Goal: Communication & Community: Answer question/provide support

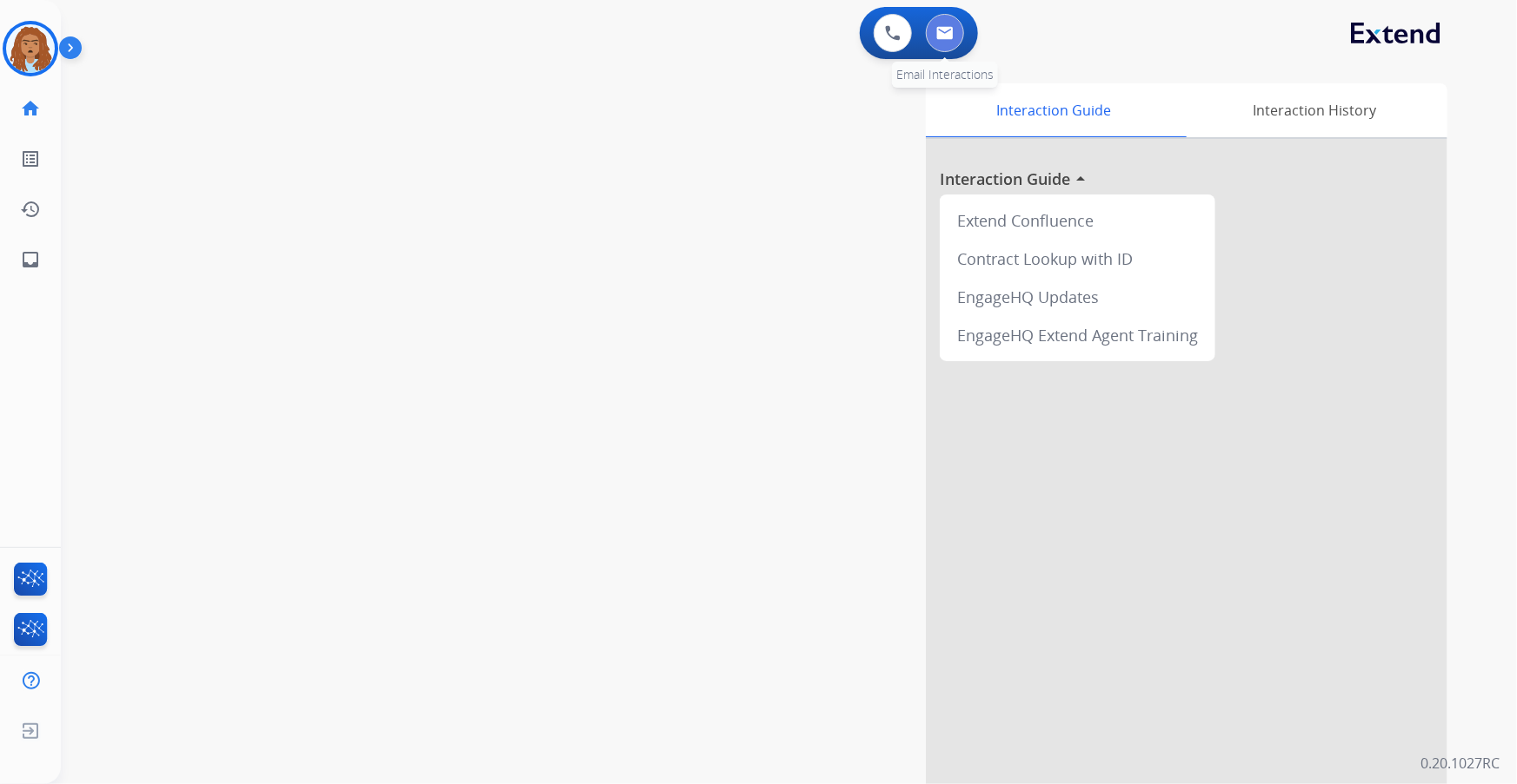
click at [938, 33] on img at bounding box center [944, 33] width 17 height 14
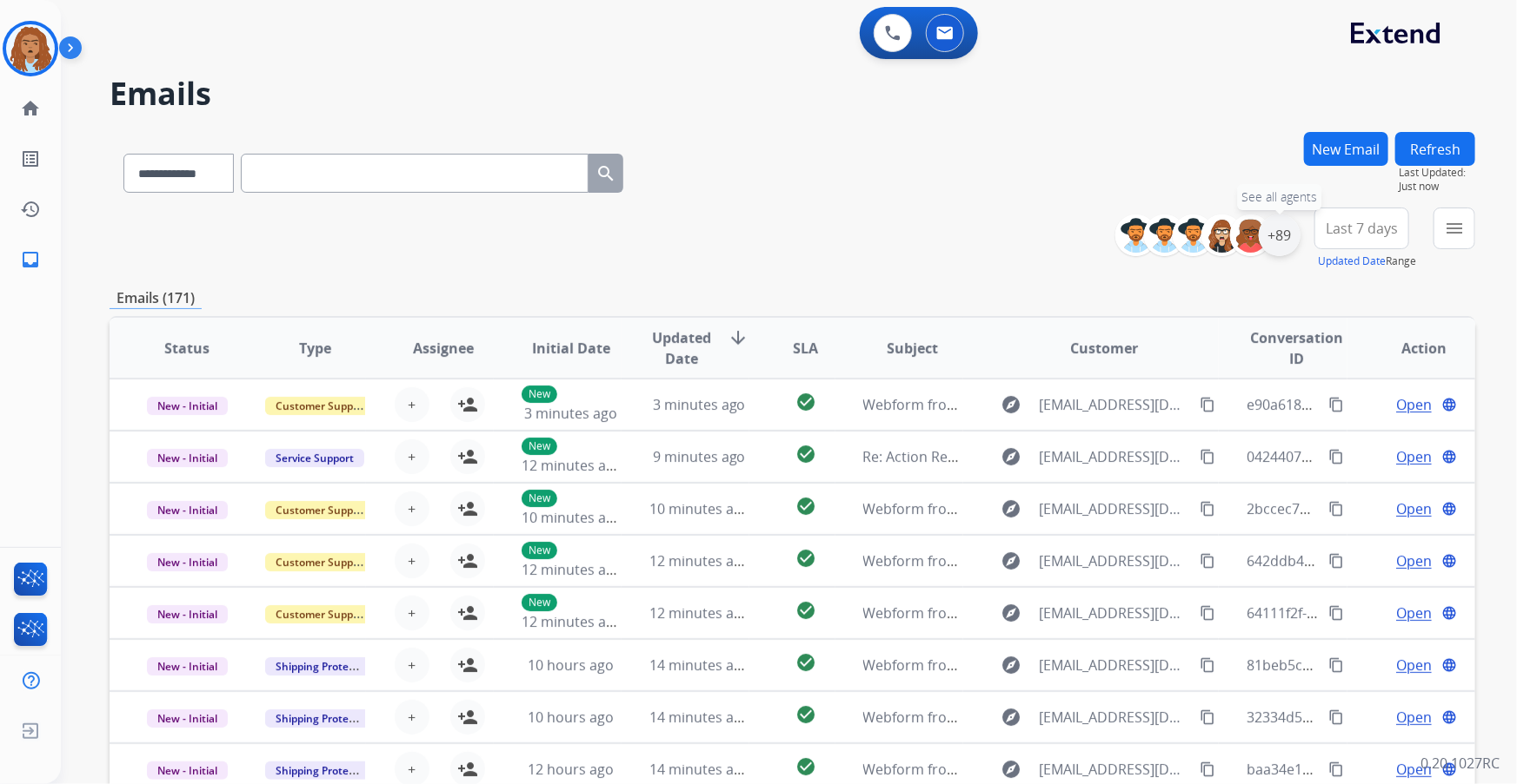
click at [1288, 240] on div "+89" at bounding box center [1279, 235] width 42 height 42
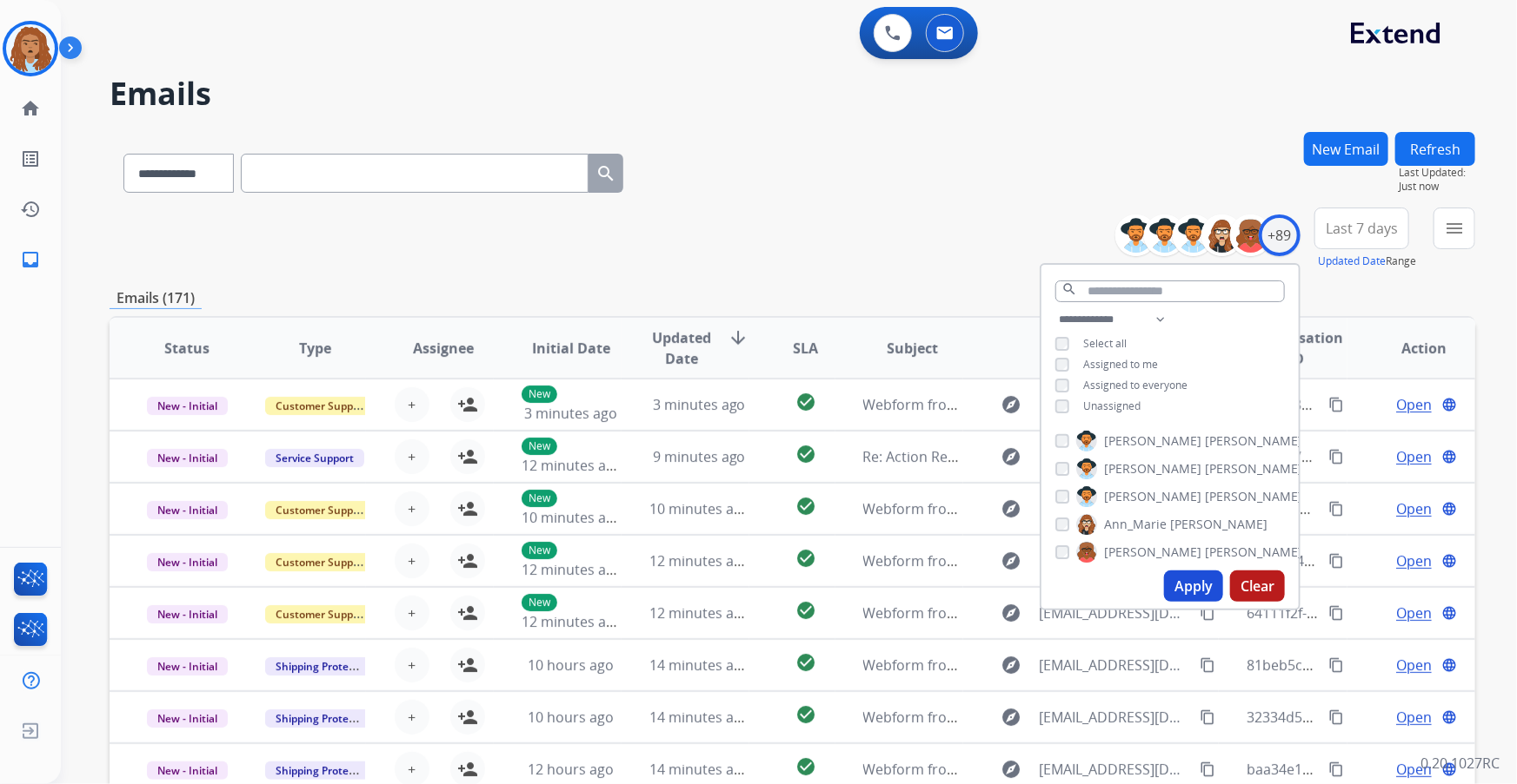
click at [1182, 584] on button "Apply" at bounding box center [1193, 586] width 59 height 31
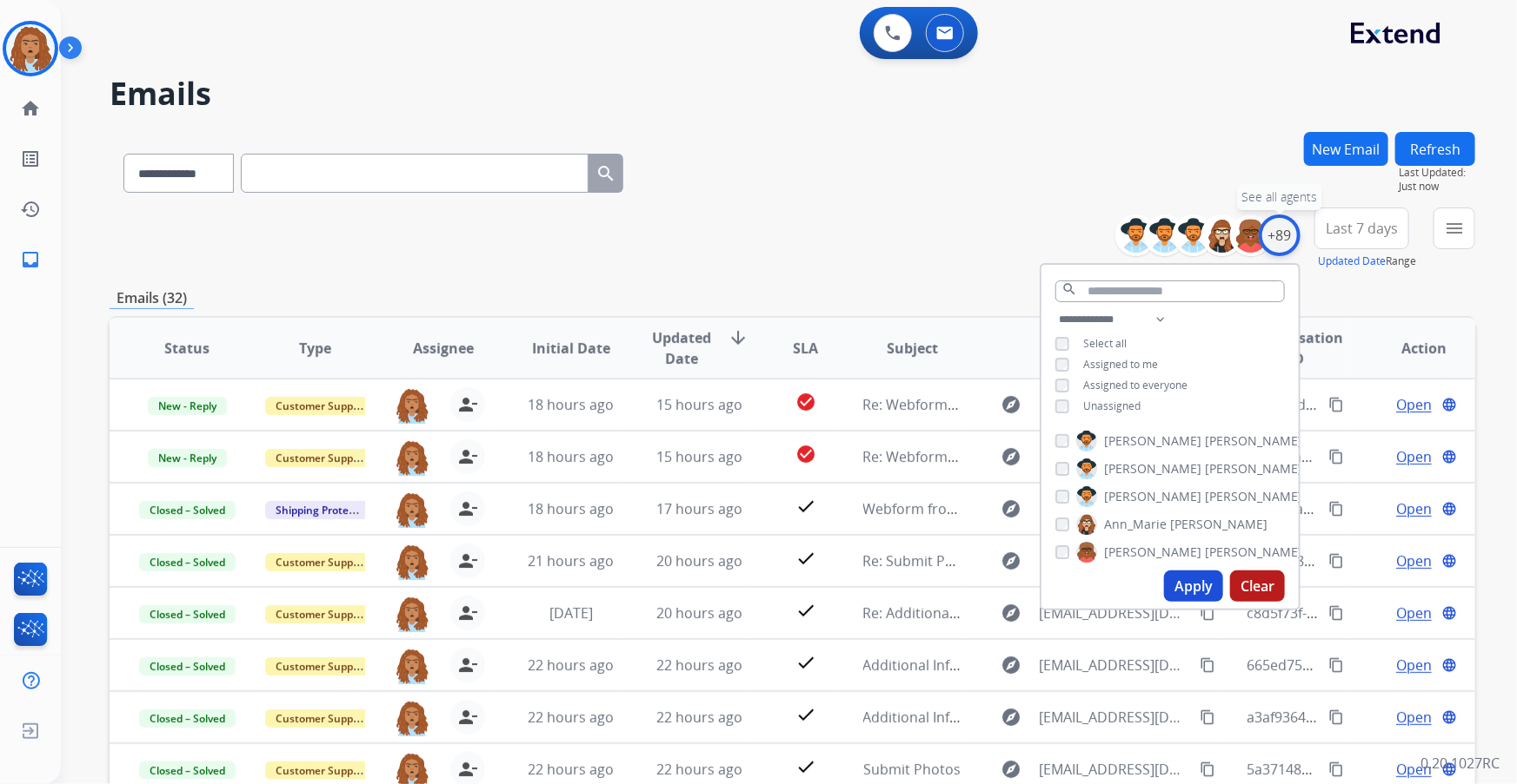
click at [1277, 237] on div "+89" at bounding box center [1279, 235] width 42 height 42
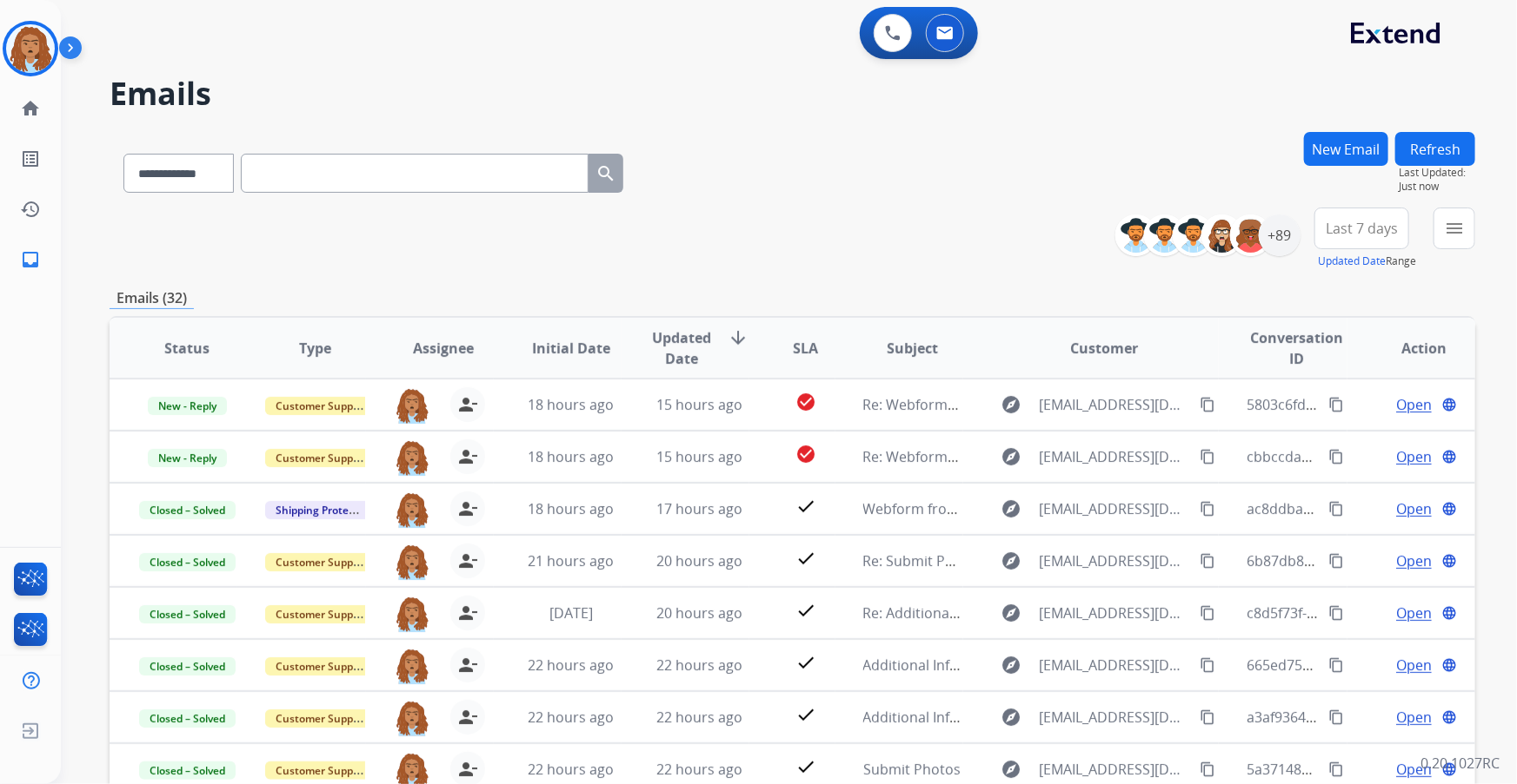
scroll to position [1, 0]
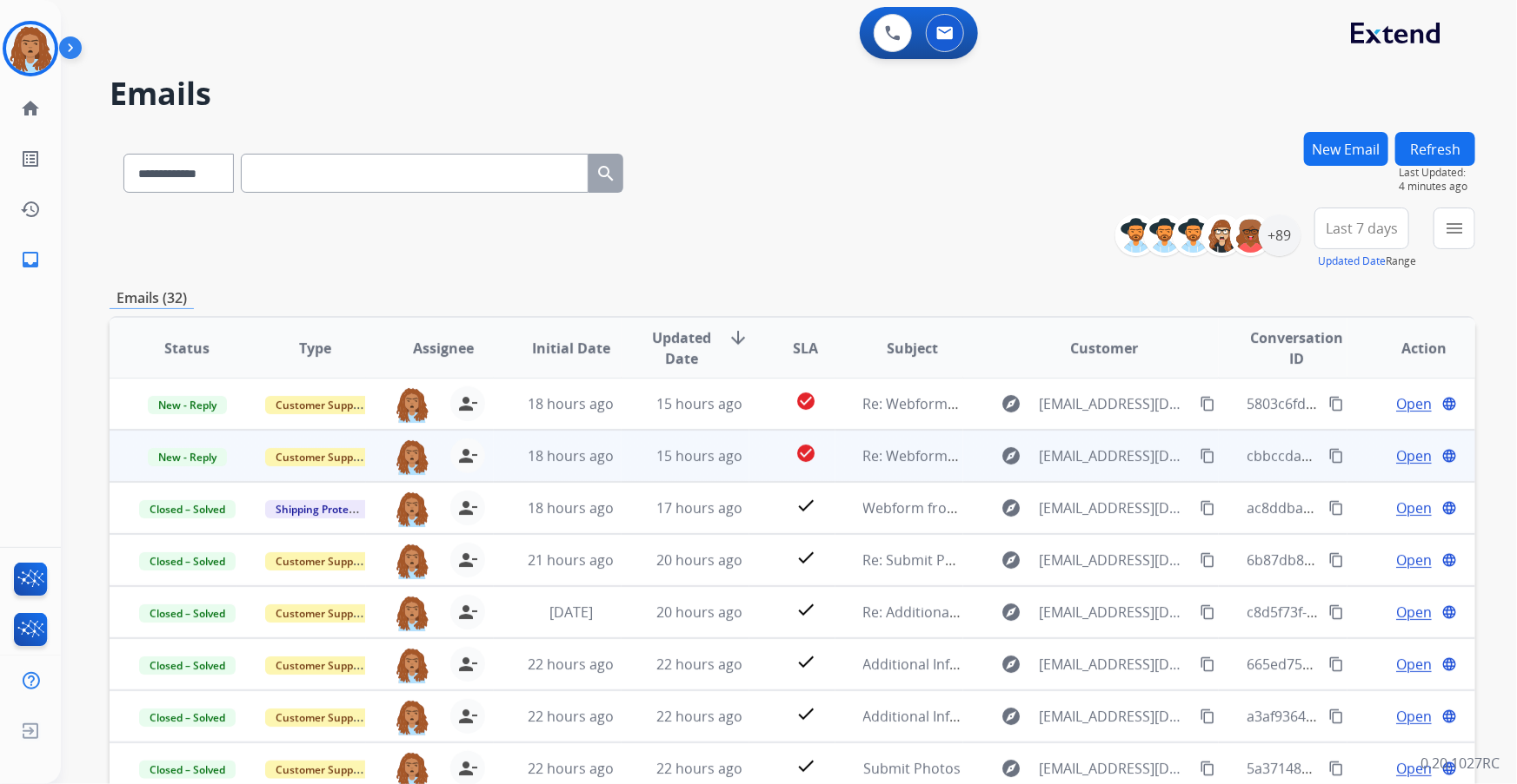
click at [1397, 454] on span "Open" at bounding box center [1414, 456] width 36 height 21
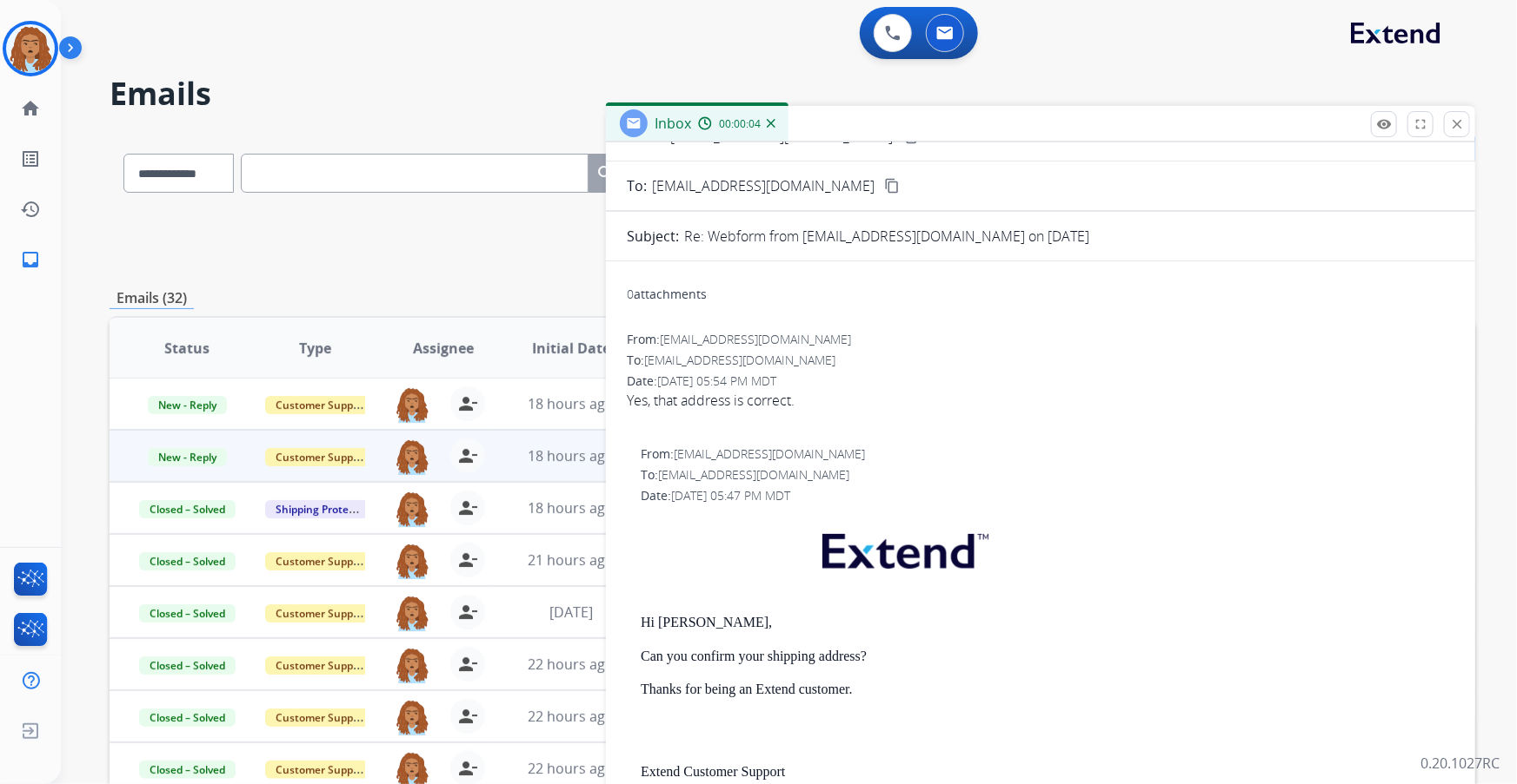
scroll to position [0, 0]
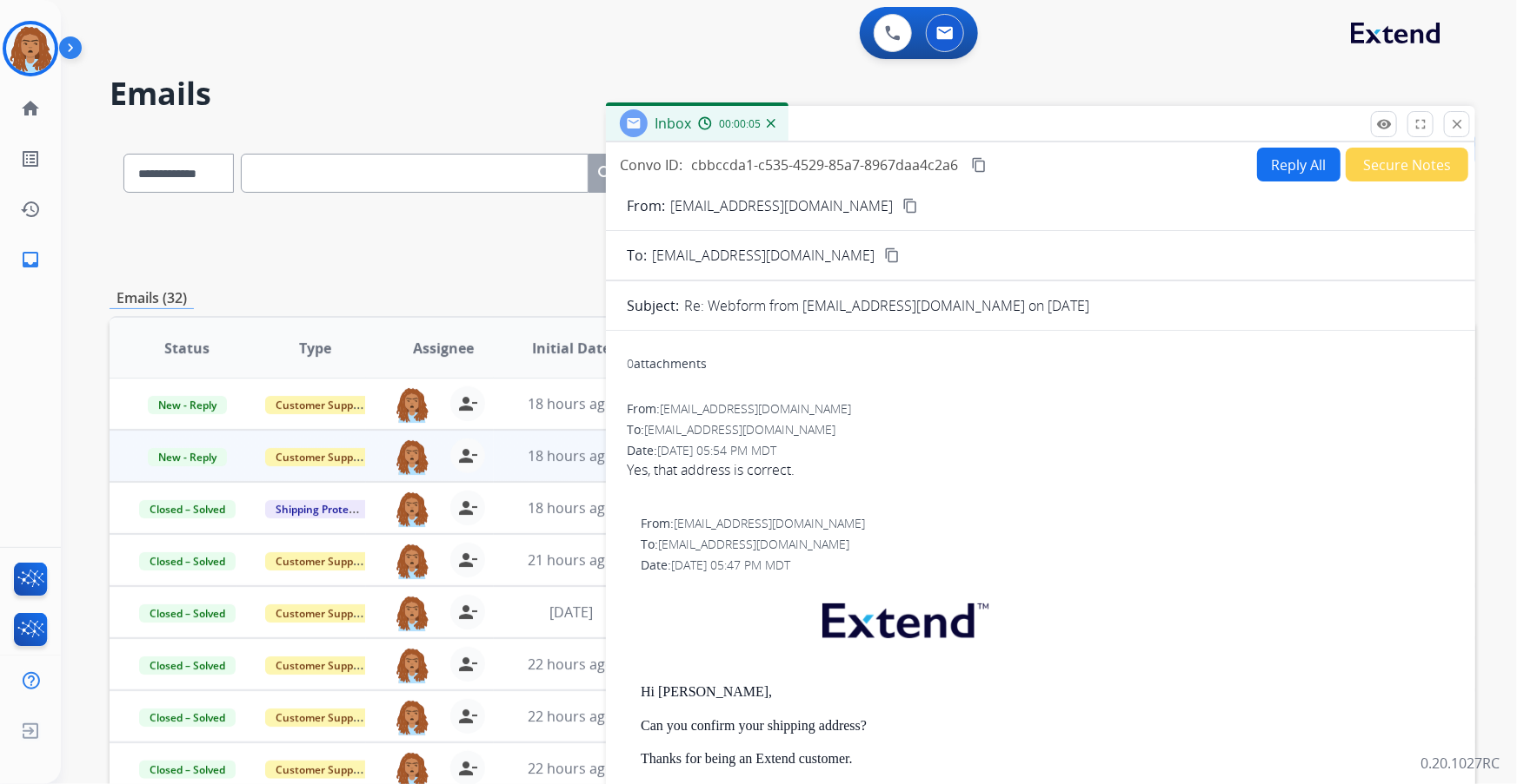
click at [1450, 139] on div "Inbox 00:00:05" at bounding box center [1040, 124] width 869 height 37
click at [1453, 125] on mat-icon "close" at bounding box center [1457, 125] width 16 height 16
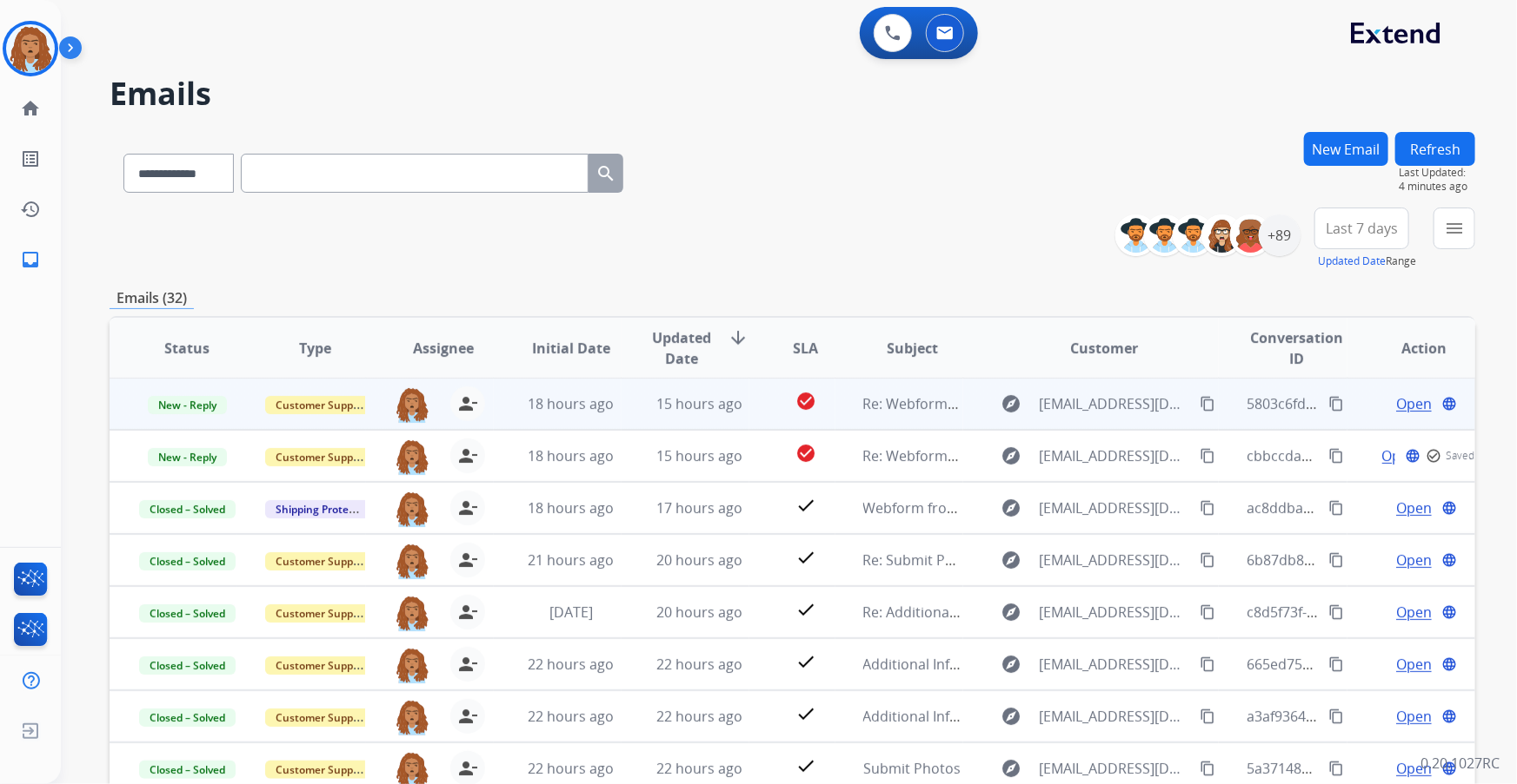
click at [1396, 401] on span "Open" at bounding box center [1414, 403] width 36 height 21
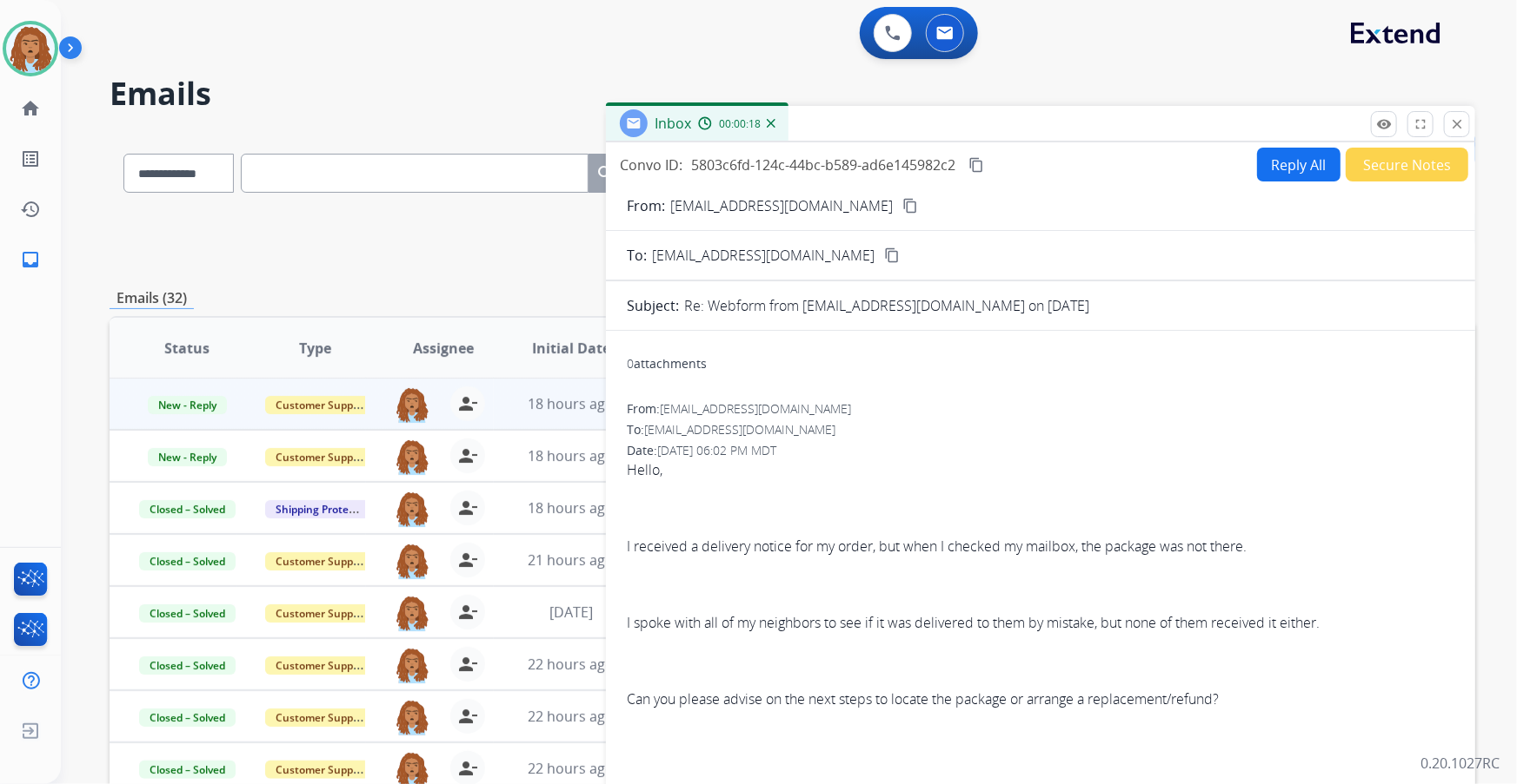
click at [902, 200] on mat-icon "content_copy" at bounding box center [910, 206] width 16 height 16
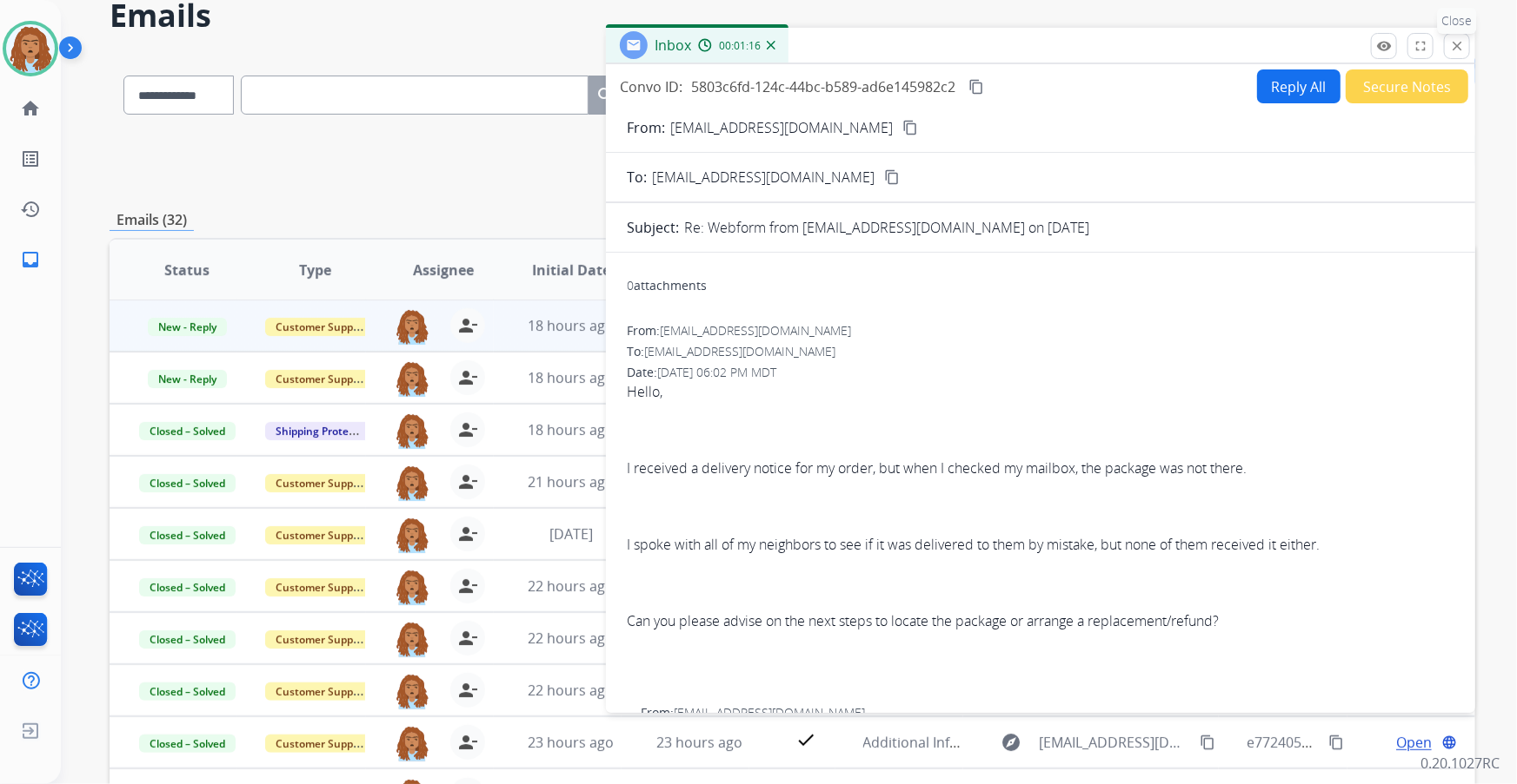
click at [1457, 50] on mat-icon "close" at bounding box center [1457, 46] width 16 height 16
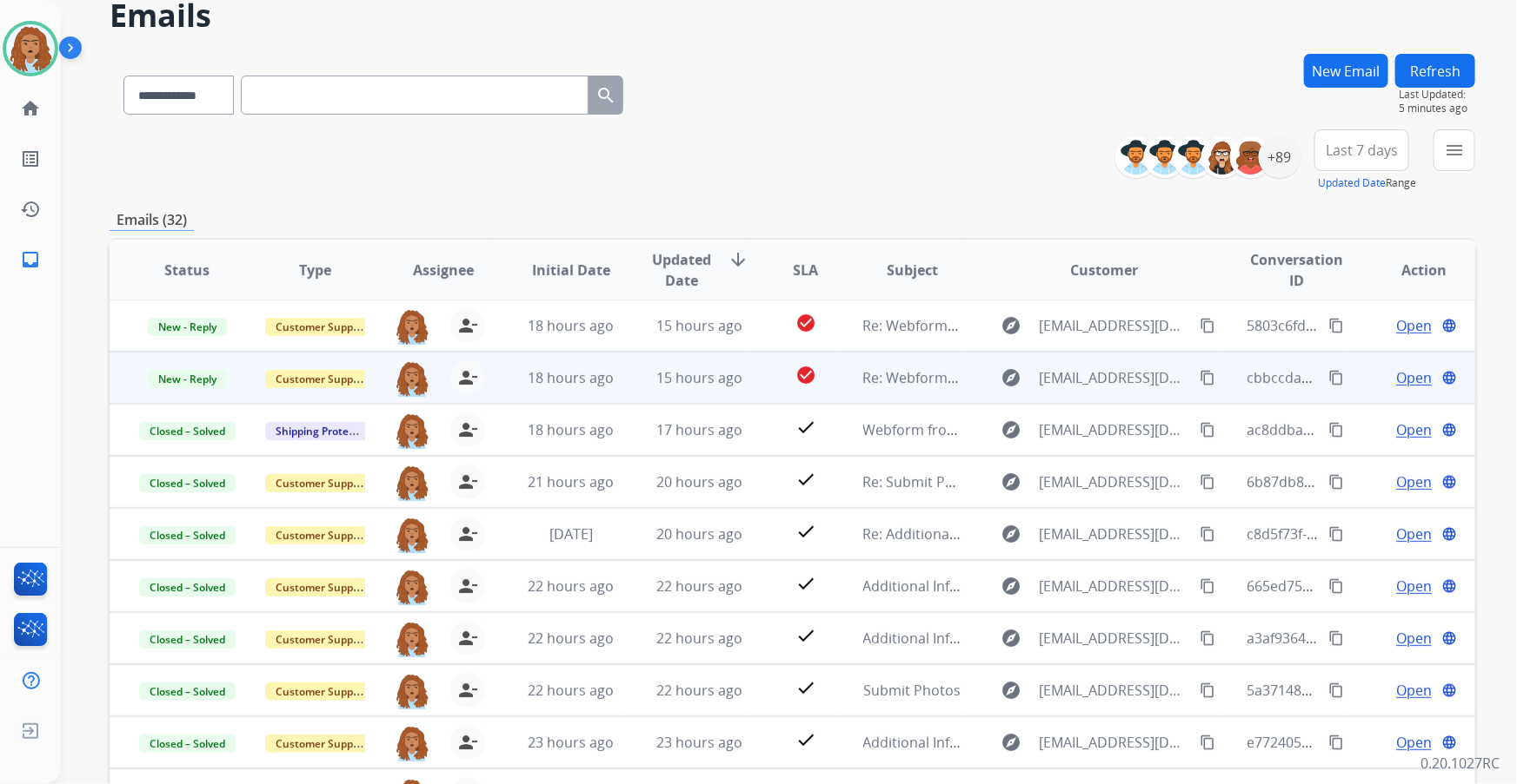
click at [1402, 381] on span "Open" at bounding box center [1414, 377] width 36 height 21
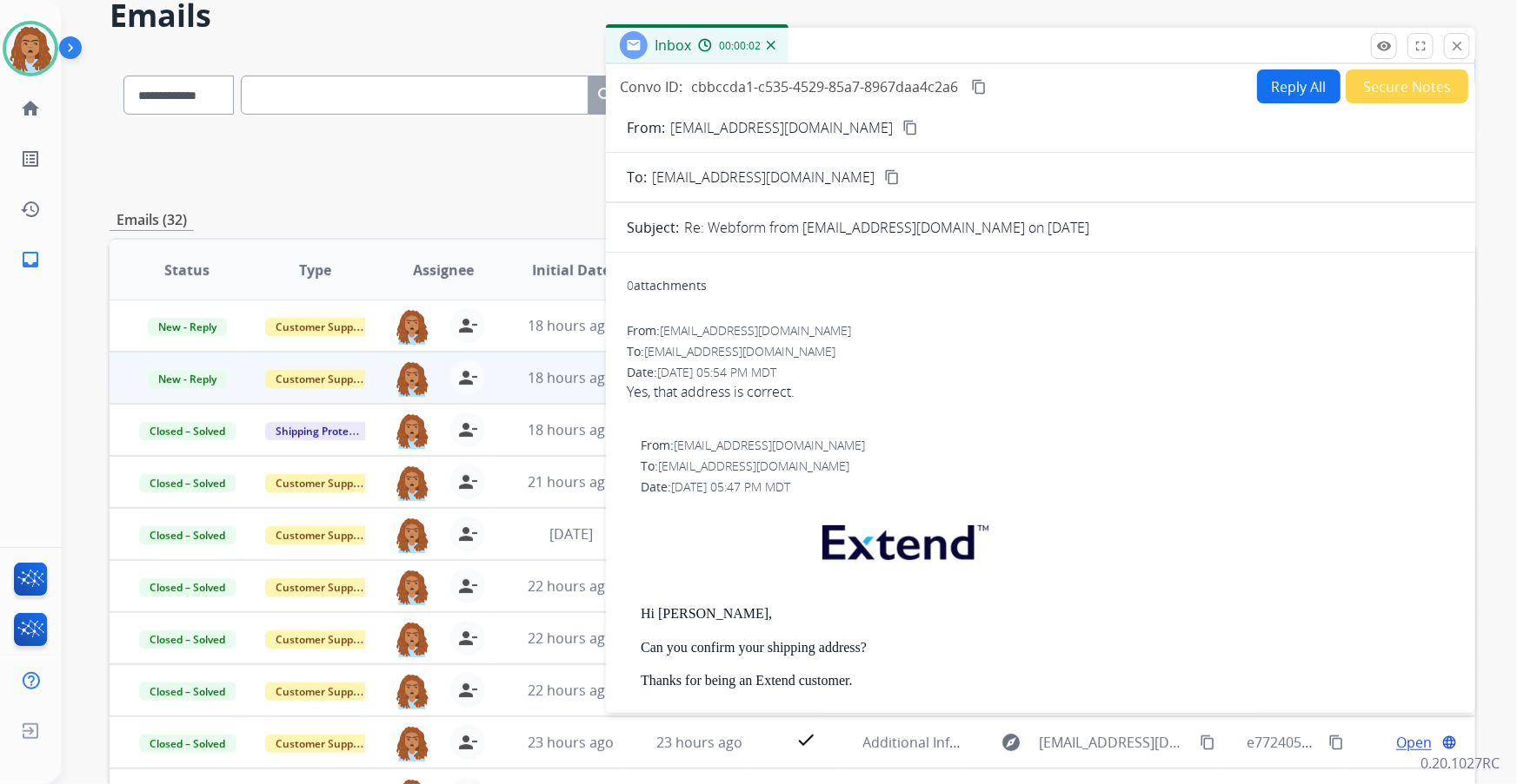
click at [902, 127] on mat-icon "content_copy" at bounding box center [910, 128] width 16 height 16
click at [469, 198] on div "**********" at bounding box center [792, 482] width 1365 height 857
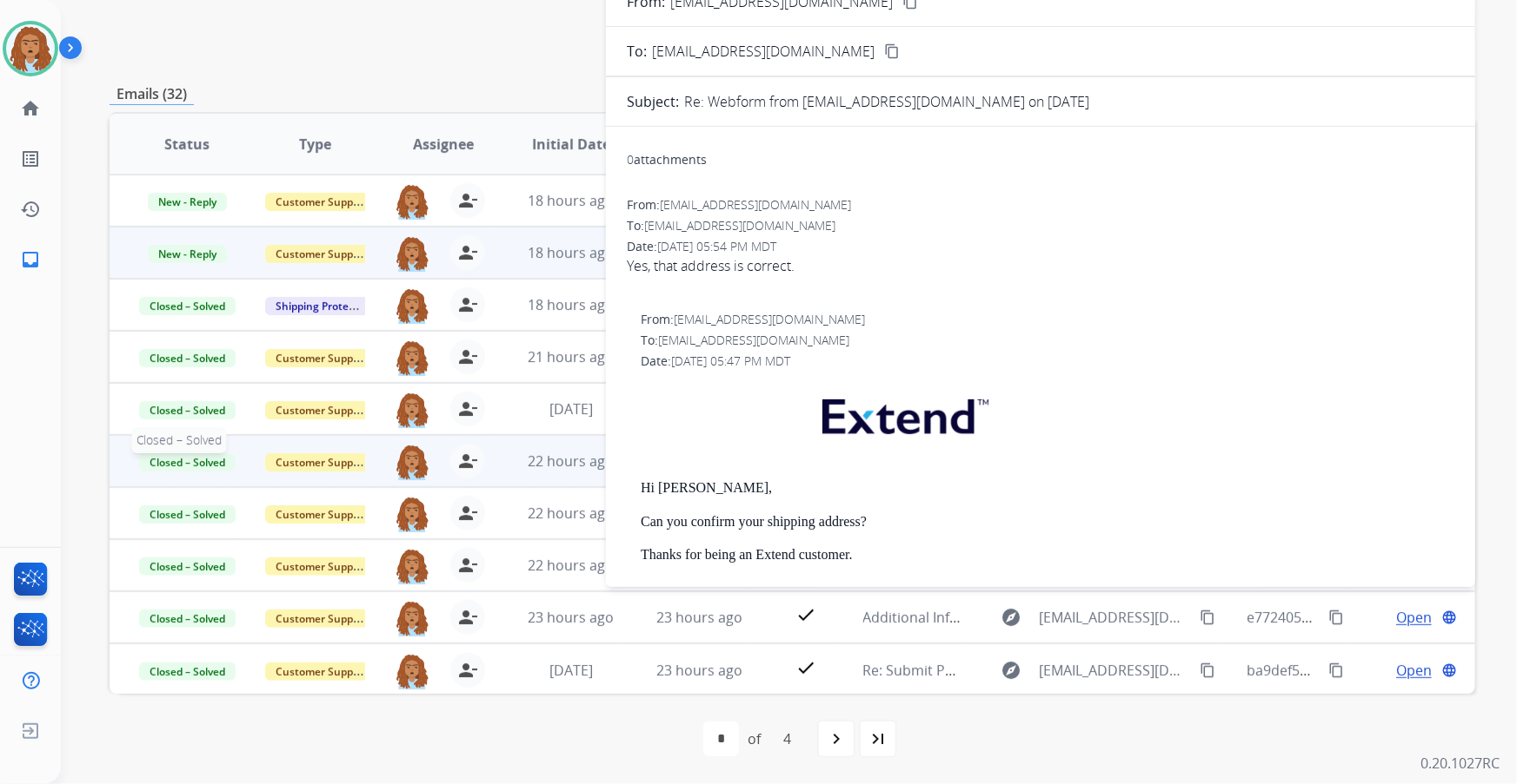
scroll to position [1, 0]
drag, startPoint x: 12, startPoint y: 54, endPoint x: 675, endPoint y: -61, distance: 672.9
click at [675, 0] on html "**********" at bounding box center [758, 392] width 1517 height 784
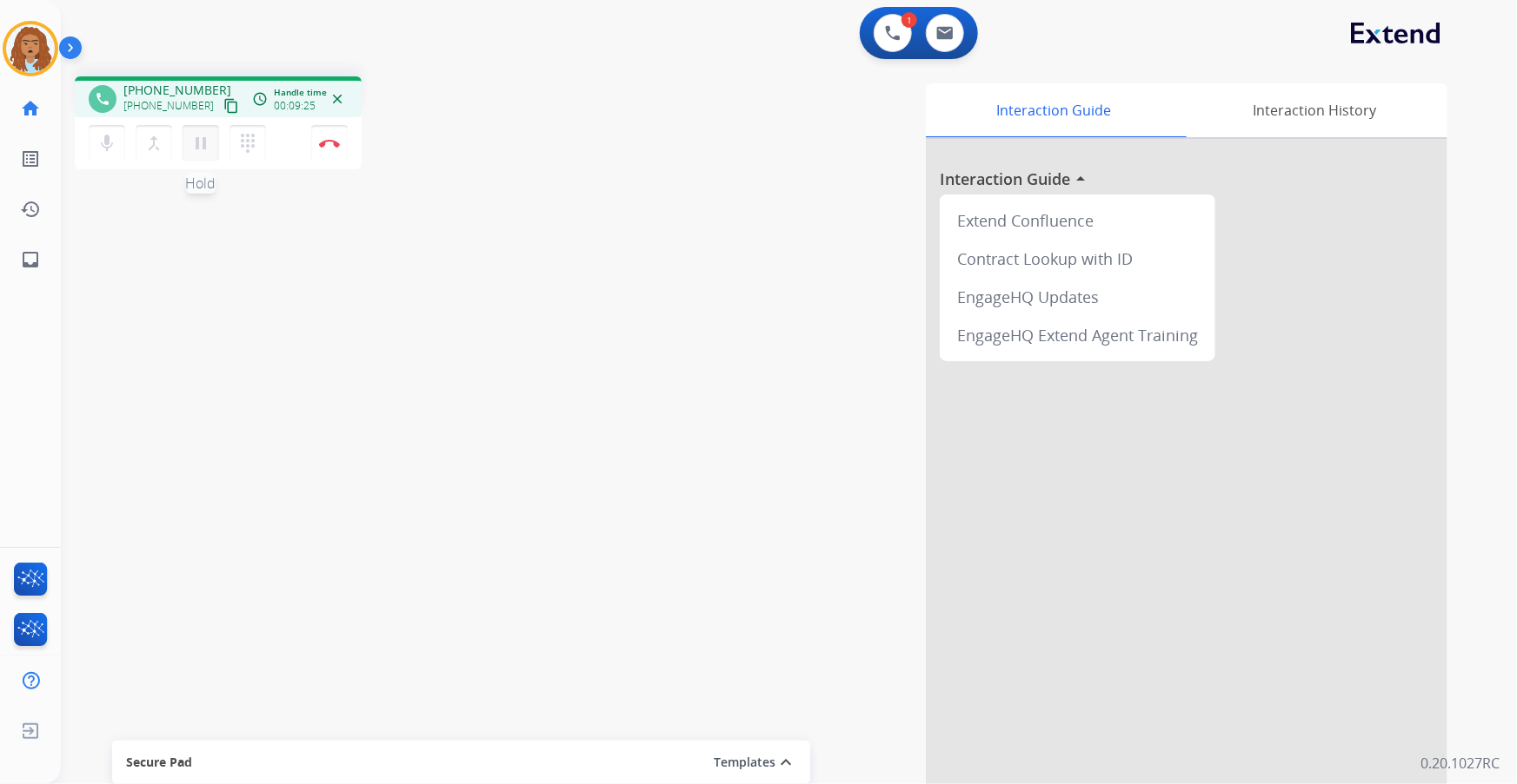
click at [207, 146] on mat-icon "pause" at bounding box center [201, 143] width 21 height 21
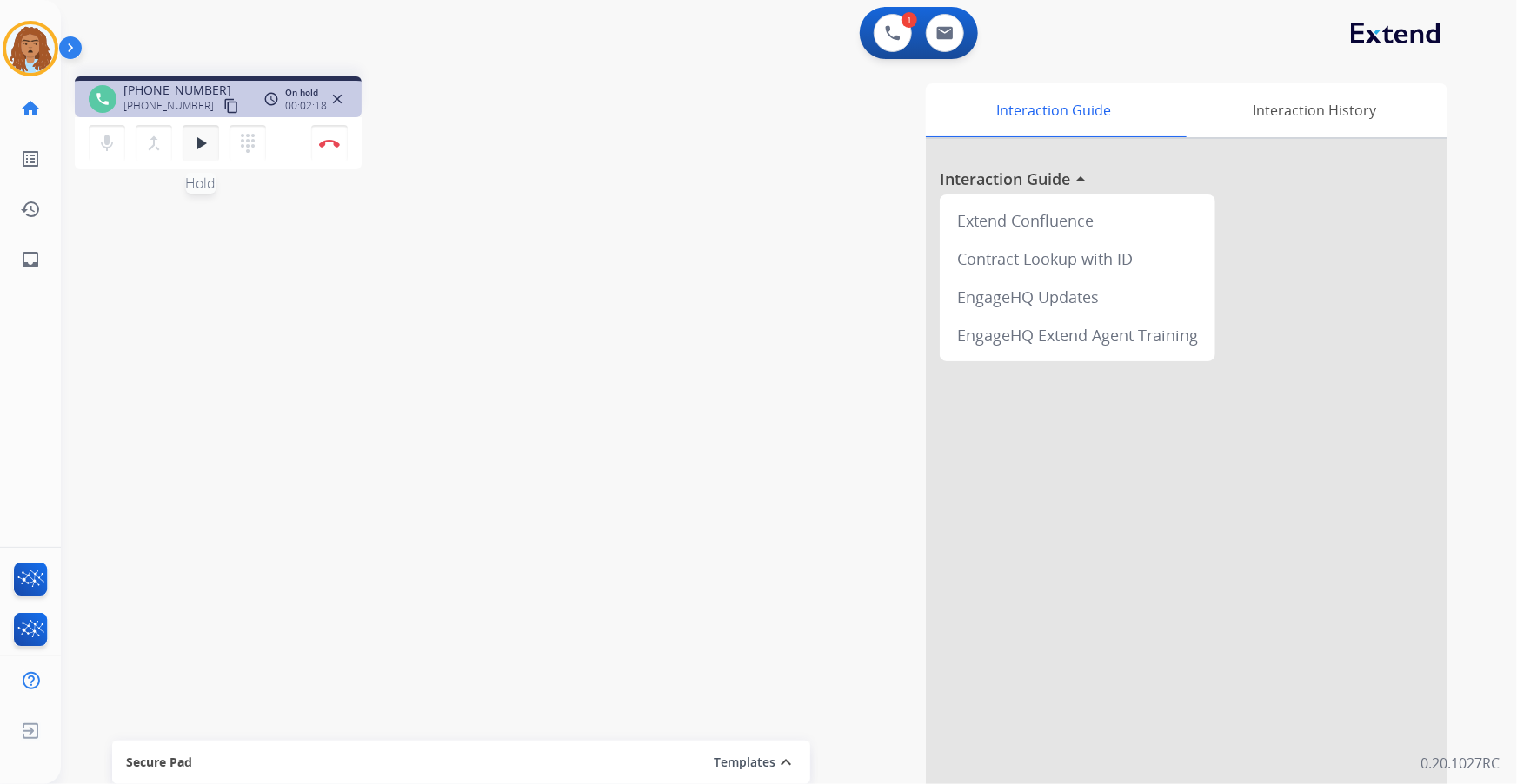
click at [193, 140] on mat-icon "play_arrow" at bounding box center [201, 143] width 21 height 21
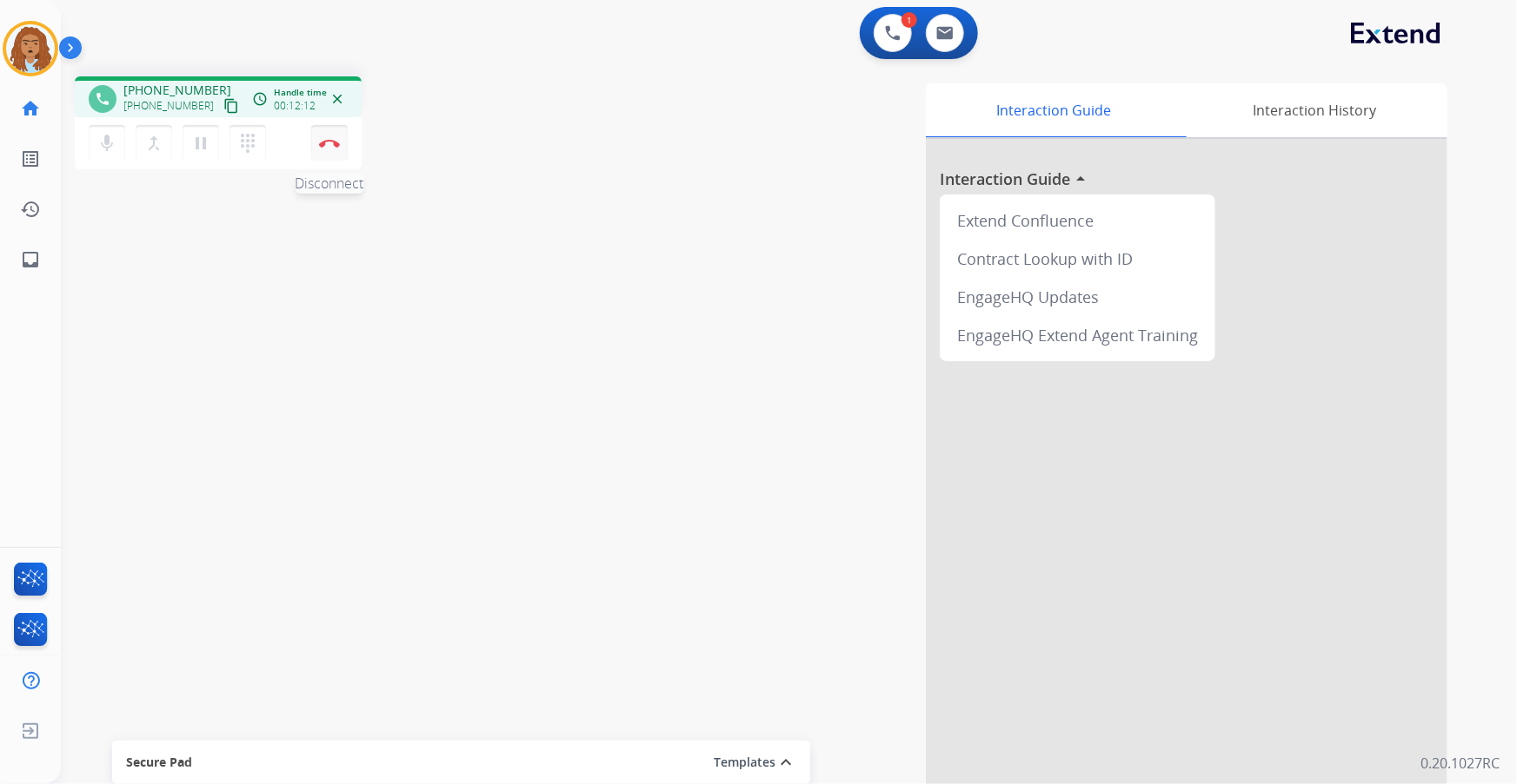
click at [327, 155] on button "Disconnect" at bounding box center [329, 143] width 37 height 37
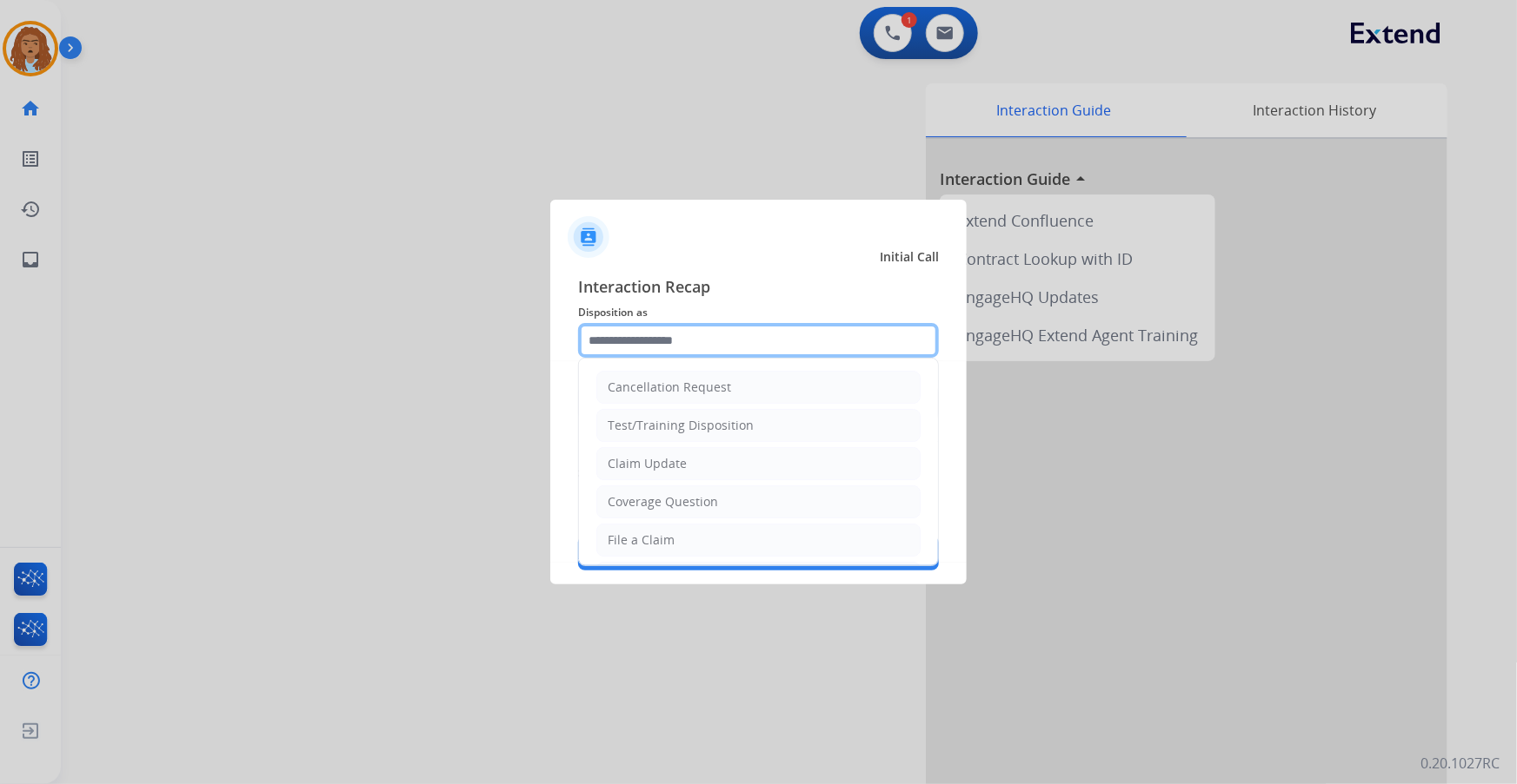
click at [663, 347] on input "text" at bounding box center [758, 340] width 360 height 35
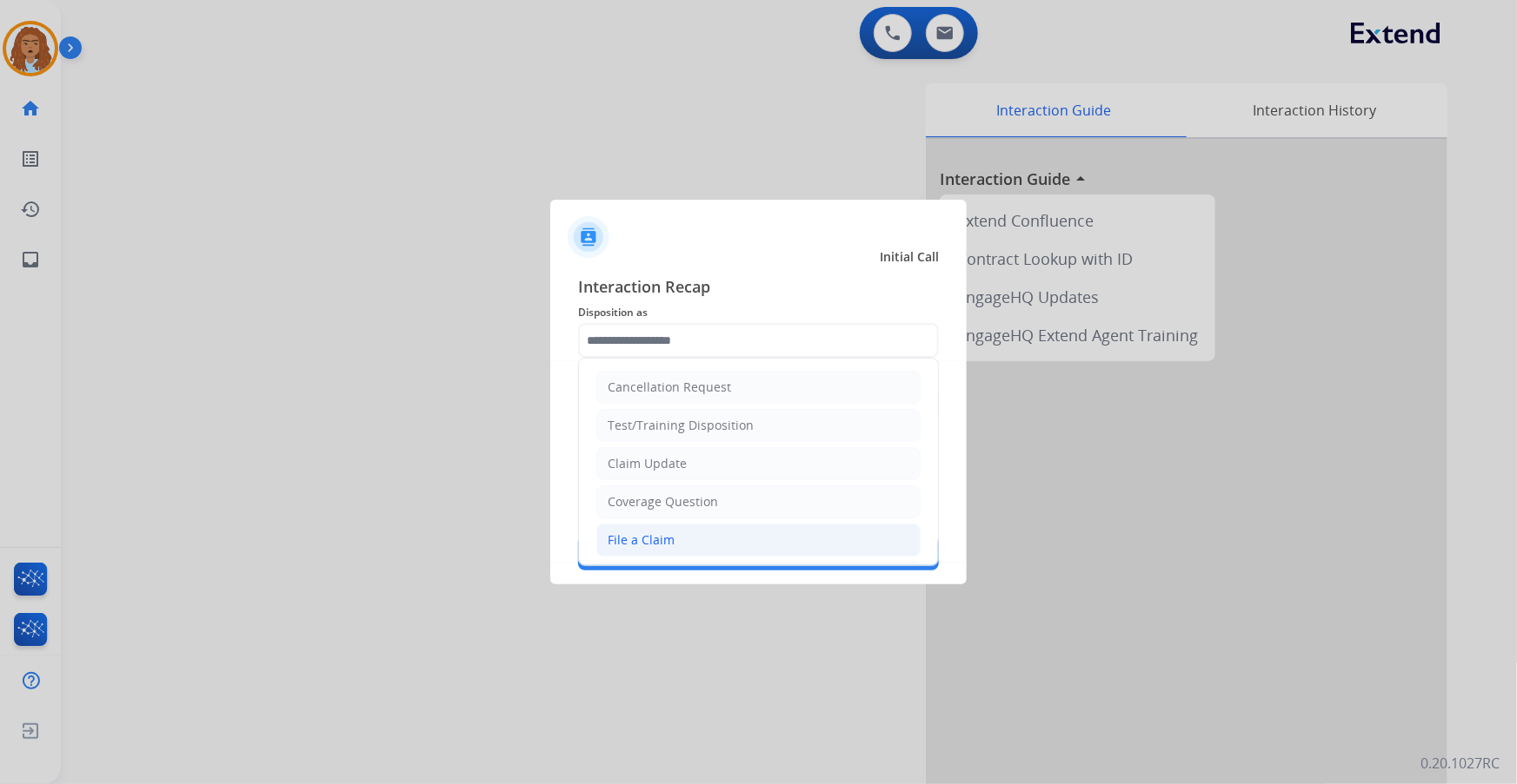
click at [676, 542] on li "File a Claim" at bounding box center [758, 540] width 324 height 33
type input "**********"
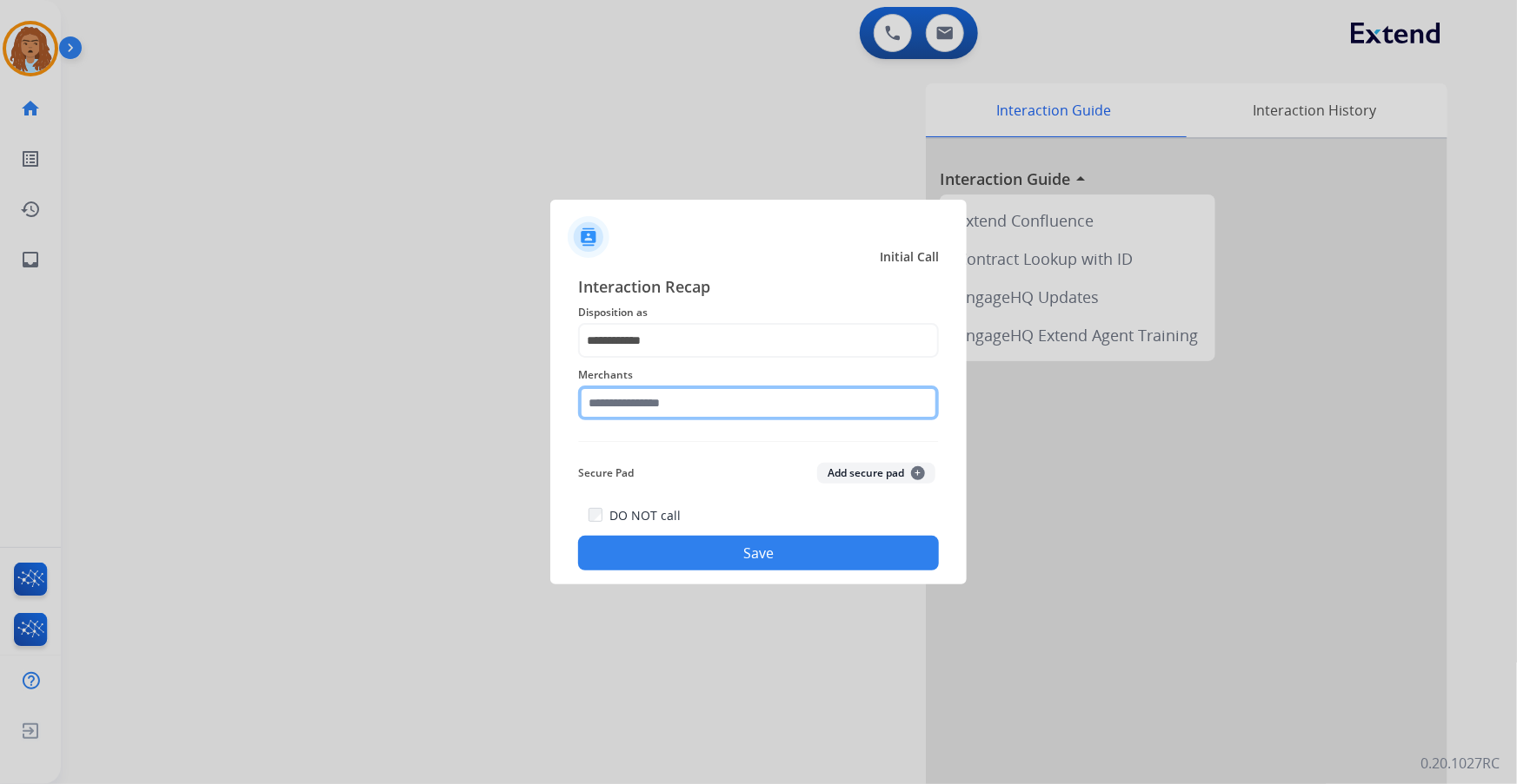
click at [665, 408] on input "text" at bounding box center [758, 403] width 360 height 35
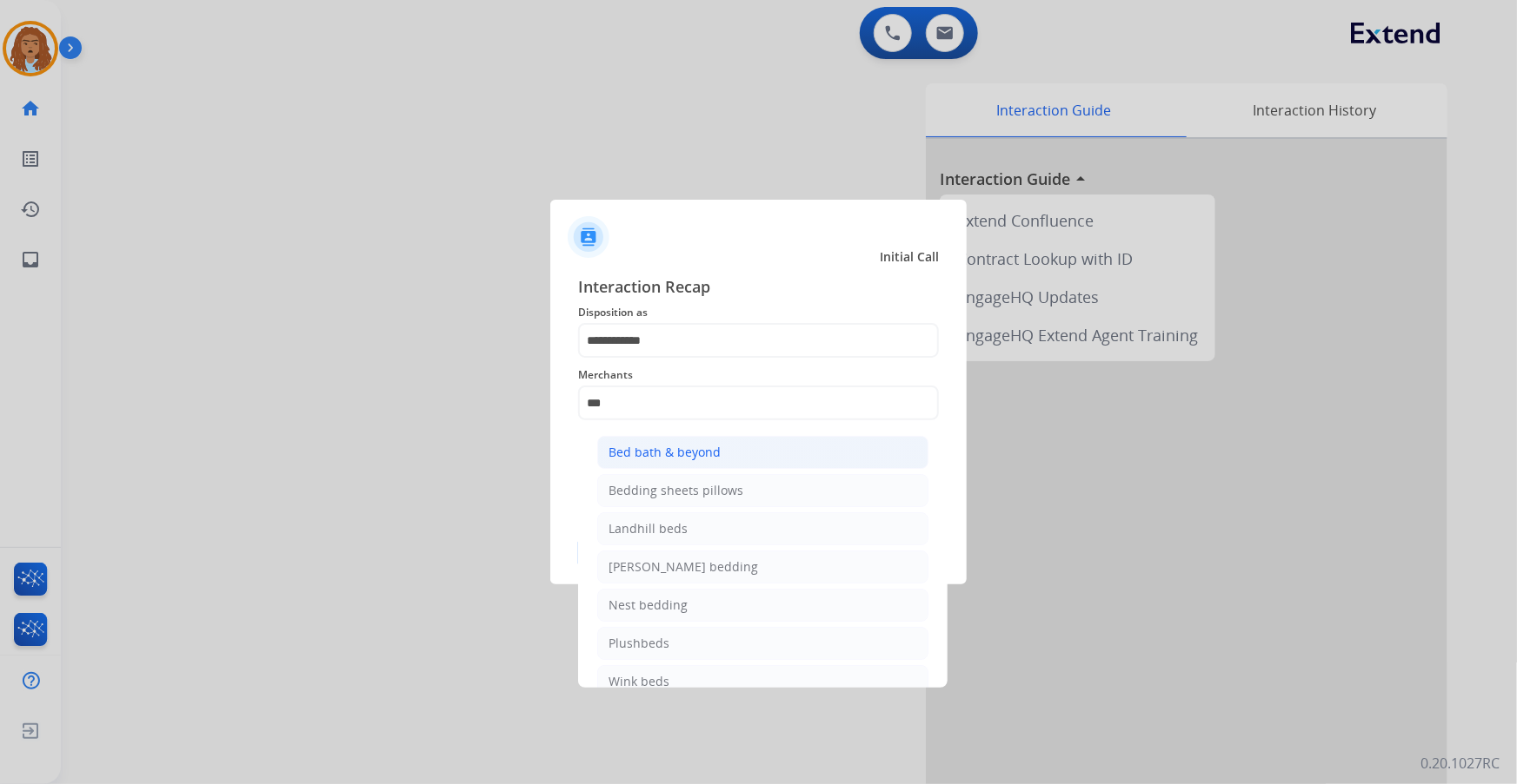
click at [708, 448] on div "Bed bath & beyond" at bounding box center [665, 452] width 112 height 17
type input "**********"
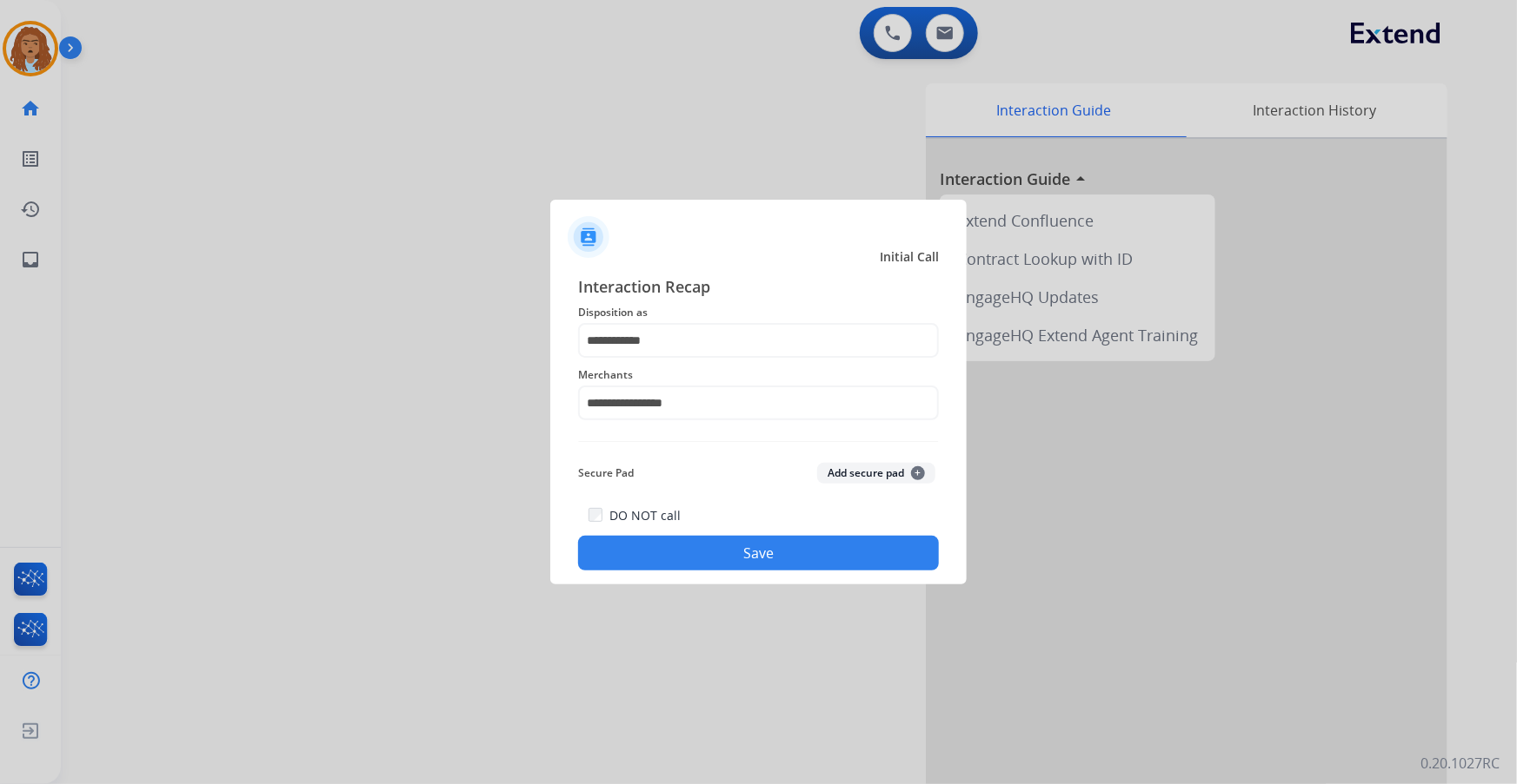
click at [734, 552] on button "Save" at bounding box center [758, 553] width 360 height 35
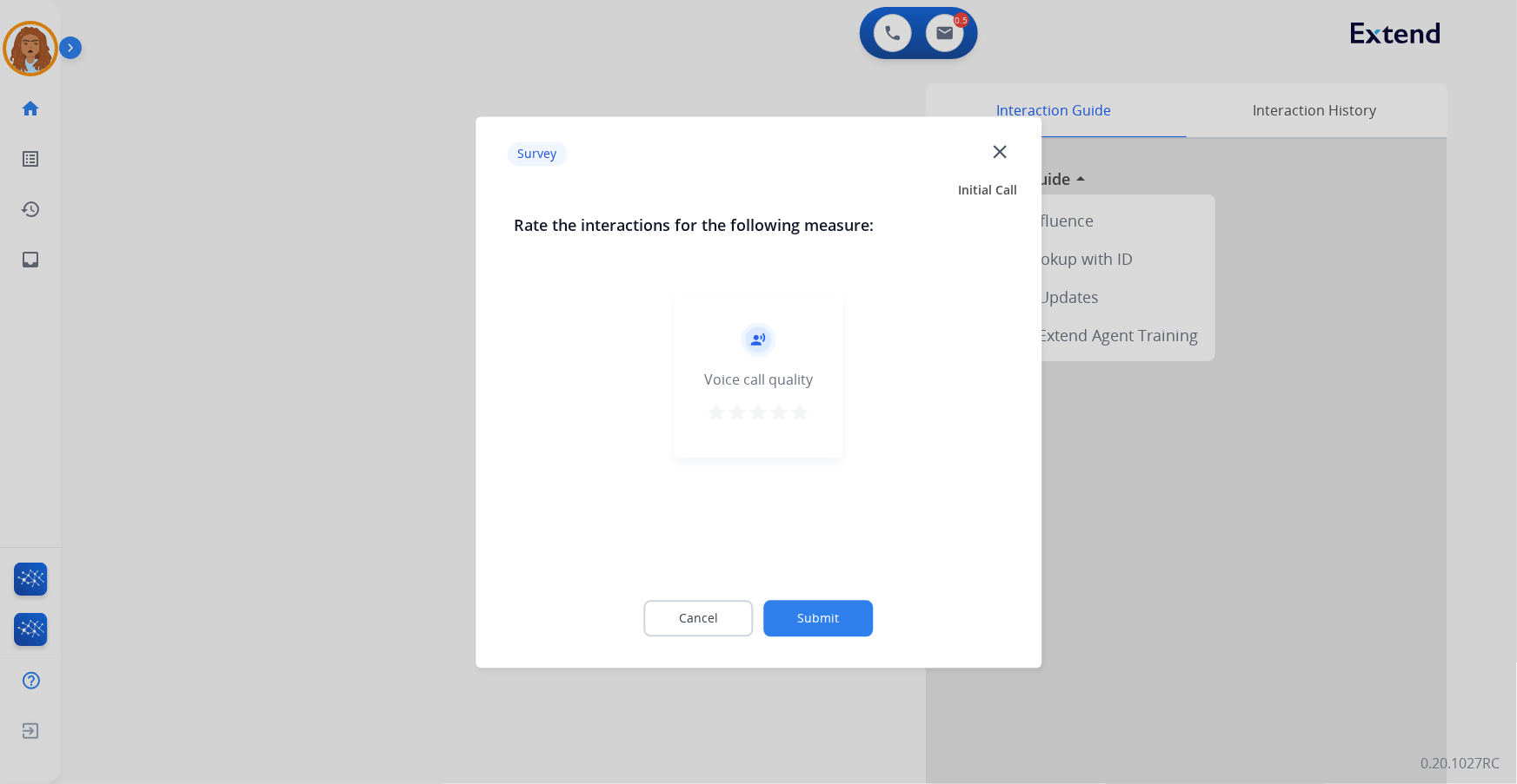
click at [789, 630] on button "Submit" at bounding box center [818, 618] width 110 height 37
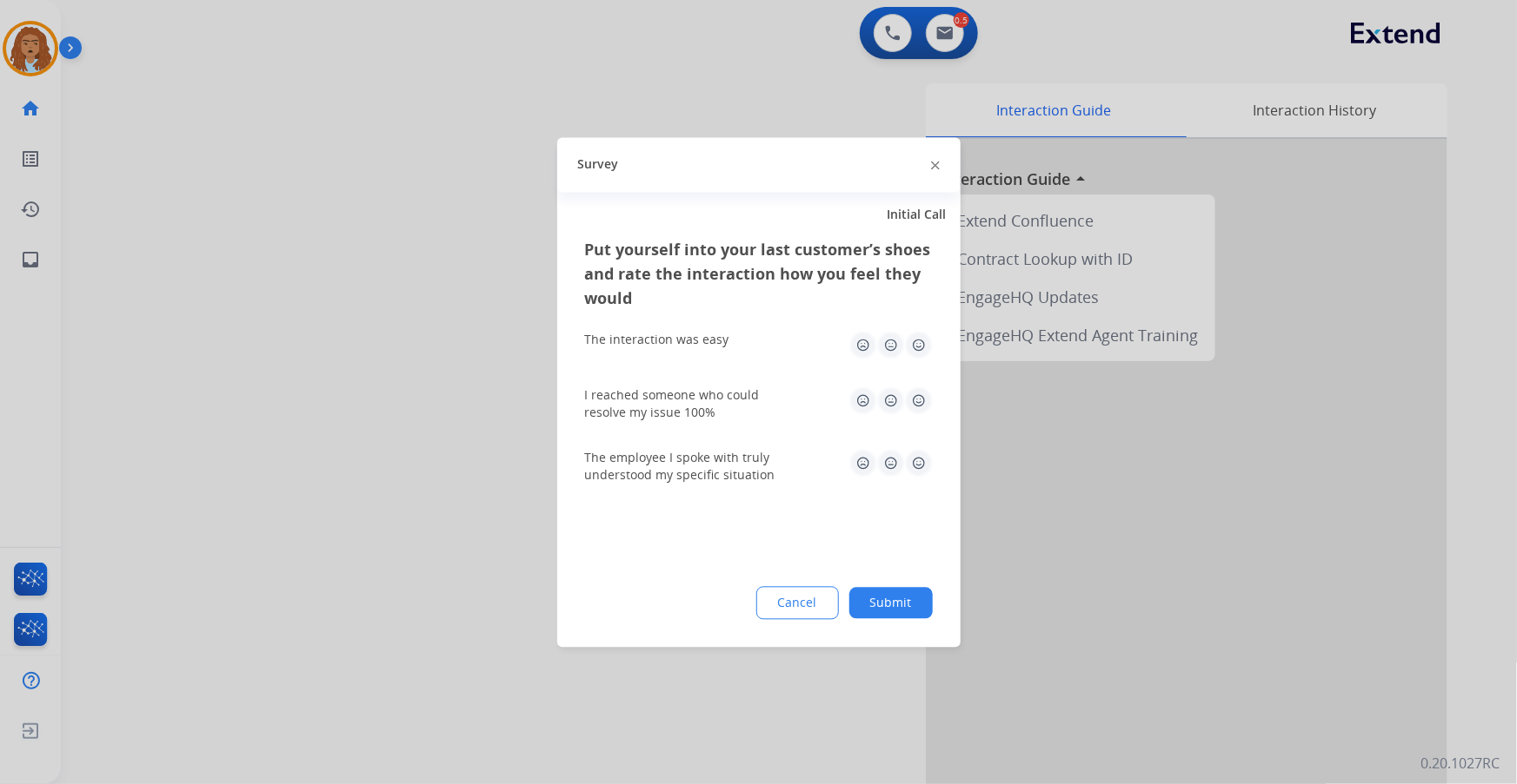
click at [870, 604] on button "Submit" at bounding box center [891, 602] width 84 height 31
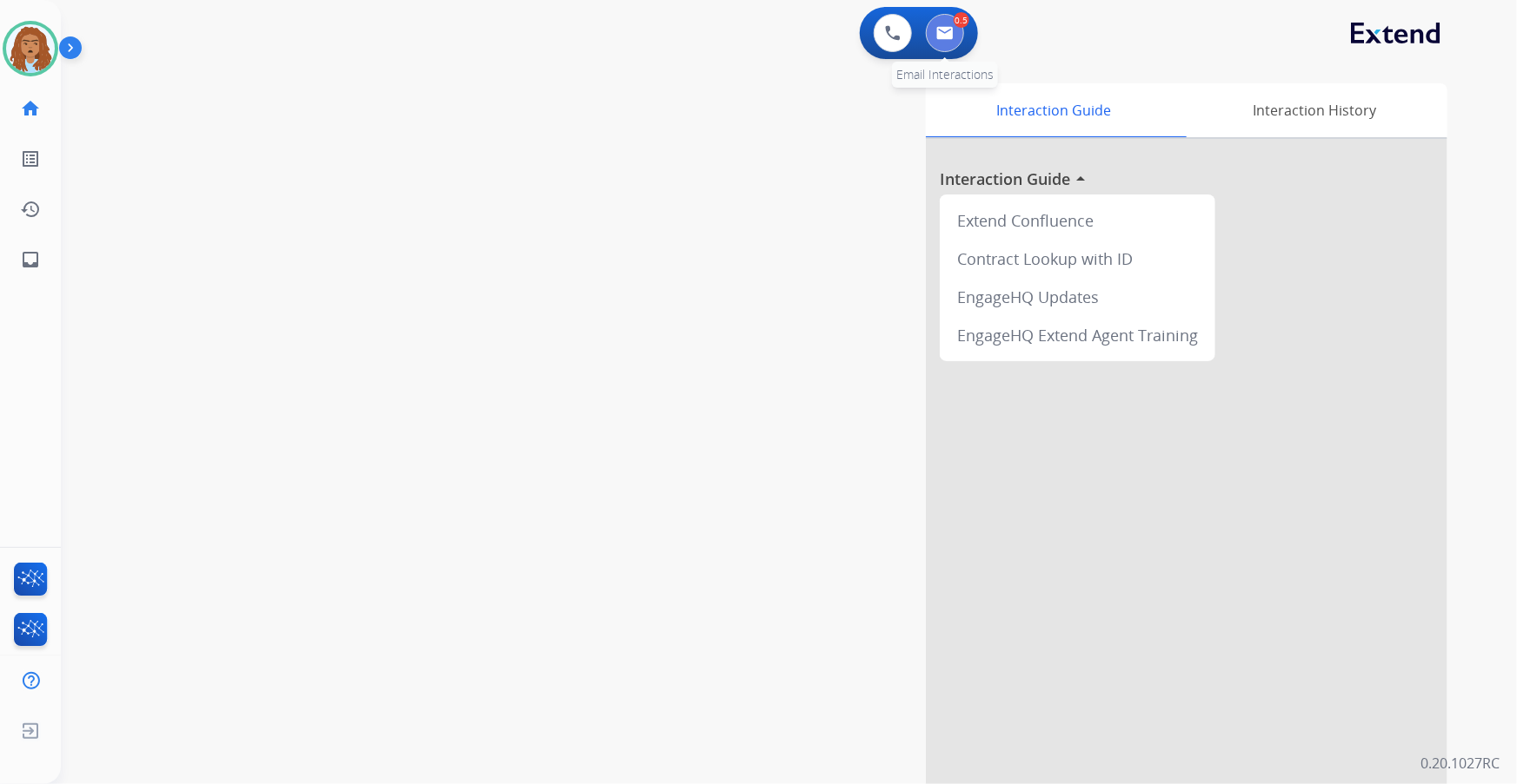
click at [942, 44] on button at bounding box center [944, 33] width 38 height 38
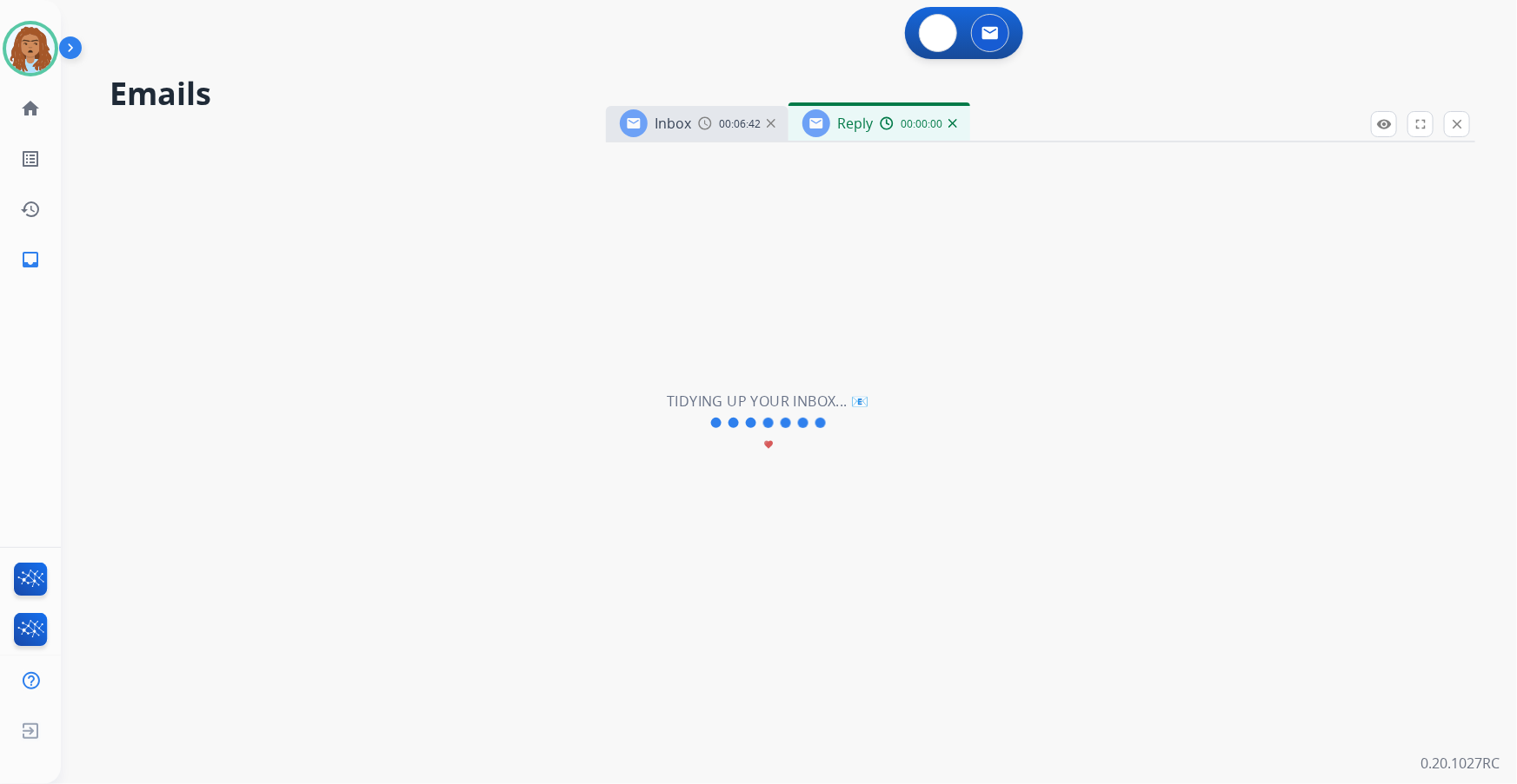
select select "**********"
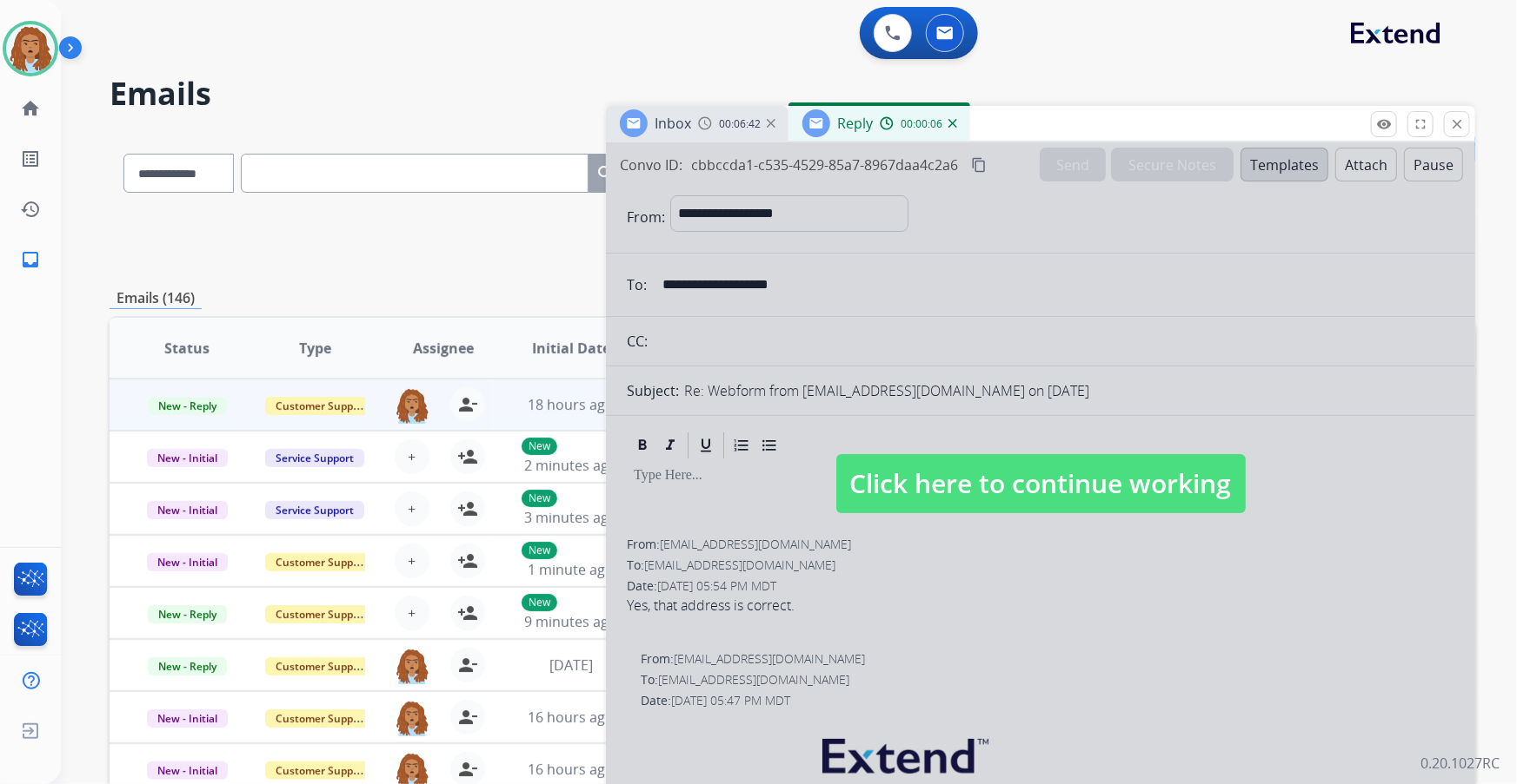
click at [1109, 504] on span "Click here to continue working" at bounding box center [1041, 483] width 409 height 59
select select
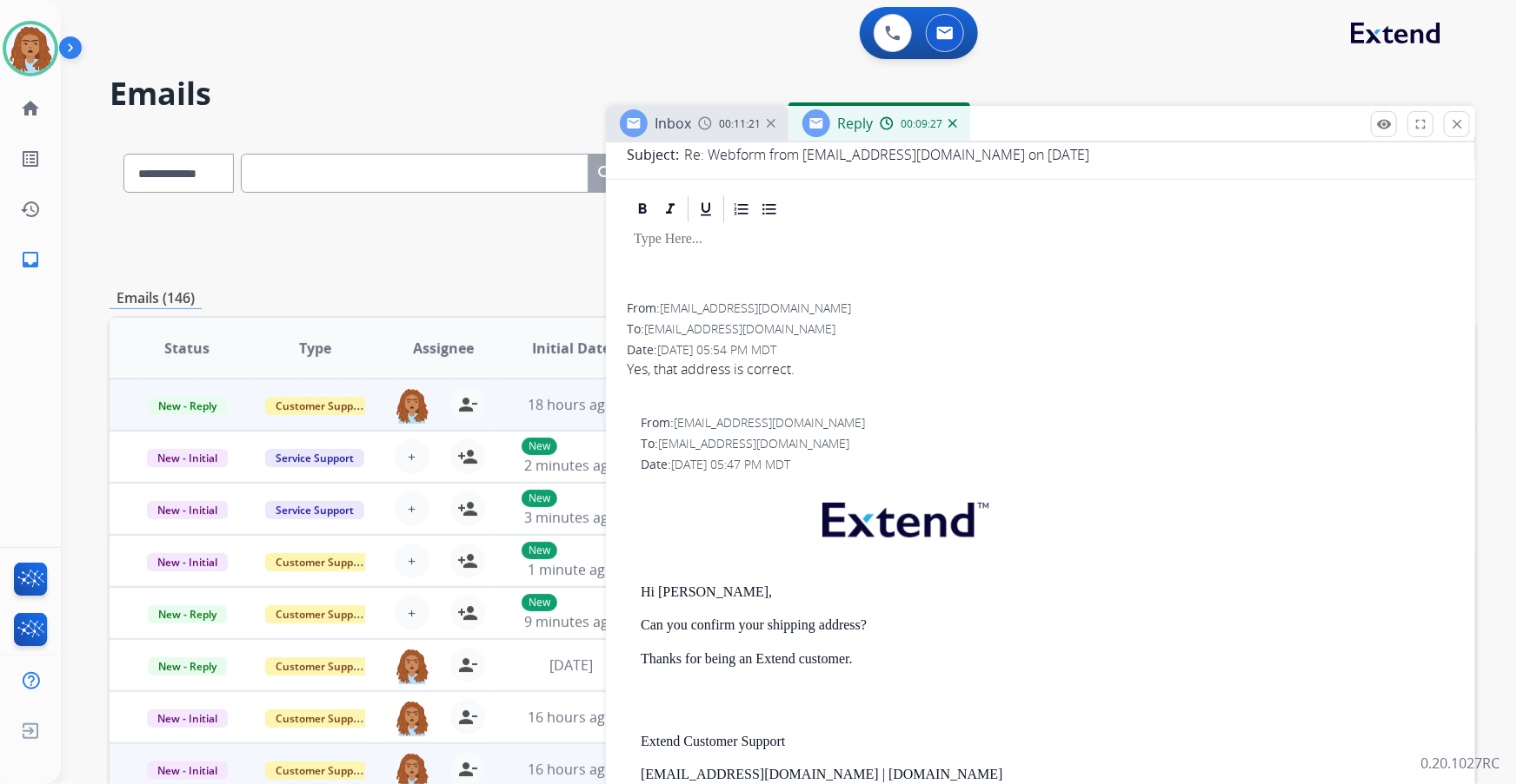
scroll to position [1, 0]
click at [1466, 122] on button "close Close" at bounding box center [1456, 124] width 26 height 26
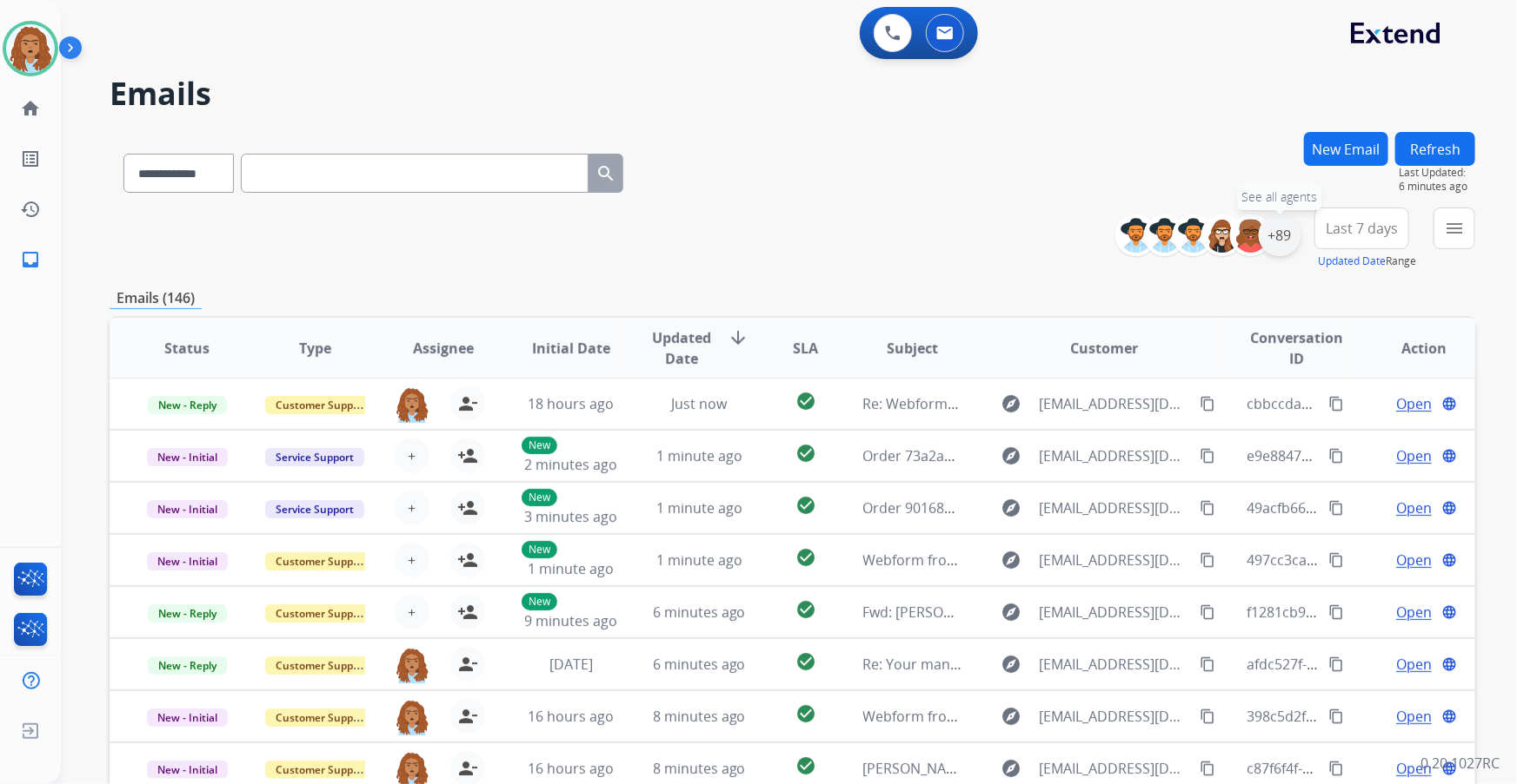
click at [1280, 244] on div "+89" at bounding box center [1279, 235] width 42 height 42
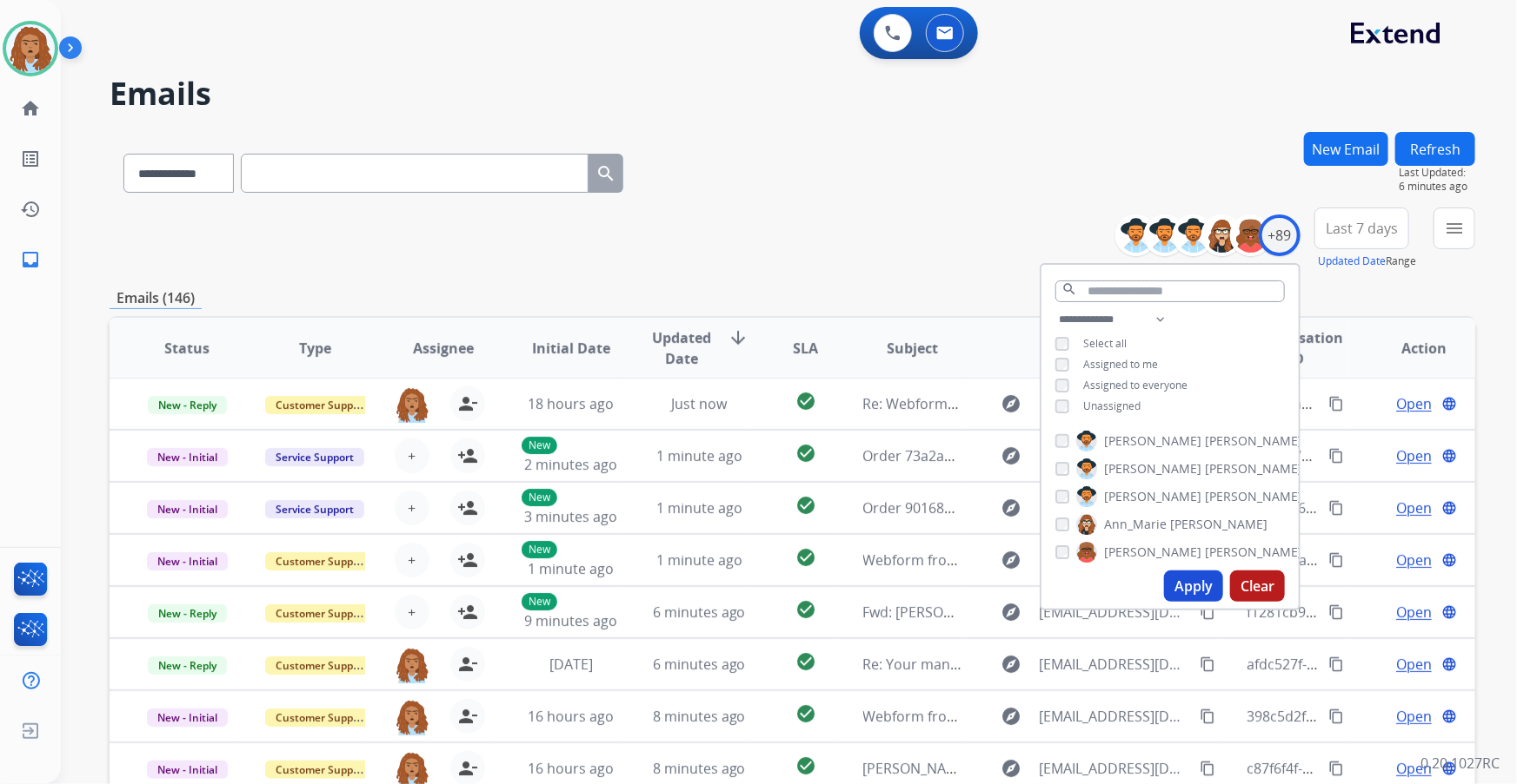
click at [1057, 412] on div "**********" at bounding box center [1170, 364] width 257 height 111
click at [1190, 582] on button "Apply" at bounding box center [1193, 586] width 59 height 31
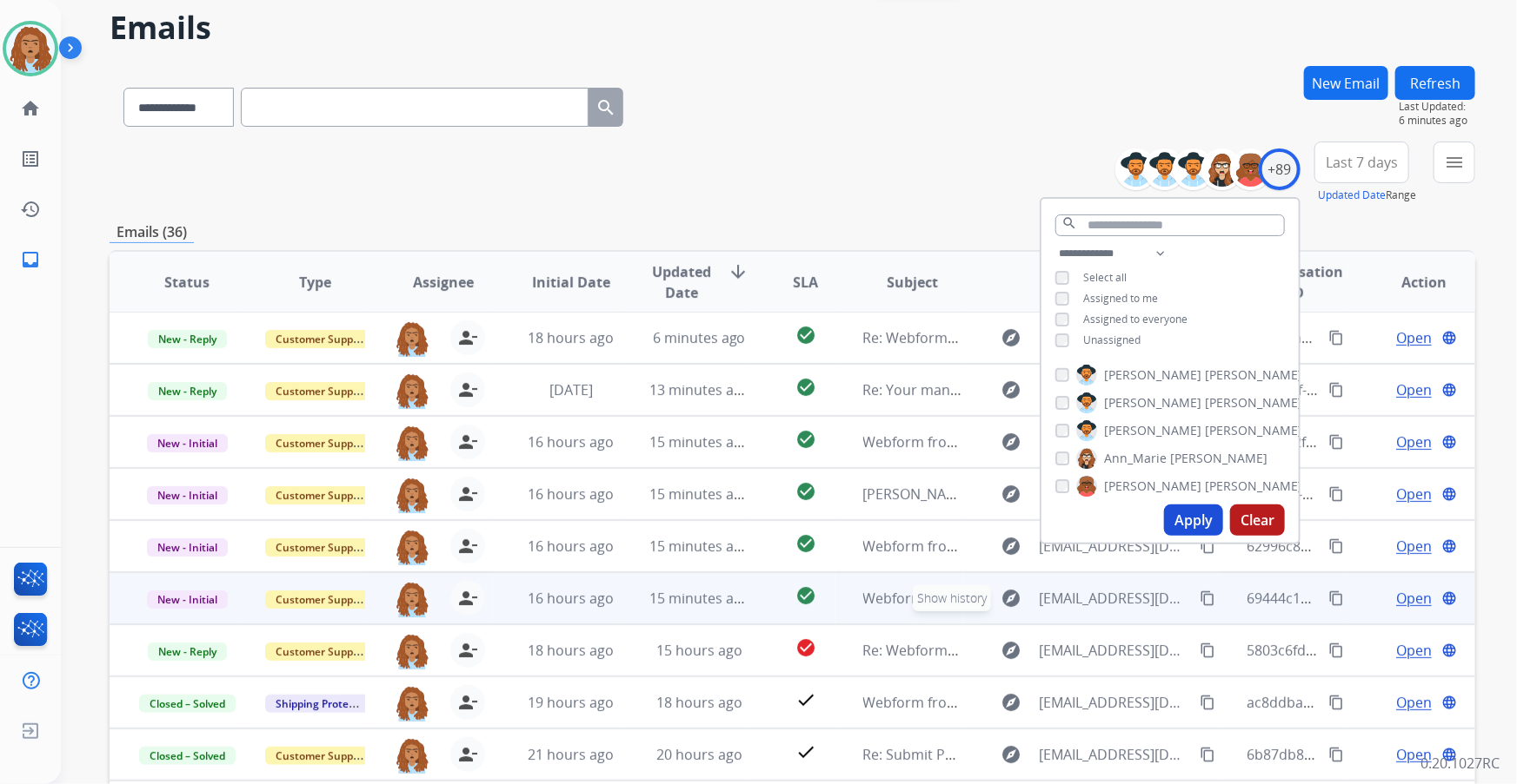
scroll to position [78, 0]
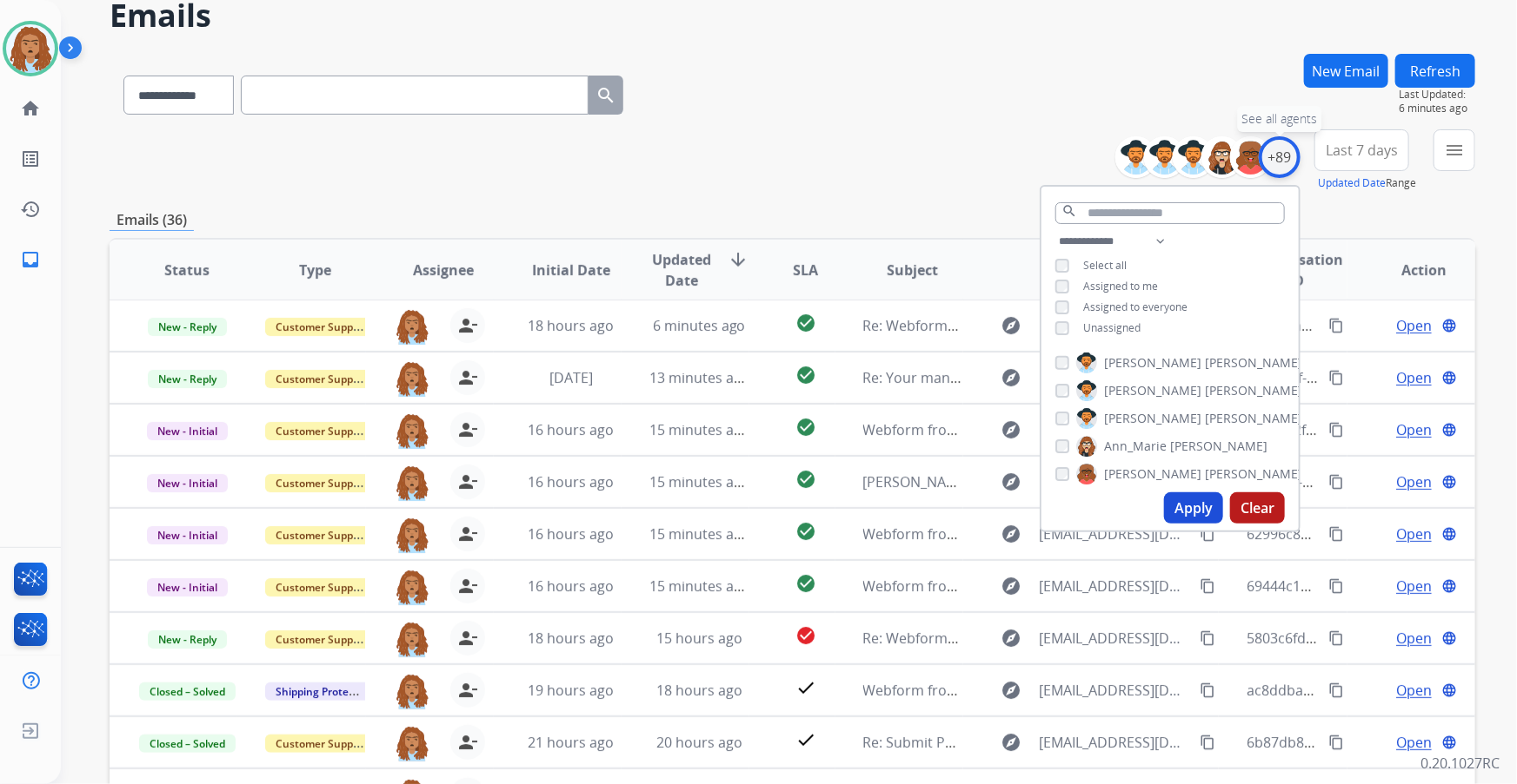
click at [1277, 158] on div "+89" at bounding box center [1279, 158] width 42 height 42
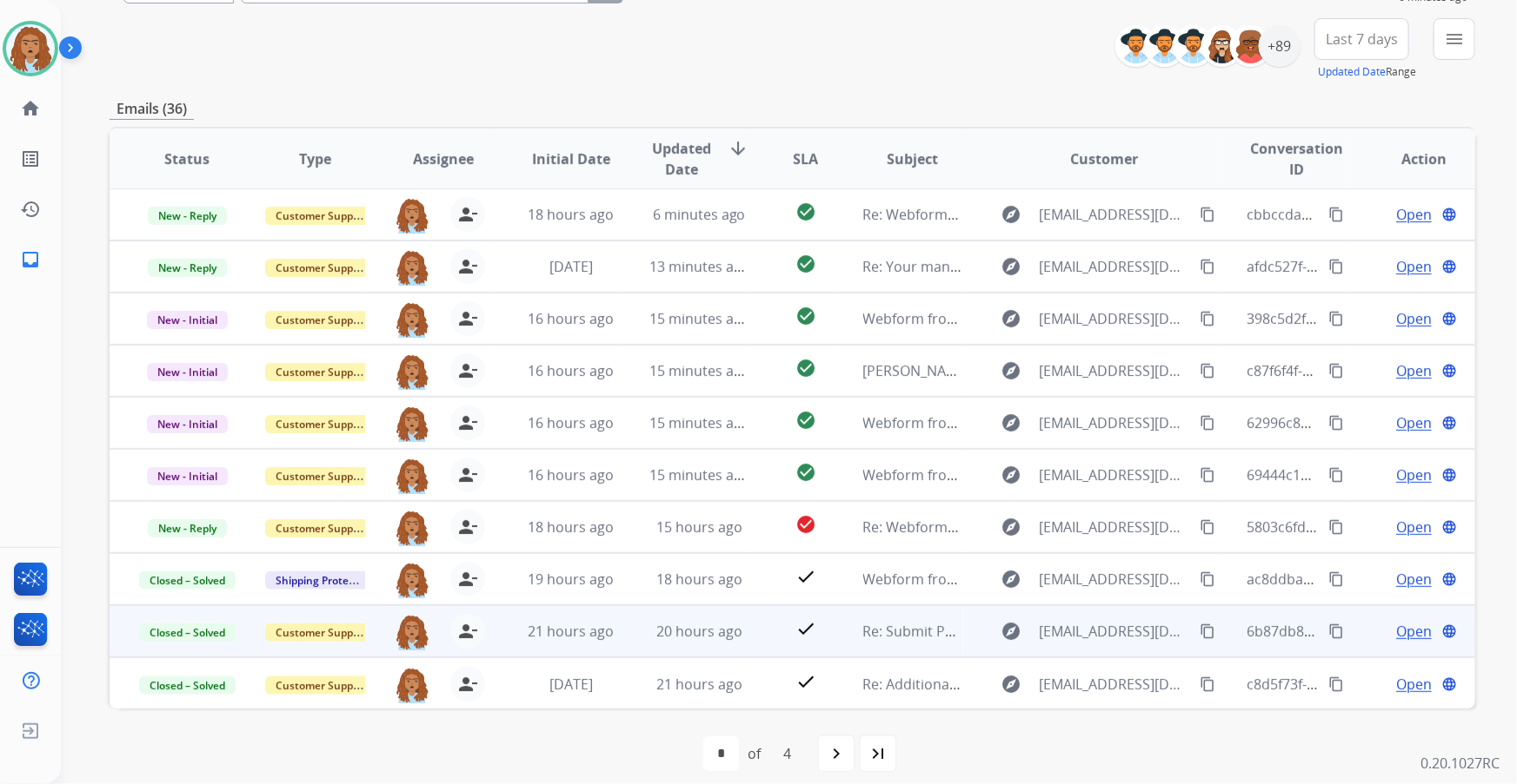
scroll to position [204, 0]
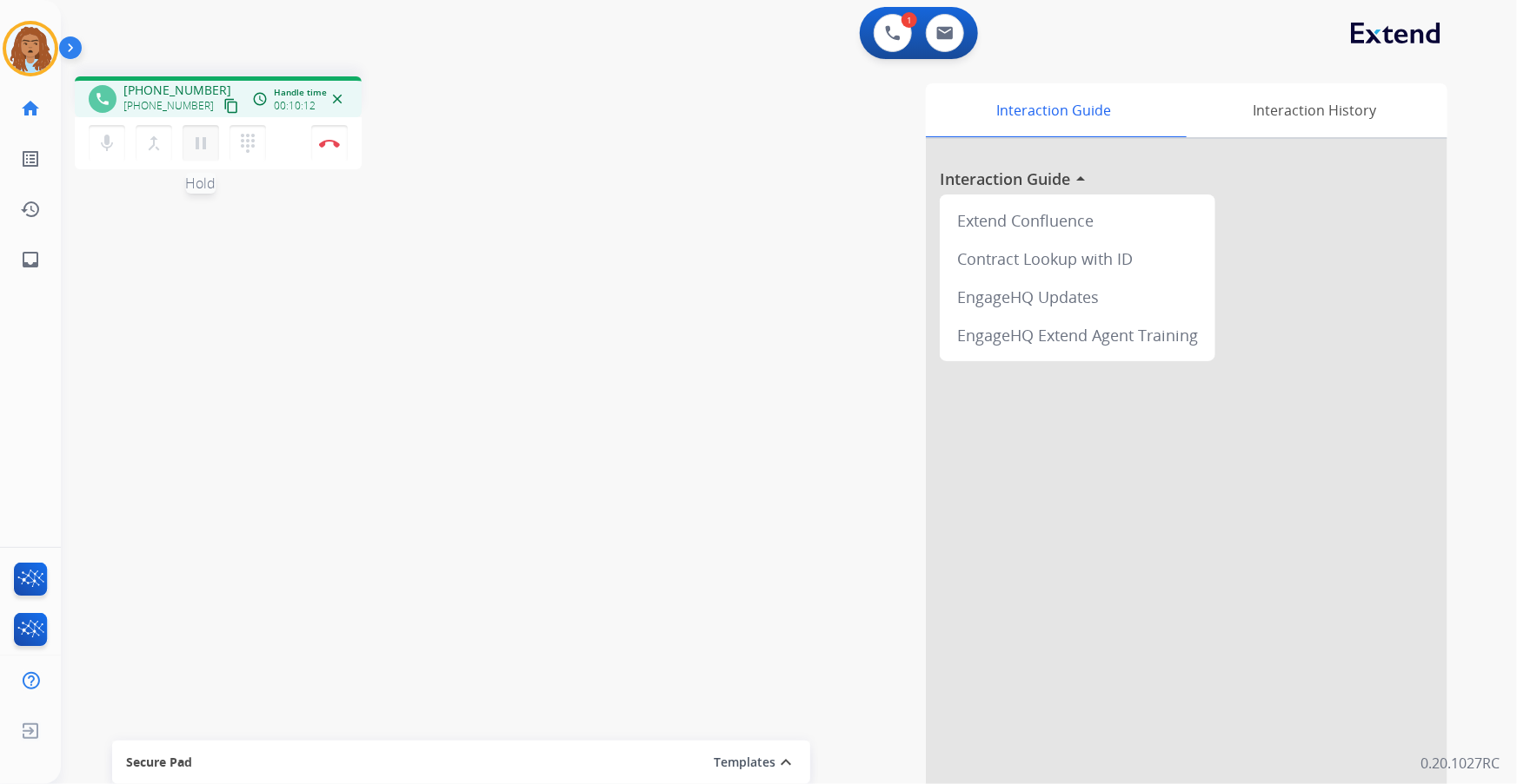
click at [202, 152] on mat-icon "pause" at bounding box center [201, 143] width 21 height 21
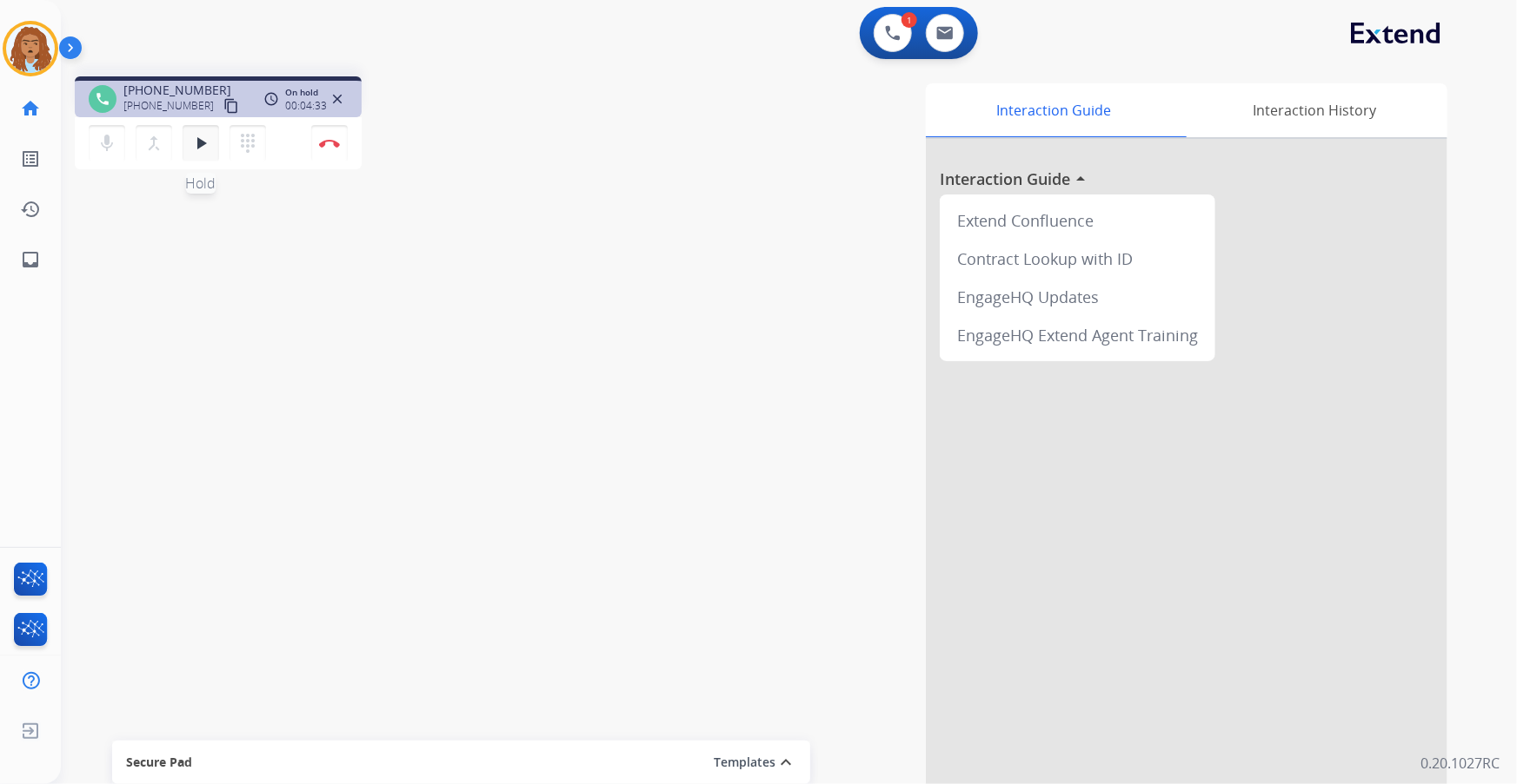
click at [201, 152] on mat-icon "play_arrow" at bounding box center [201, 143] width 21 height 21
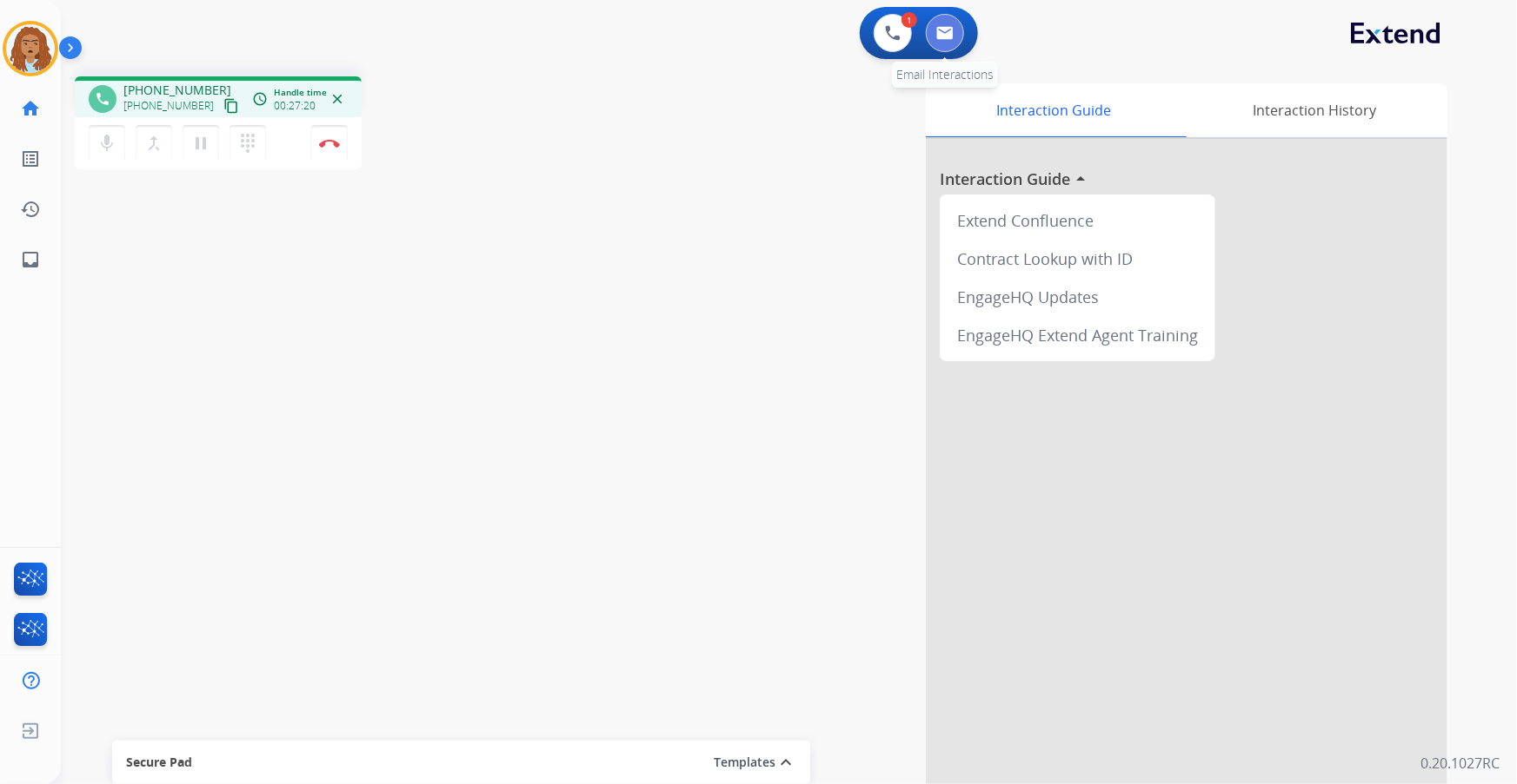
click at [947, 32] on img at bounding box center [944, 33] width 17 height 14
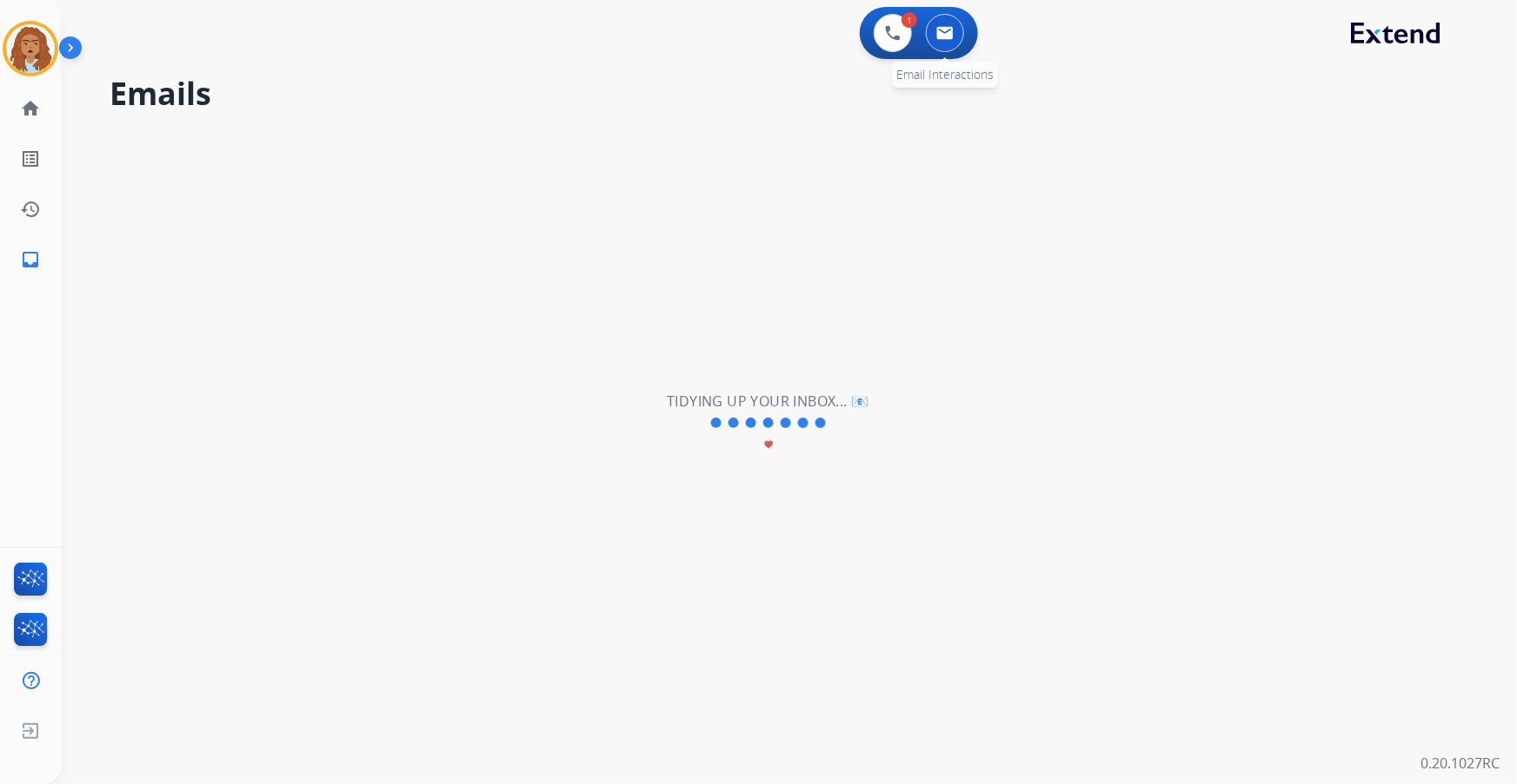
click at [943, 35] on img at bounding box center [944, 33] width 17 height 14
click at [897, 30] on img at bounding box center [892, 33] width 16 height 16
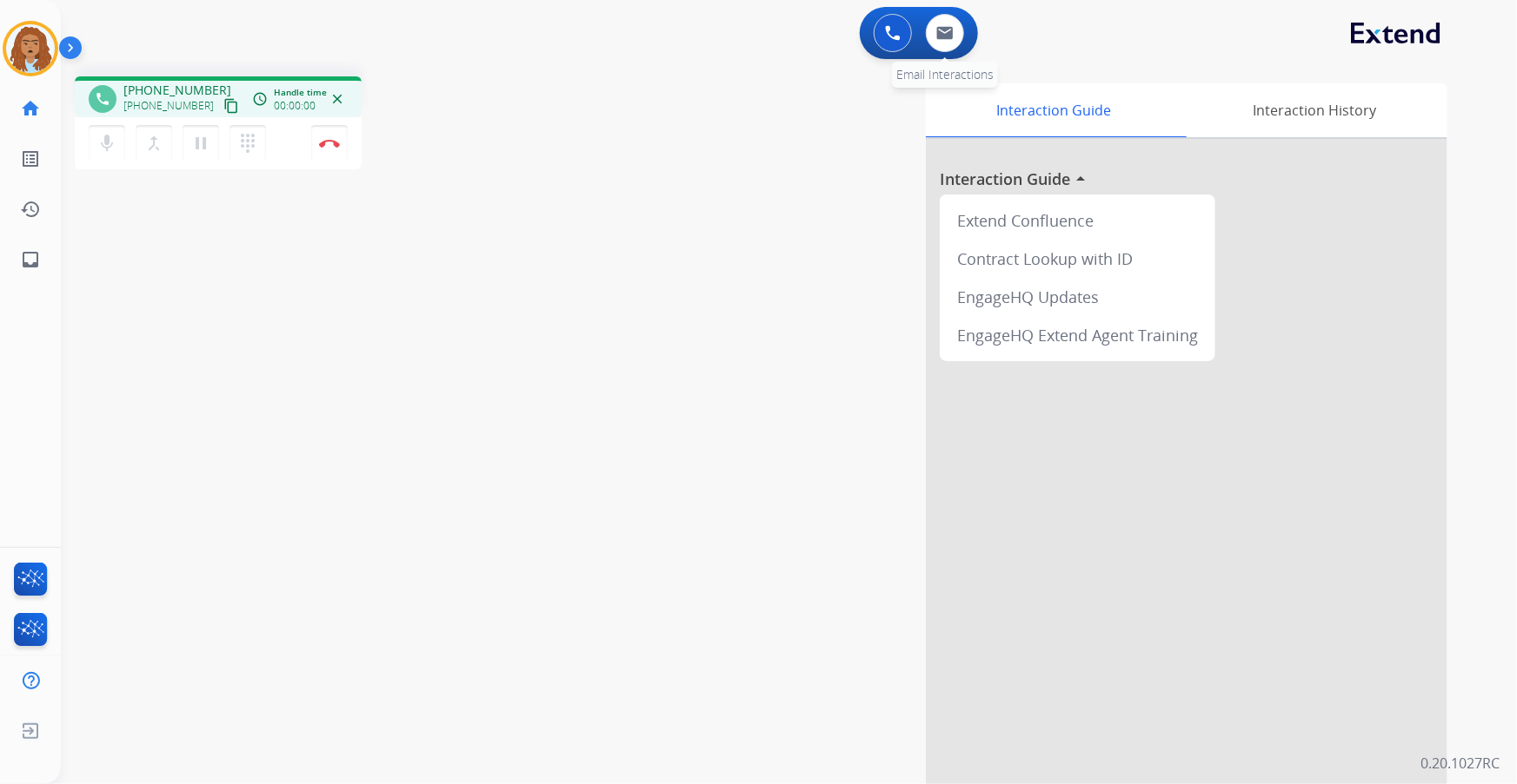
click at [937, 51] on div "0 Voice Interactions 0 Email Interactions" at bounding box center [918, 33] width 118 height 52
click at [949, 41] on button at bounding box center [944, 33] width 38 height 38
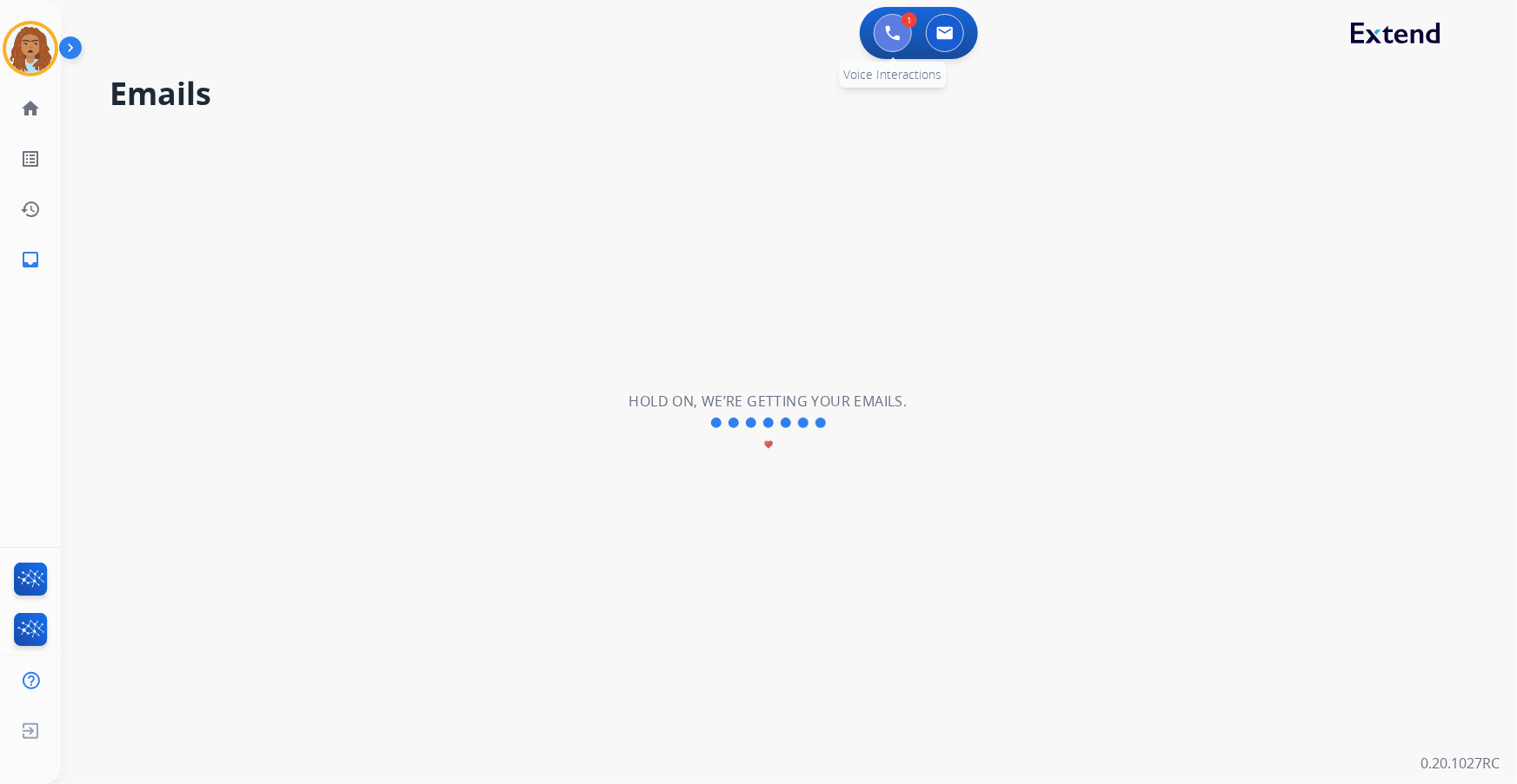
click at [893, 35] on img at bounding box center [892, 33] width 16 height 16
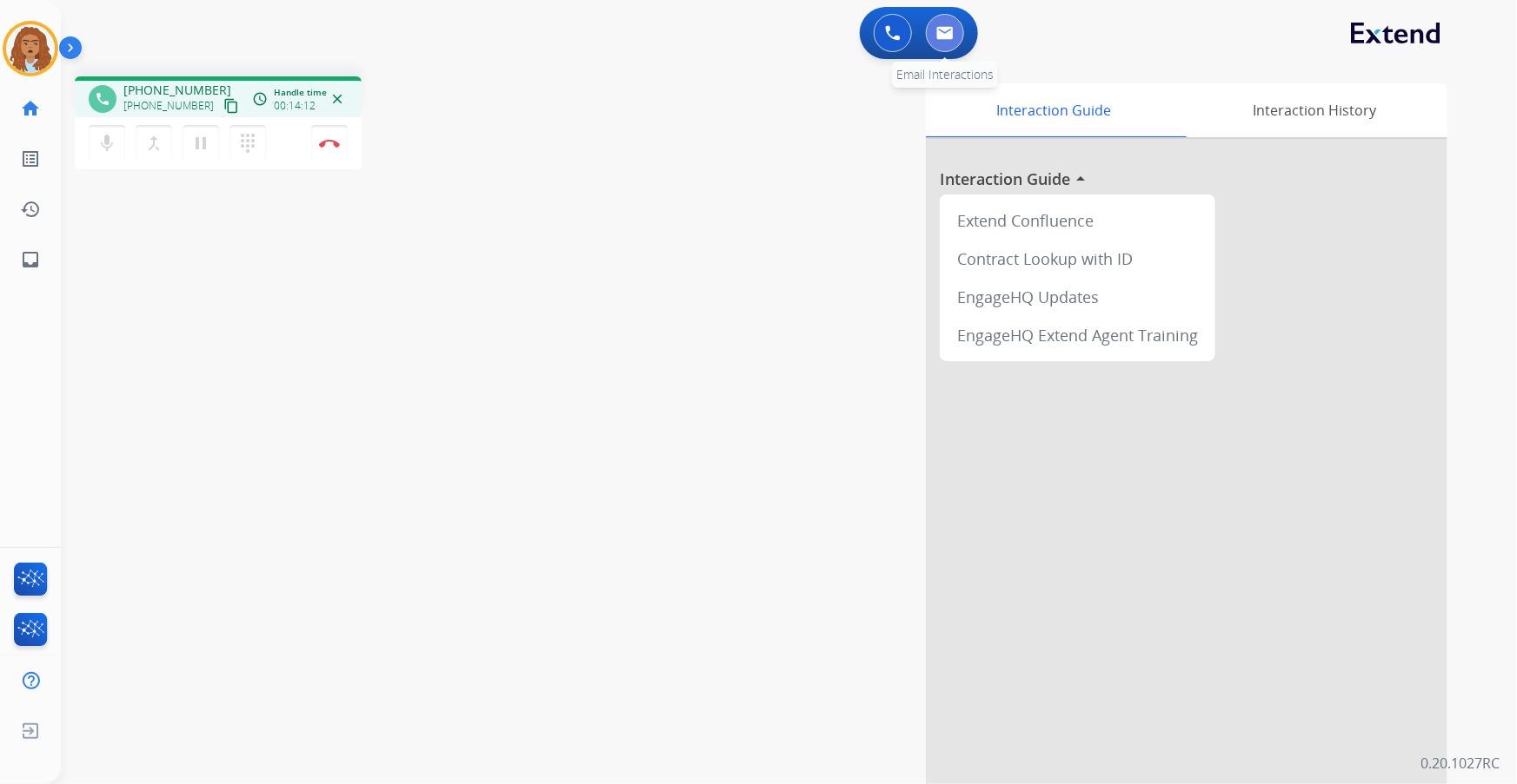
click at [947, 32] on img at bounding box center [944, 33] width 17 height 14
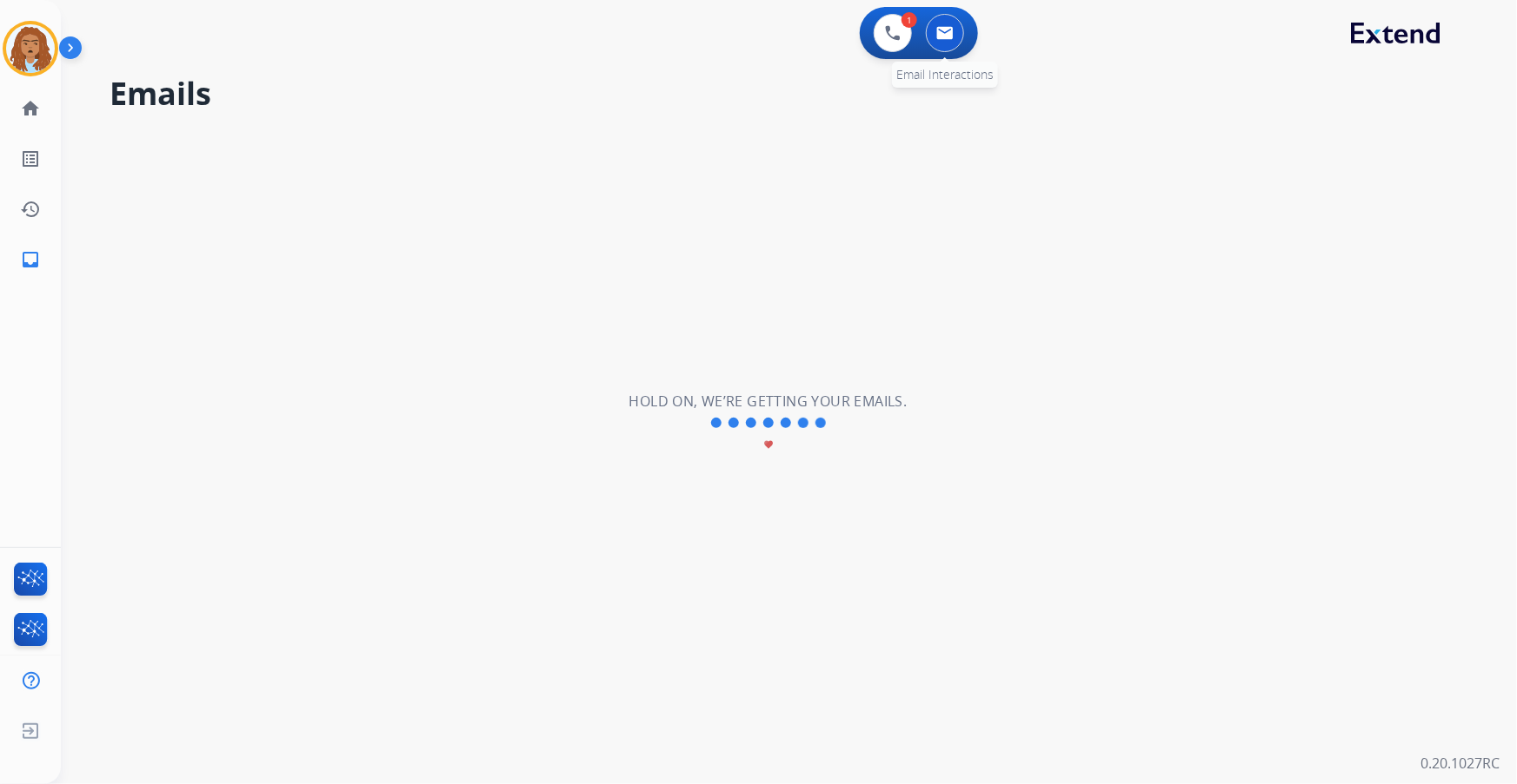
click at [952, 47] on button at bounding box center [944, 33] width 38 height 38
click at [881, 42] on button at bounding box center [892, 33] width 38 height 38
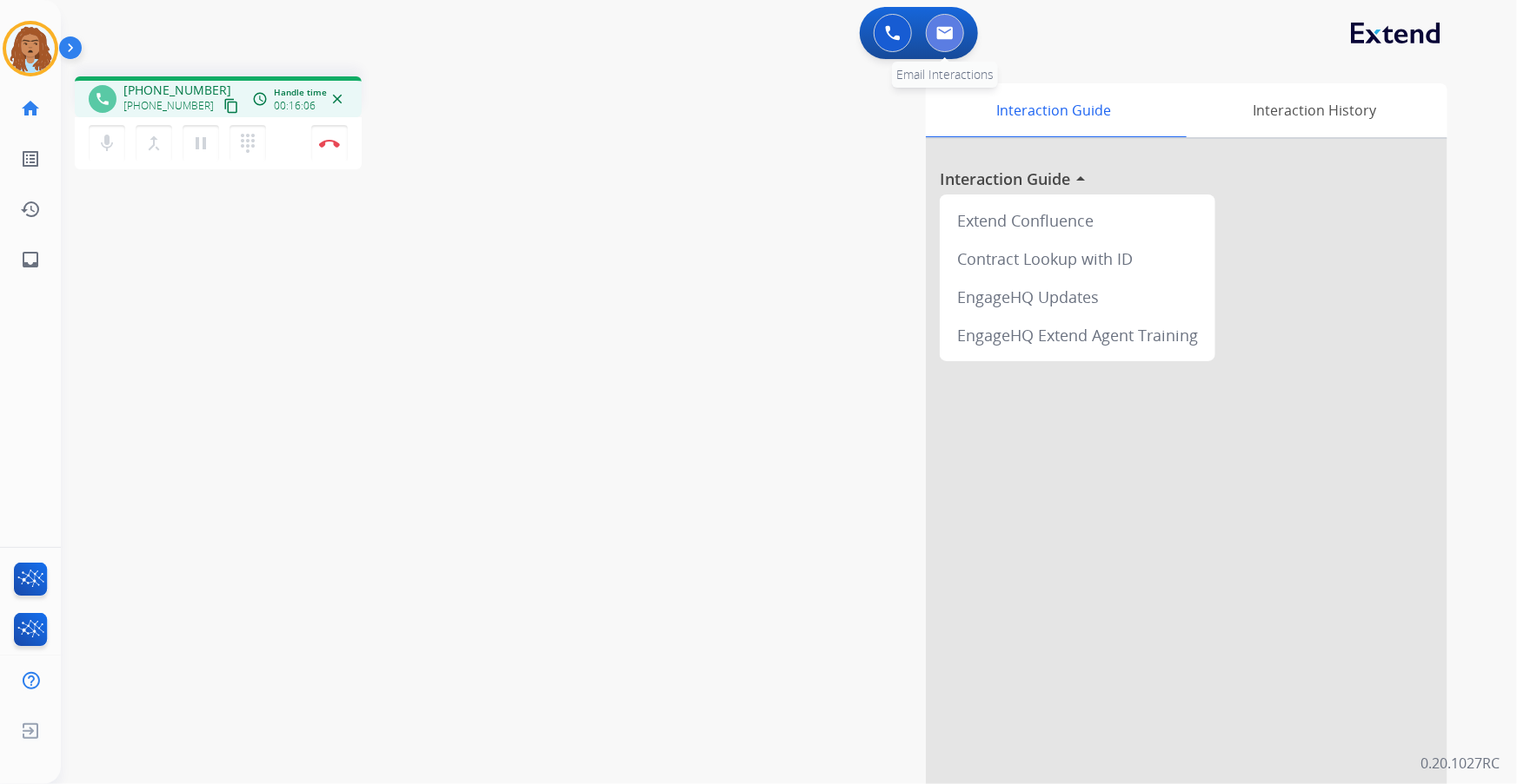
click at [945, 31] on img at bounding box center [944, 33] width 17 height 14
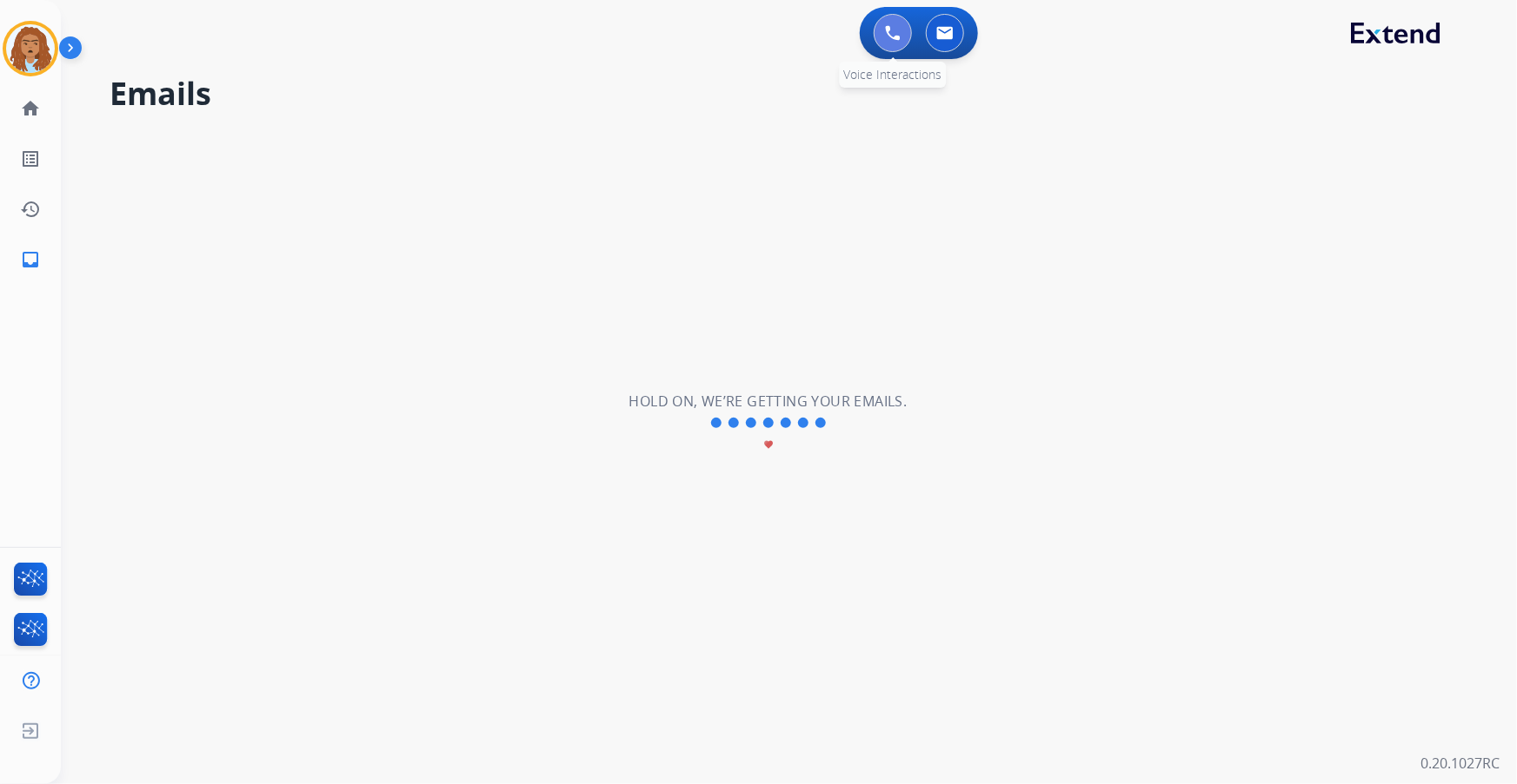
click at [883, 36] on button at bounding box center [892, 33] width 38 height 38
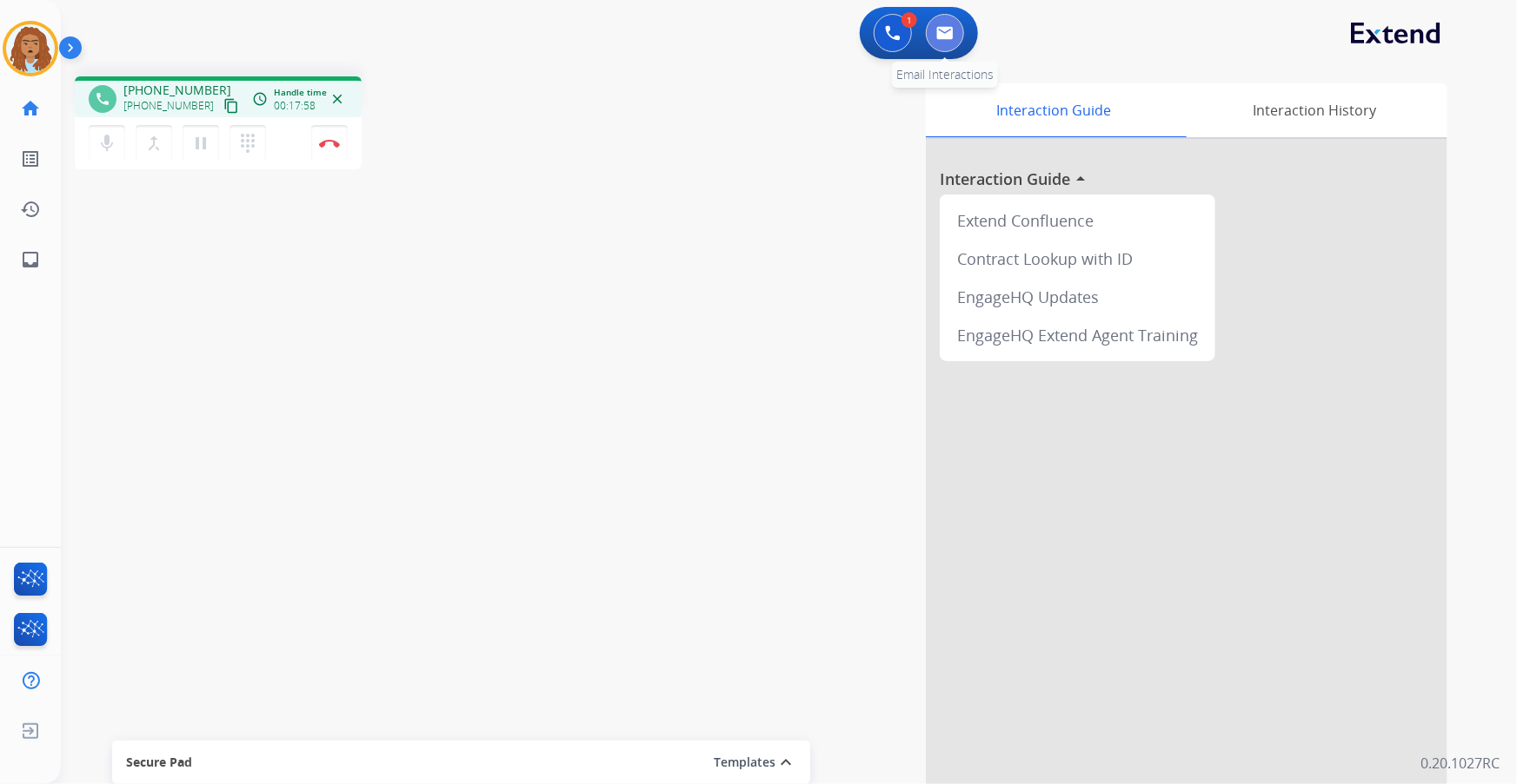
click at [949, 47] on button at bounding box center [944, 33] width 38 height 38
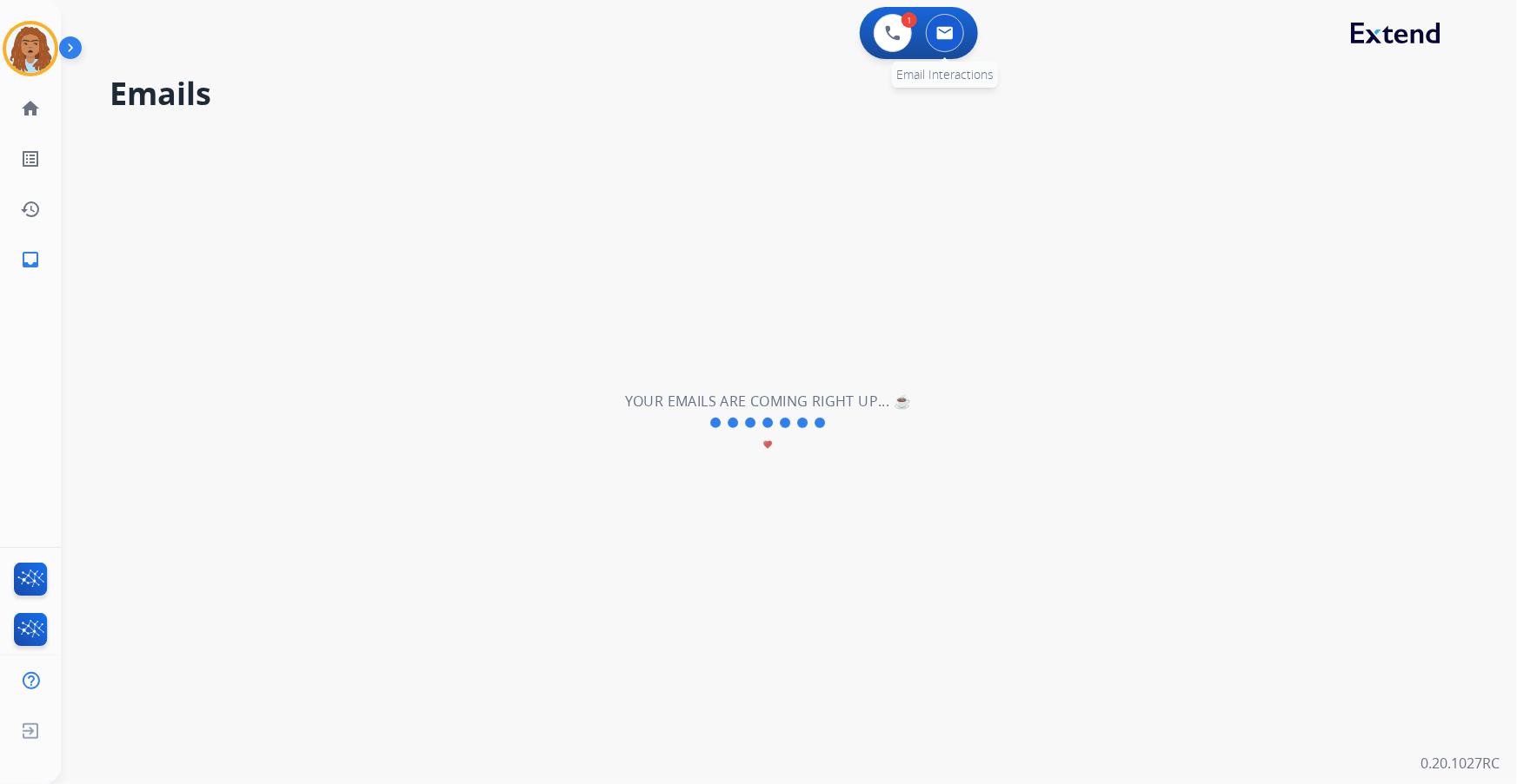
click at [950, 40] on button at bounding box center [944, 33] width 38 height 38
click at [882, 41] on button at bounding box center [892, 33] width 38 height 38
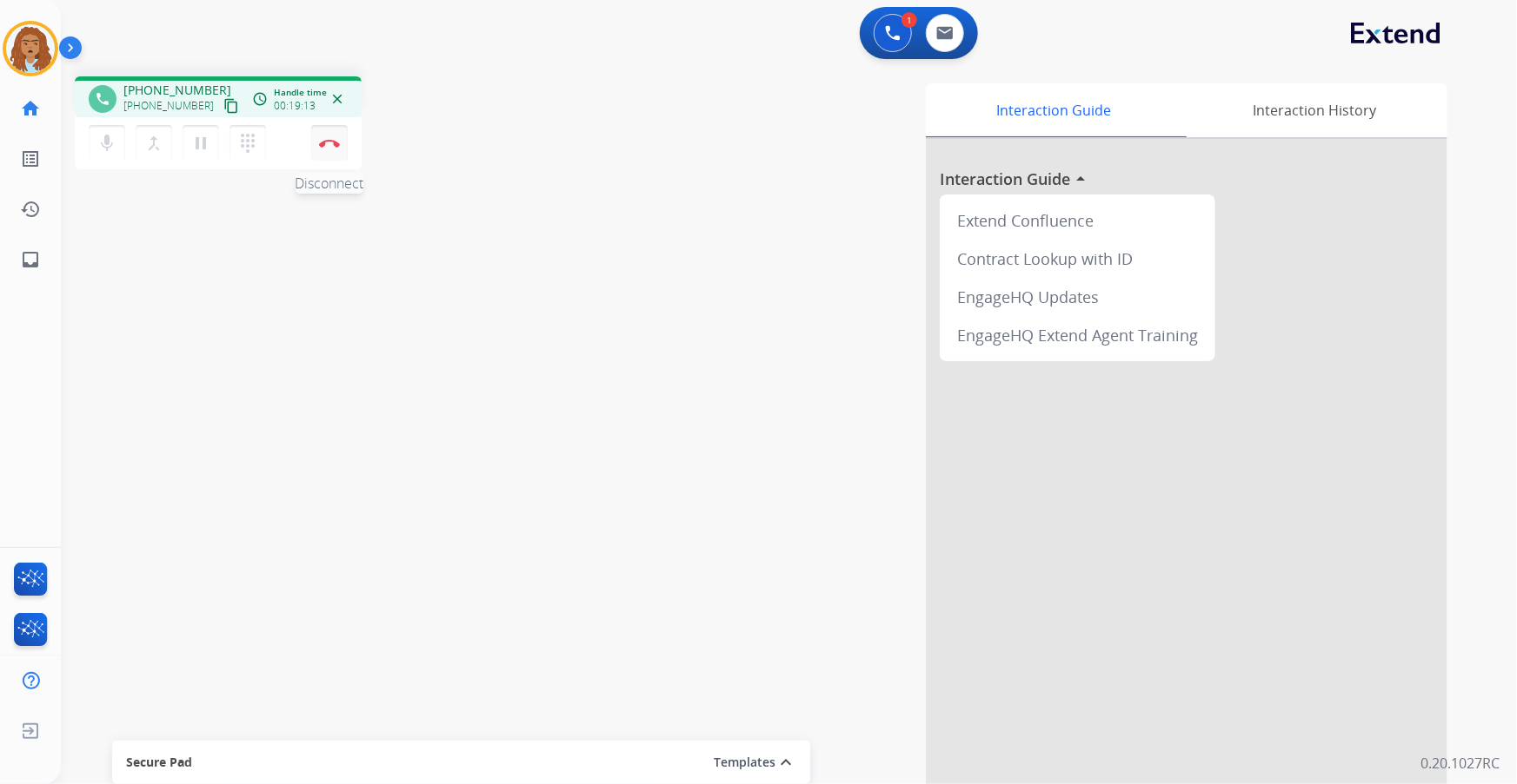
click at [327, 148] on button "Disconnect" at bounding box center [329, 143] width 37 height 37
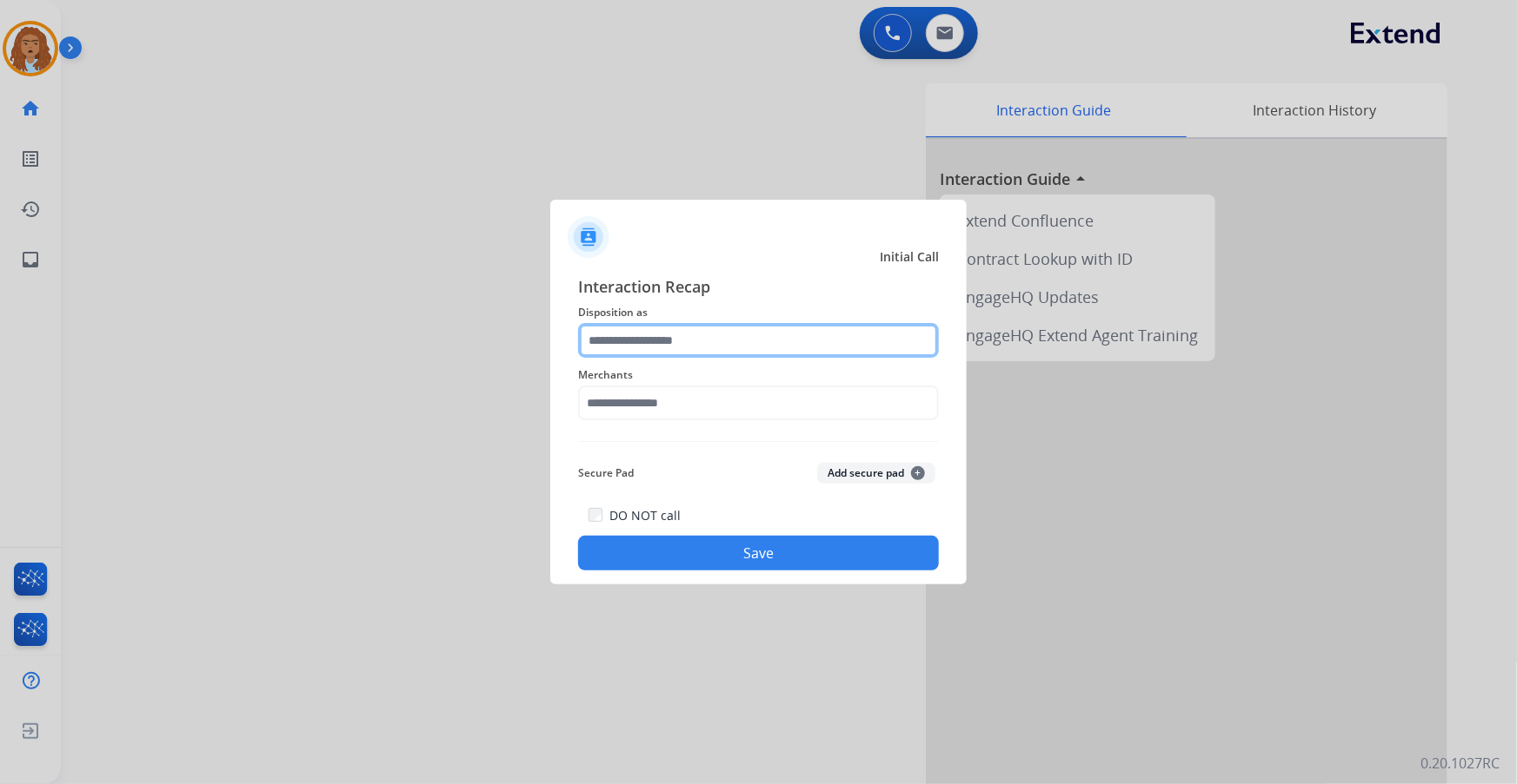
click at [698, 338] on input "text" at bounding box center [758, 340] width 360 height 35
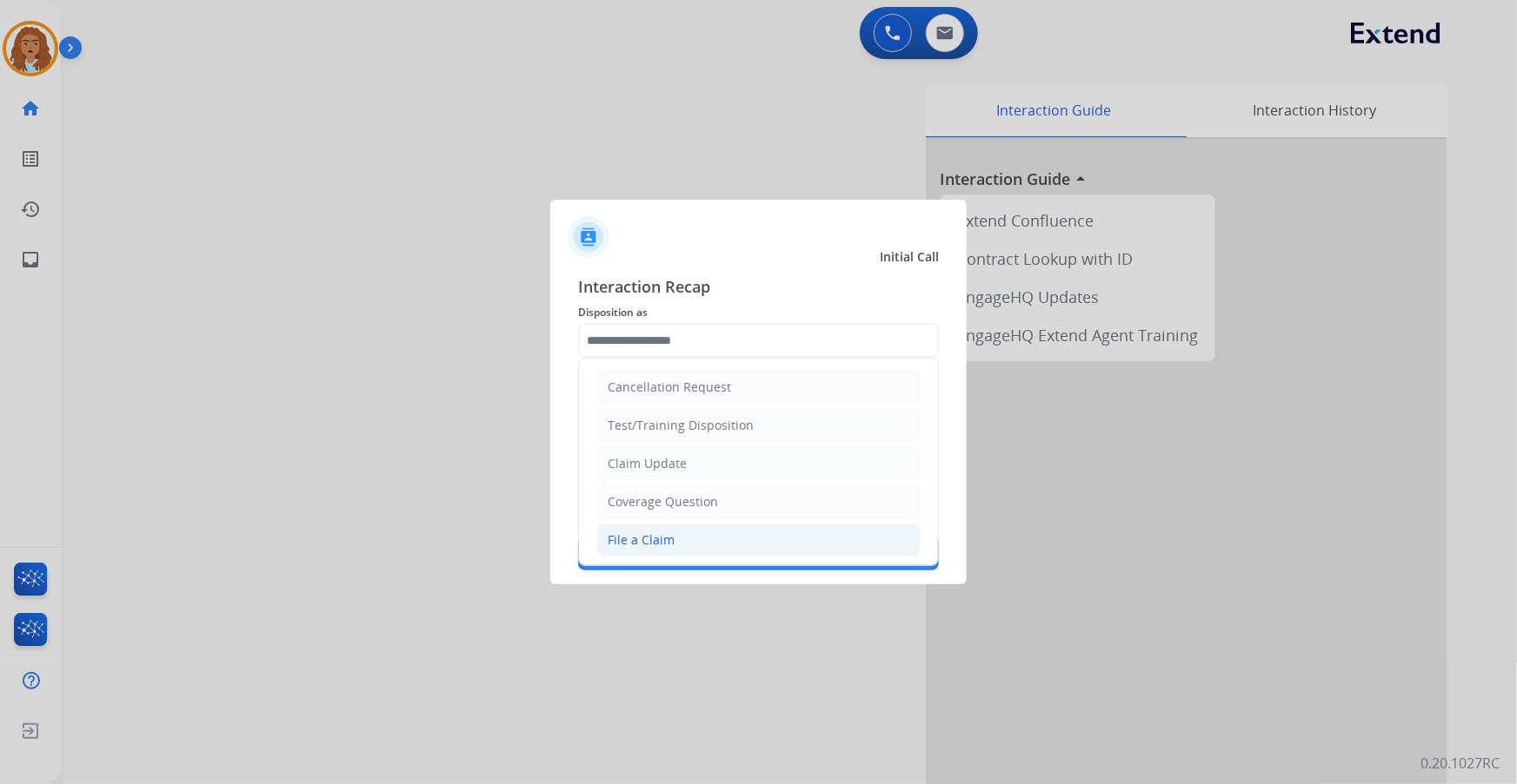
click at [689, 544] on li "File a Claim" at bounding box center [758, 540] width 324 height 33
type input "**********"
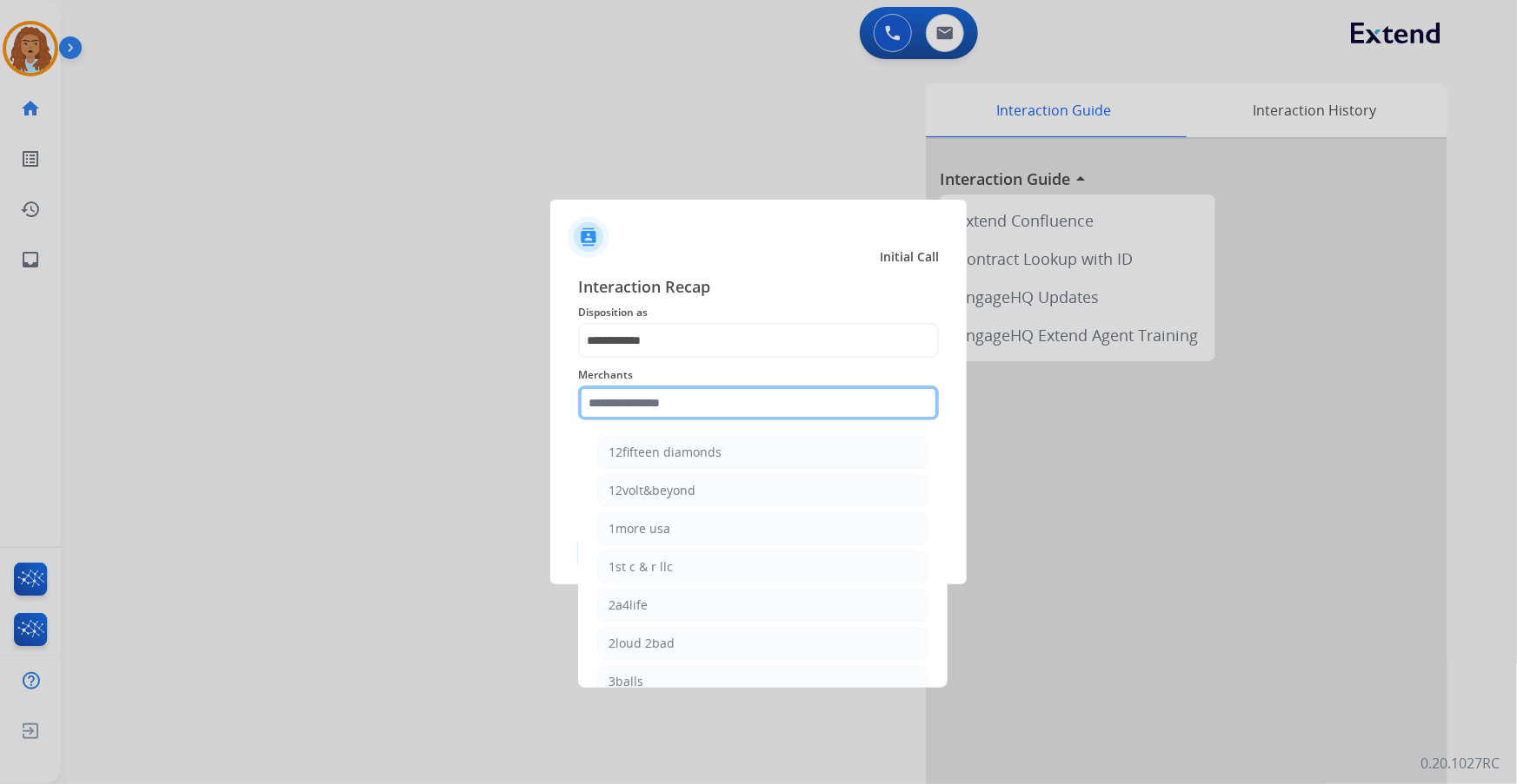
click at [688, 413] on input "text" at bounding box center [758, 403] width 360 height 35
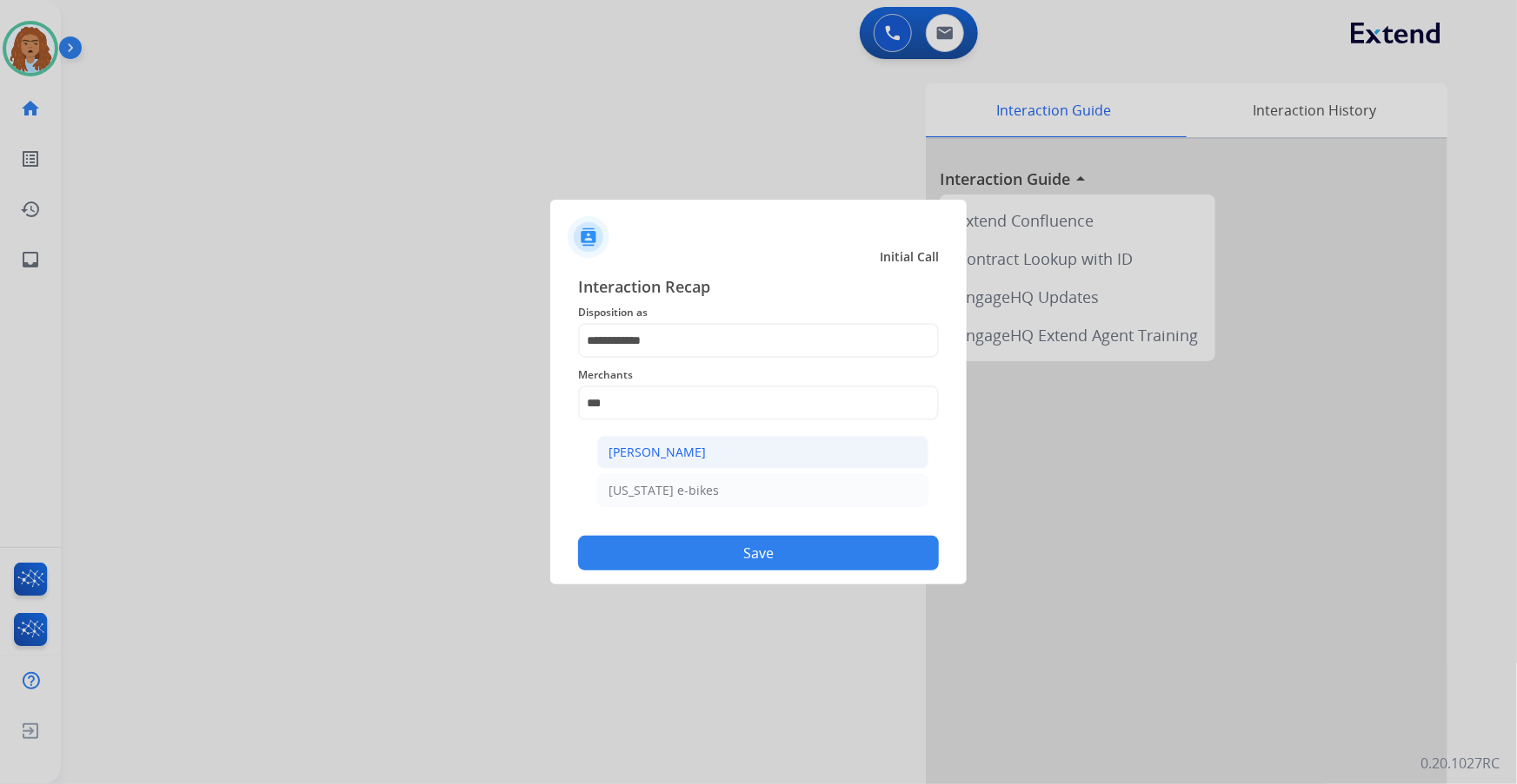
click at [710, 453] on li "[PERSON_NAME]" at bounding box center [762, 452] width 331 height 33
type input "**********"
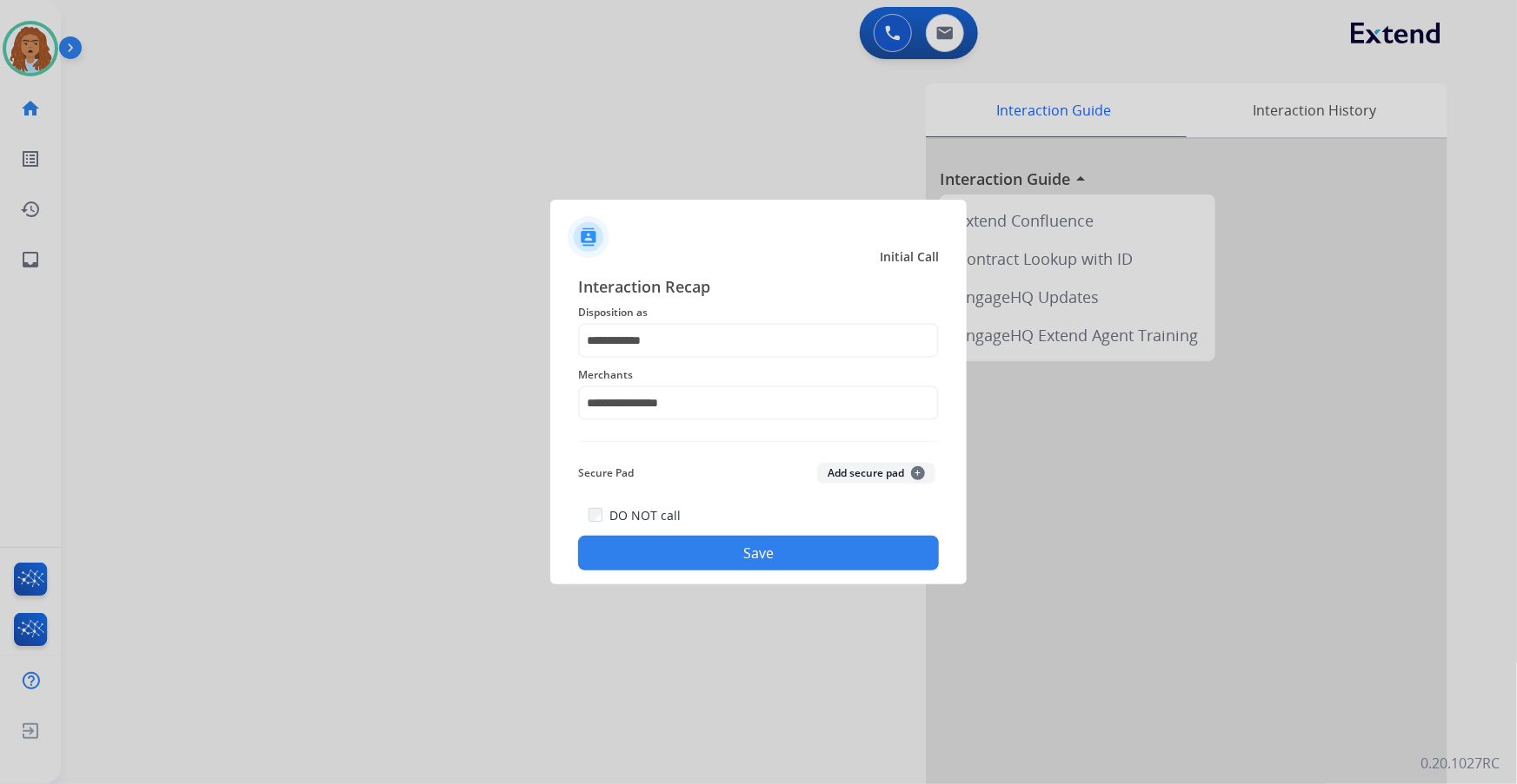
drag, startPoint x: 722, startPoint y: 553, endPoint x: 722, endPoint y: 513, distance: 40.0
click at [722, 531] on div "DO NOT call Save" at bounding box center [758, 538] width 360 height 66
click at [701, 542] on button "Save" at bounding box center [758, 553] width 360 height 35
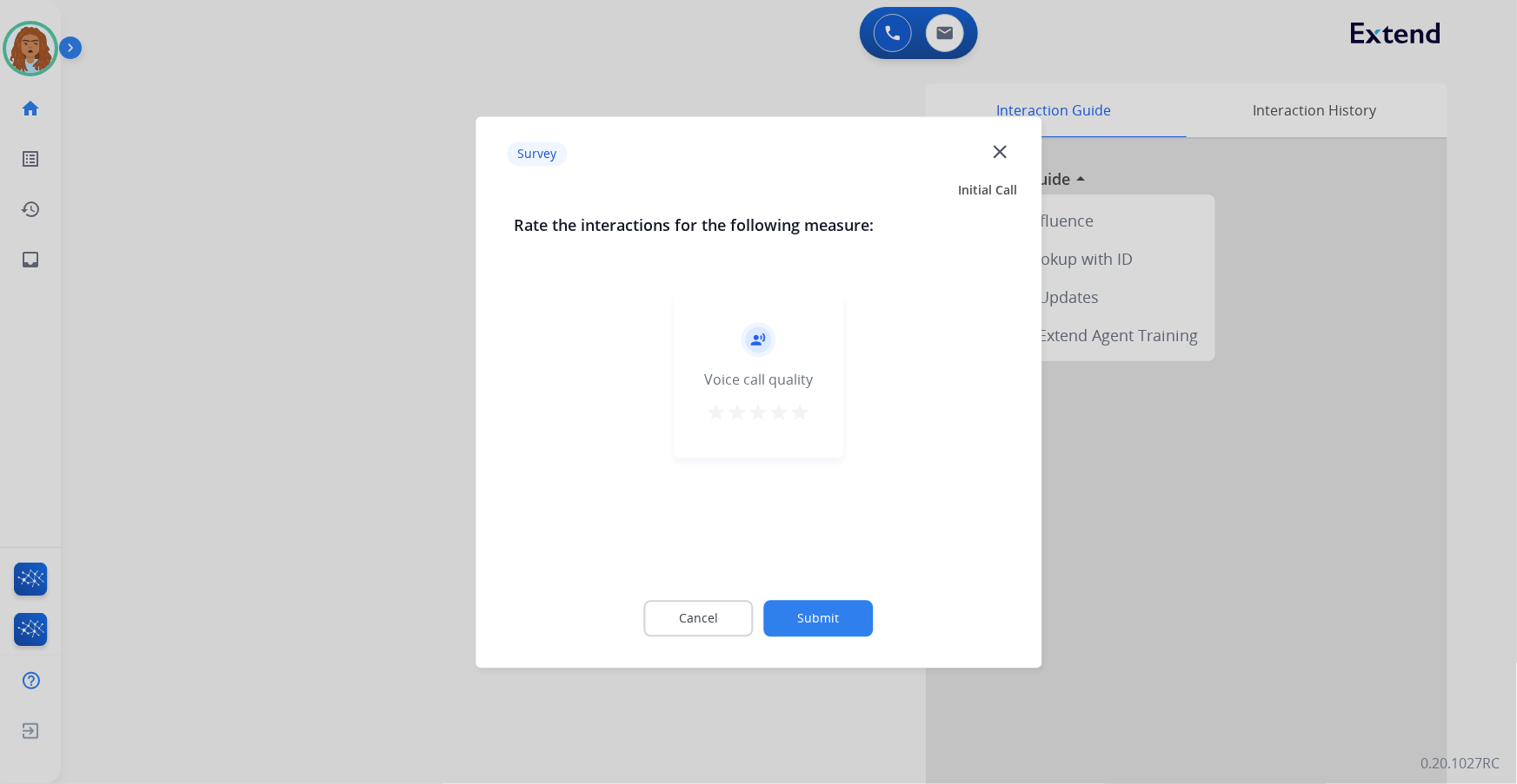
click at [842, 629] on button "Submit" at bounding box center [818, 618] width 110 height 37
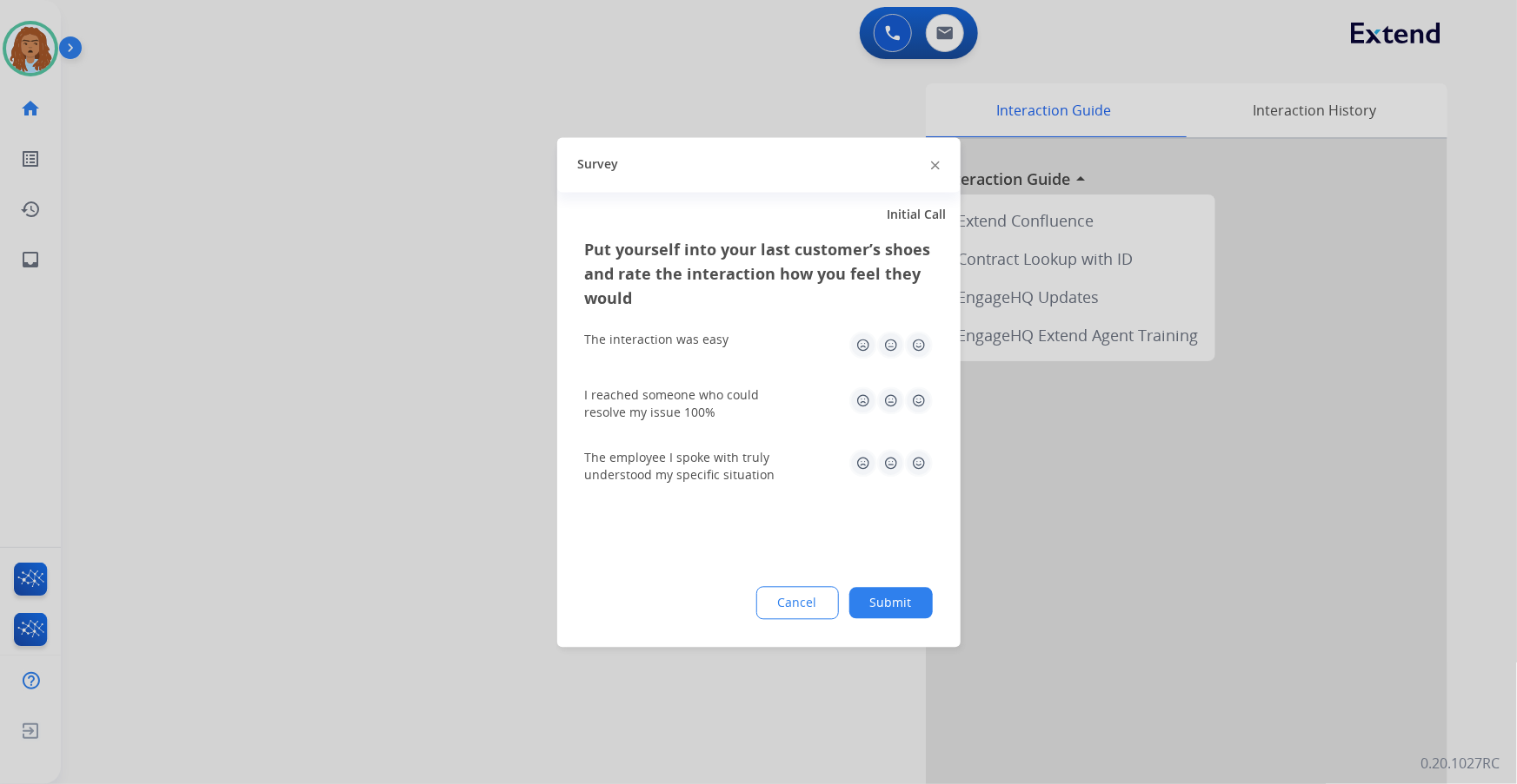
click at [899, 609] on button "Submit" at bounding box center [891, 602] width 84 height 31
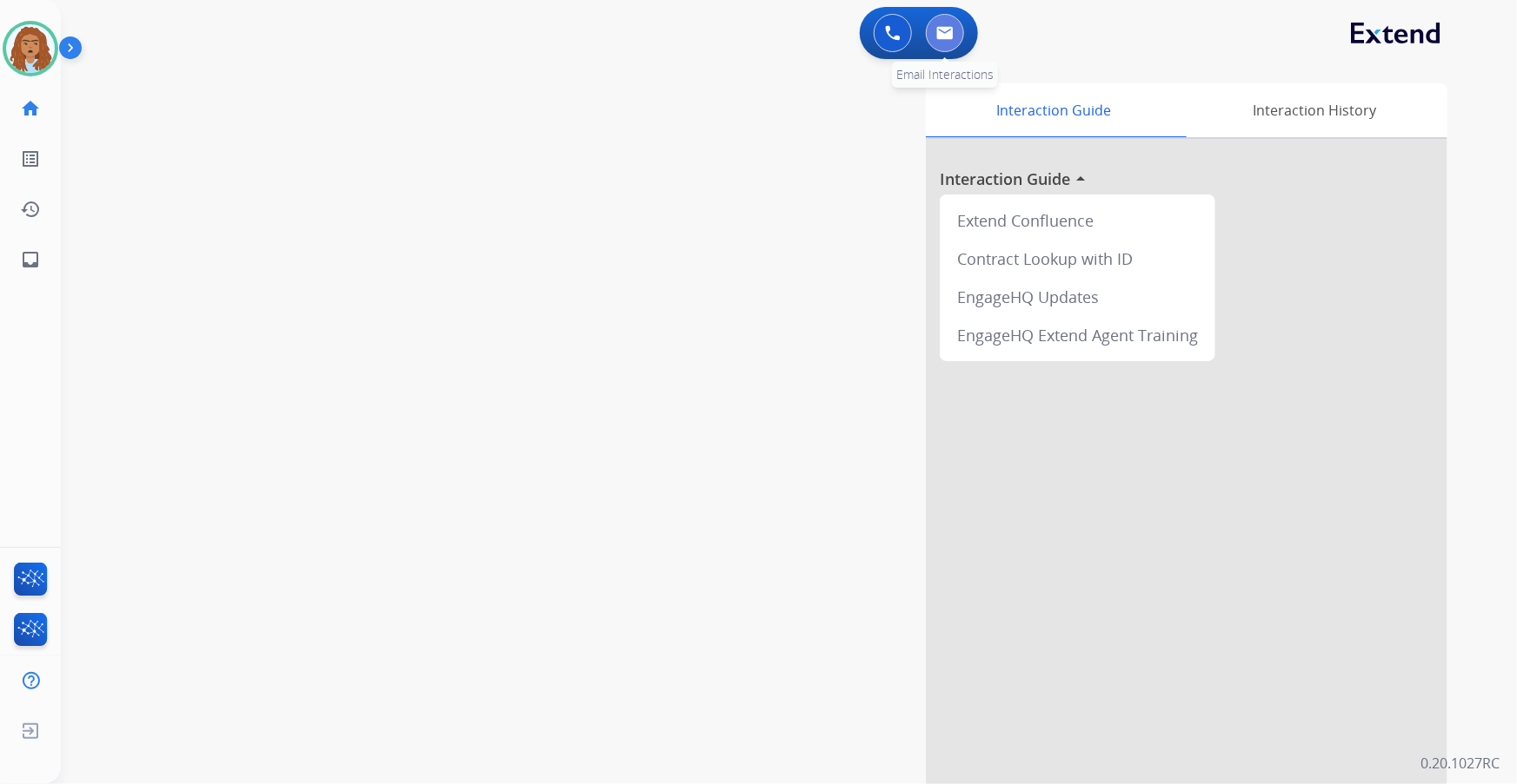
click at [947, 46] on button at bounding box center [944, 33] width 38 height 38
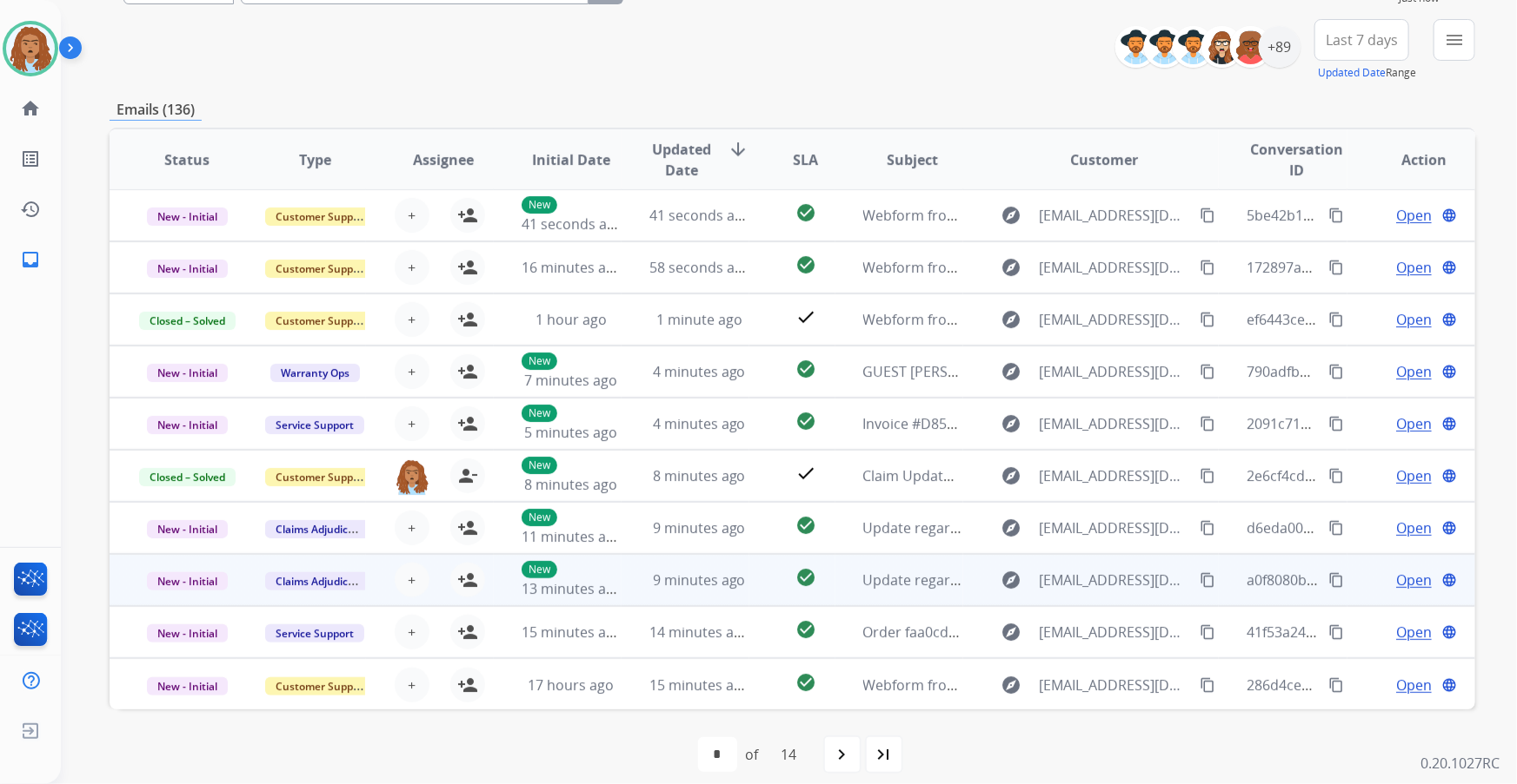
scroll to position [204, 0]
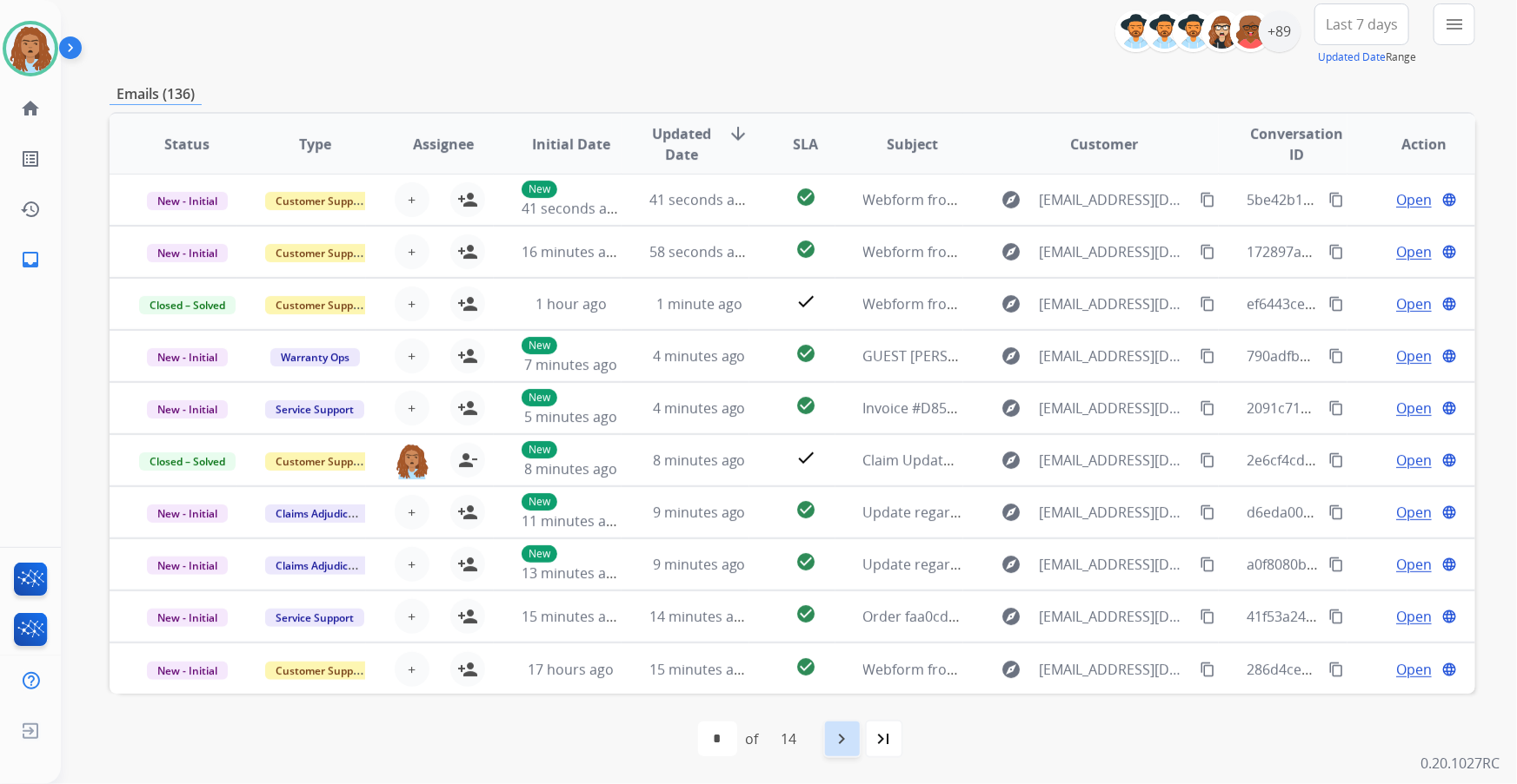
click at [839, 741] on mat-icon "navigate_next" at bounding box center [841, 739] width 21 height 21
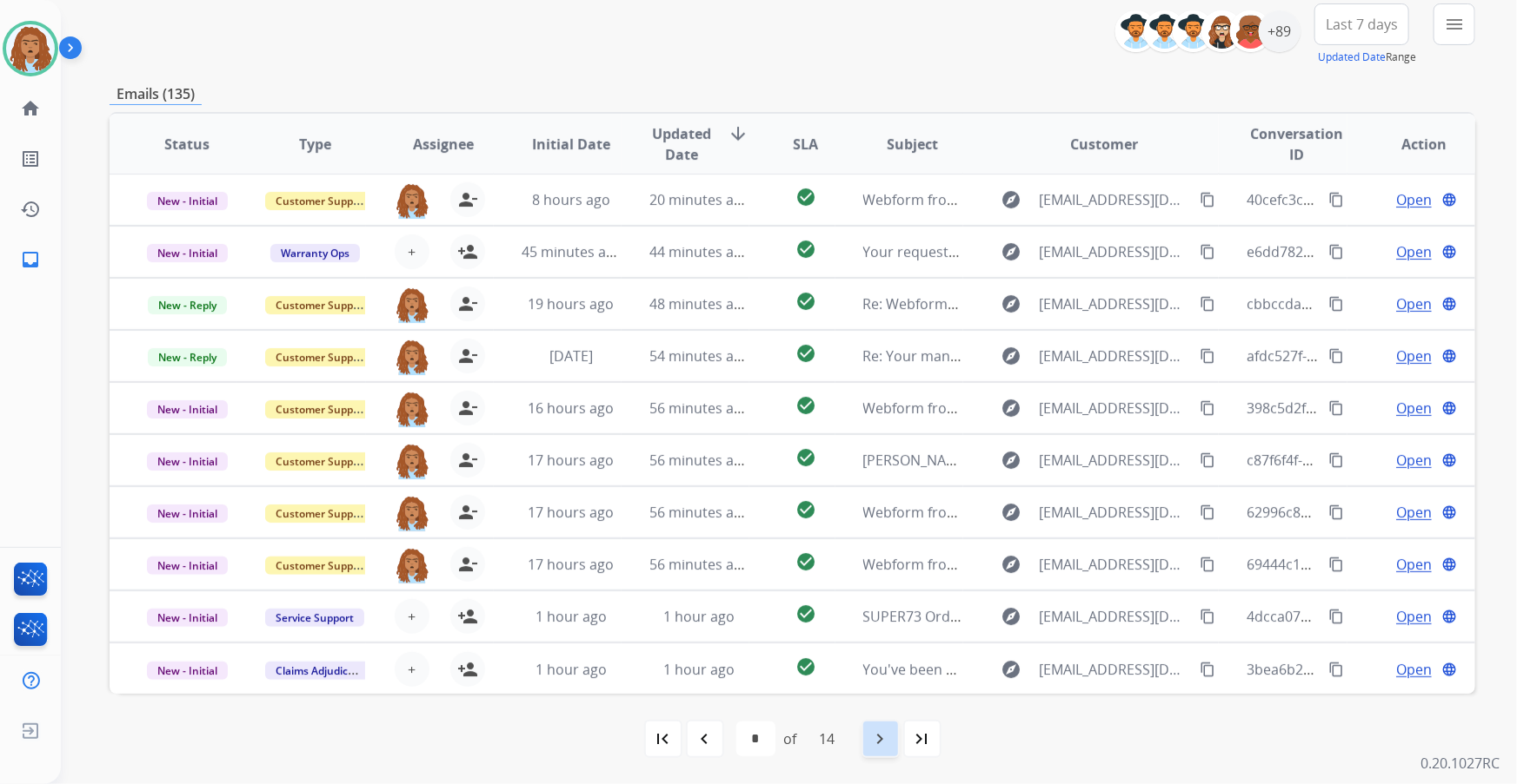
click at [874, 742] on mat-icon "navigate_next" at bounding box center [880, 739] width 21 height 21
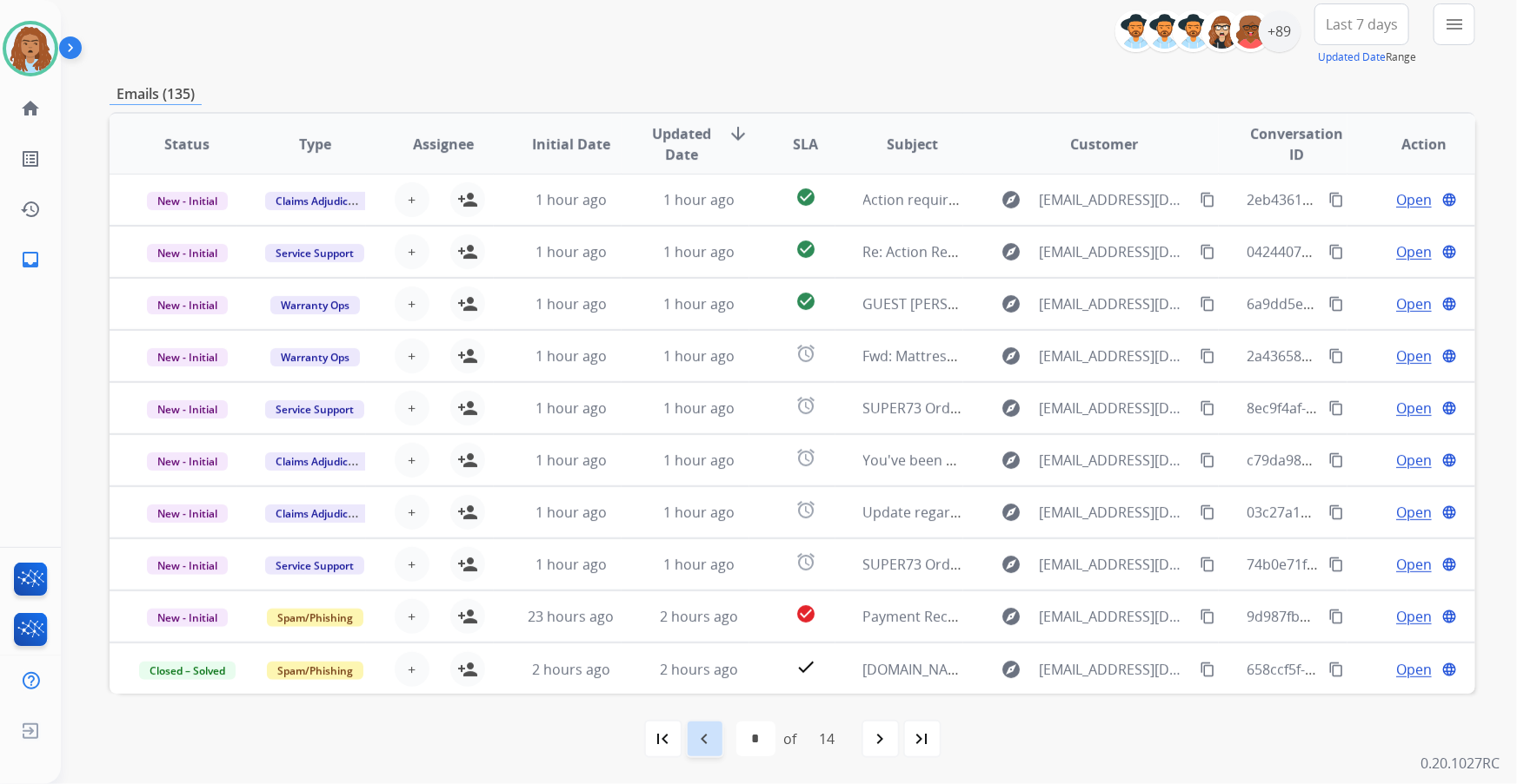
click at [702, 742] on mat-icon "navigate_before" at bounding box center [705, 739] width 21 height 21
select select "*"
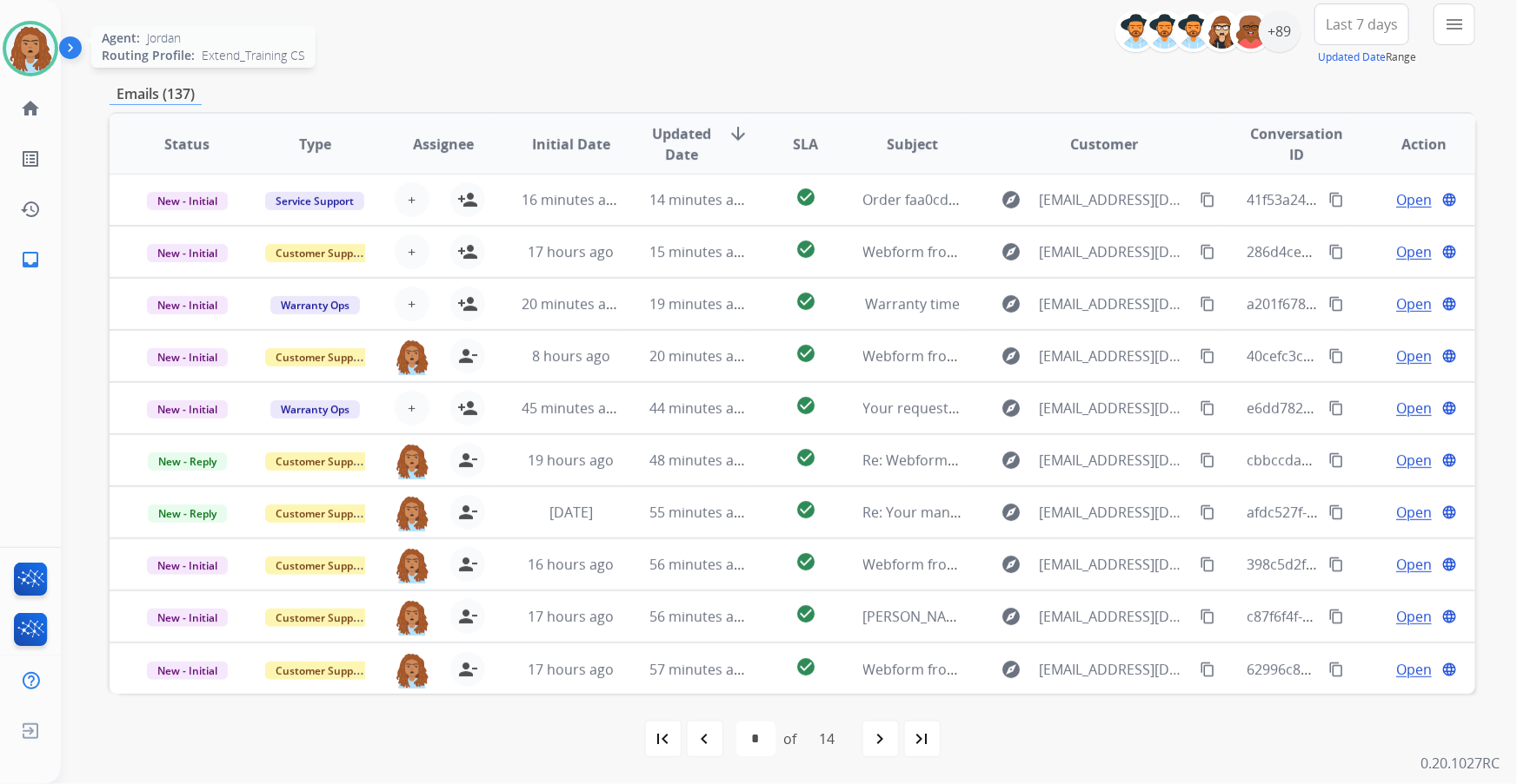
click at [40, 48] on img at bounding box center [30, 48] width 49 height 49
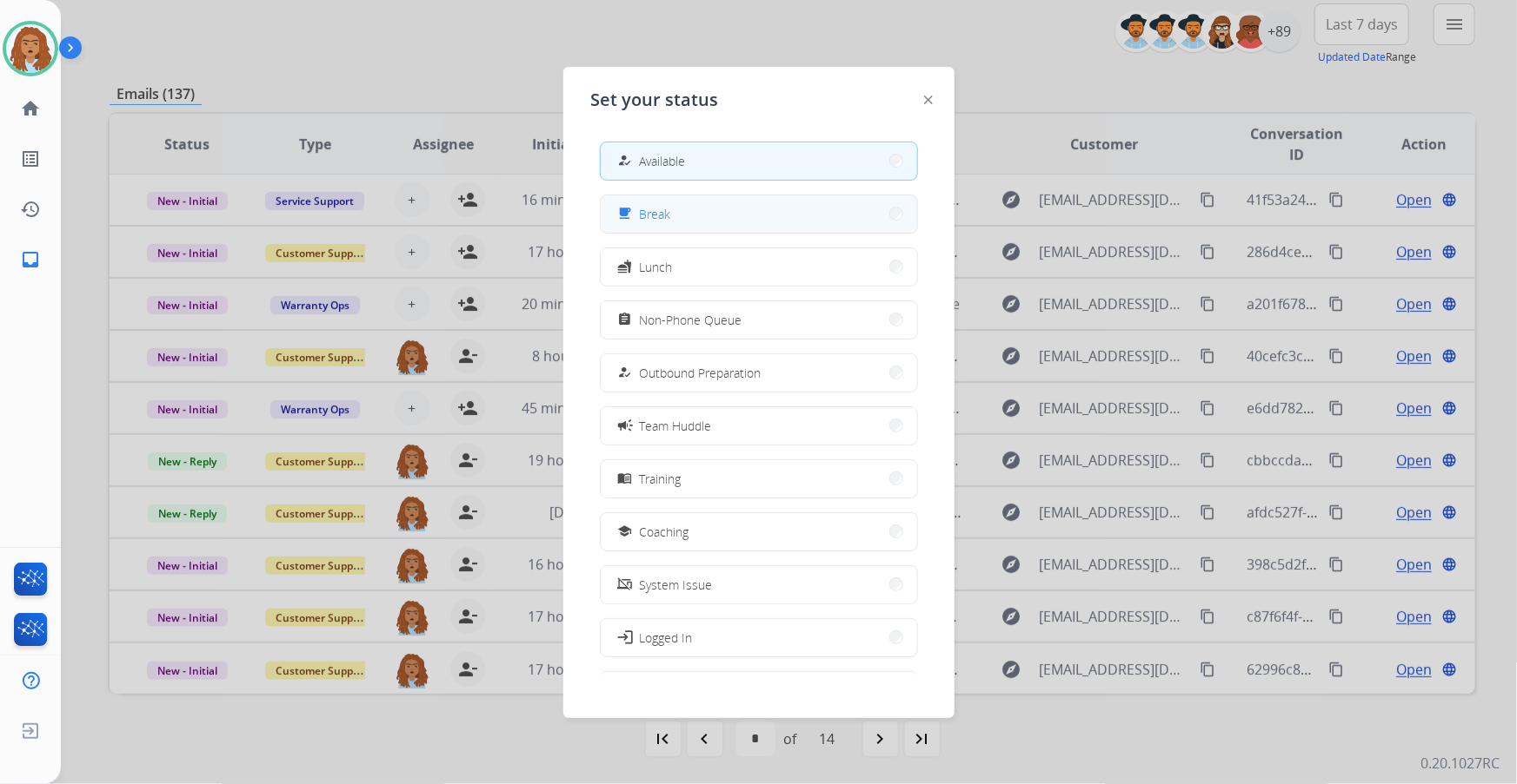
click at [696, 217] on button "free_breakfast Break" at bounding box center [758, 213] width 316 height 37
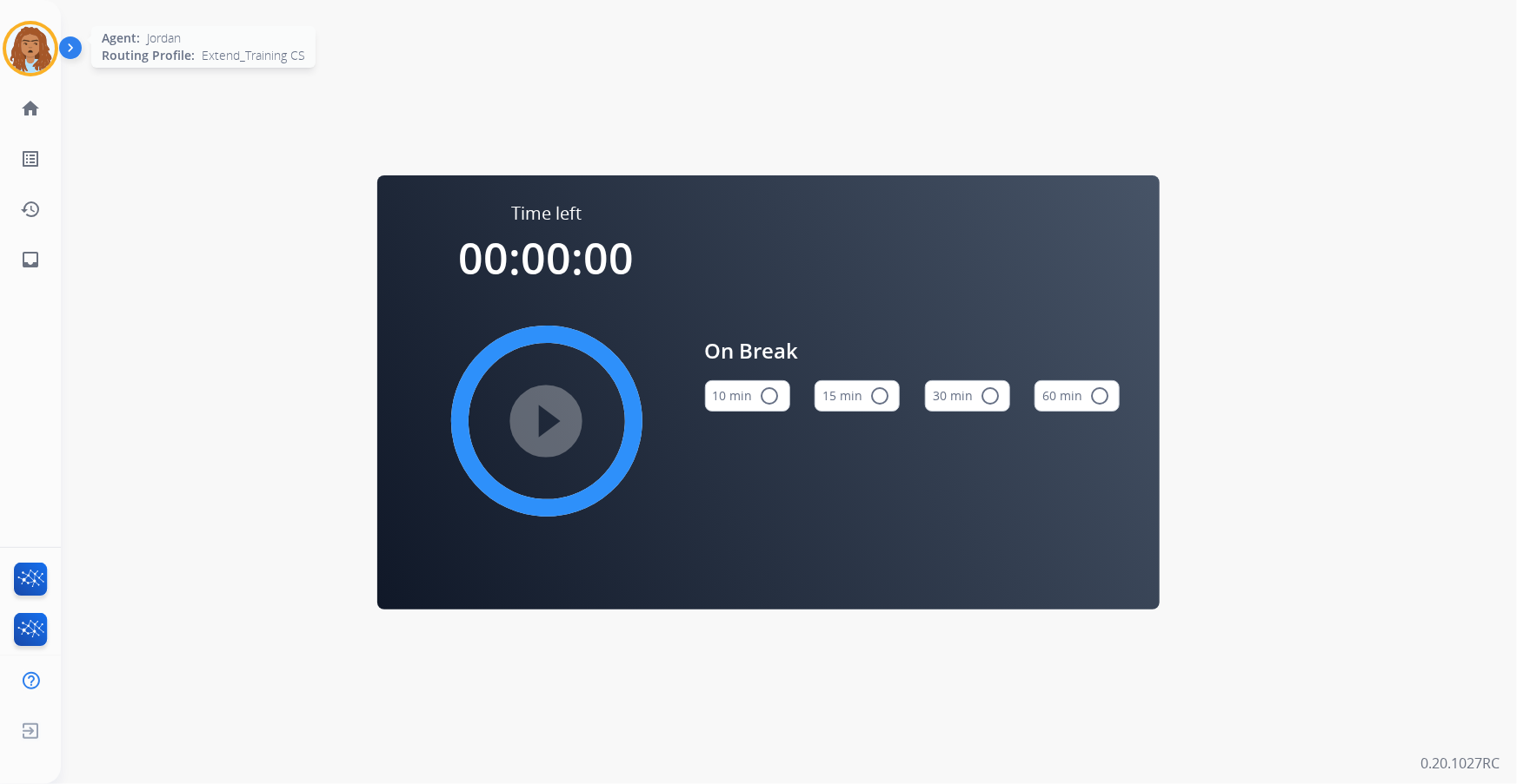
click at [51, 37] on img at bounding box center [30, 48] width 49 height 49
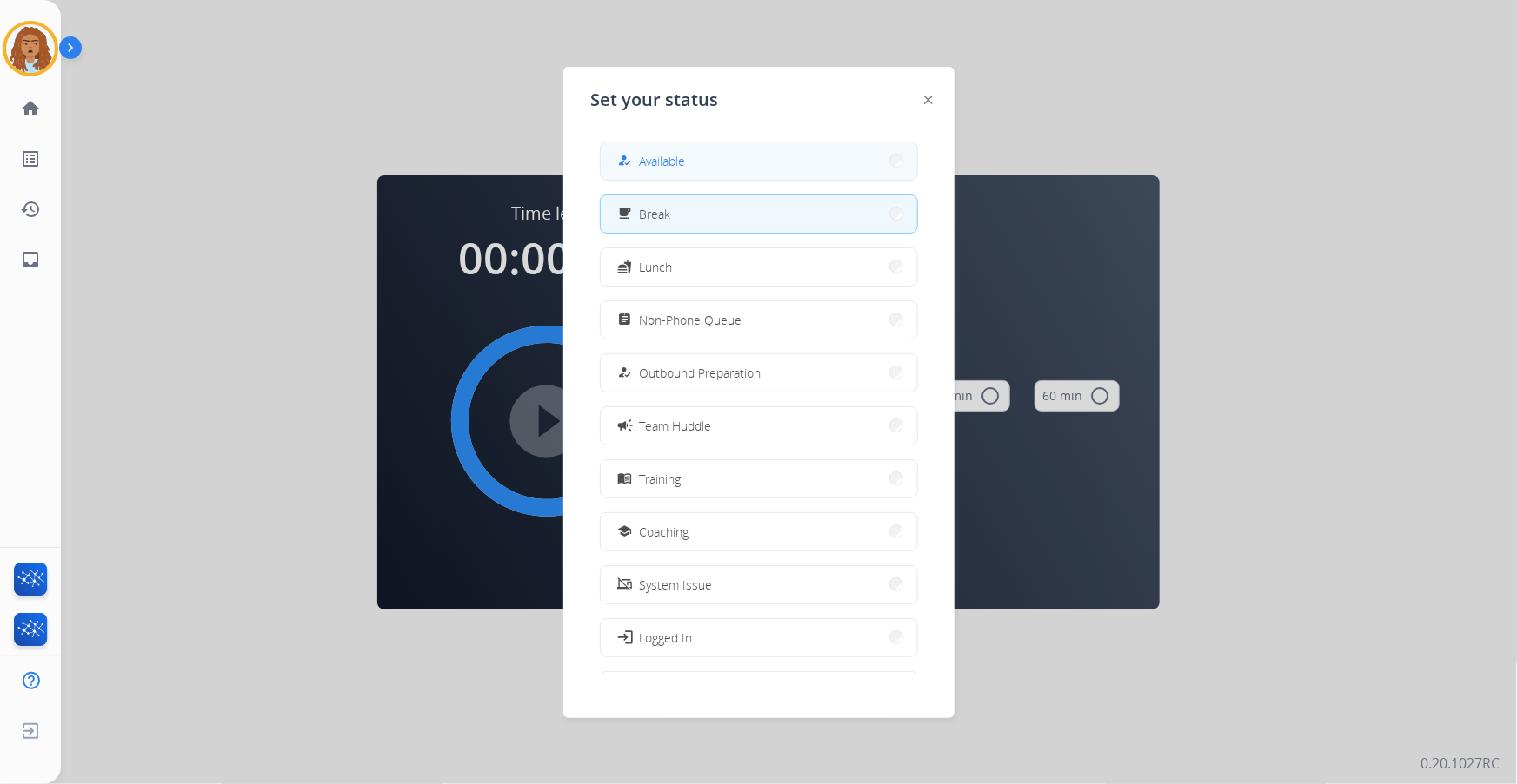
click at [661, 154] on span "Available" at bounding box center [663, 161] width 46 height 18
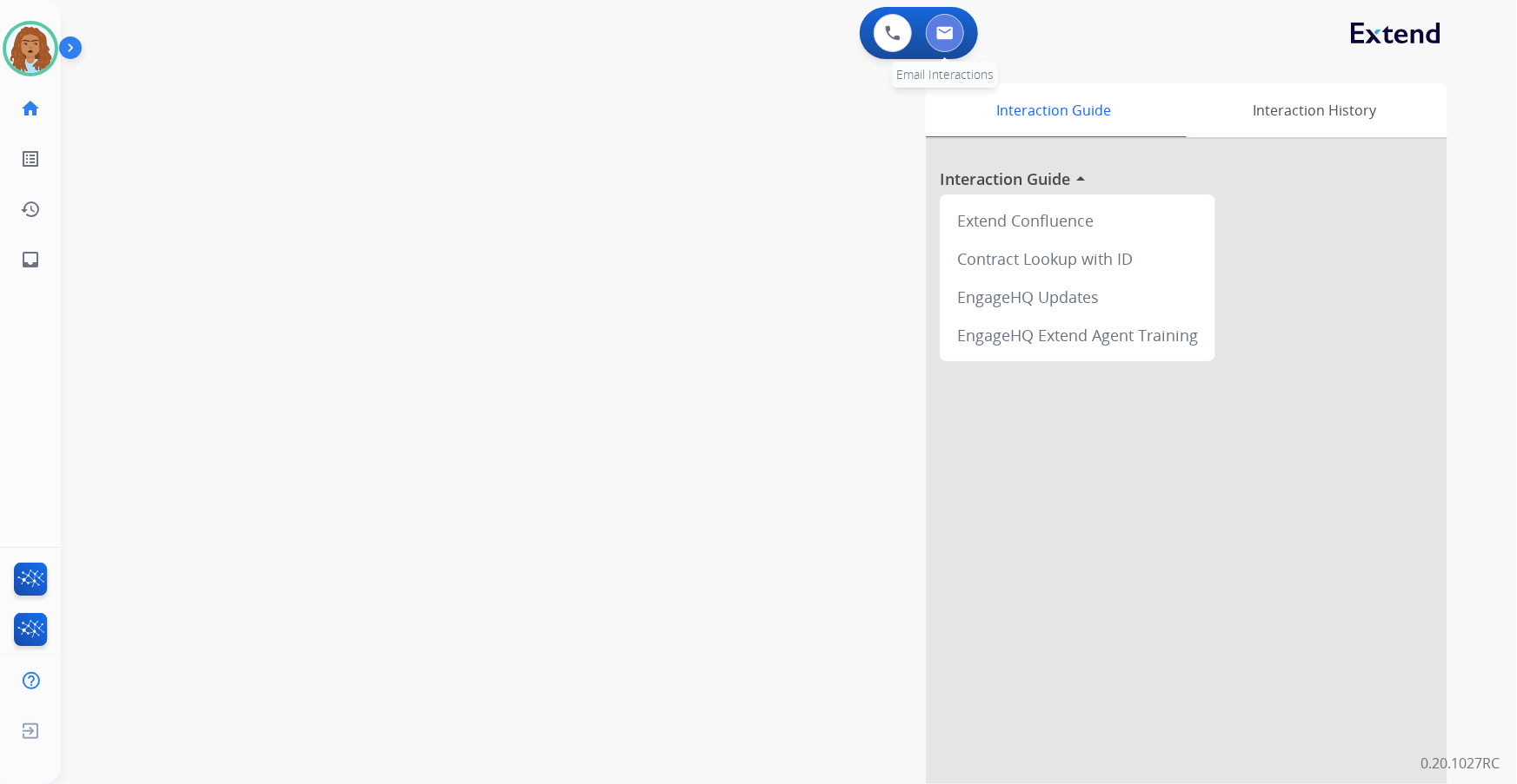
click at [942, 31] on img at bounding box center [944, 33] width 17 height 14
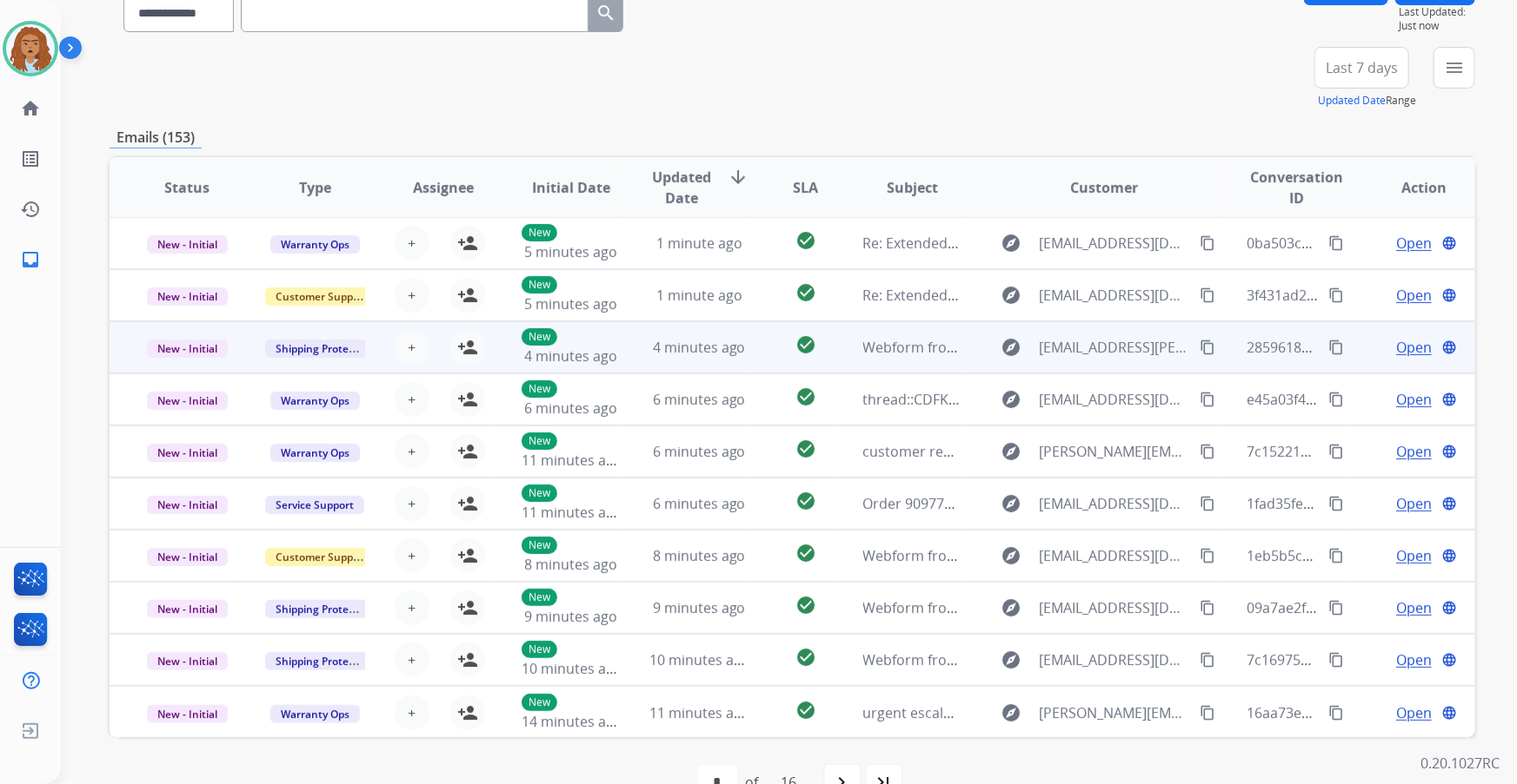
scroll to position [204, 0]
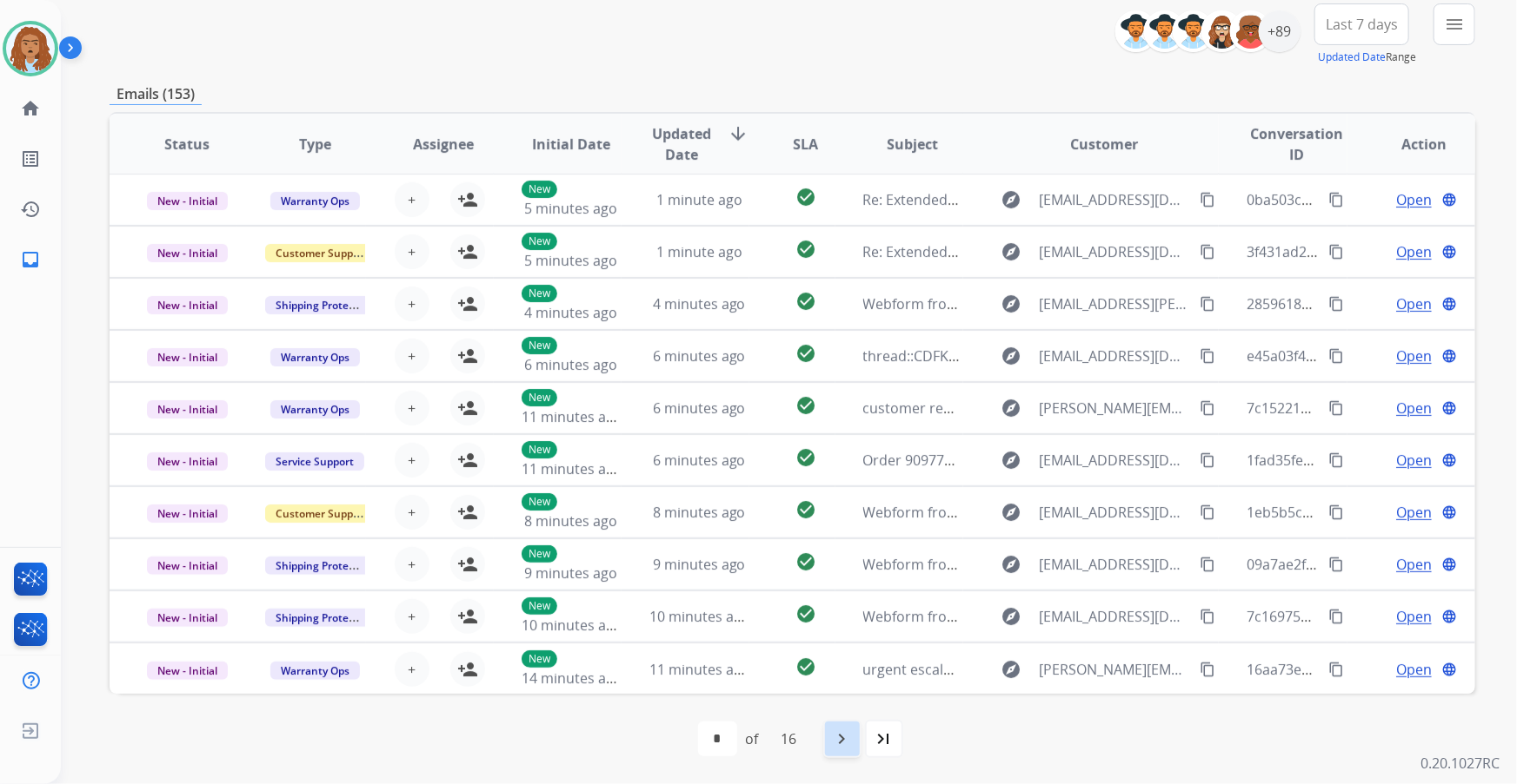
click at [836, 741] on mat-icon "navigate_next" at bounding box center [841, 739] width 21 height 21
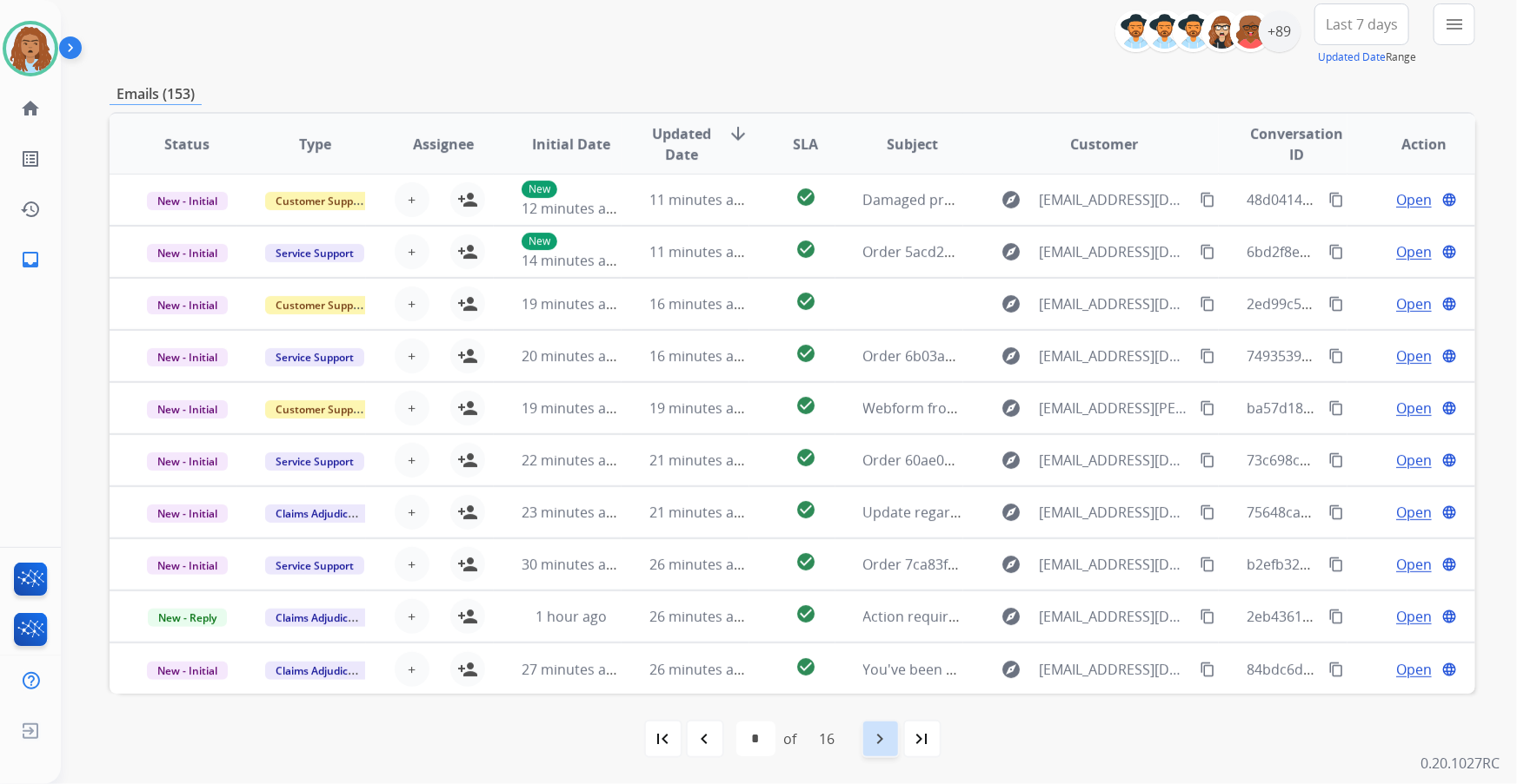
click at [873, 734] on mat-icon "navigate_next" at bounding box center [880, 739] width 21 height 21
select select "*"
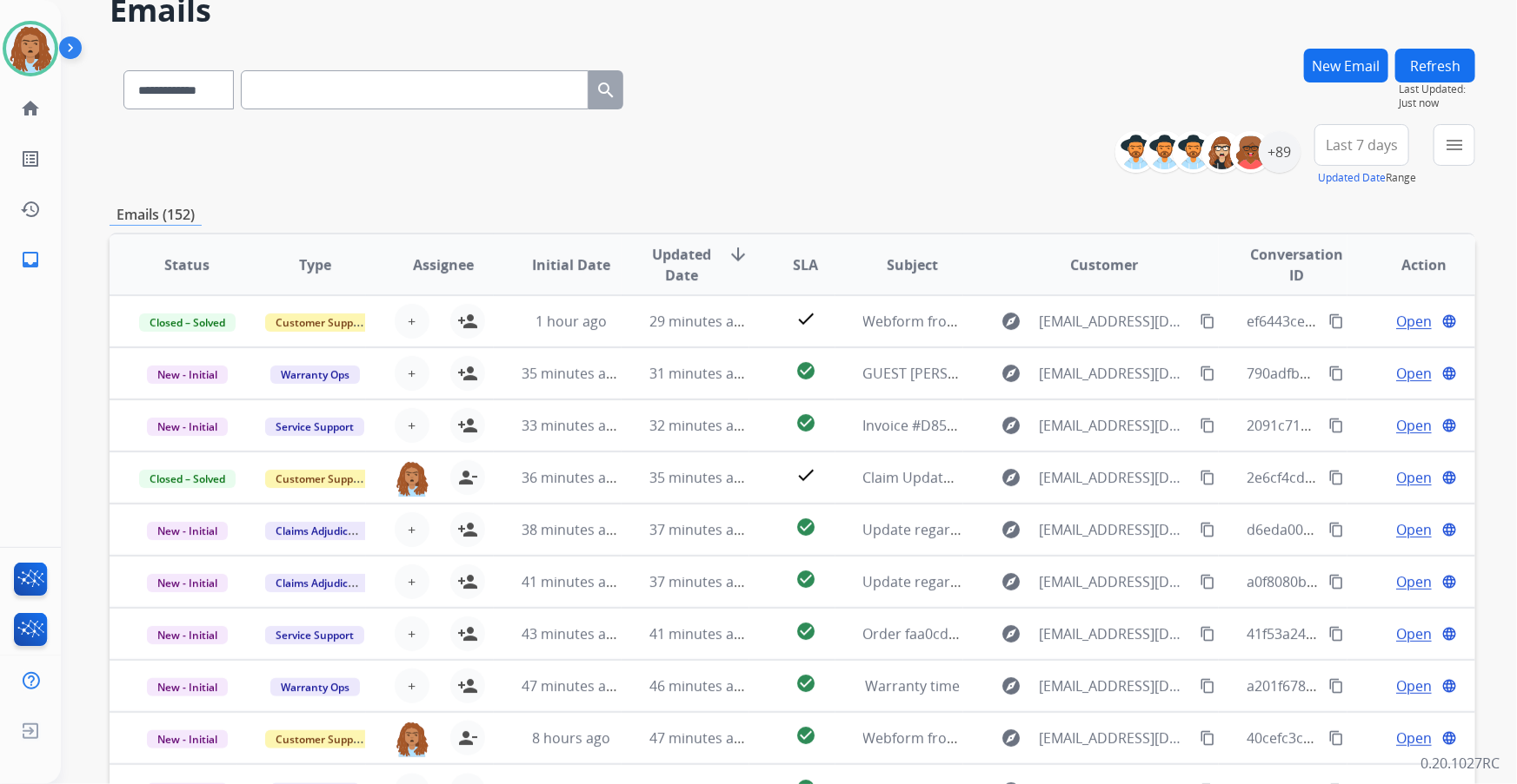
scroll to position [0, 0]
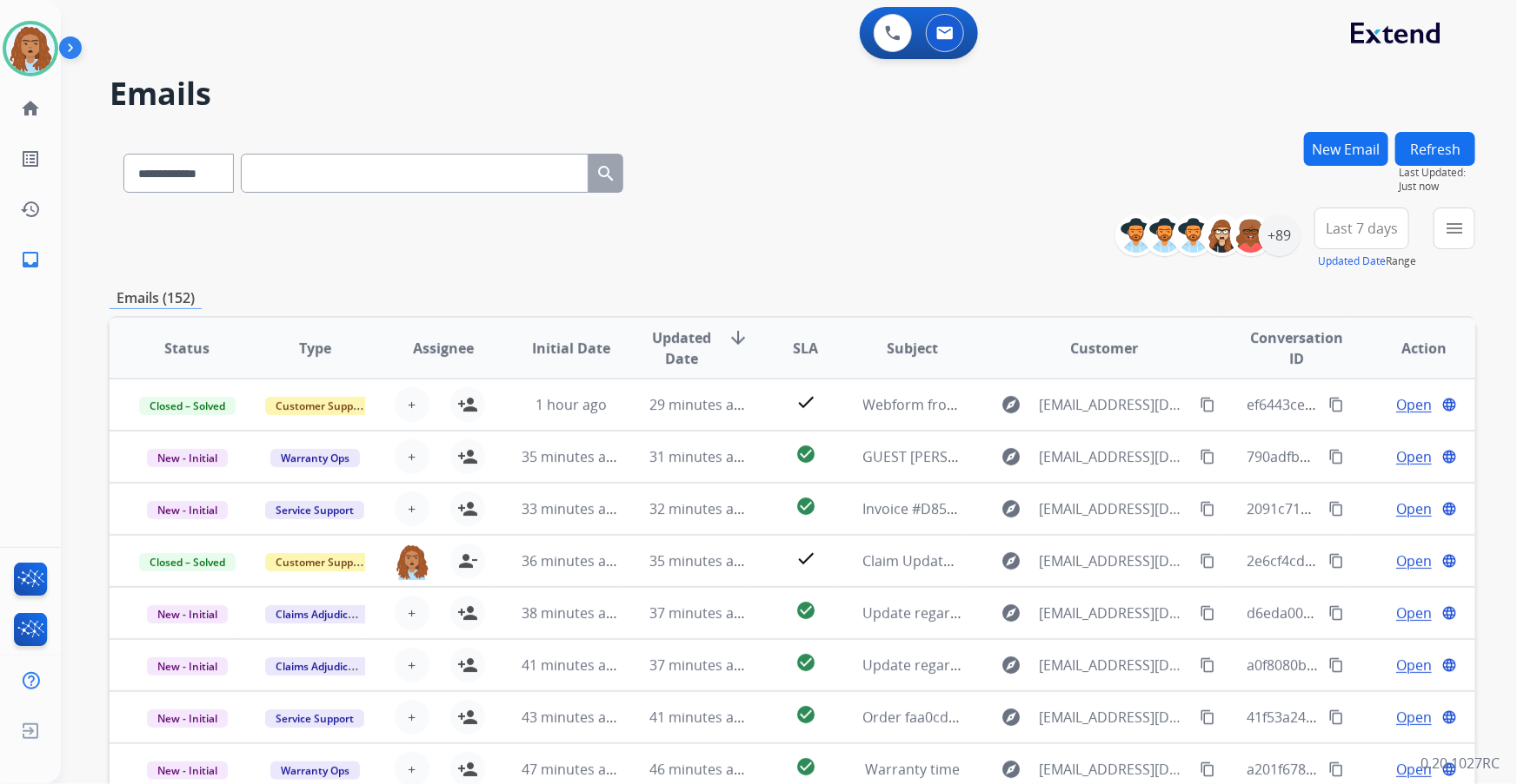
click at [384, 186] on input "text" at bounding box center [414, 173] width 347 height 39
paste input "**********"
type input "**********"
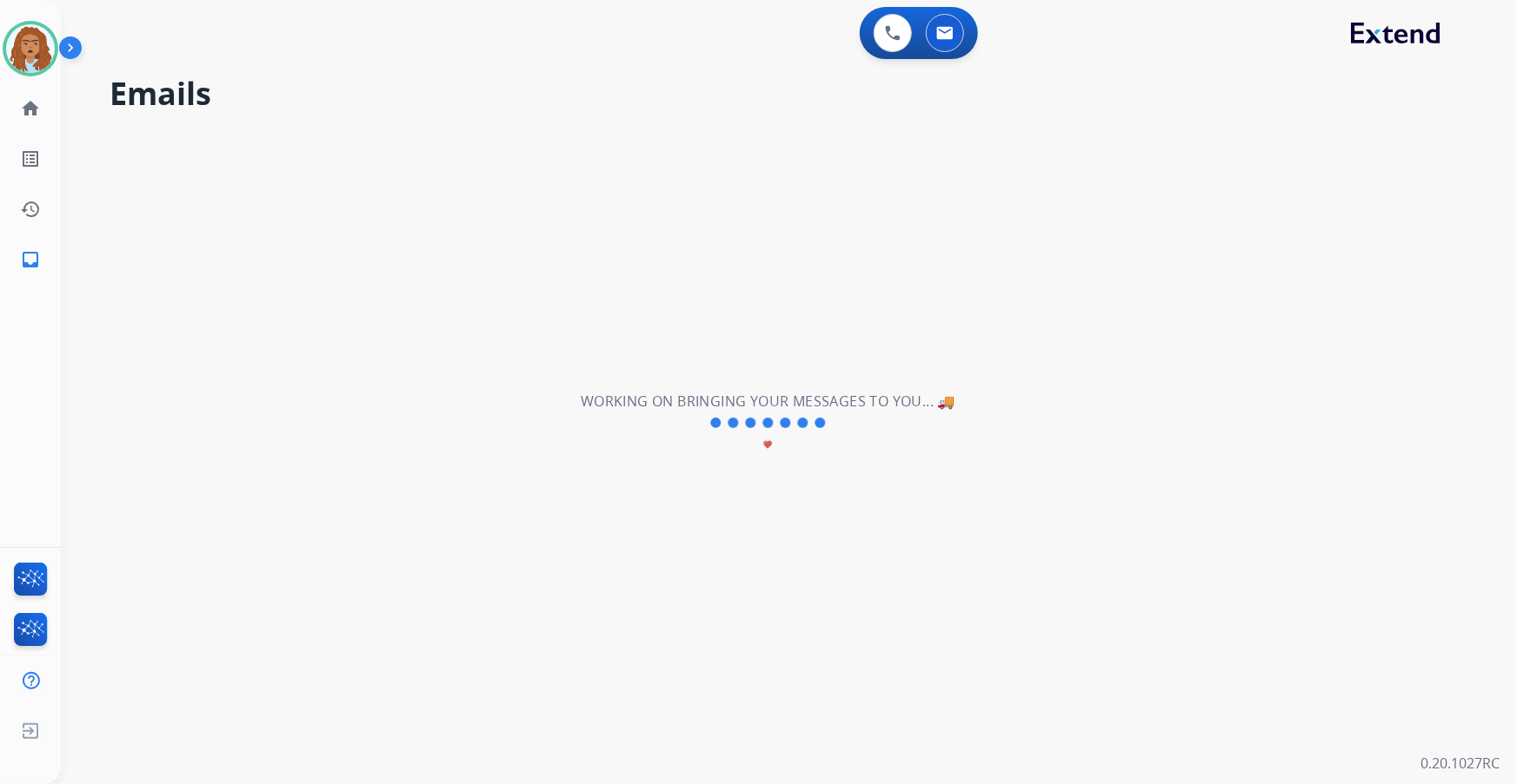
select select "*"
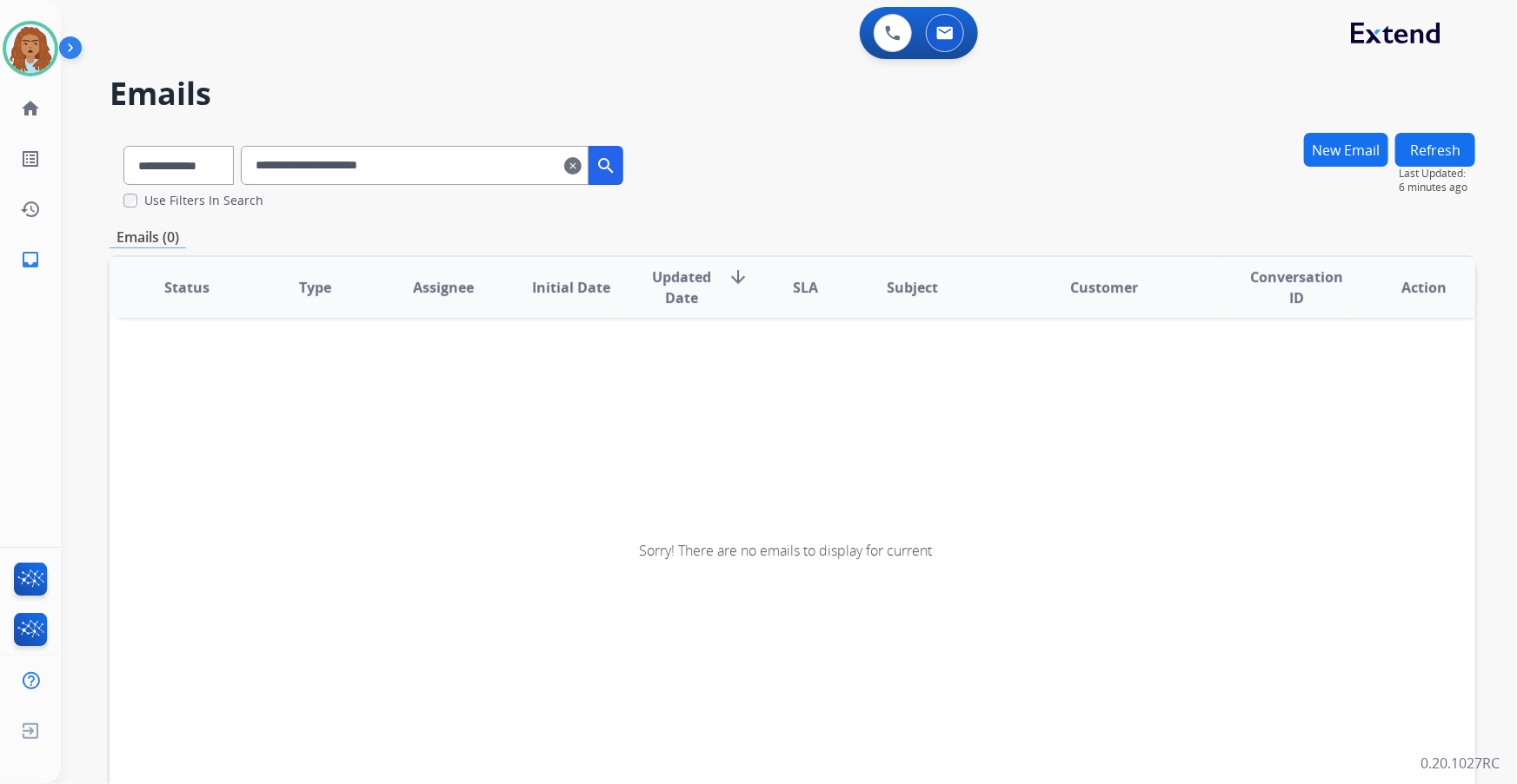
click at [582, 168] on mat-icon "clear" at bounding box center [572, 166] width 17 height 21
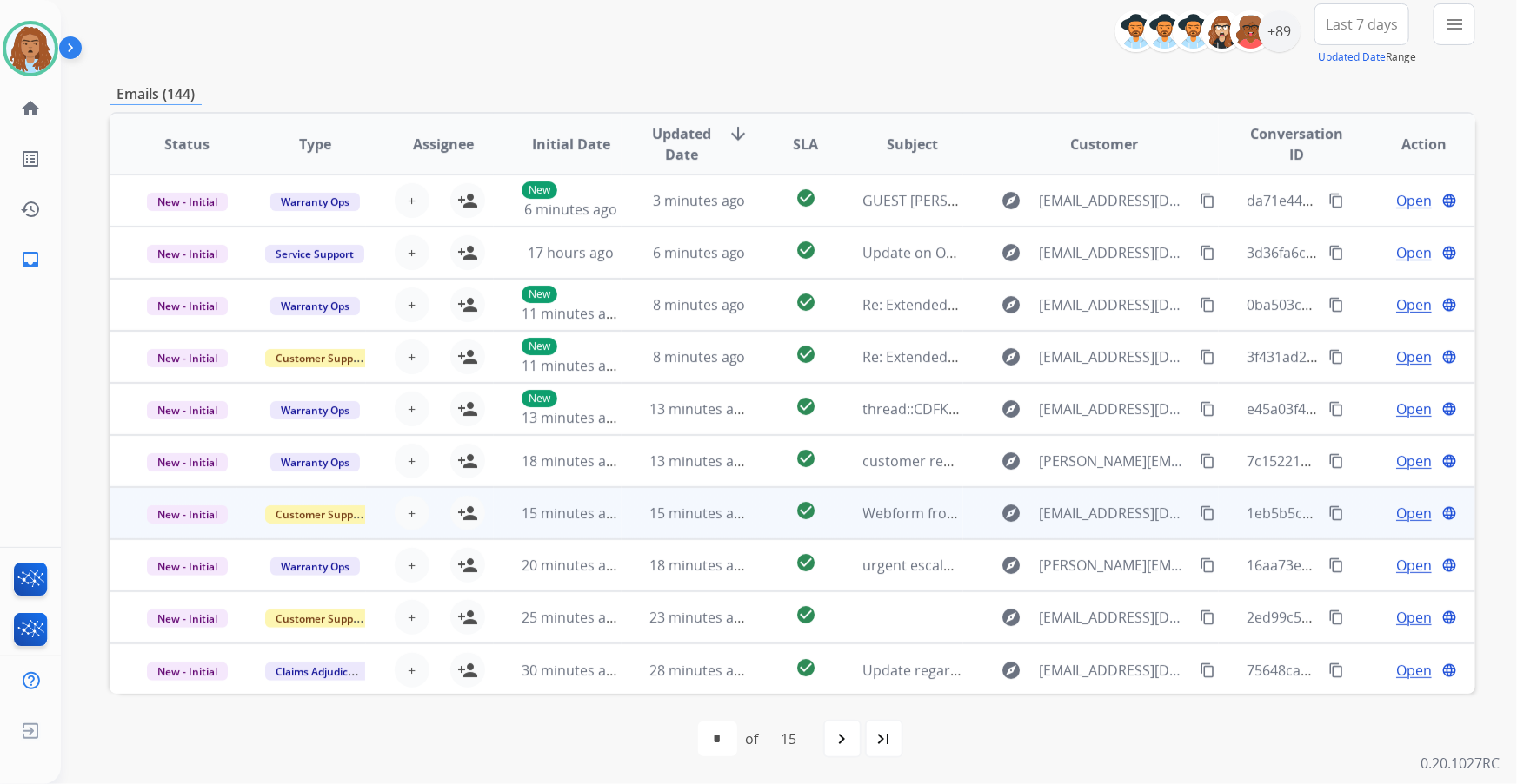
scroll to position [1, 0]
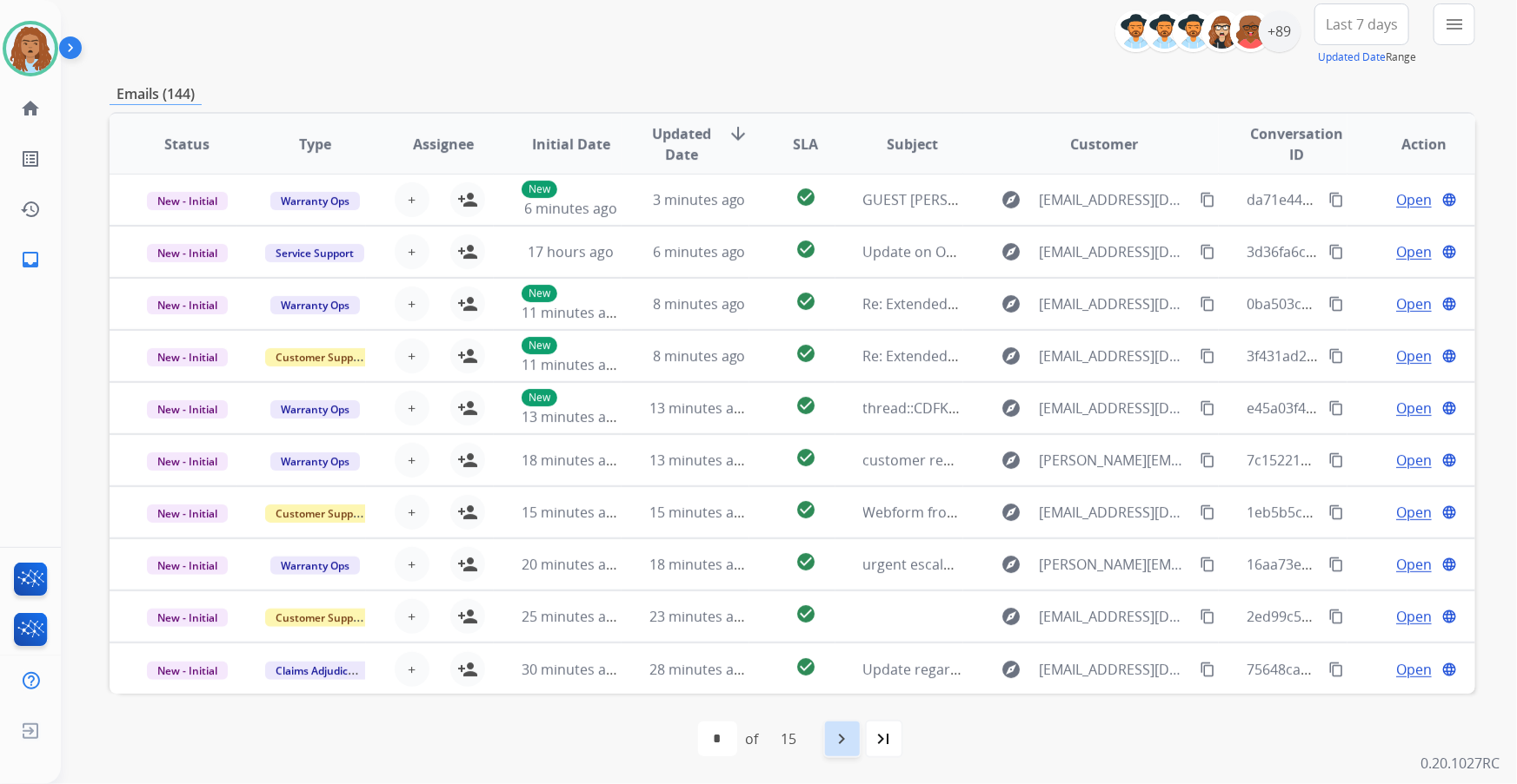
click at [840, 738] on mat-icon "navigate_next" at bounding box center [841, 739] width 21 height 21
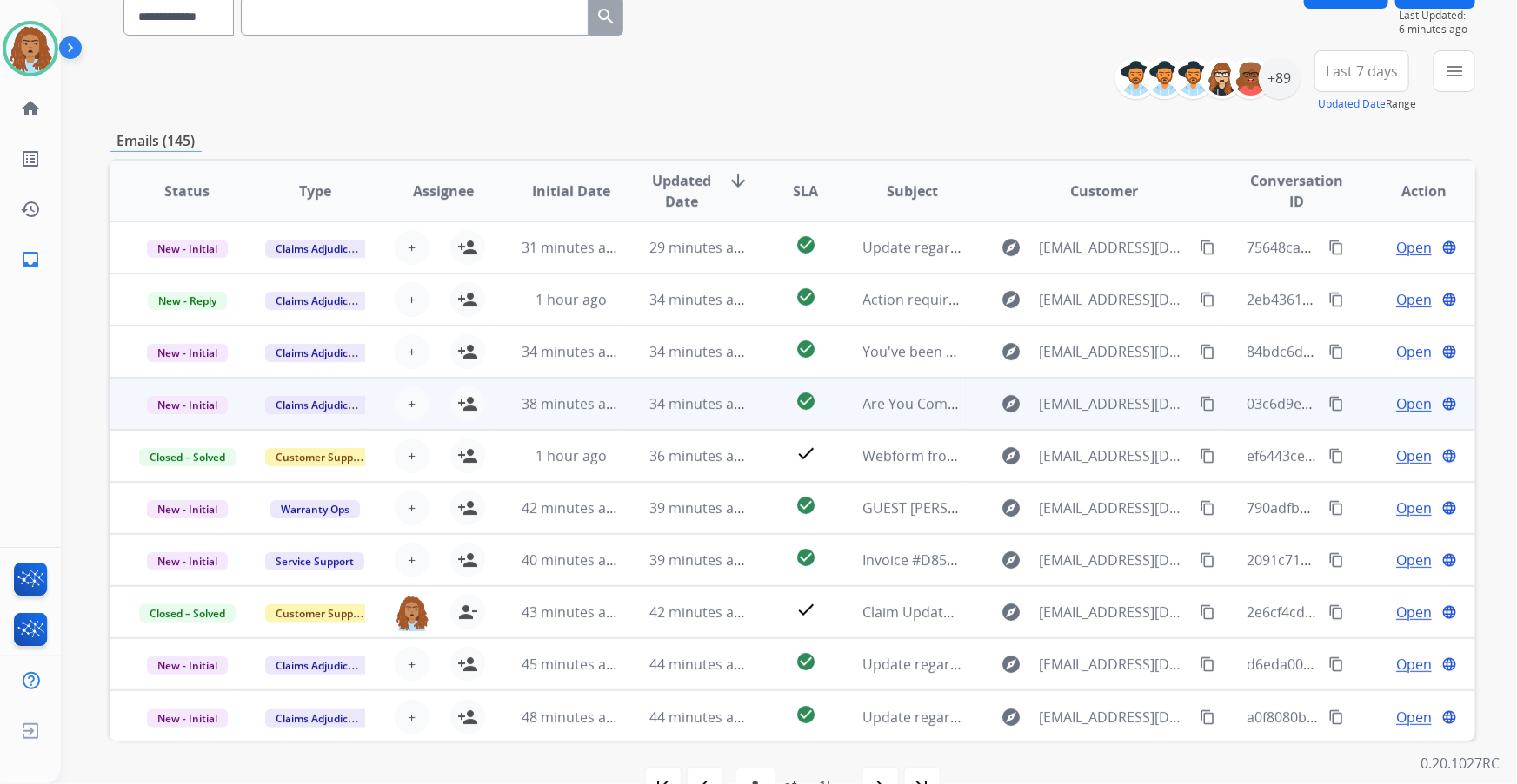
scroll to position [0, 0]
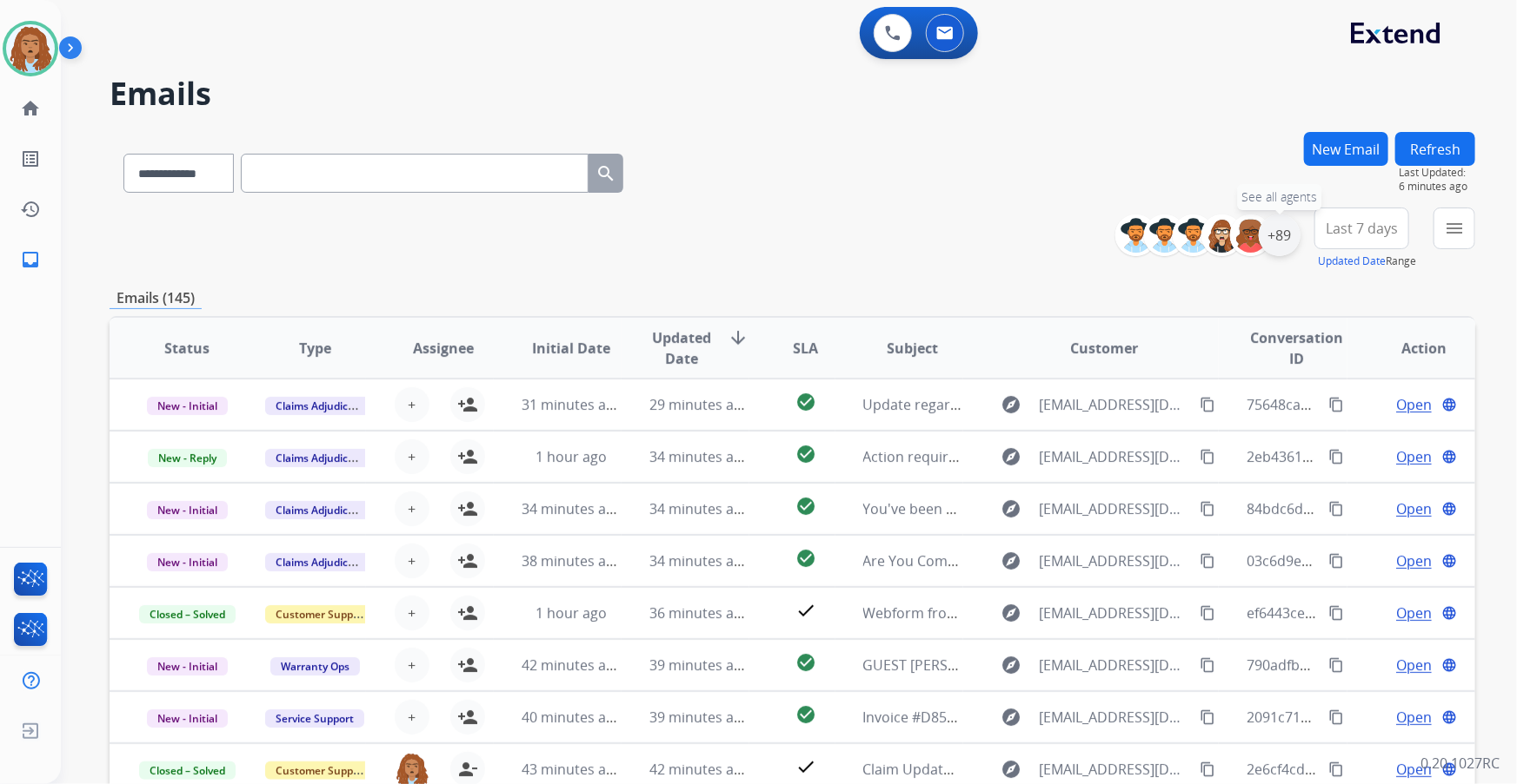
click at [1267, 238] on div "+89" at bounding box center [1279, 235] width 42 height 42
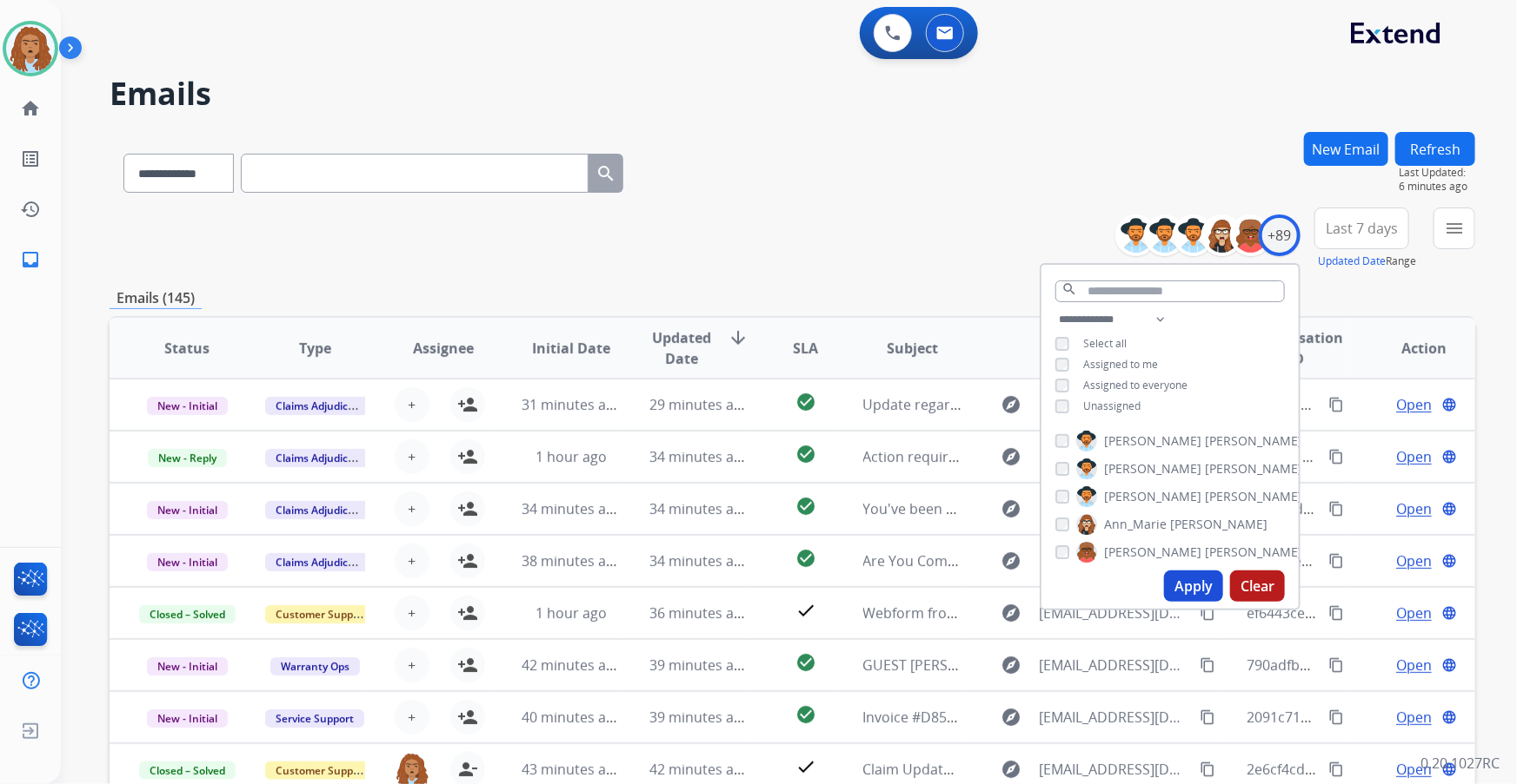
click at [1193, 584] on button "Apply" at bounding box center [1193, 586] width 59 height 31
select select "*"
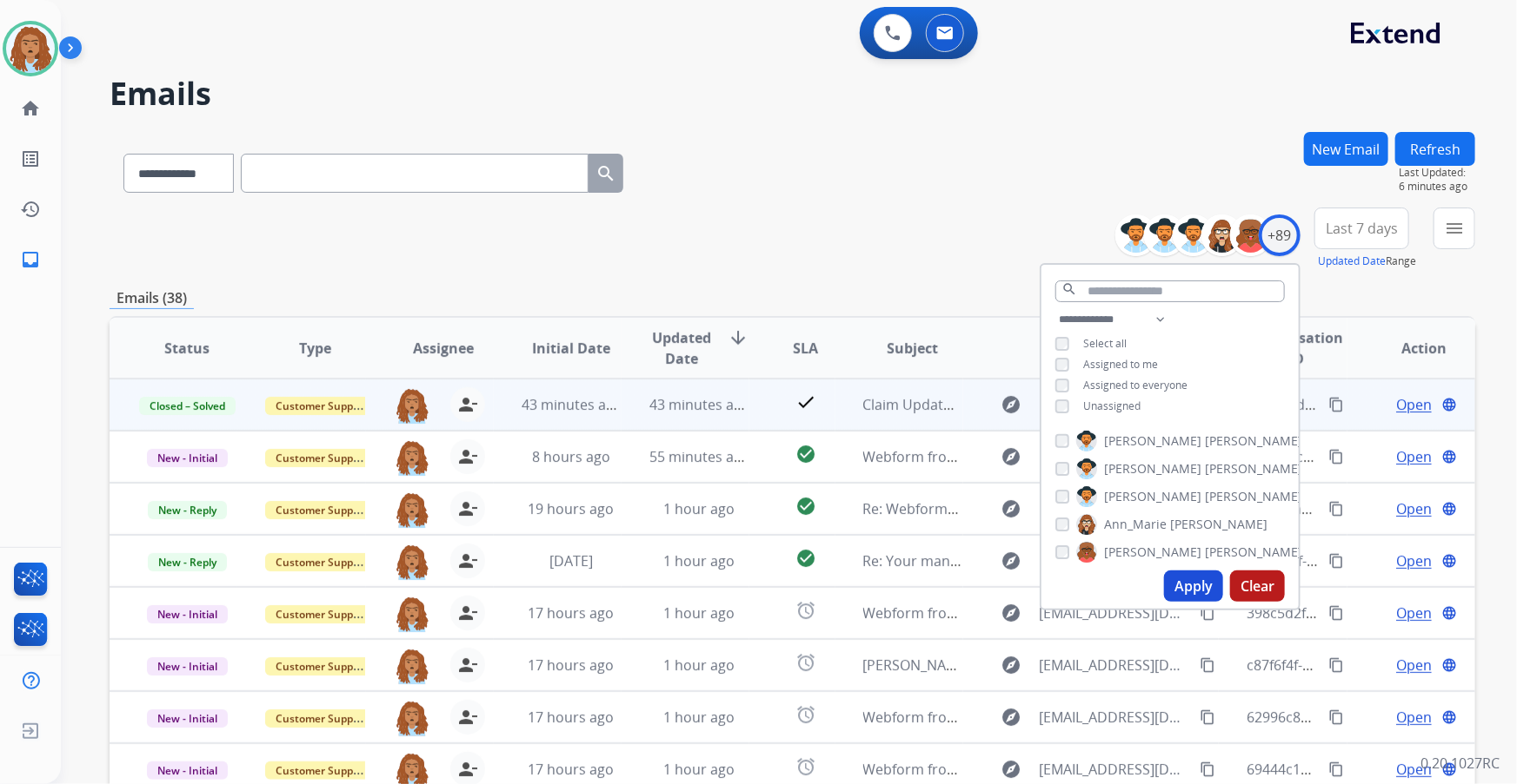
scroll to position [1, 0]
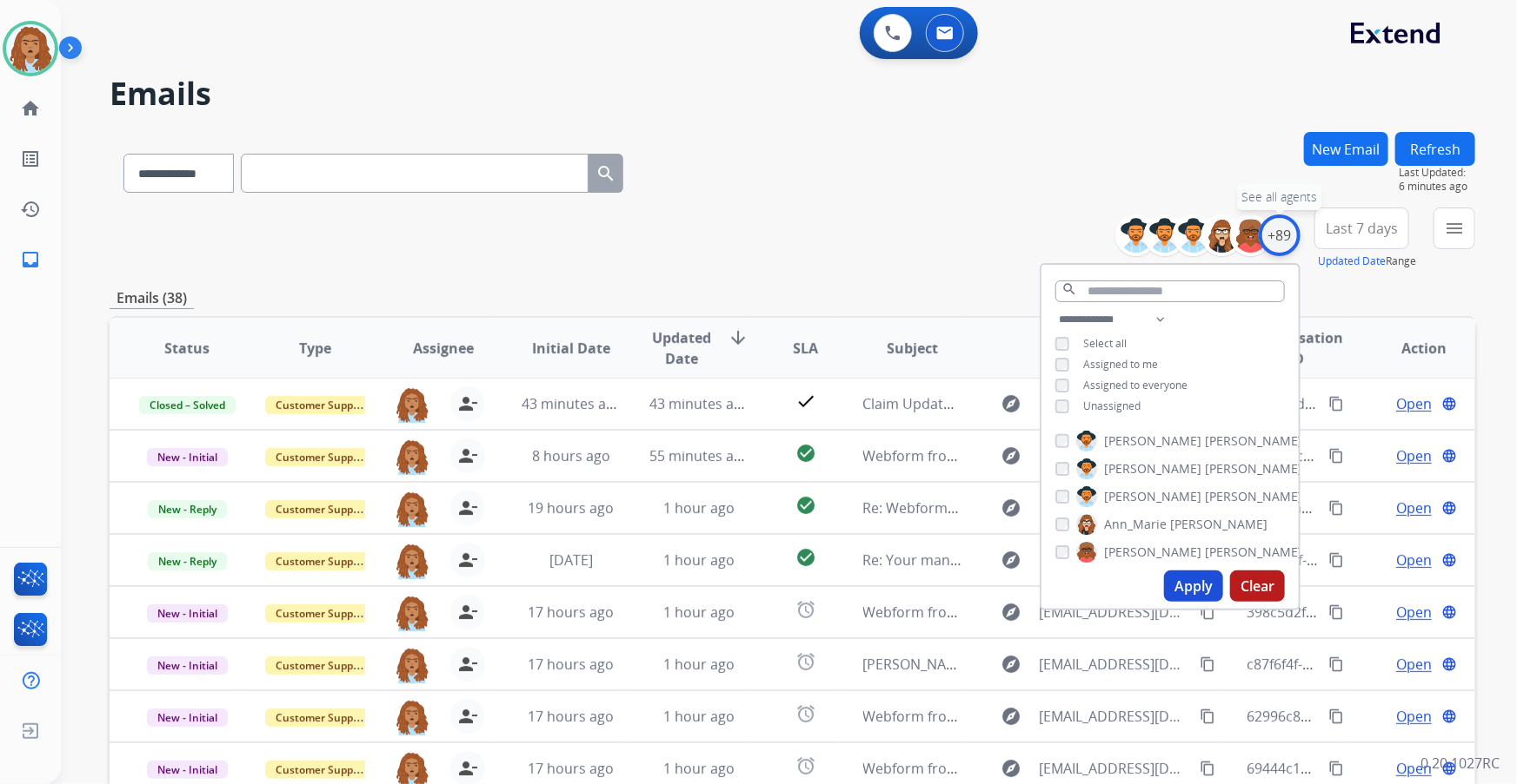
click at [1281, 238] on div "+89" at bounding box center [1279, 235] width 42 height 42
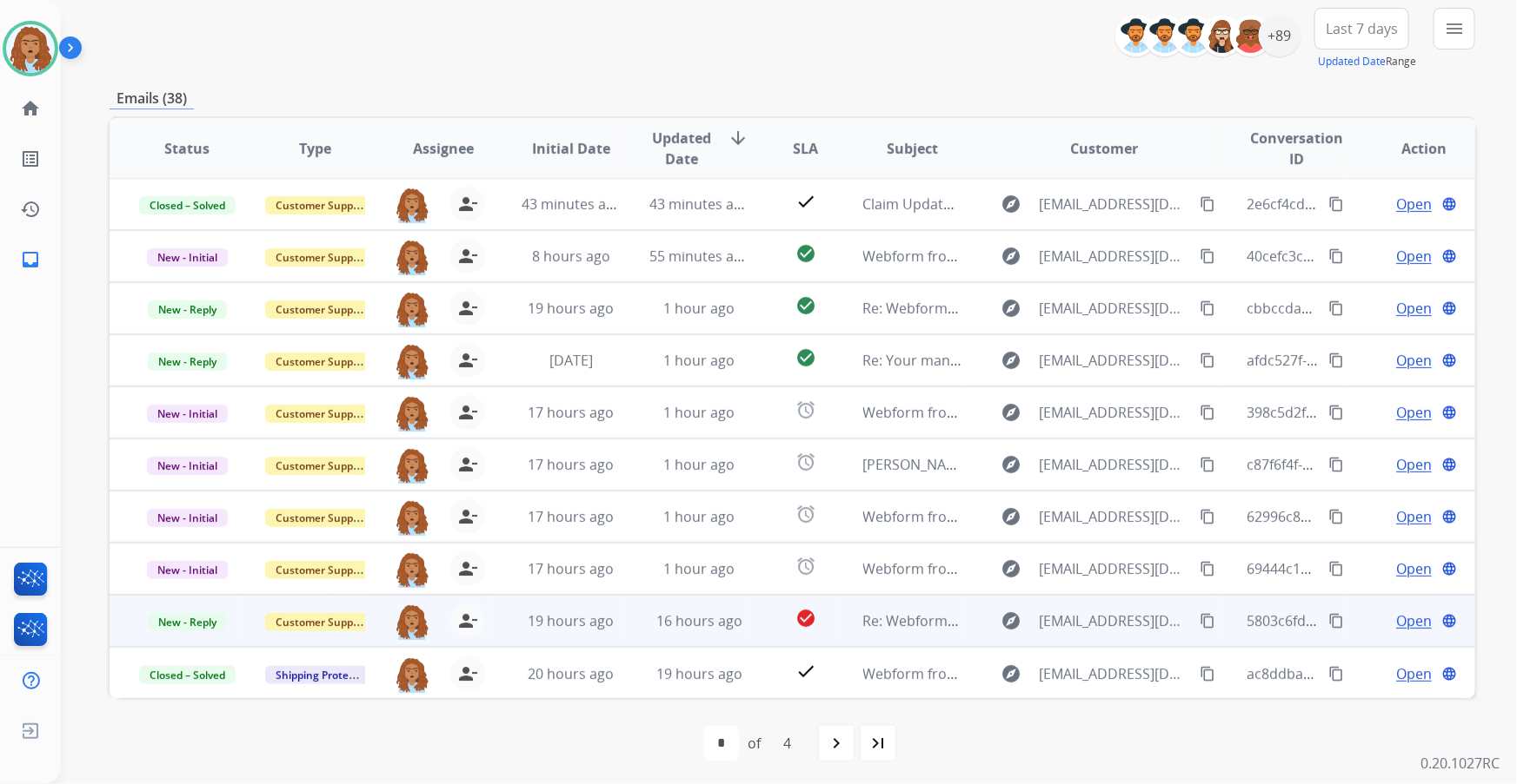
scroll to position [204, 0]
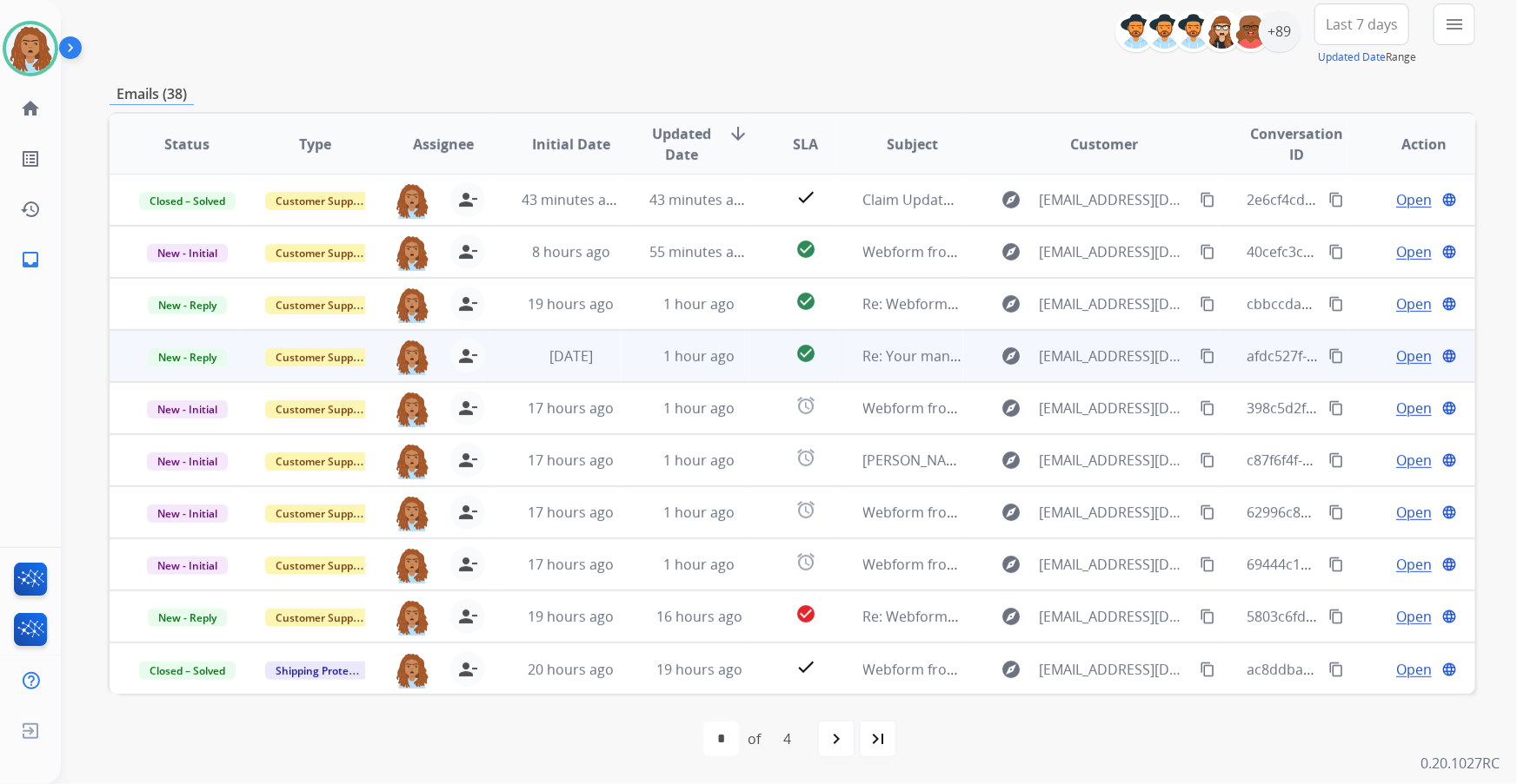
click at [1396, 351] on span "Open" at bounding box center [1414, 356] width 36 height 21
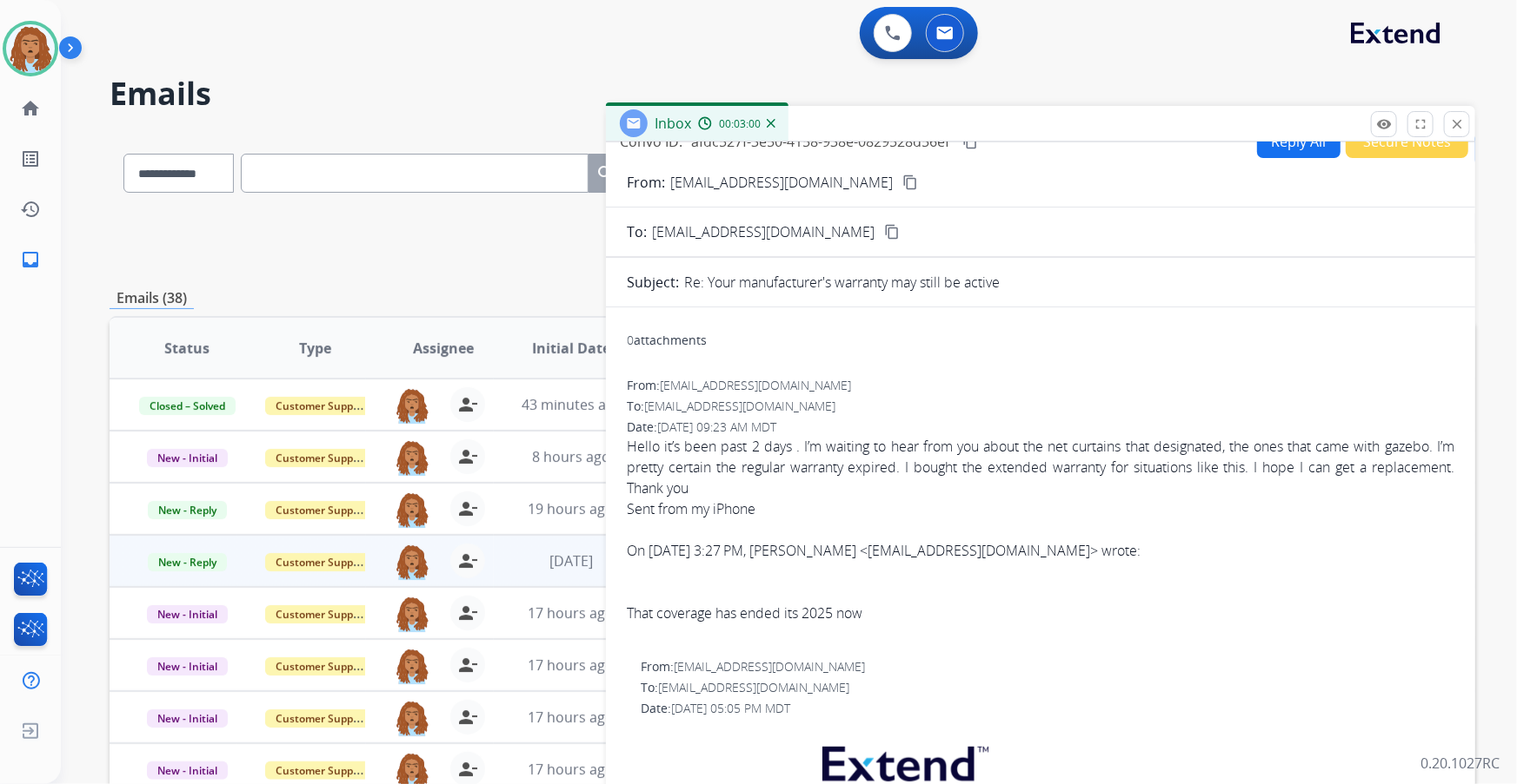
scroll to position [0, 0]
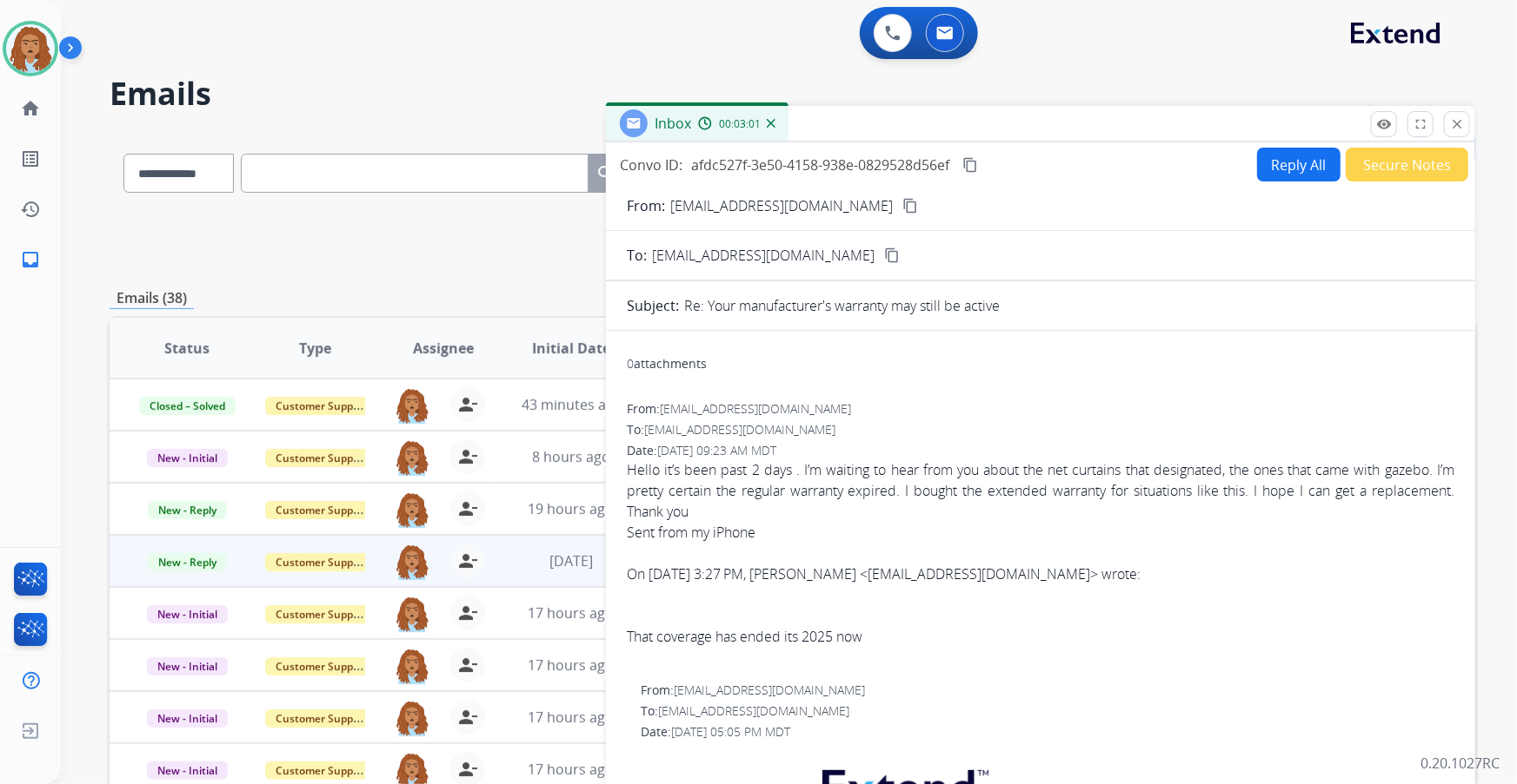
click at [902, 207] on mat-icon "content_copy" at bounding box center [910, 206] width 16 height 16
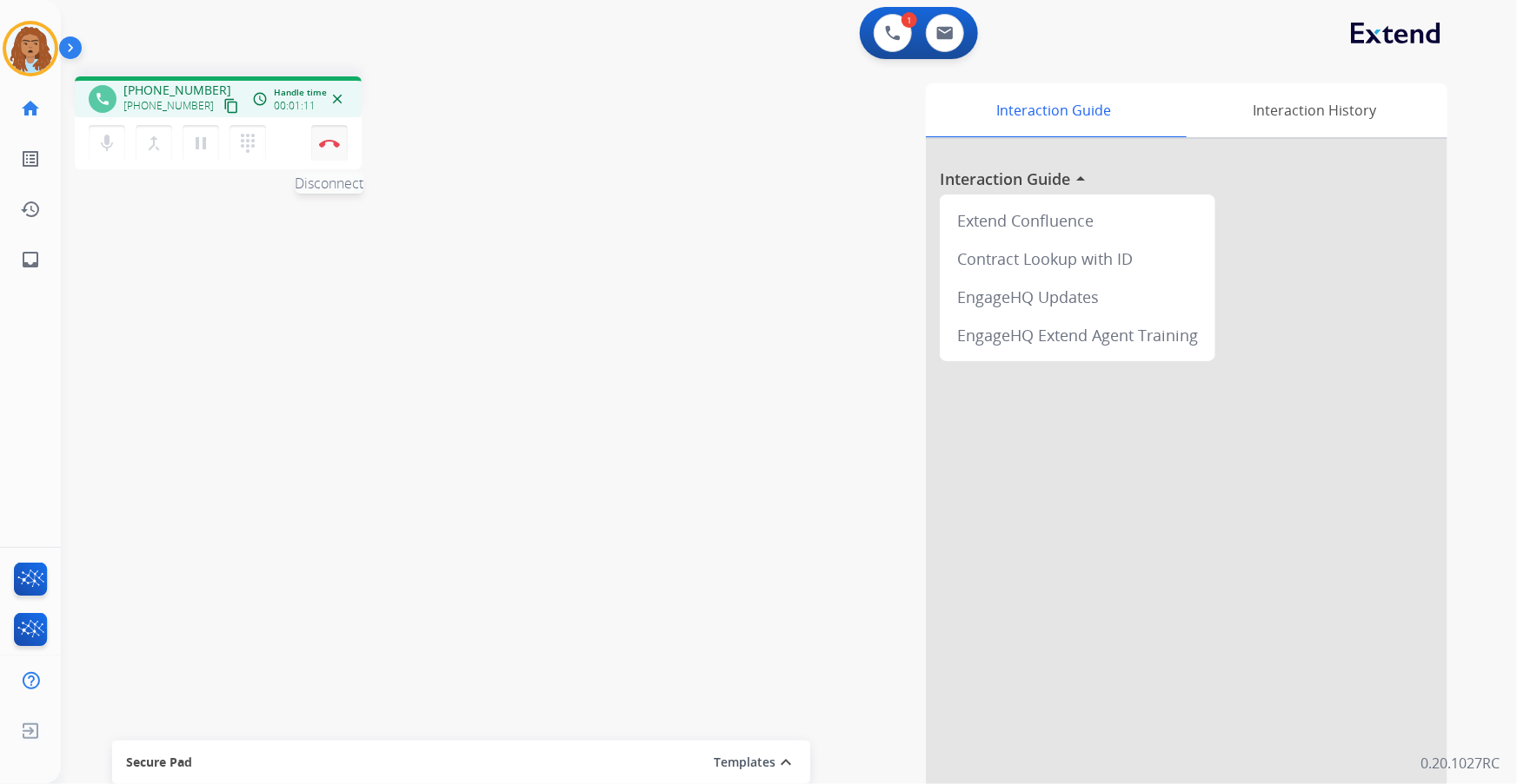
click at [340, 153] on button "Disconnect" at bounding box center [329, 143] width 37 height 37
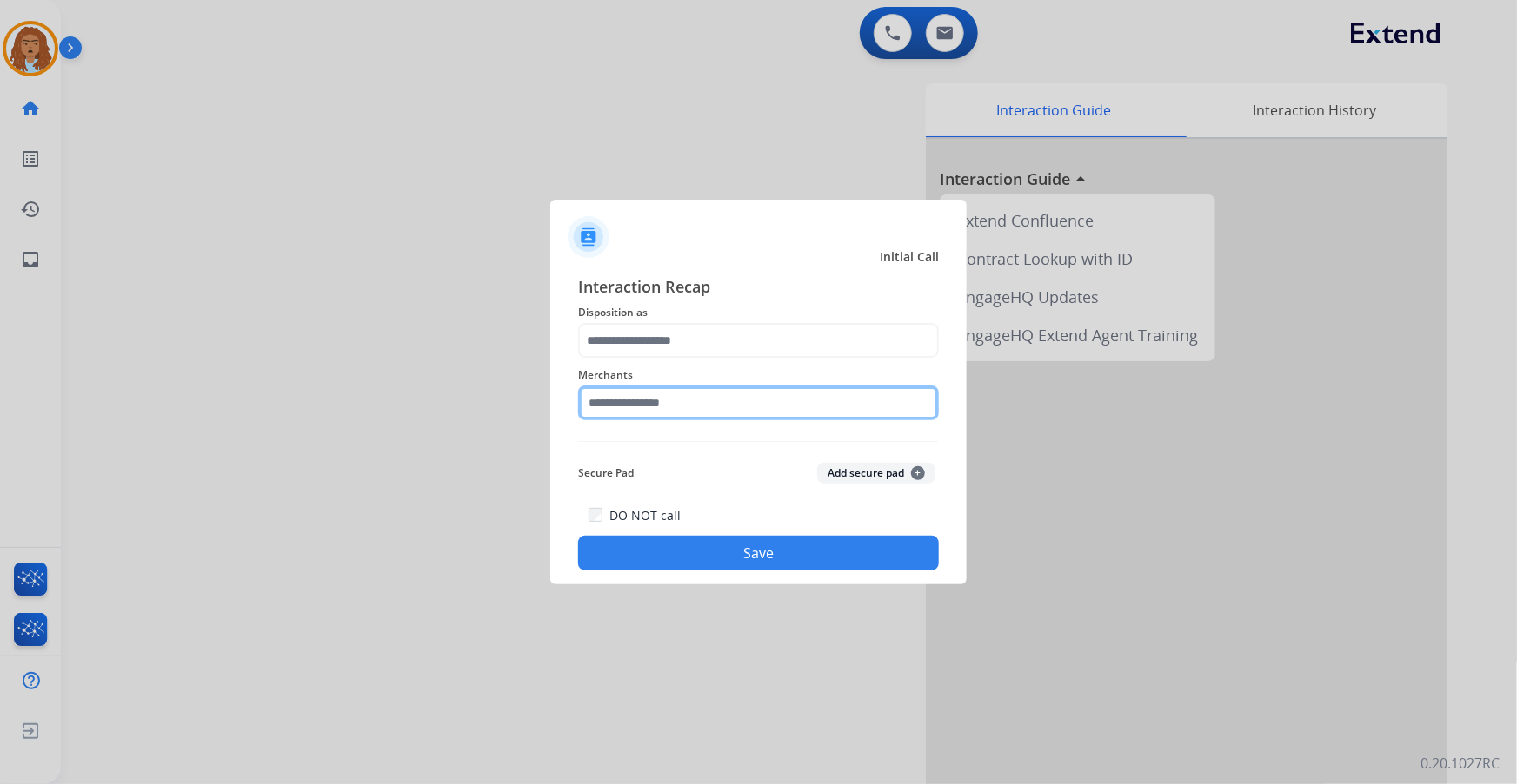
click at [711, 401] on input "text" at bounding box center [758, 403] width 360 height 35
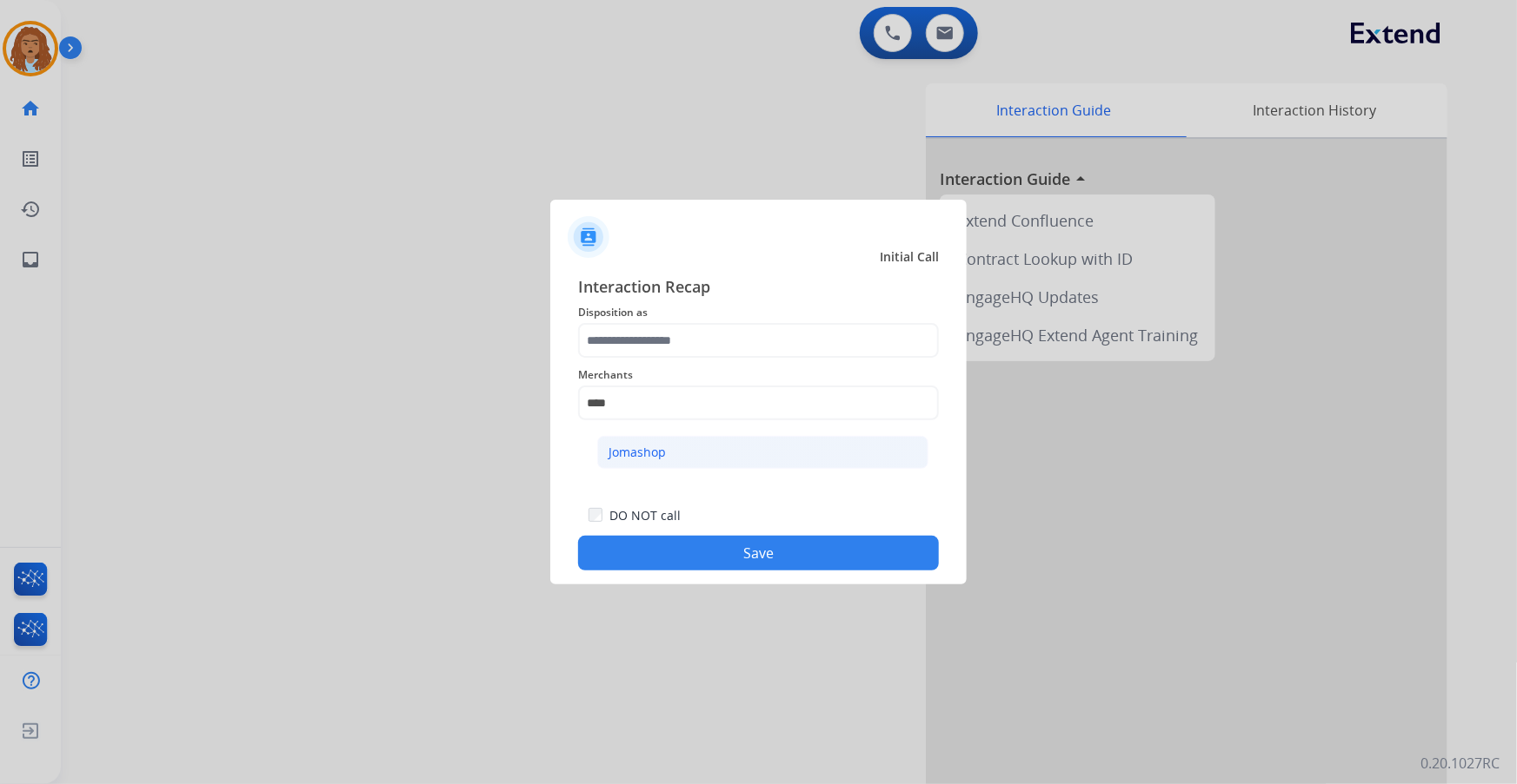
click at [710, 447] on li "Jomashop" at bounding box center [762, 452] width 331 height 33
type input "********"
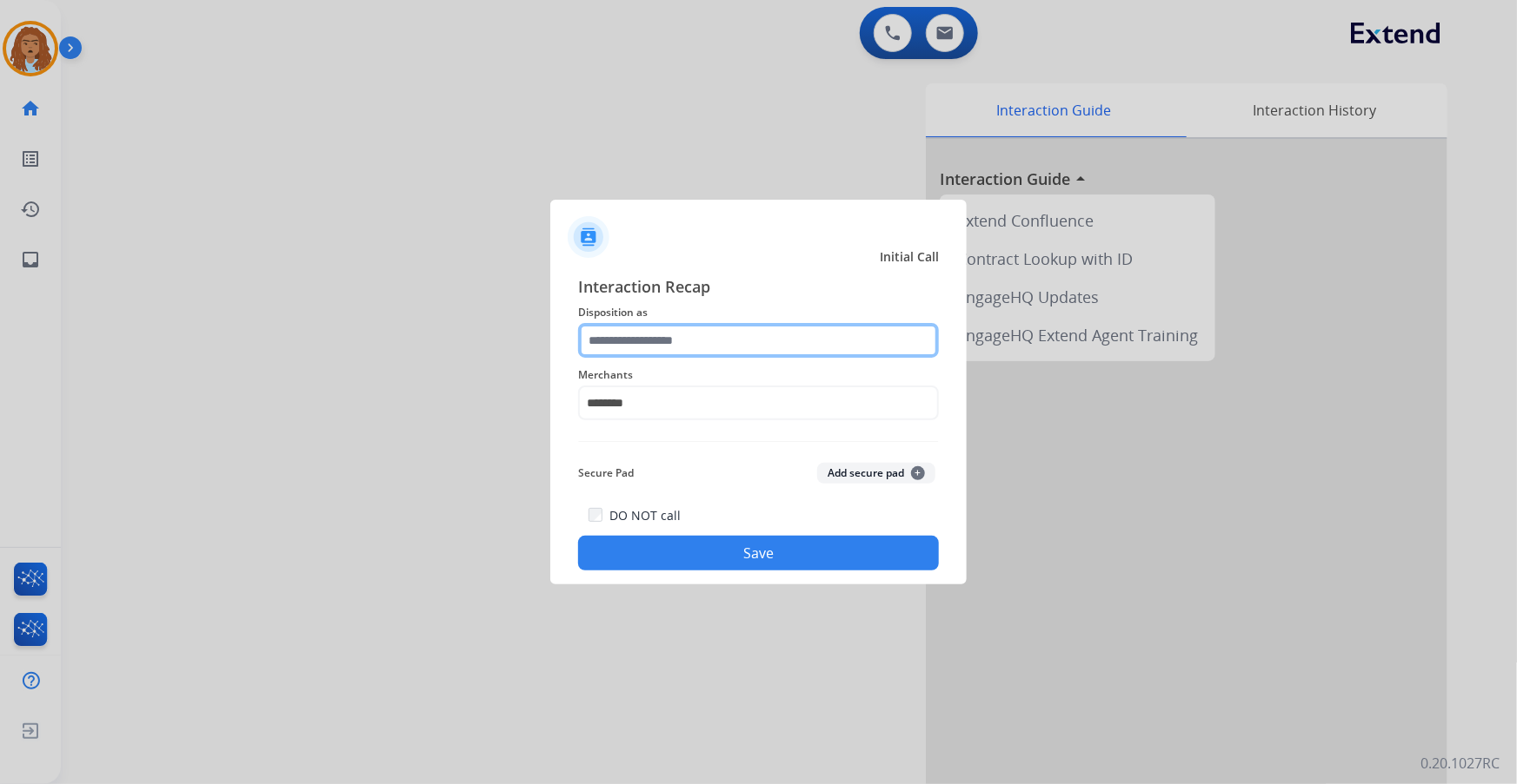
click at [726, 342] on input "text" at bounding box center [758, 340] width 360 height 35
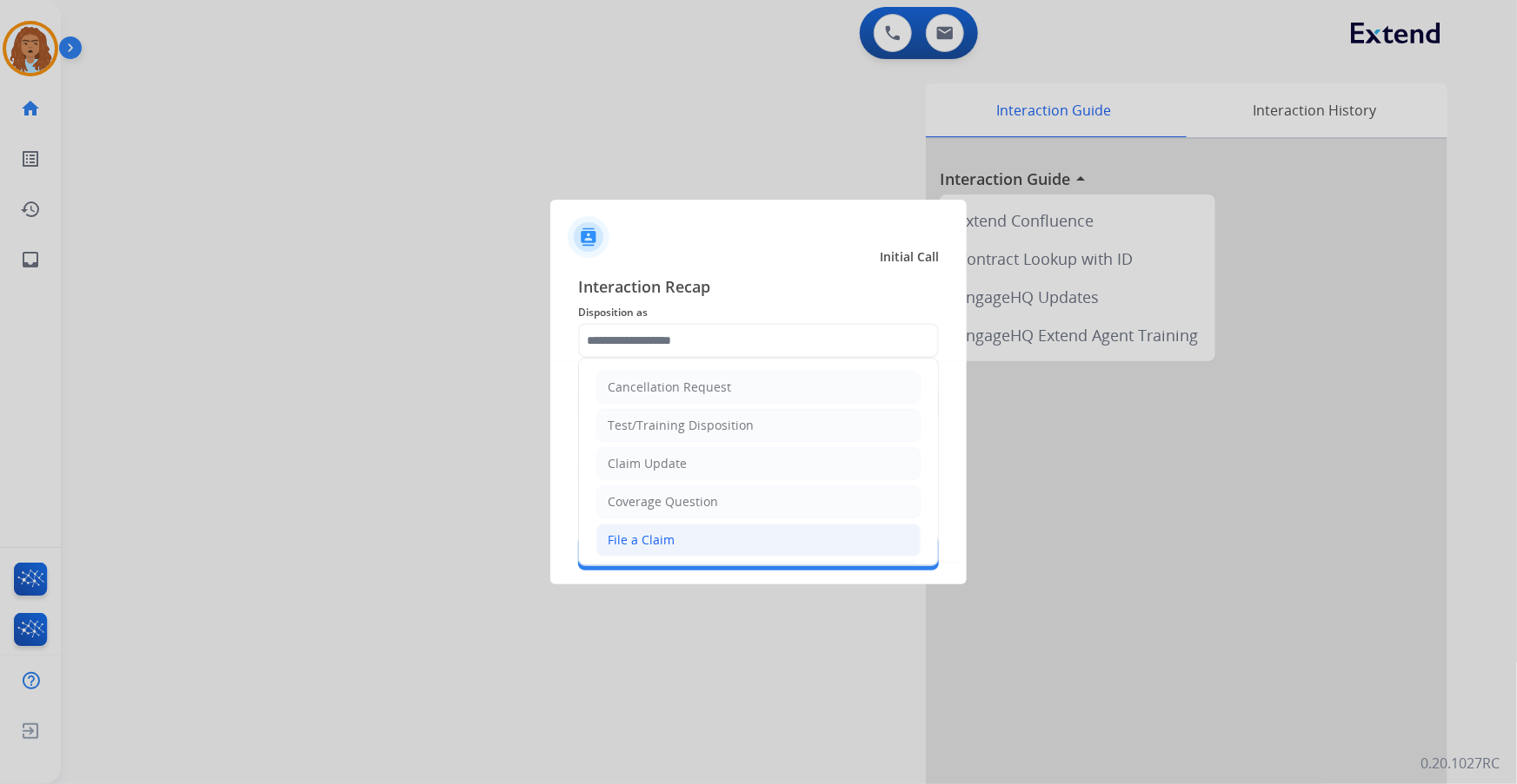
click at [715, 545] on li "File a Claim" at bounding box center [758, 540] width 324 height 33
type input "**********"
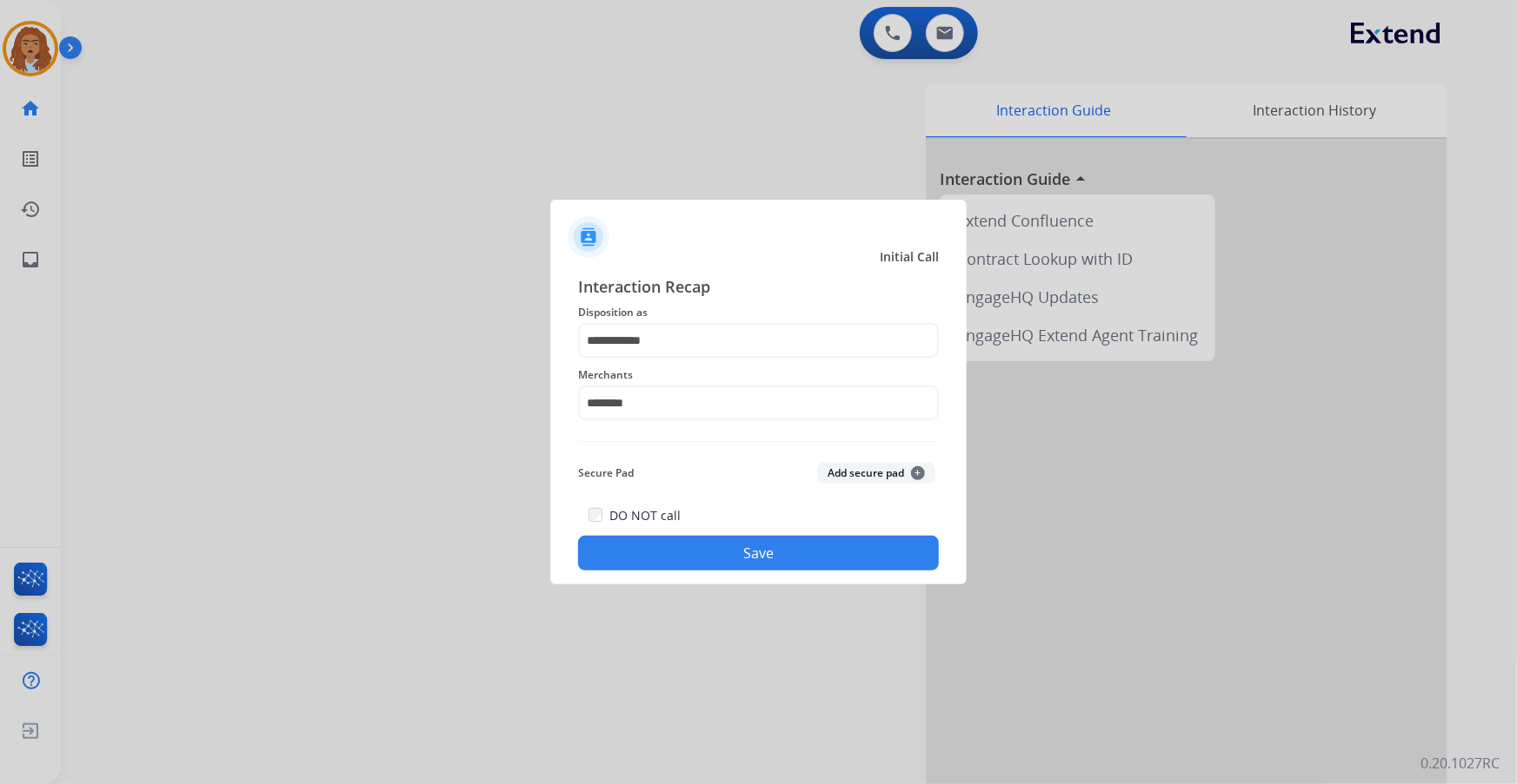
click at [757, 558] on button "Save" at bounding box center [758, 553] width 360 height 35
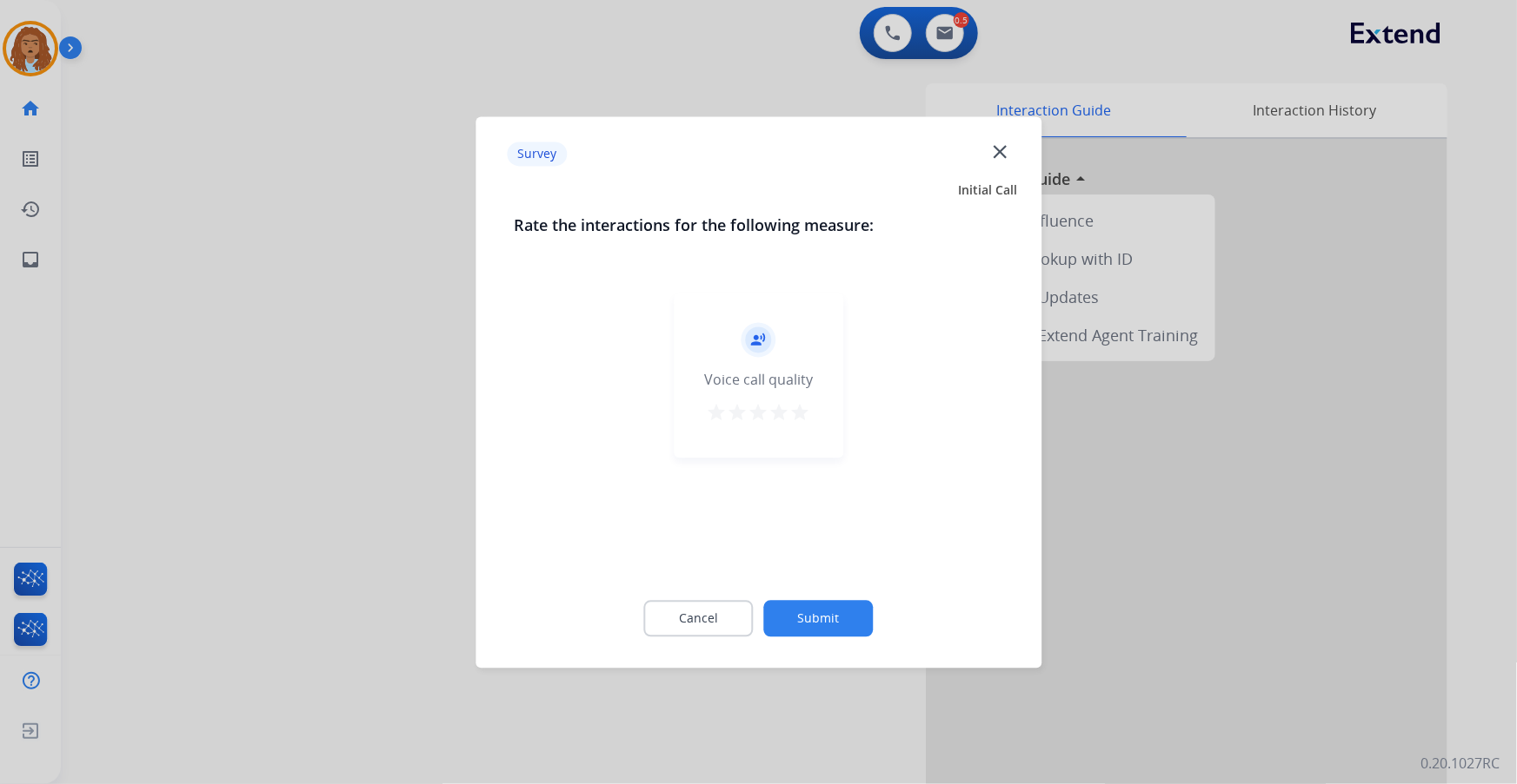
click at [789, 609] on button "Submit" at bounding box center [818, 618] width 110 height 37
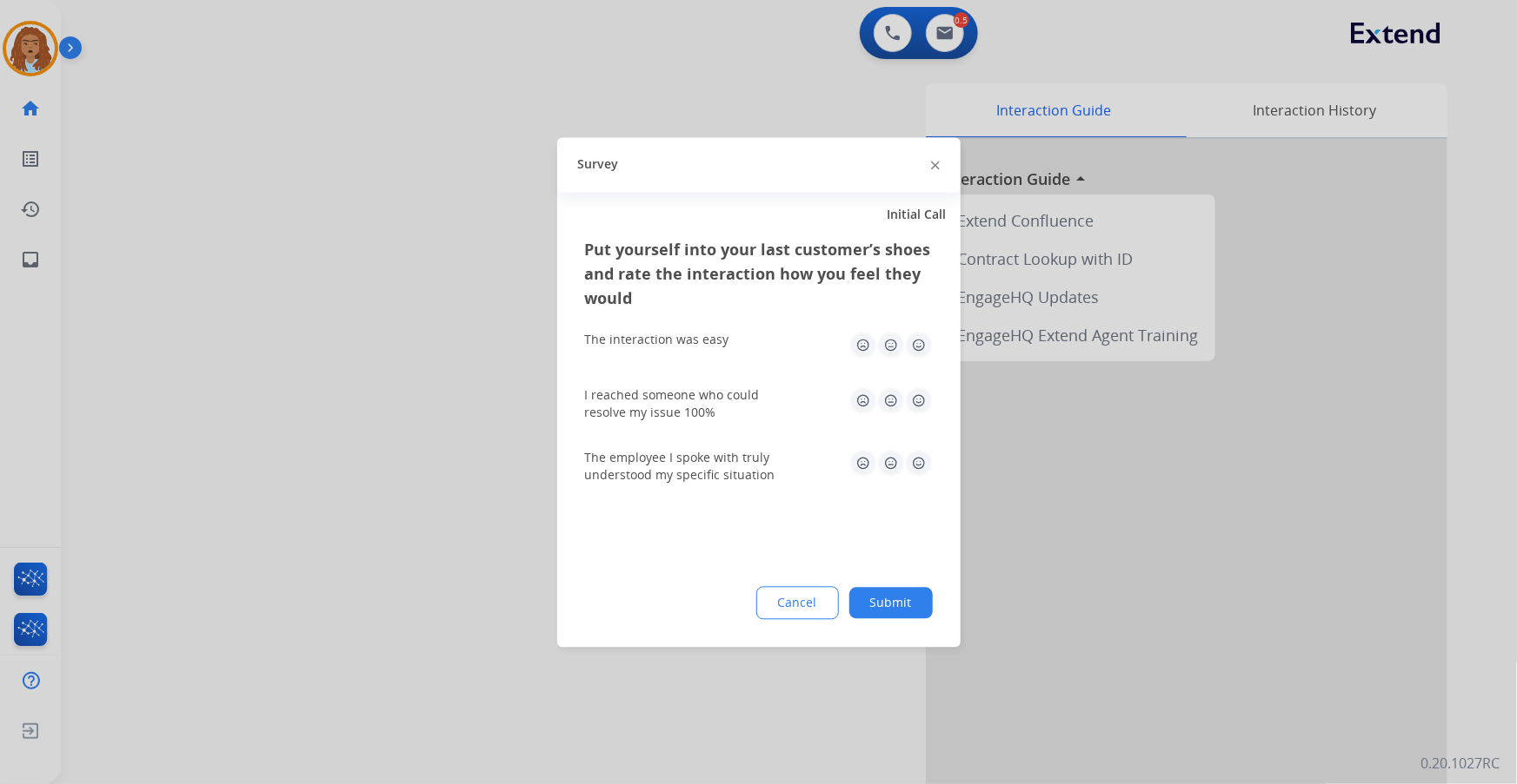
click at [887, 605] on button "Submit" at bounding box center [891, 602] width 84 height 31
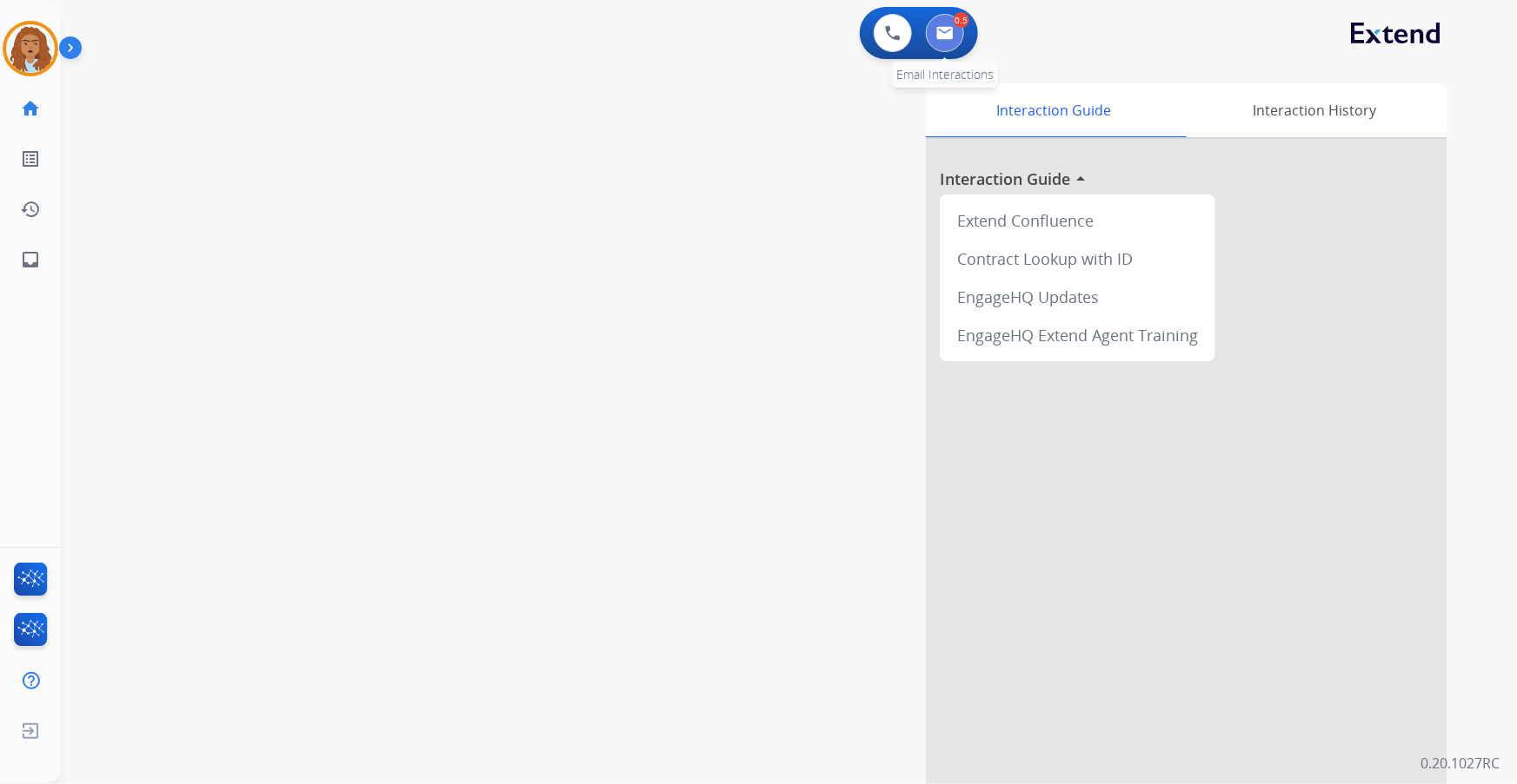
click at [957, 30] on button at bounding box center [944, 33] width 38 height 38
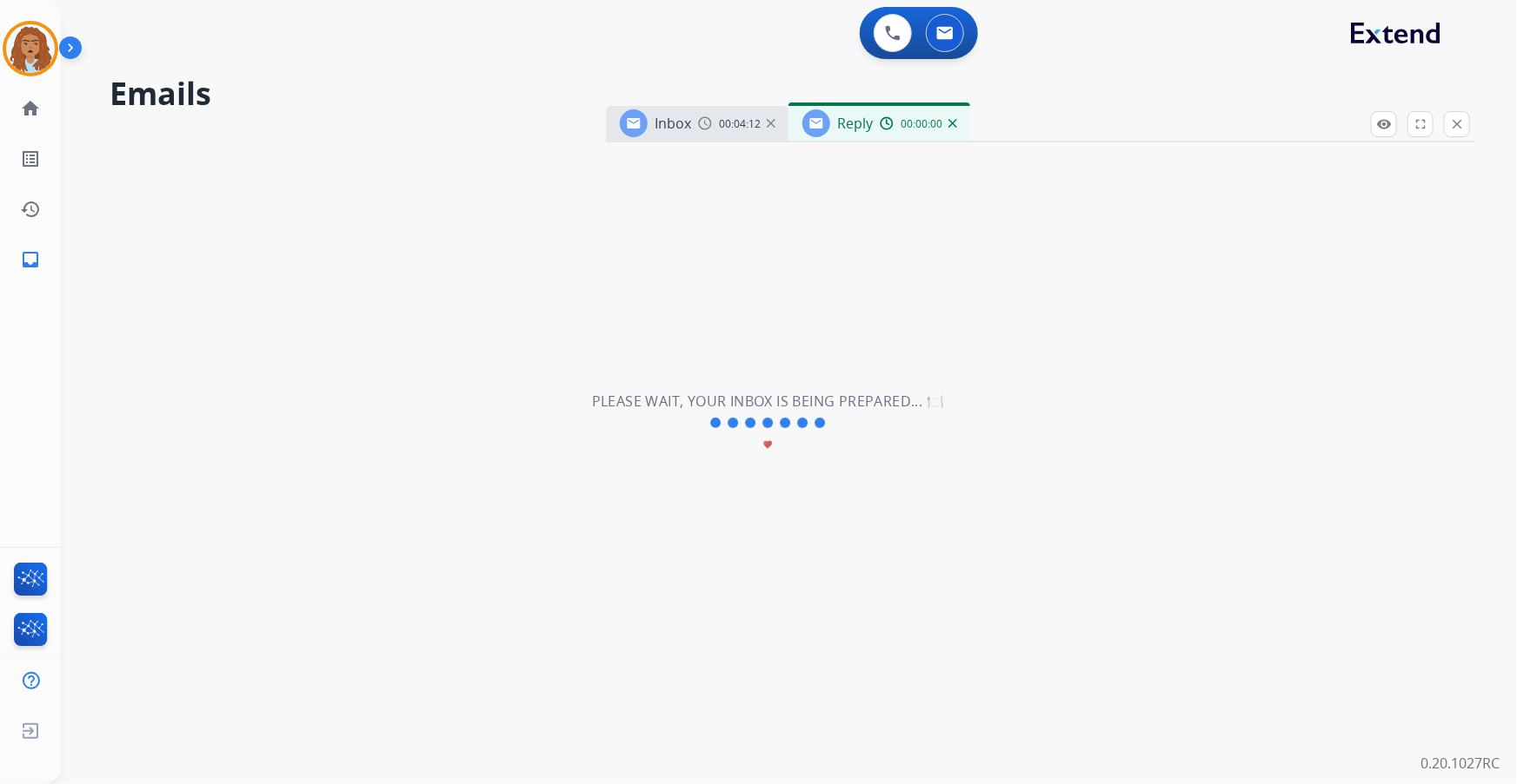
select select "**********"
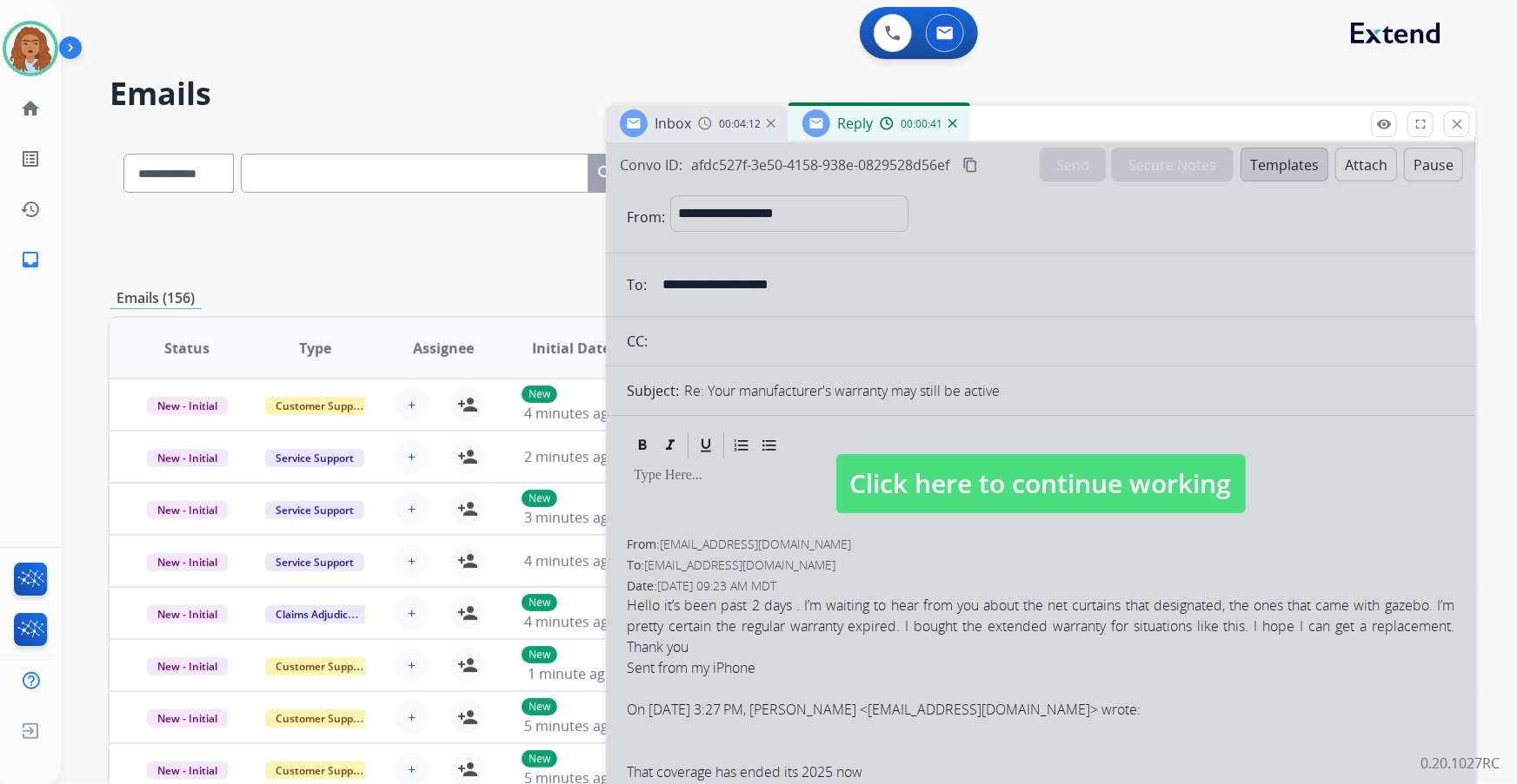
click at [923, 486] on span "Click here to continue working" at bounding box center [1041, 483] width 409 height 59
select select
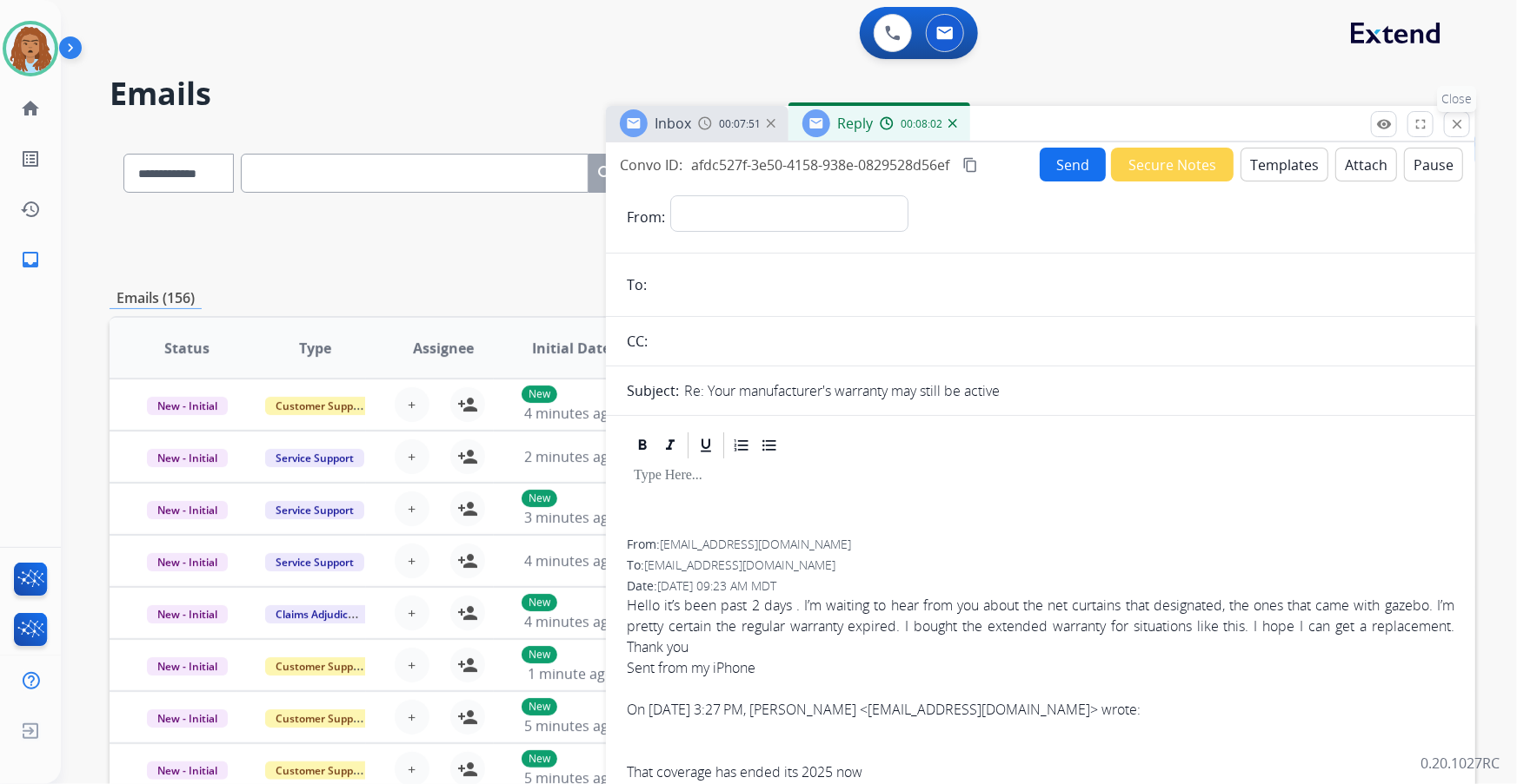
click at [1460, 132] on button "close Close" at bounding box center [1456, 124] width 26 height 26
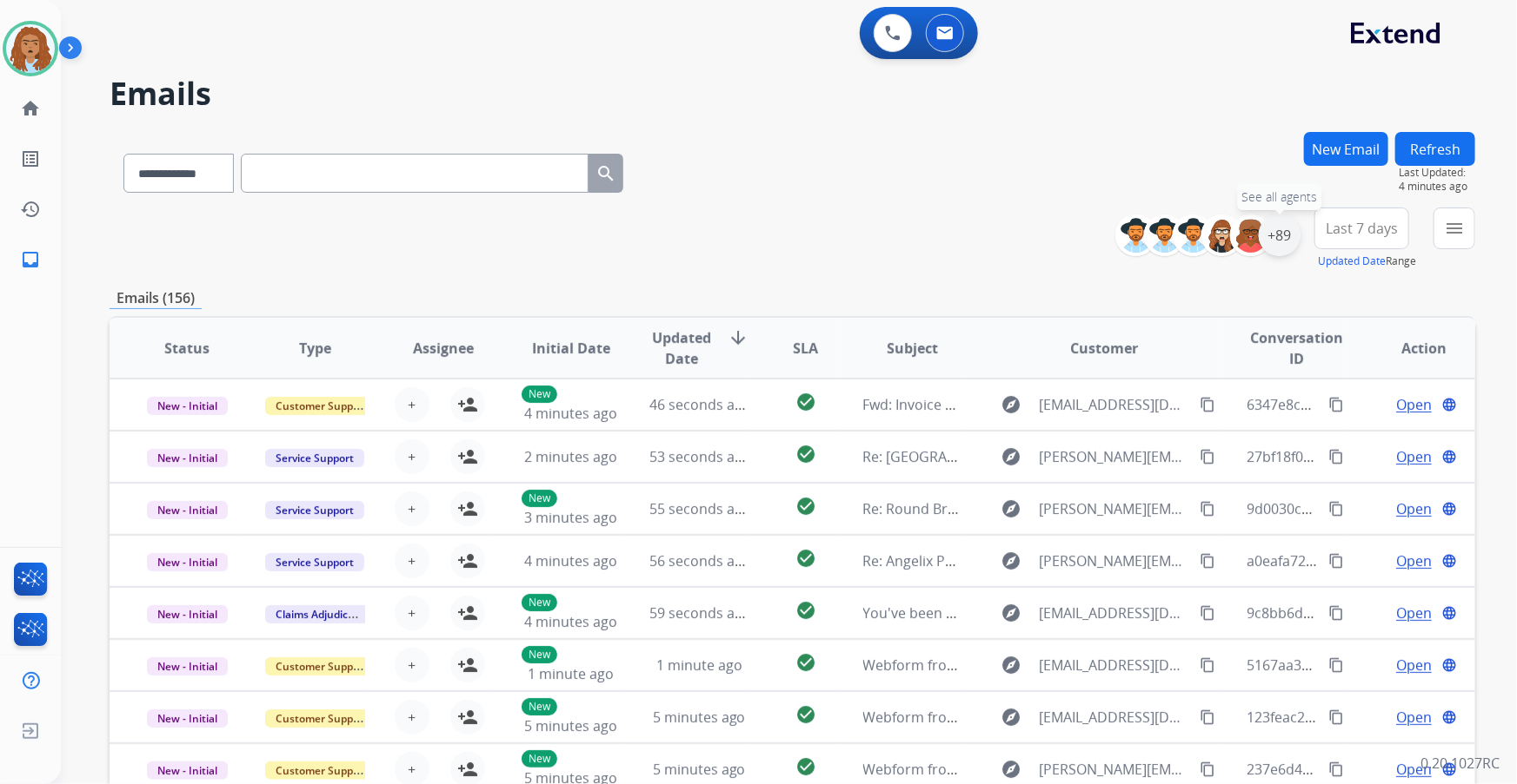
click at [1281, 241] on div "+89" at bounding box center [1279, 235] width 42 height 42
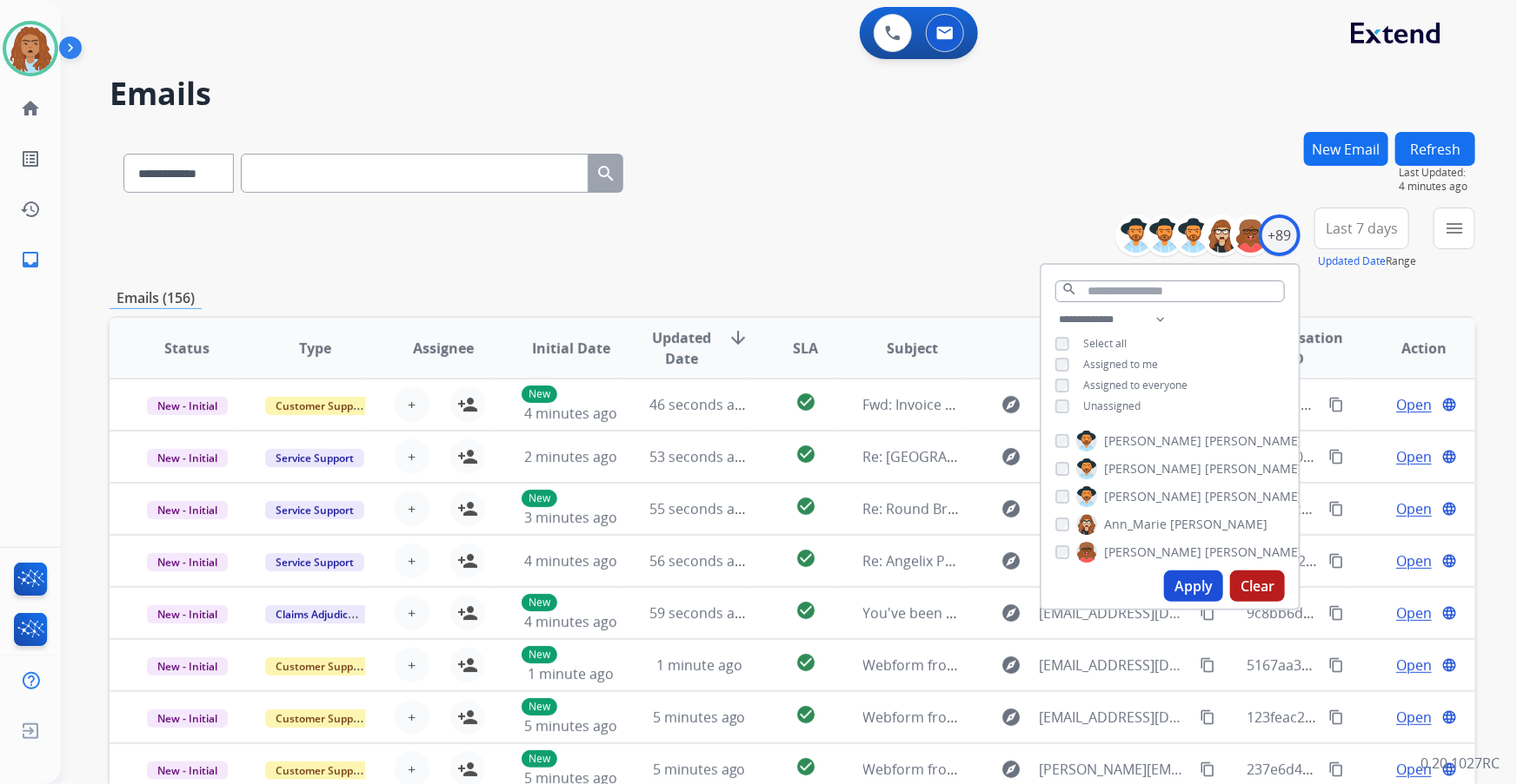
click at [1188, 592] on button "Apply" at bounding box center [1193, 586] width 59 height 31
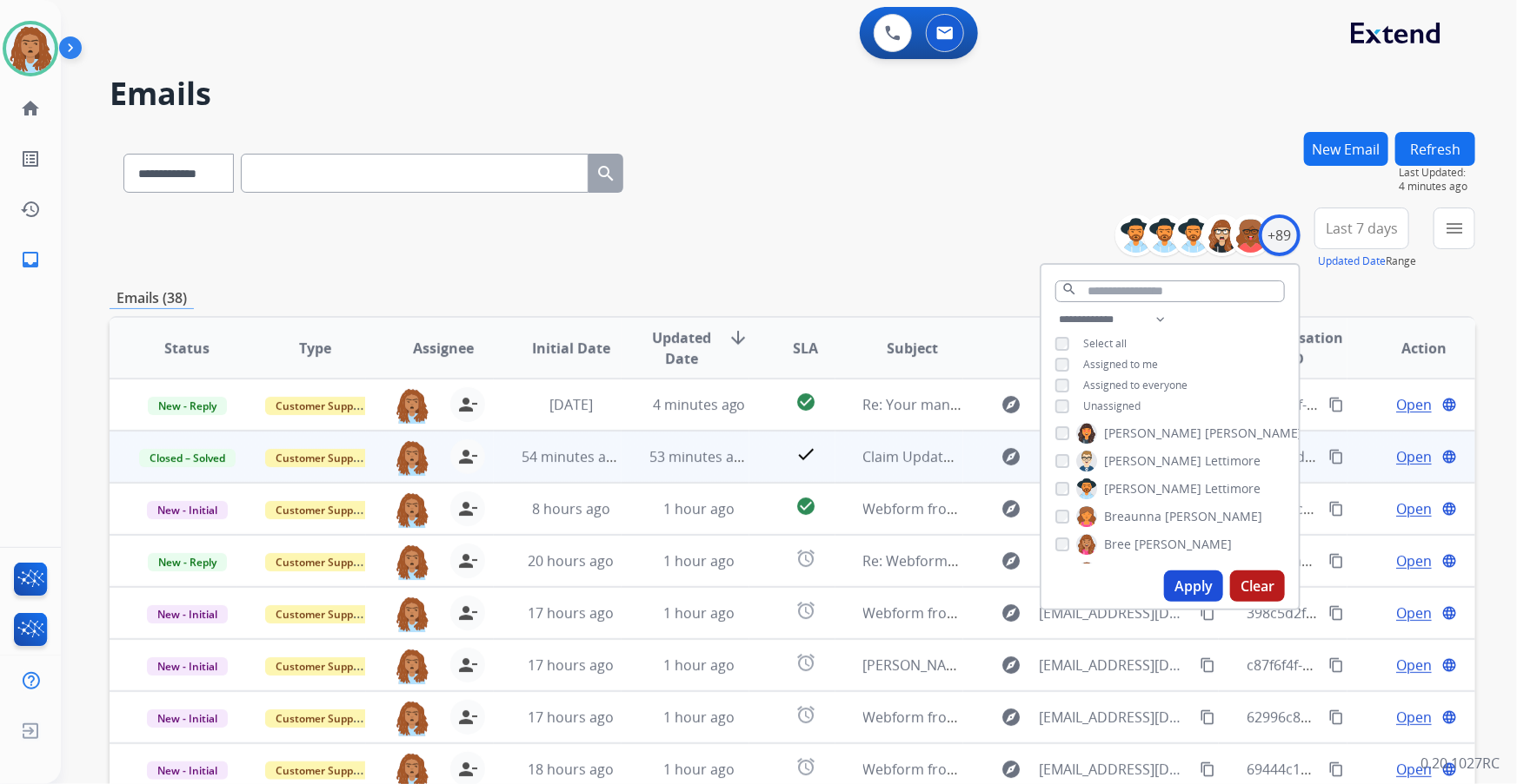
scroll to position [236, 0]
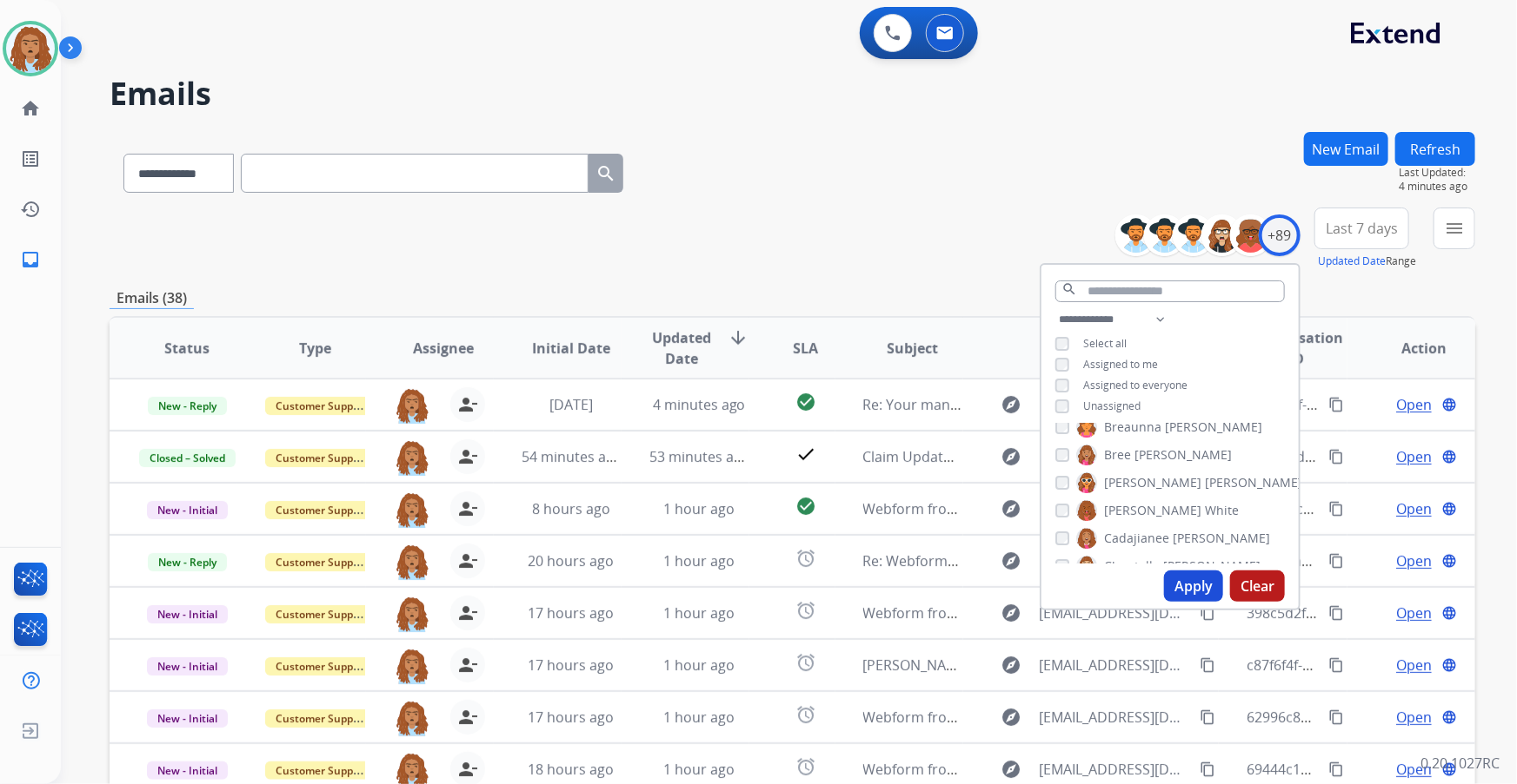
click at [1015, 235] on div "**********" at bounding box center [792, 238] width 1365 height 63
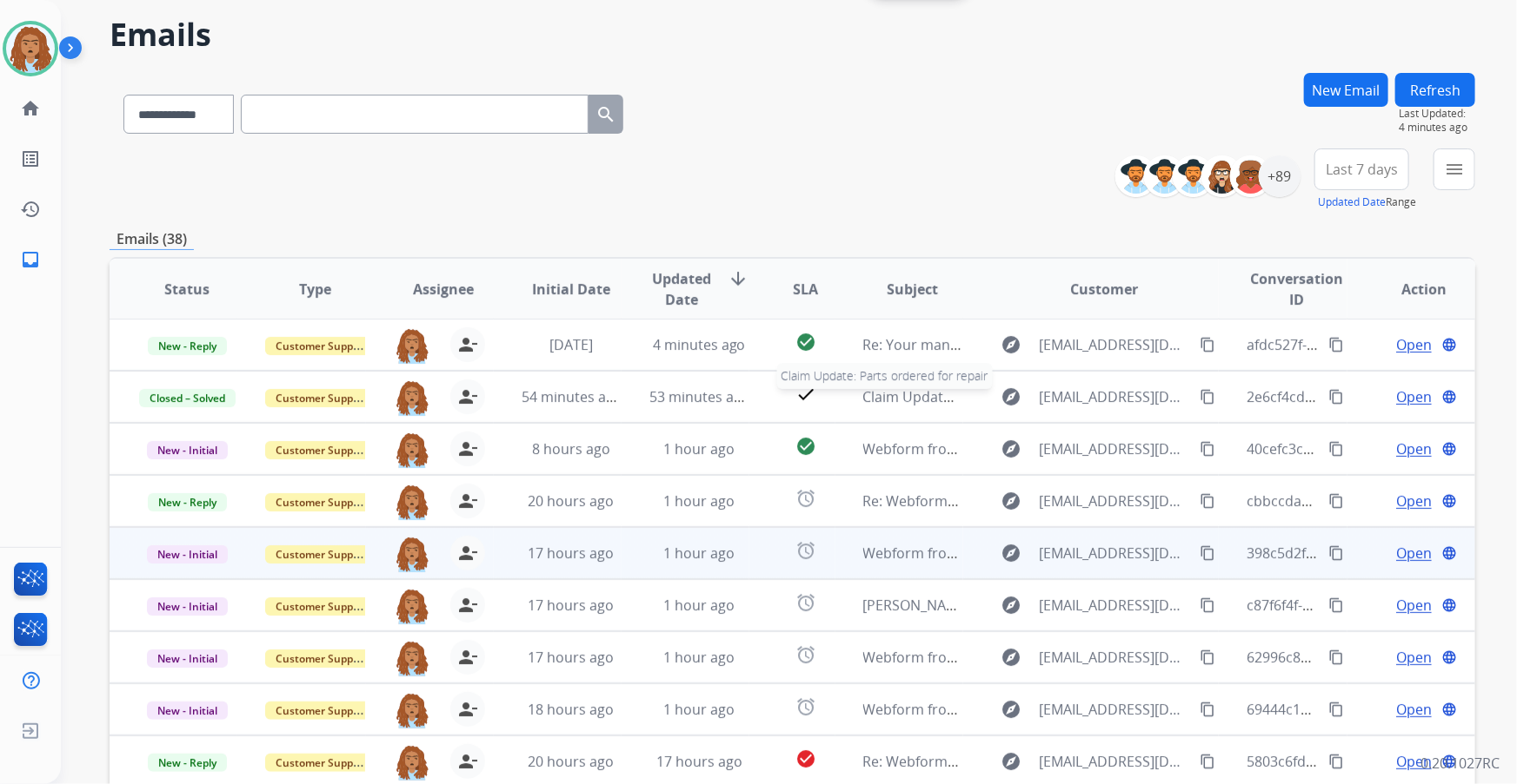
scroll to position [204, 0]
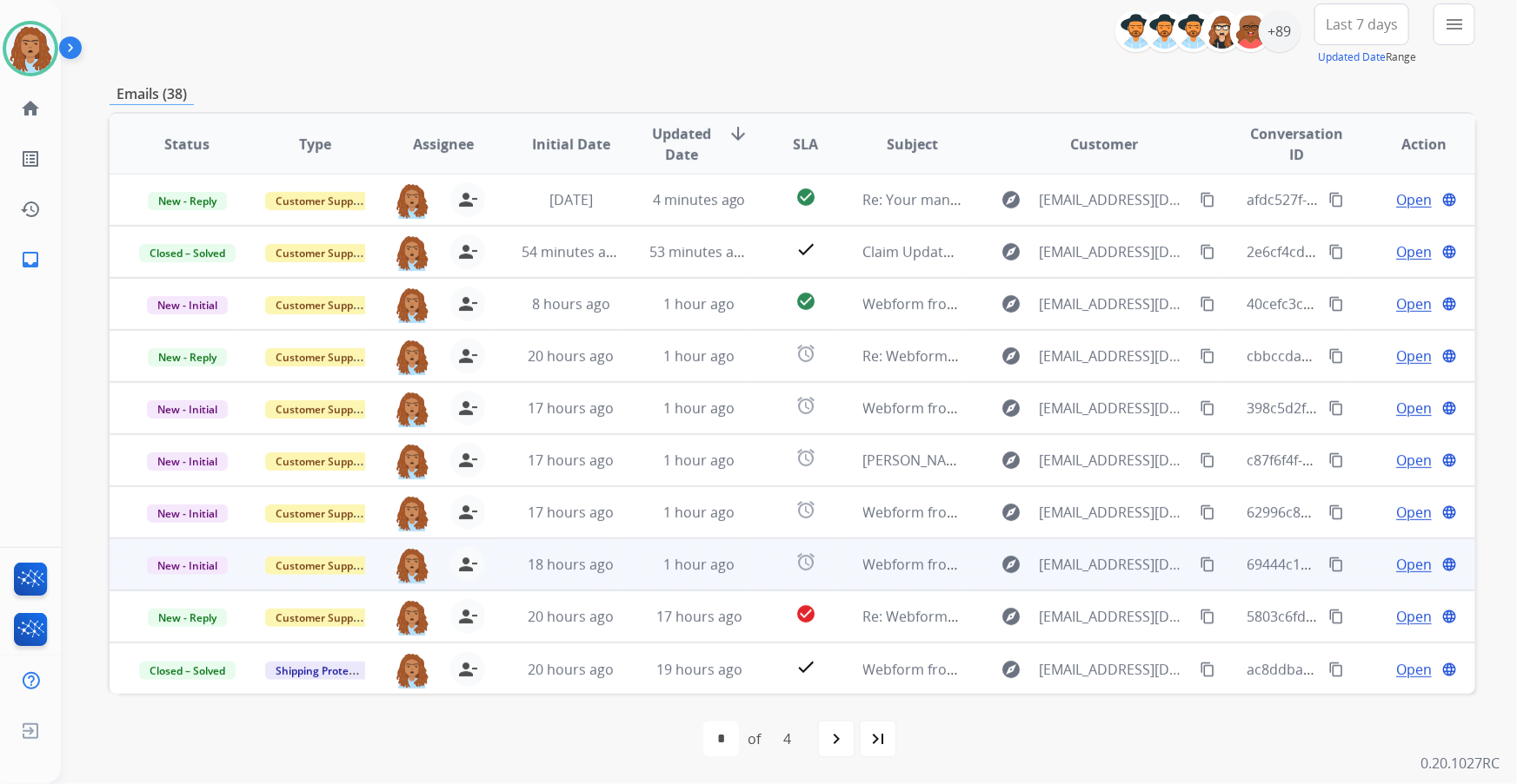
click at [1402, 565] on span "Open" at bounding box center [1414, 565] width 36 height 21
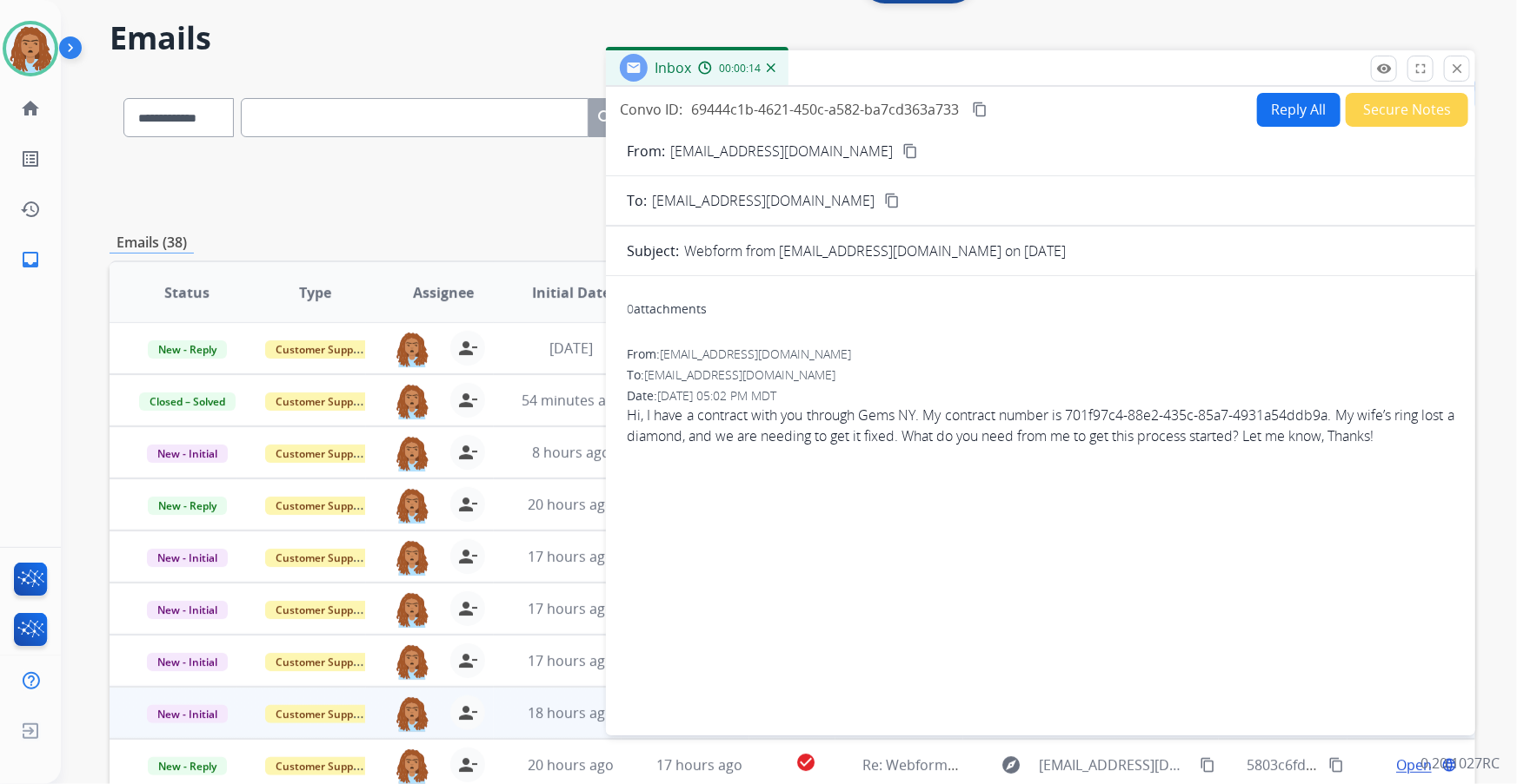
scroll to position [46, 0]
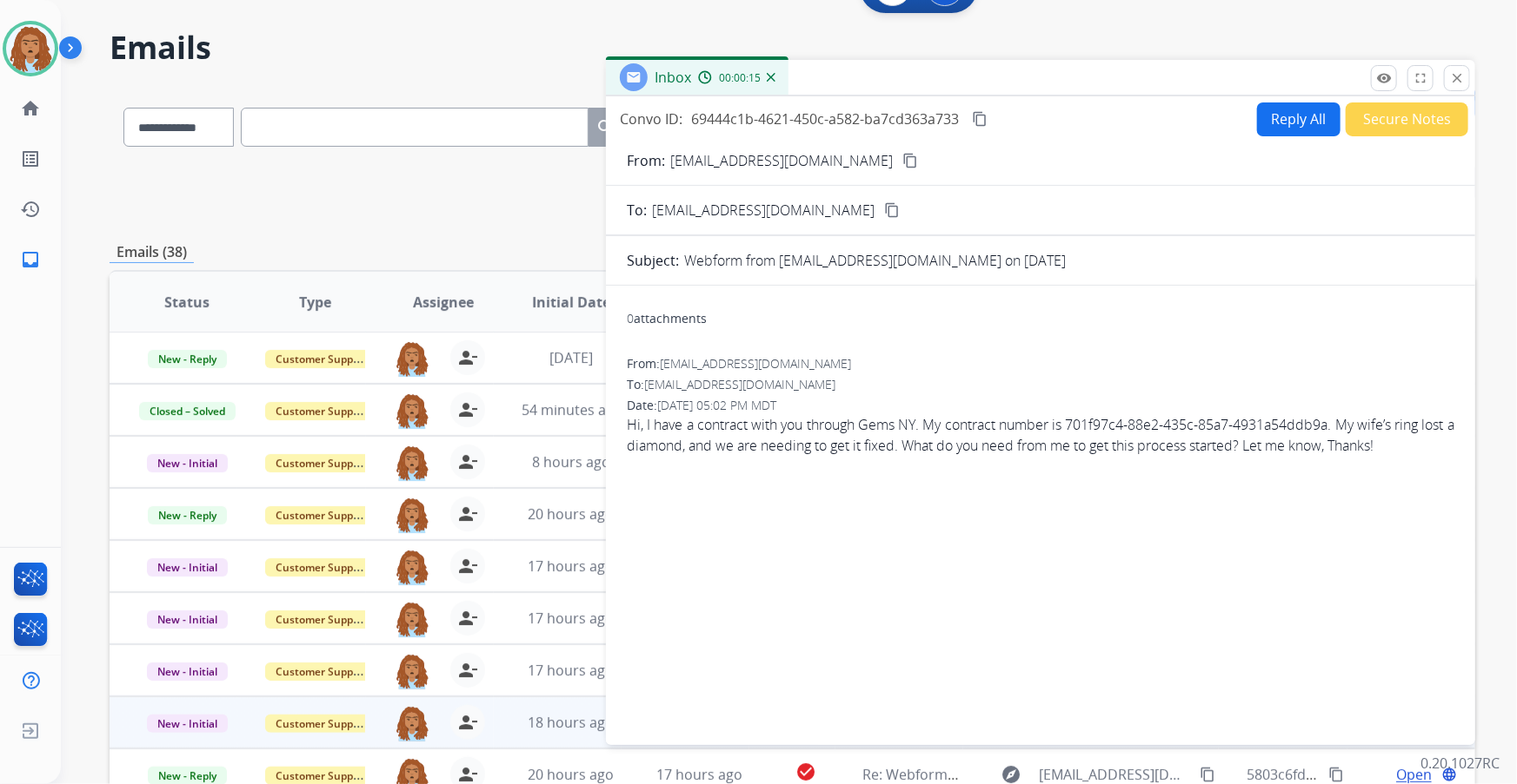
click at [902, 165] on mat-icon "content_copy" at bounding box center [910, 161] width 16 height 16
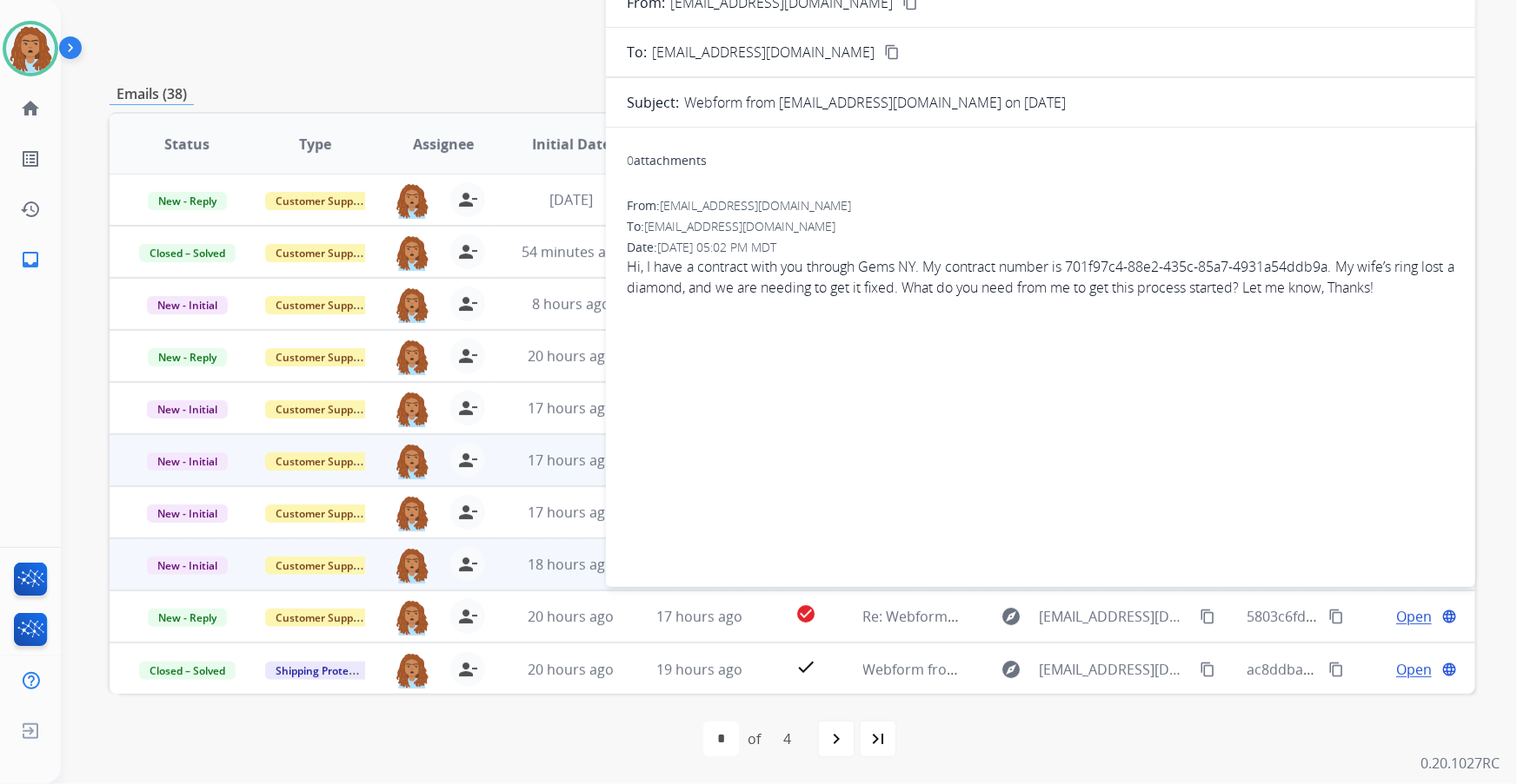
scroll to position [0, 0]
click at [896, 391] on div "0 attachments From: Cbevvins33@gmail.com To: support@extend.com Date: 08/12/202…" at bounding box center [1040, 354] width 869 height 425
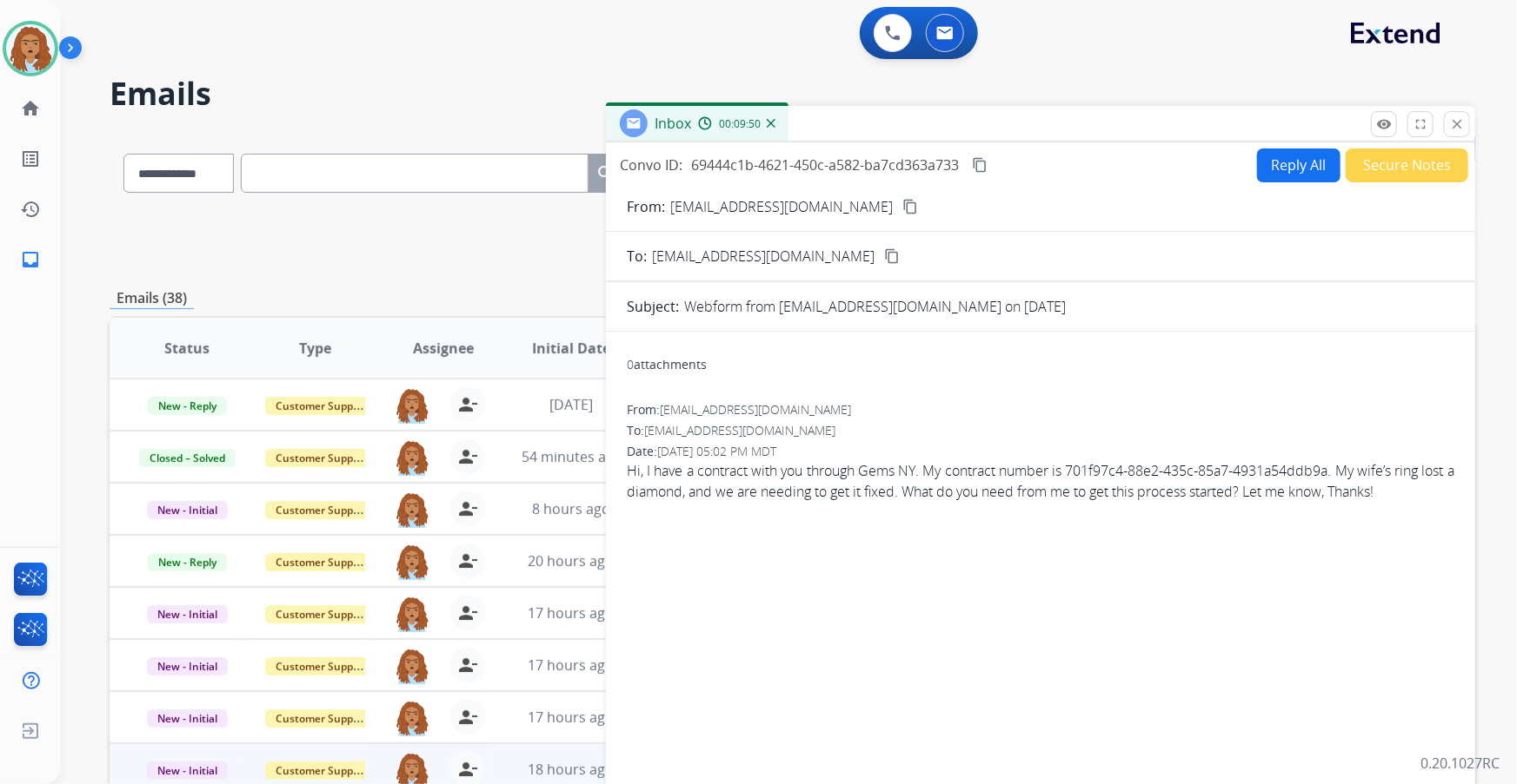
click at [1294, 180] on button "Reply All" at bounding box center [1298, 166] width 84 height 34
select select "**********"
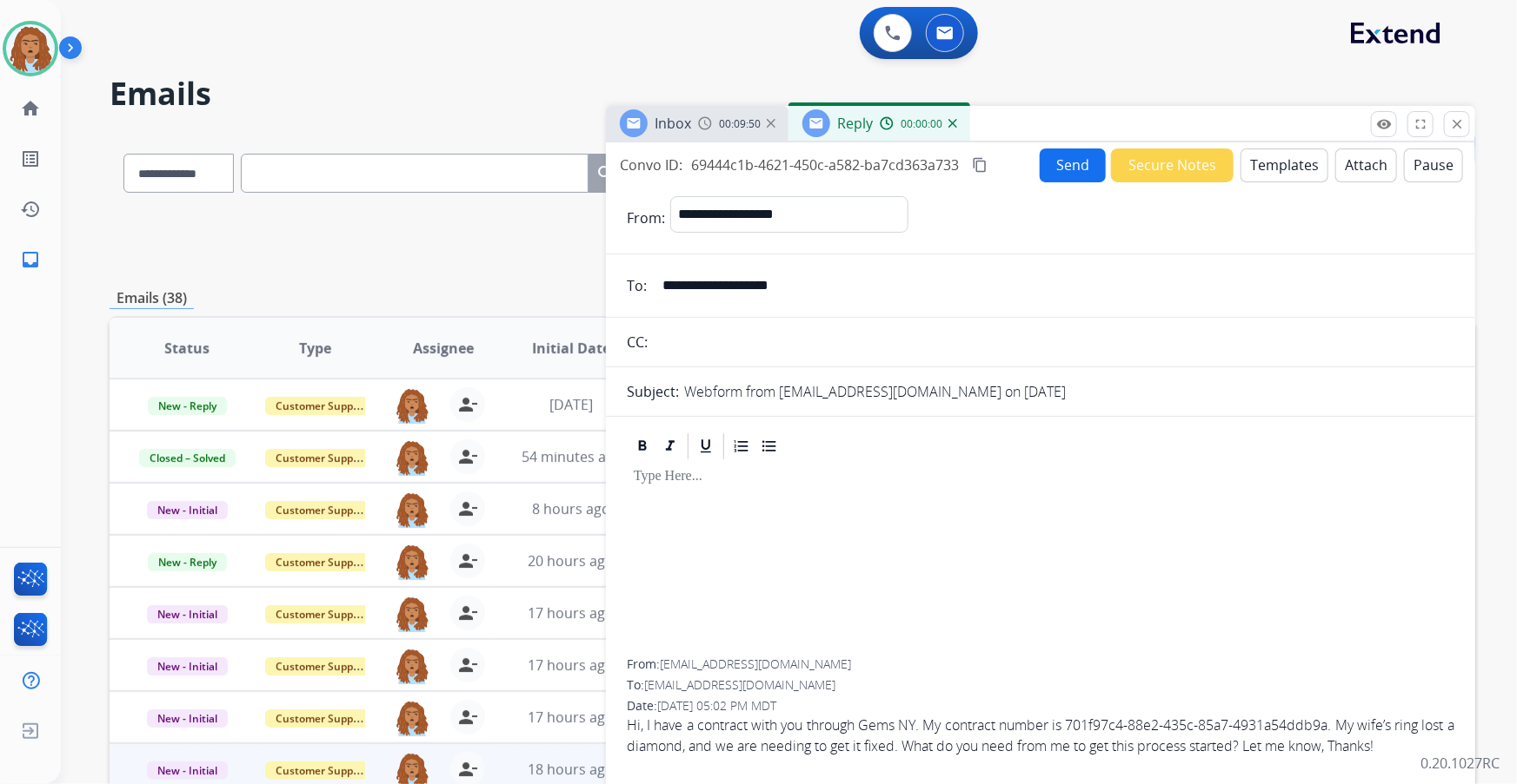
click at [1277, 162] on button "Templates" at bounding box center [1284, 166] width 88 height 34
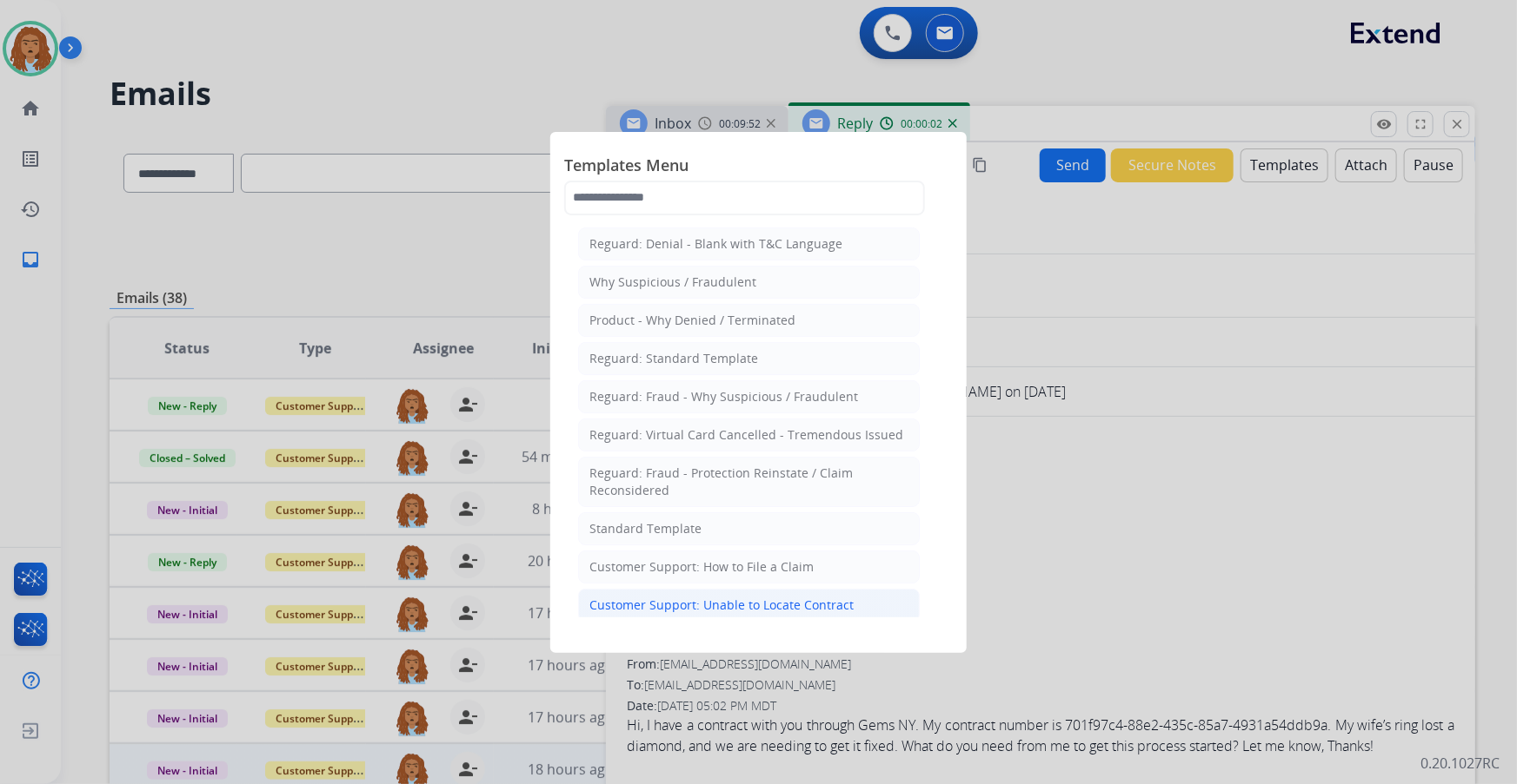
click at [713, 602] on div "Customer Support: Unable to Locate Contract" at bounding box center [721, 604] width 264 height 17
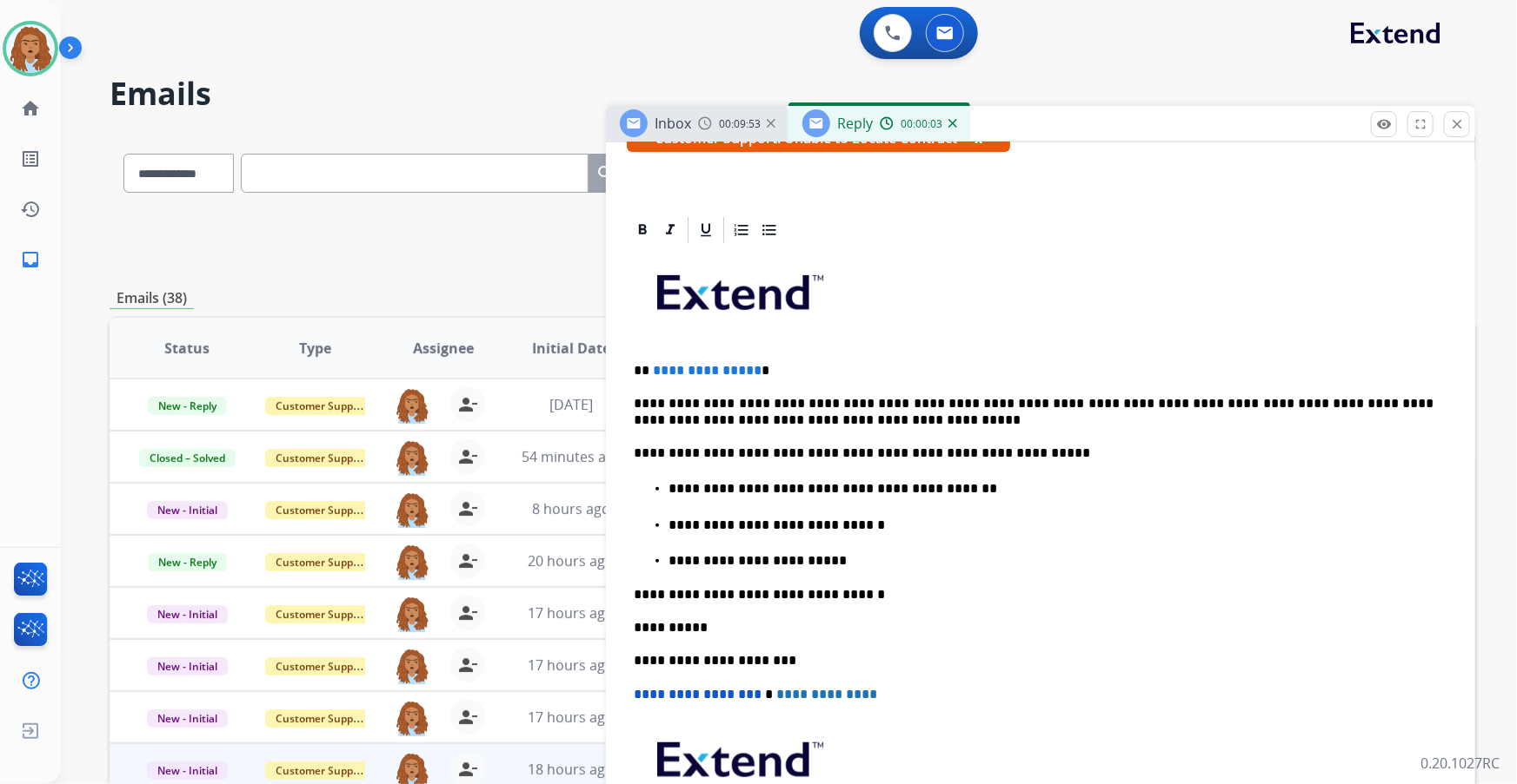
scroll to position [394, 0]
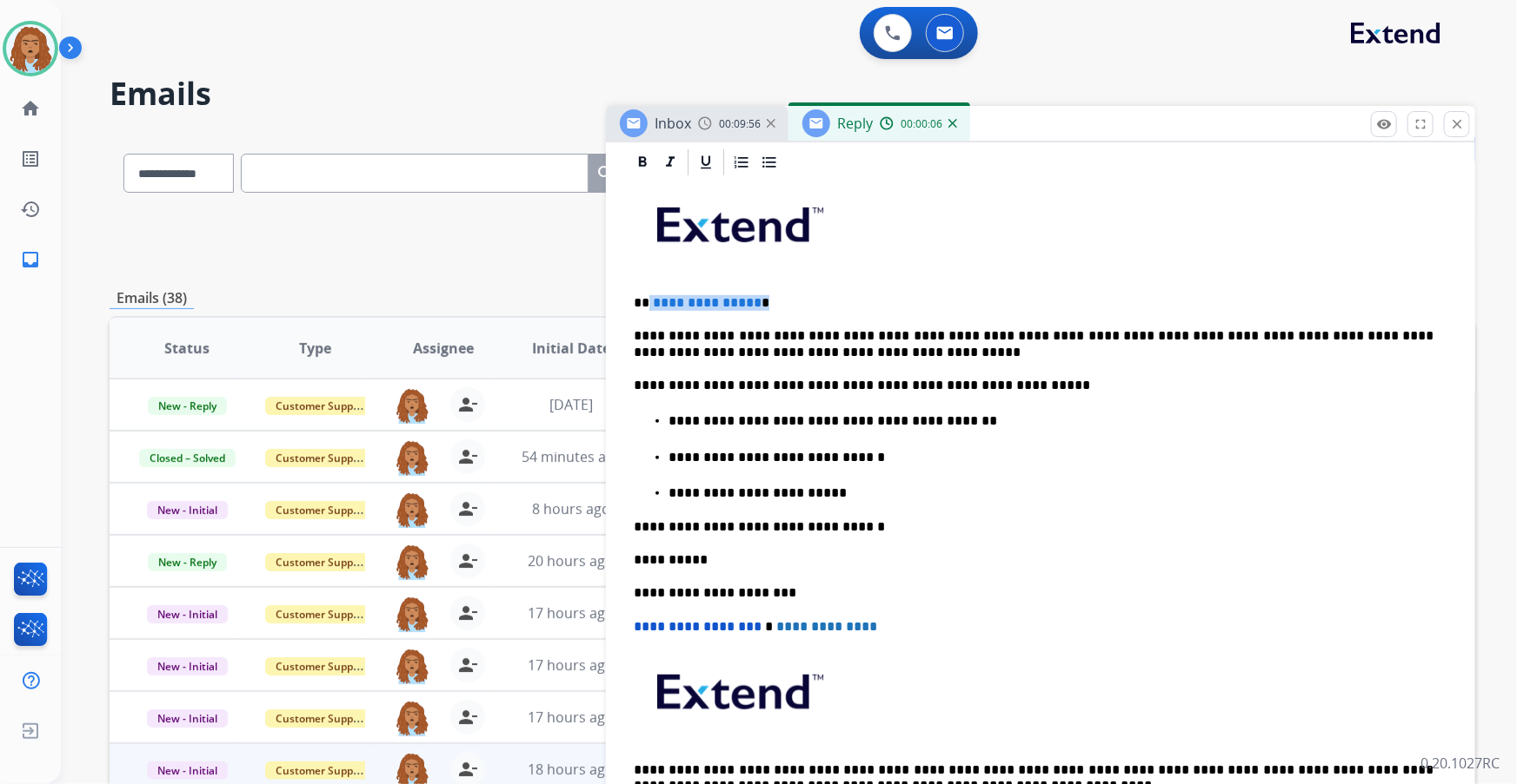
drag, startPoint x: 757, startPoint y: 299, endPoint x: 646, endPoint y: 299, distance: 111.0
click at [646, 299] on p "**********" at bounding box center [1034, 303] width 800 height 16
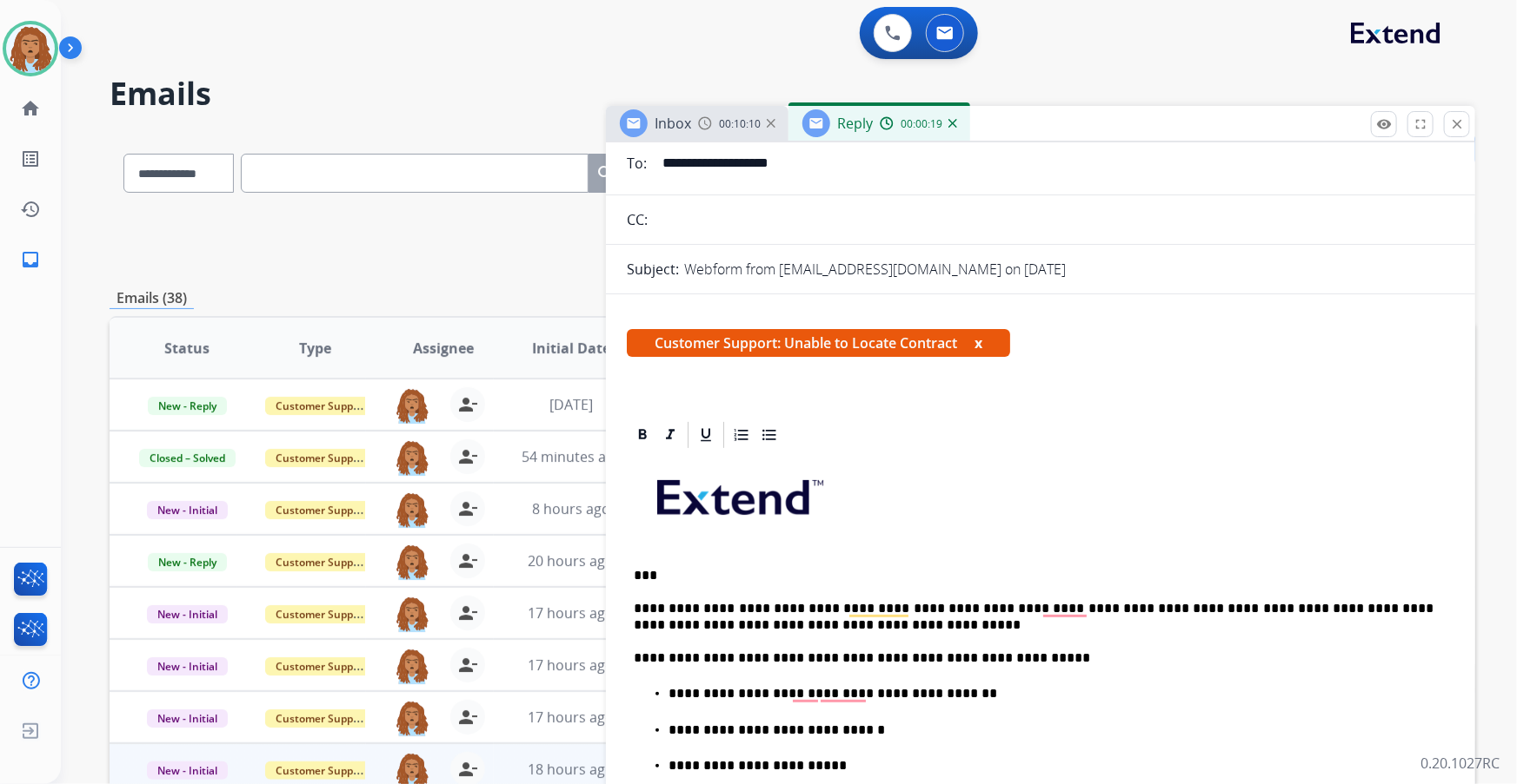
scroll to position [0, 0]
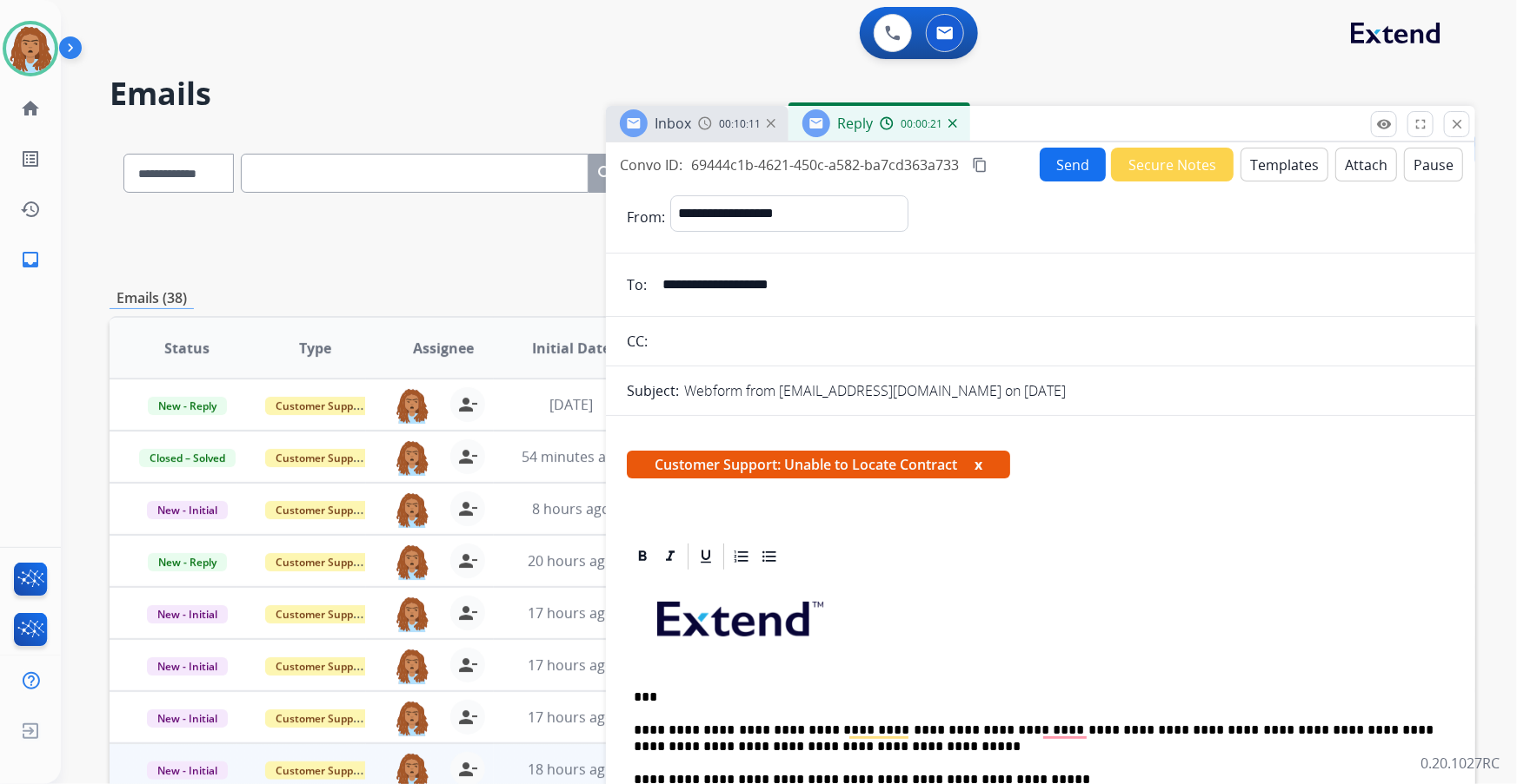
click at [1053, 179] on button "Send" at bounding box center [1072, 165] width 66 height 34
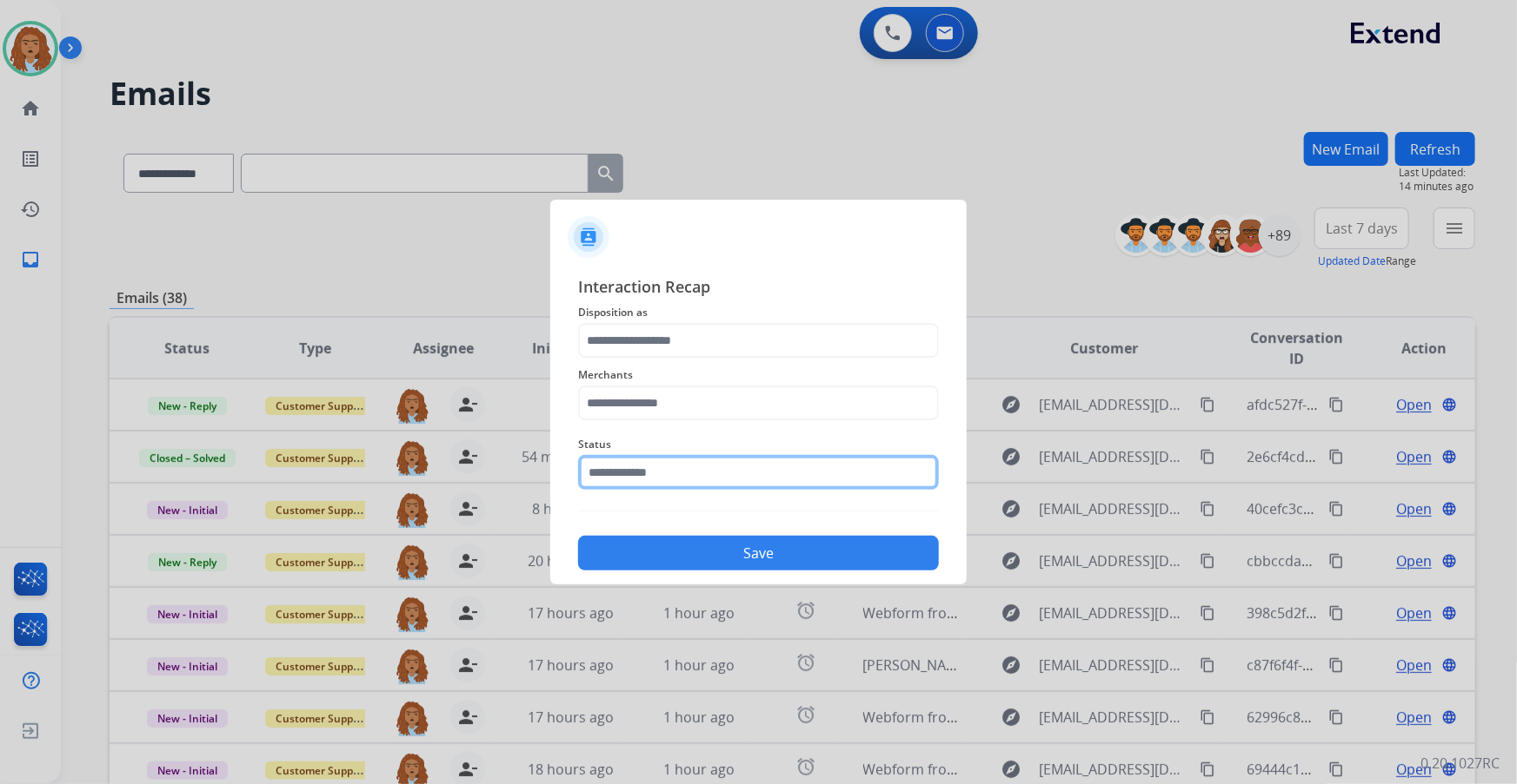
click at [640, 486] on input "text" at bounding box center [758, 472] width 360 height 35
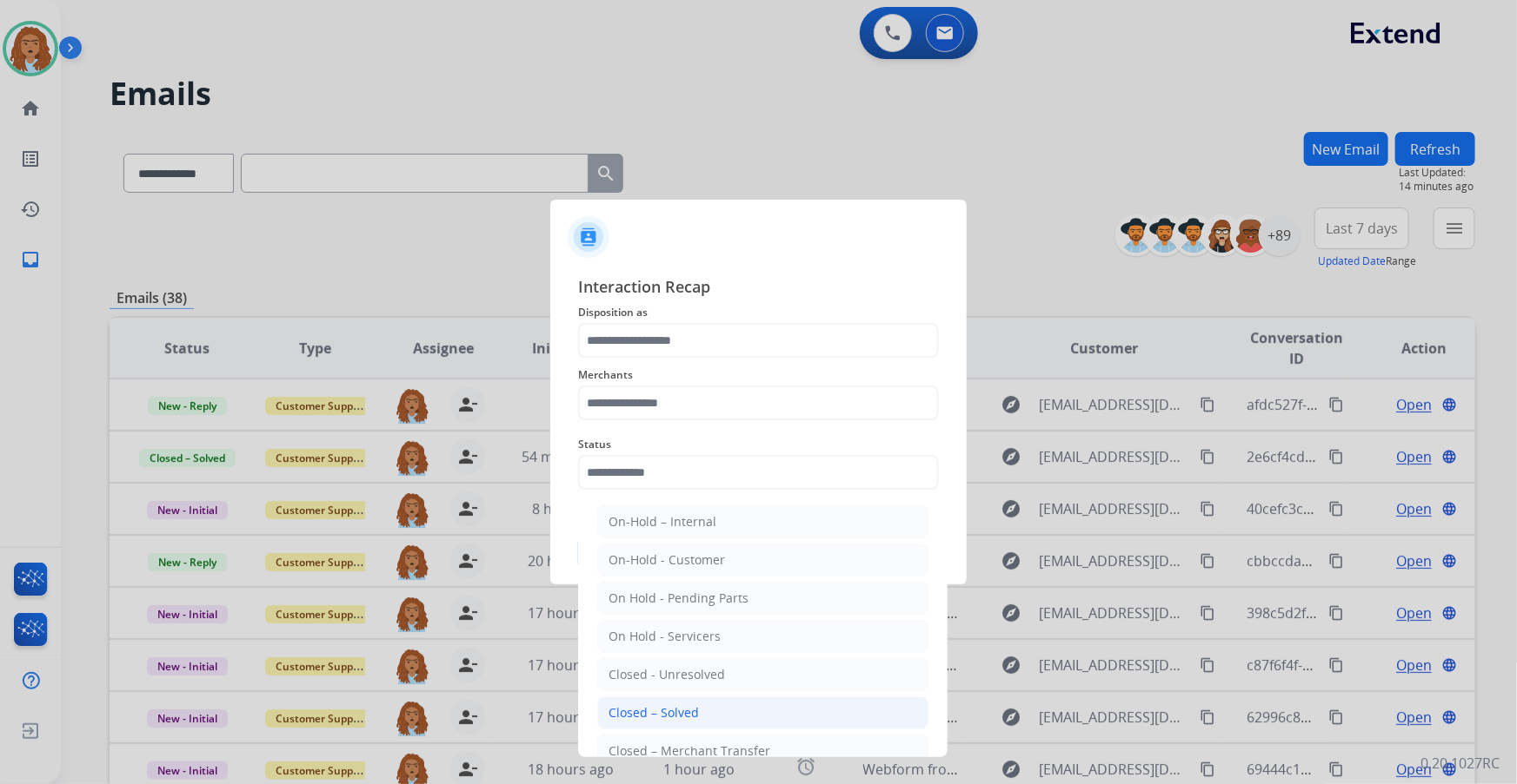
click at [676, 707] on div "Closed – Solved" at bounding box center [654, 712] width 91 height 17
type input "**********"
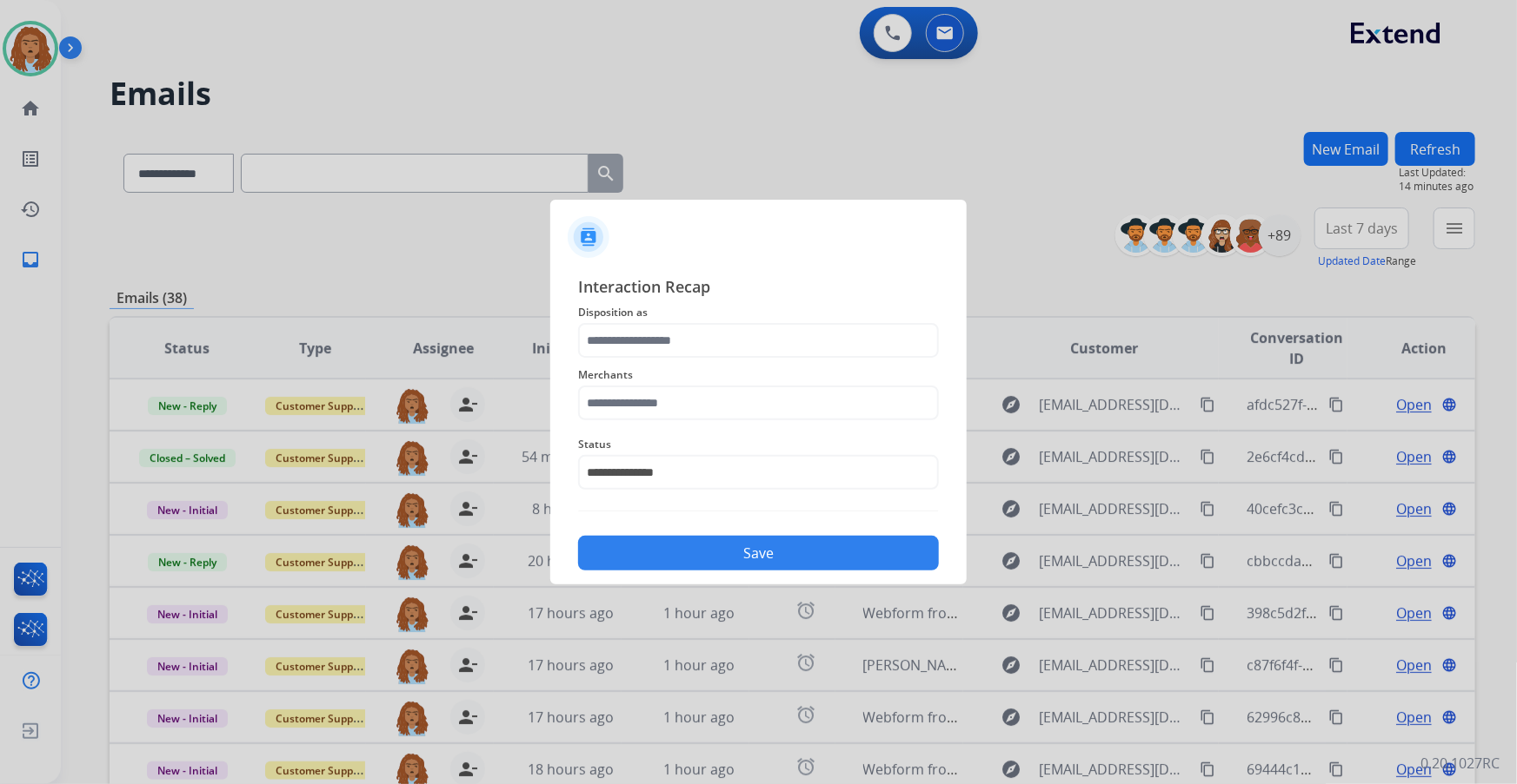
click at [651, 379] on span "Merchants" at bounding box center [758, 375] width 360 height 21
click at [653, 400] on input "text" at bounding box center [758, 403] width 360 height 35
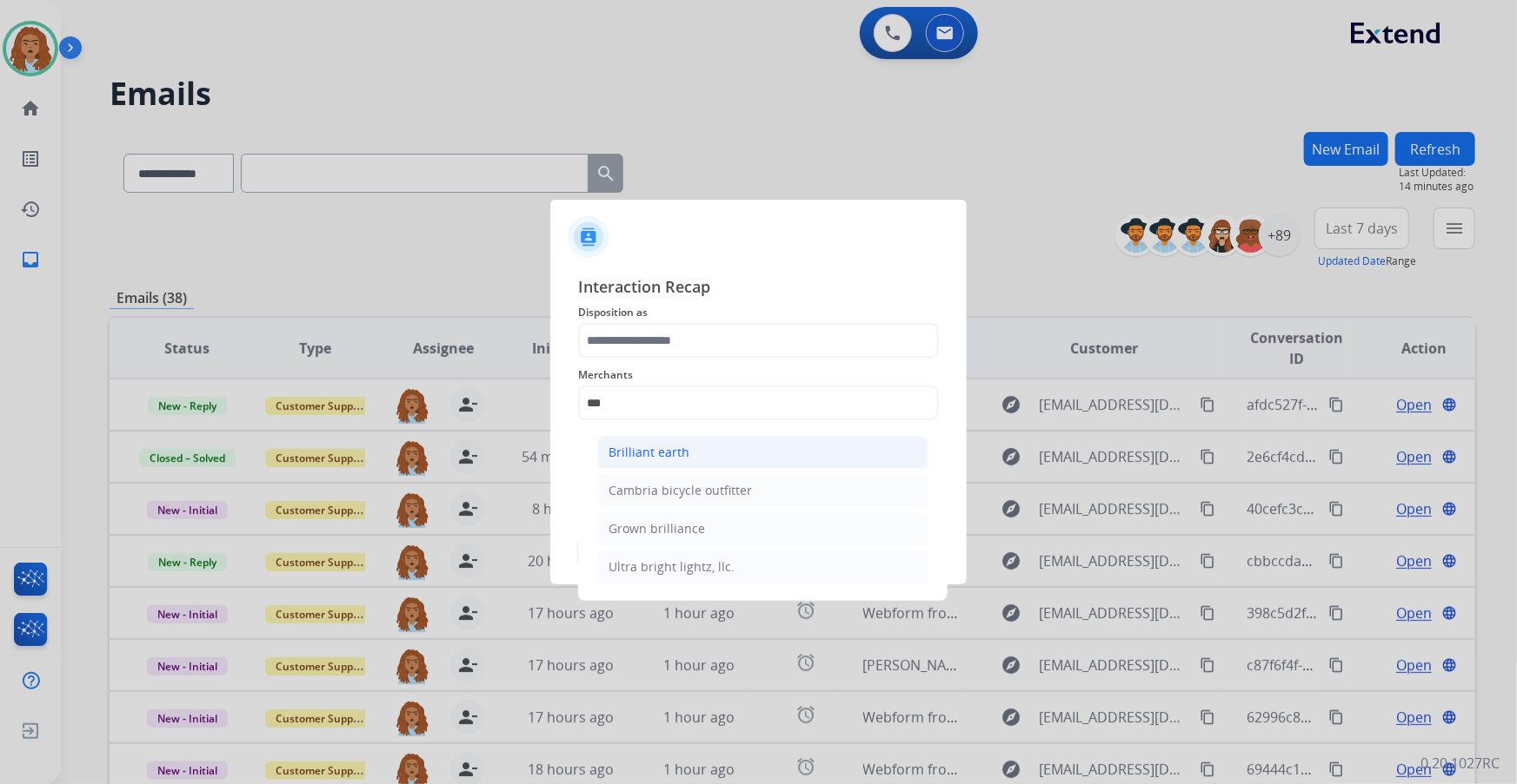
click at [646, 453] on div "Brilliant earth" at bounding box center [649, 452] width 81 height 17
type input "**********"
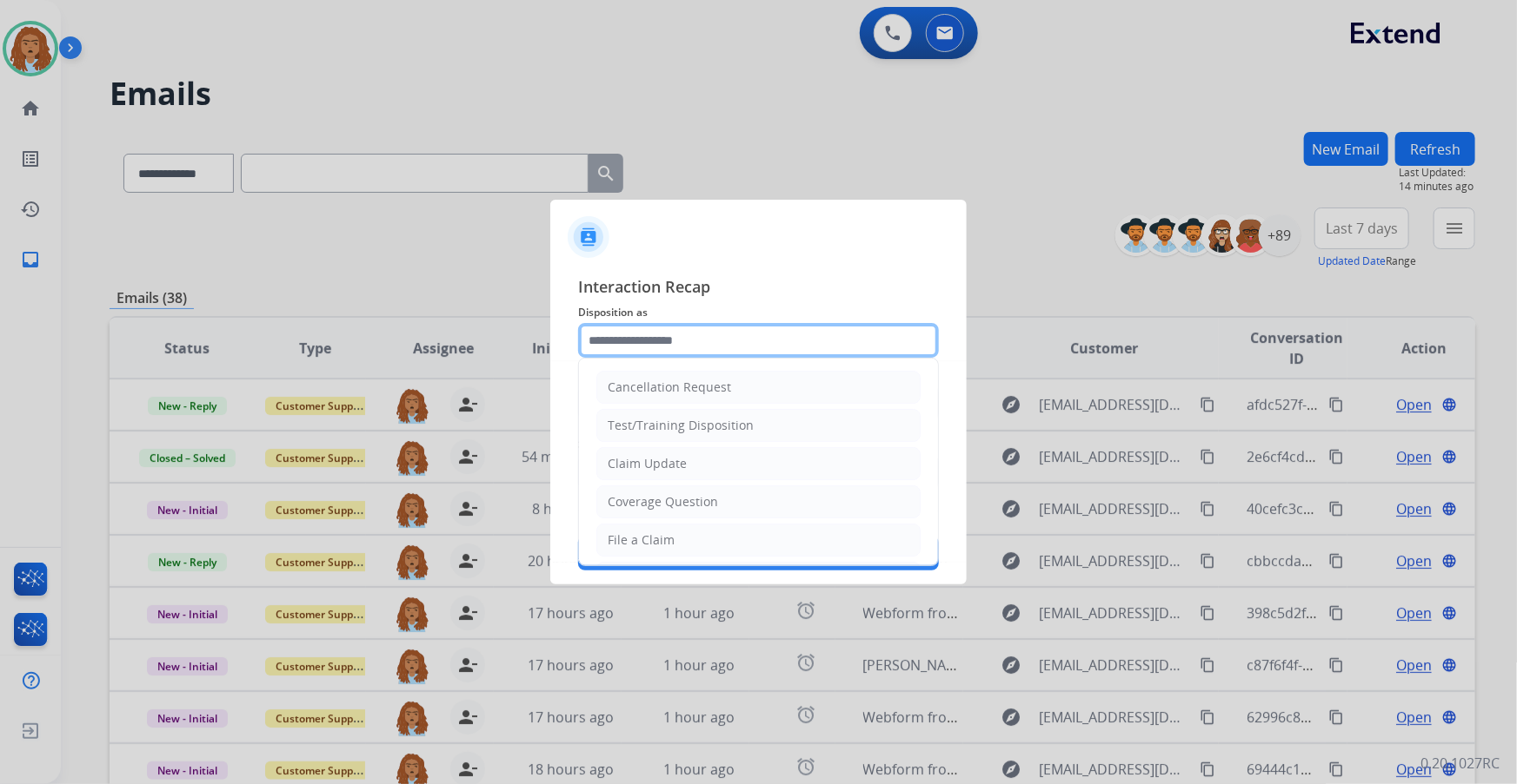
click at [656, 351] on input "text" at bounding box center [758, 340] width 360 height 35
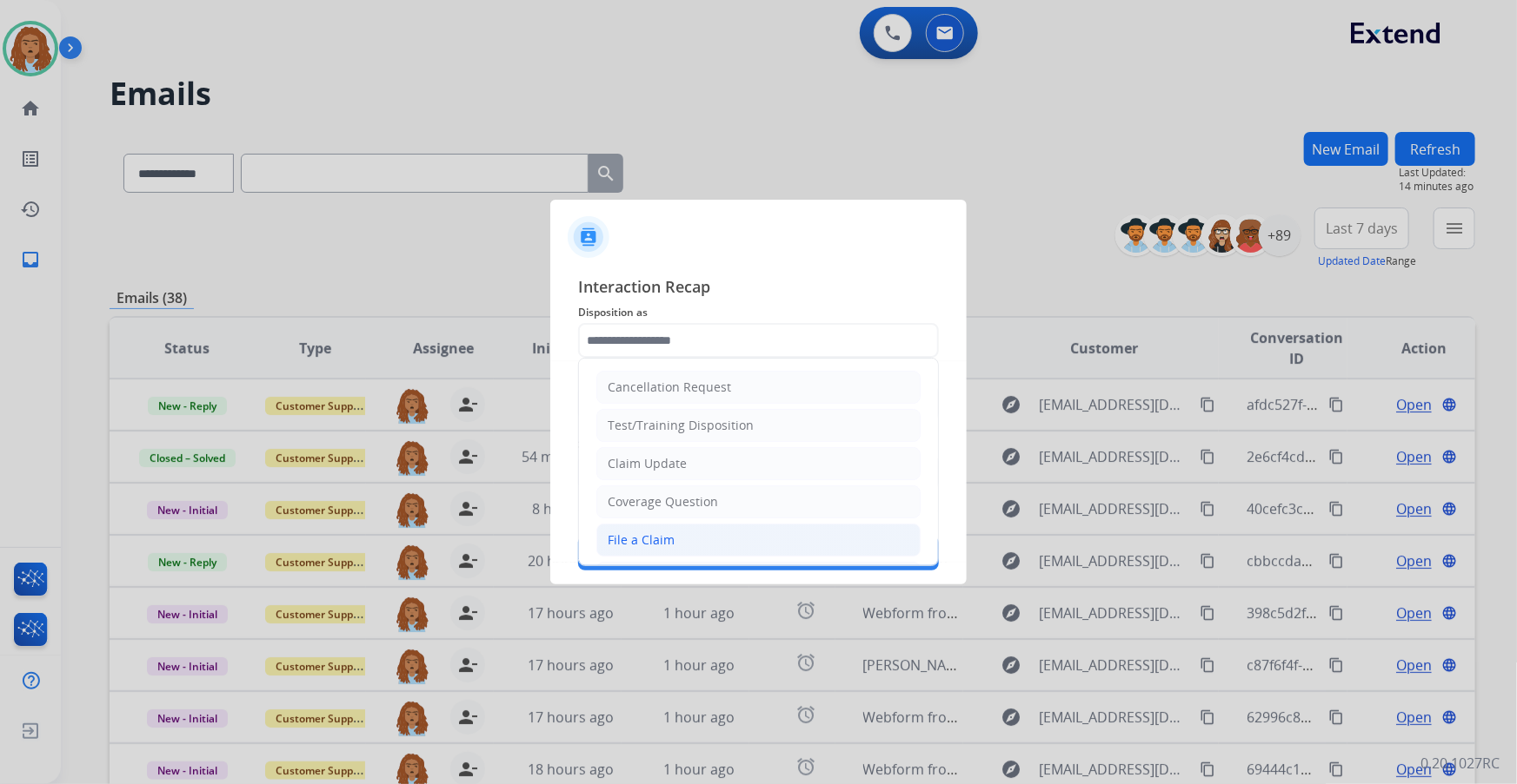
click at [651, 540] on div "File a Claim" at bounding box center [641, 540] width 67 height 17
type input "**********"
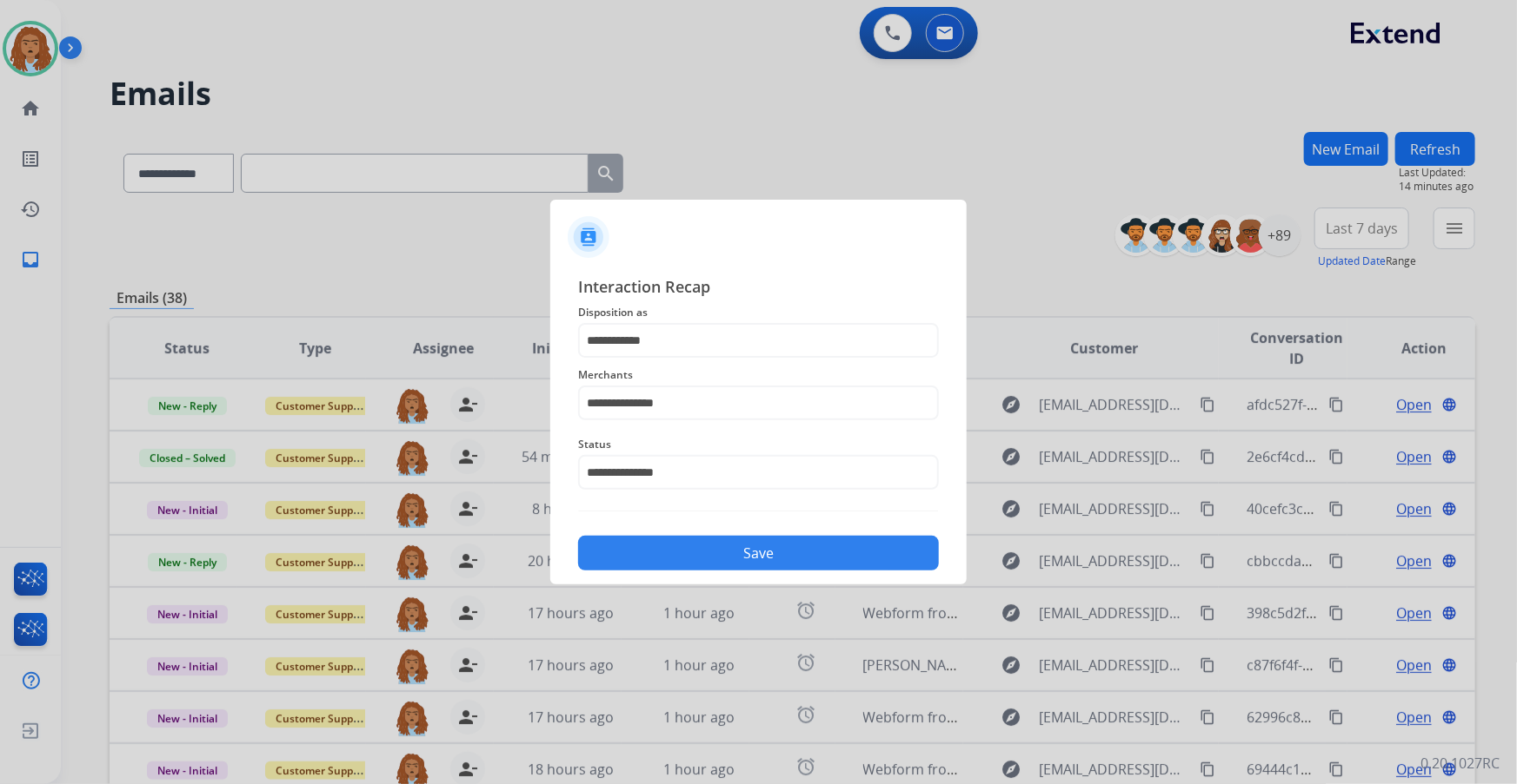
click at [710, 547] on button "Save" at bounding box center [758, 553] width 360 height 35
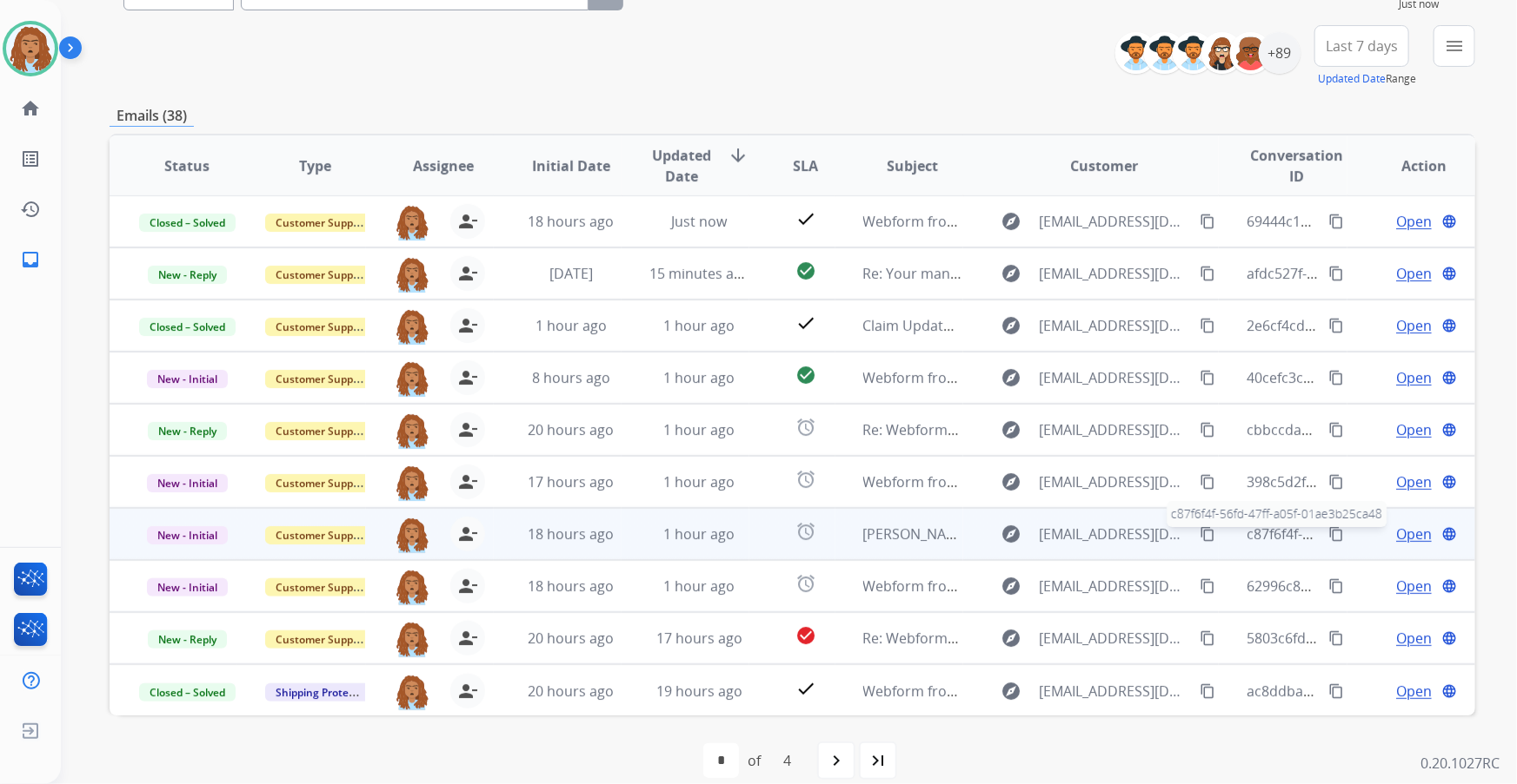
scroll to position [204, 0]
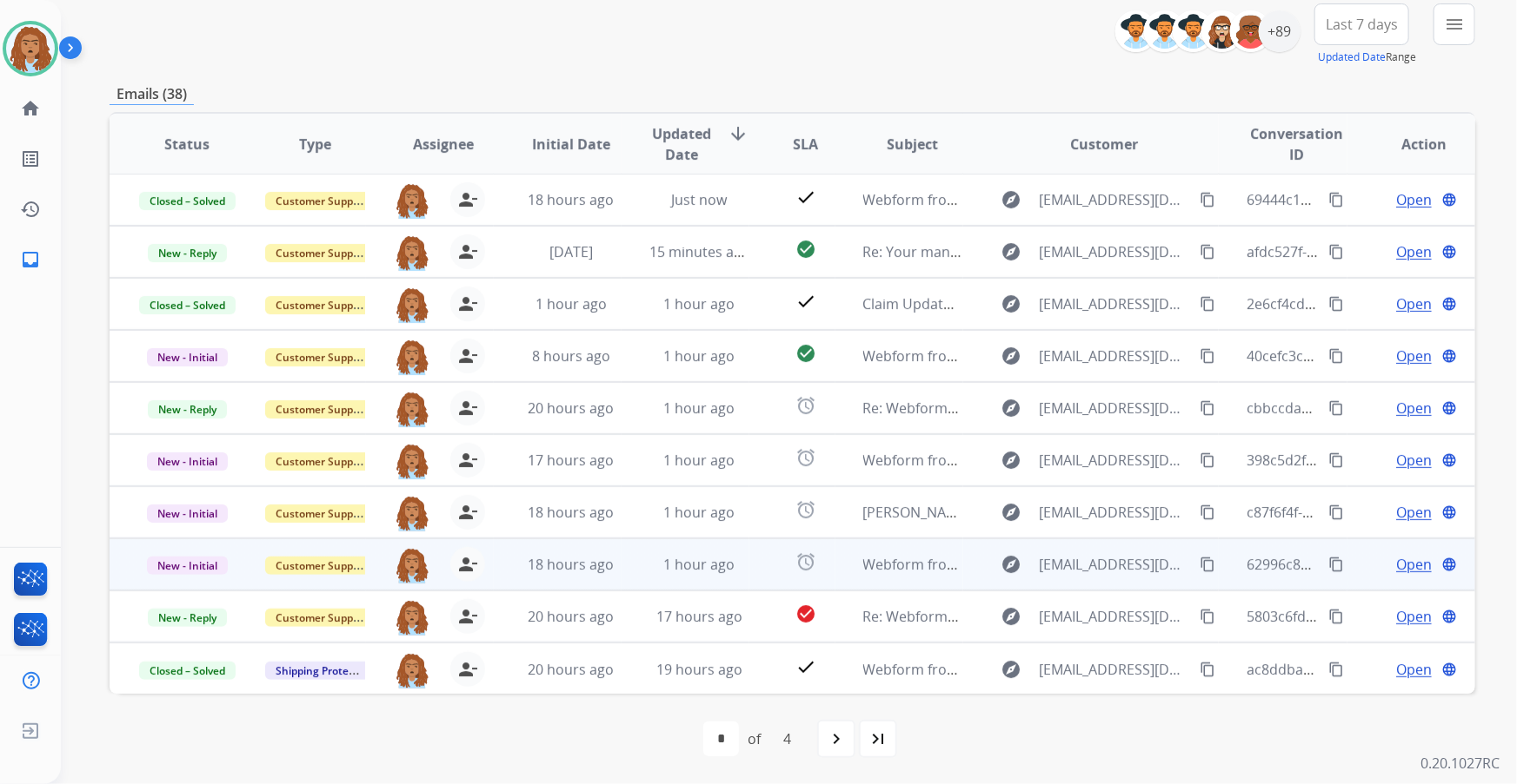
click at [1401, 567] on span "Open" at bounding box center [1414, 565] width 36 height 21
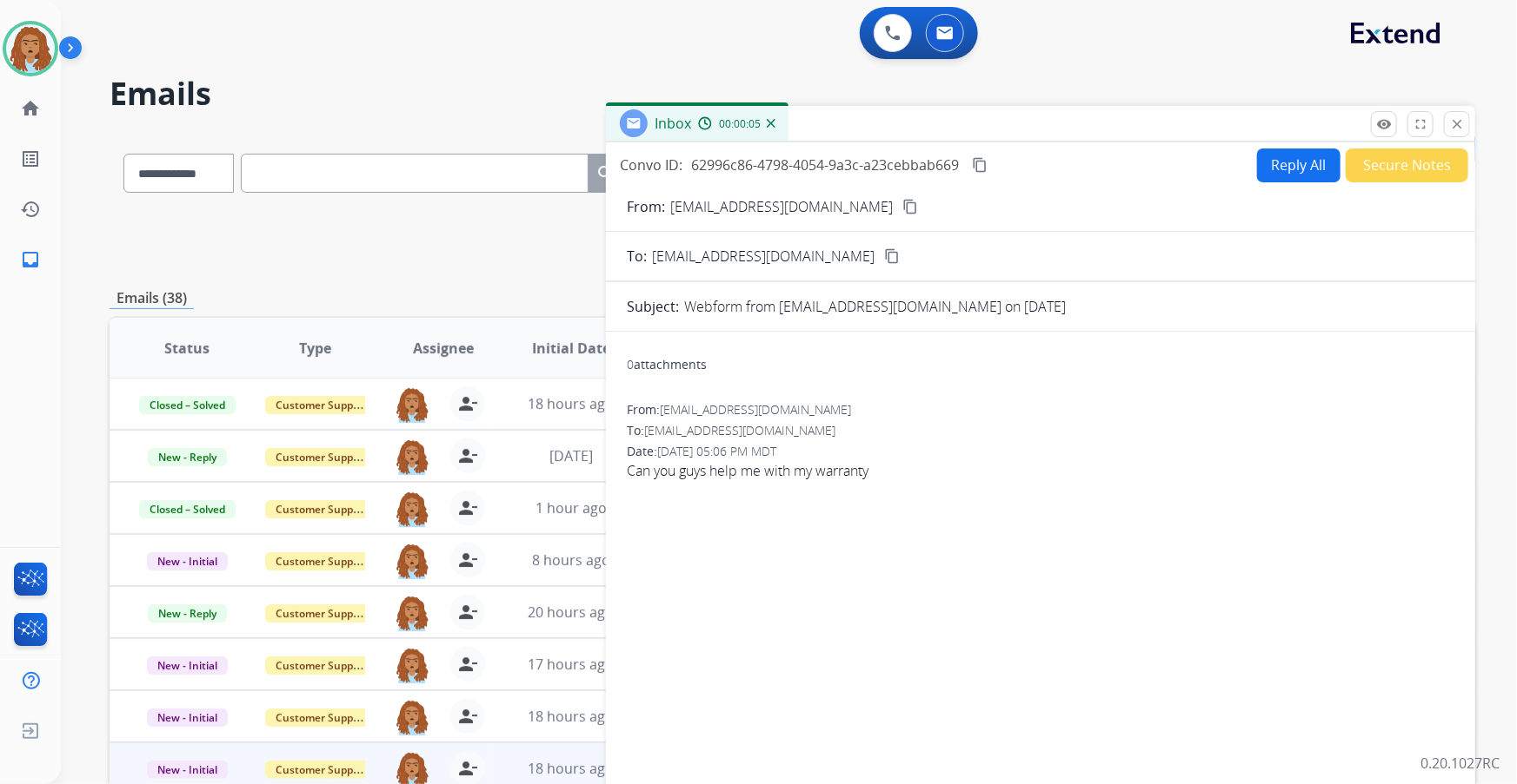
scroll to position [0, 0]
click at [902, 207] on mat-icon "content_copy" at bounding box center [910, 206] width 16 height 16
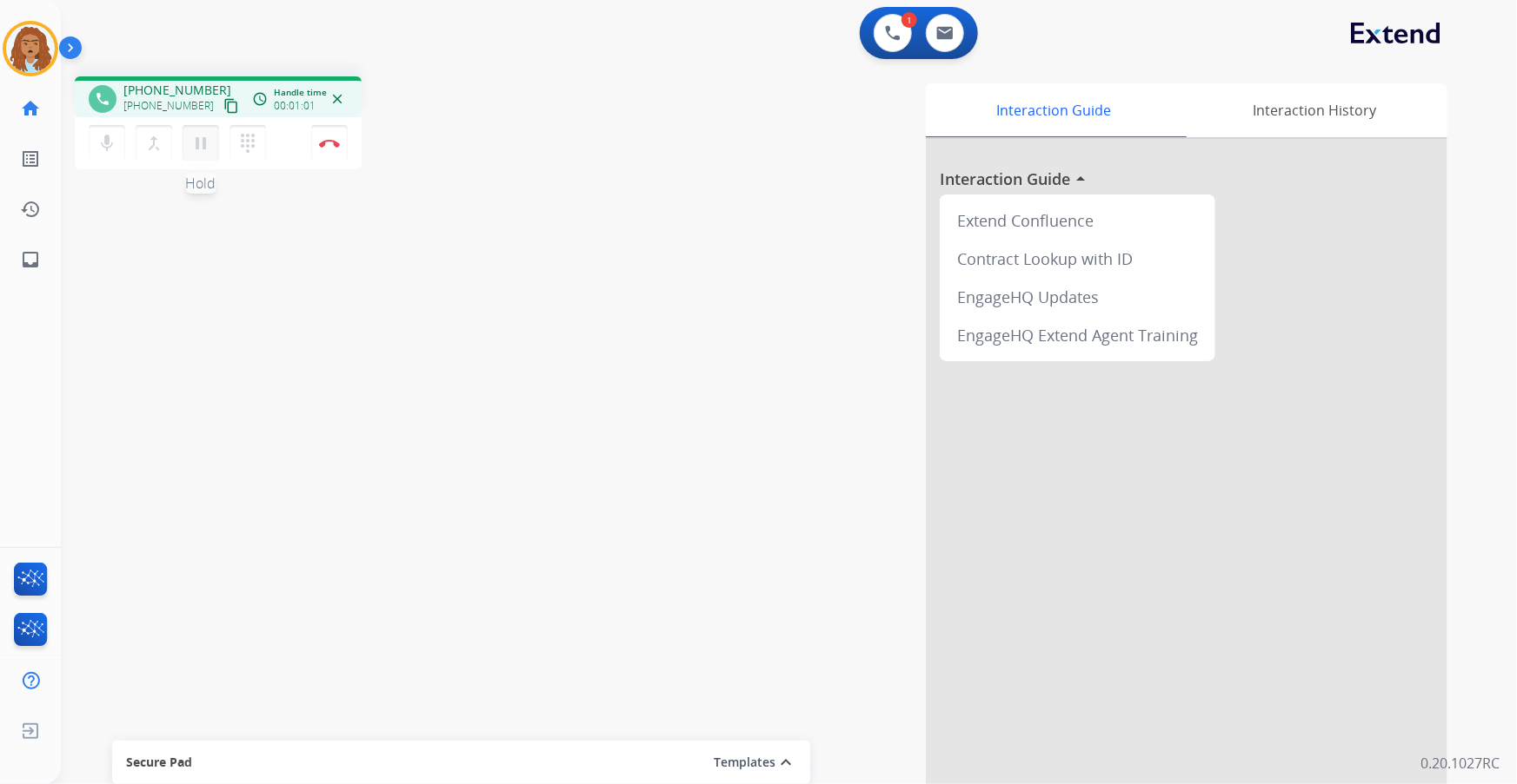
click at [200, 153] on button "pause Hold" at bounding box center [201, 143] width 37 height 37
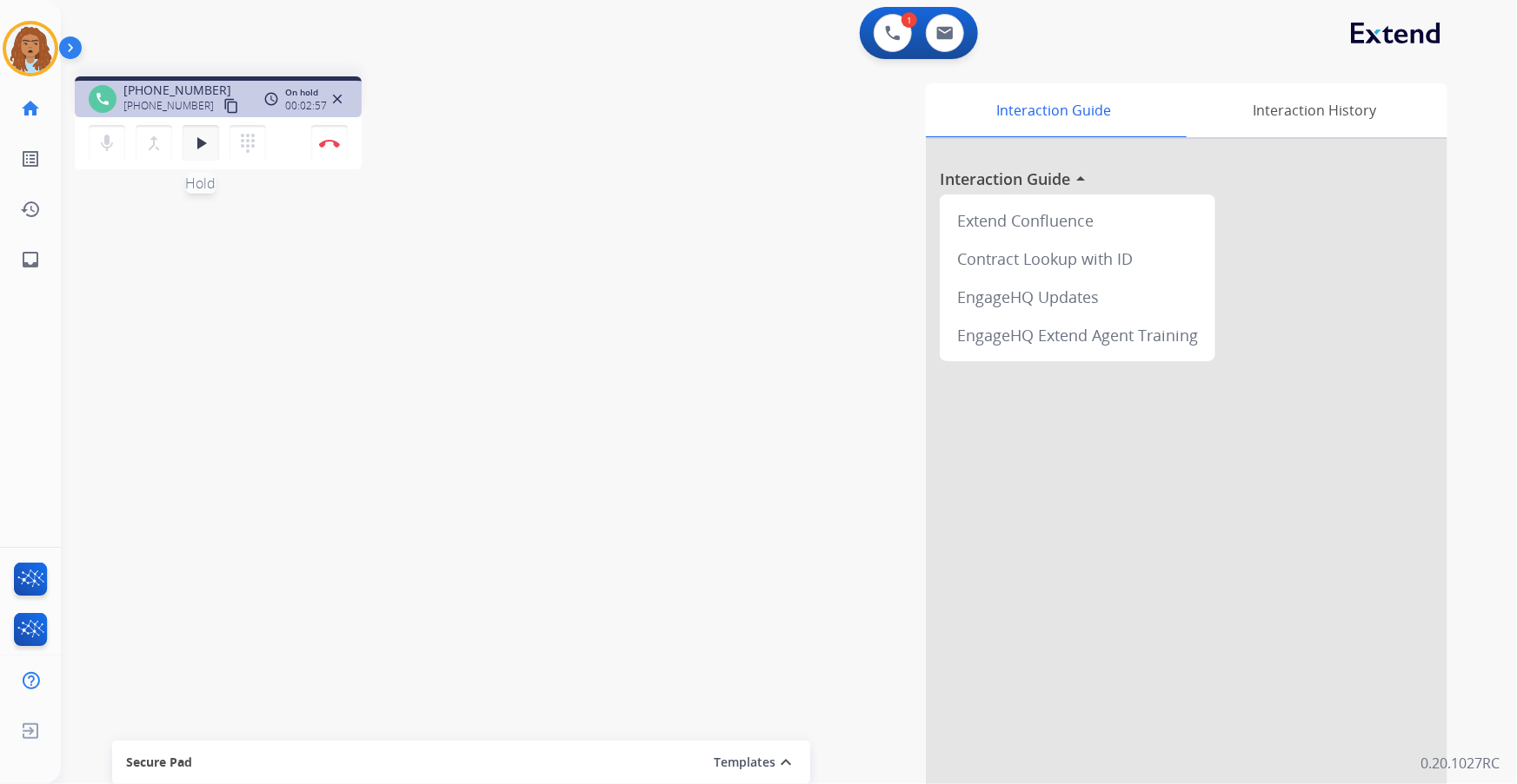
click at [196, 145] on mat-icon "play_arrow" at bounding box center [201, 143] width 21 height 21
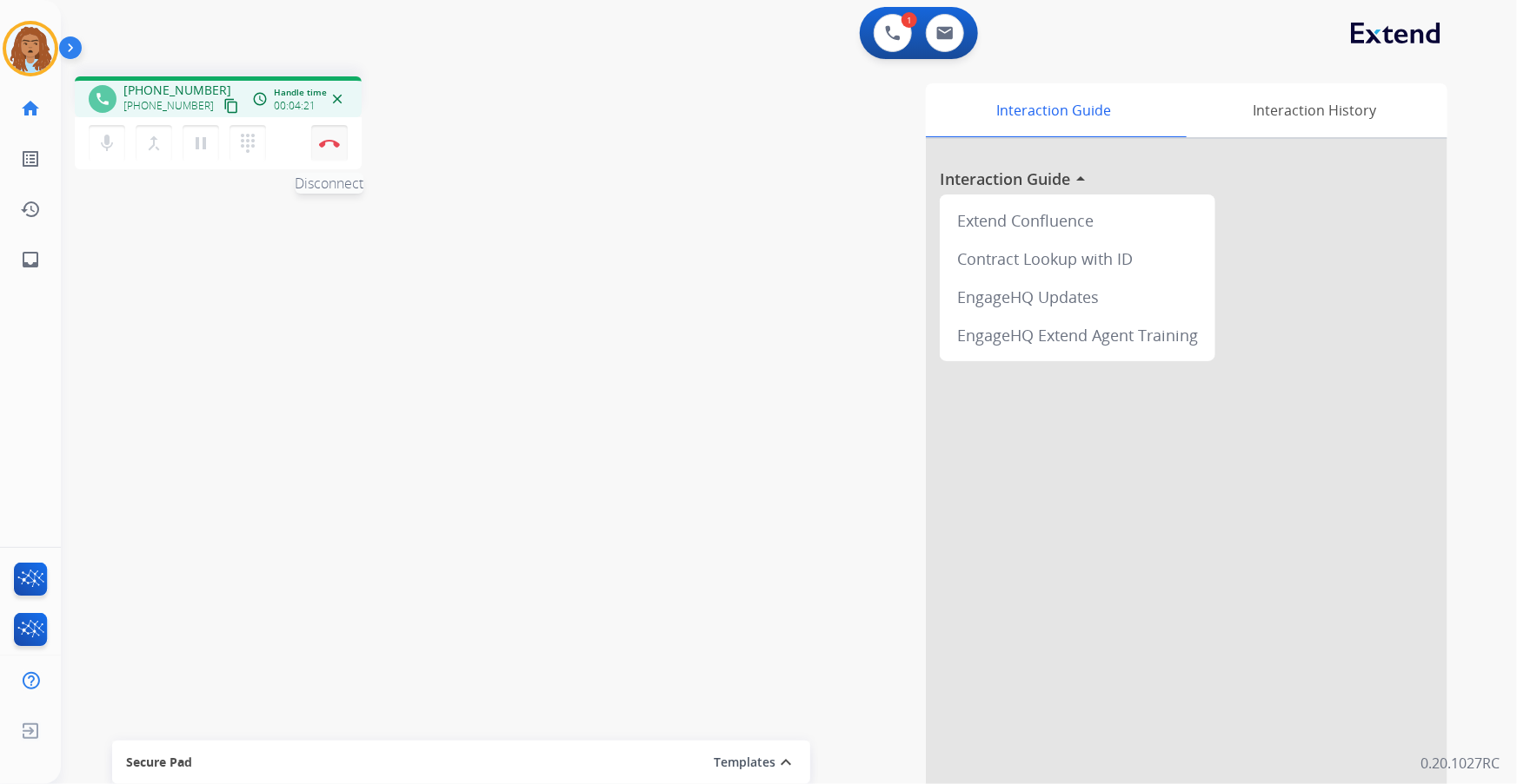
click at [325, 153] on button "Disconnect" at bounding box center [329, 143] width 37 height 37
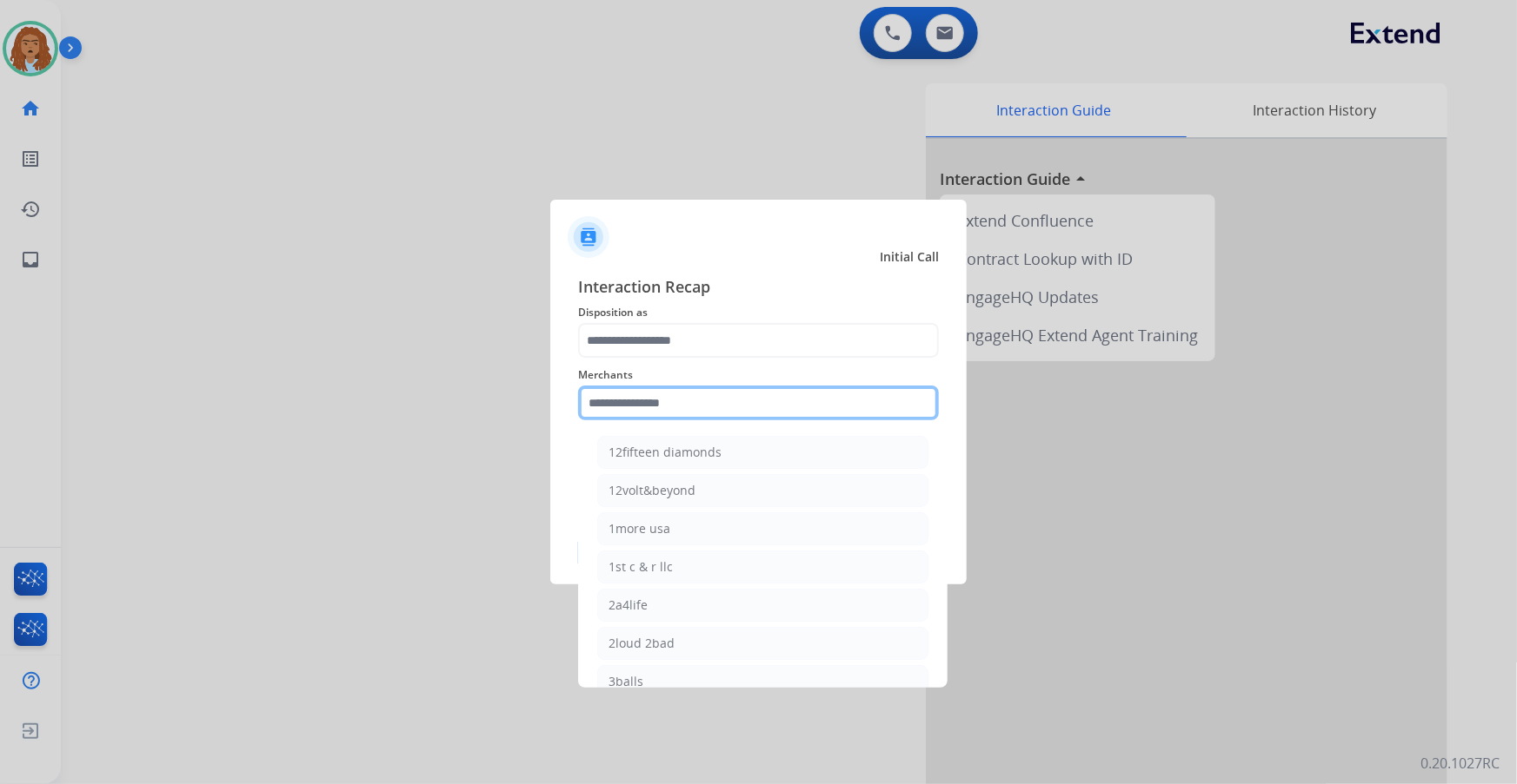
click at [676, 406] on input "text" at bounding box center [758, 403] width 360 height 35
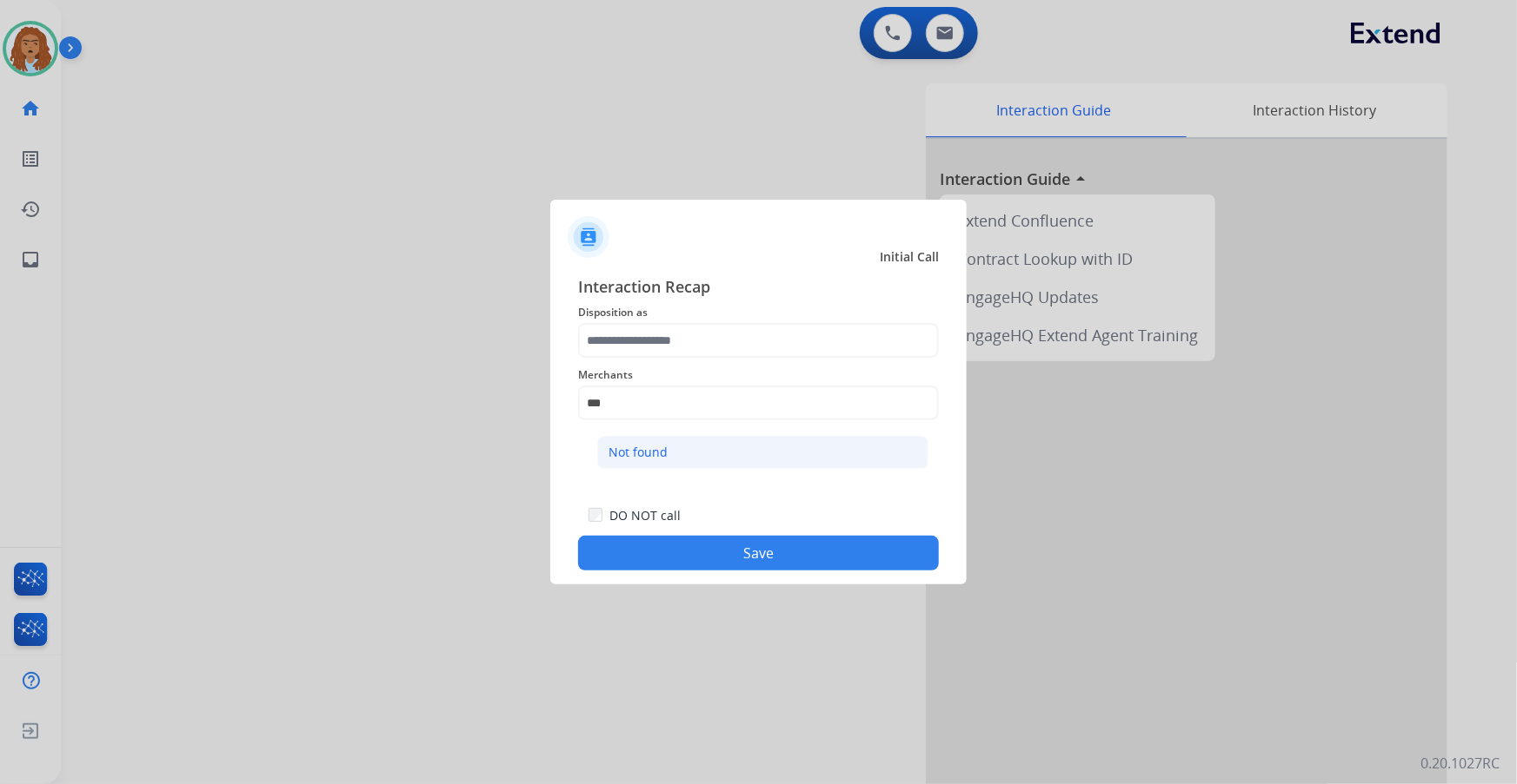
click at [717, 461] on li "Not found" at bounding box center [762, 452] width 331 height 33
type input "*********"
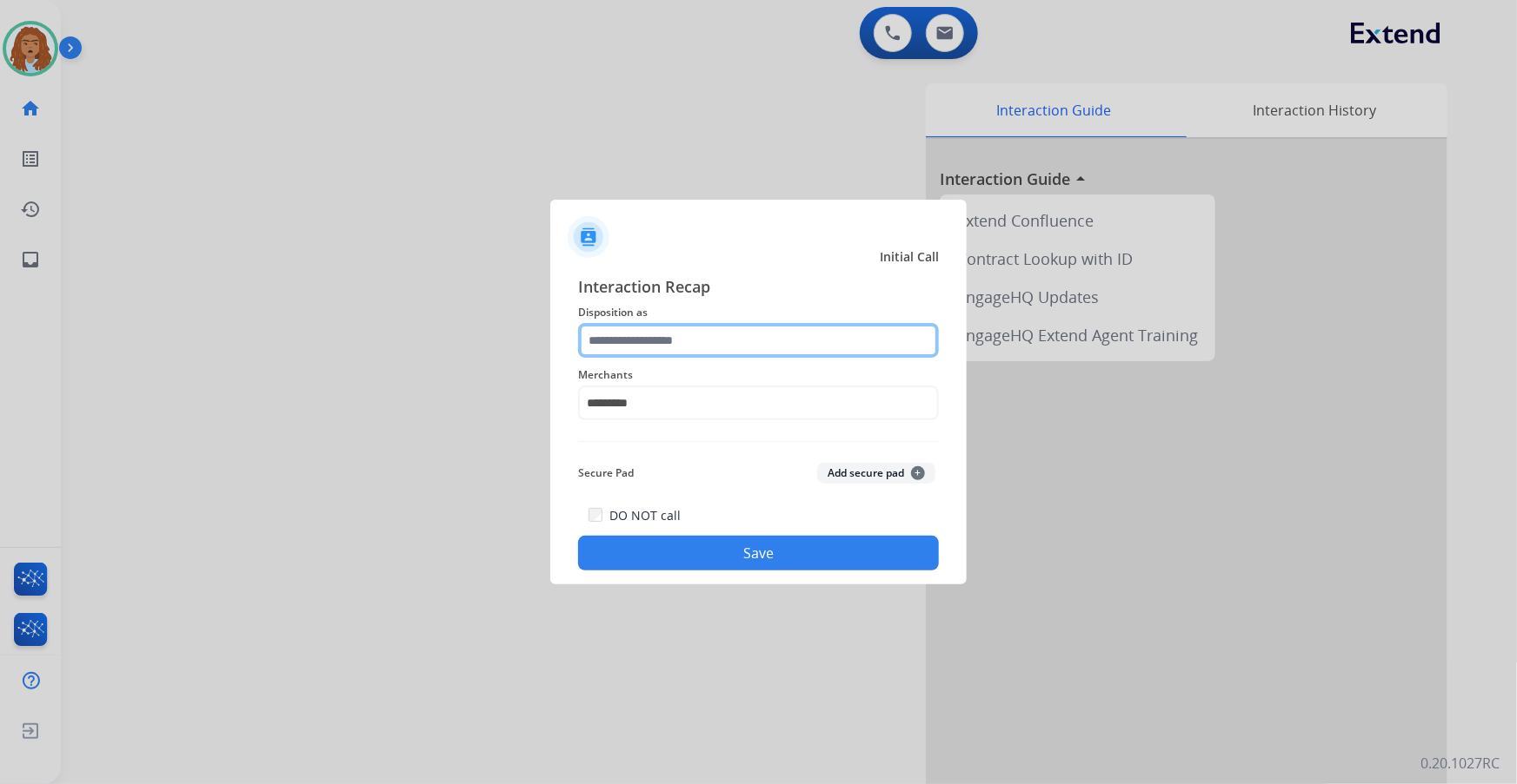
click at [672, 346] on input "text" at bounding box center [758, 340] width 360 height 35
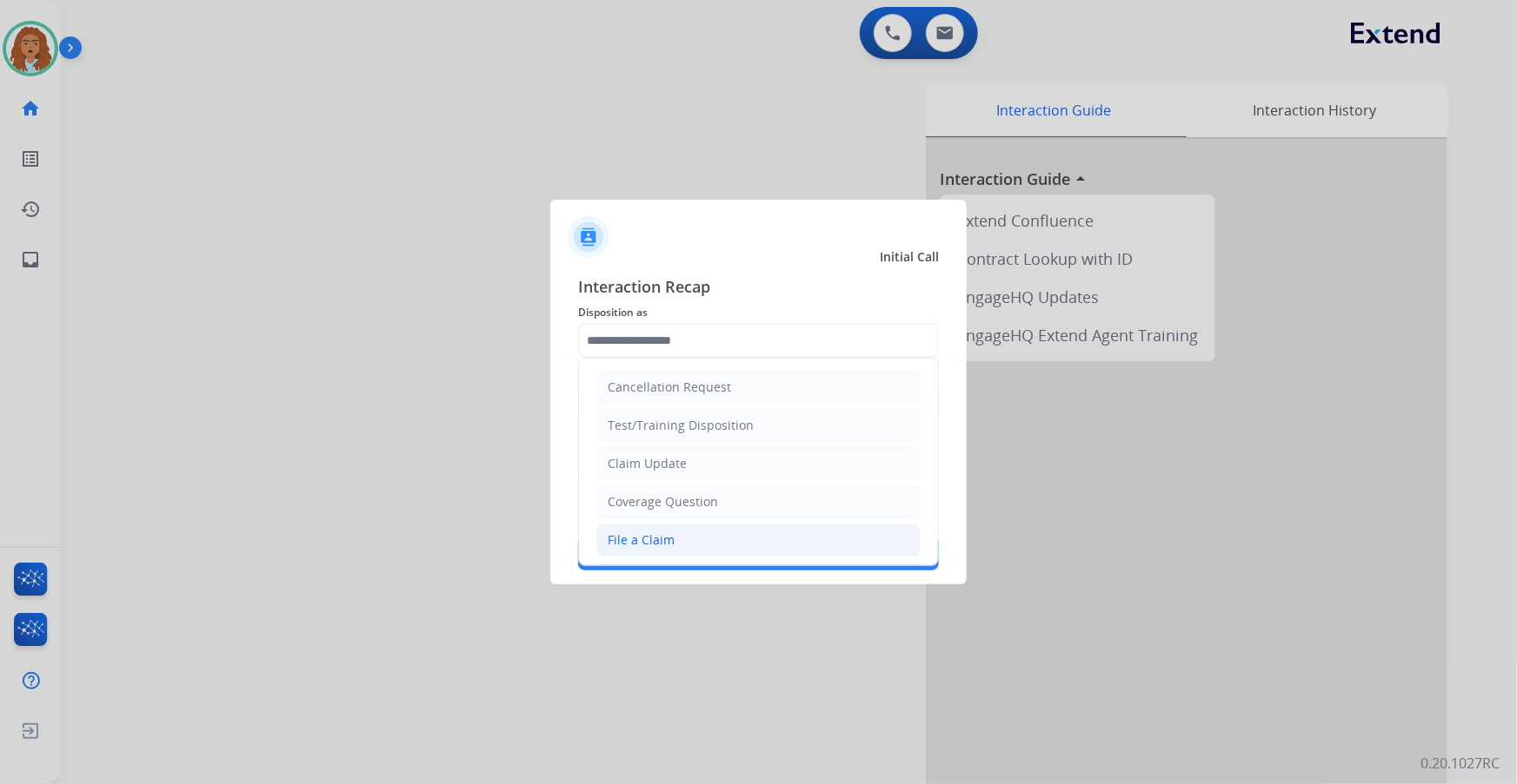
click at [665, 540] on div "File a Claim" at bounding box center [641, 540] width 67 height 17
type input "**********"
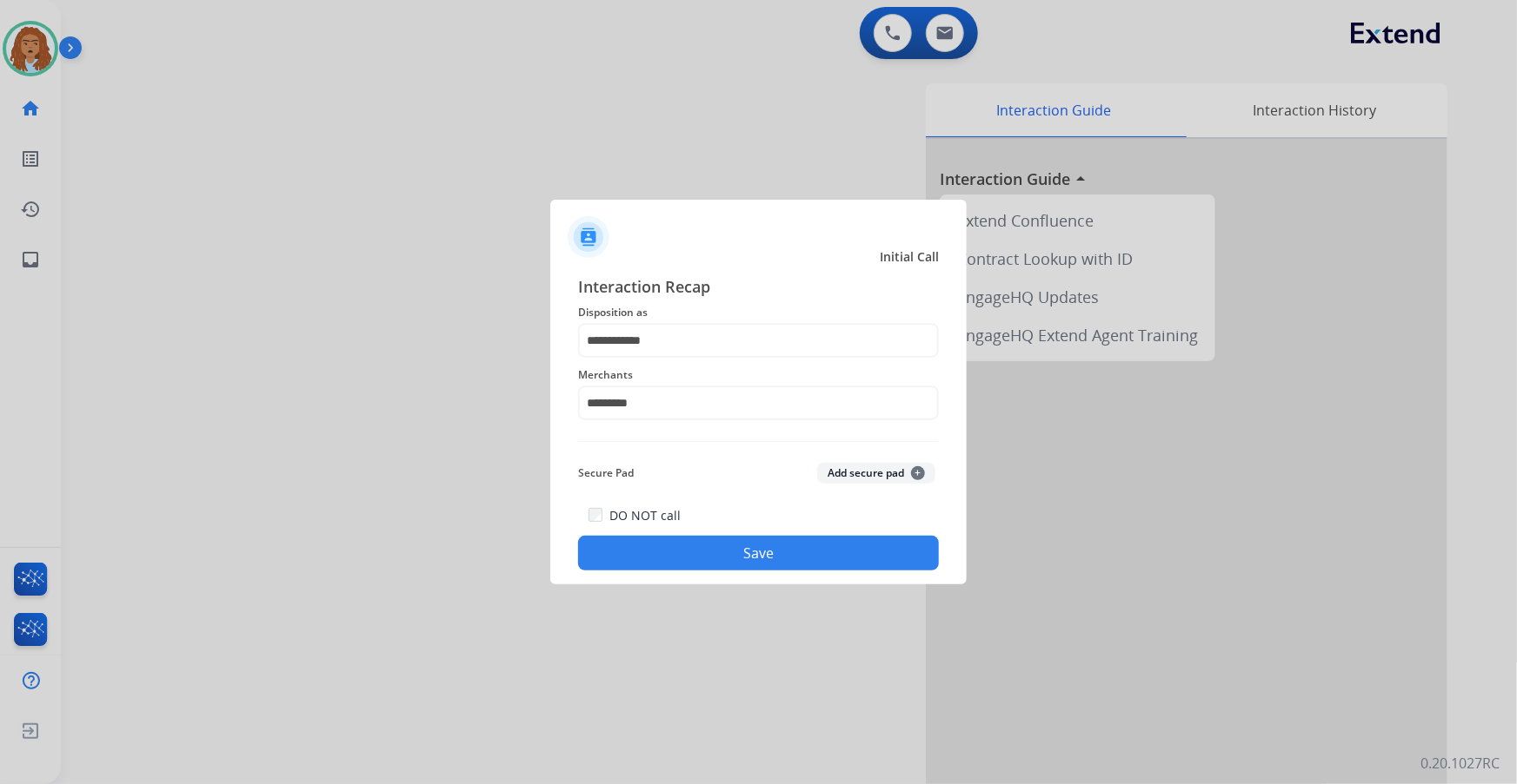
click at [709, 542] on button "Save" at bounding box center [758, 553] width 360 height 35
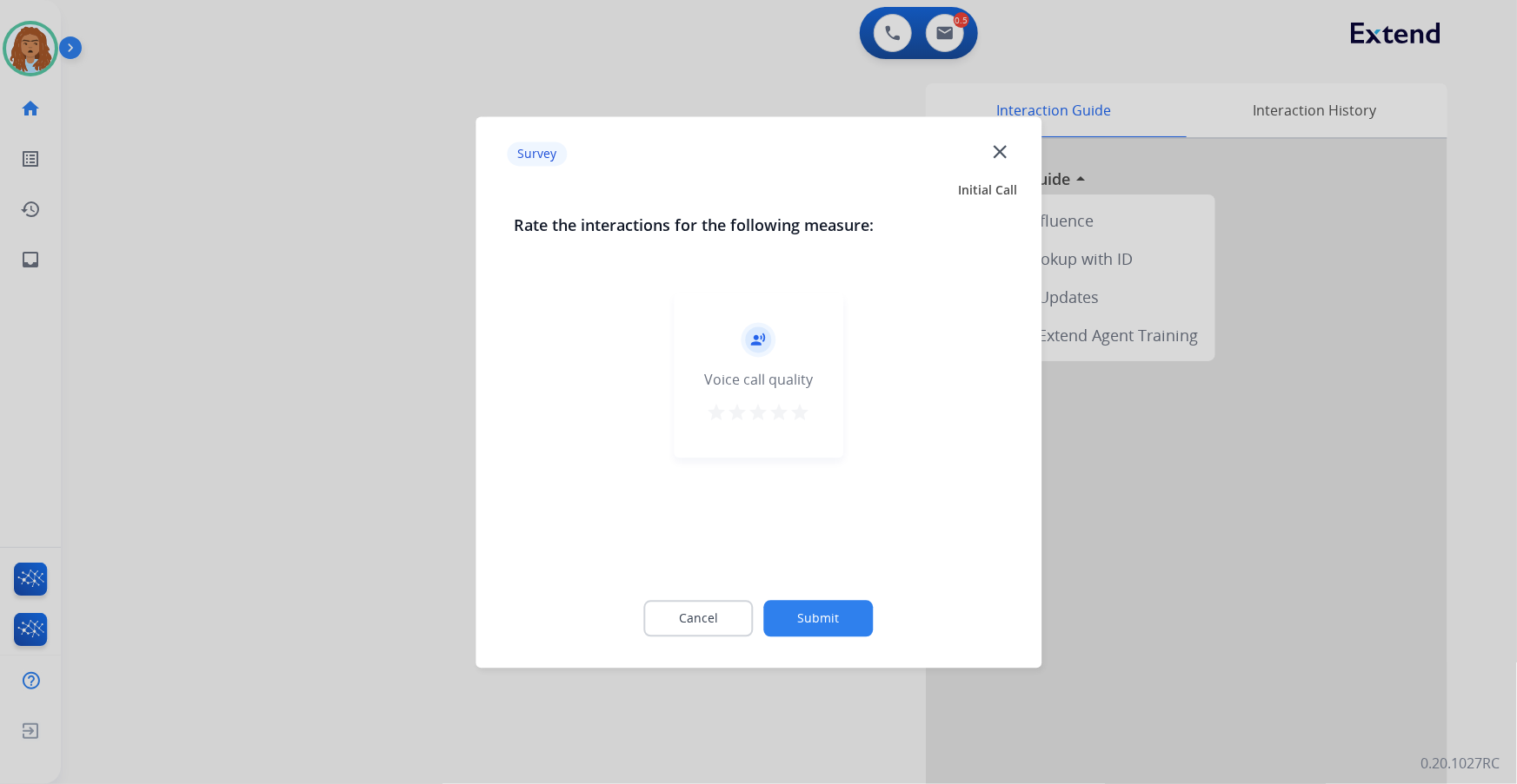
click at [827, 619] on button "Submit" at bounding box center [818, 618] width 110 height 37
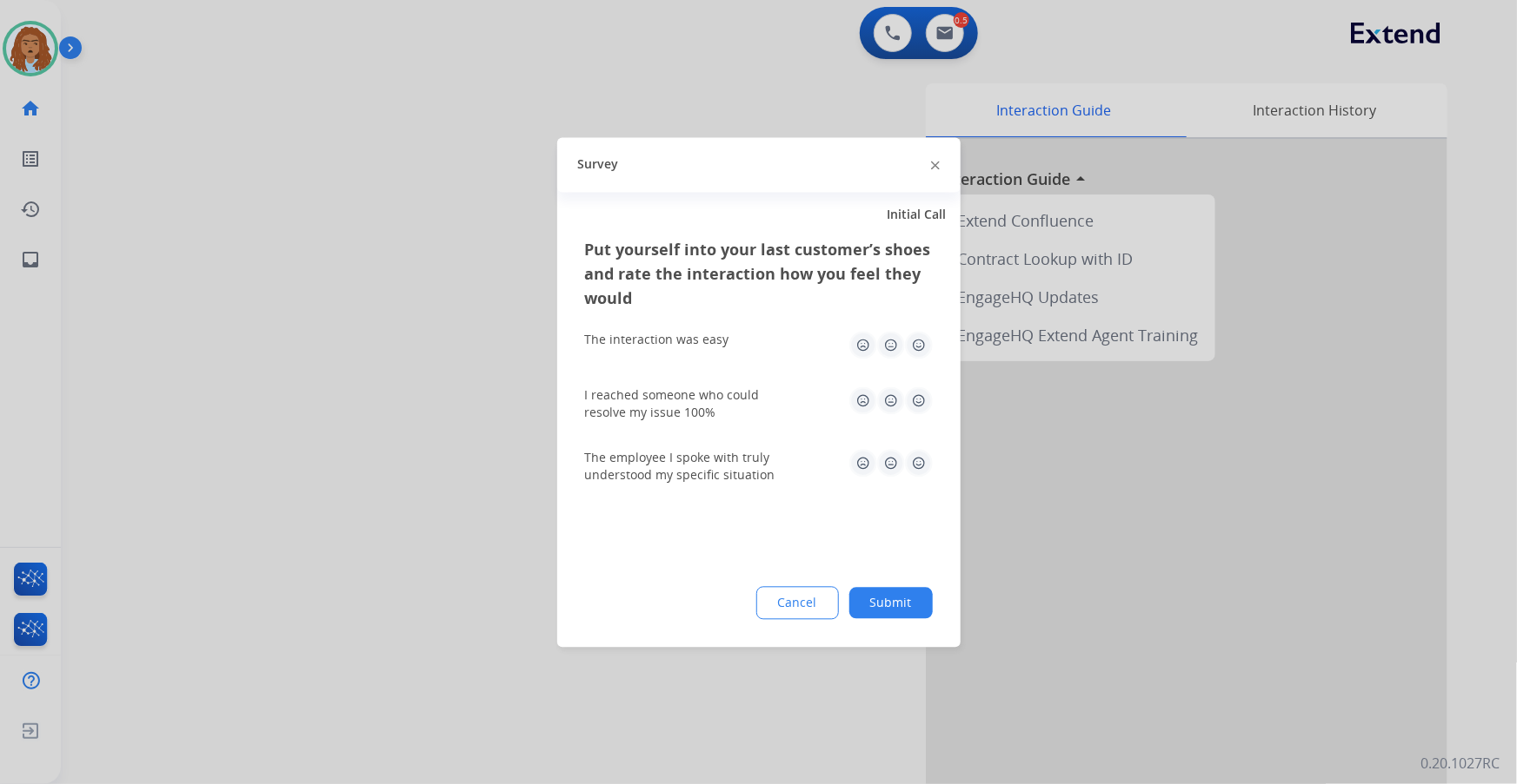
click at [879, 607] on button "Submit" at bounding box center [891, 602] width 84 height 31
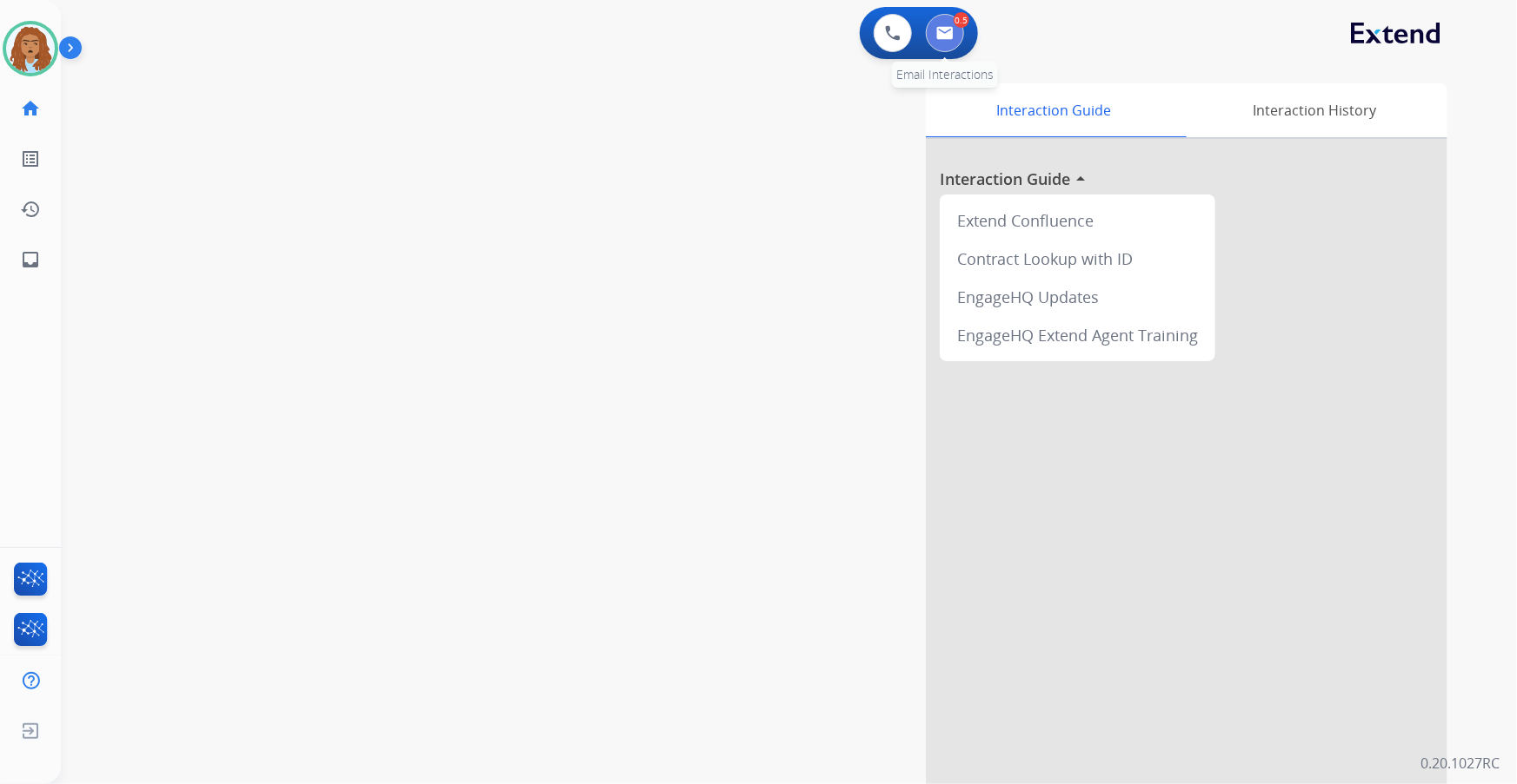
click at [952, 30] on img at bounding box center [944, 33] width 17 height 14
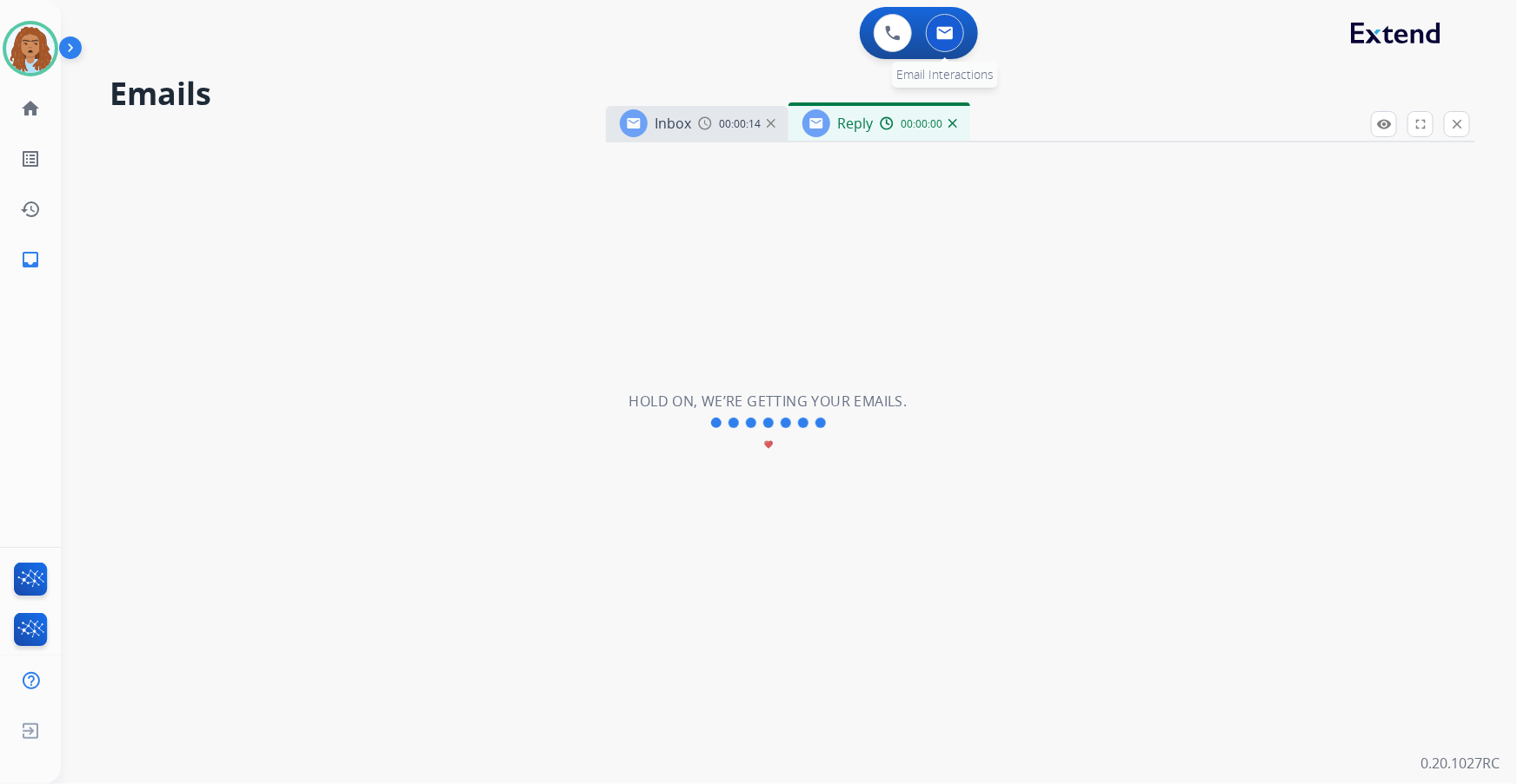
select select "**********"
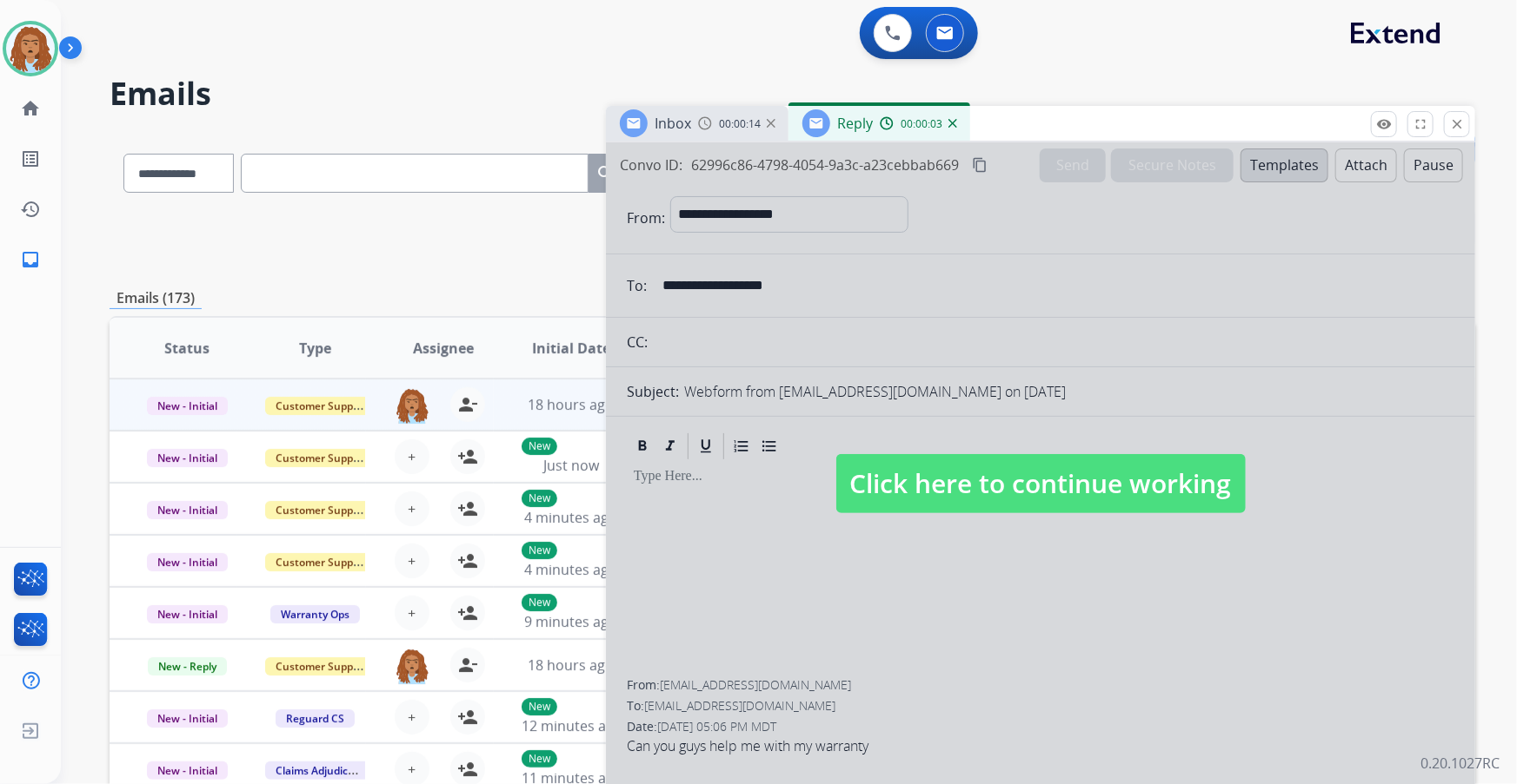
click at [881, 490] on span "Click here to continue working" at bounding box center [1041, 483] width 409 height 59
select select
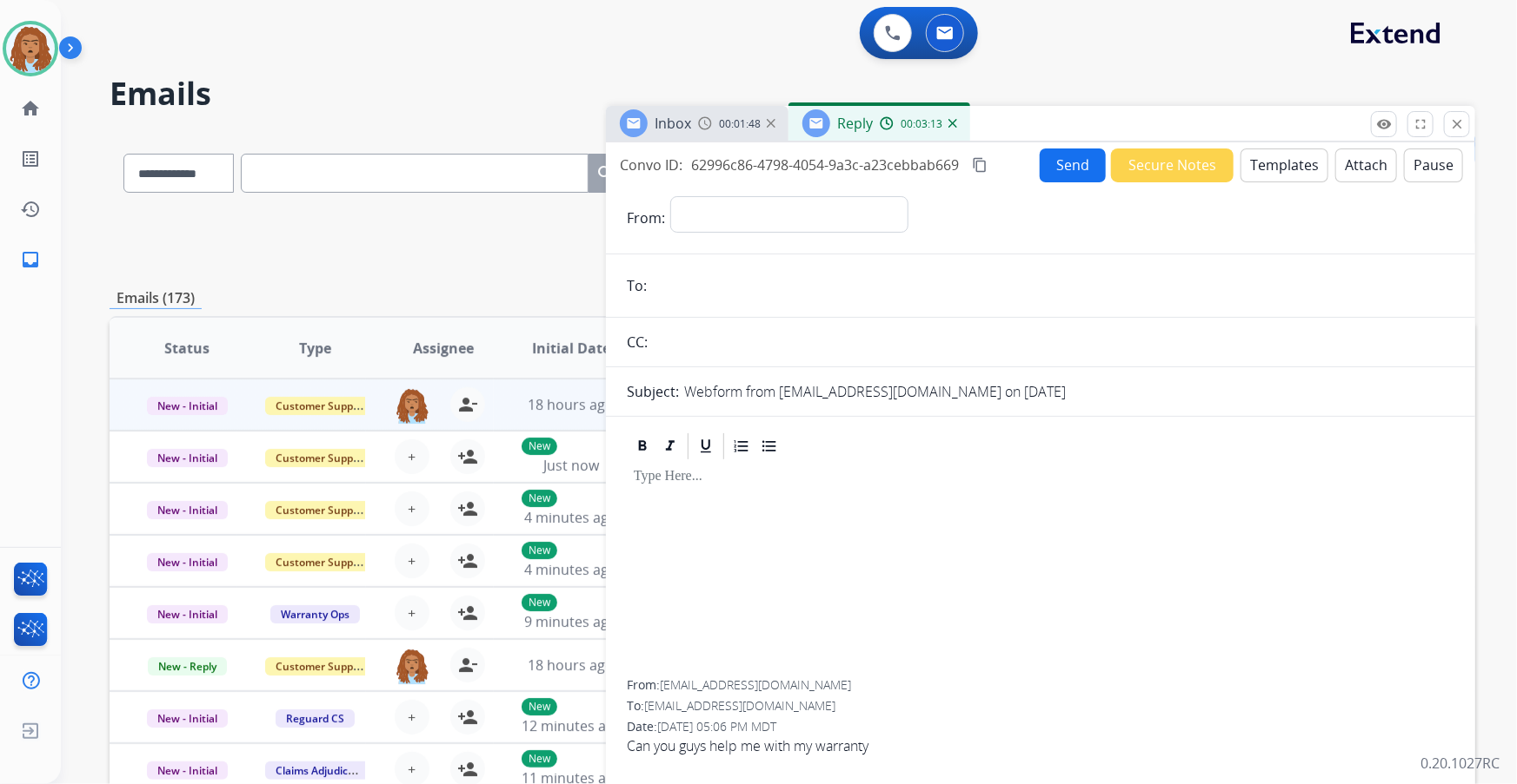
click at [952, 124] on img at bounding box center [952, 123] width 9 height 9
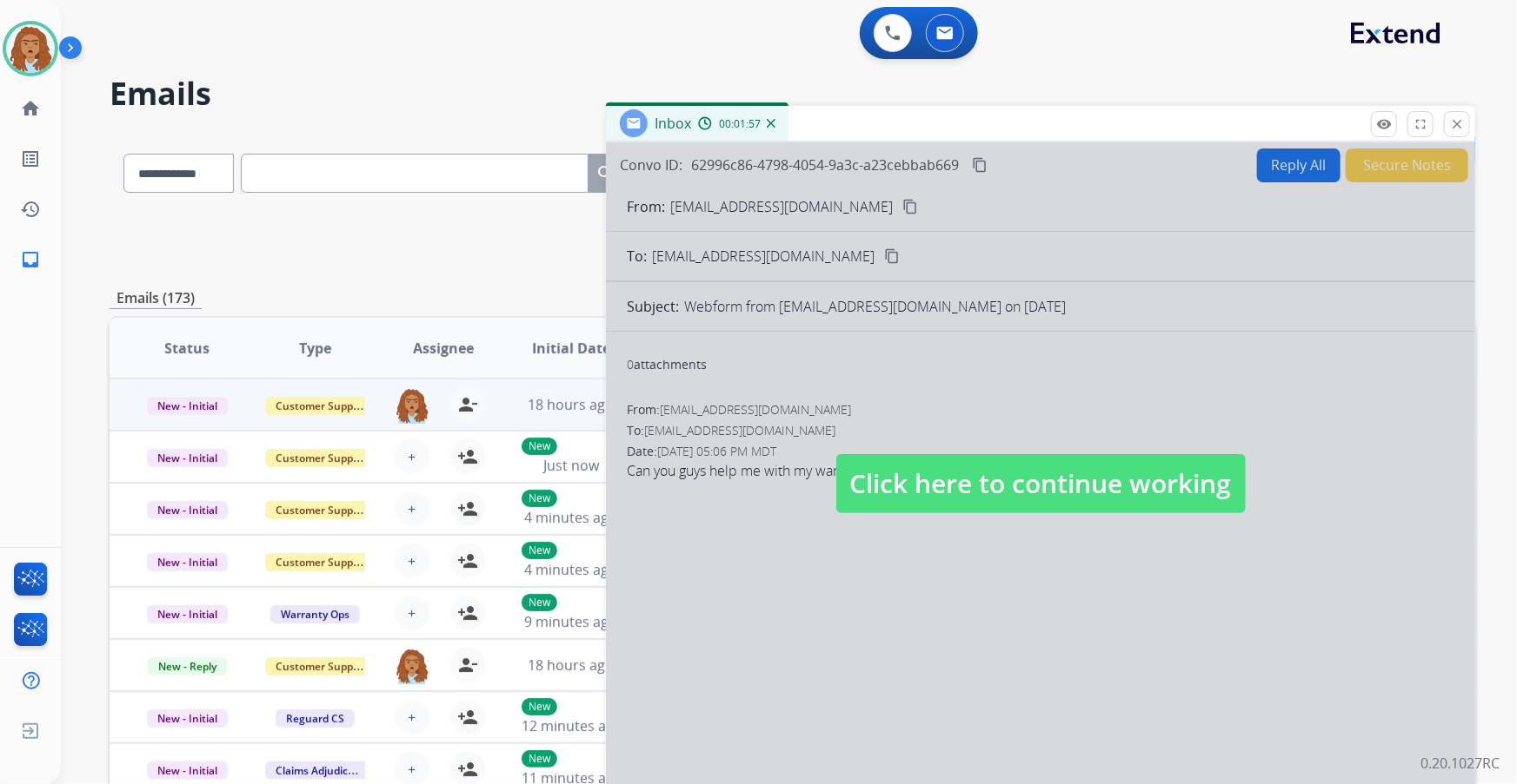
click at [1061, 469] on span "Click here to continue working" at bounding box center [1041, 483] width 409 height 59
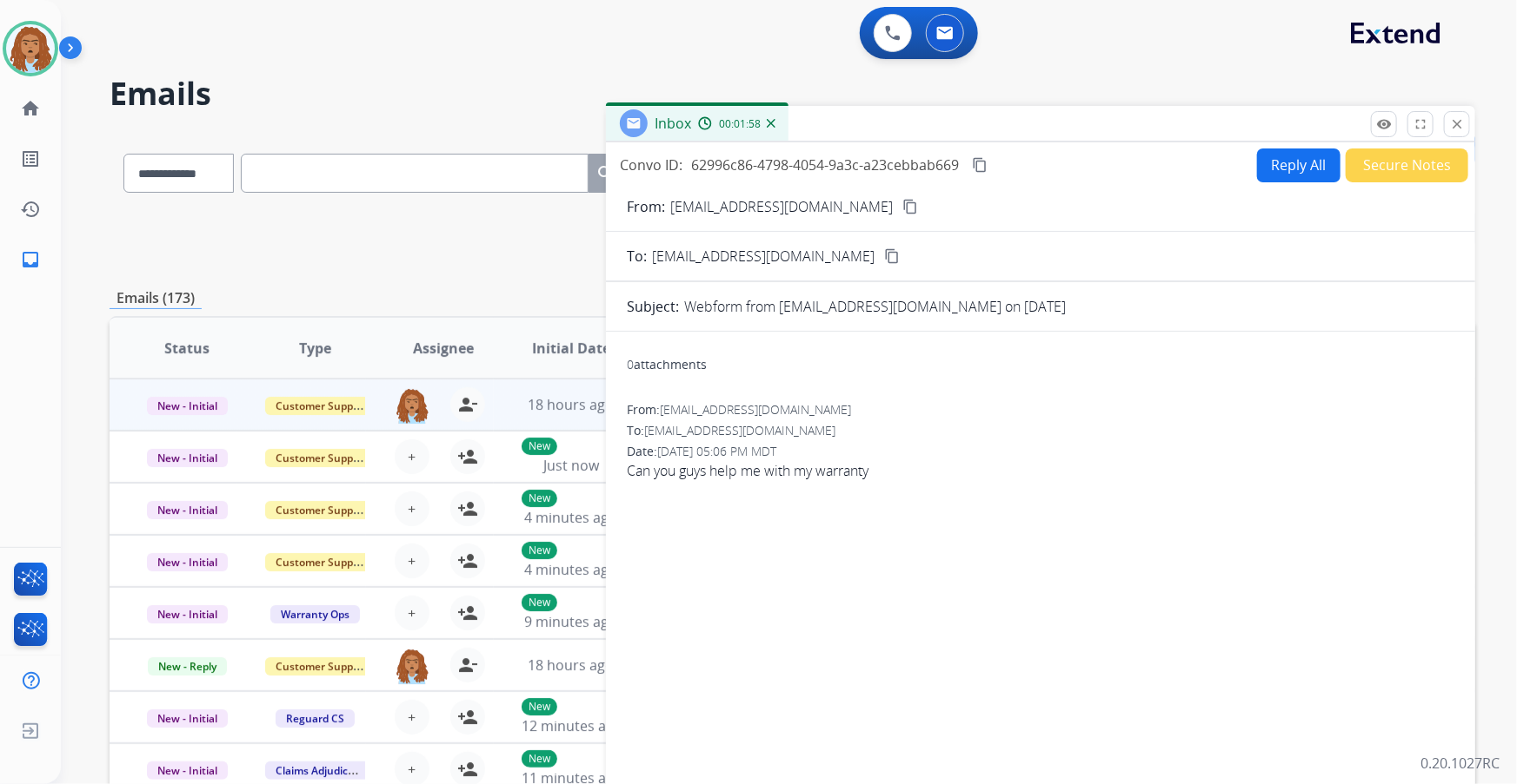
click at [902, 206] on mat-icon "content_copy" at bounding box center [910, 206] width 16 height 16
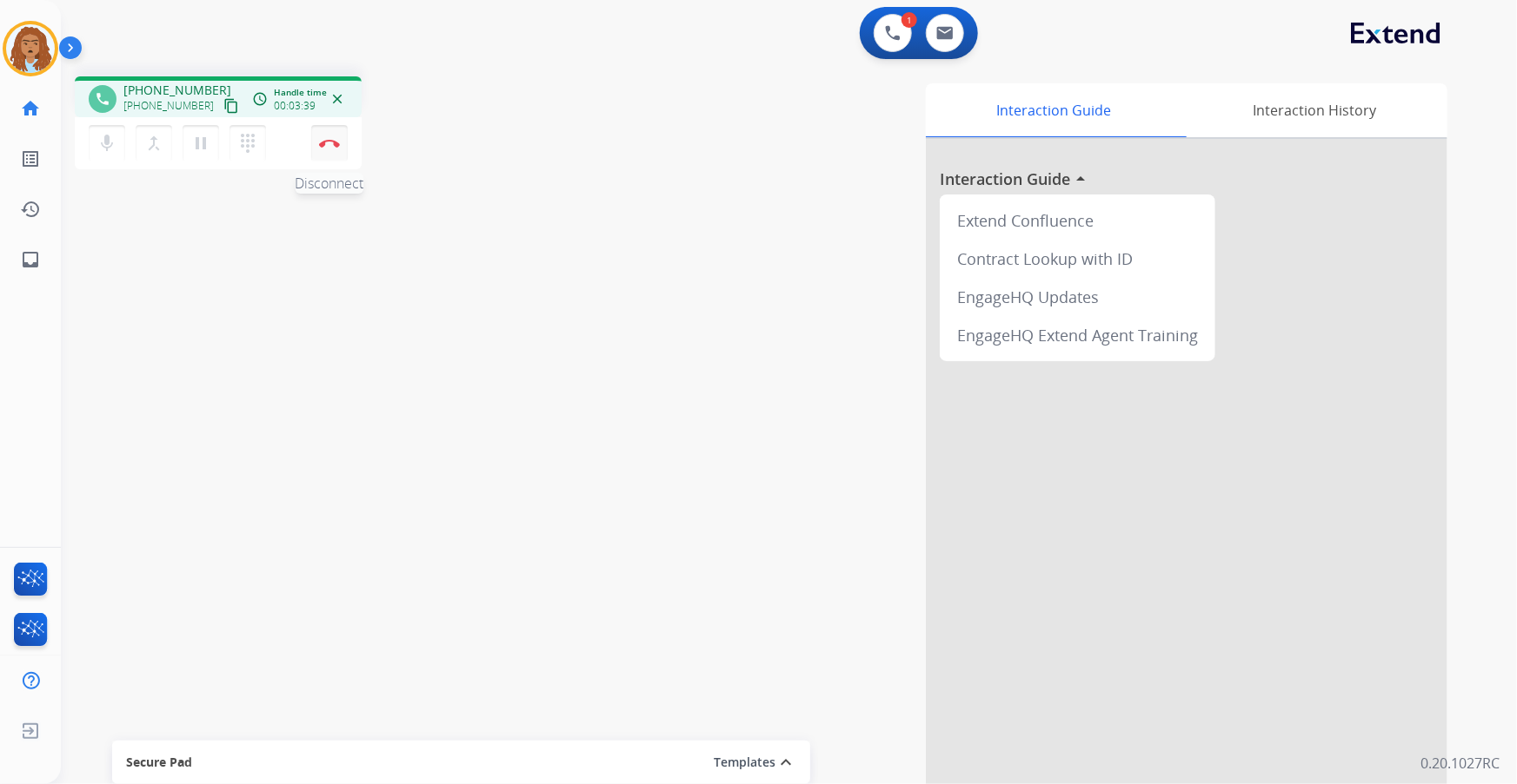
click at [323, 147] on img at bounding box center [329, 143] width 21 height 9
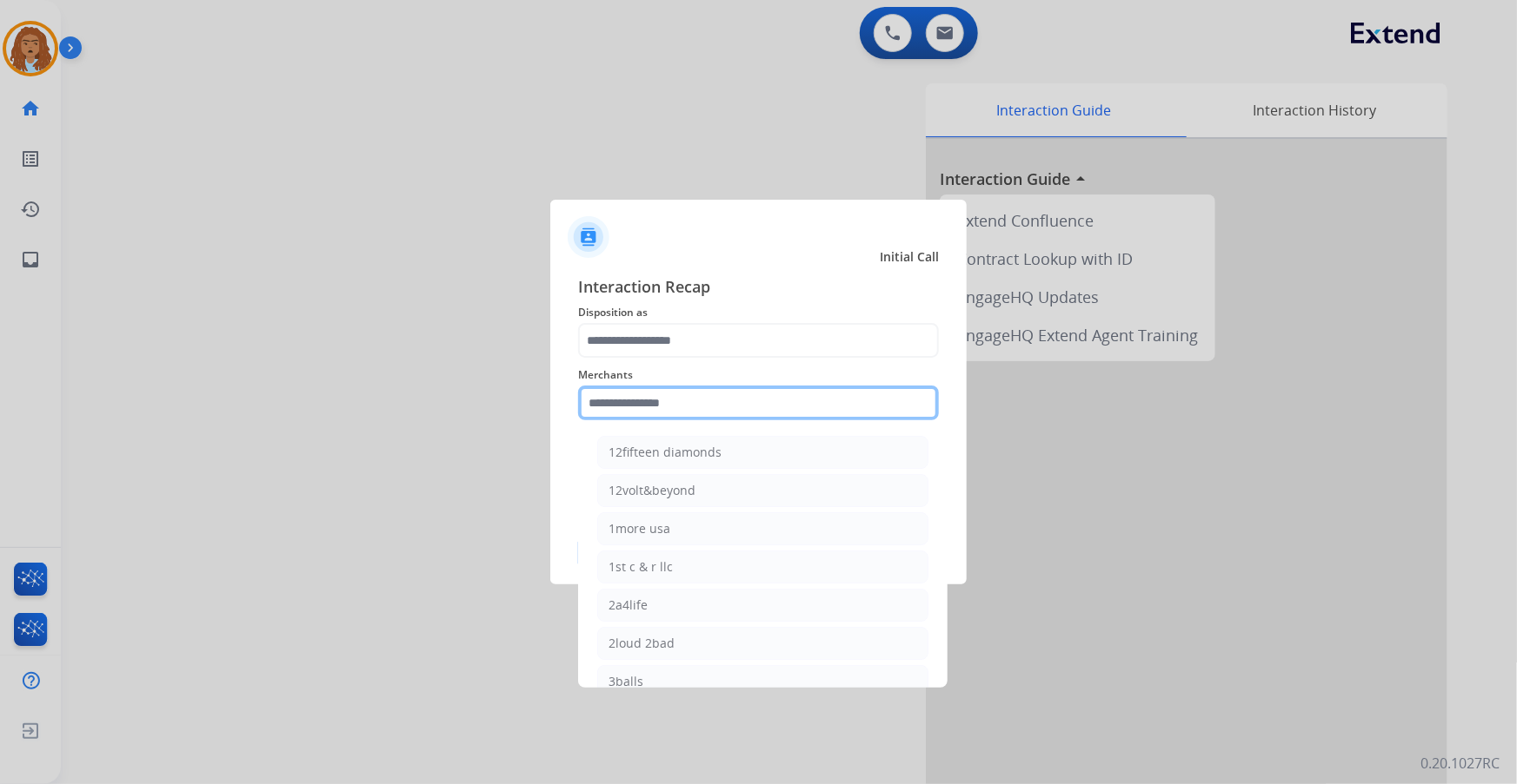
click at [701, 400] on input "text" at bounding box center [758, 403] width 360 height 35
type input "*"
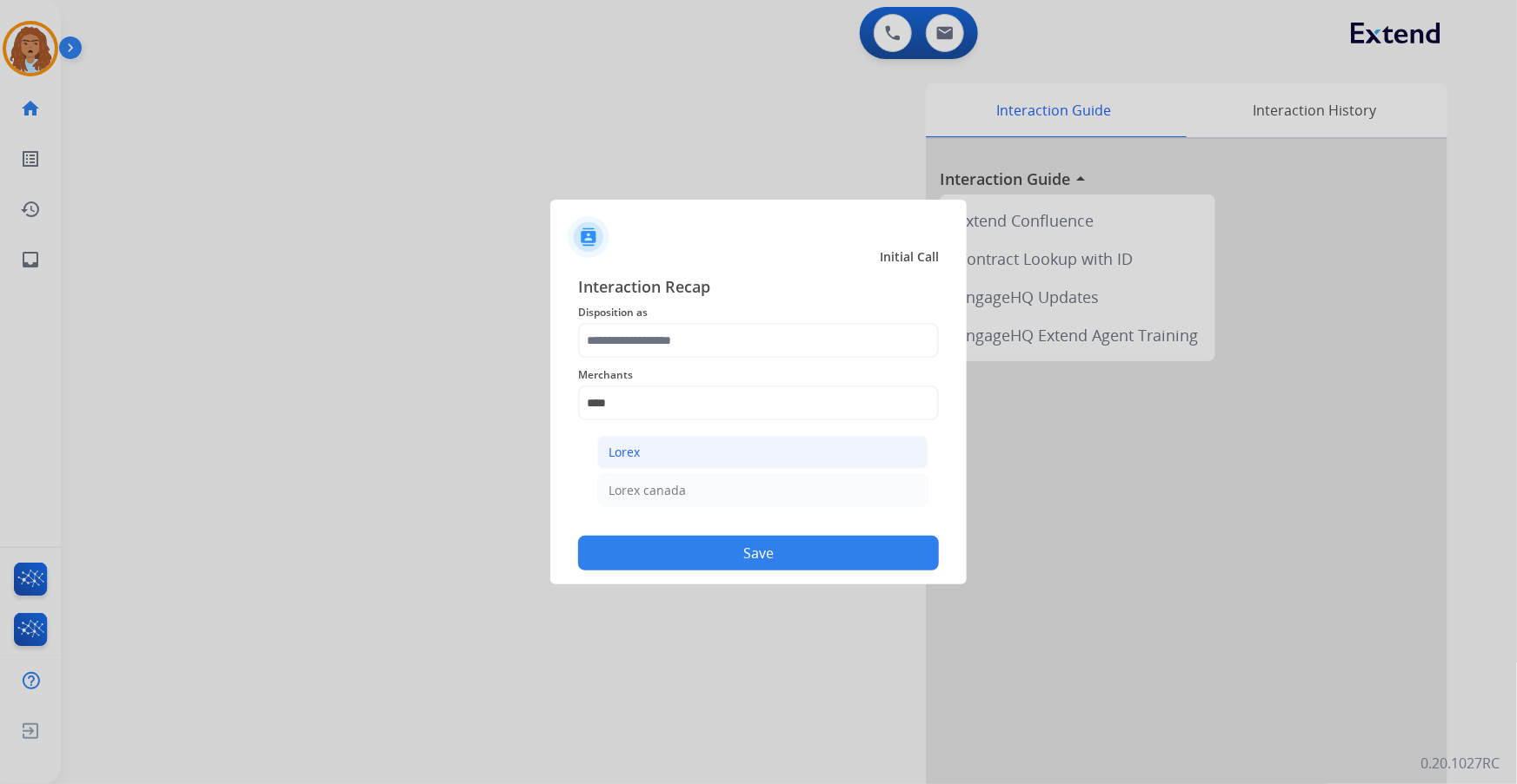
click at [680, 453] on li "Lorex" at bounding box center [762, 452] width 331 height 33
type input "*****"
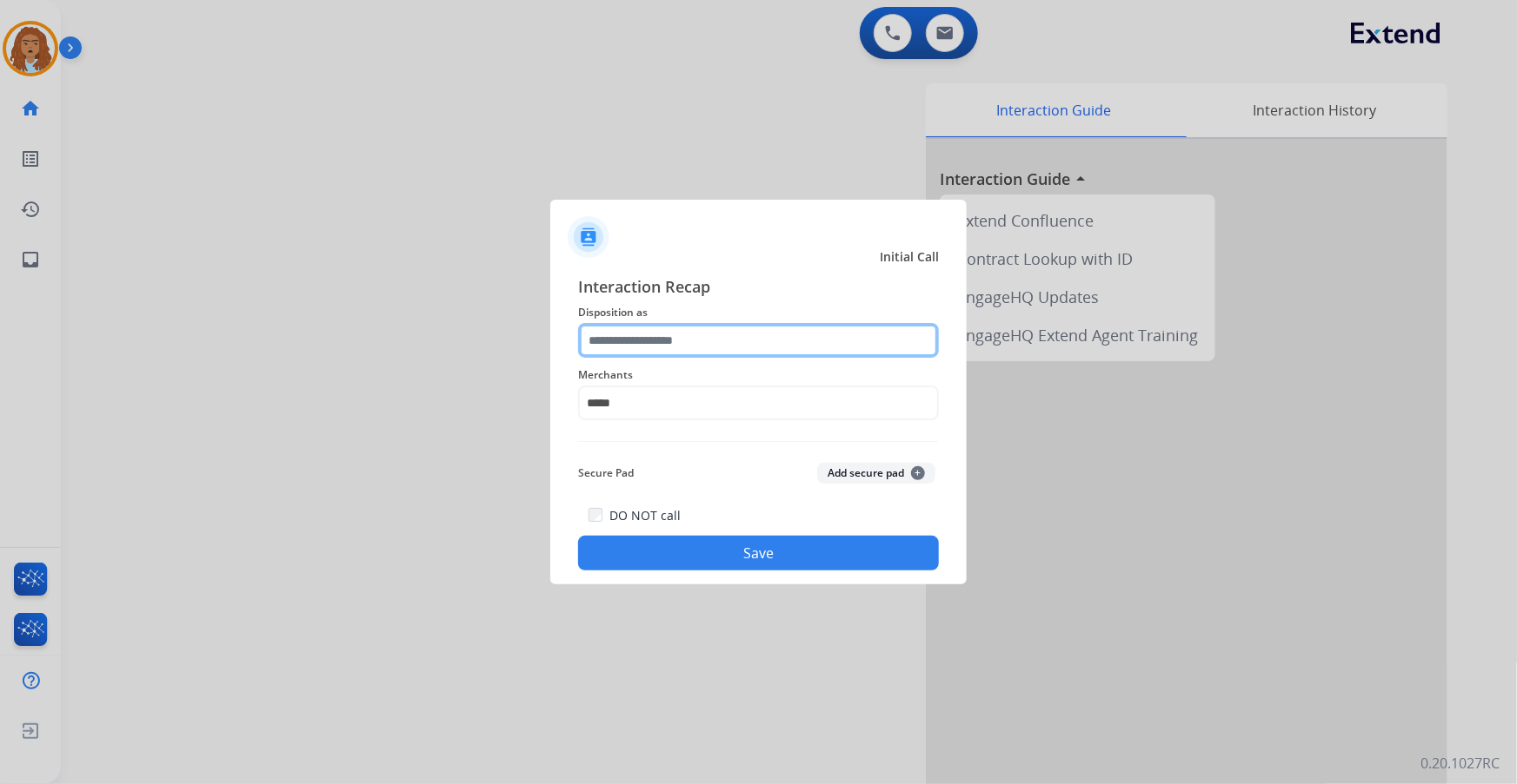
click at [666, 339] on input "text" at bounding box center [758, 340] width 360 height 35
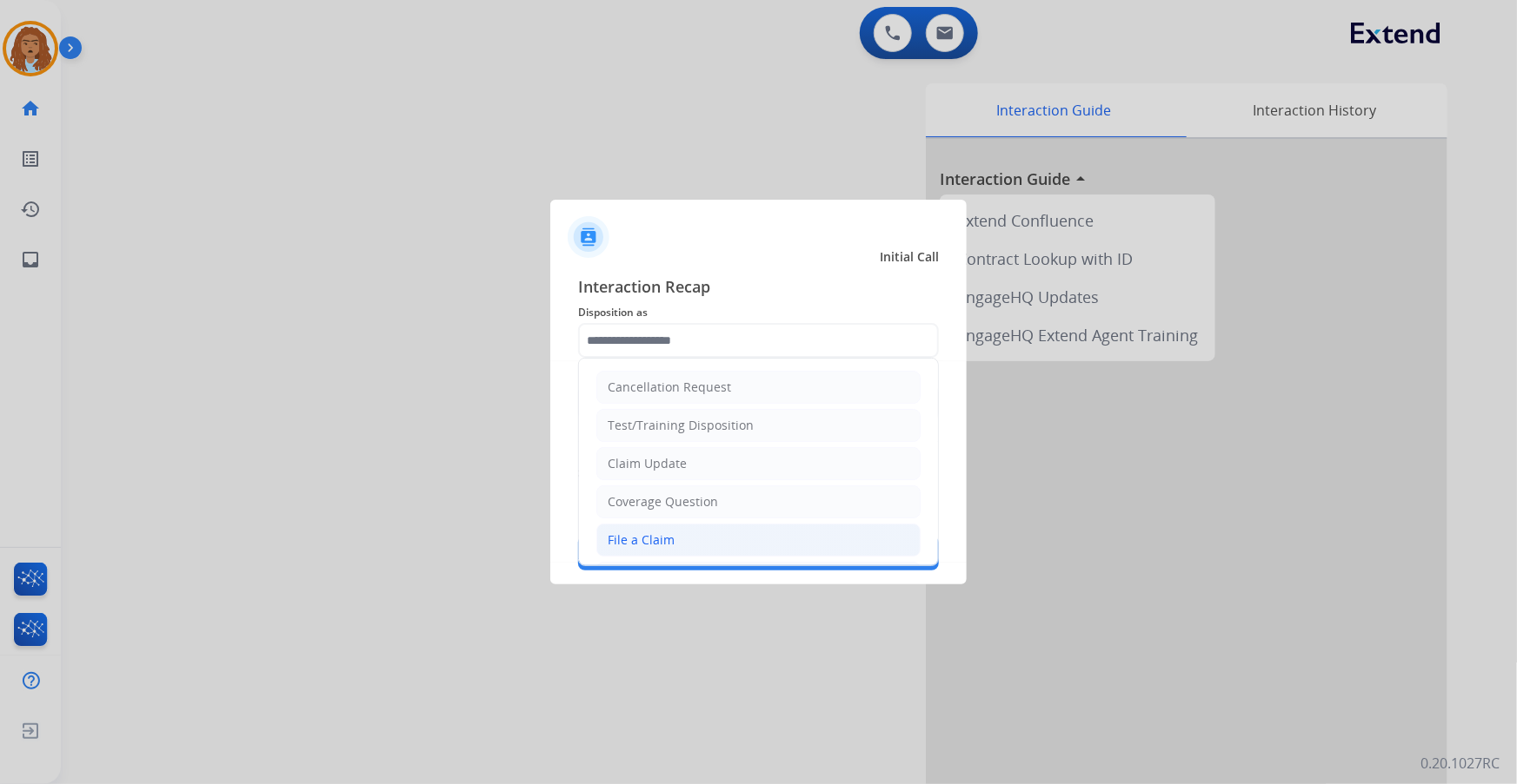
click at [658, 532] on div "File a Claim" at bounding box center [641, 540] width 67 height 17
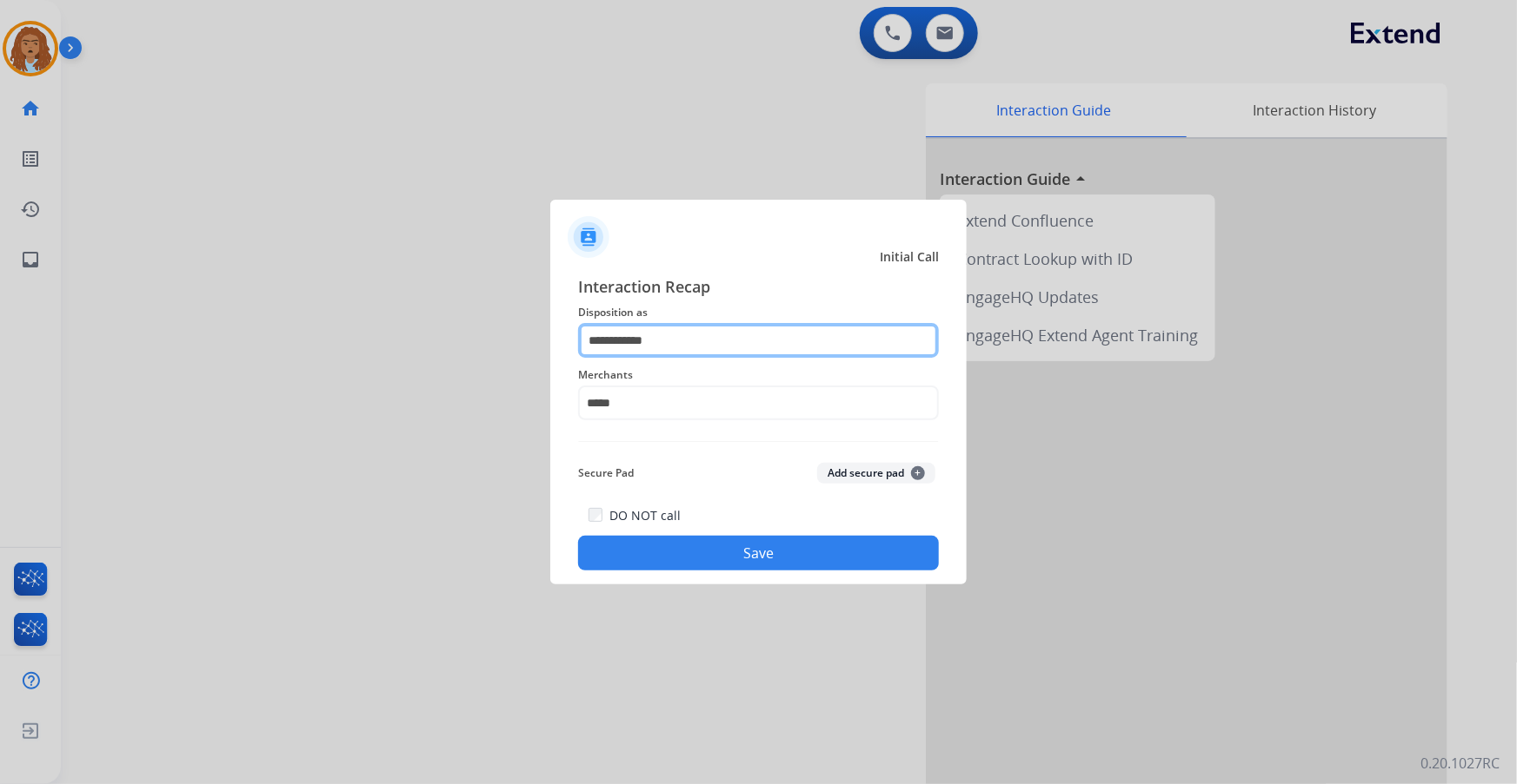
click at [676, 351] on input "**********" at bounding box center [758, 340] width 360 height 35
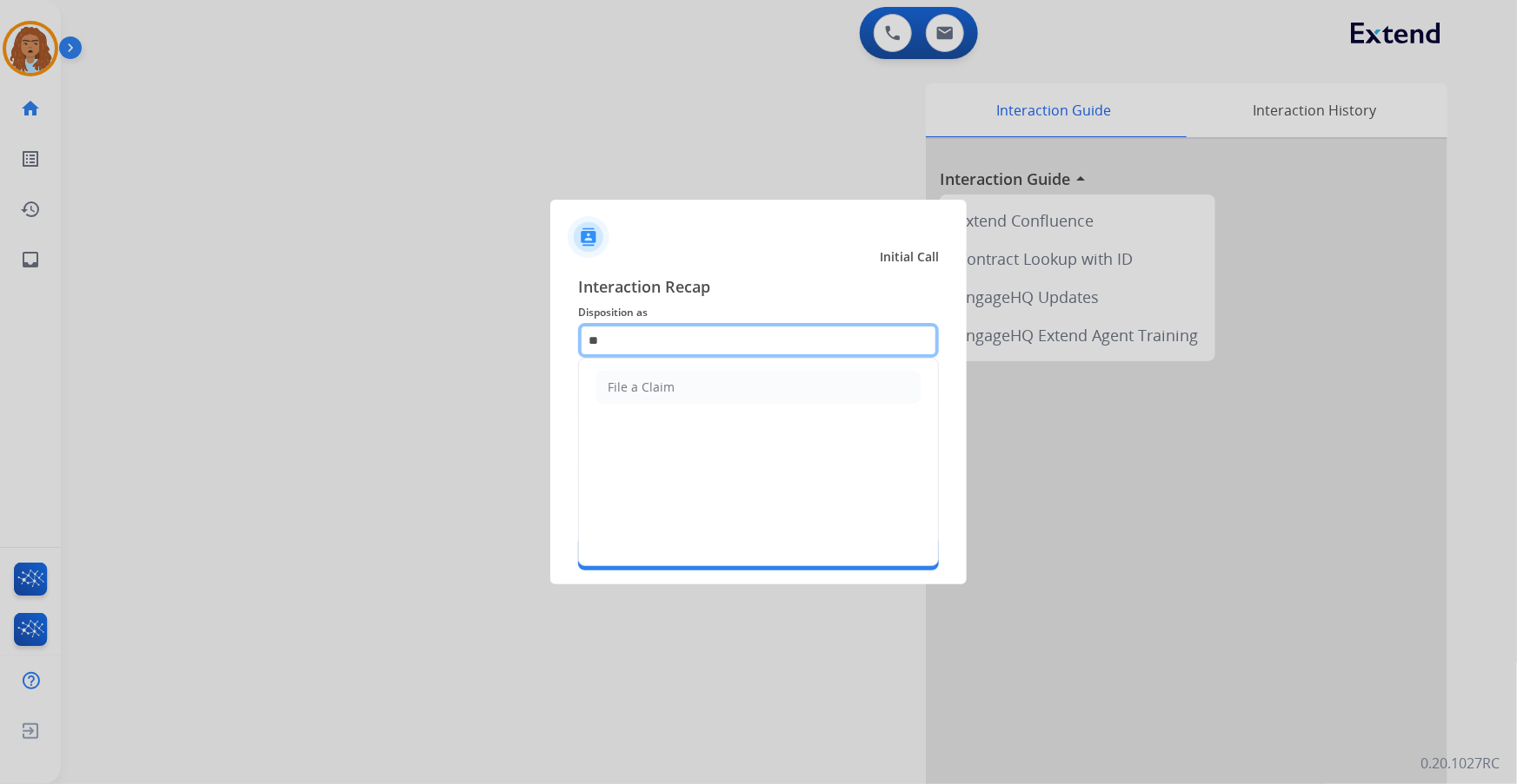
type input "*"
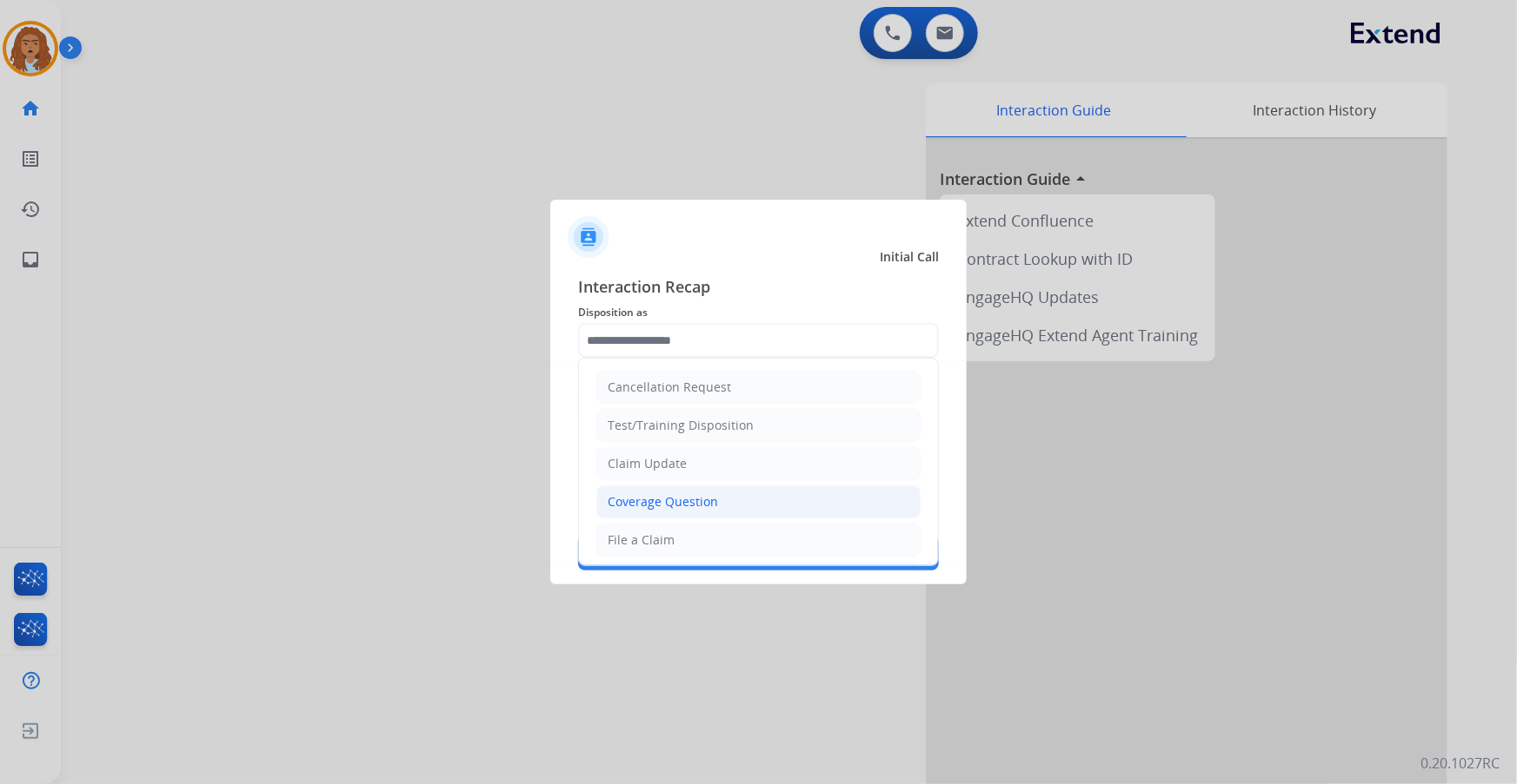
click at [664, 496] on div "Coverage Question" at bounding box center [663, 502] width 111 height 17
type input "**********"
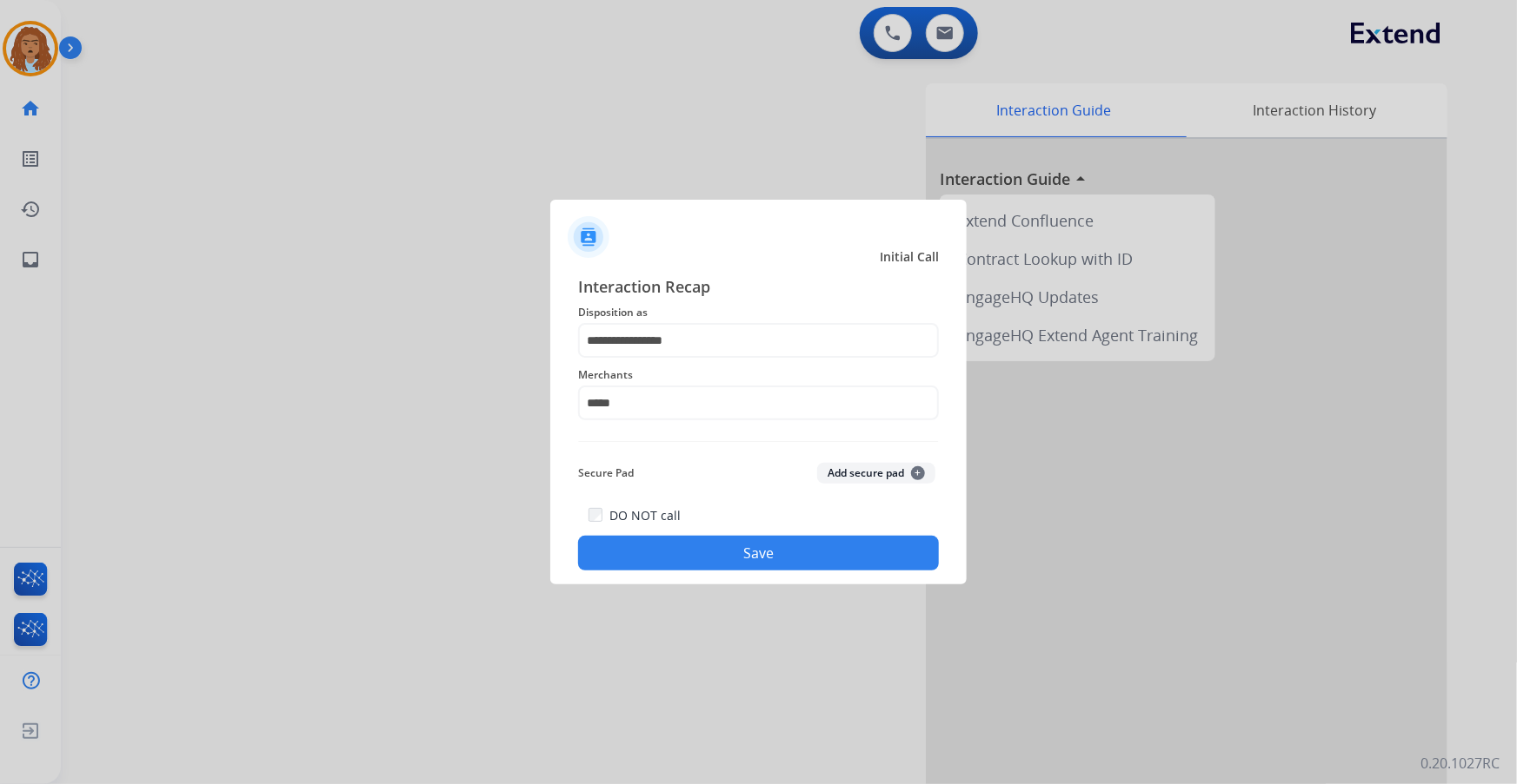
click at [717, 550] on button "Save" at bounding box center [758, 553] width 360 height 35
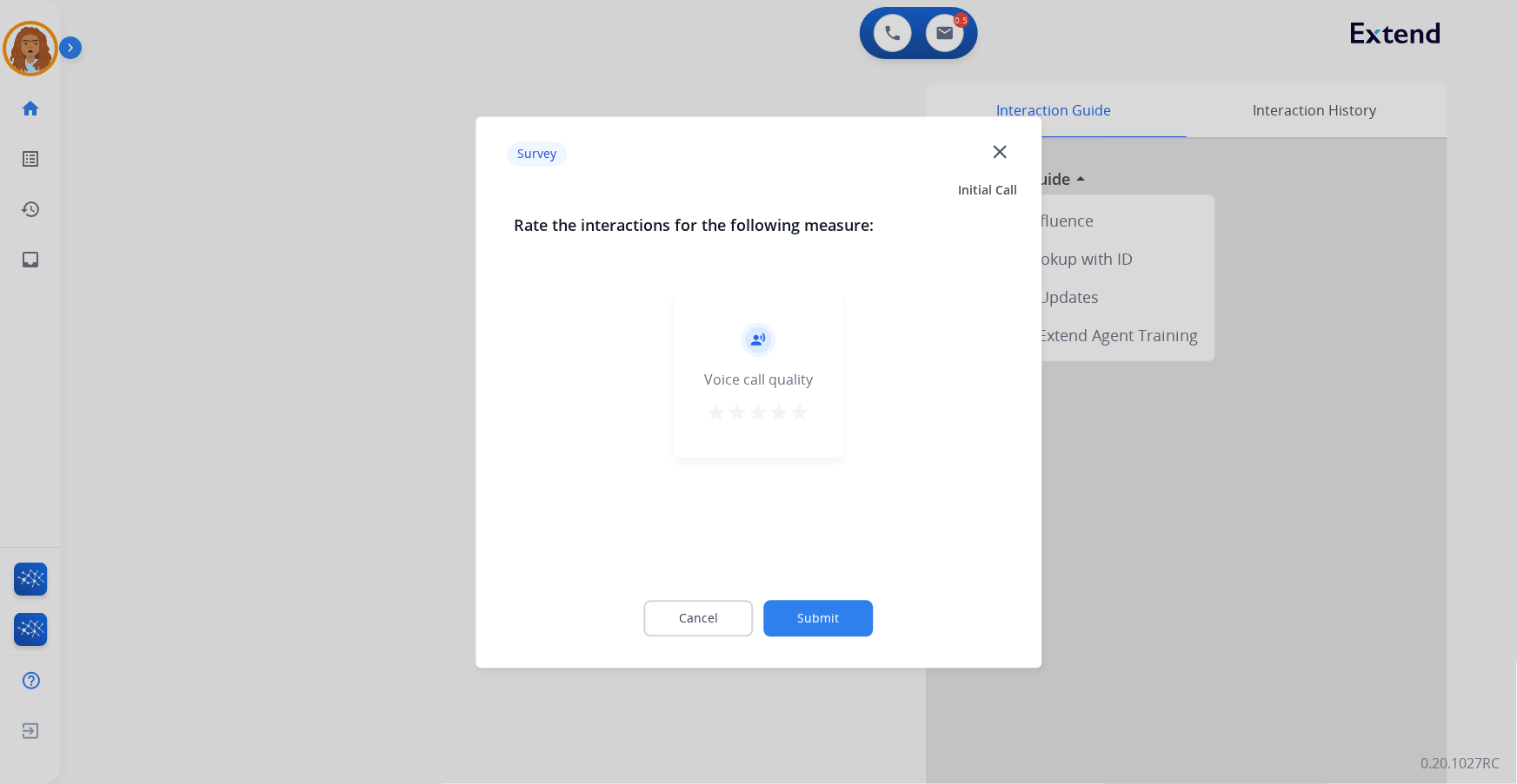
click at [831, 617] on button "Submit" at bounding box center [818, 618] width 110 height 37
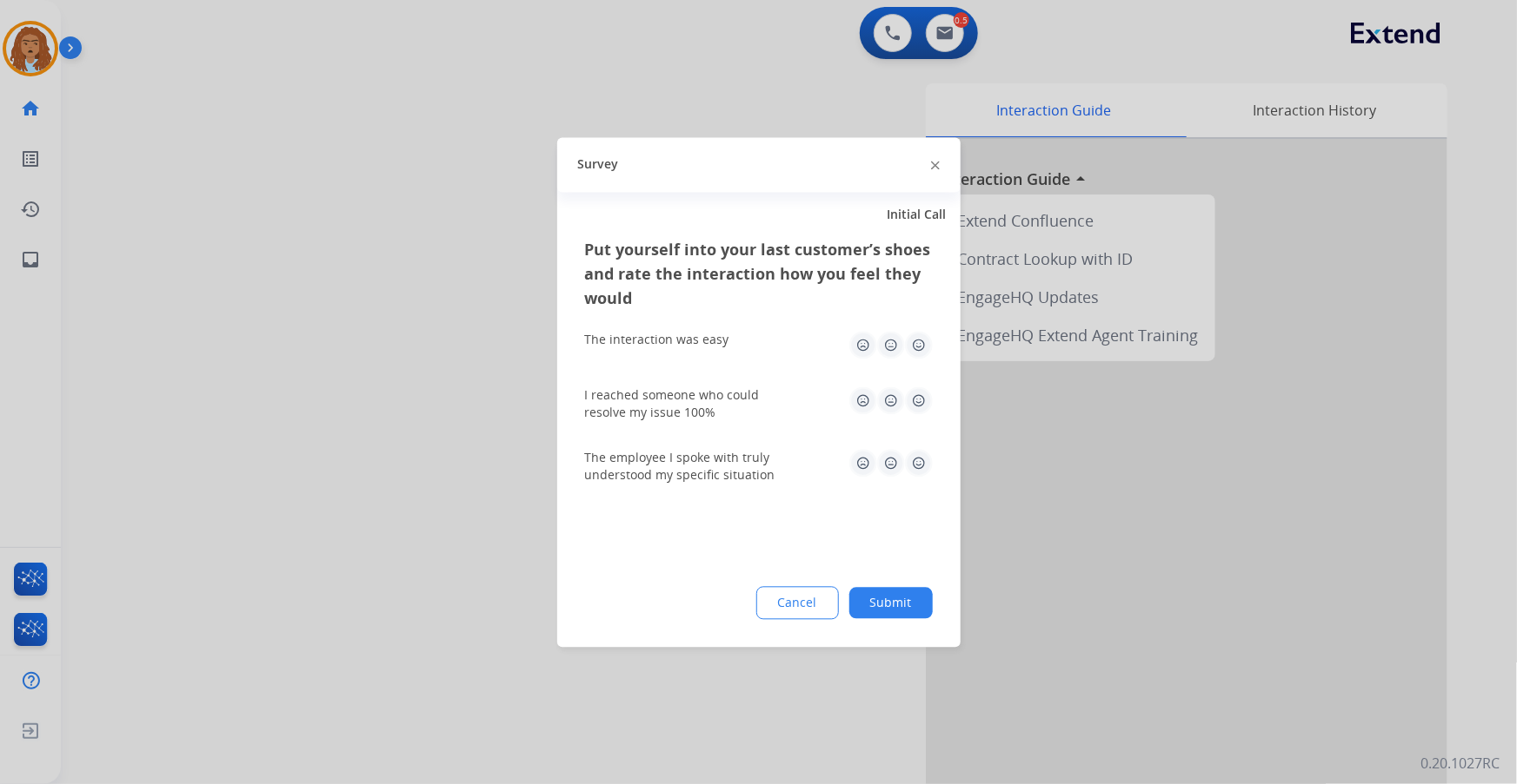
click at [890, 607] on button "Submit" at bounding box center [891, 602] width 84 height 31
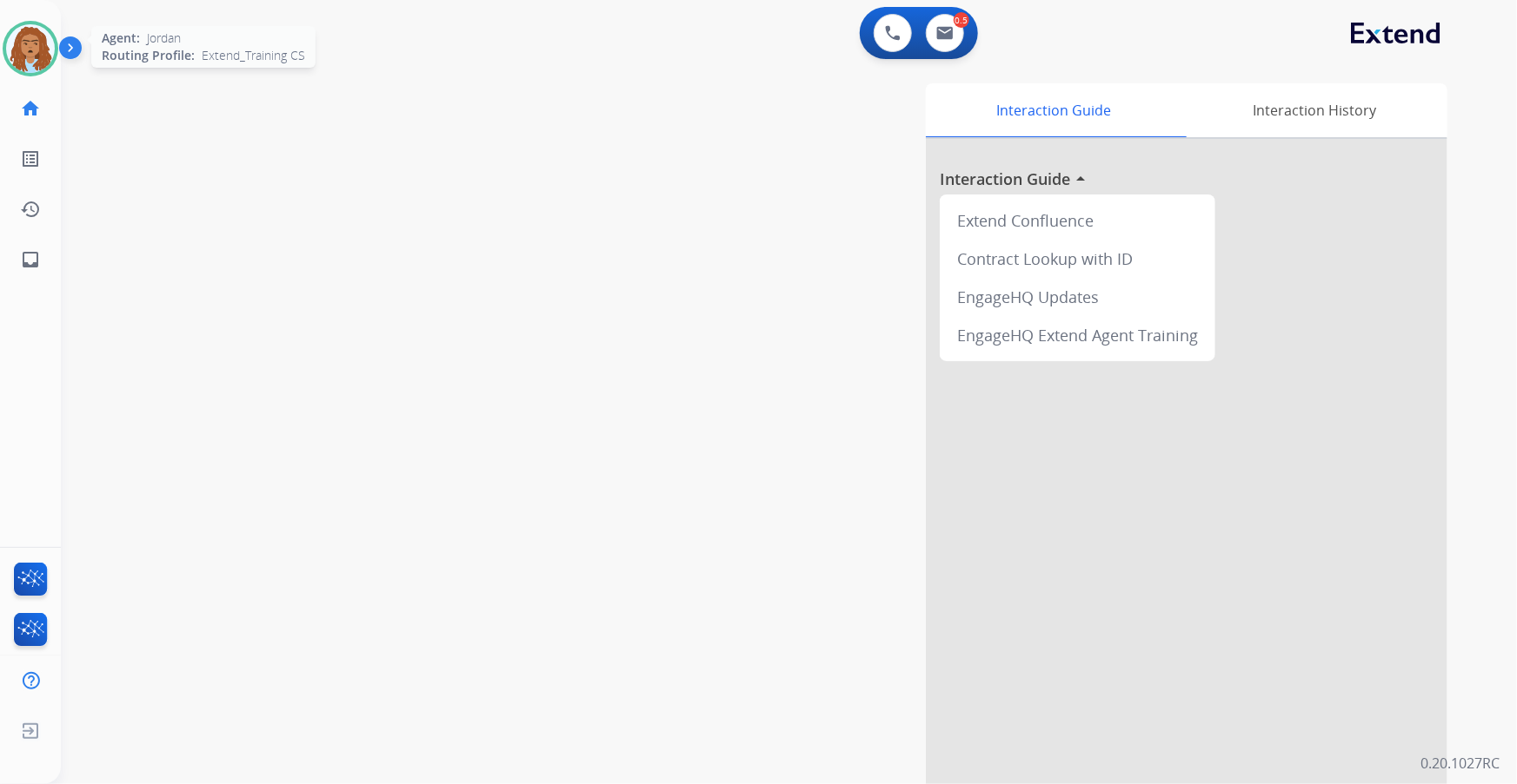
click at [27, 50] on img at bounding box center [30, 48] width 49 height 49
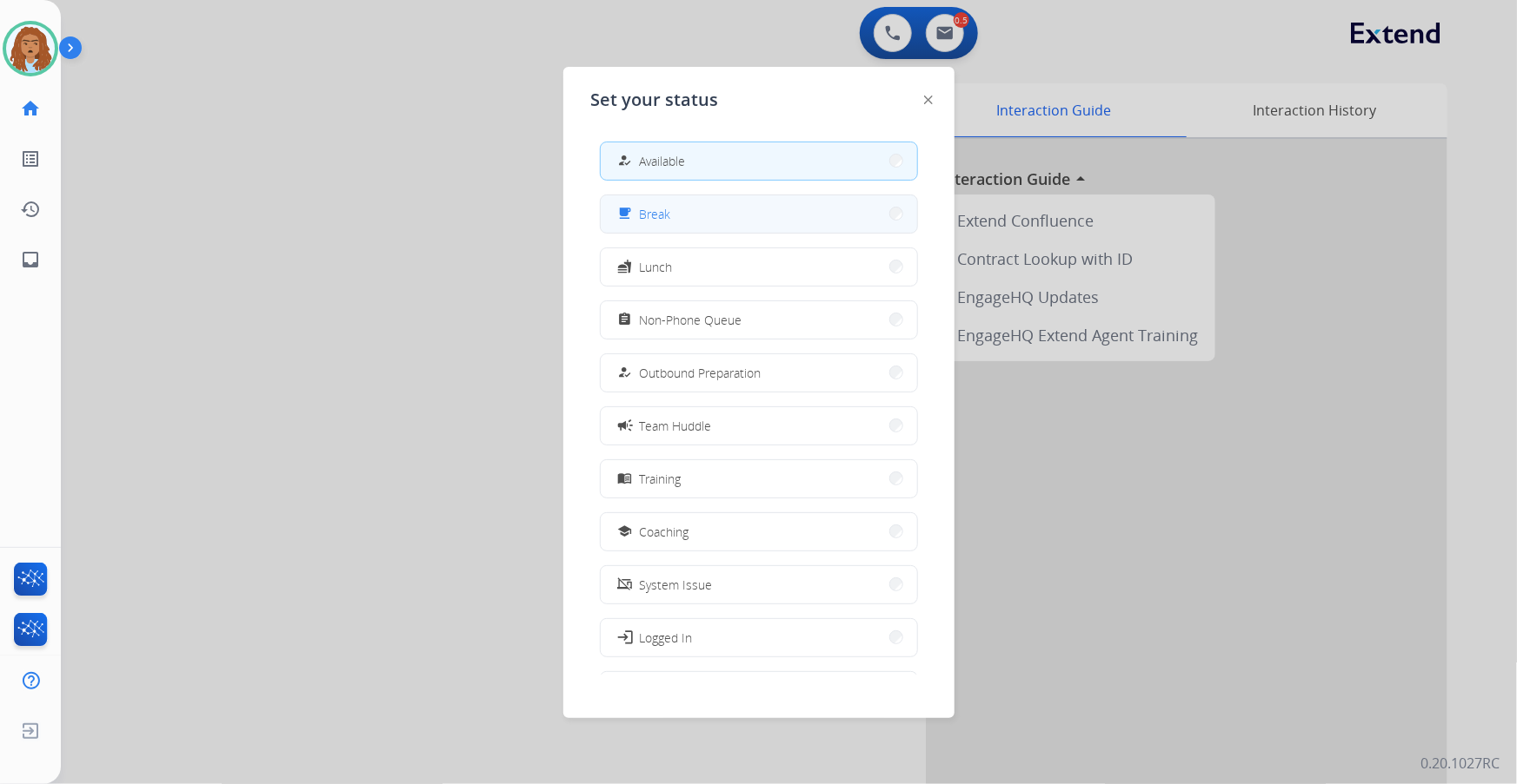
click at [691, 226] on button "free_breakfast Break" at bounding box center [758, 213] width 316 height 37
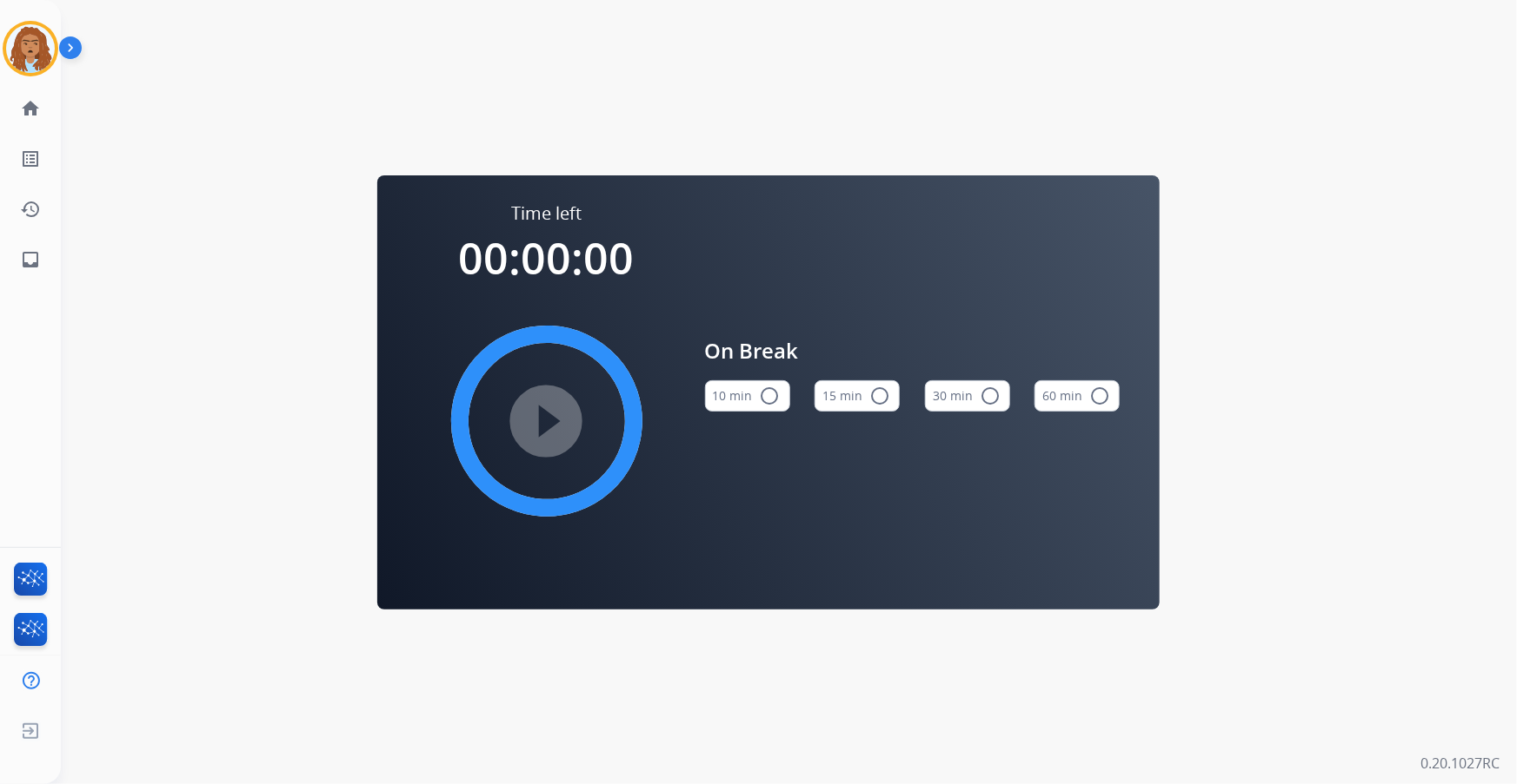
drag, startPoint x: 773, startPoint y: 458, endPoint x: 824, endPoint y: 411, distance: 69.4
click at [816, 440] on div "On Break 10 min radio_button_unchecked 15 min radio_button_unchecked 30 min rad…" at bounding box center [912, 381] width 415 height 359
click at [15, 44] on img at bounding box center [30, 48] width 49 height 49
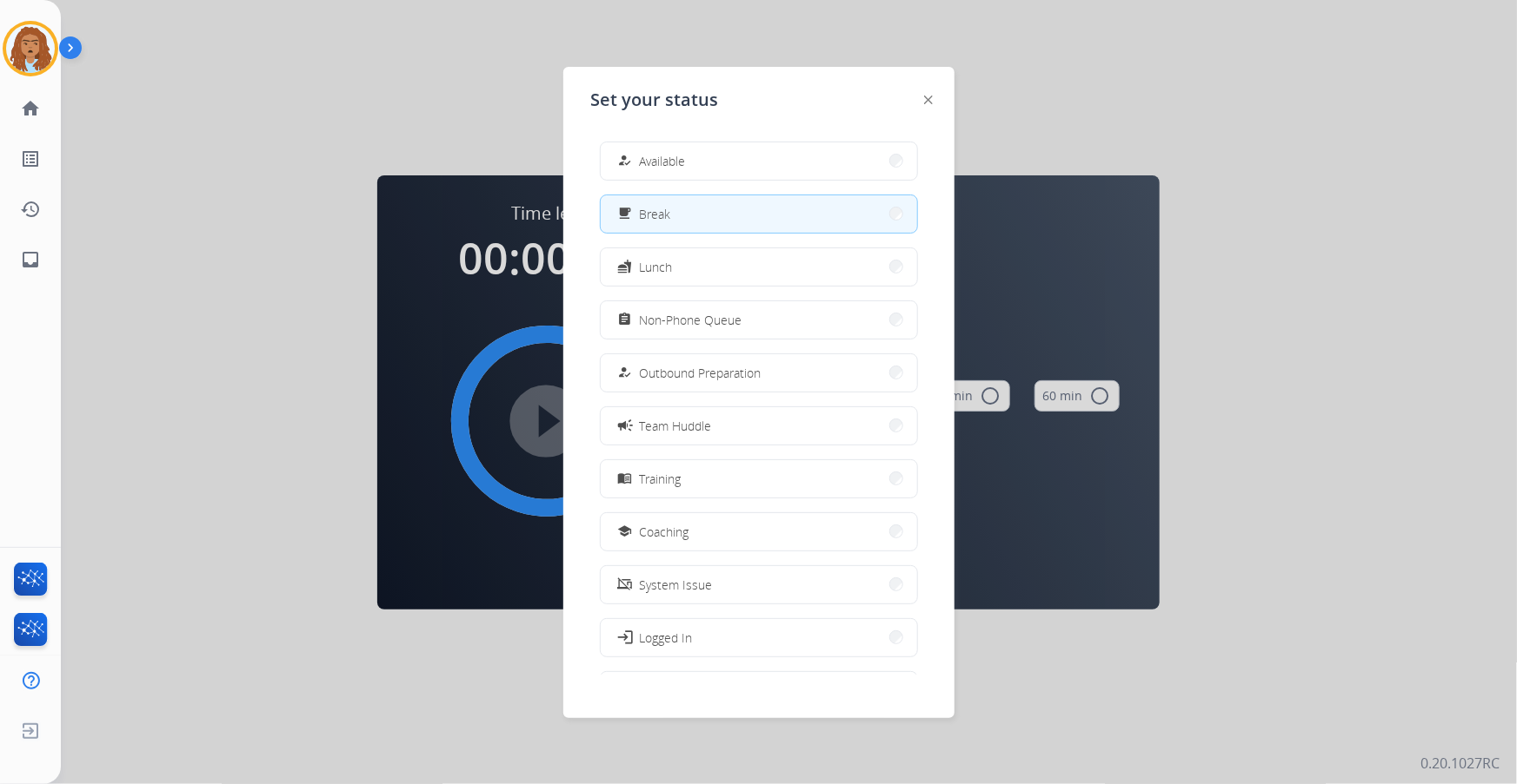
click at [766, 139] on div "how_to_reg Available free_breakfast Break fastfood Lunch assignment Non-Phone Q…" at bounding box center [758, 401] width 335 height 548
click at [757, 148] on button "how_to_reg Available" at bounding box center [758, 161] width 316 height 37
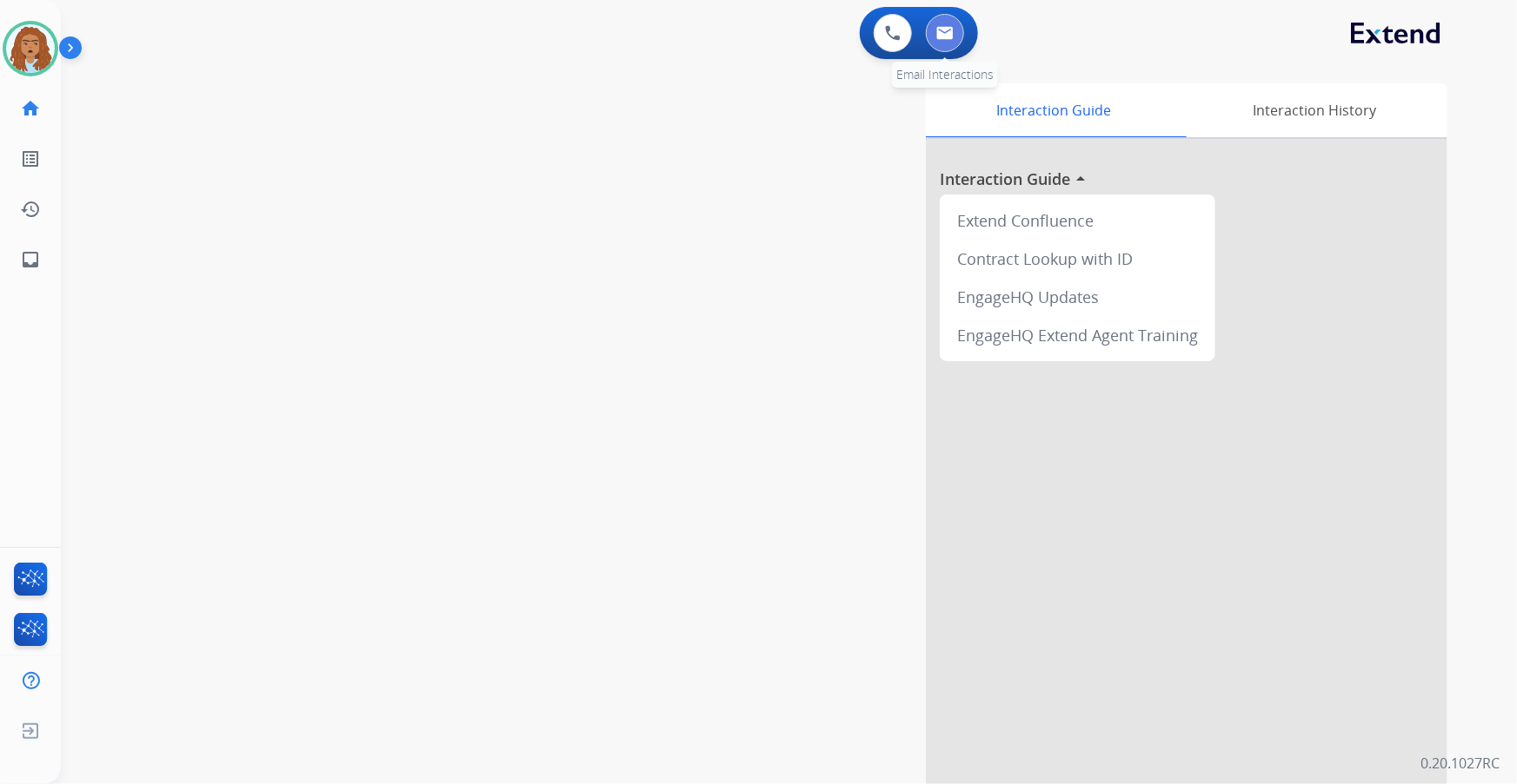
click at [953, 30] on button at bounding box center [944, 33] width 38 height 38
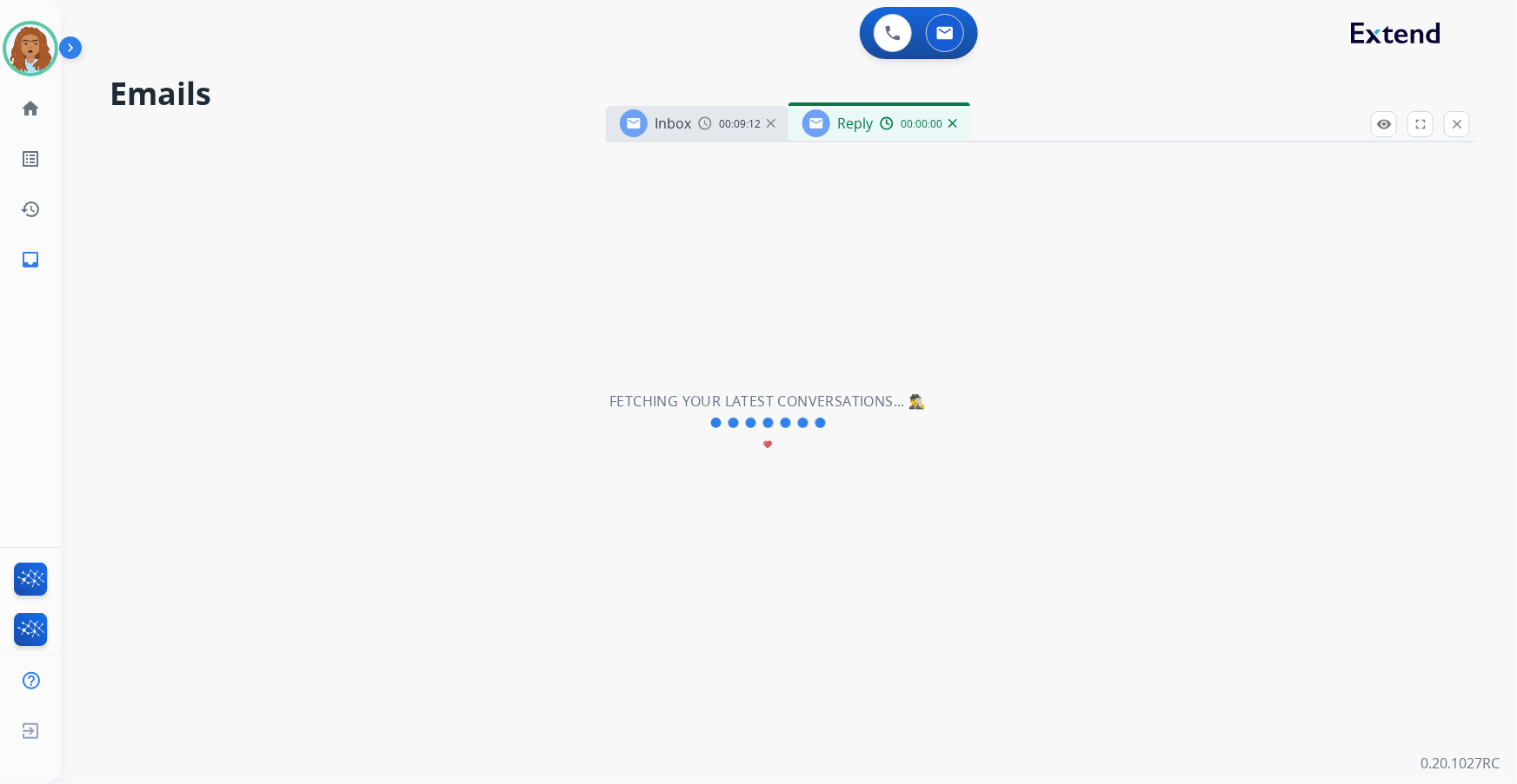
select select "**********"
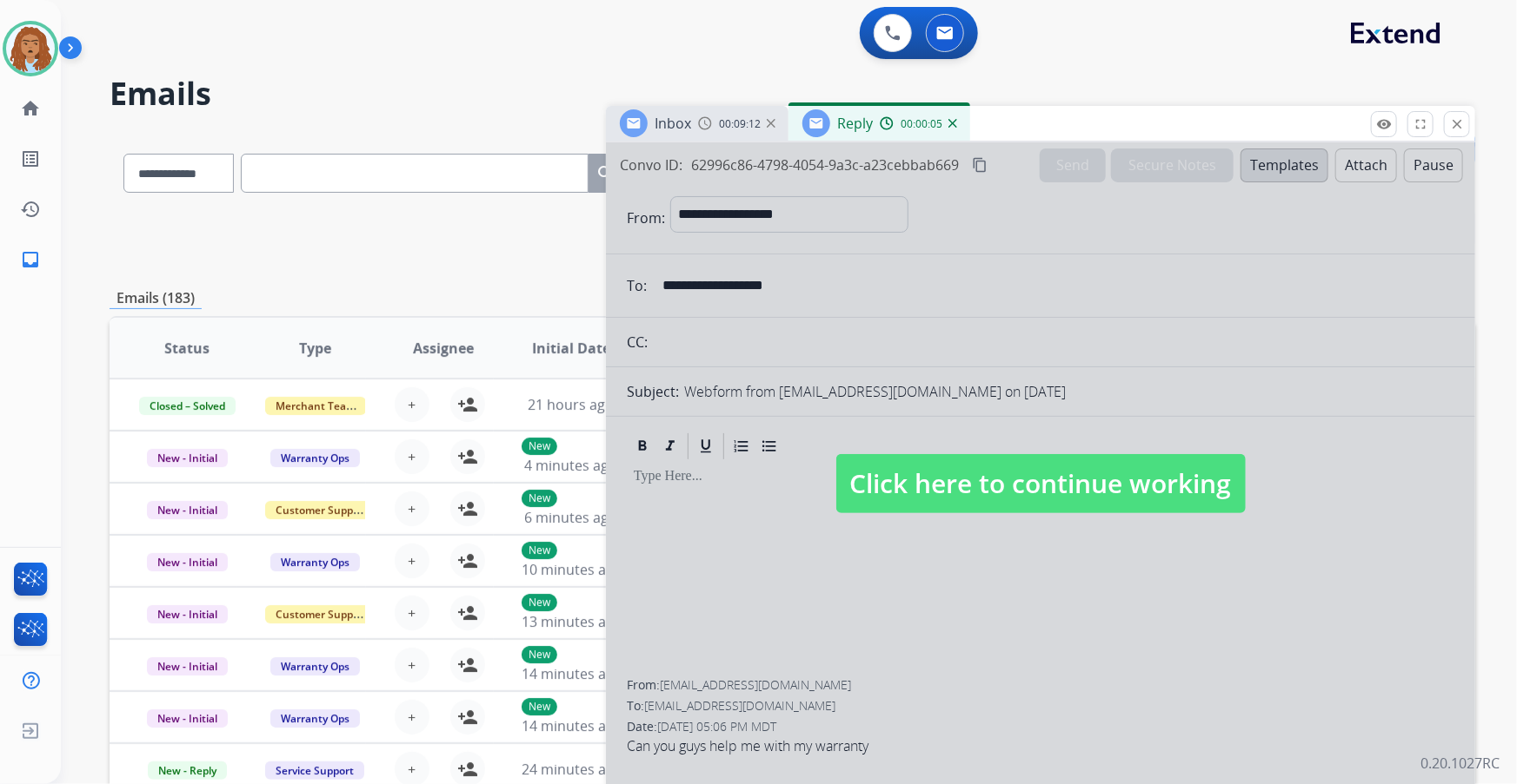
click at [1017, 461] on span "Click here to continue working" at bounding box center [1041, 483] width 409 height 59
select select
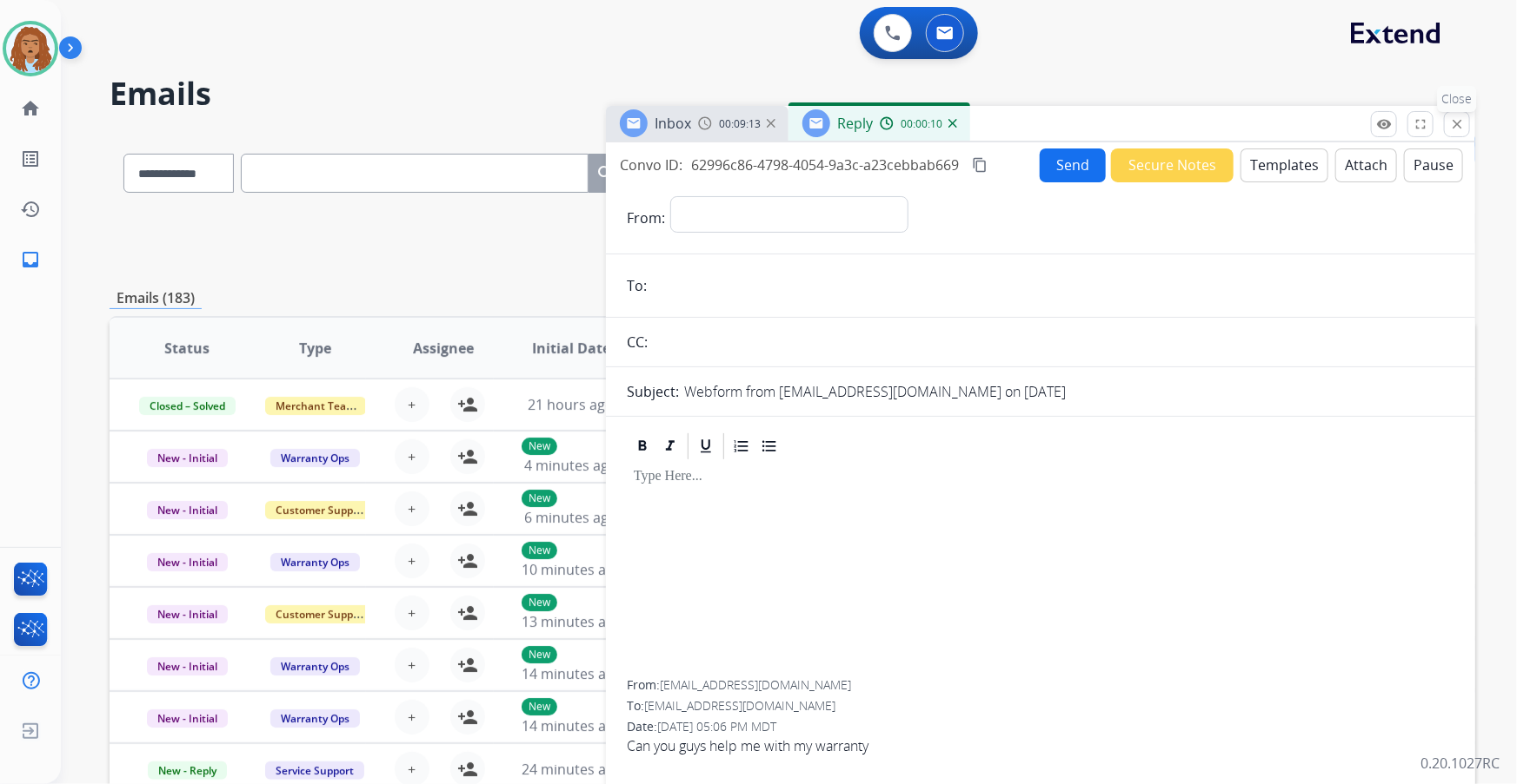
click at [1463, 130] on mat-icon "close" at bounding box center [1457, 125] width 16 height 16
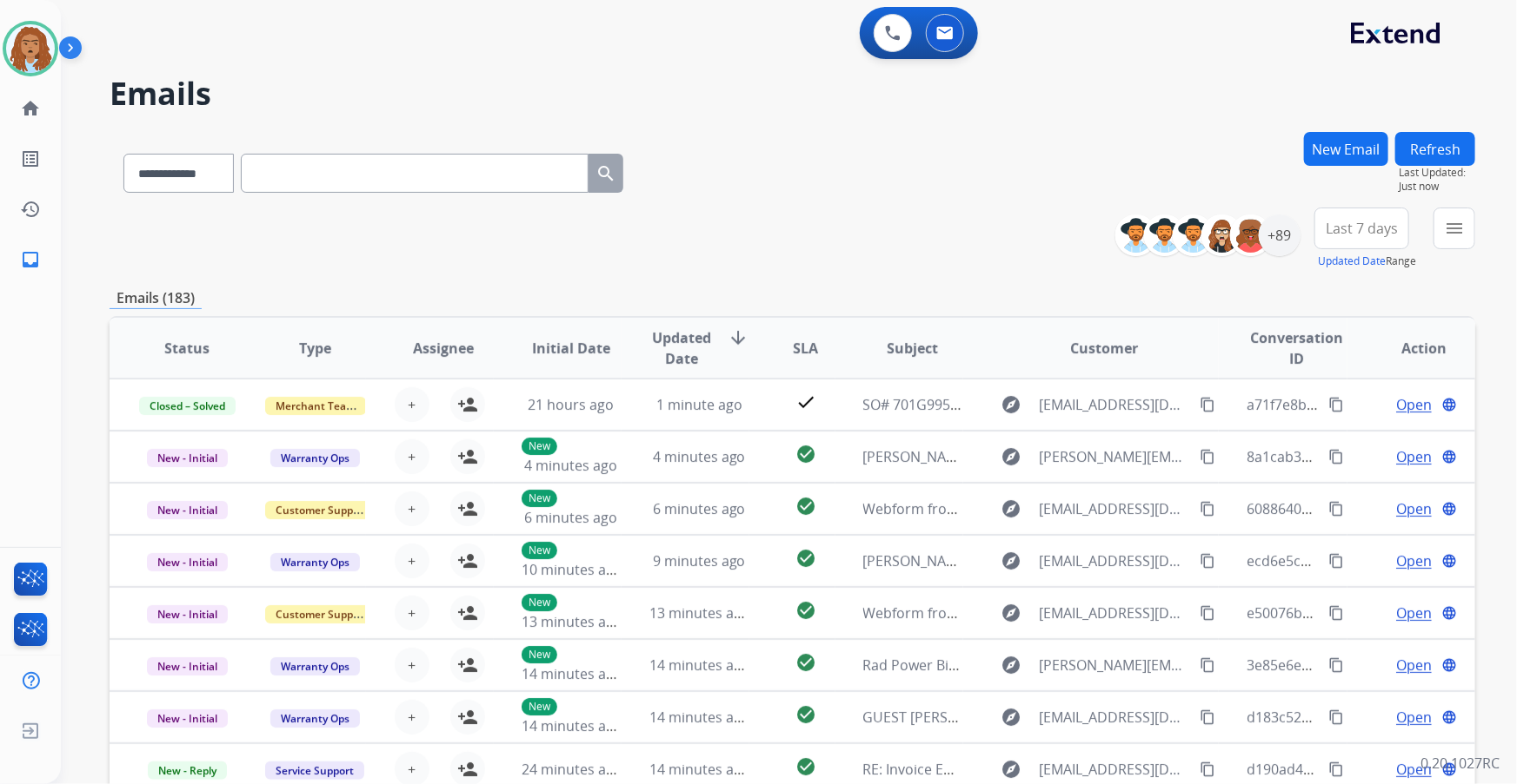
scroll to position [1, 0]
click at [272, 176] on input "text" at bounding box center [414, 173] width 347 height 39
paste input "**********"
type input "**********"
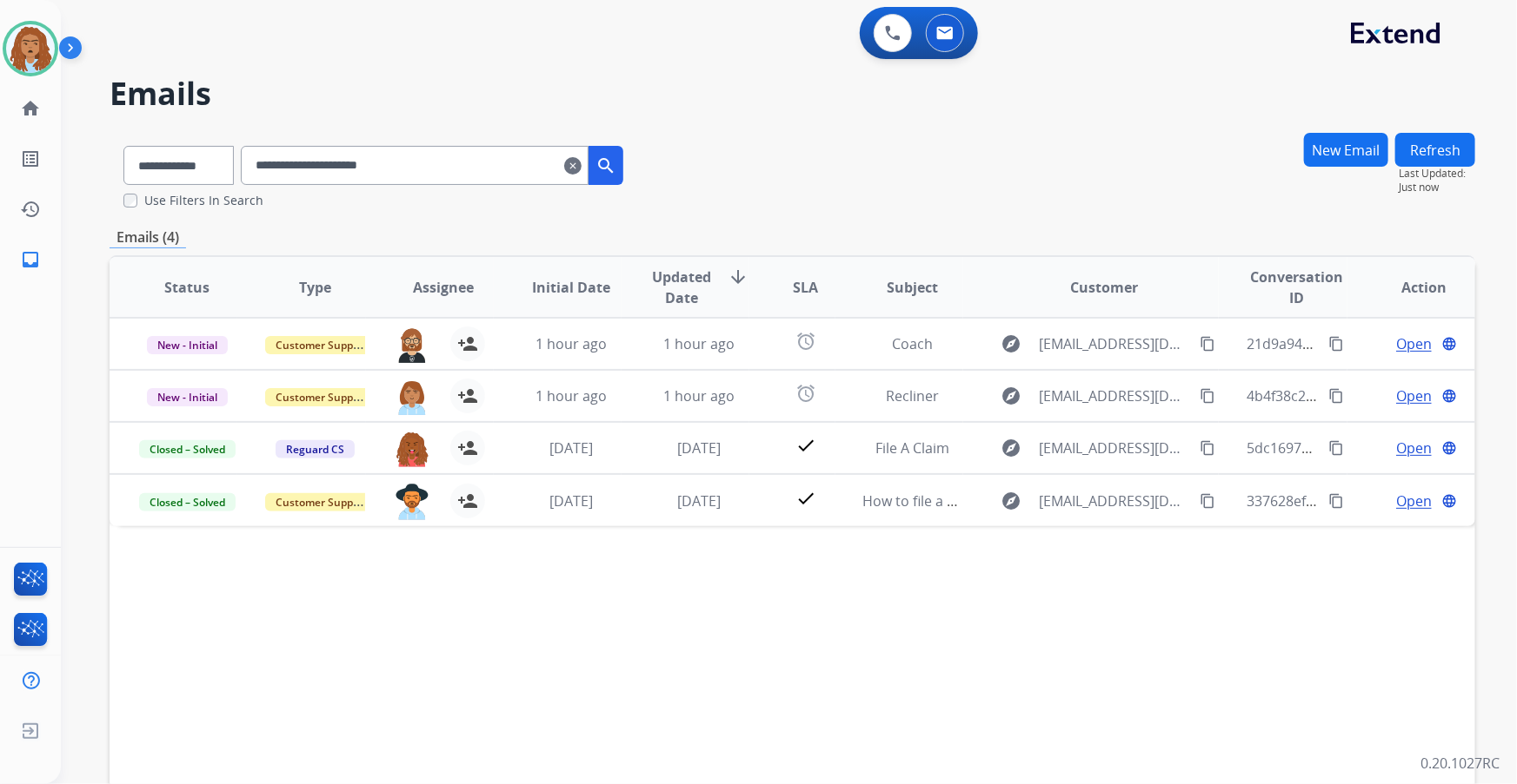
scroll to position [0, 0]
click at [39, 64] on img at bounding box center [30, 48] width 49 height 49
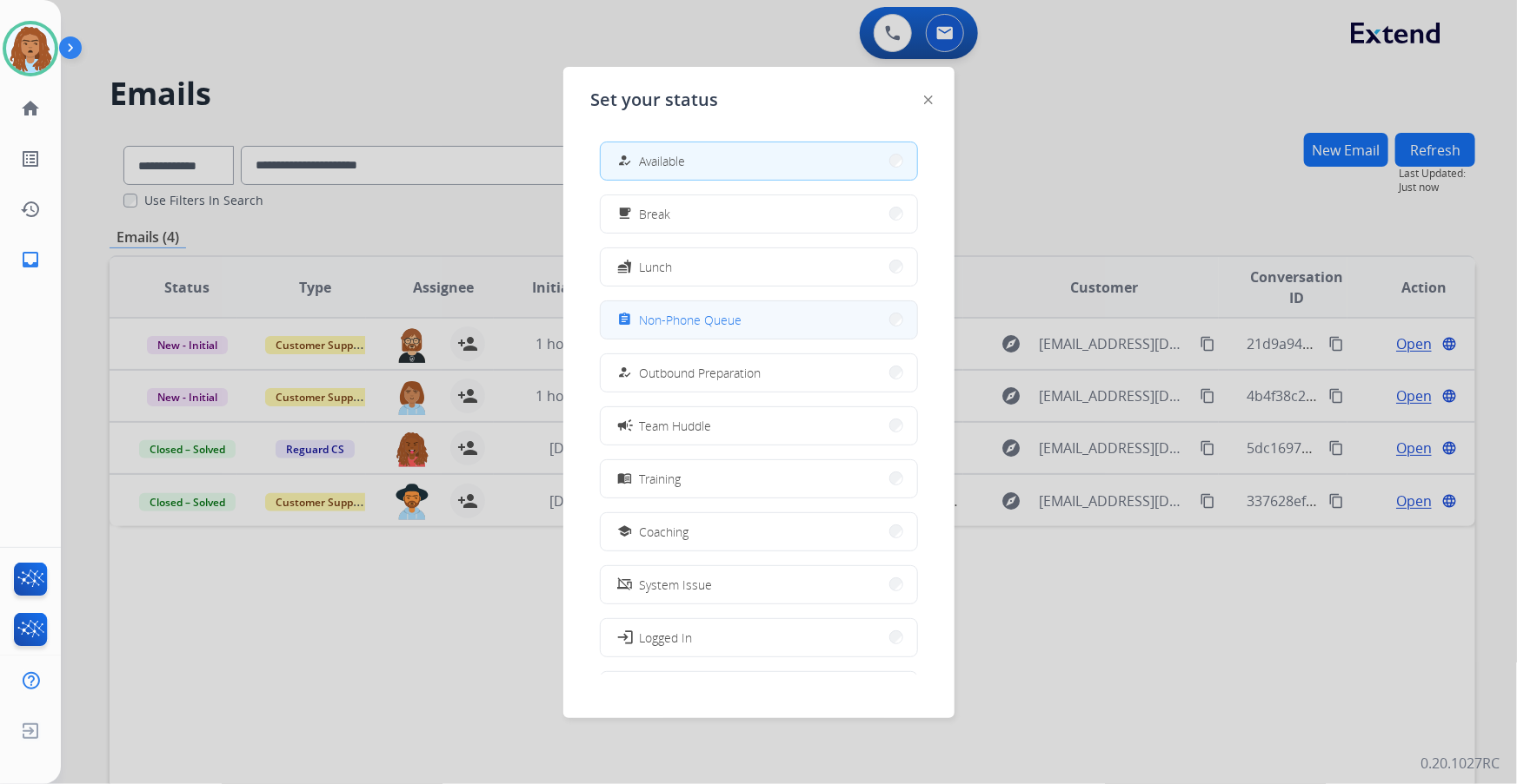
click at [681, 324] on span "Non-Phone Queue" at bounding box center [691, 320] width 103 height 18
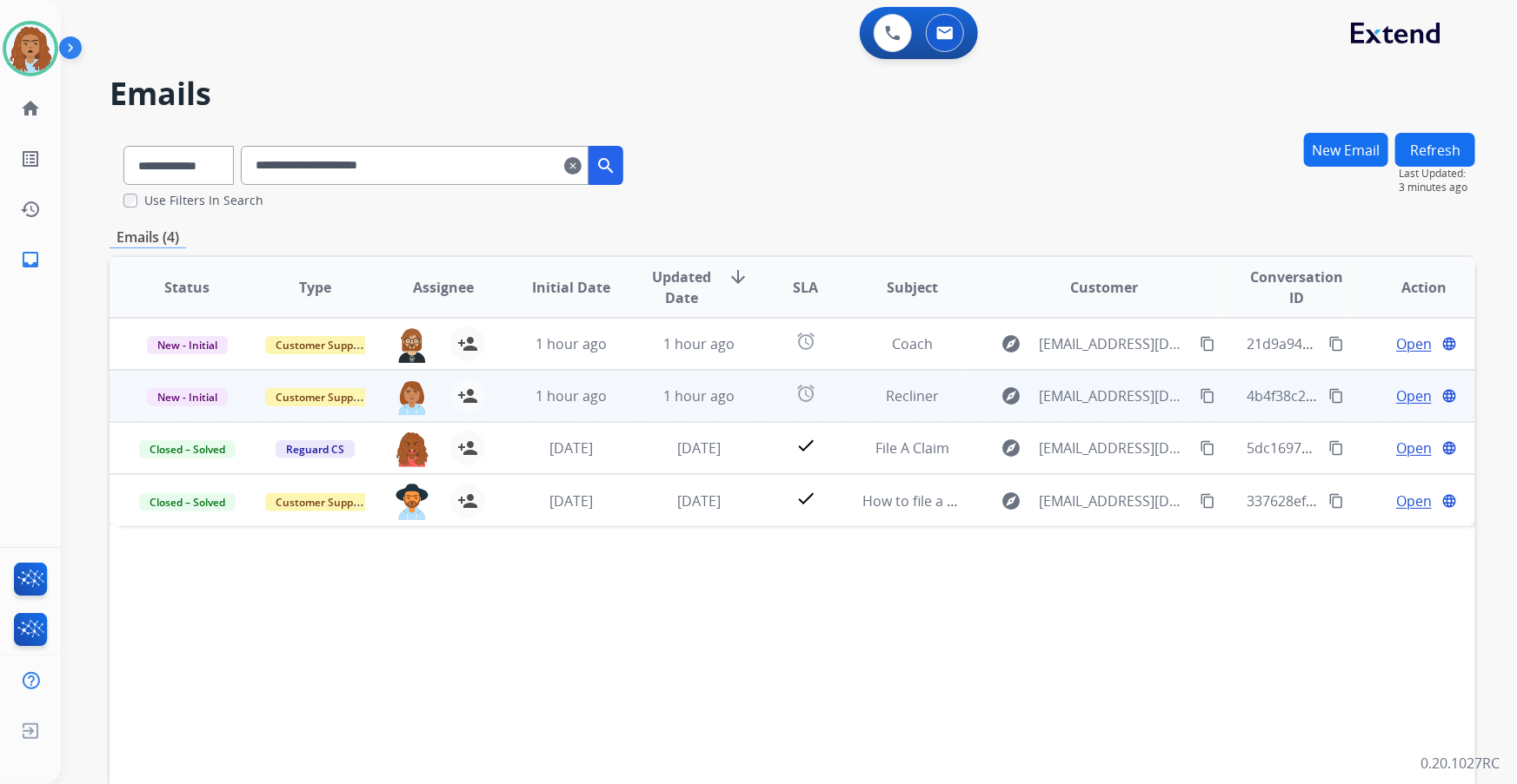
click at [1396, 400] on span "Open" at bounding box center [1414, 396] width 36 height 21
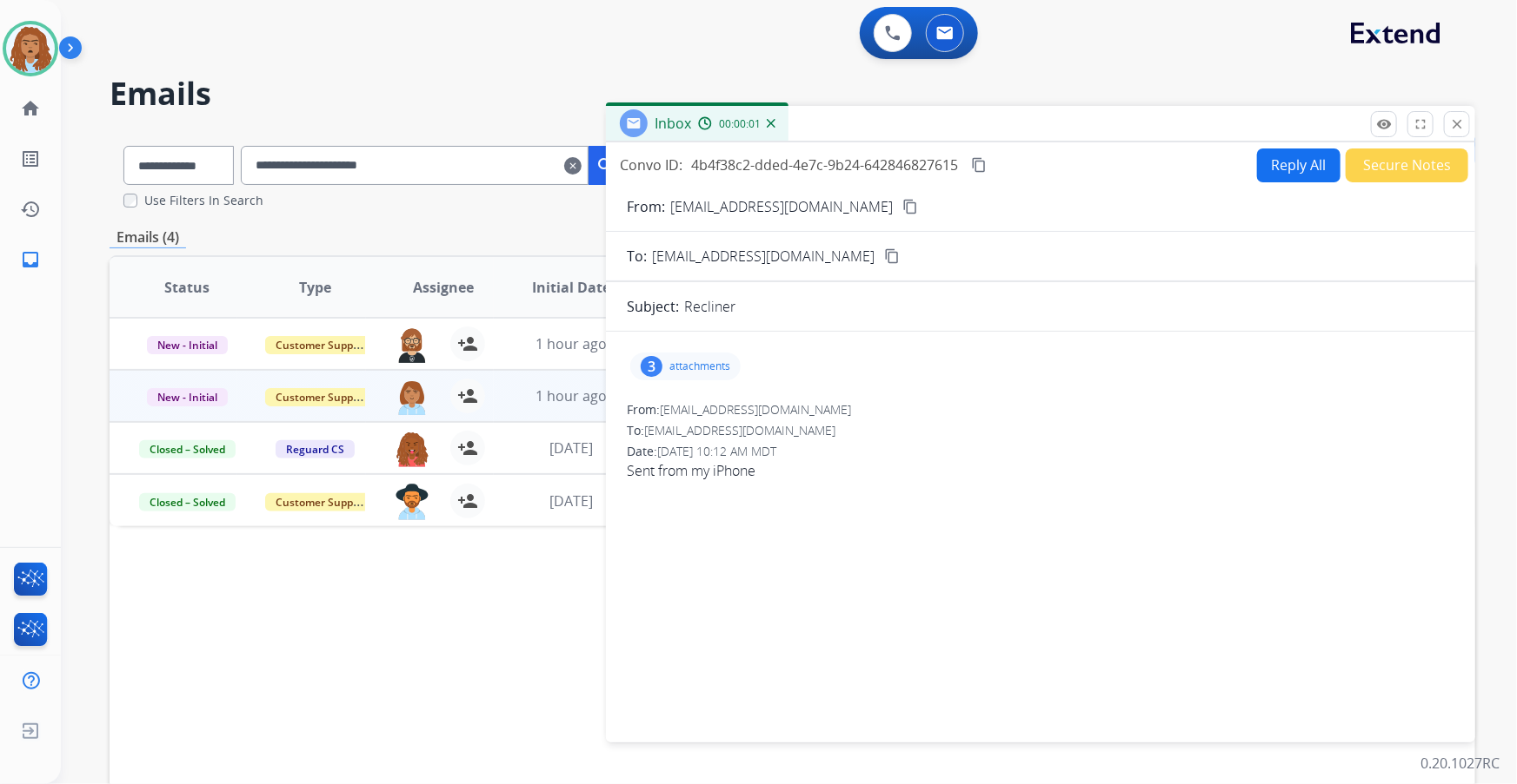
click at [707, 366] on p "attachments" at bounding box center [700, 367] width 61 height 14
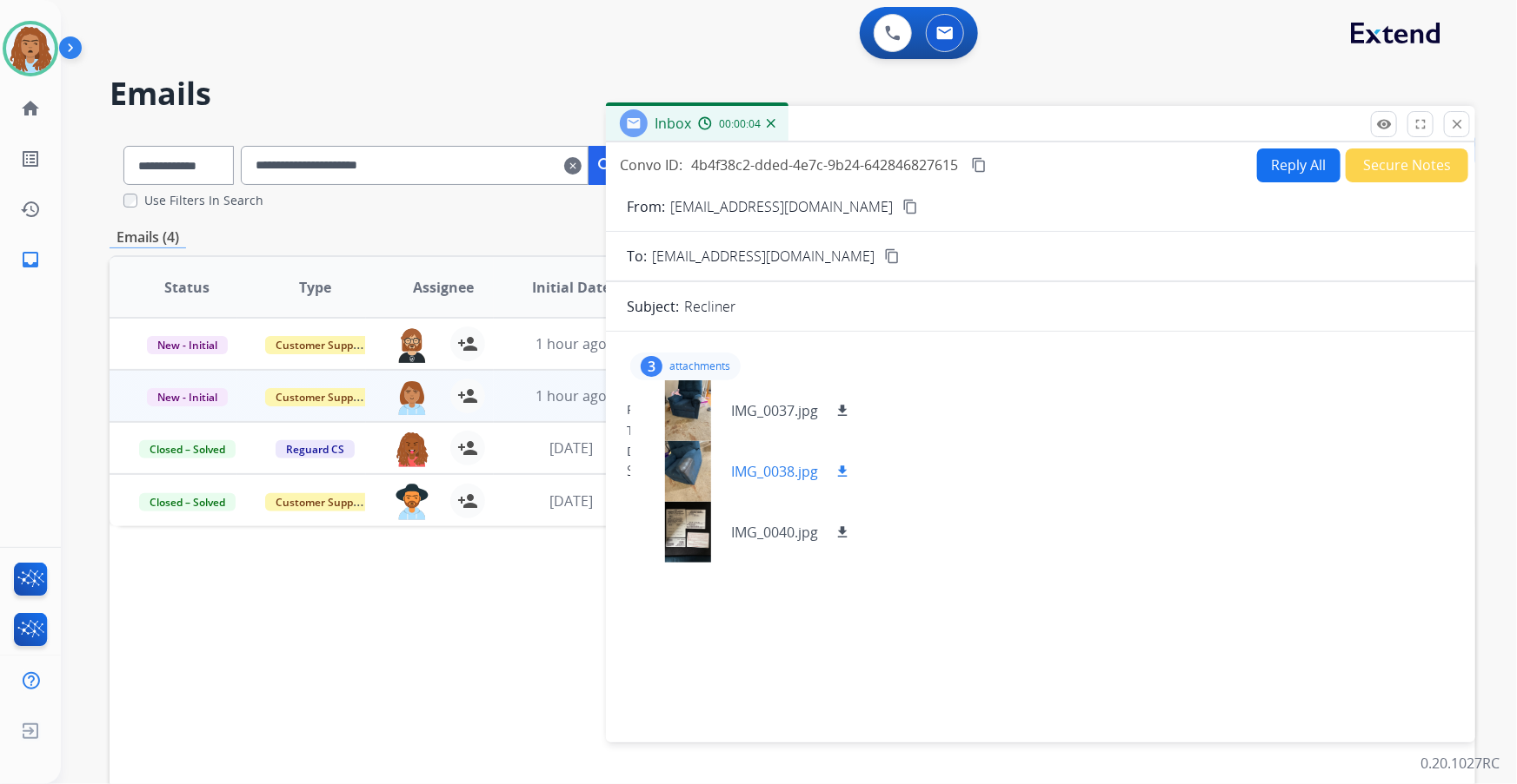
click at [697, 471] on div at bounding box center [687, 471] width 87 height 61
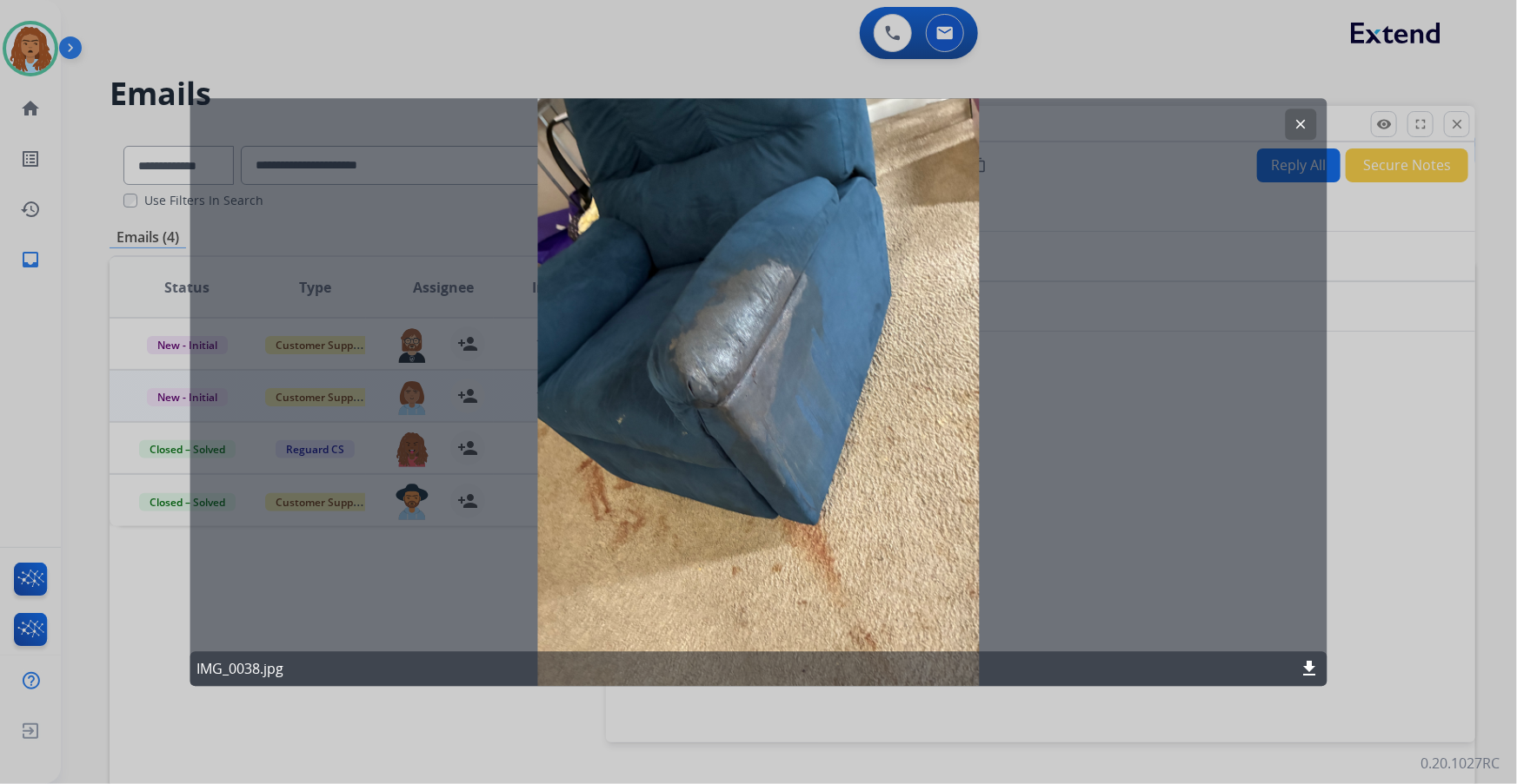
click at [1304, 119] on mat-icon "clear" at bounding box center [1301, 125] width 16 height 16
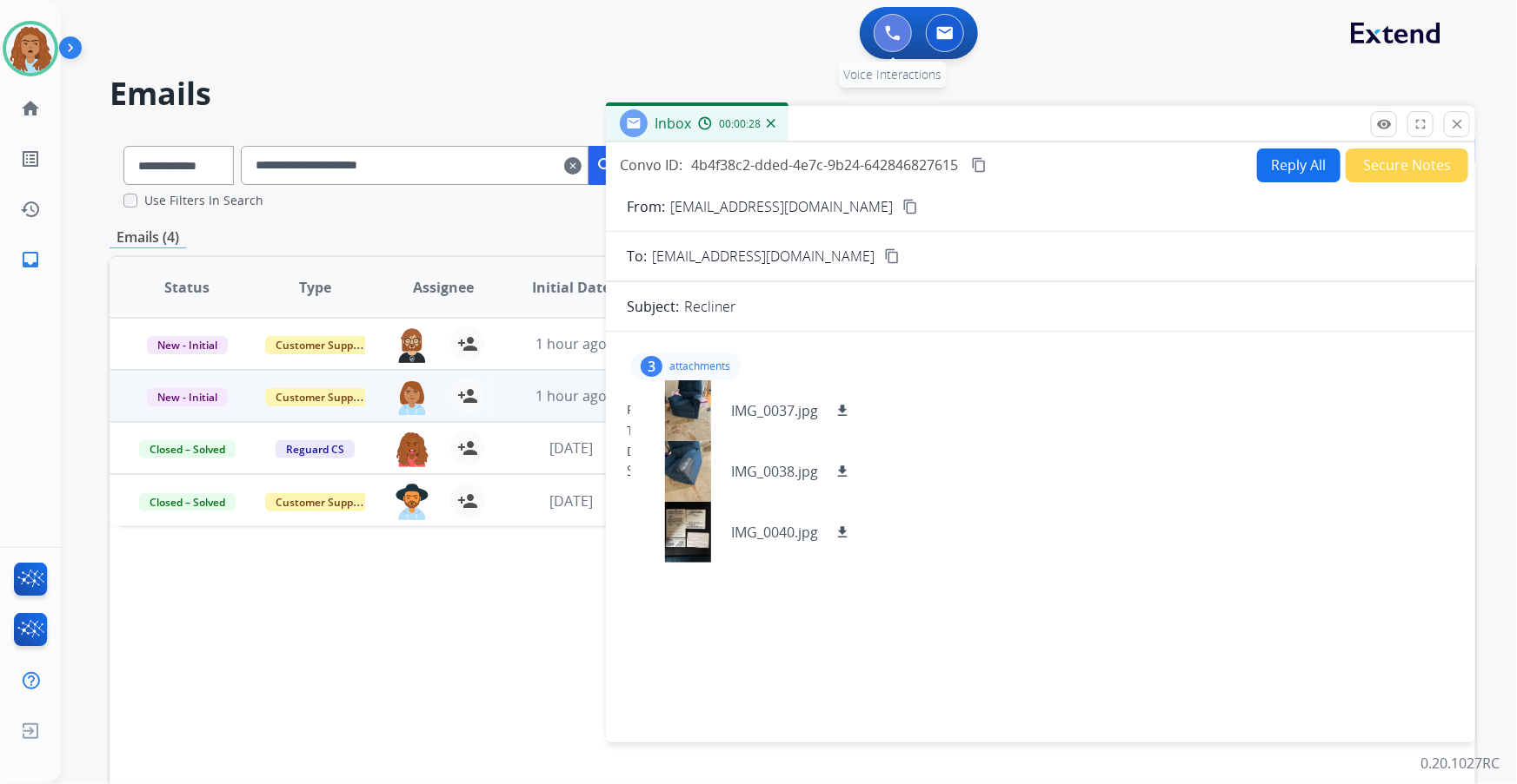
click at [891, 44] on button at bounding box center [892, 33] width 38 height 38
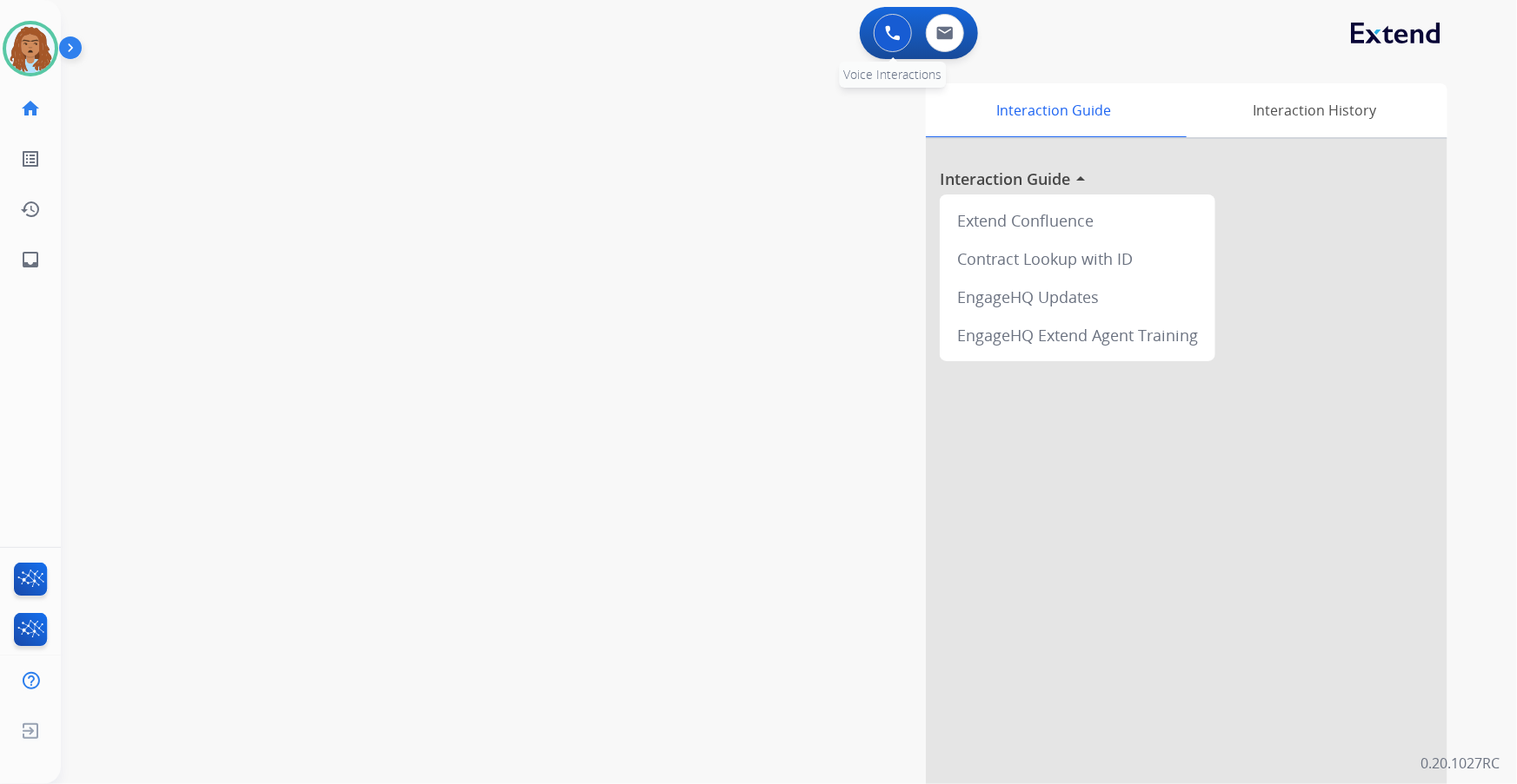
click at [895, 39] on img at bounding box center [892, 33] width 16 height 16
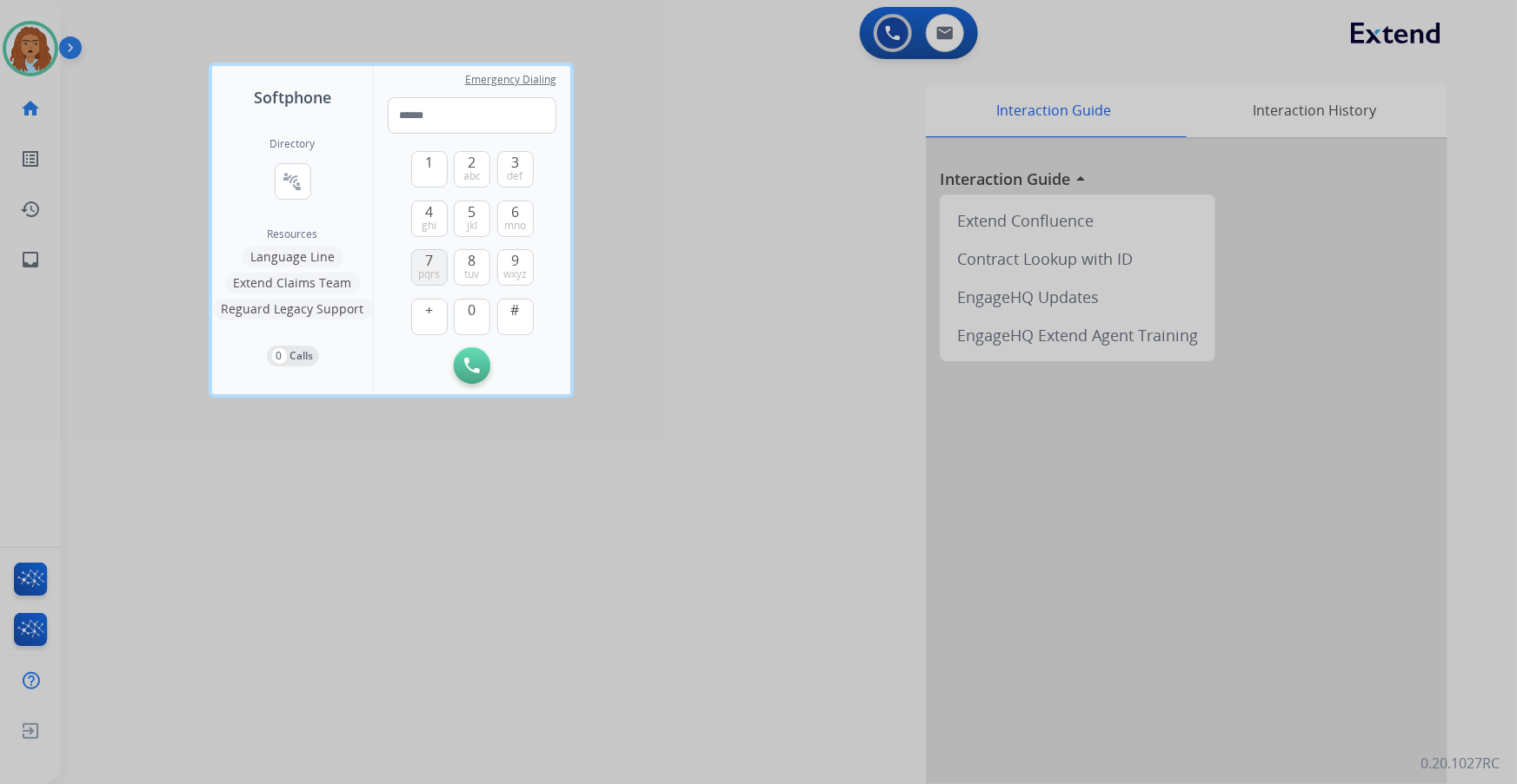
click at [432, 261] on span "7" at bounding box center [429, 260] width 8 height 21
click at [468, 304] on span "0" at bounding box center [472, 309] width 8 height 21
click at [478, 222] on button "5 jkl" at bounding box center [472, 218] width 37 height 37
click at [443, 266] on button "7 pqrs" at bounding box center [429, 267] width 37 height 37
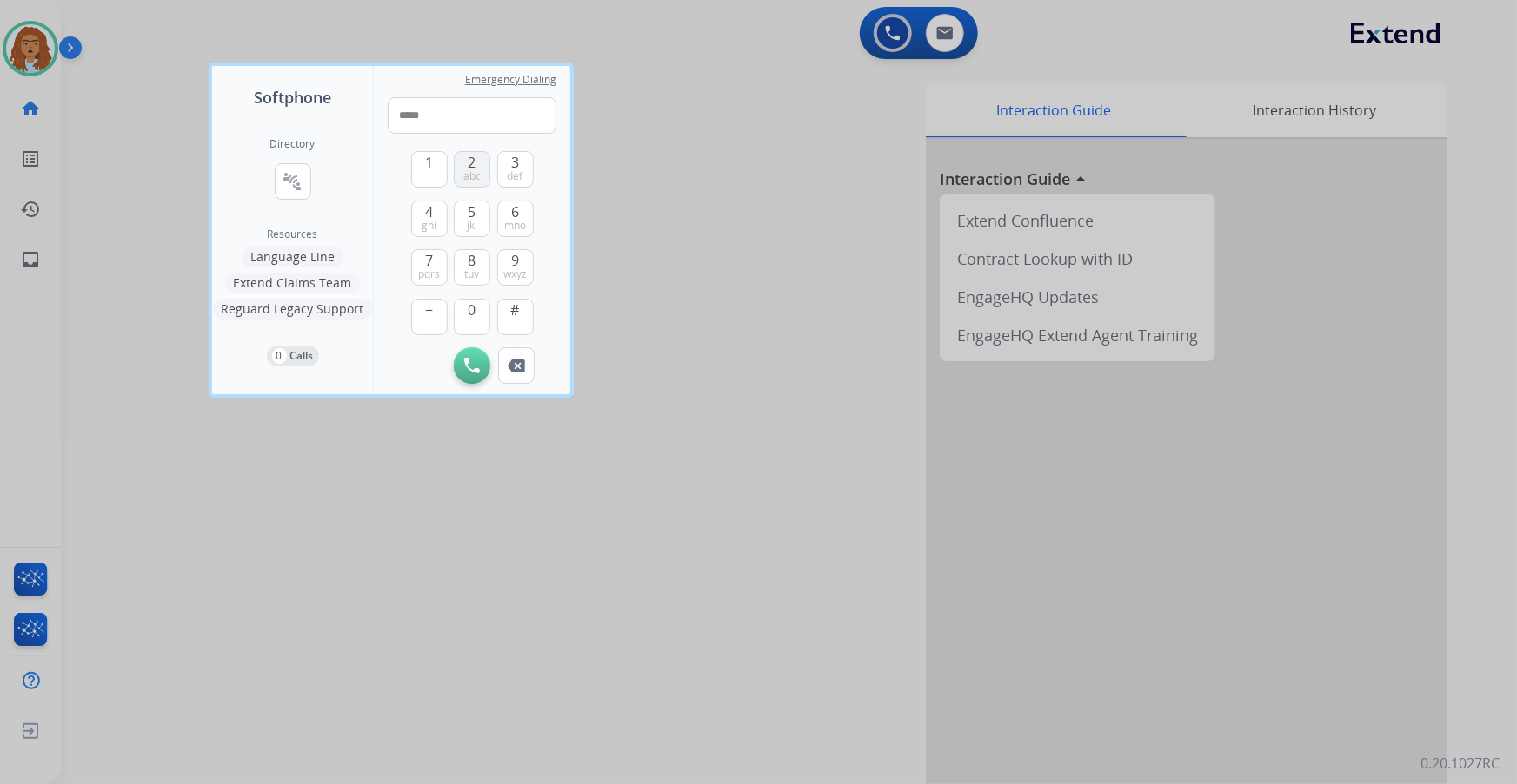
click at [468, 165] on span "2" at bounding box center [472, 162] width 8 height 21
click at [518, 170] on span "def" at bounding box center [516, 177] width 16 height 14
click at [487, 211] on button "5 jkl" at bounding box center [472, 218] width 37 height 37
click at [480, 263] on button "8 tuv" at bounding box center [472, 267] width 37 height 37
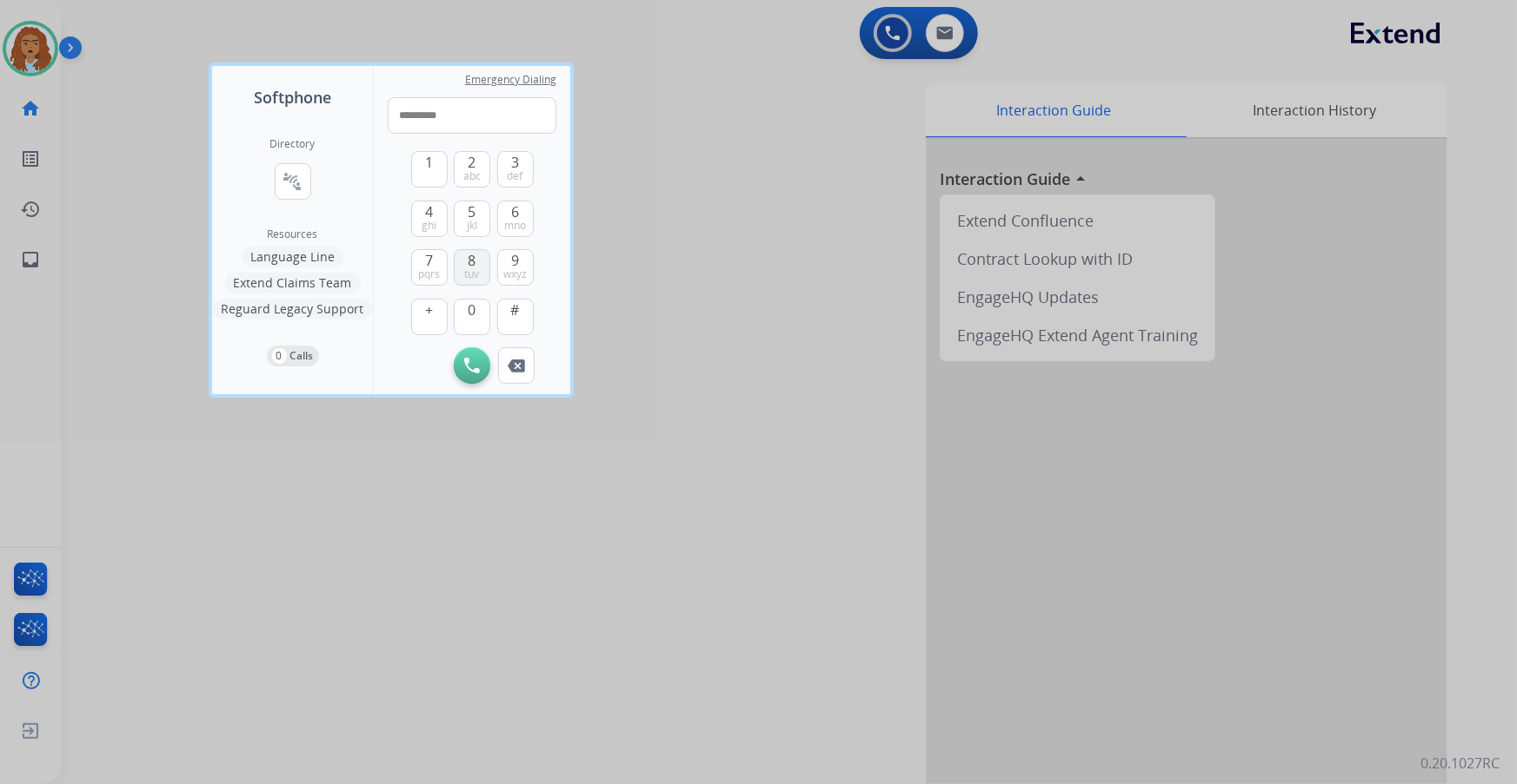
type input "**********"
click at [482, 360] on button "Initiate Call" at bounding box center [472, 365] width 37 height 37
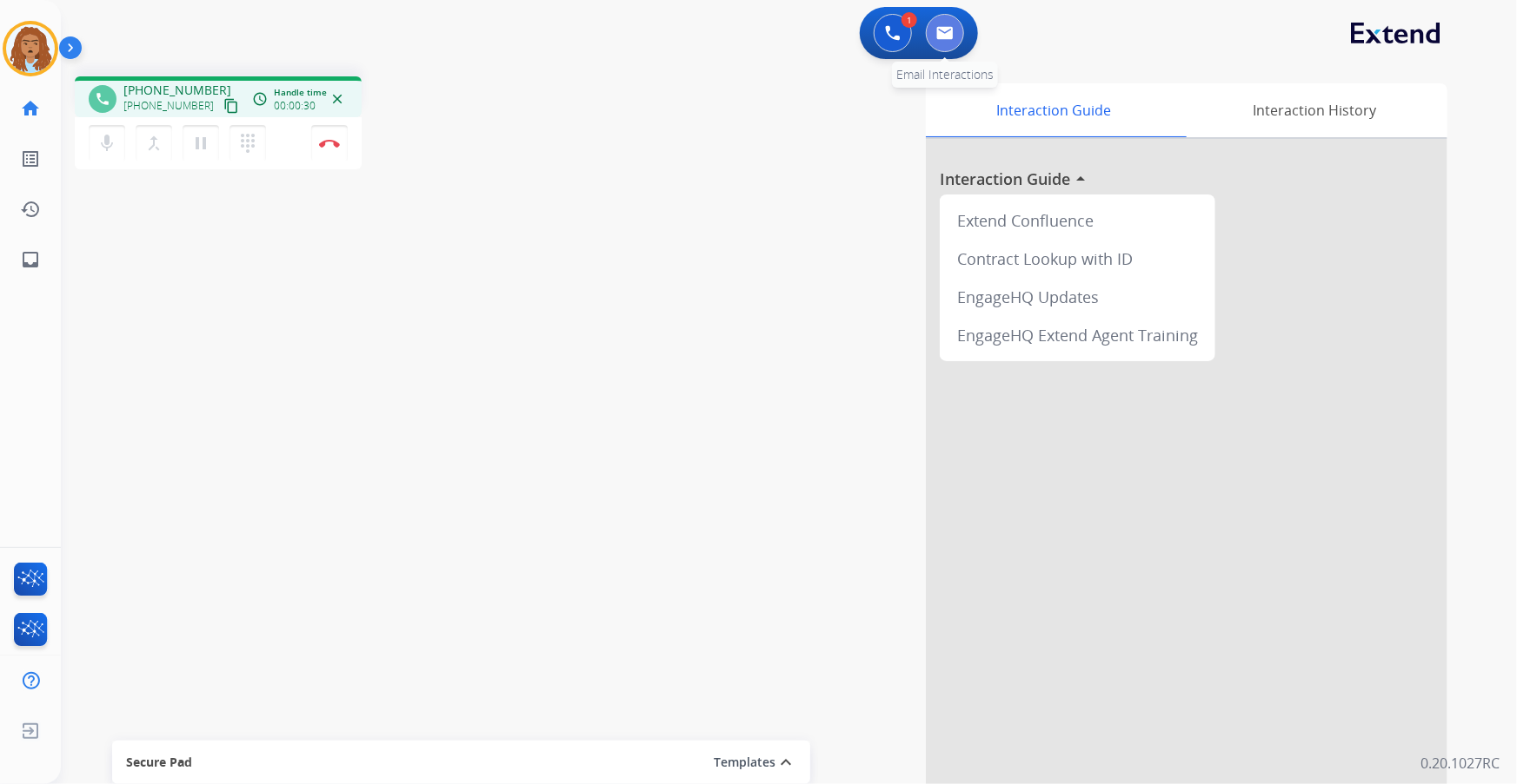
click at [954, 27] on button at bounding box center [944, 33] width 38 height 38
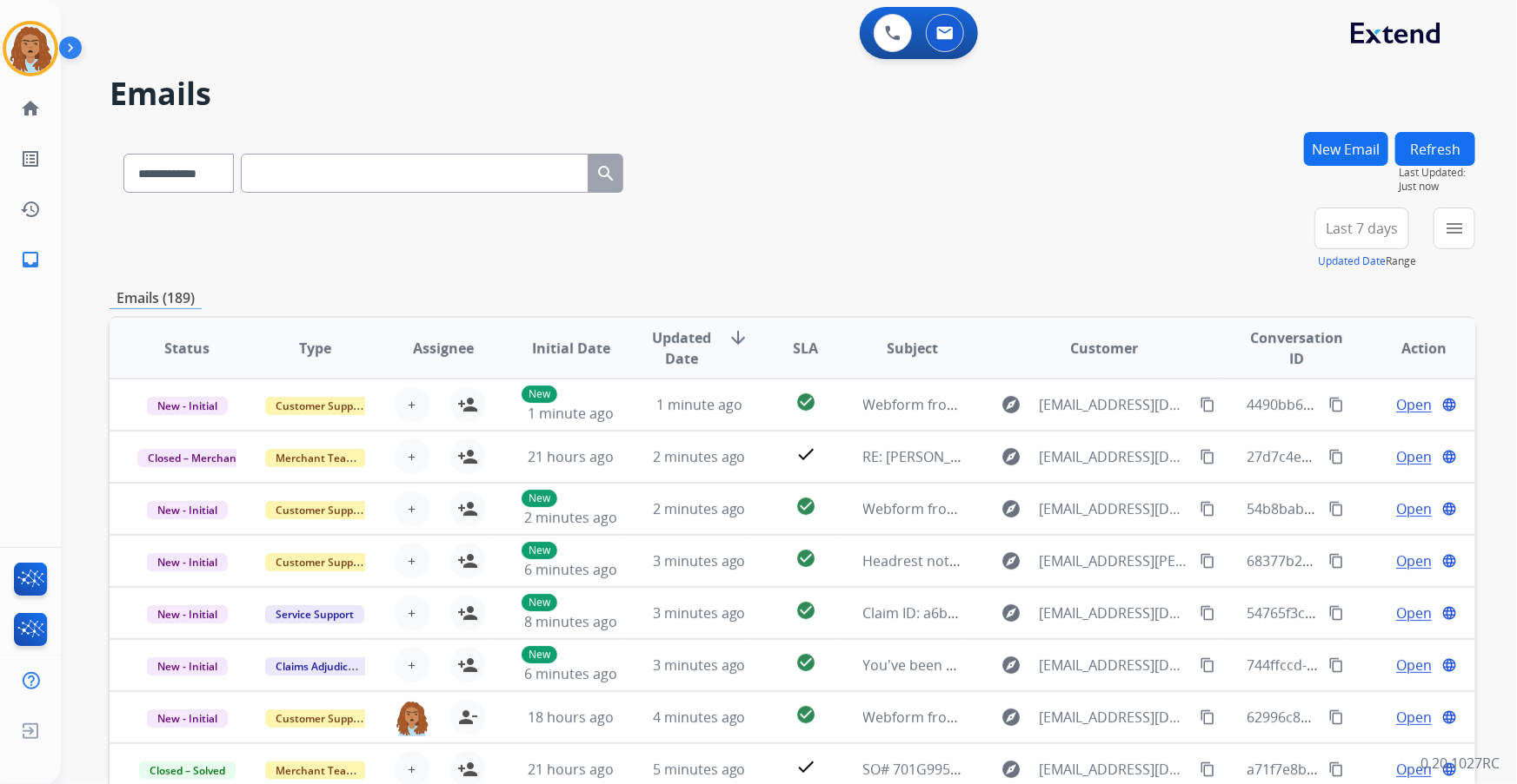
click at [361, 189] on input "text" at bounding box center [414, 173] width 347 height 39
paste input "**********"
type input "**********"
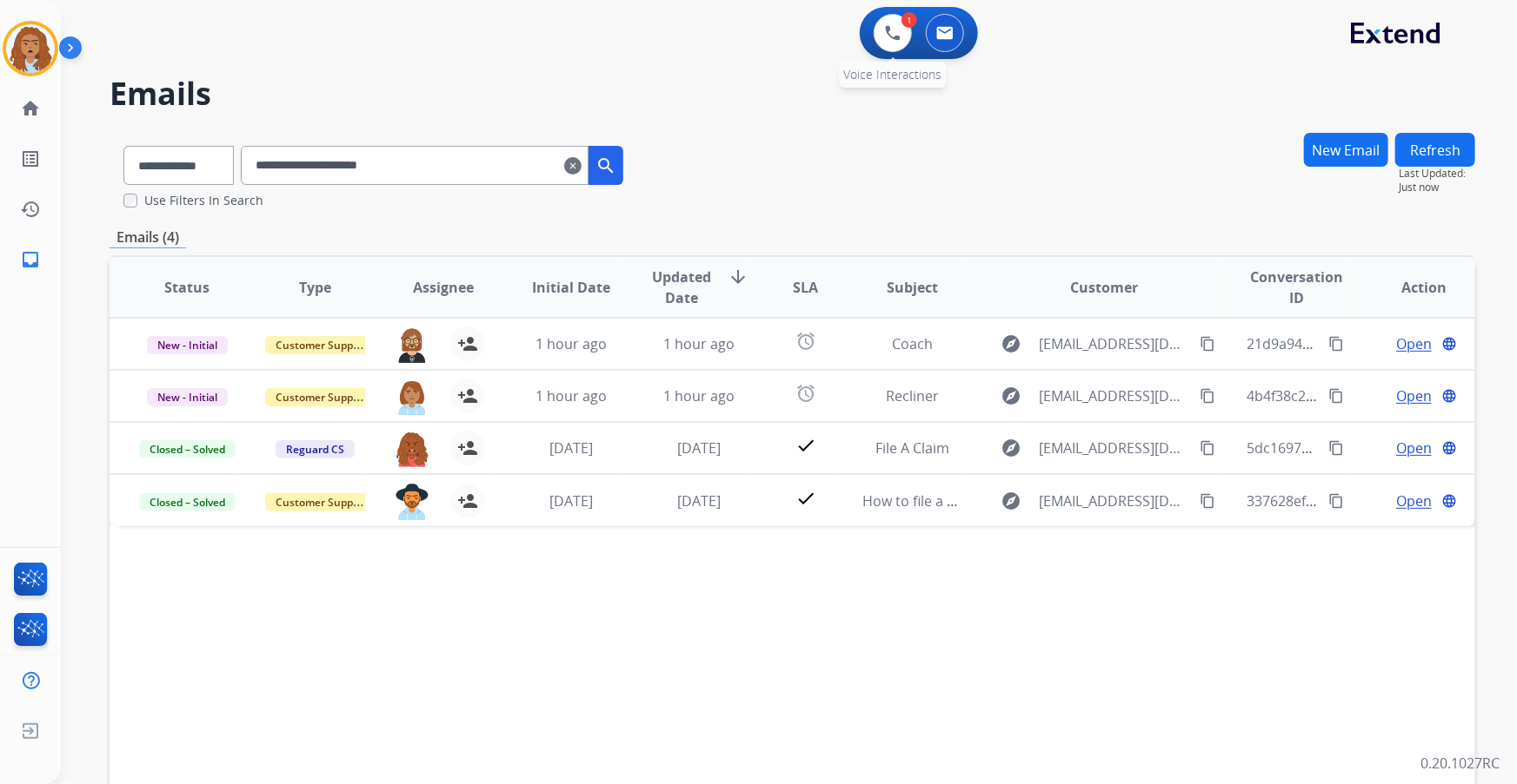
click at [878, 48] on div "1 Voice Interactions" at bounding box center [892, 33] width 52 height 38
click at [884, 51] on div "1 Voice Interactions" at bounding box center [892, 33] width 52 height 38
click at [891, 28] on img at bounding box center [892, 33] width 16 height 16
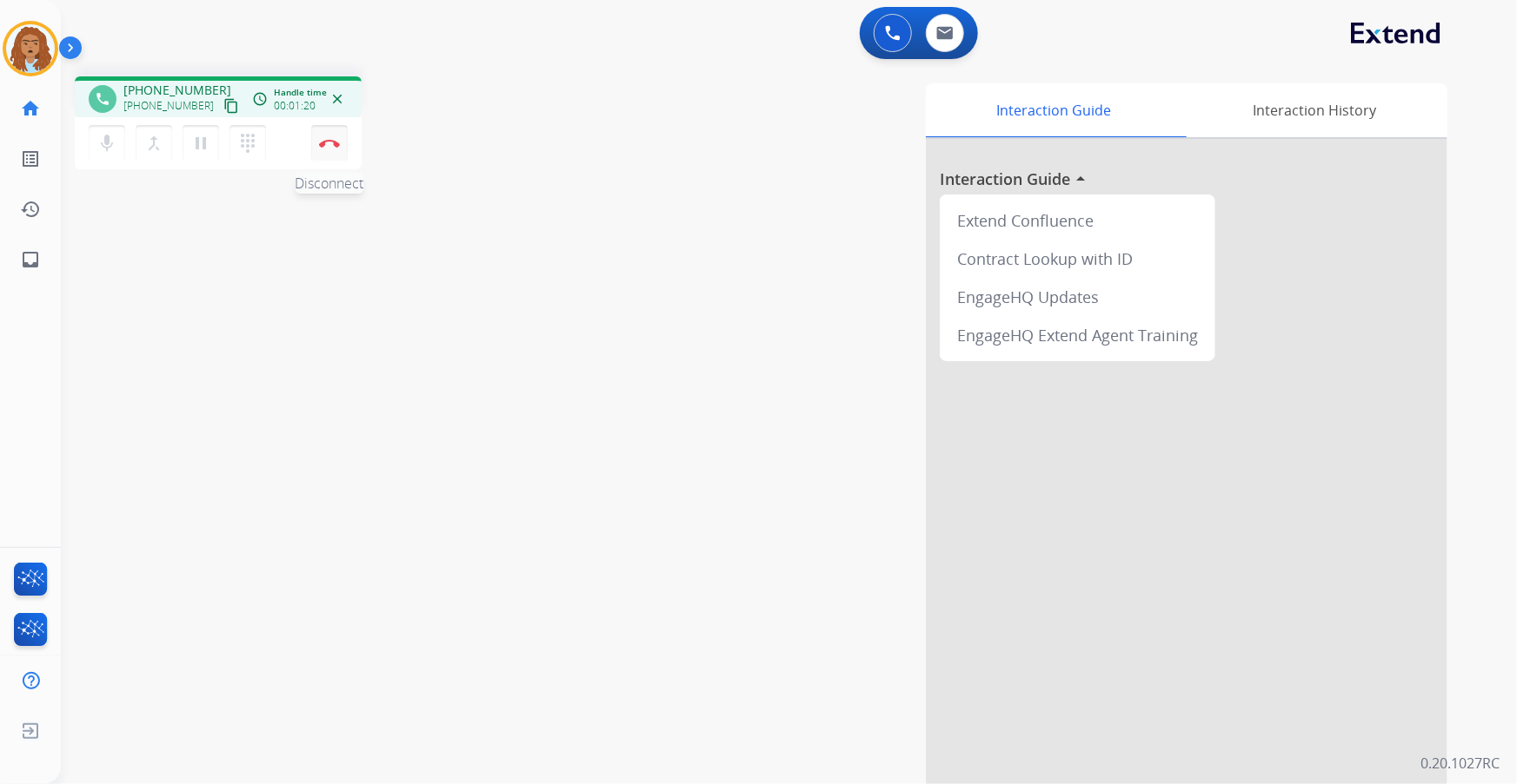
click at [330, 147] on img at bounding box center [329, 143] width 21 height 9
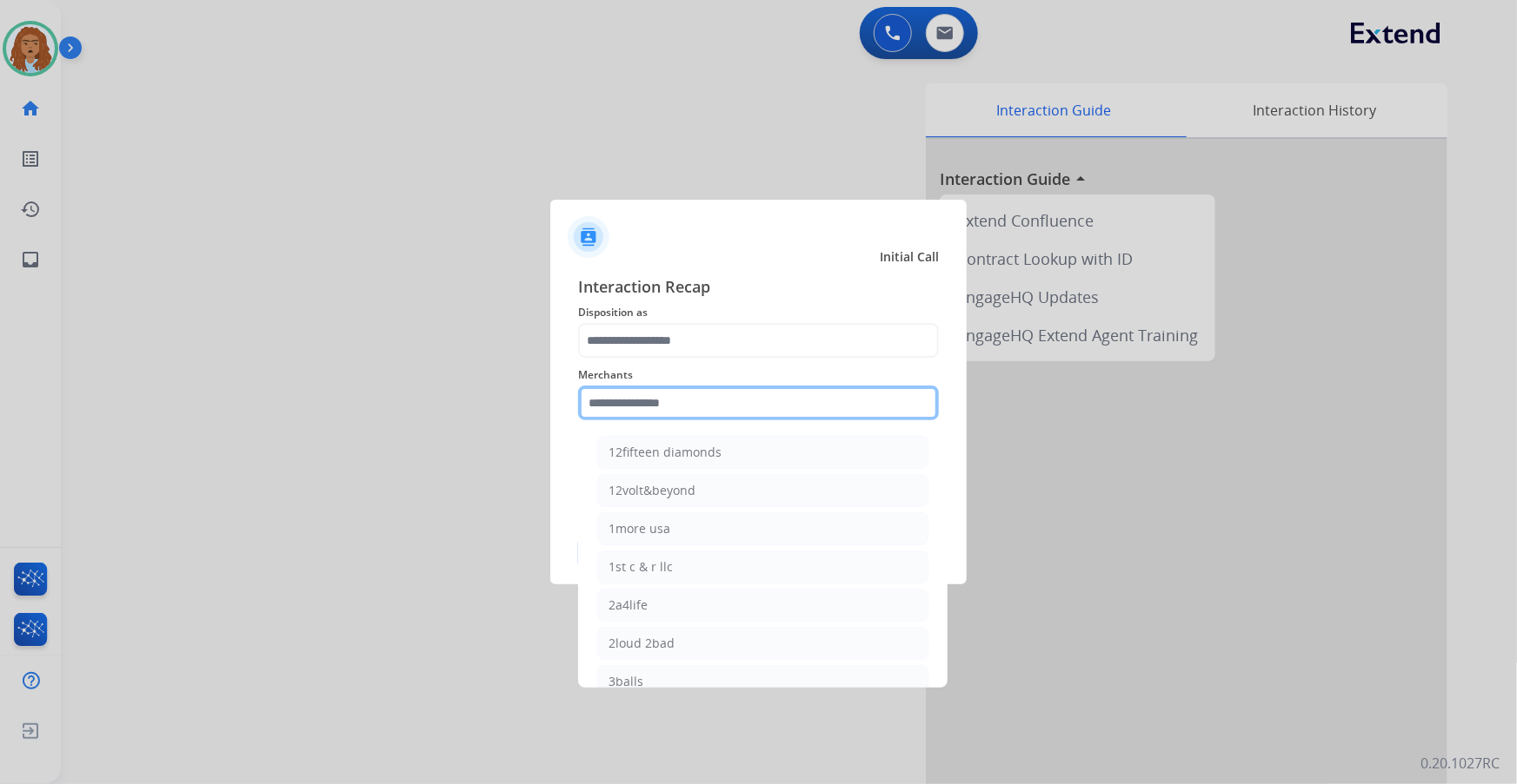
click at [636, 417] on input "text" at bounding box center [758, 403] width 360 height 35
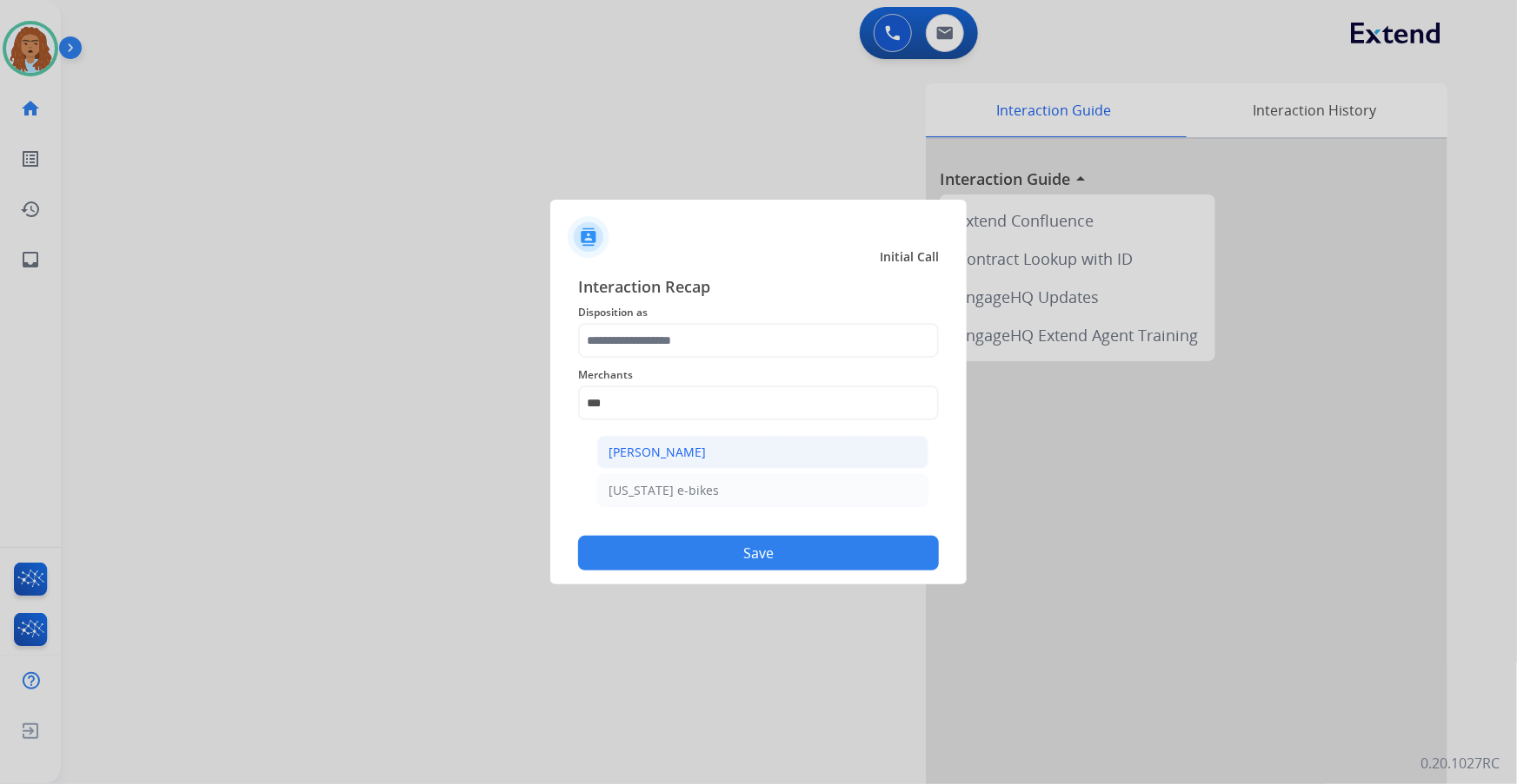
click at [697, 462] on li "[PERSON_NAME]" at bounding box center [762, 452] width 331 height 33
type input "**********"
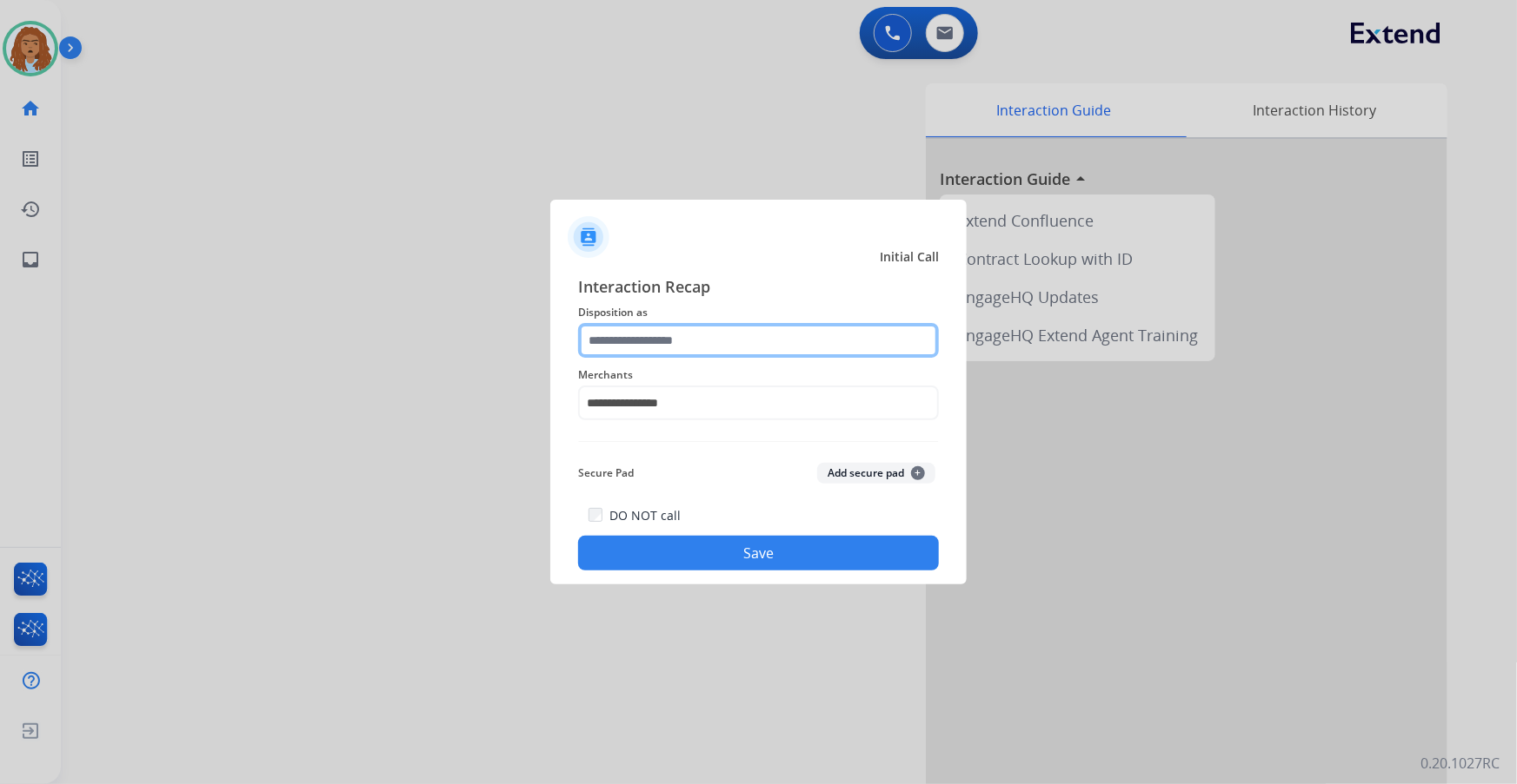
click at [680, 349] on input "text" at bounding box center [758, 340] width 360 height 35
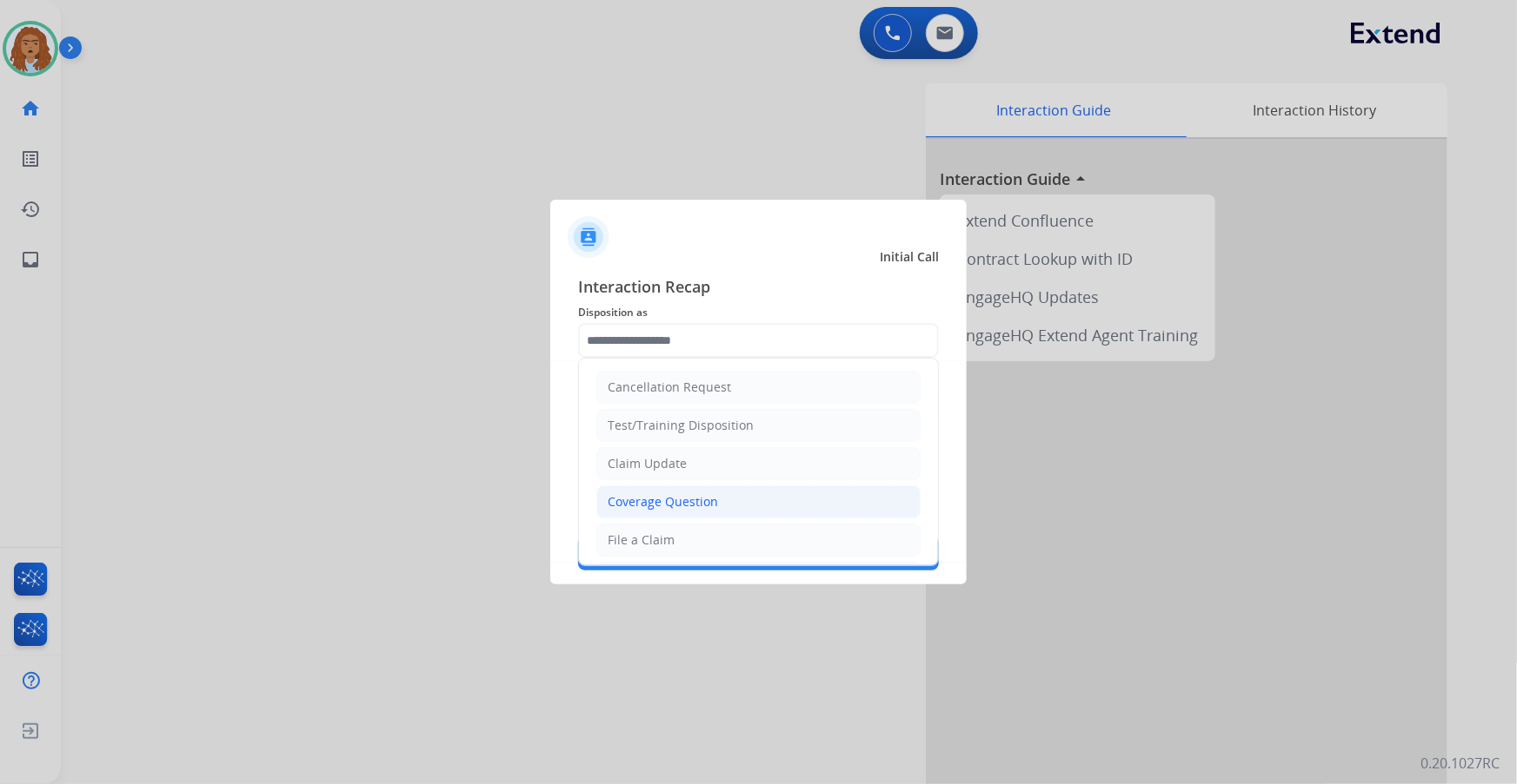
click at [633, 504] on div "Coverage Question" at bounding box center [663, 502] width 111 height 17
type input "**********"
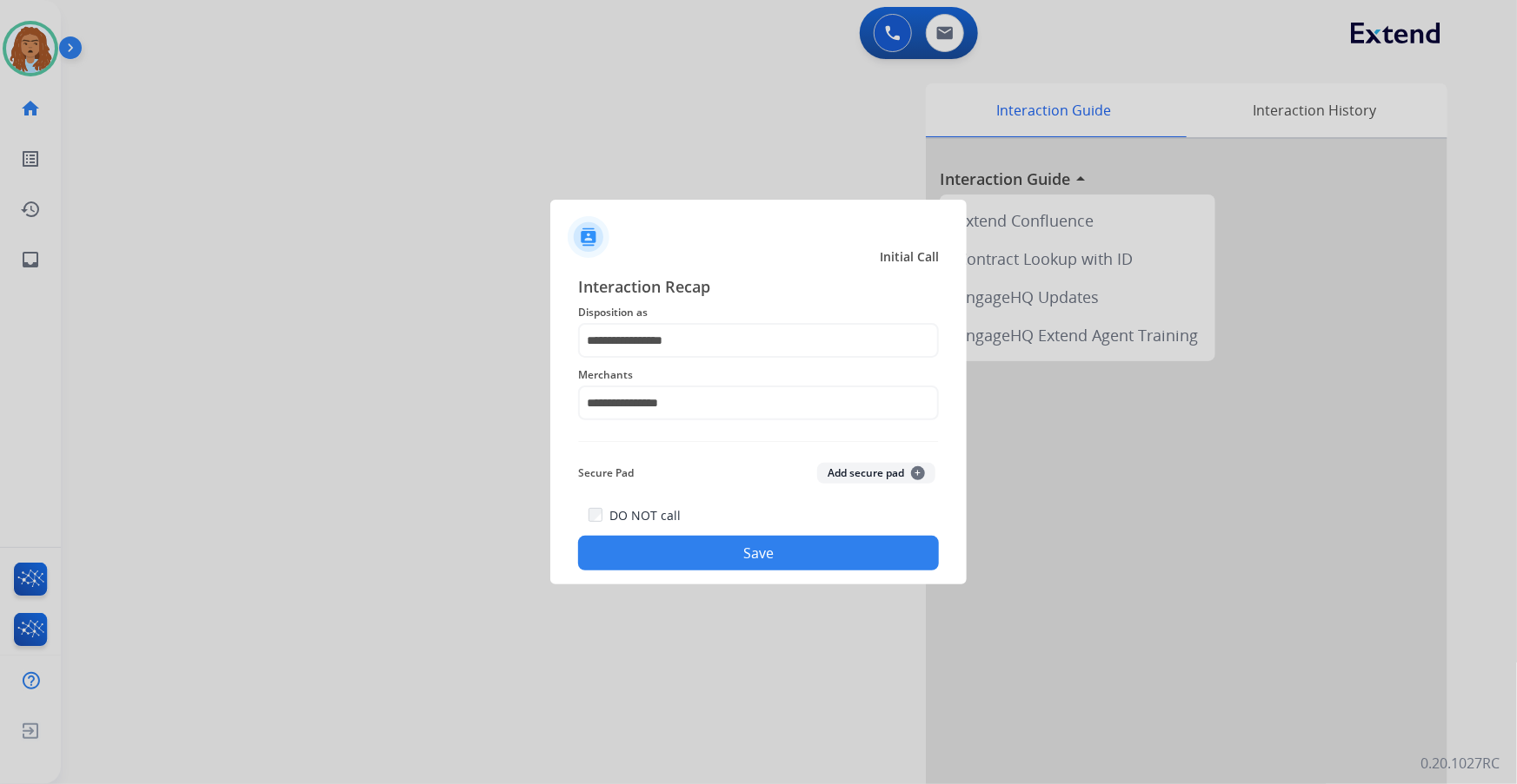
click at [689, 560] on button "Save" at bounding box center [758, 553] width 360 height 35
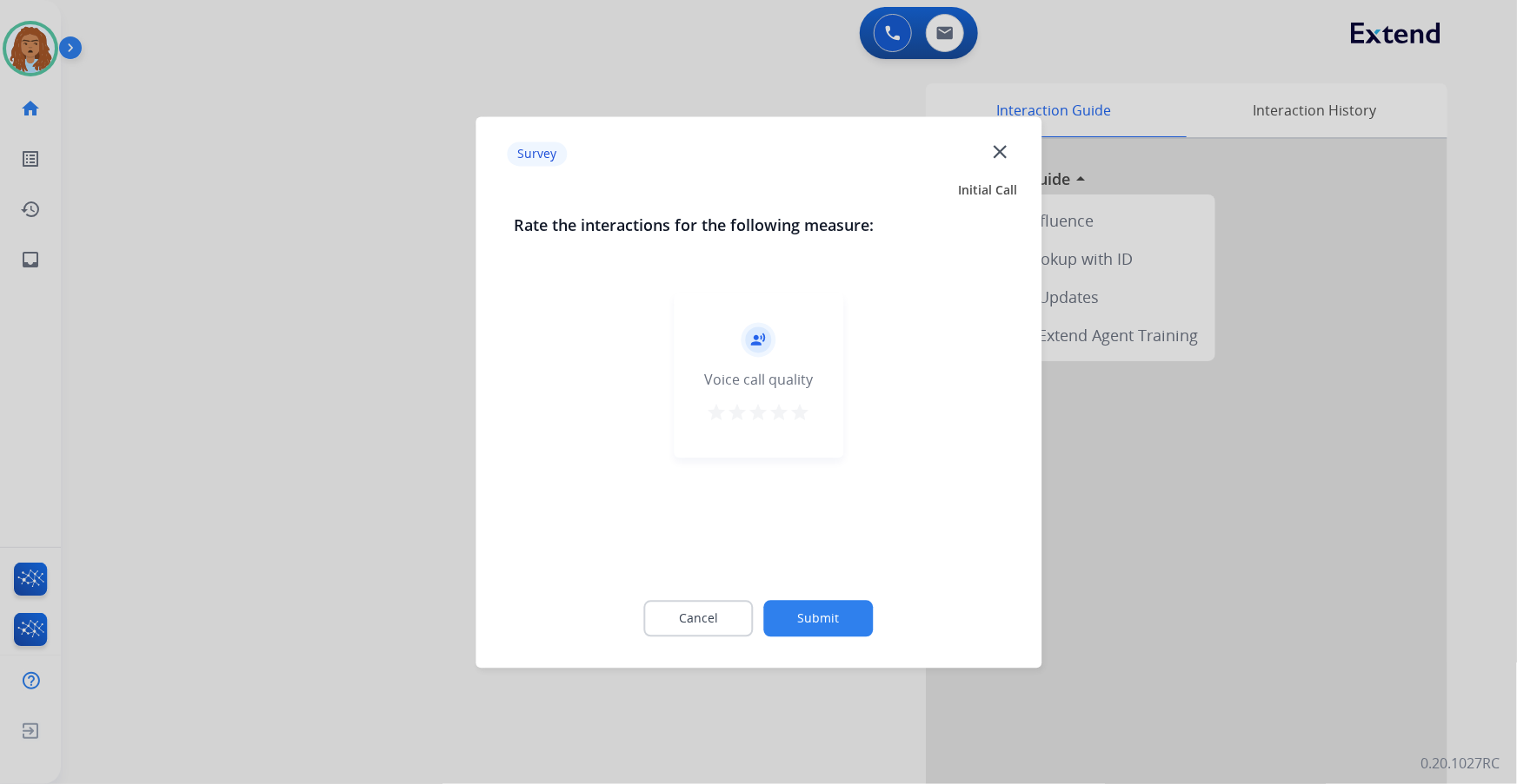
click at [830, 625] on button "Submit" at bounding box center [818, 618] width 110 height 37
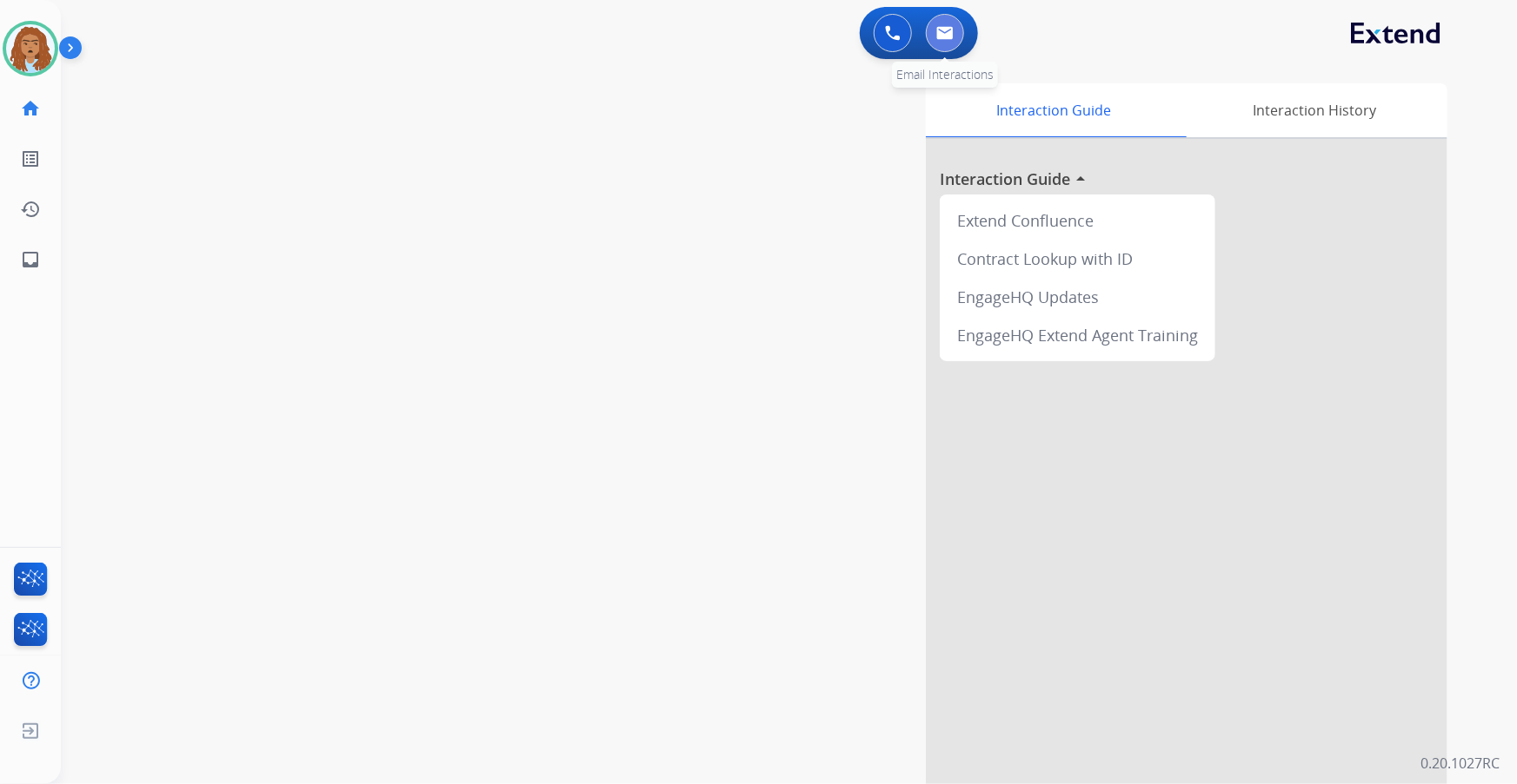
click at [940, 32] on img at bounding box center [944, 33] width 17 height 14
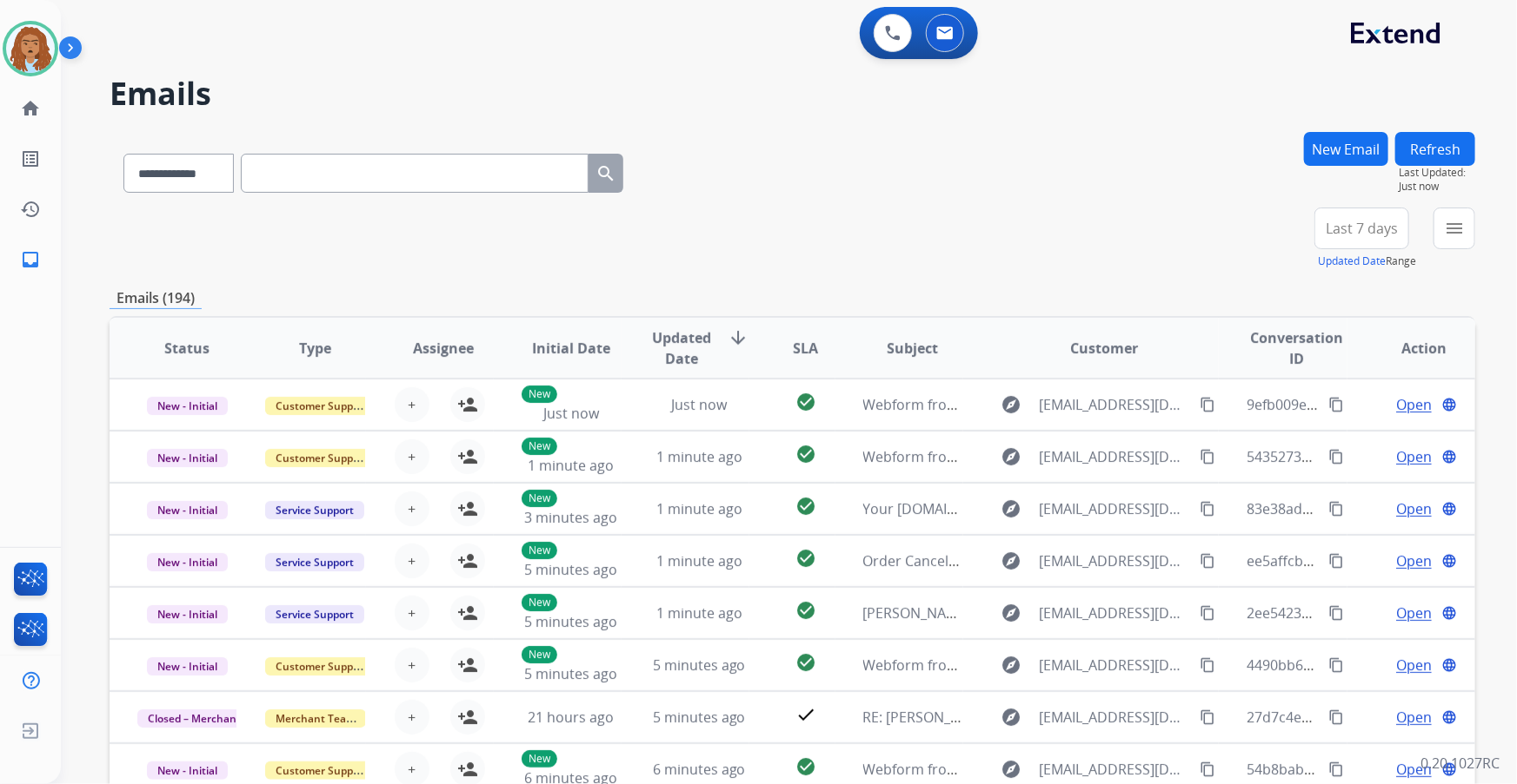
click at [325, 188] on input "text" at bounding box center [414, 173] width 347 height 39
paste input "**********"
type input "**********"
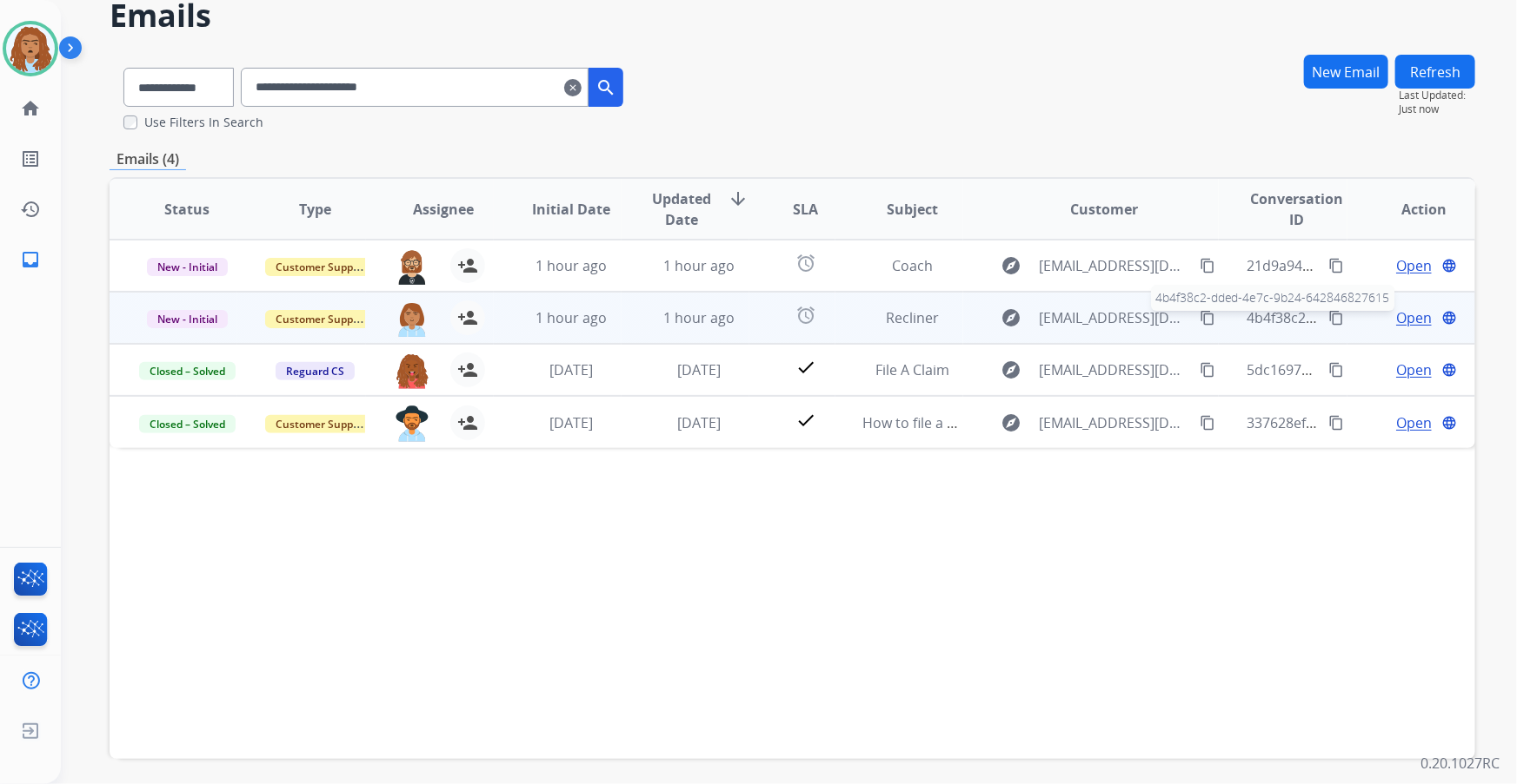
scroll to position [144, 0]
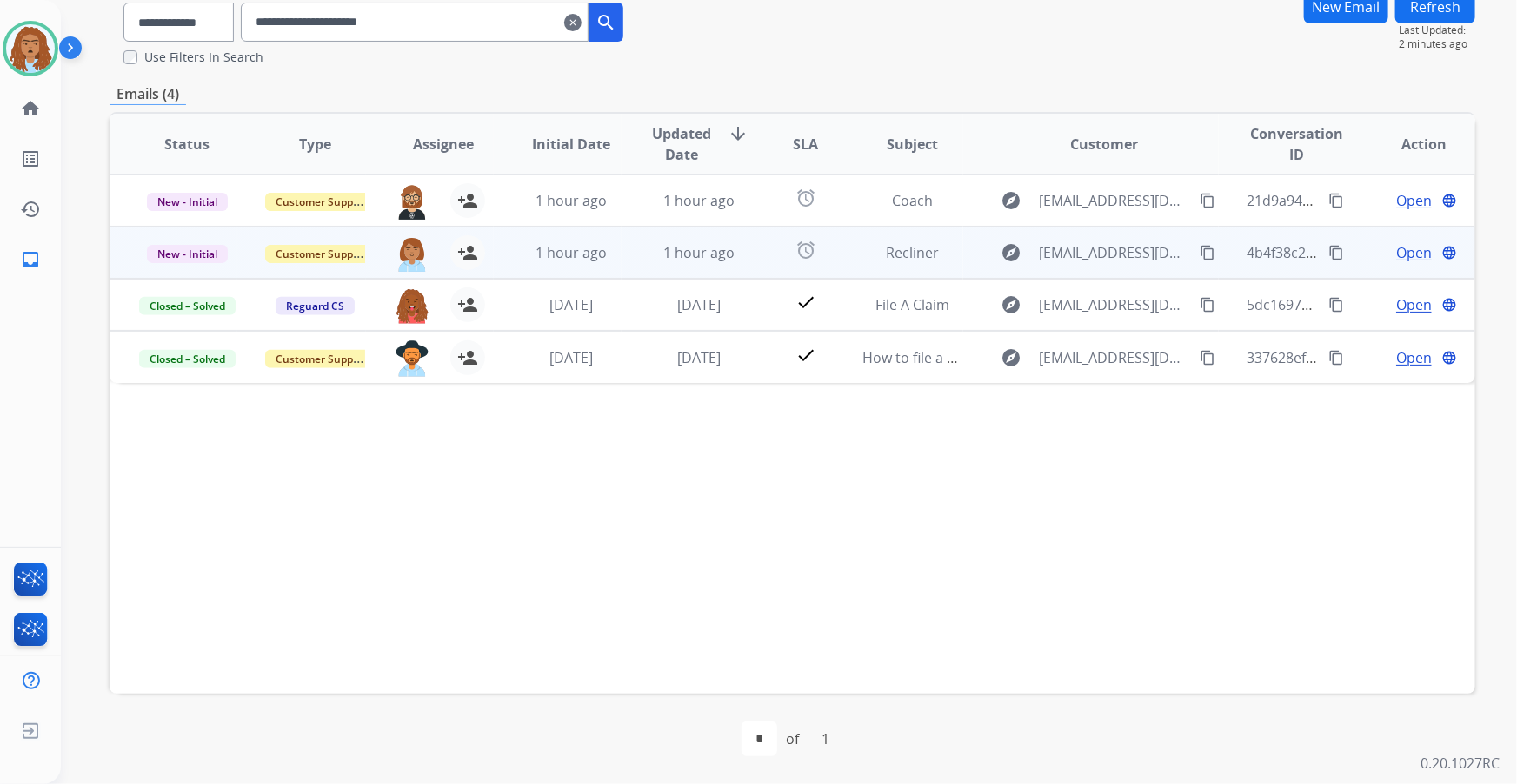
click at [1396, 250] on span "Open" at bounding box center [1414, 252] width 36 height 21
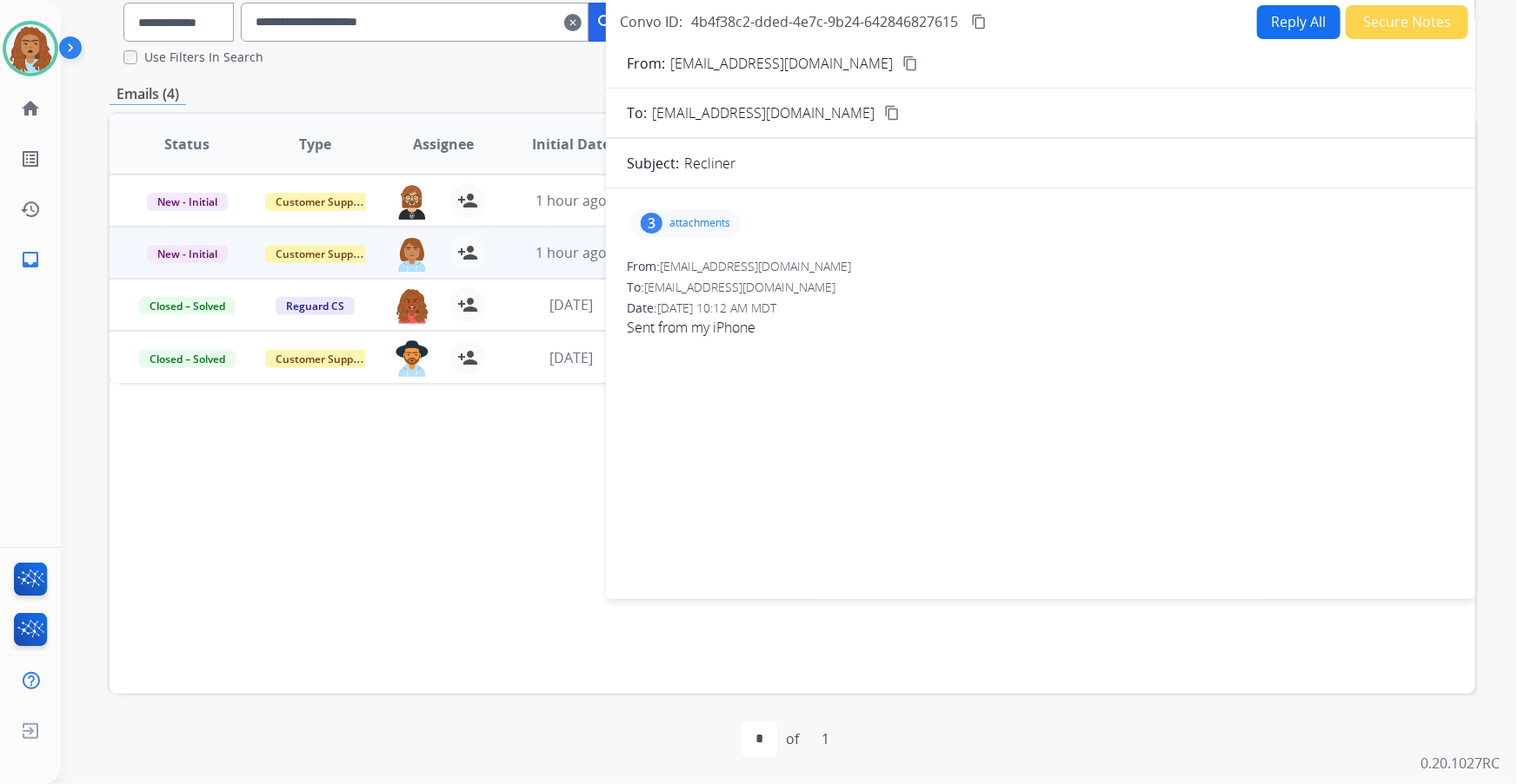
click at [695, 216] on p "attachments" at bounding box center [700, 223] width 61 height 14
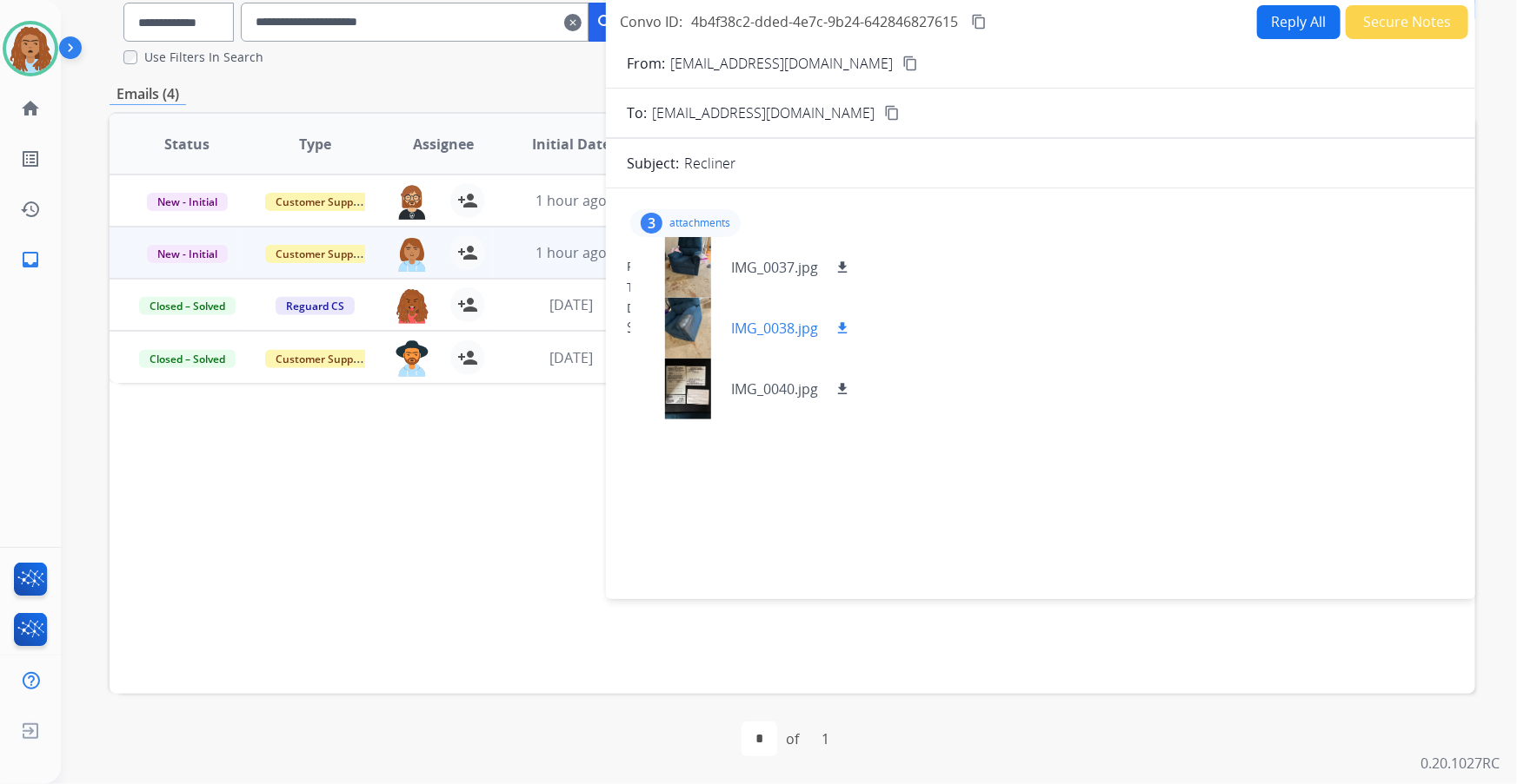
click at [698, 332] on div at bounding box center [687, 328] width 87 height 61
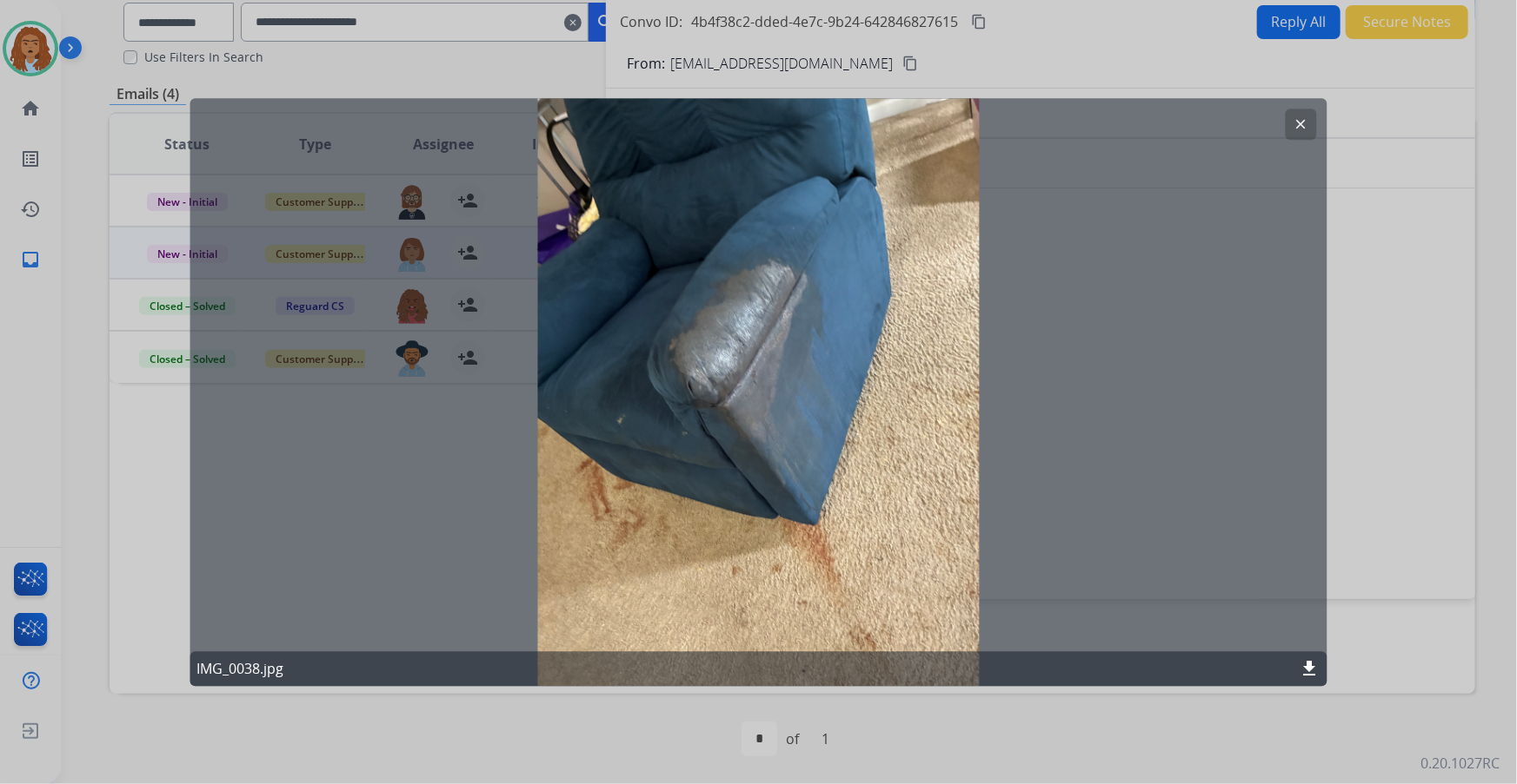
click at [1291, 125] on button "clear" at bounding box center [1300, 124] width 31 height 31
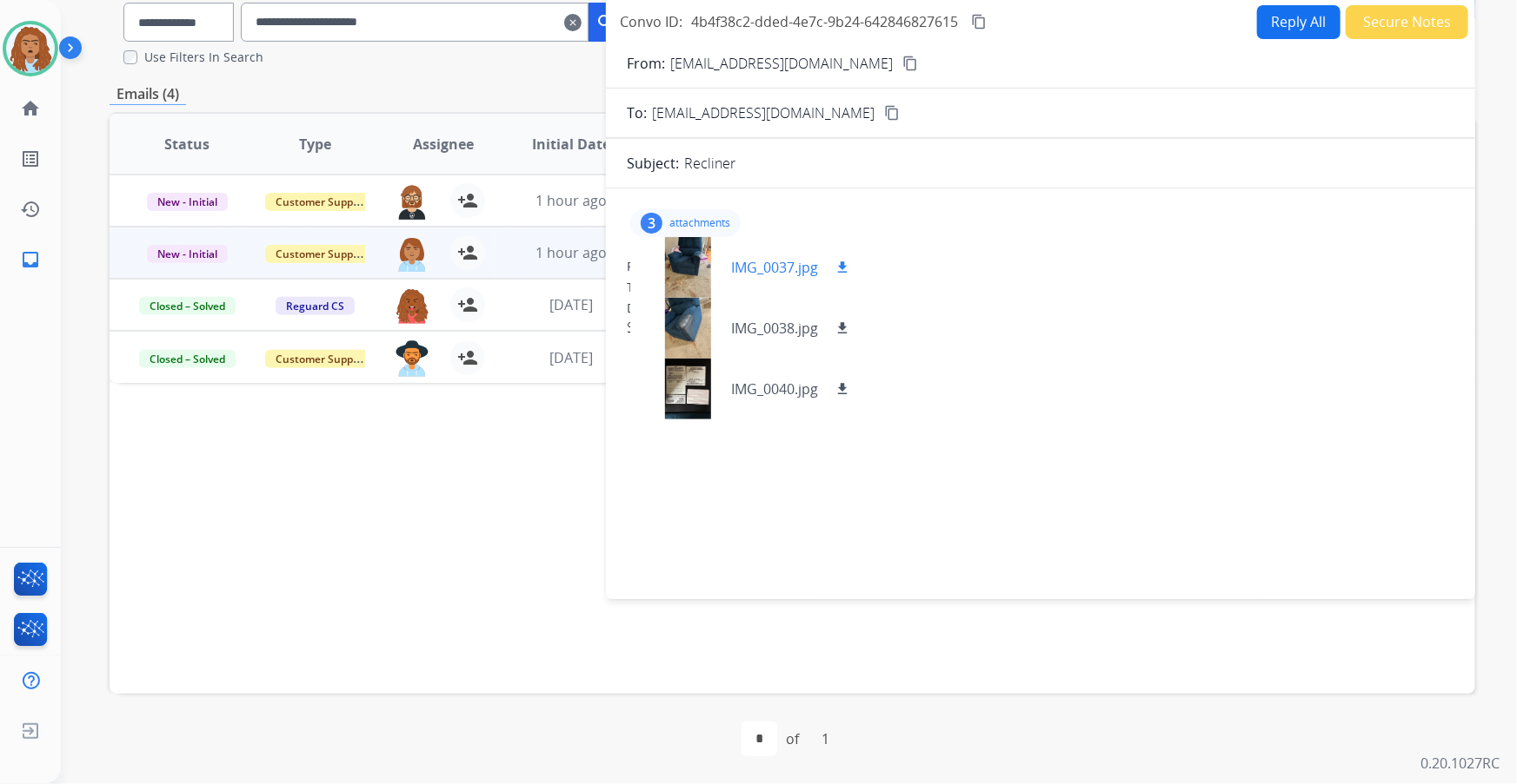
click at [683, 266] on div at bounding box center [687, 267] width 87 height 61
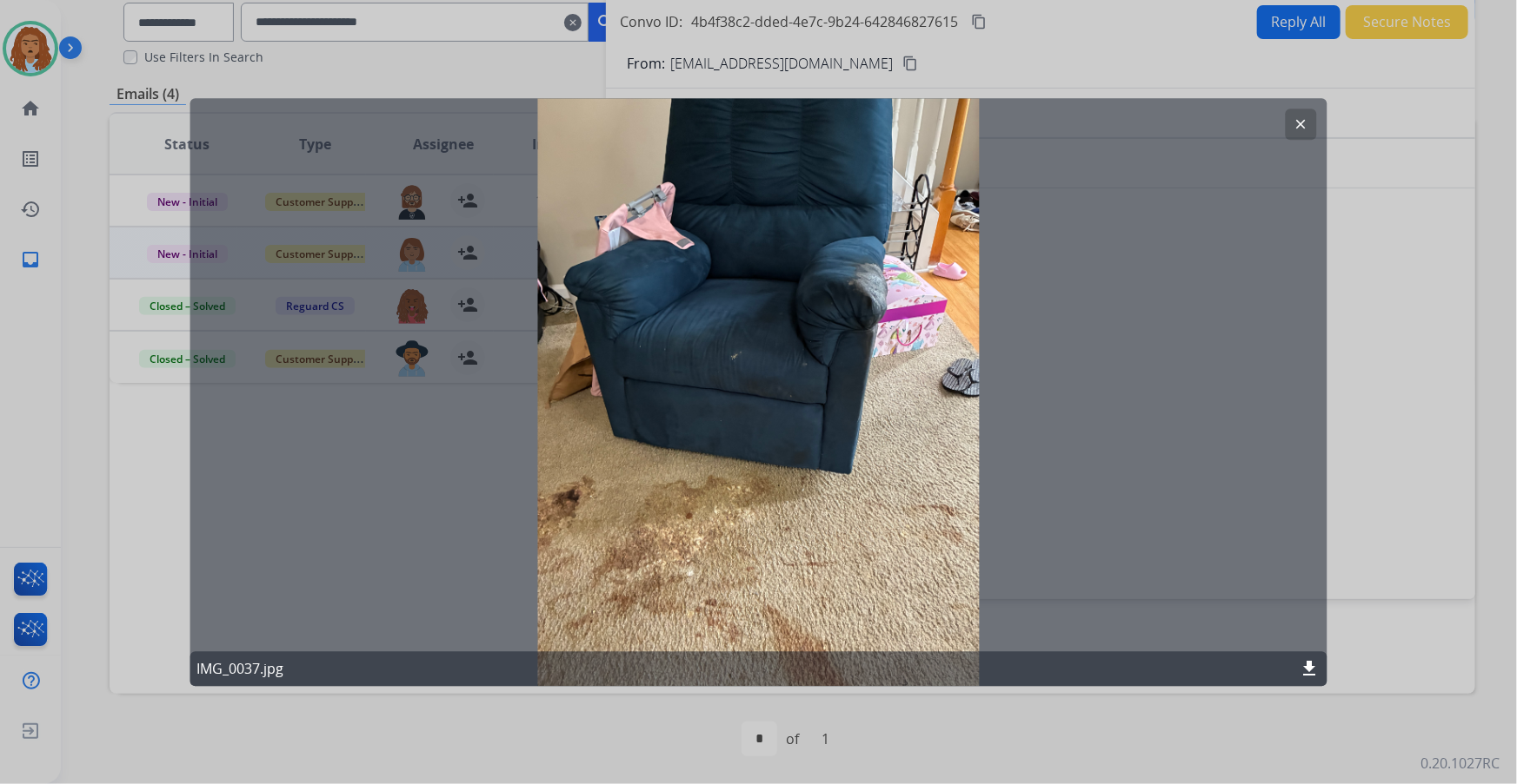
click at [1291, 131] on button "clear" at bounding box center [1300, 124] width 31 height 31
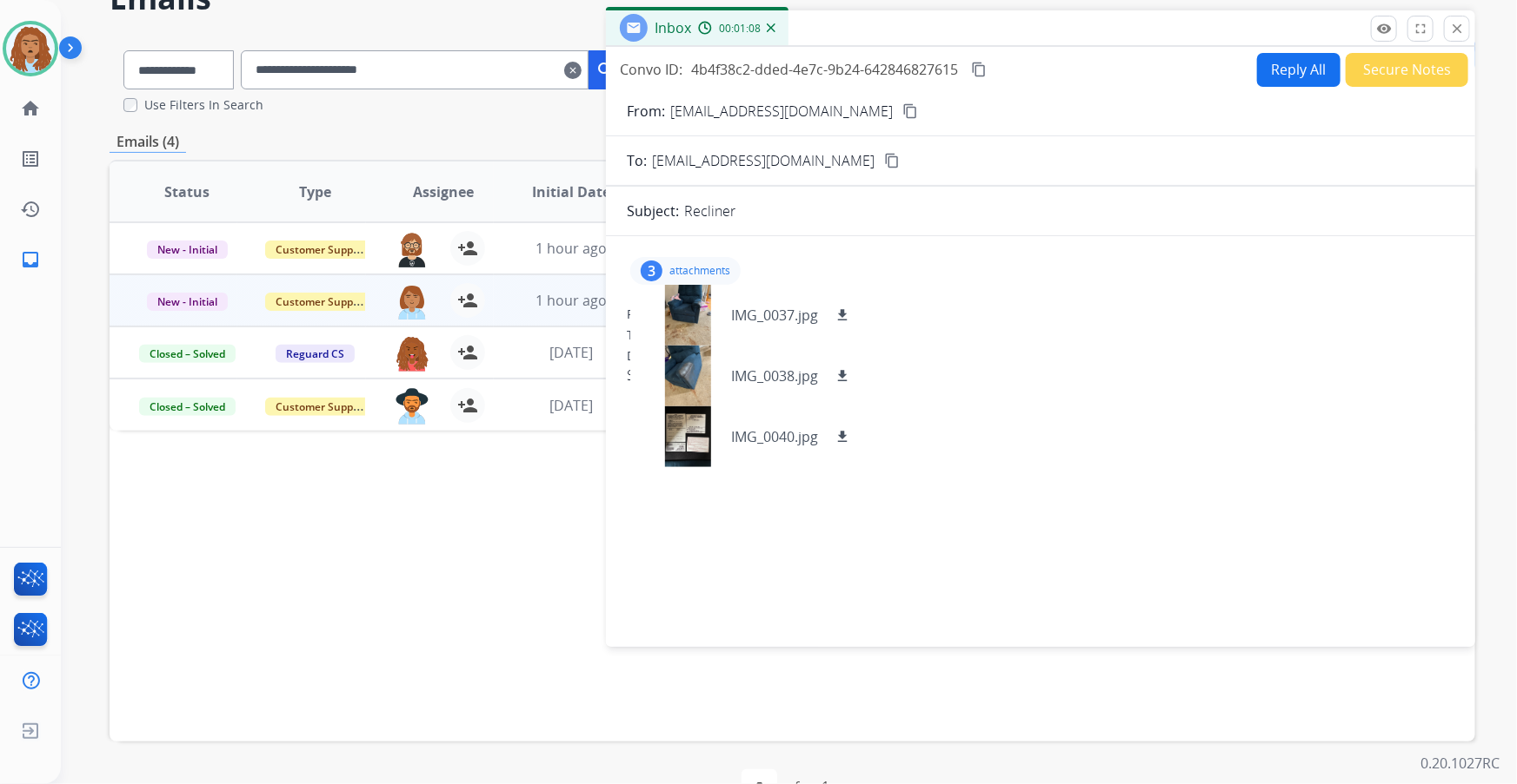
scroll to position [0, 0]
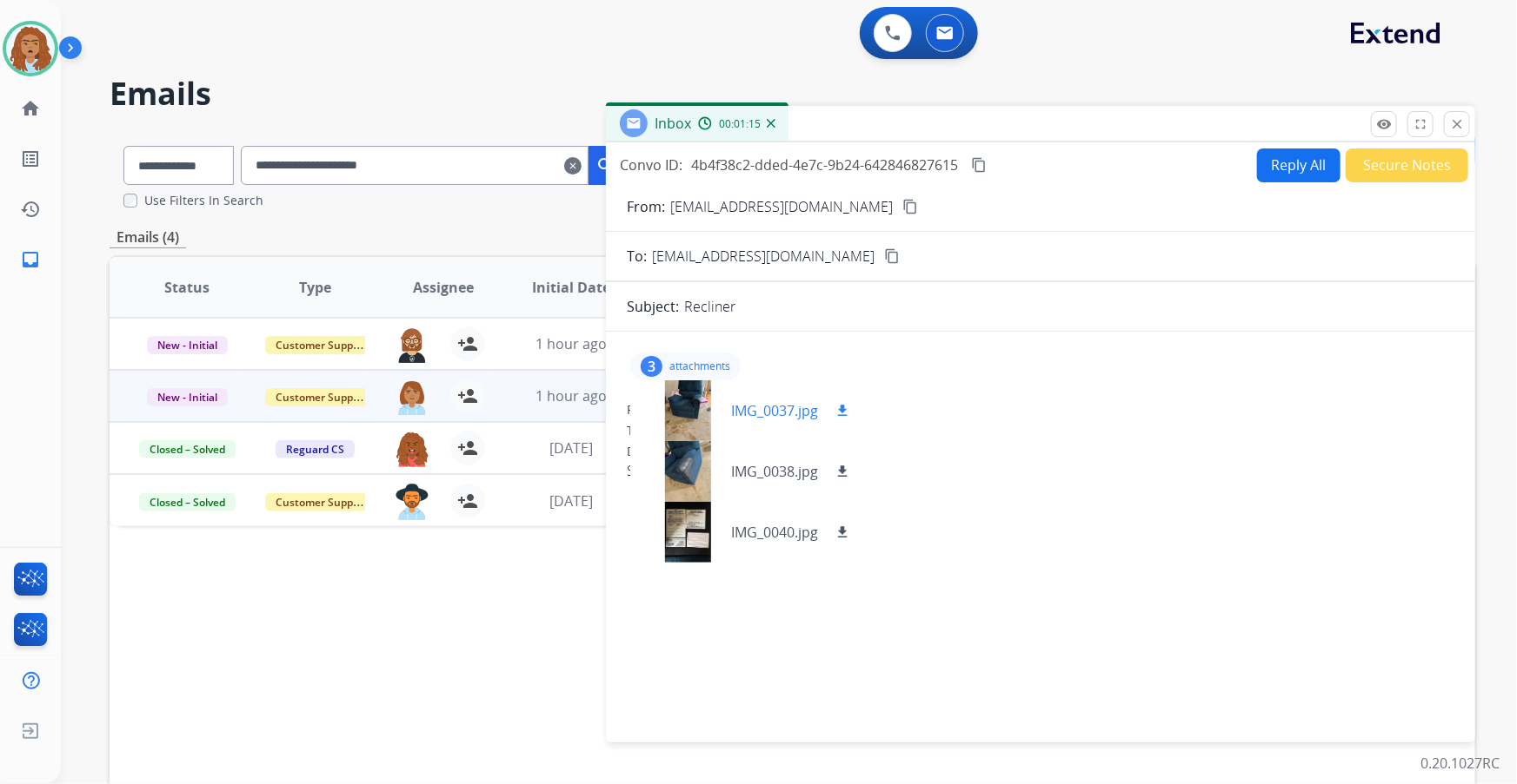
click at [683, 404] on div at bounding box center [687, 410] width 87 height 61
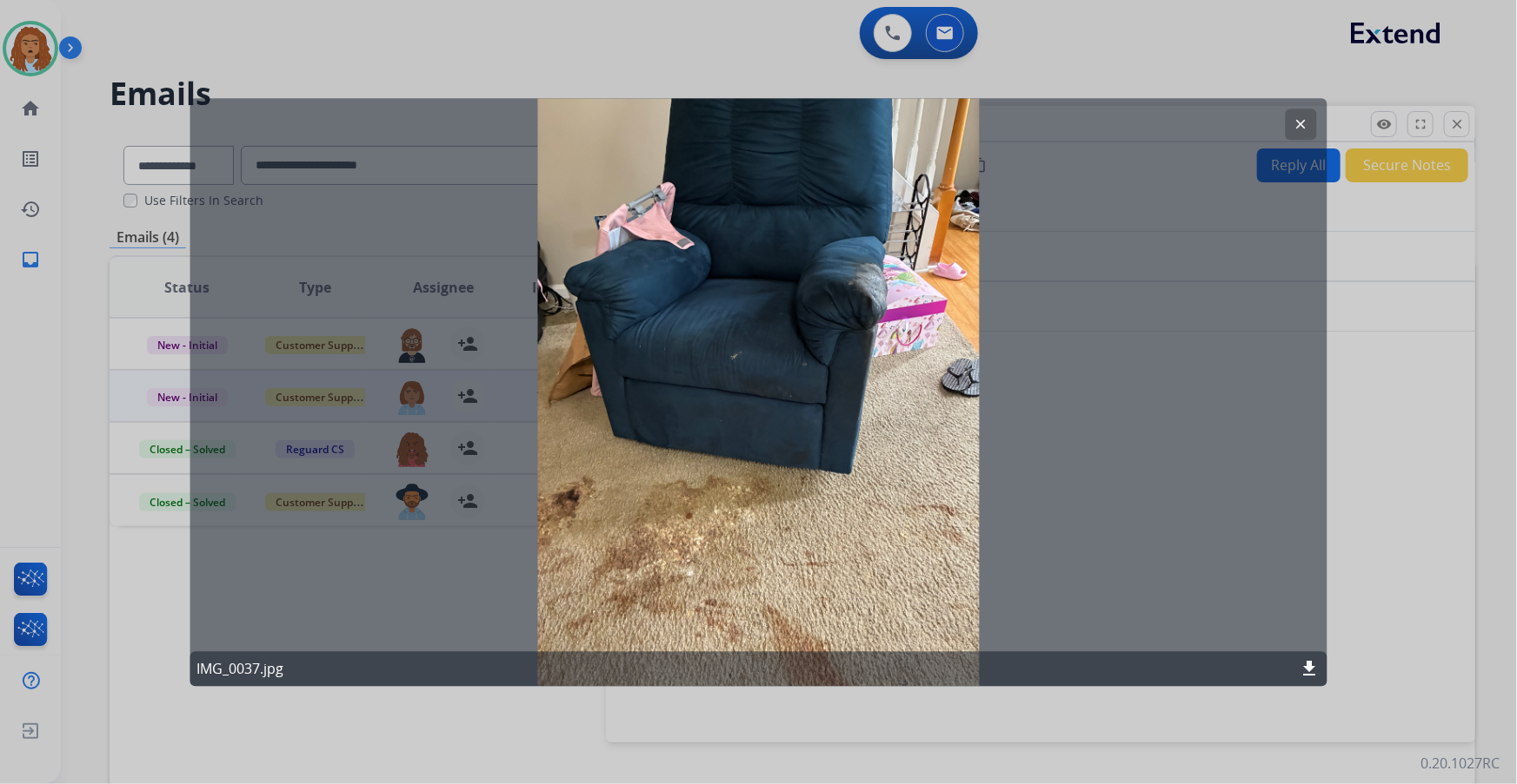
click at [1294, 115] on button "clear" at bounding box center [1300, 124] width 31 height 31
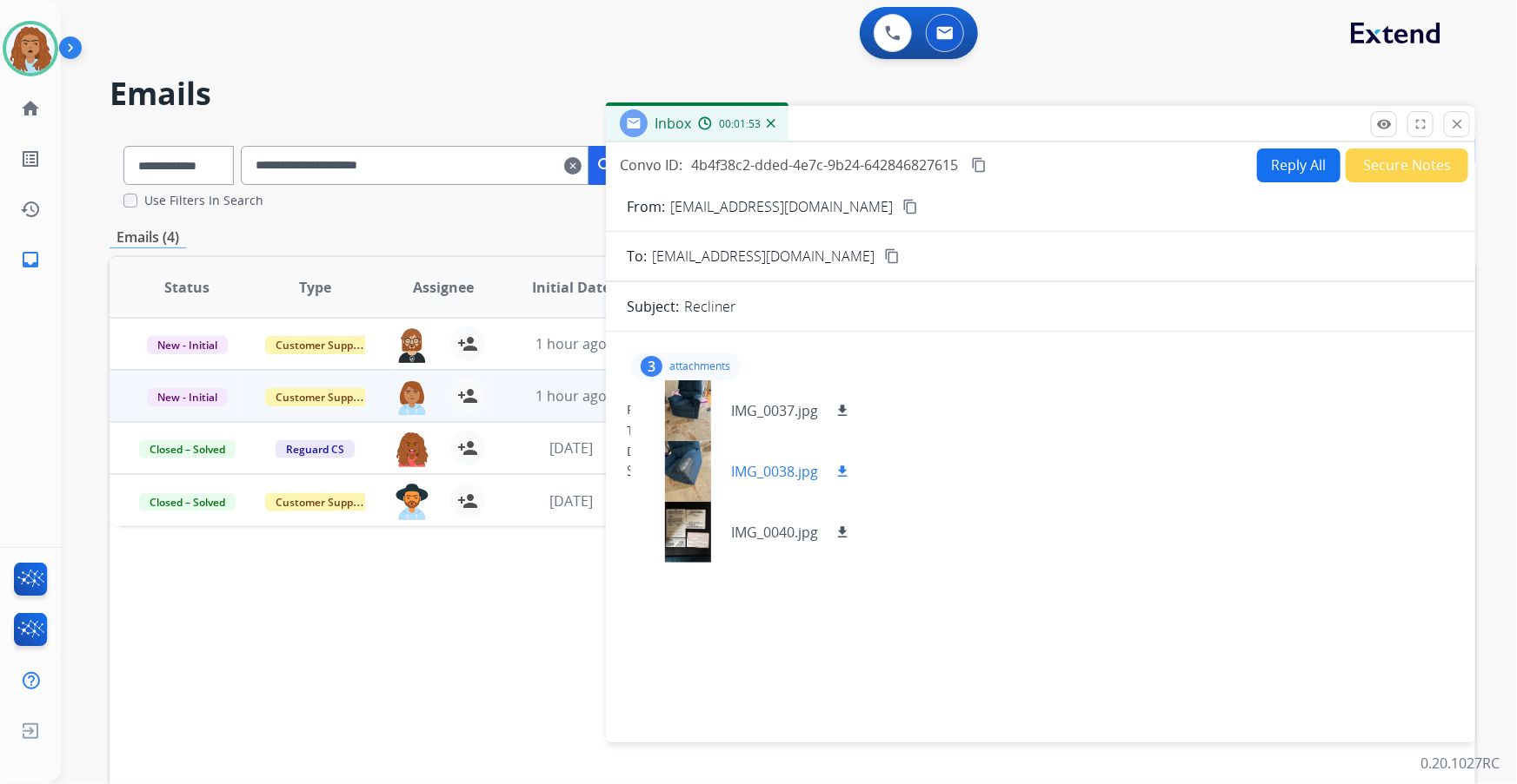
click at [686, 469] on div at bounding box center [687, 471] width 87 height 61
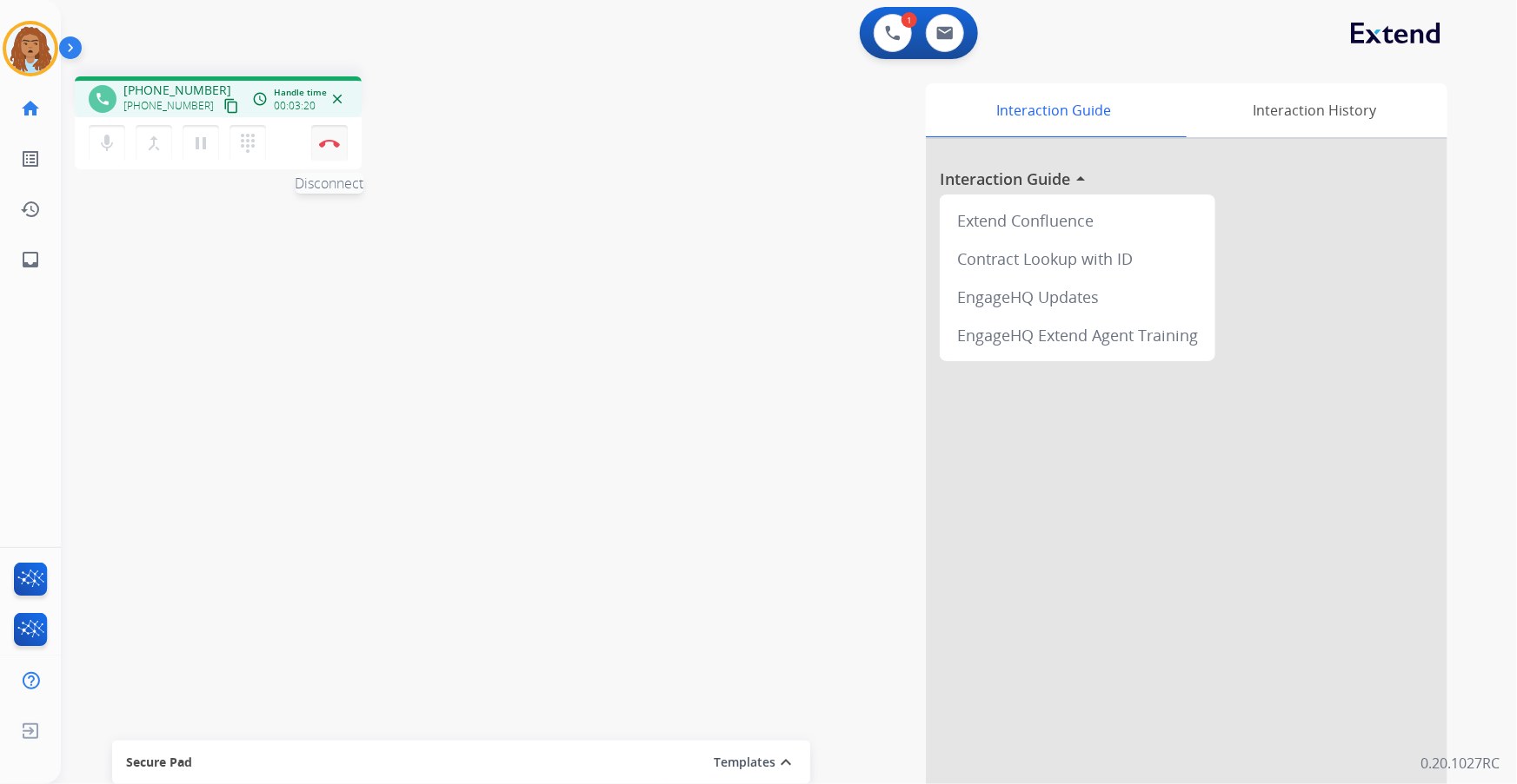
click at [330, 145] on img at bounding box center [329, 143] width 21 height 9
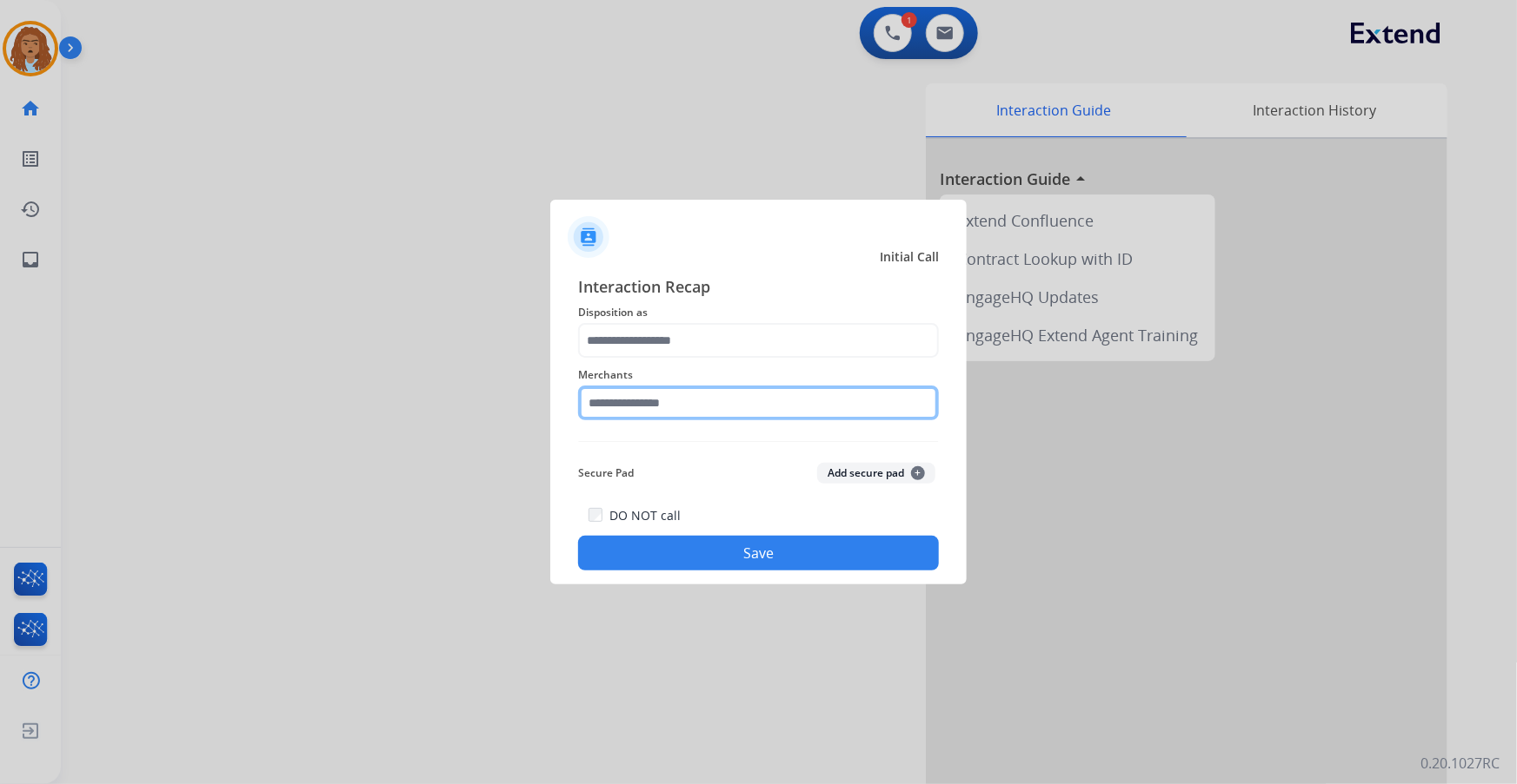
click at [701, 398] on input "text" at bounding box center [758, 403] width 360 height 35
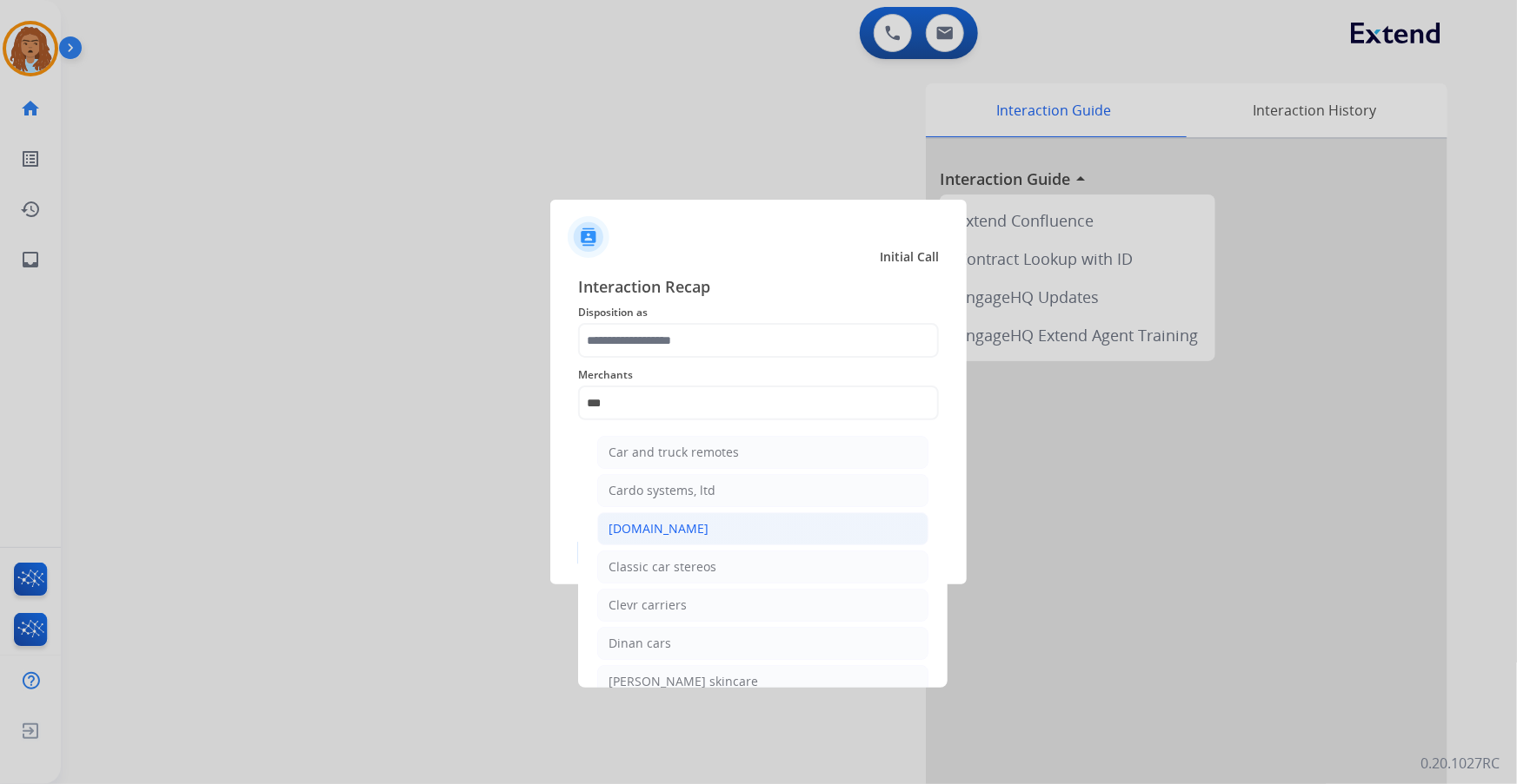
click at [696, 529] on li "[DOMAIN_NAME]" at bounding box center [762, 529] width 331 height 33
type input "**********"
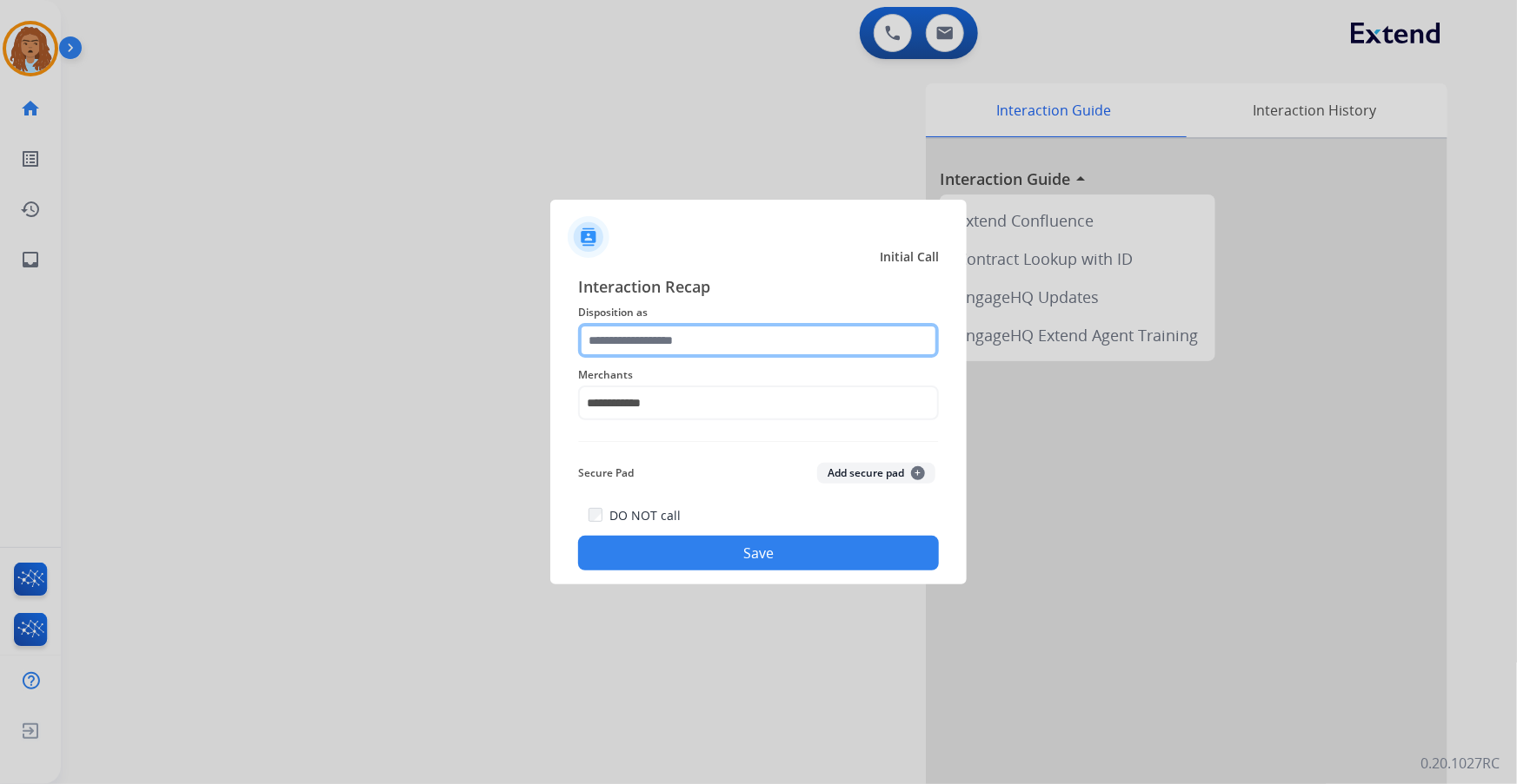
click at [675, 335] on input "text" at bounding box center [758, 340] width 360 height 35
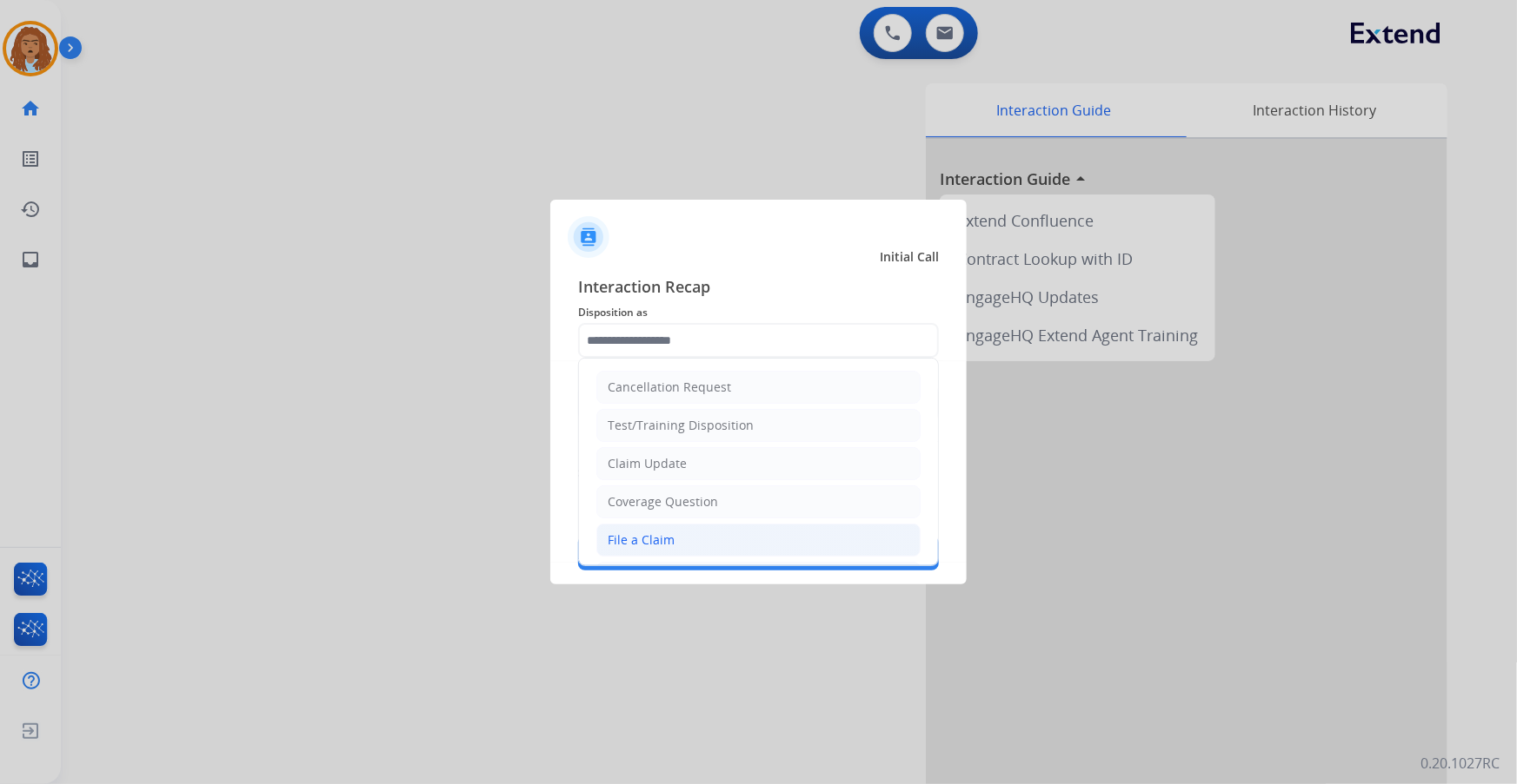
click at [667, 535] on div "File a Claim" at bounding box center [641, 540] width 67 height 17
type input "**********"
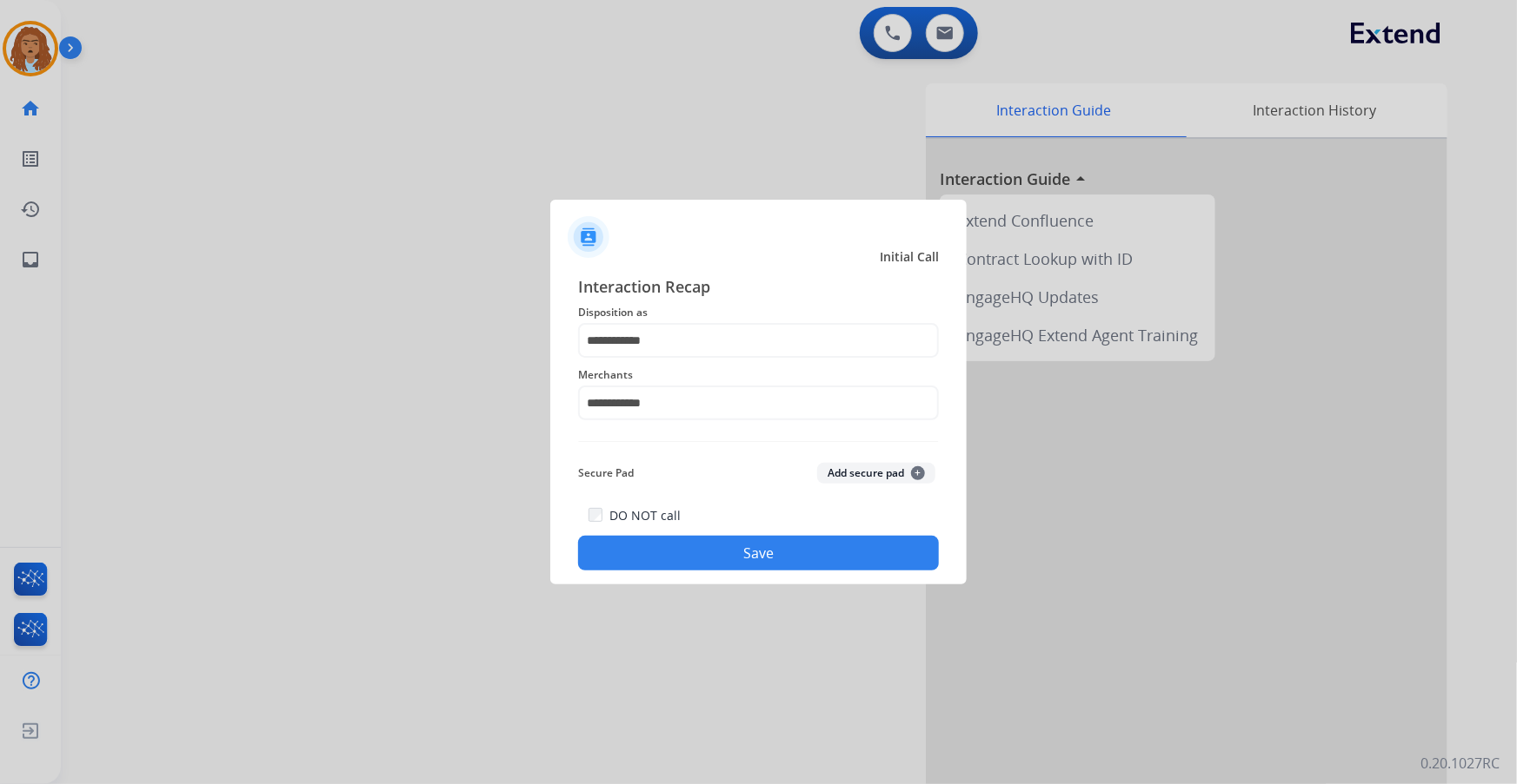
click at [744, 547] on button "Save" at bounding box center [758, 553] width 360 height 35
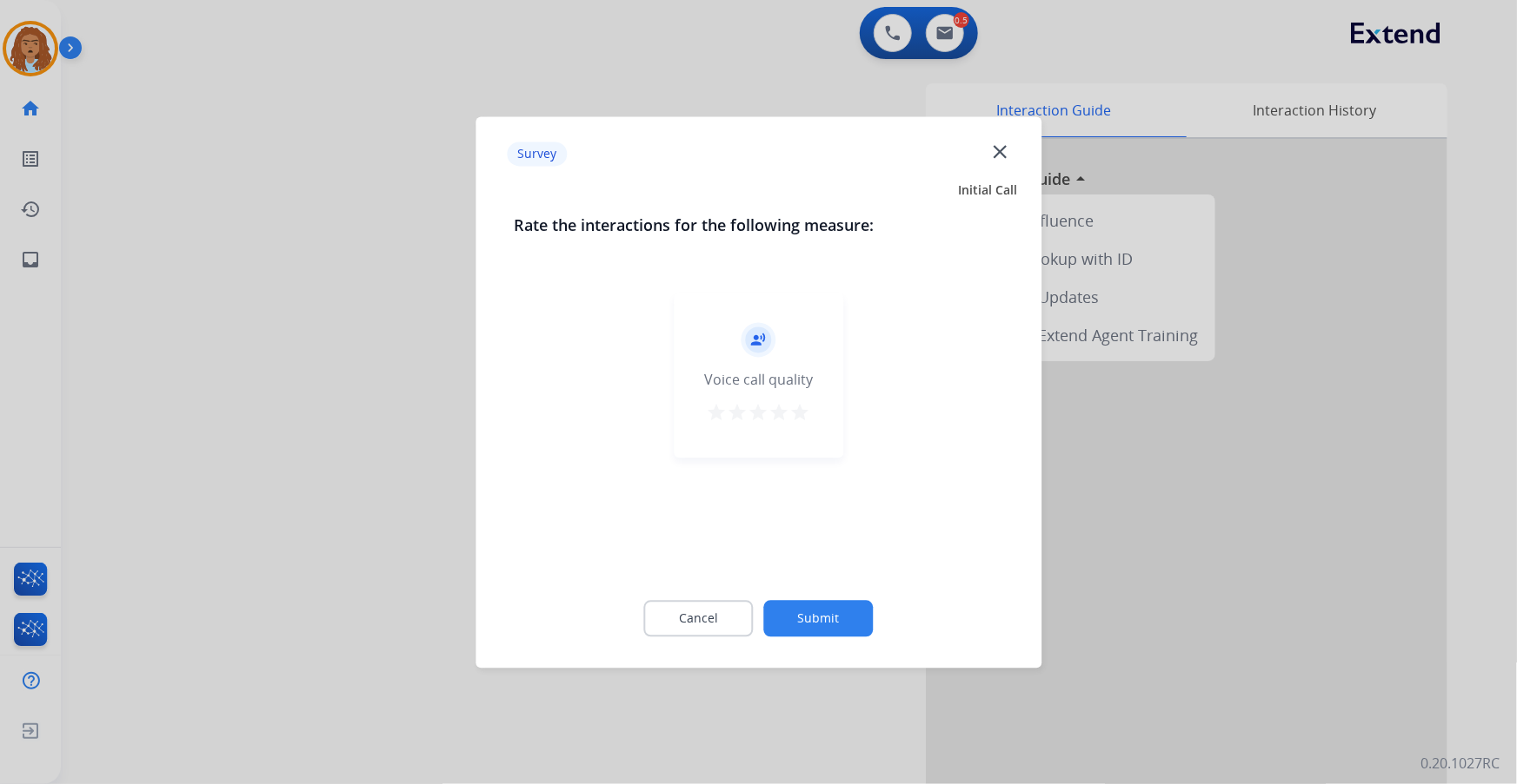
click at [840, 612] on button "Submit" at bounding box center [818, 618] width 110 height 37
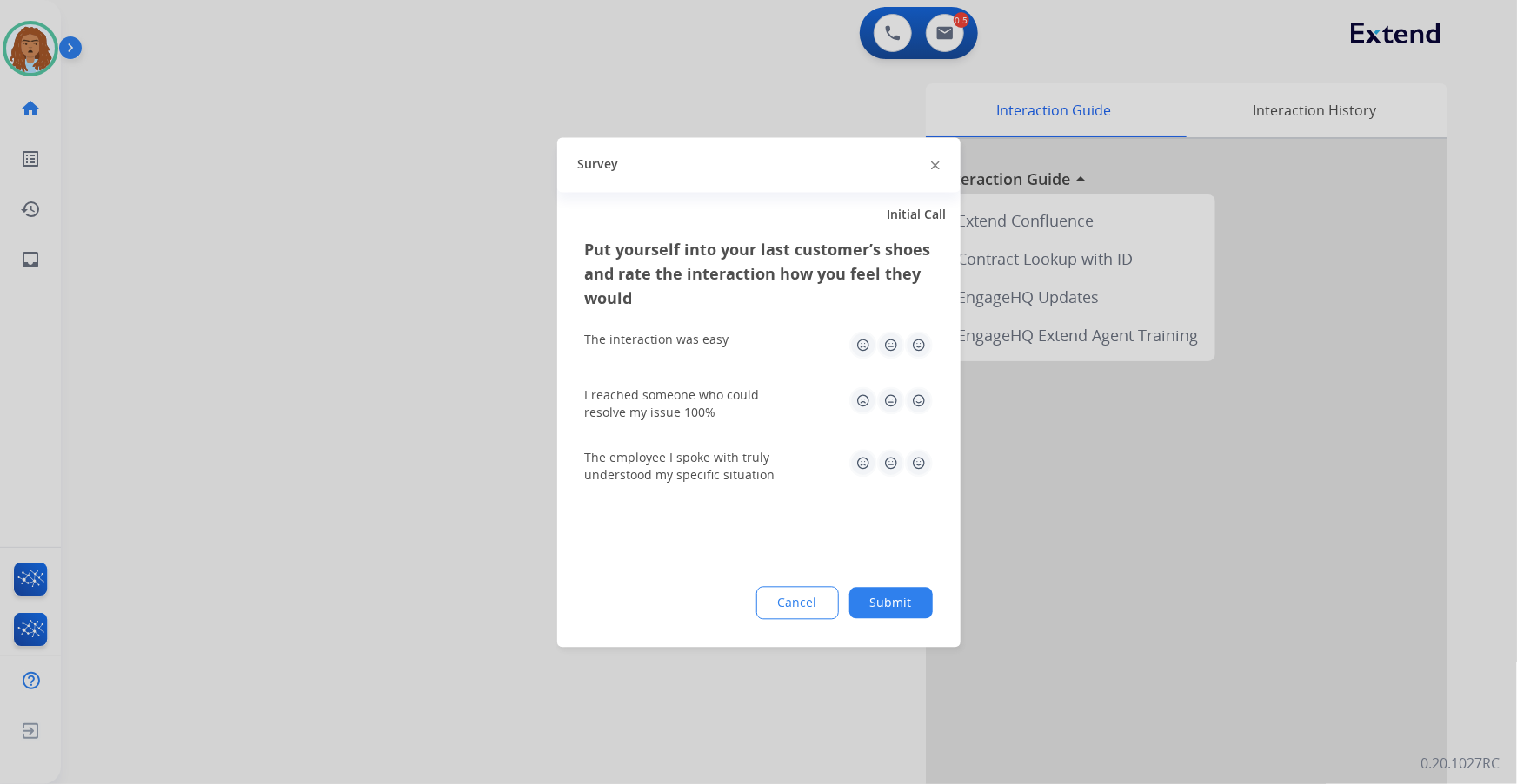
click at [913, 616] on button "Submit" at bounding box center [891, 602] width 84 height 31
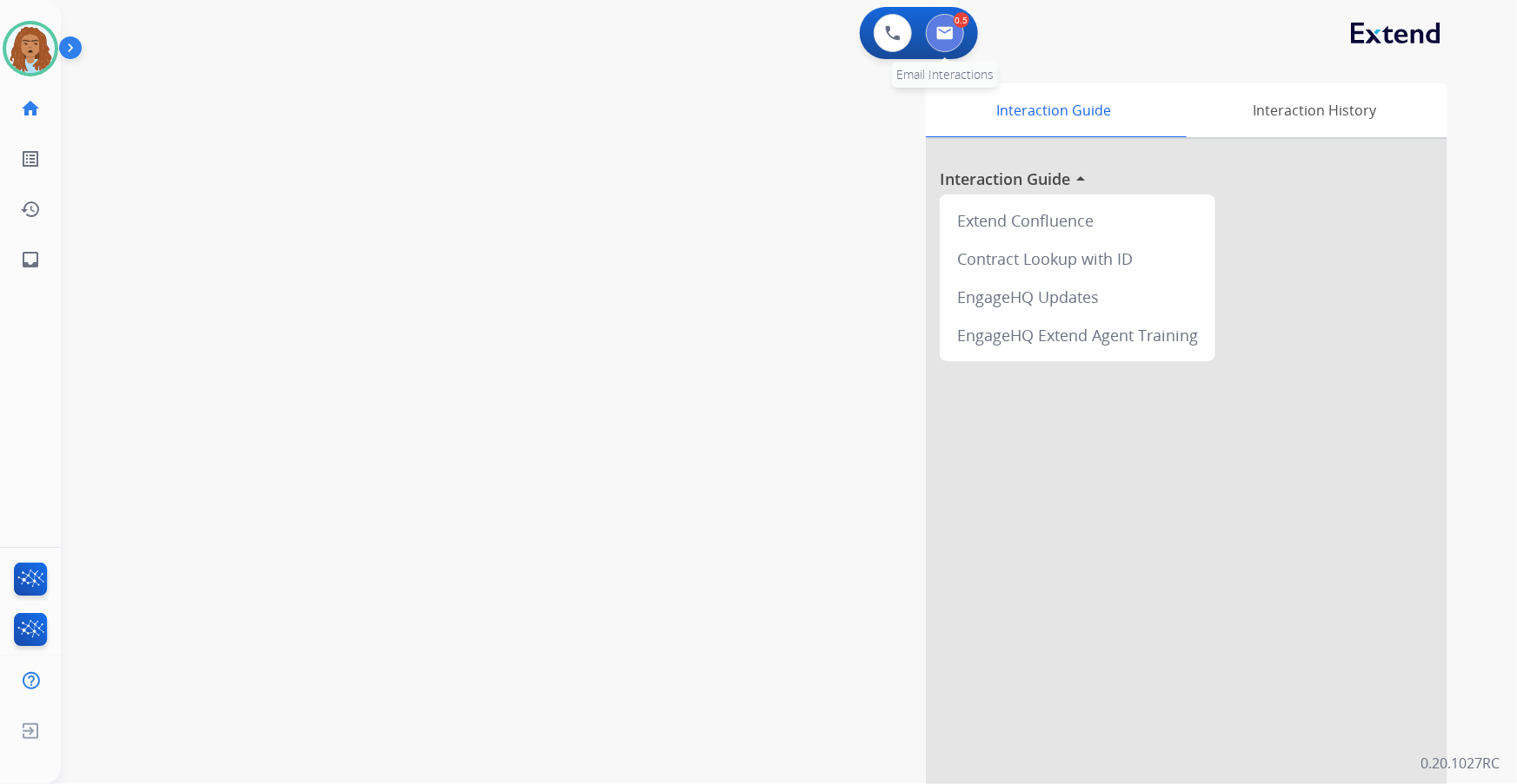
click at [947, 28] on img at bounding box center [944, 33] width 17 height 14
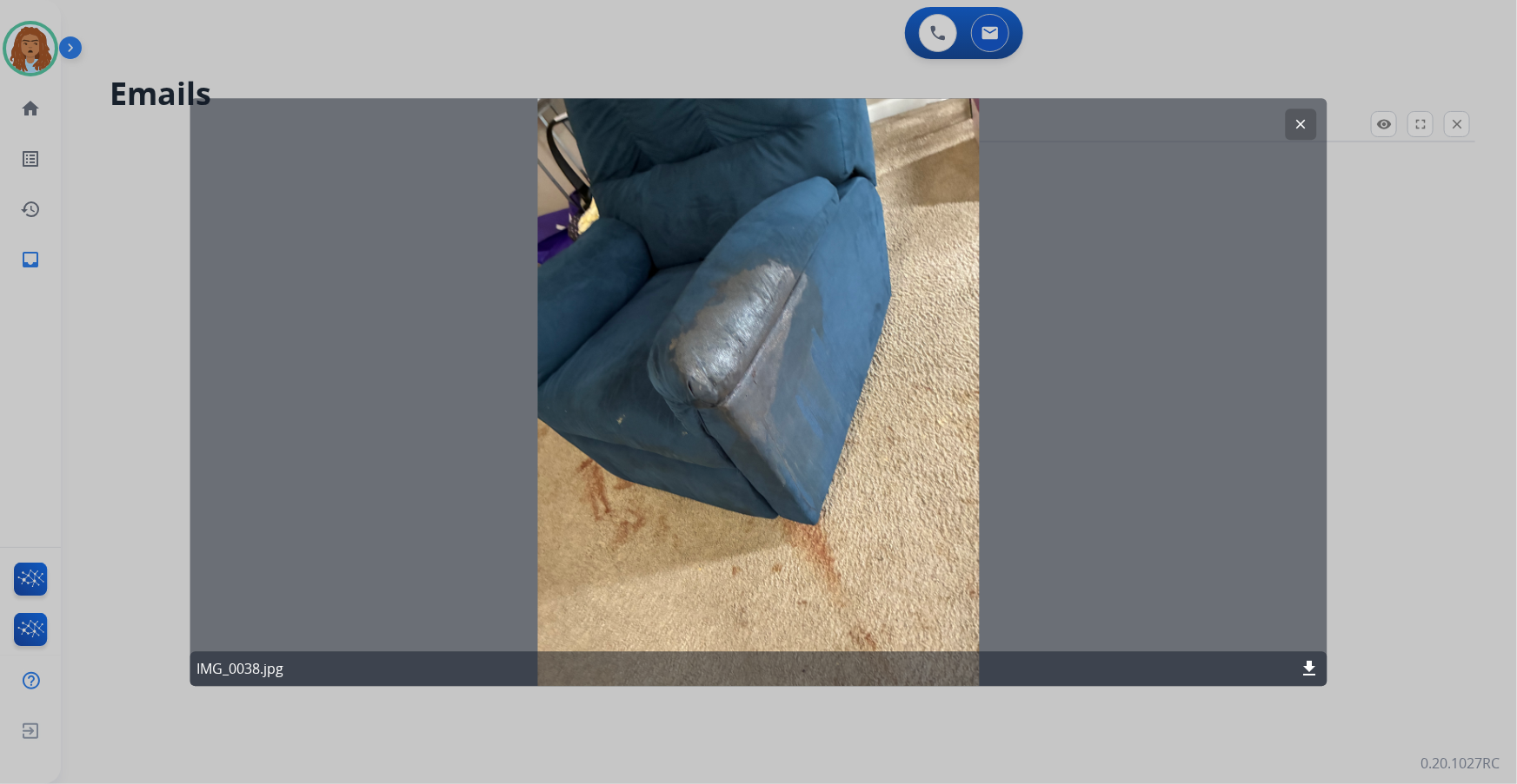
select select "**********"
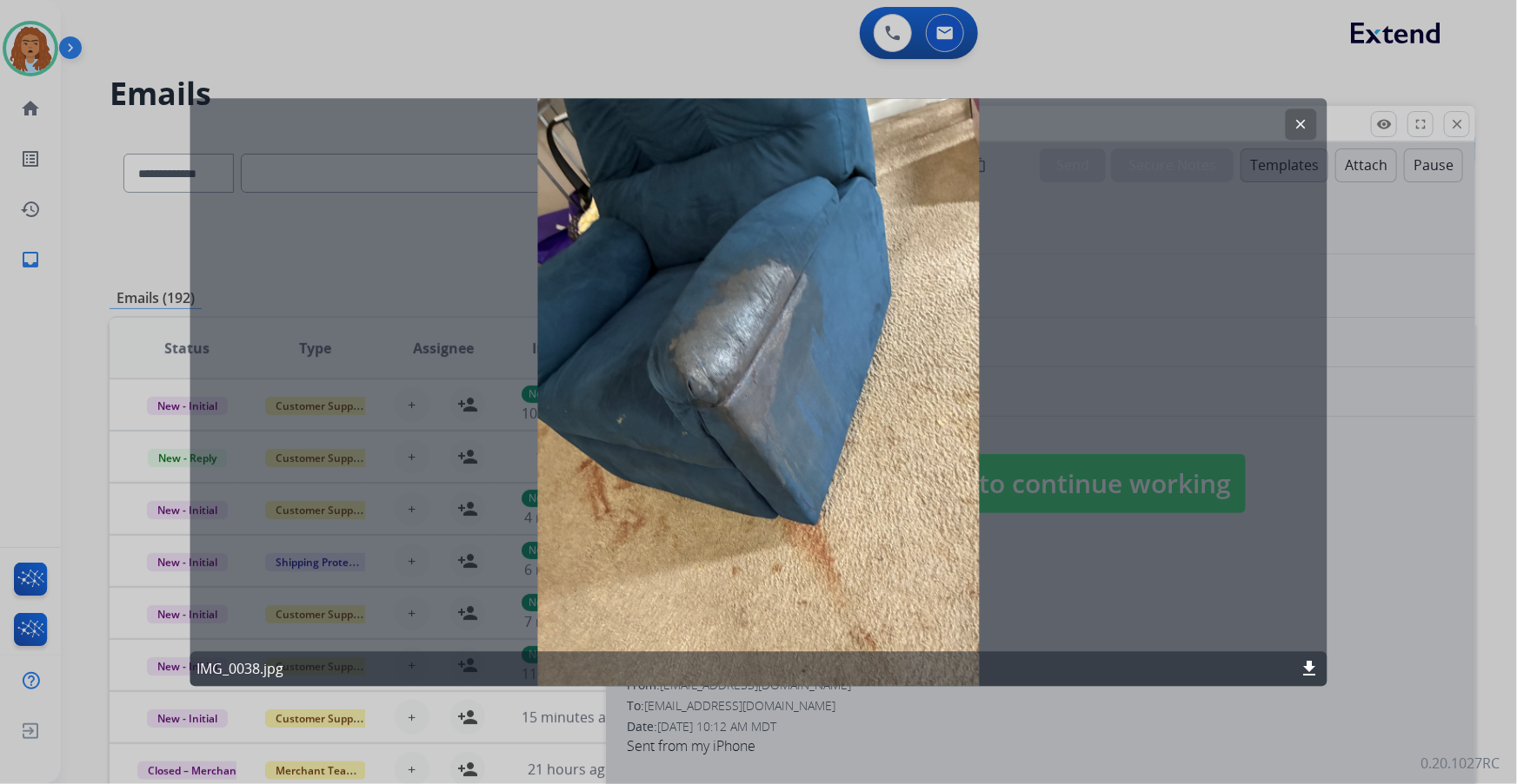
click at [1299, 115] on button "clear" at bounding box center [1300, 124] width 31 height 31
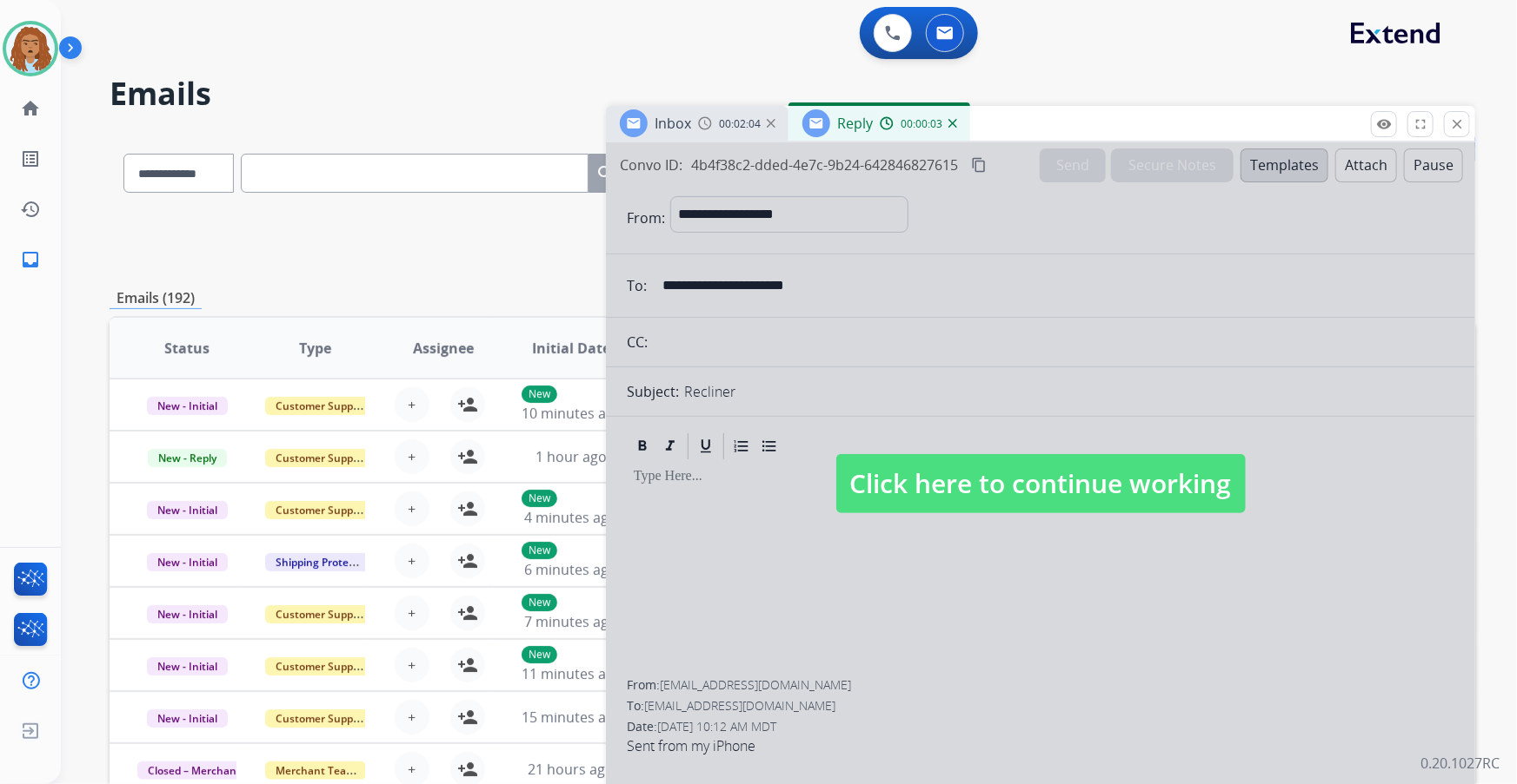
click at [929, 499] on span "Click here to continue working" at bounding box center [1041, 483] width 409 height 59
select select
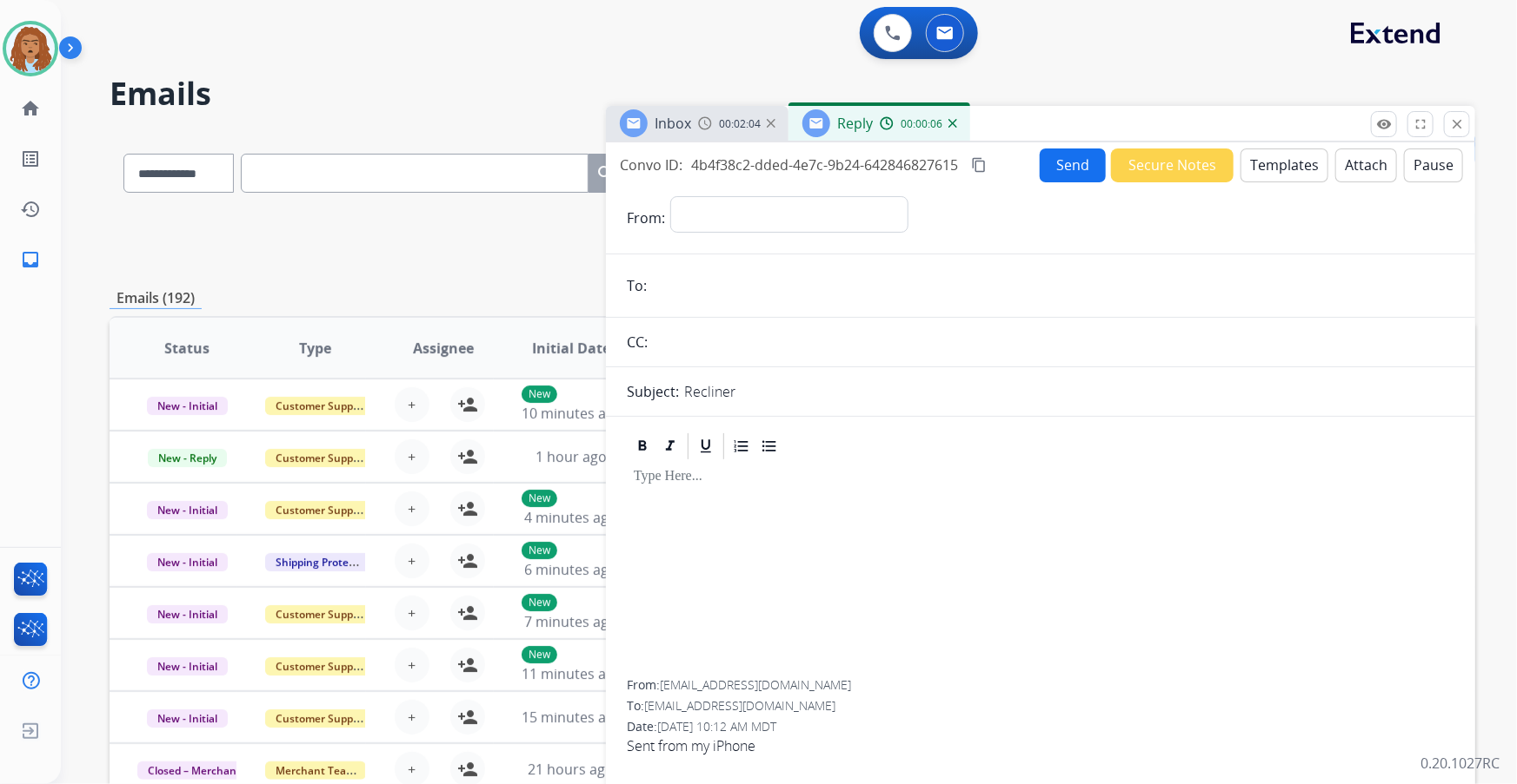
click at [946, 124] on div "00:00:06" at bounding box center [917, 124] width 77 height 16
click at [951, 124] on img at bounding box center [952, 123] width 9 height 9
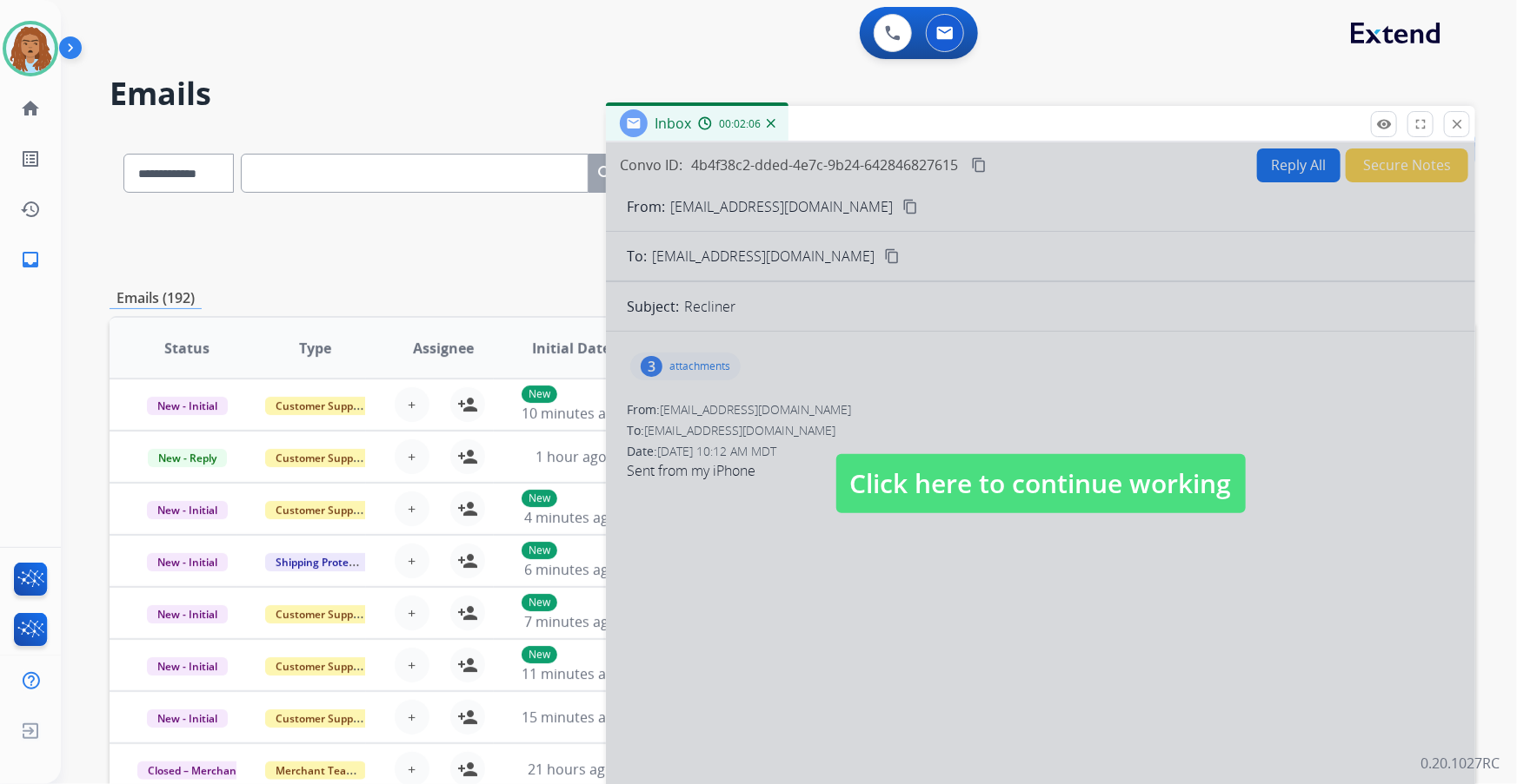
click at [1007, 476] on span "Click here to continue working" at bounding box center [1041, 483] width 409 height 59
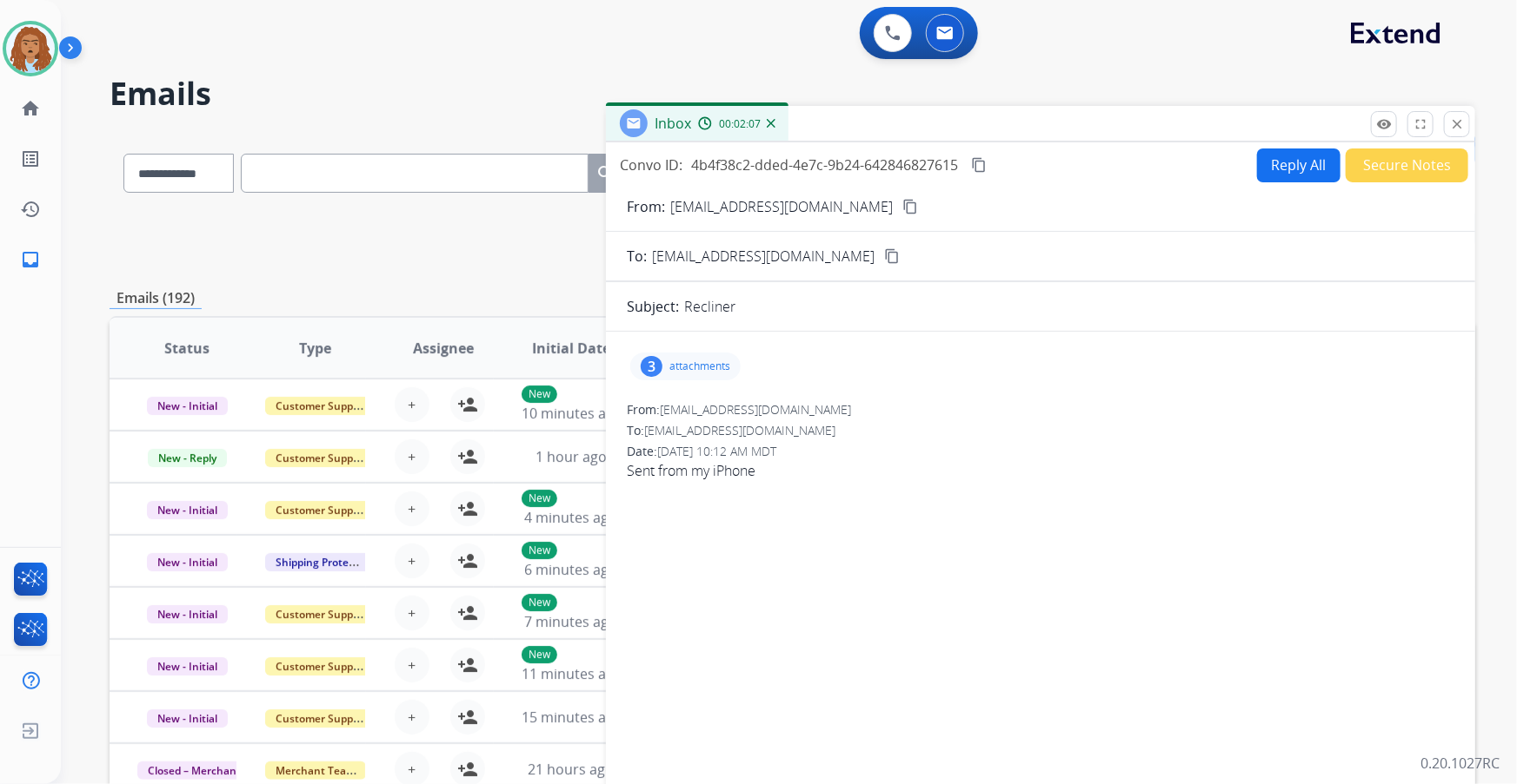
click at [681, 366] on p "attachments" at bounding box center [700, 367] width 61 height 14
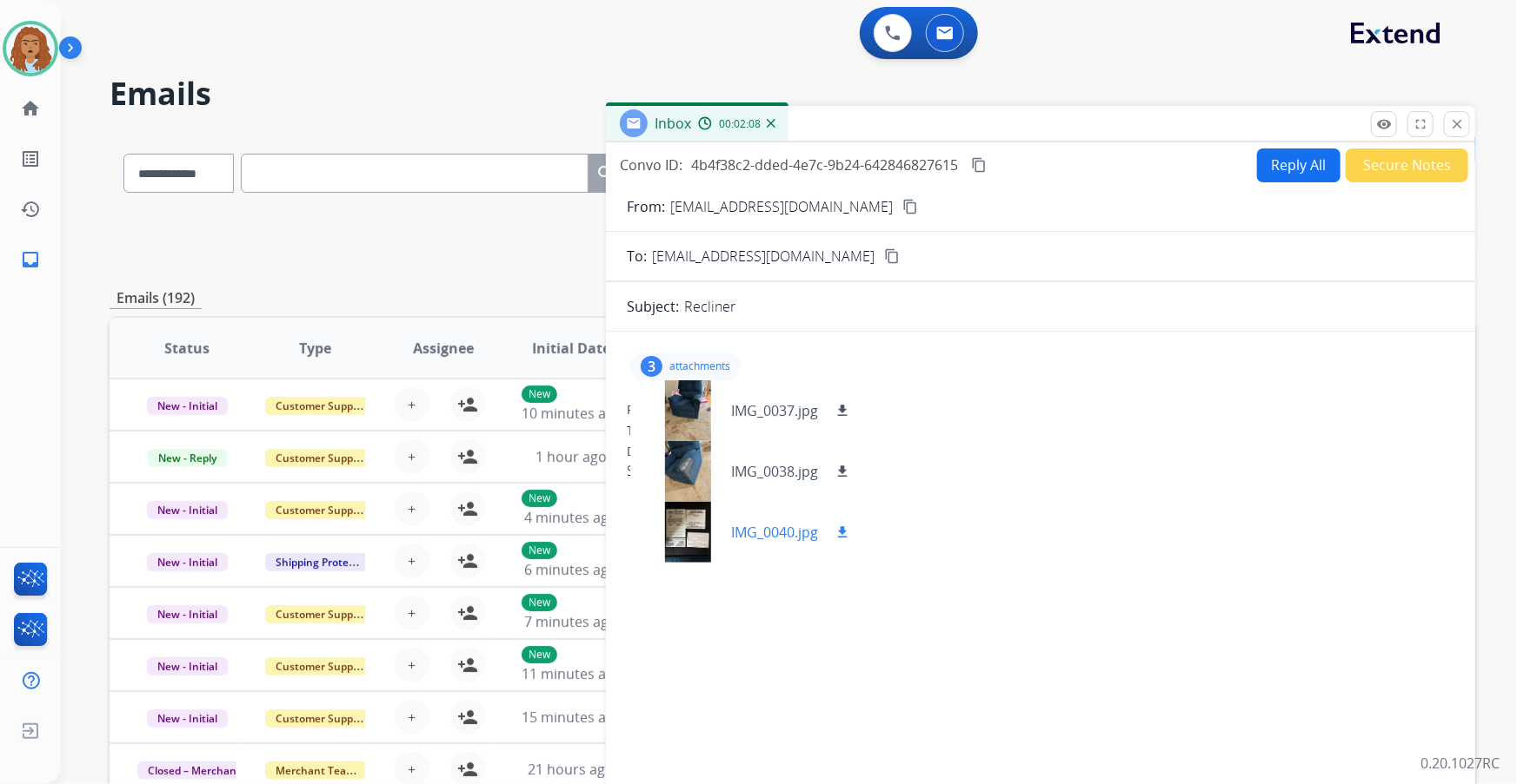
click at [736, 542] on div "IMG_0040.jpg download" at bounding box center [748, 532] width 237 height 61
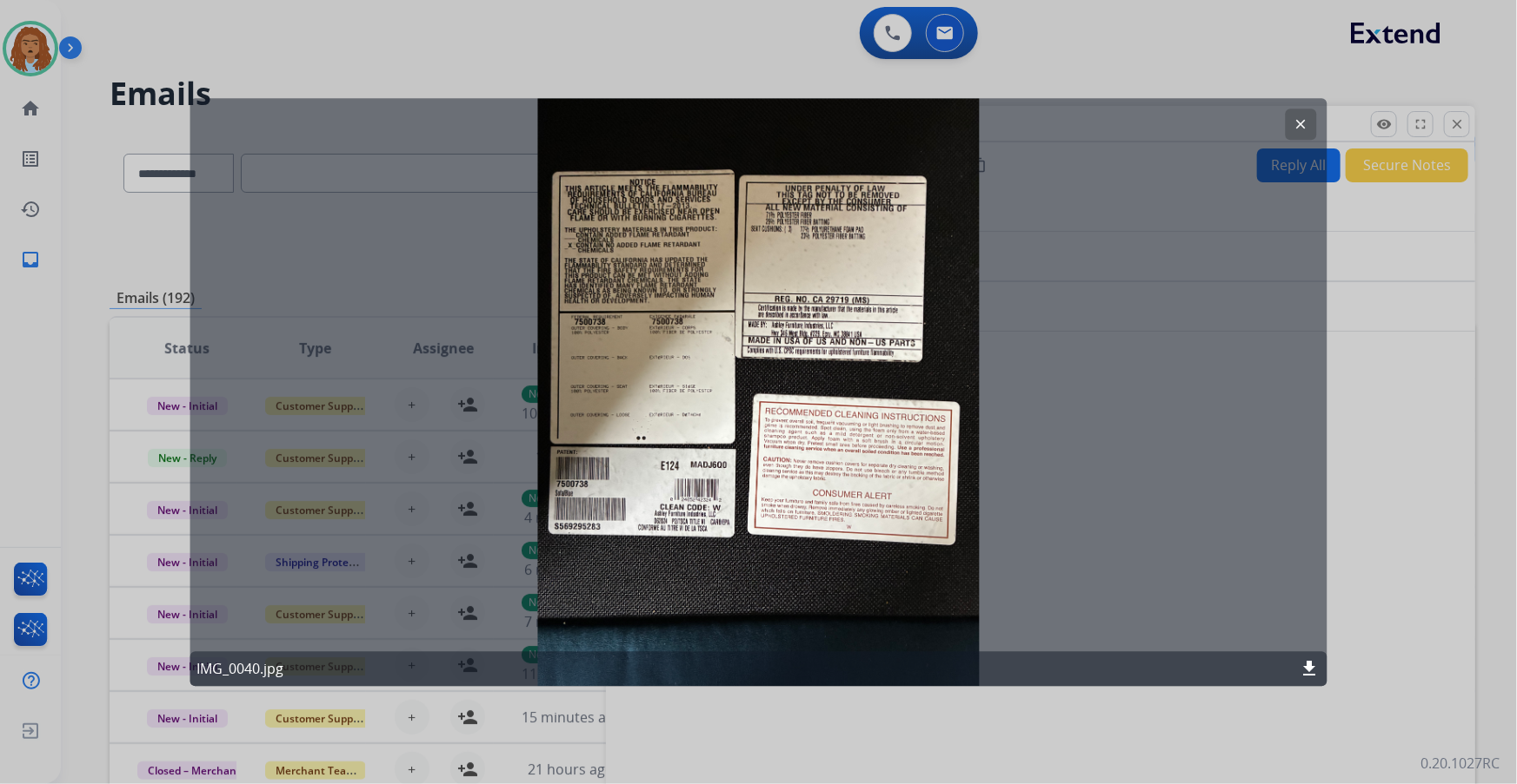
click at [1304, 124] on mat-icon "clear" at bounding box center [1301, 125] width 16 height 16
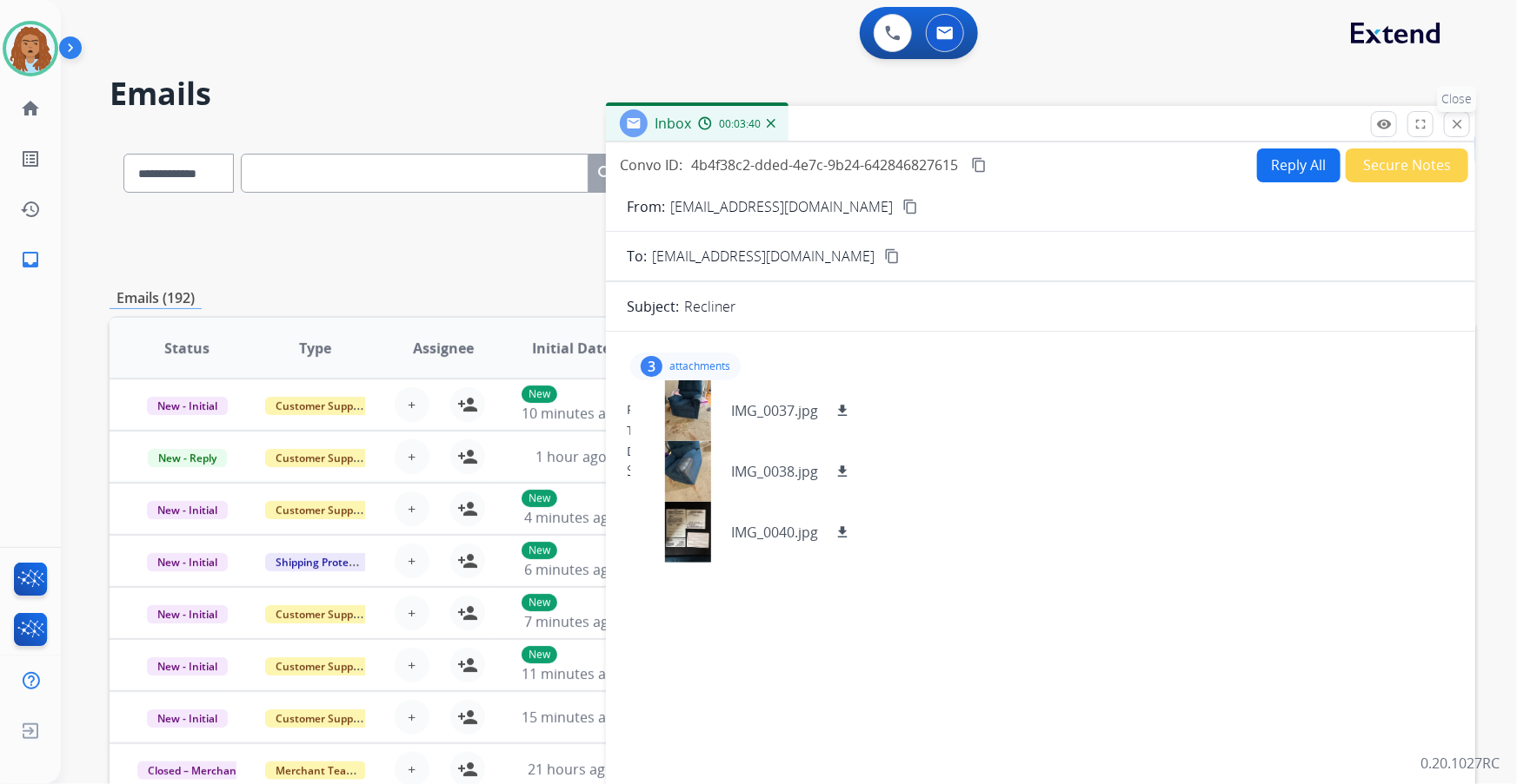
click at [1459, 122] on mat-icon "close" at bounding box center [1457, 125] width 16 height 16
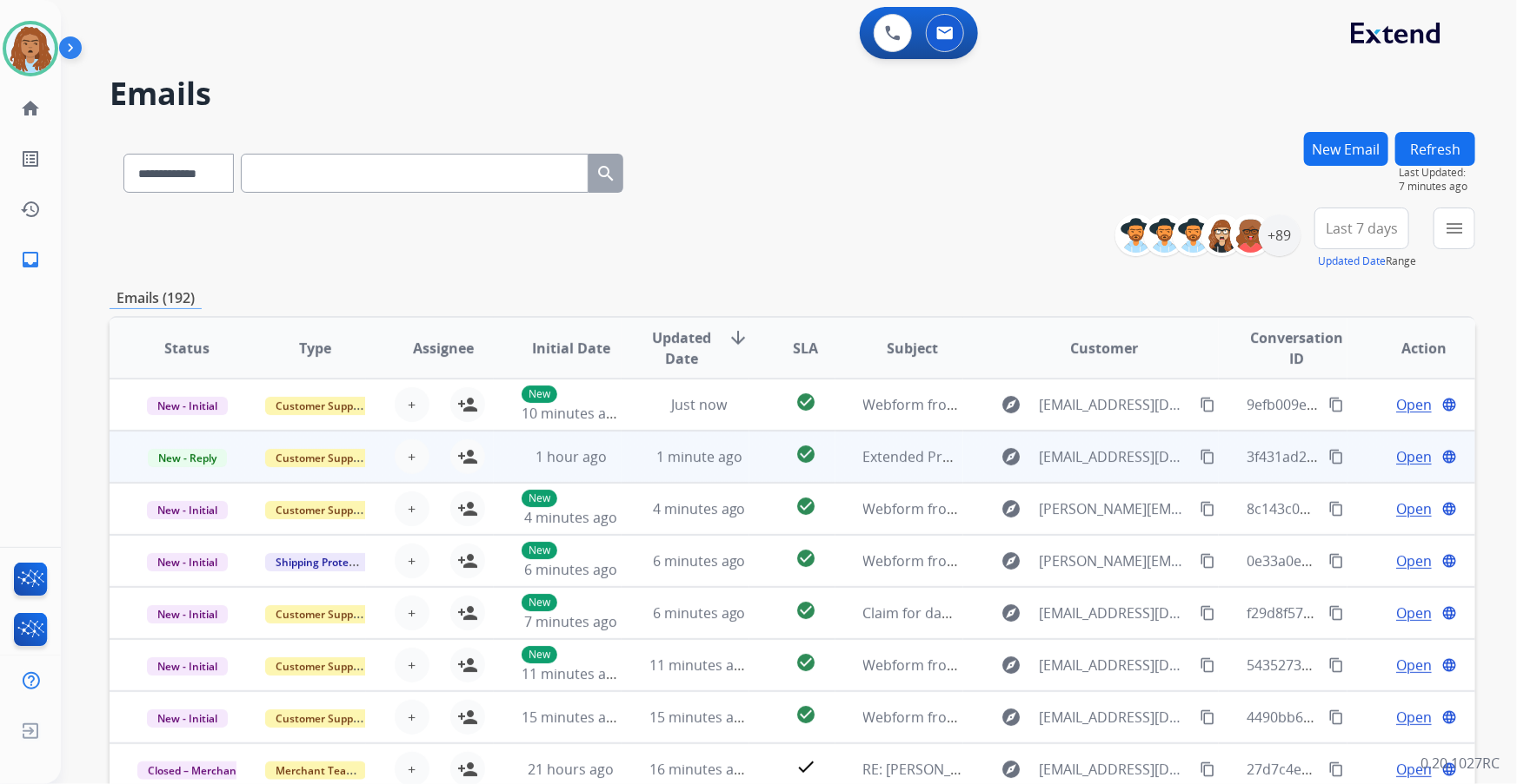
scroll to position [1, 0]
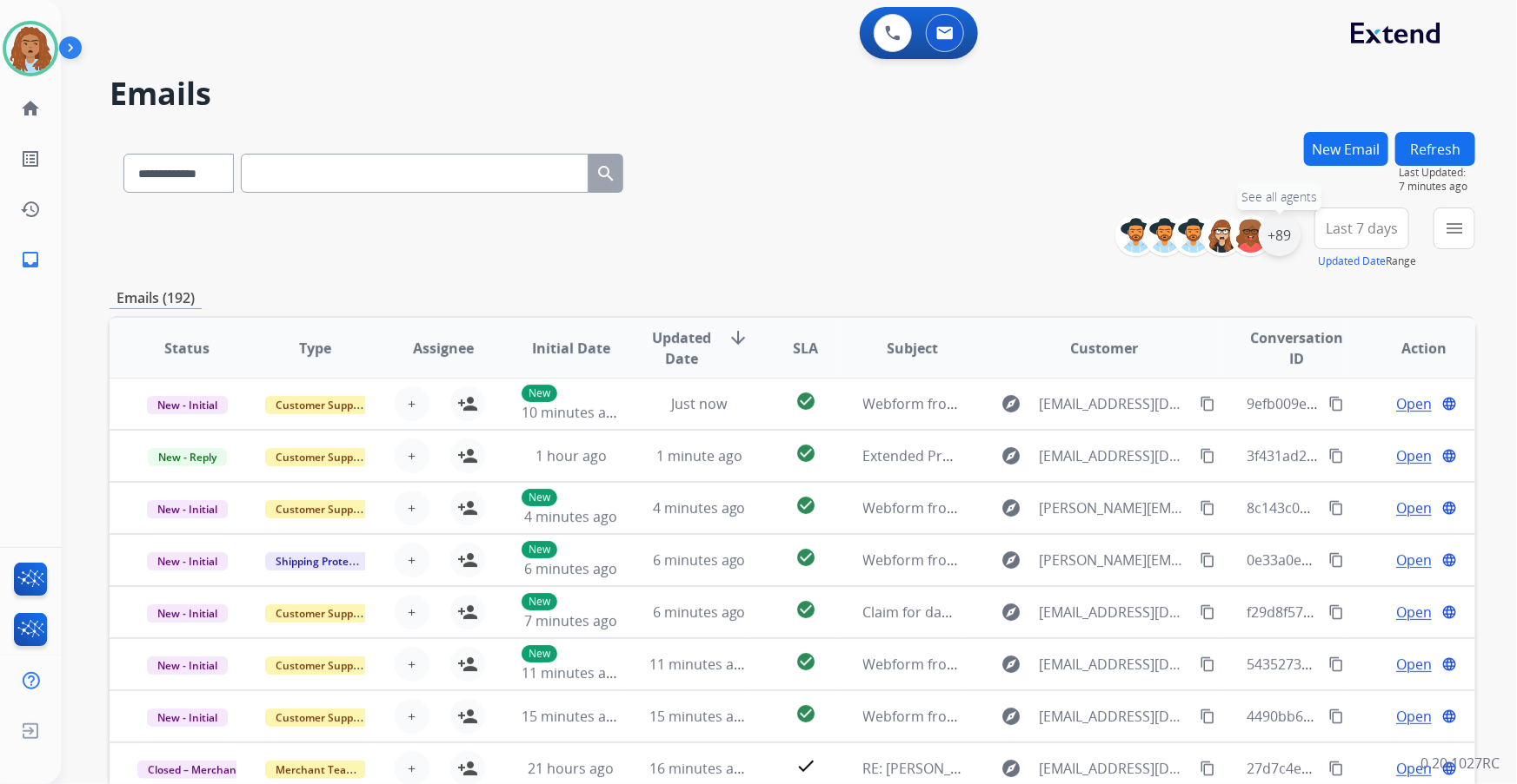
click at [1291, 239] on div "+89" at bounding box center [1279, 235] width 42 height 42
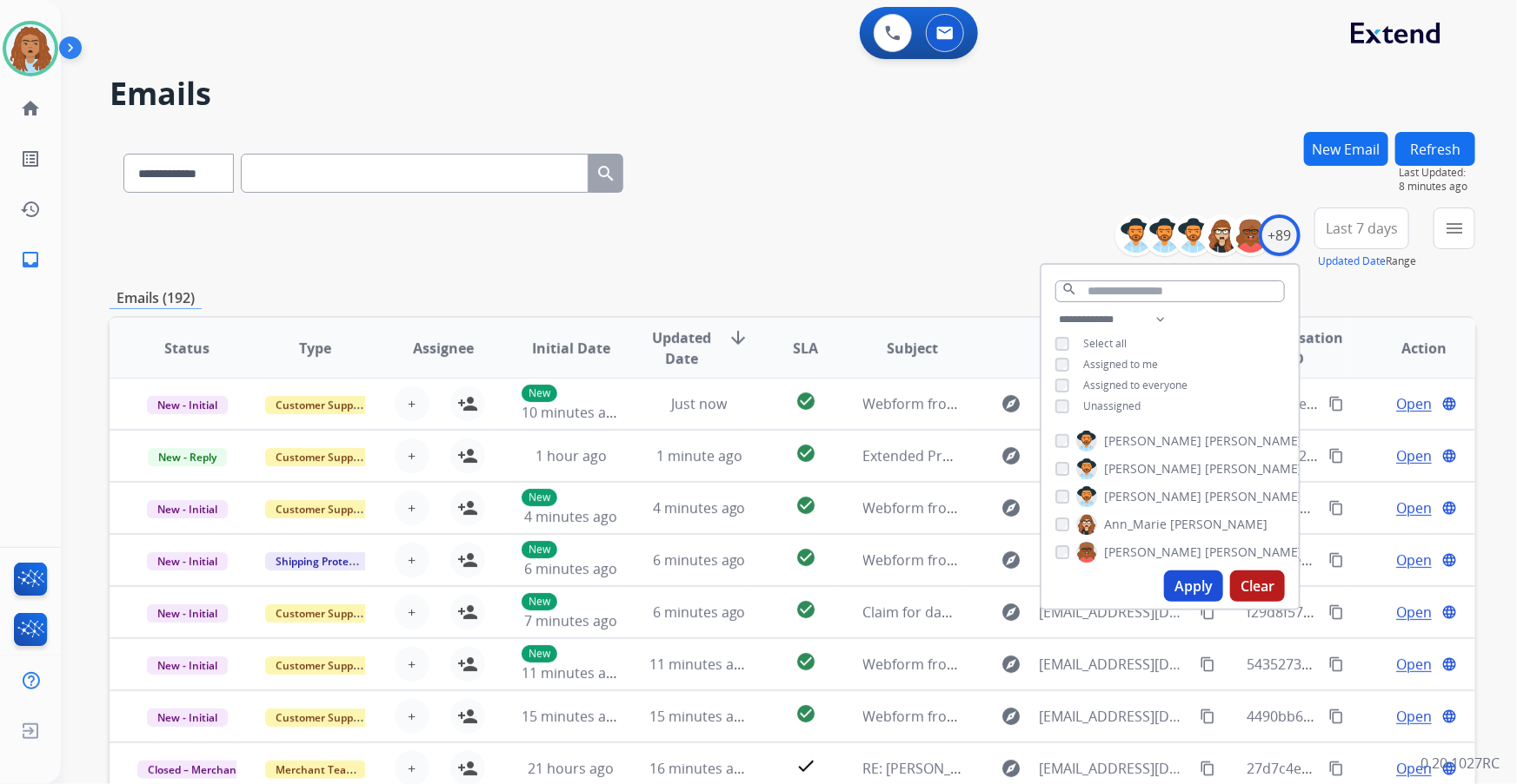
click at [1181, 588] on button "Apply" at bounding box center [1193, 586] width 59 height 31
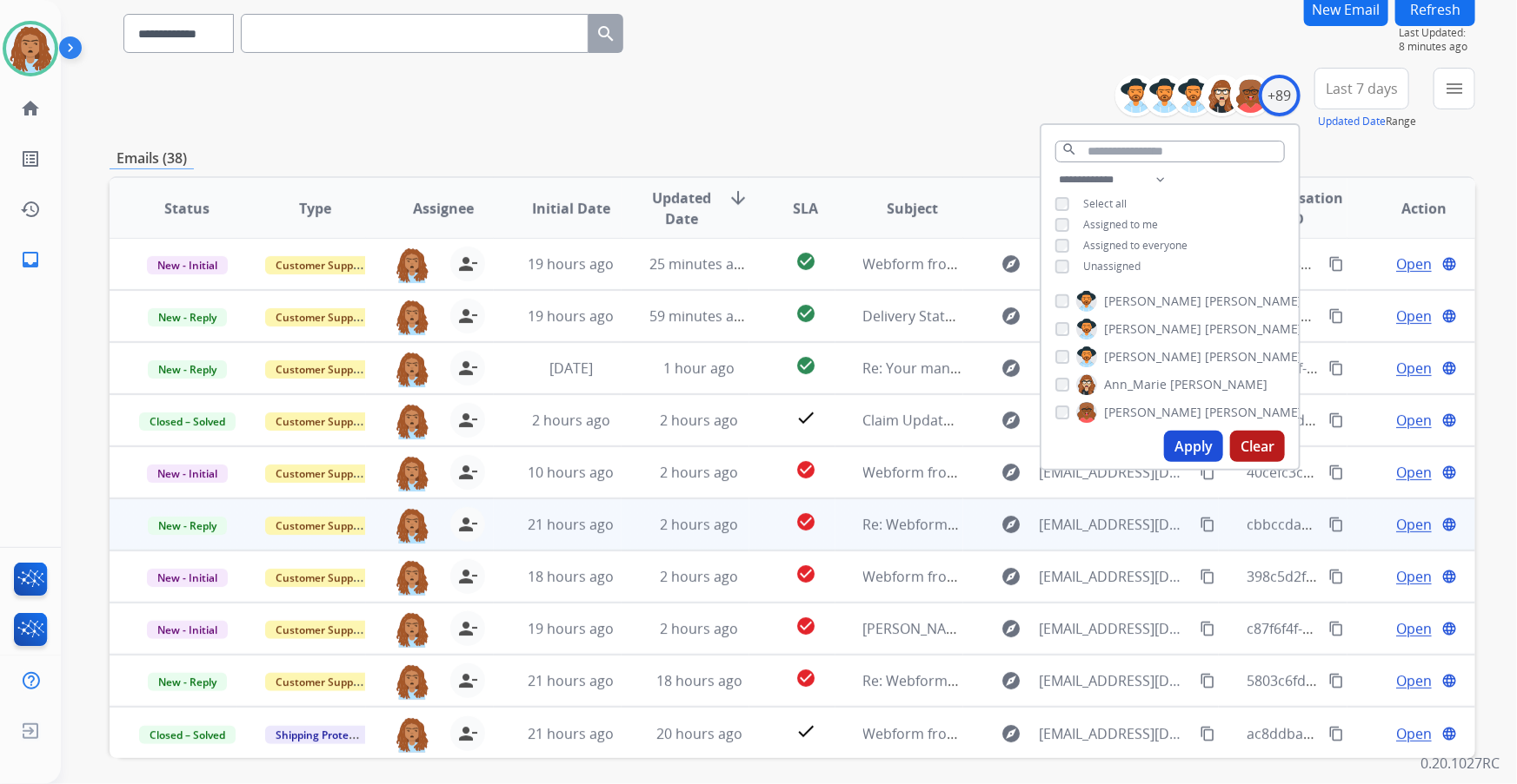
scroll to position [204, 0]
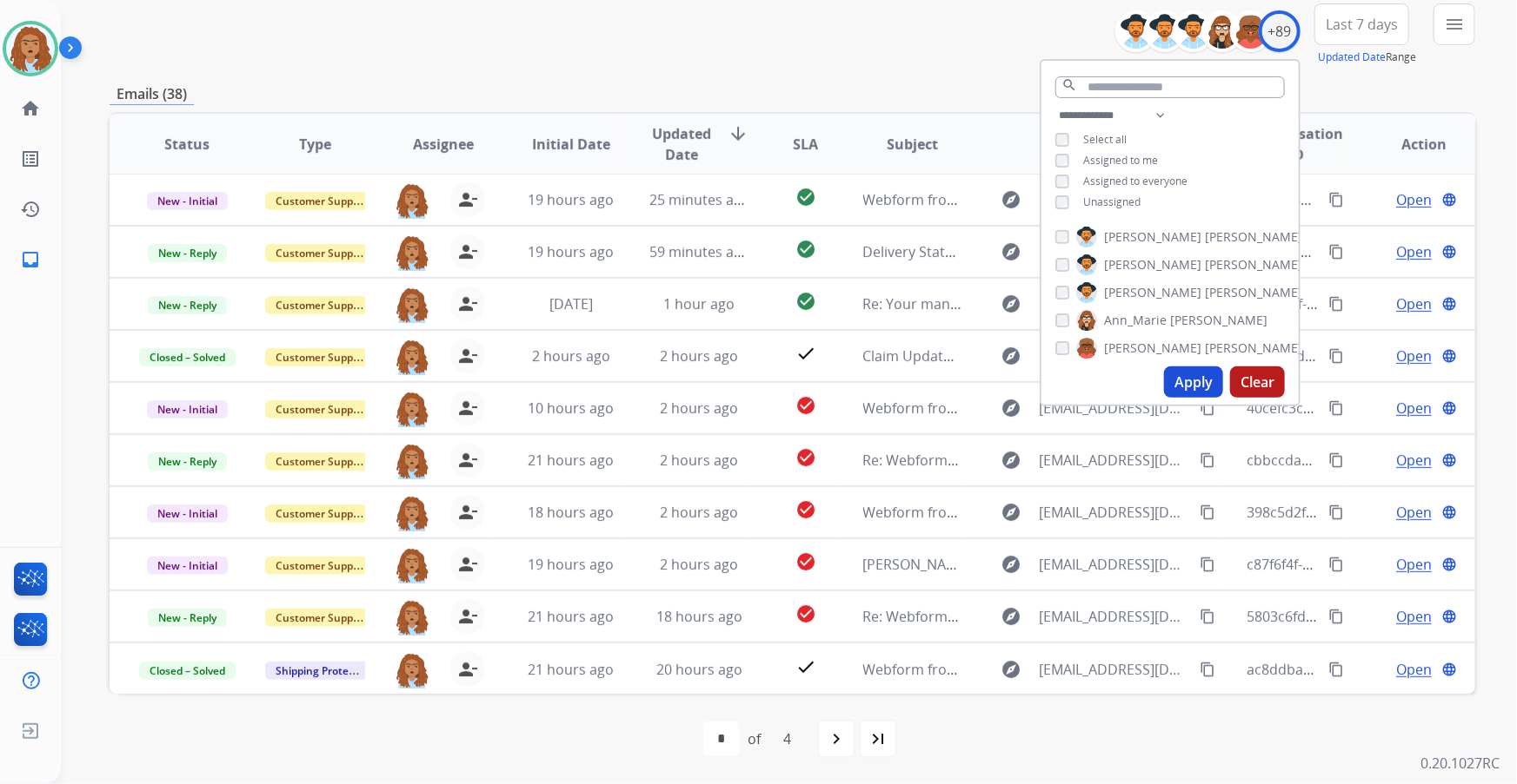
click at [918, 78] on div "**********" at bounding box center [792, 356] width 1365 height 857
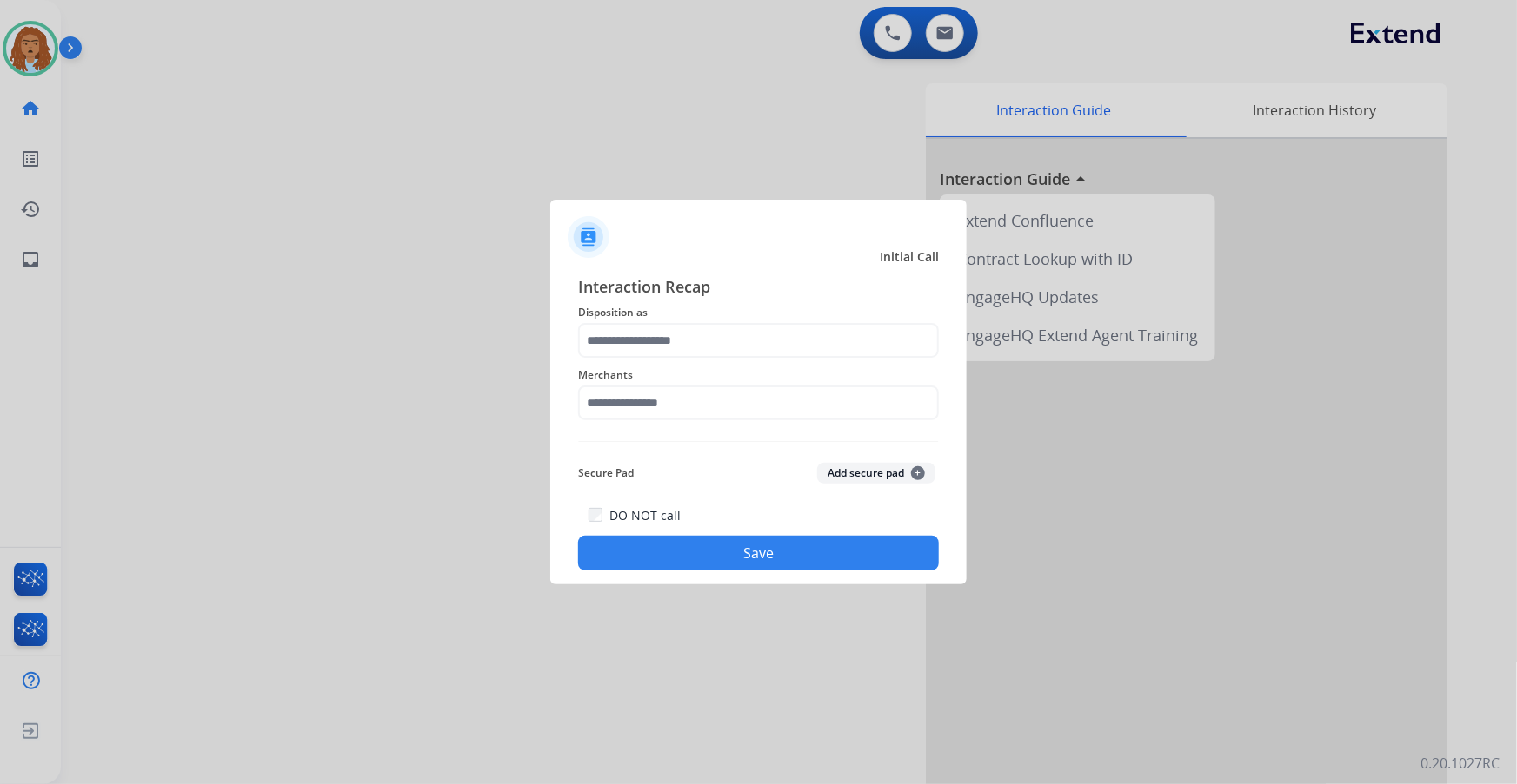
click at [35, 64] on div at bounding box center [758, 392] width 1517 height 784
click at [687, 350] on input "text" at bounding box center [758, 340] width 360 height 35
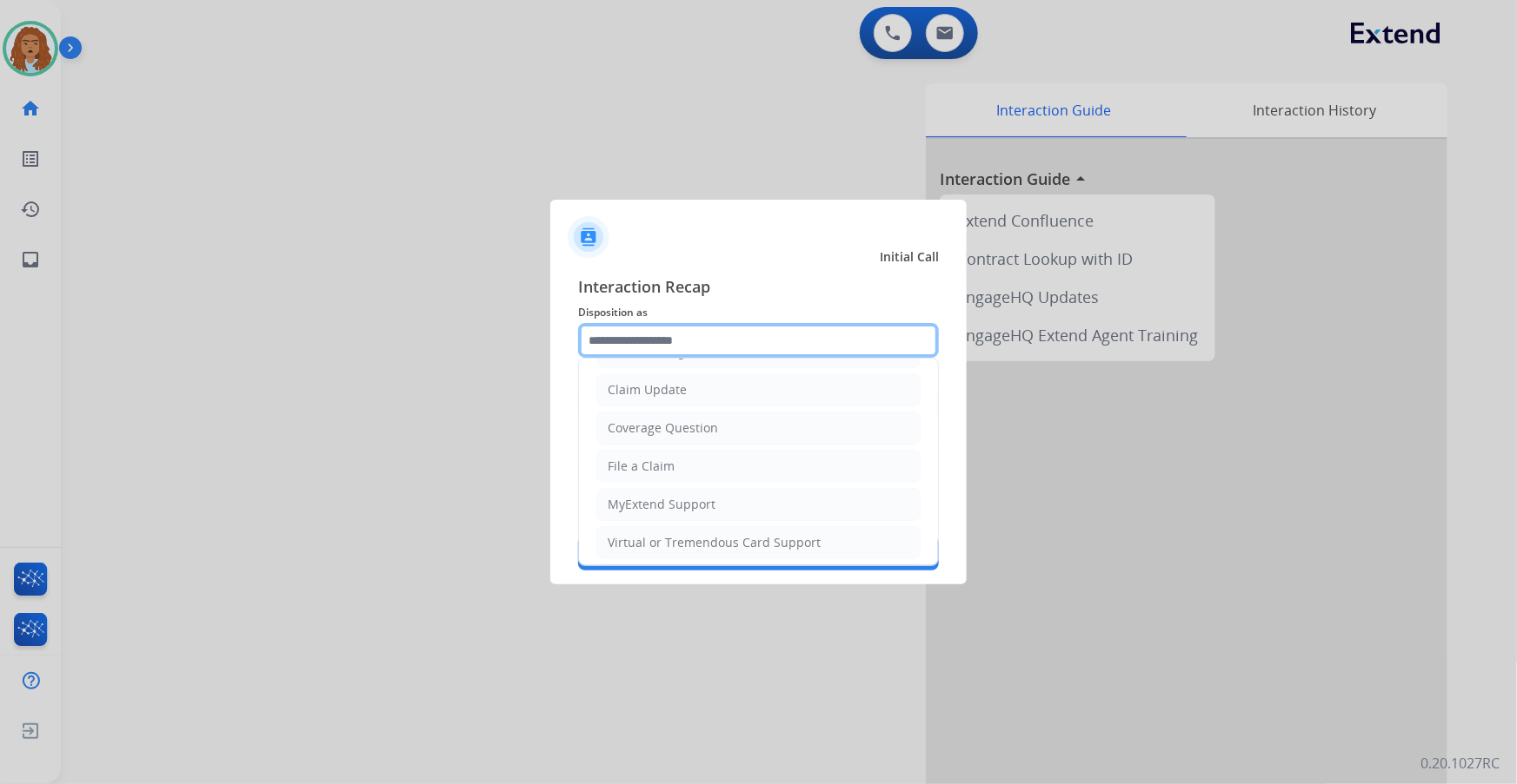
scroll to position [268, 0]
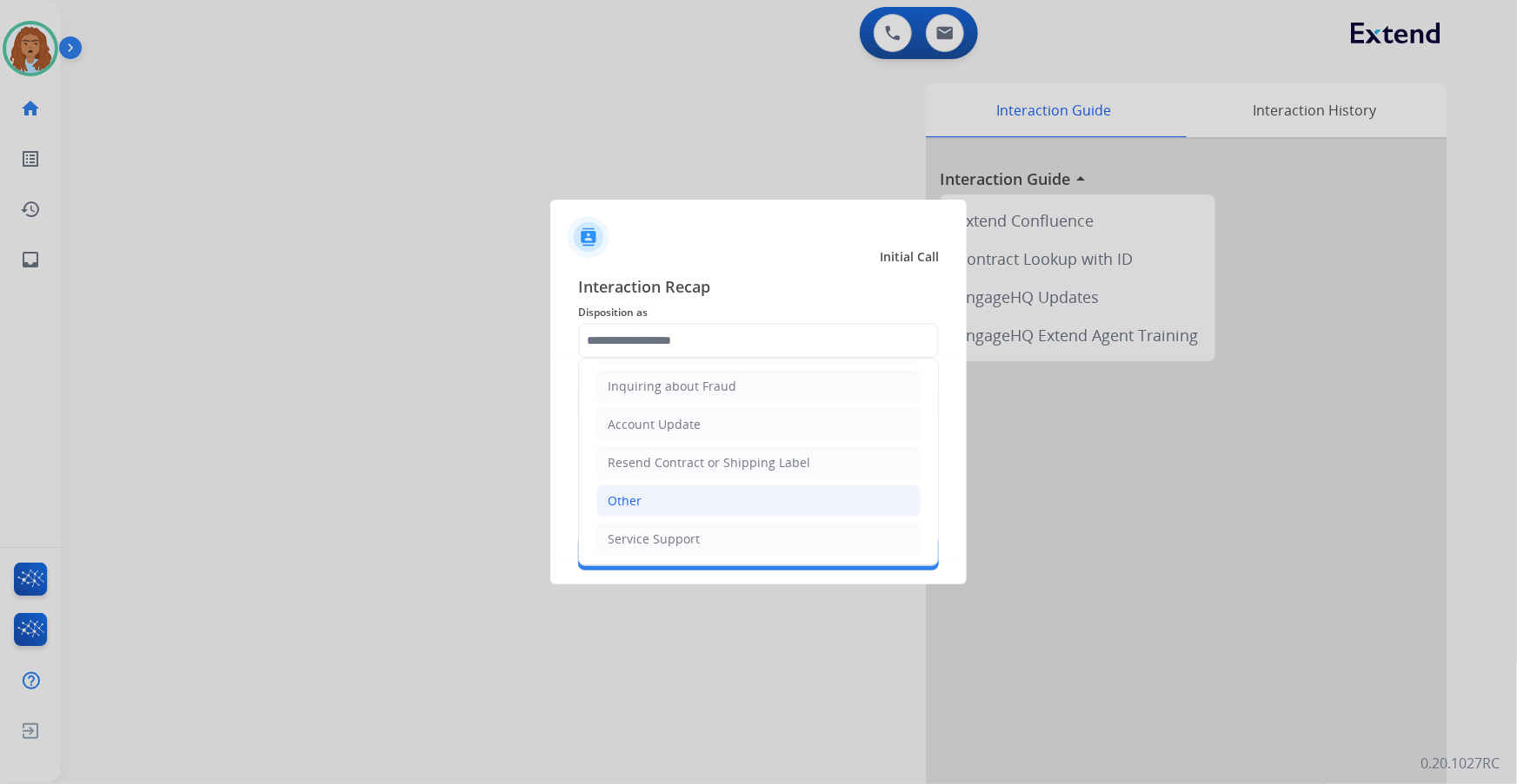
click at [659, 501] on li "Other" at bounding box center [758, 501] width 324 height 33
type input "*****"
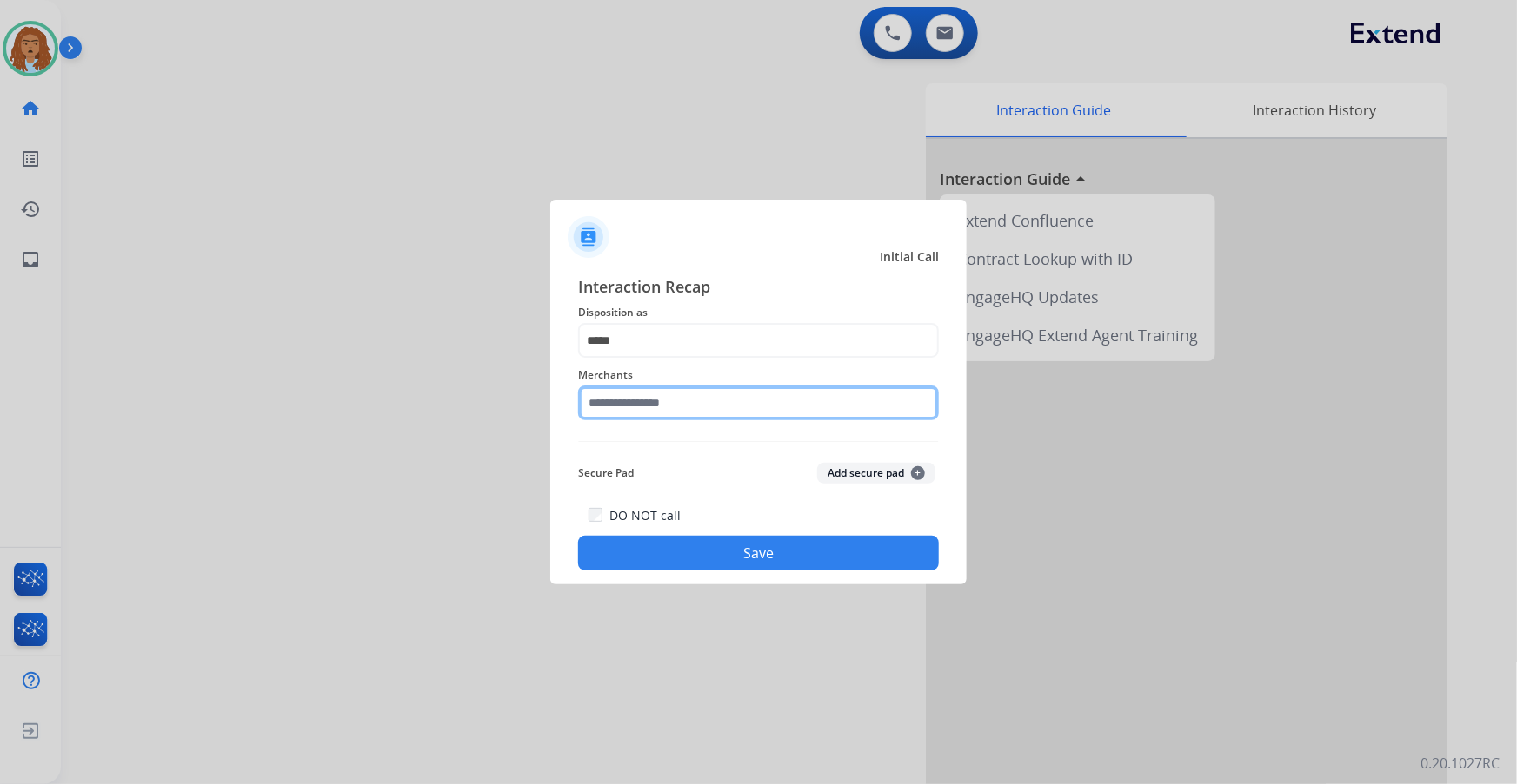
click at [695, 396] on input "text" at bounding box center [758, 403] width 360 height 35
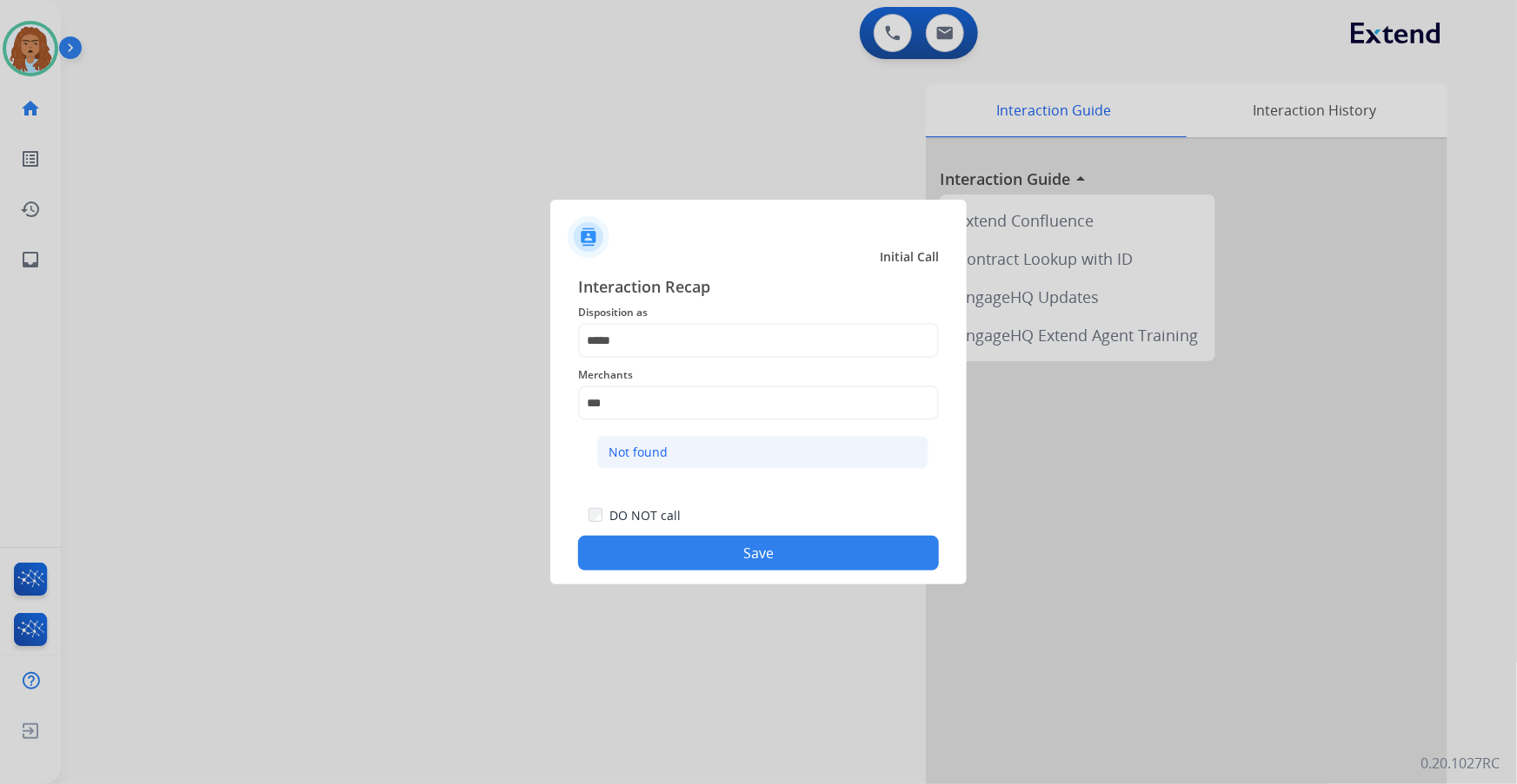
click at [703, 447] on li "Not found" at bounding box center [762, 452] width 331 height 33
type input "*********"
click at [739, 567] on button "Save" at bounding box center [758, 553] width 360 height 35
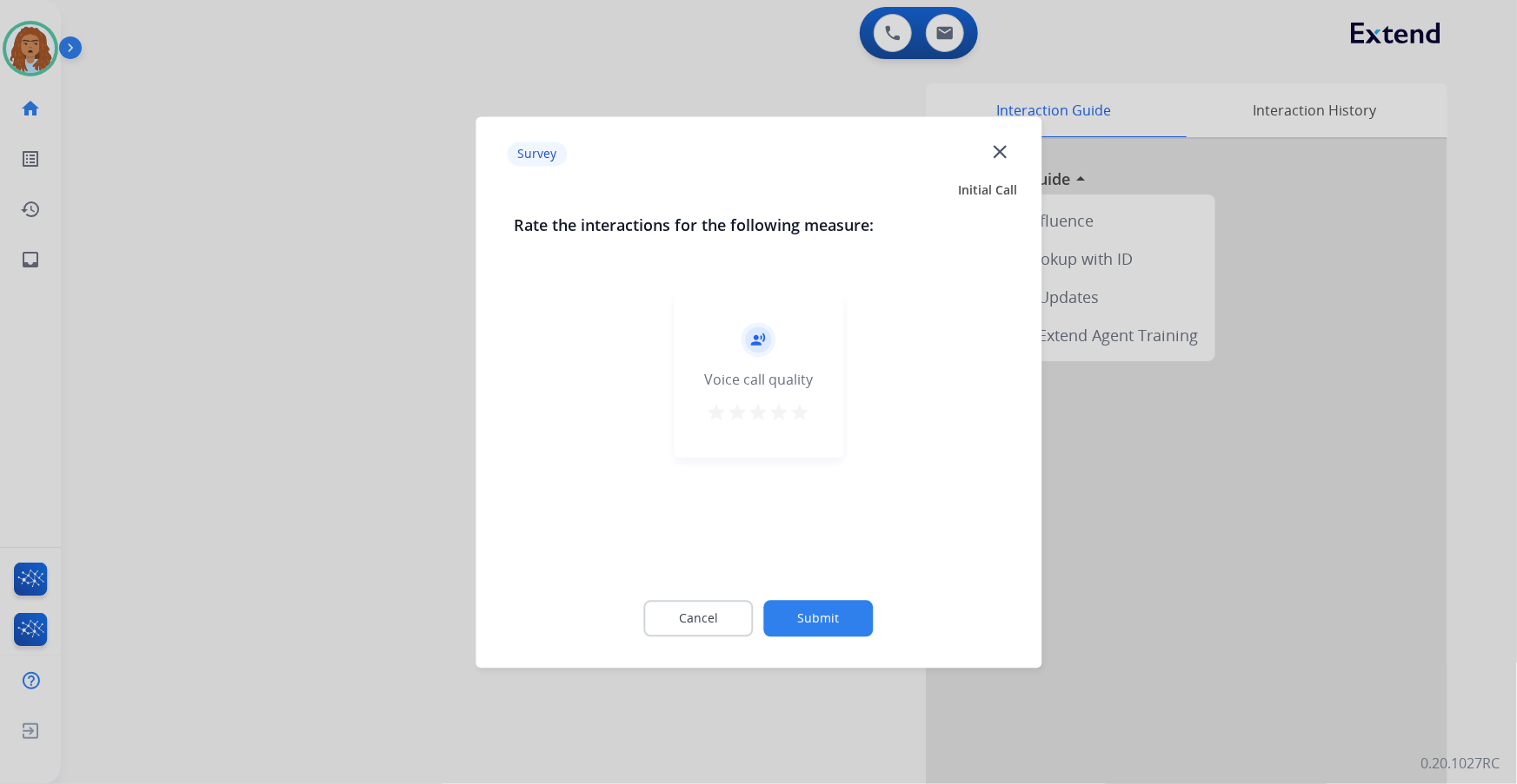
click at [827, 620] on button "Submit" at bounding box center [818, 618] width 110 height 37
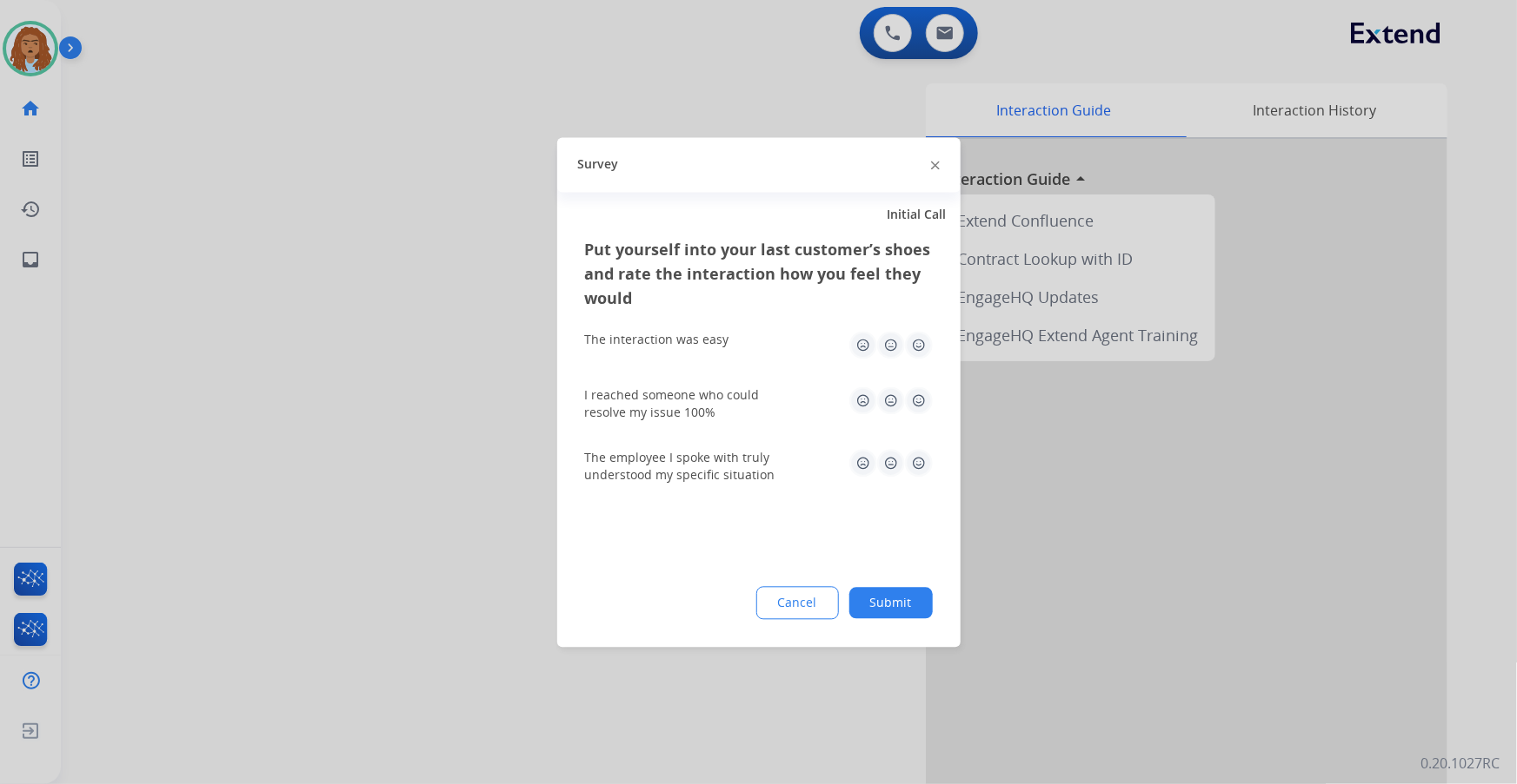
click at [873, 606] on button "Submit" at bounding box center [891, 602] width 84 height 31
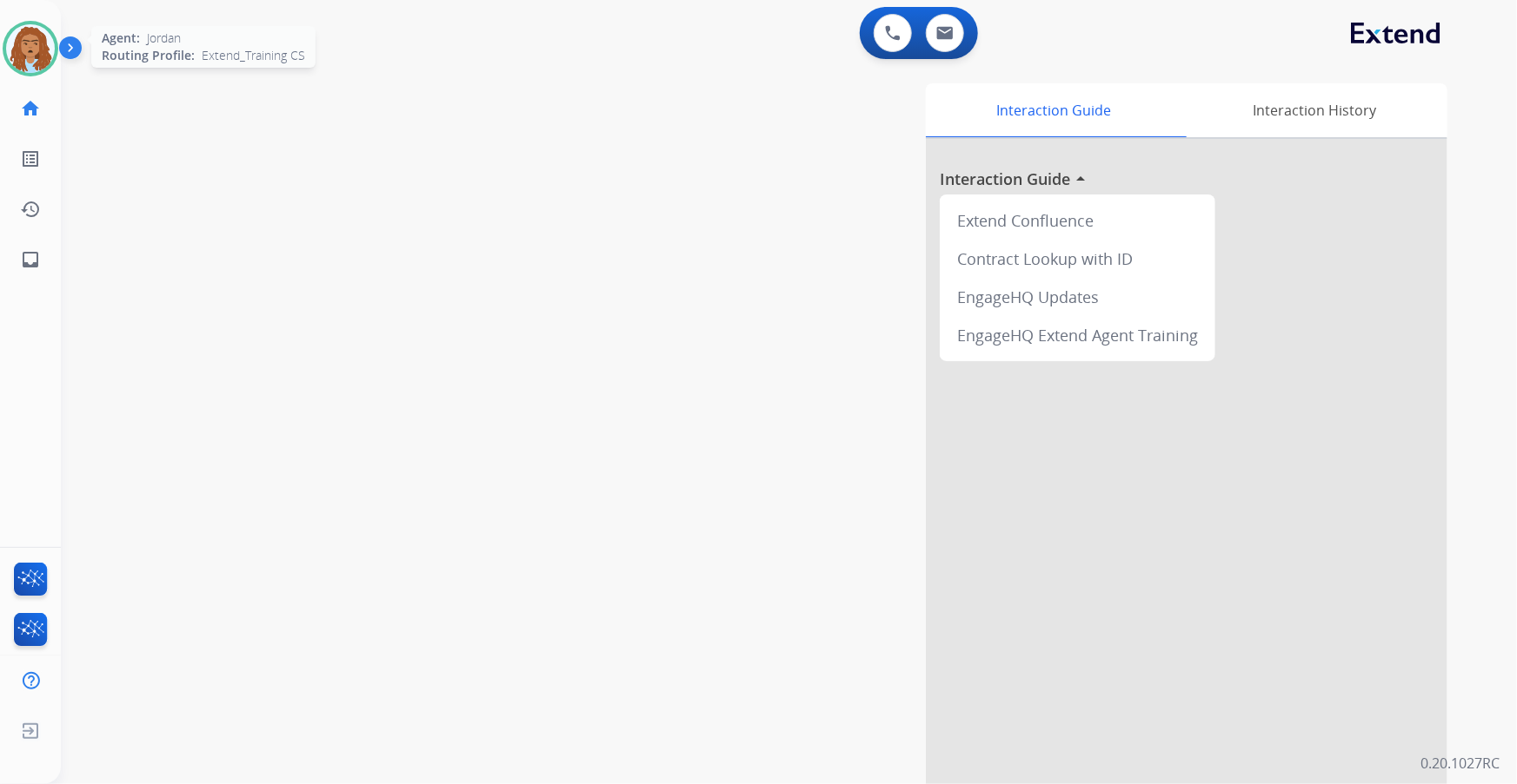
click at [41, 47] on img at bounding box center [30, 48] width 49 height 49
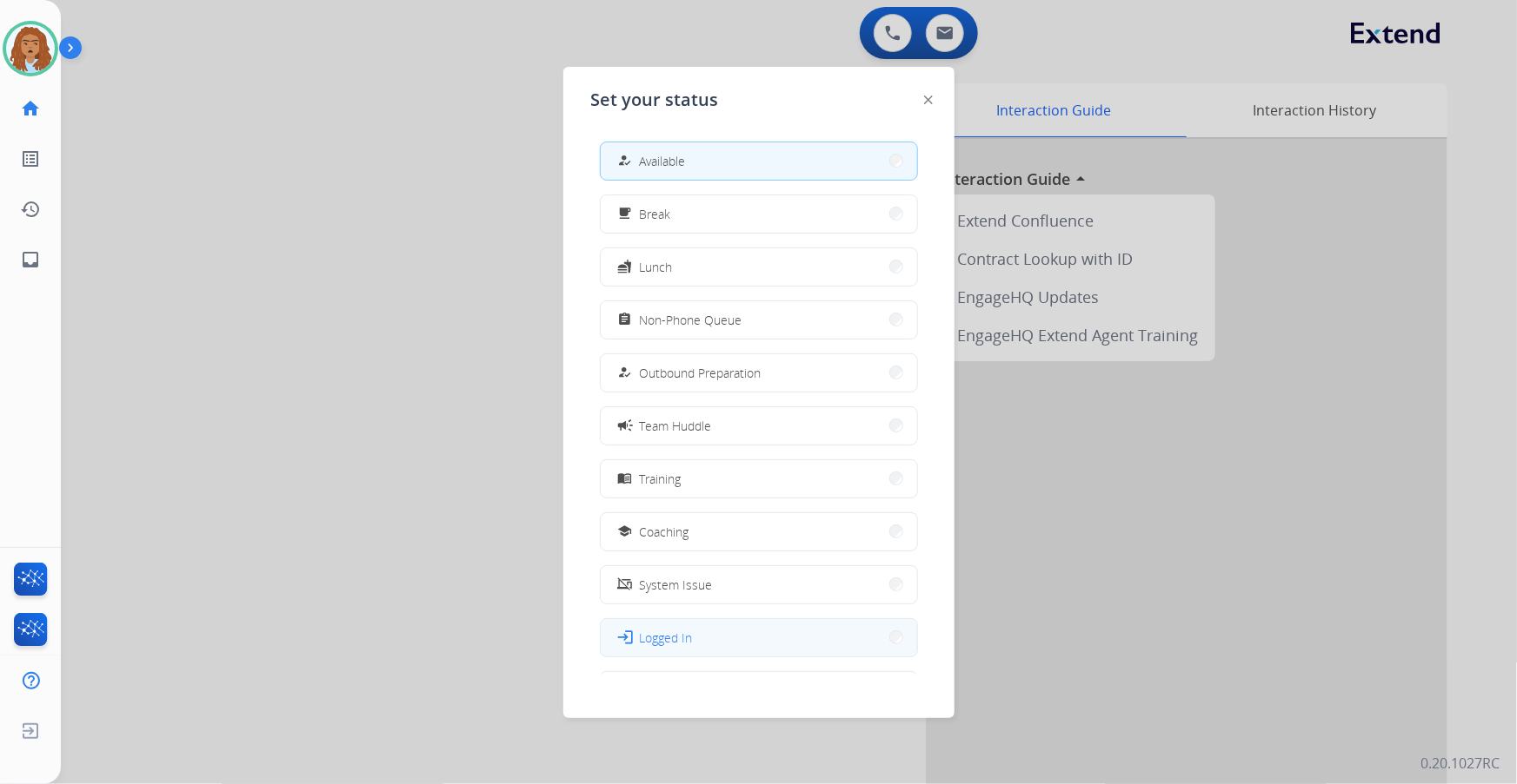
scroll to position [57, 0]
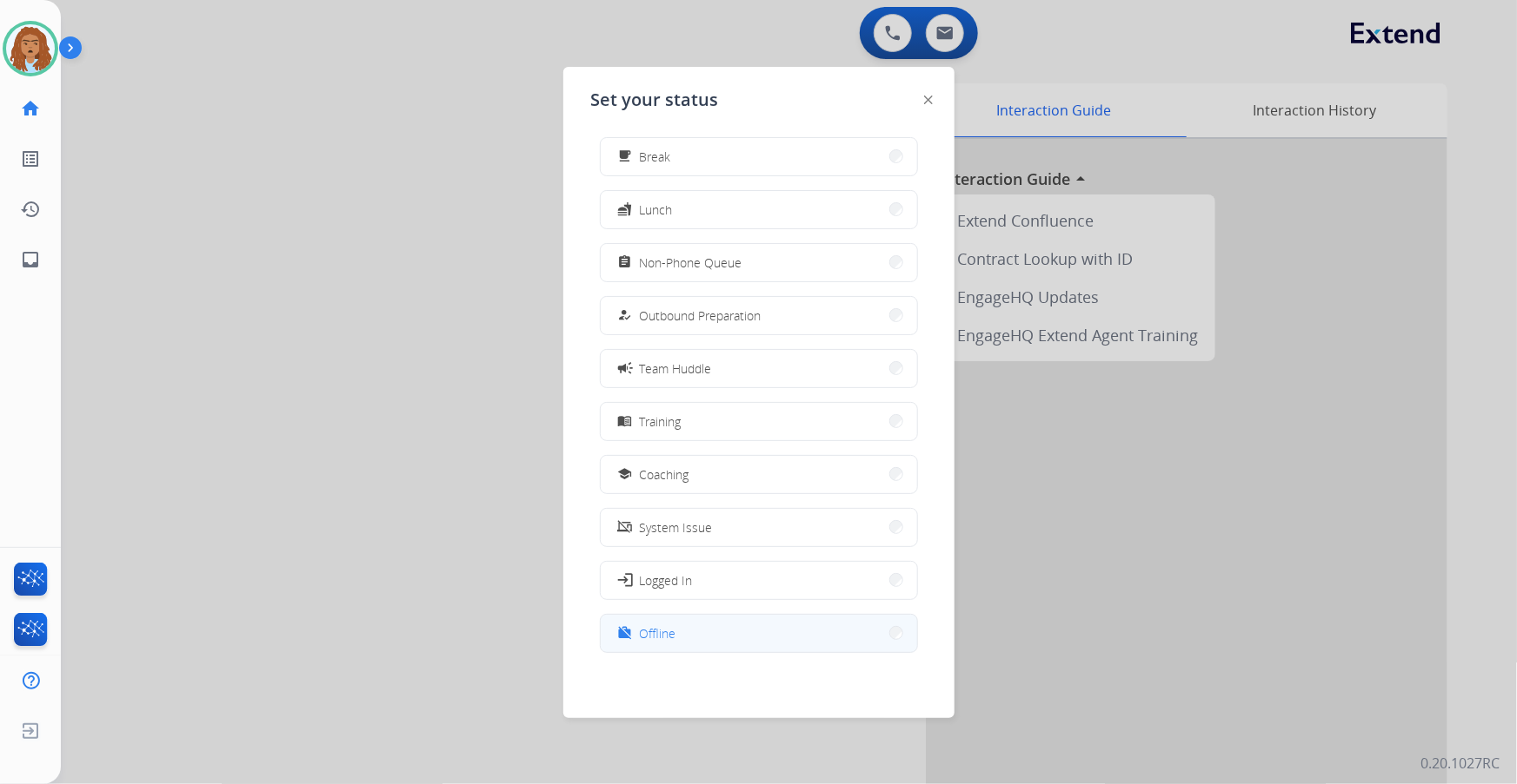
click at [710, 628] on button "work_off Offline" at bounding box center [758, 633] width 316 height 37
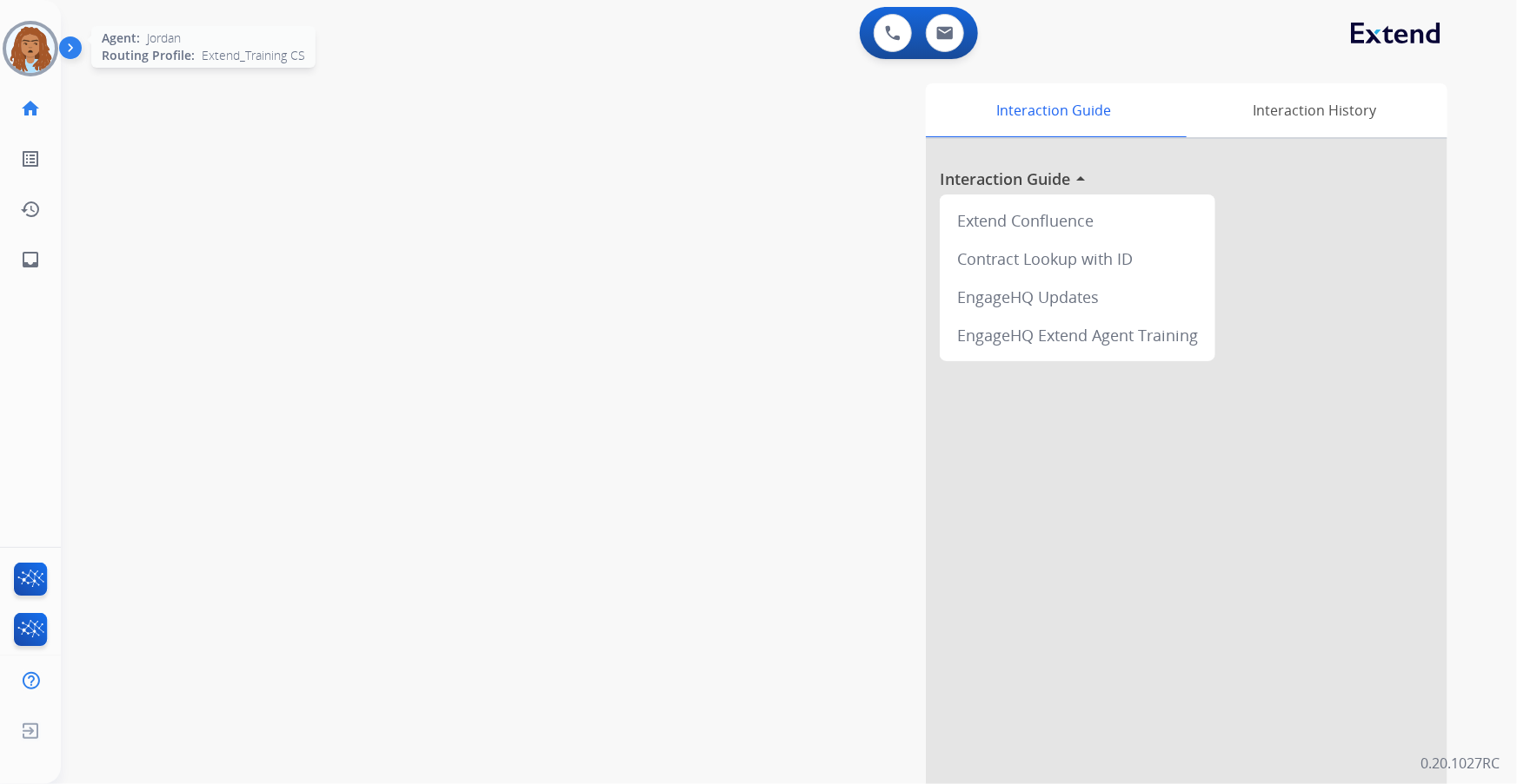
click at [32, 47] on img at bounding box center [30, 48] width 49 height 49
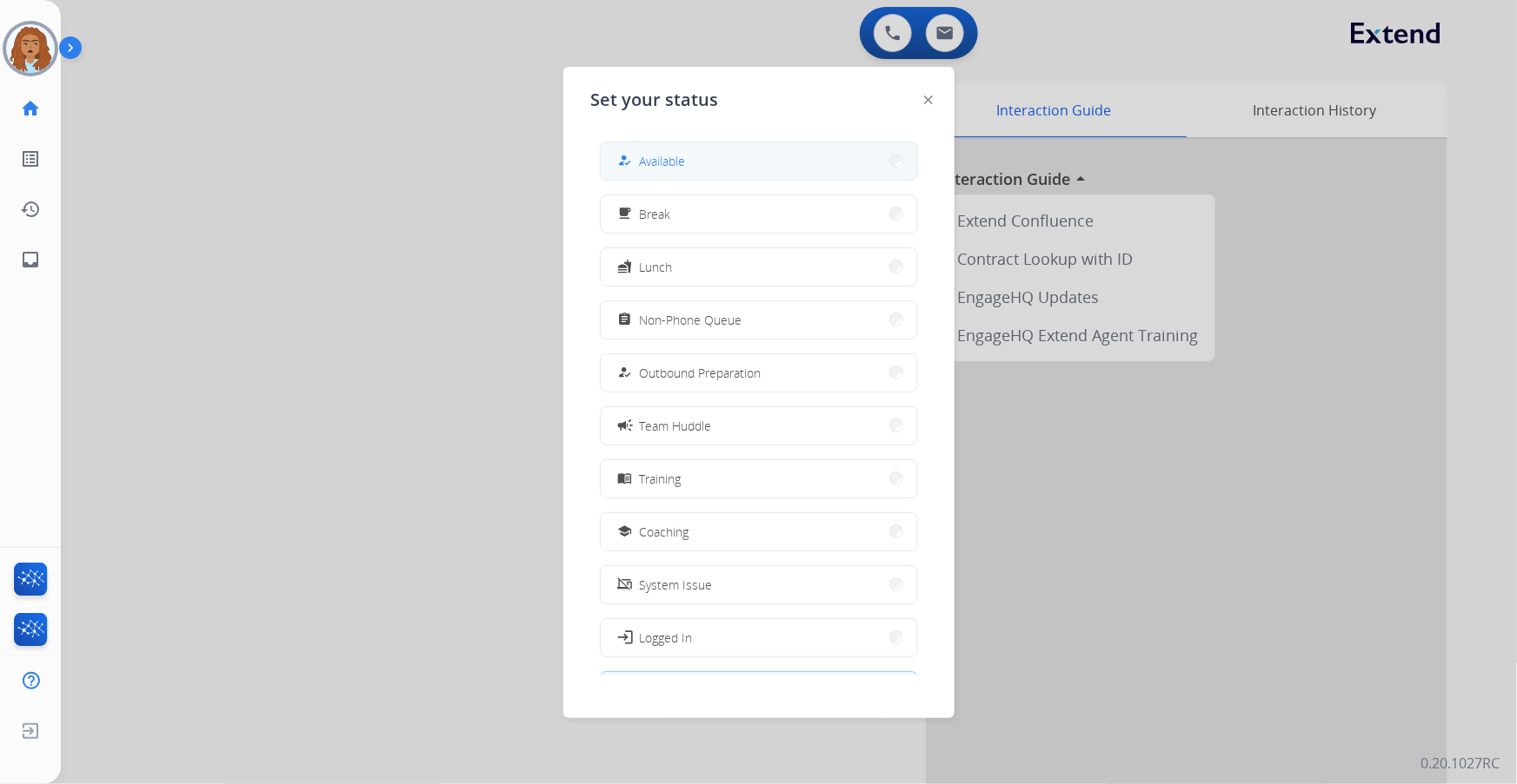
click at [775, 175] on button "how_to_reg Available" at bounding box center [758, 161] width 316 height 37
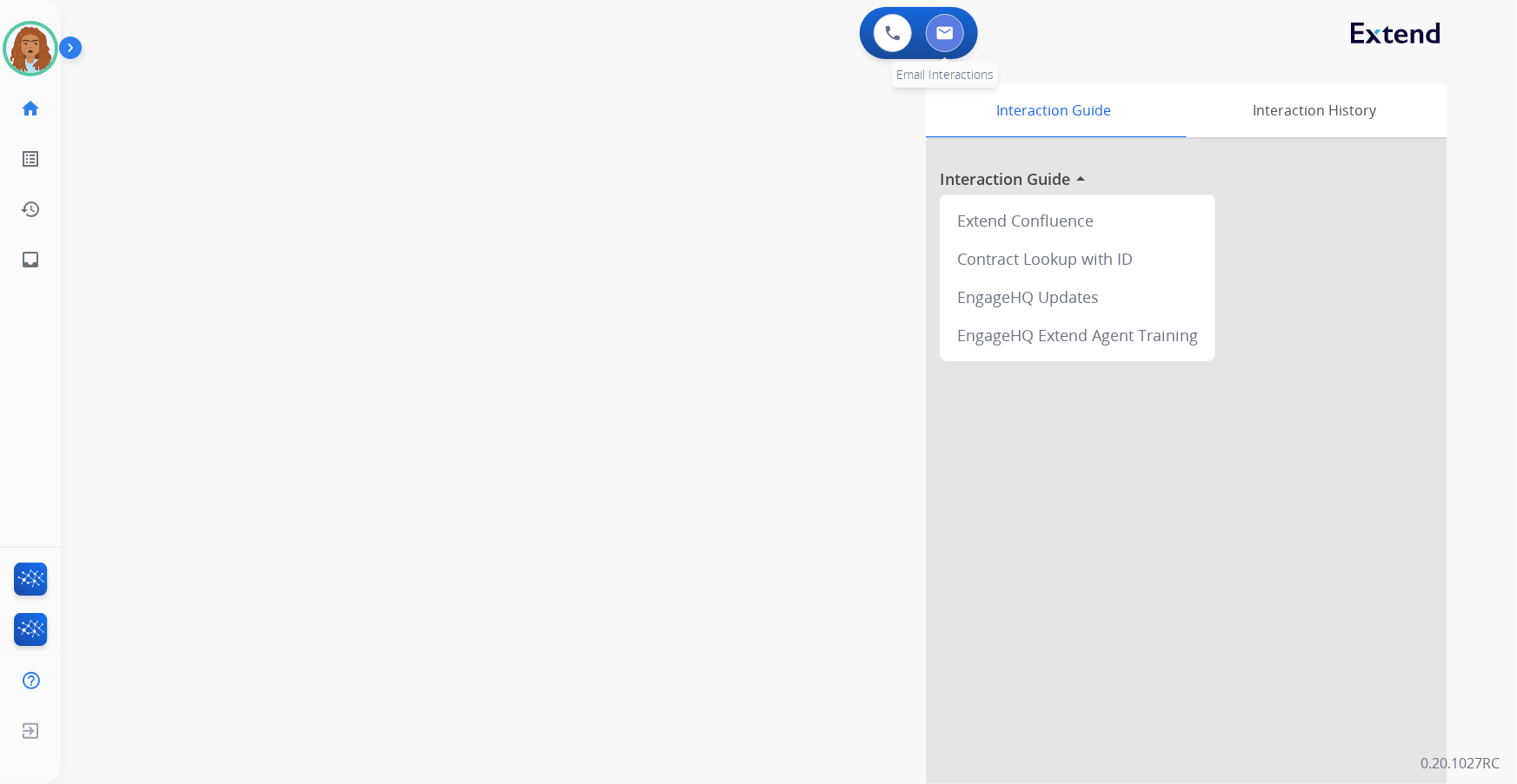
click at [952, 24] on button at bounding box center [944, 33] width 38 height 38
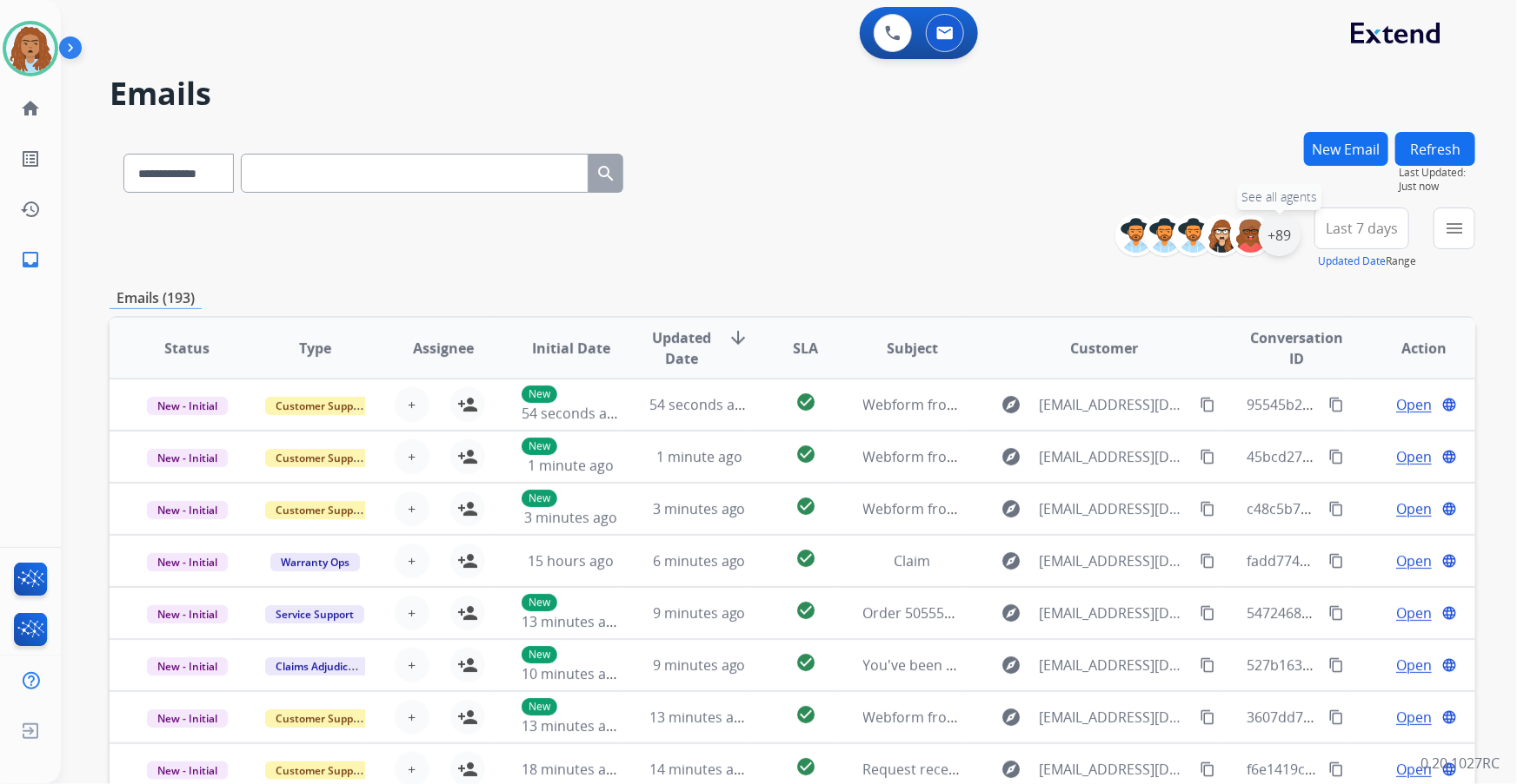
click at [1265, 248] on div "+89" at bounding box center [1279, 235] width 42 height 42
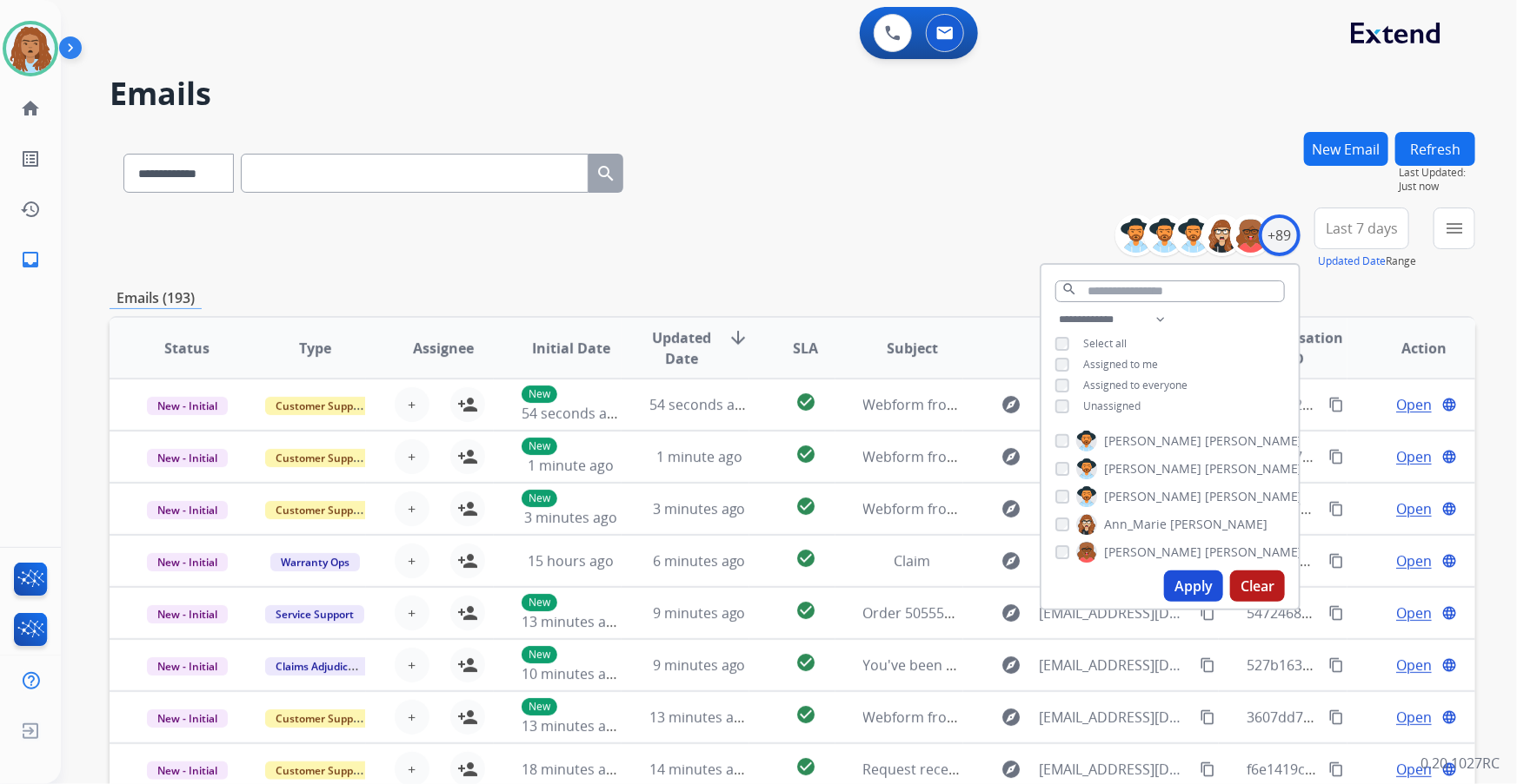
click at [1193, 594] on button "Apply" at bounding box center [1193, 586] width 59 height 31
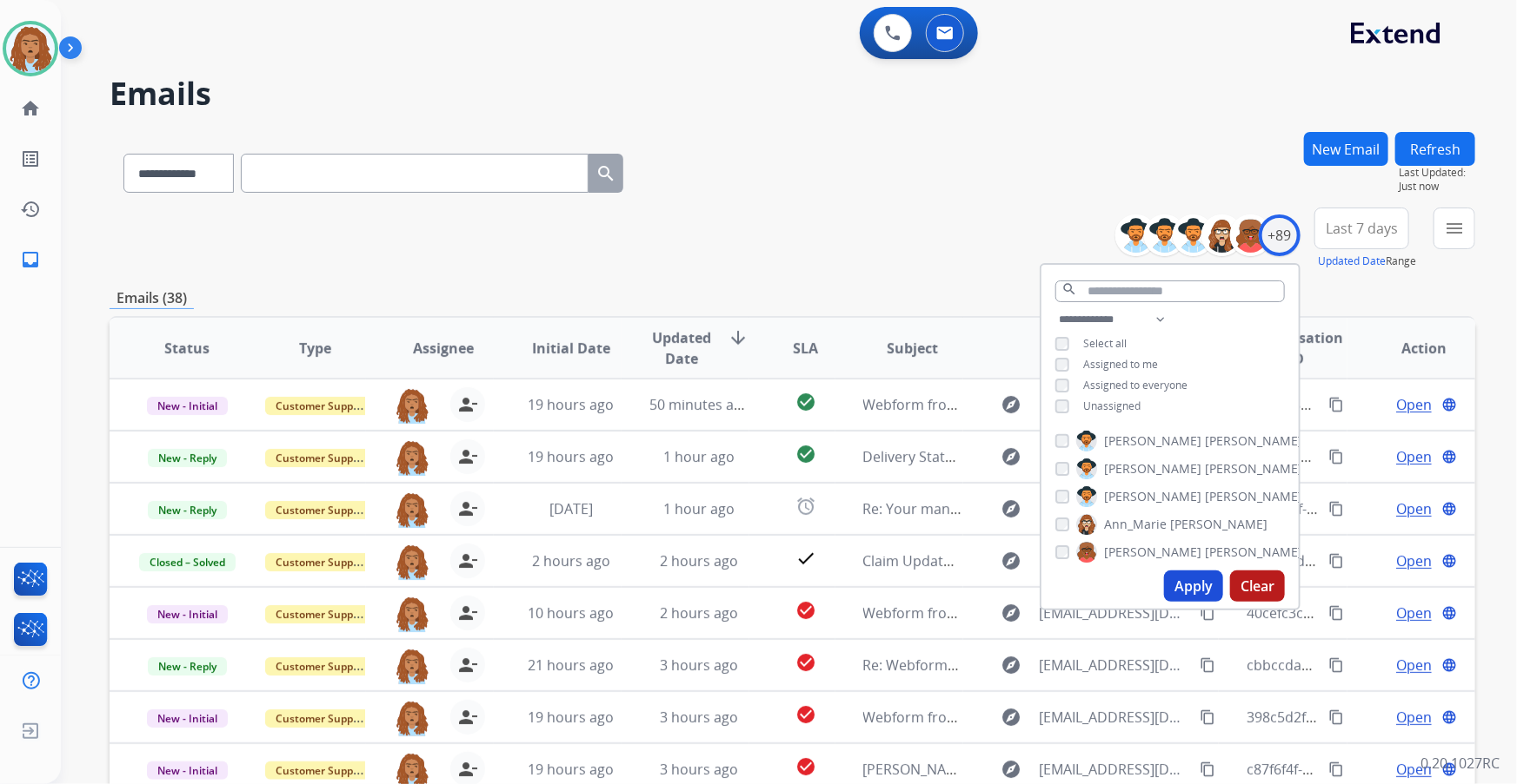
click at [863, 270] on div "**********" at bounding box center [792, 560] width 1365 height 857
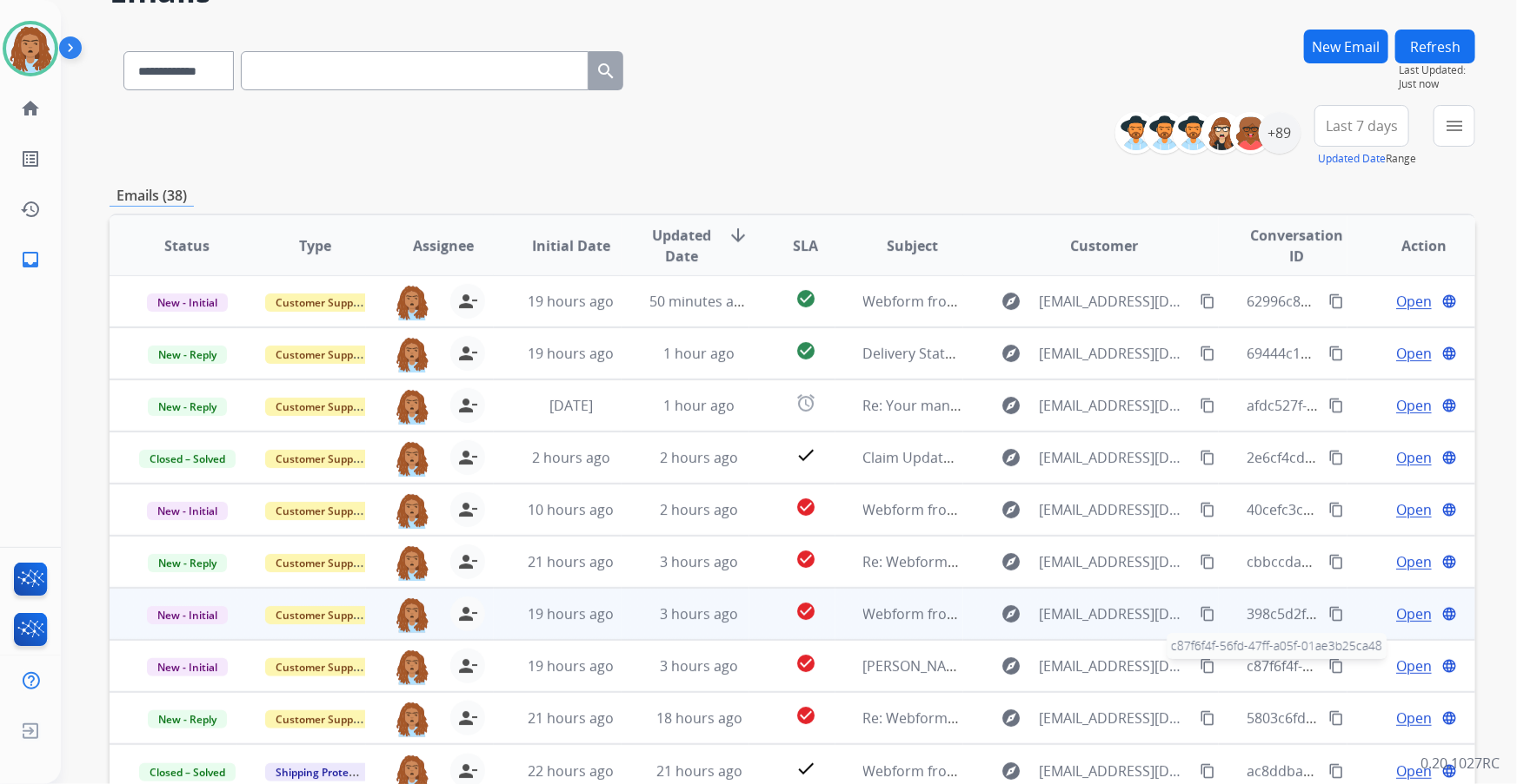
scroll to position [158, 0]
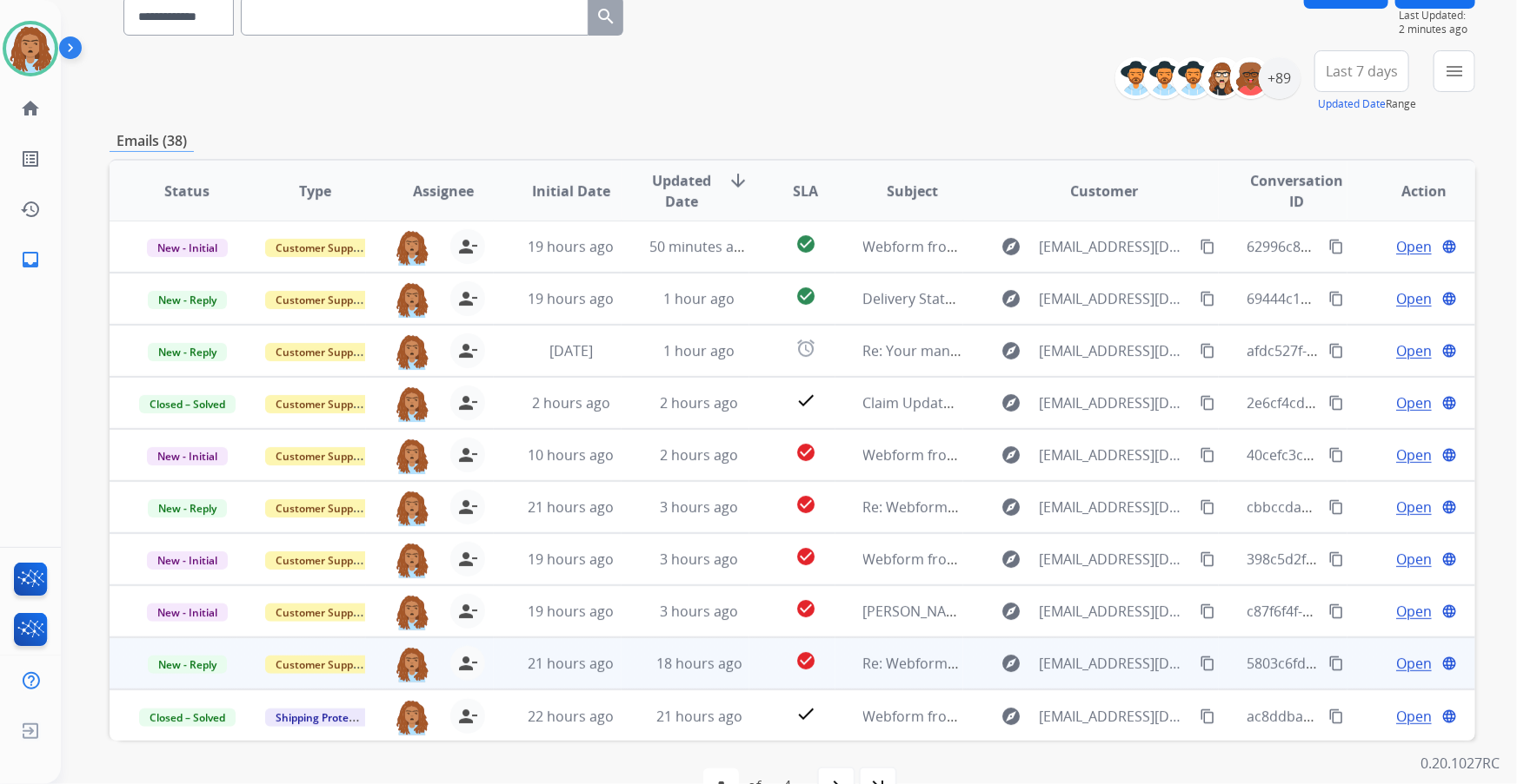
click at [1396, 662] on span "Open" at bounding box center [1414, 663] width 36 height 21
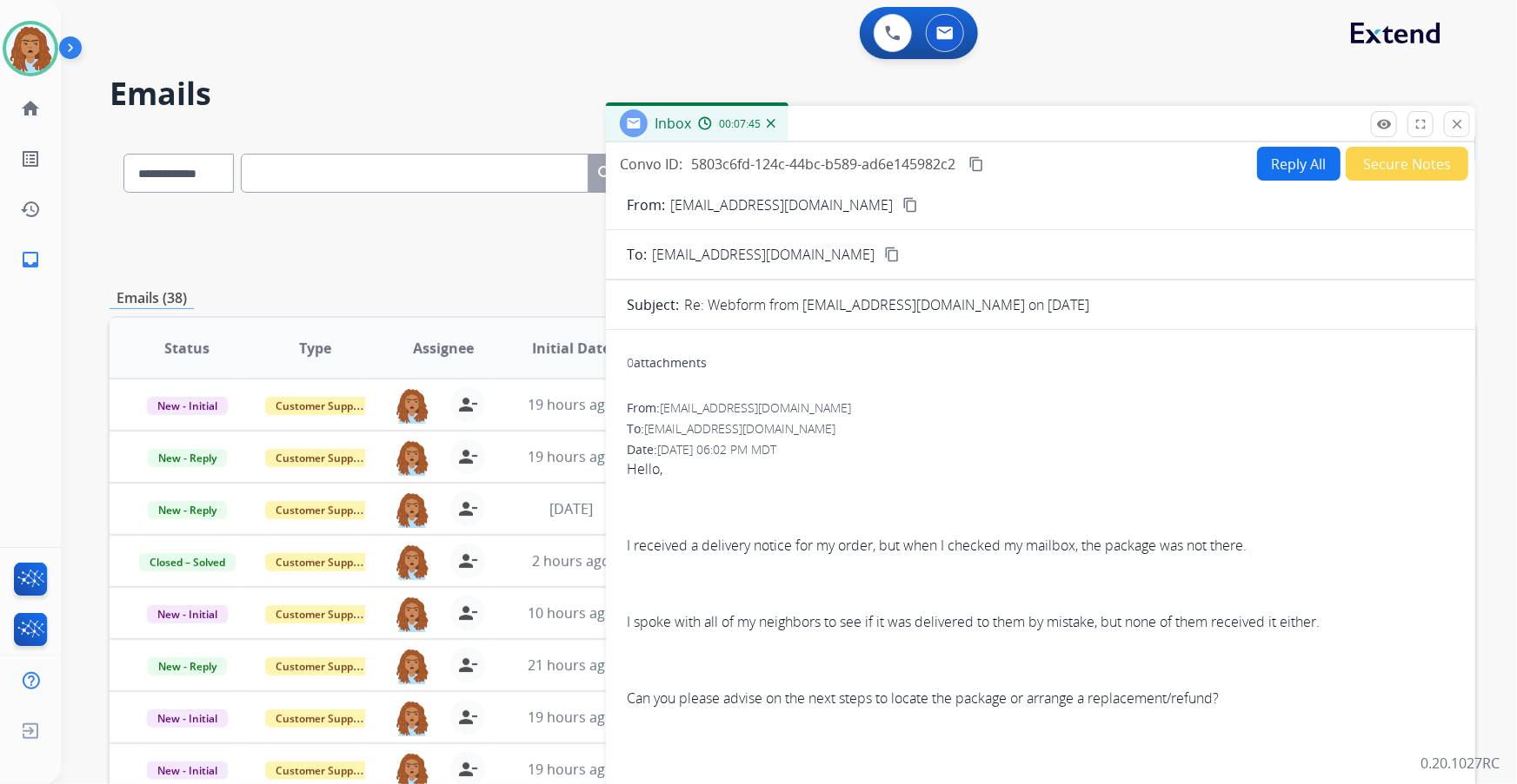
scroll to position [0, 0]
click at [1455, 125] on mat-icon "close" at bounding box center [1457, 125] width 16 height 16
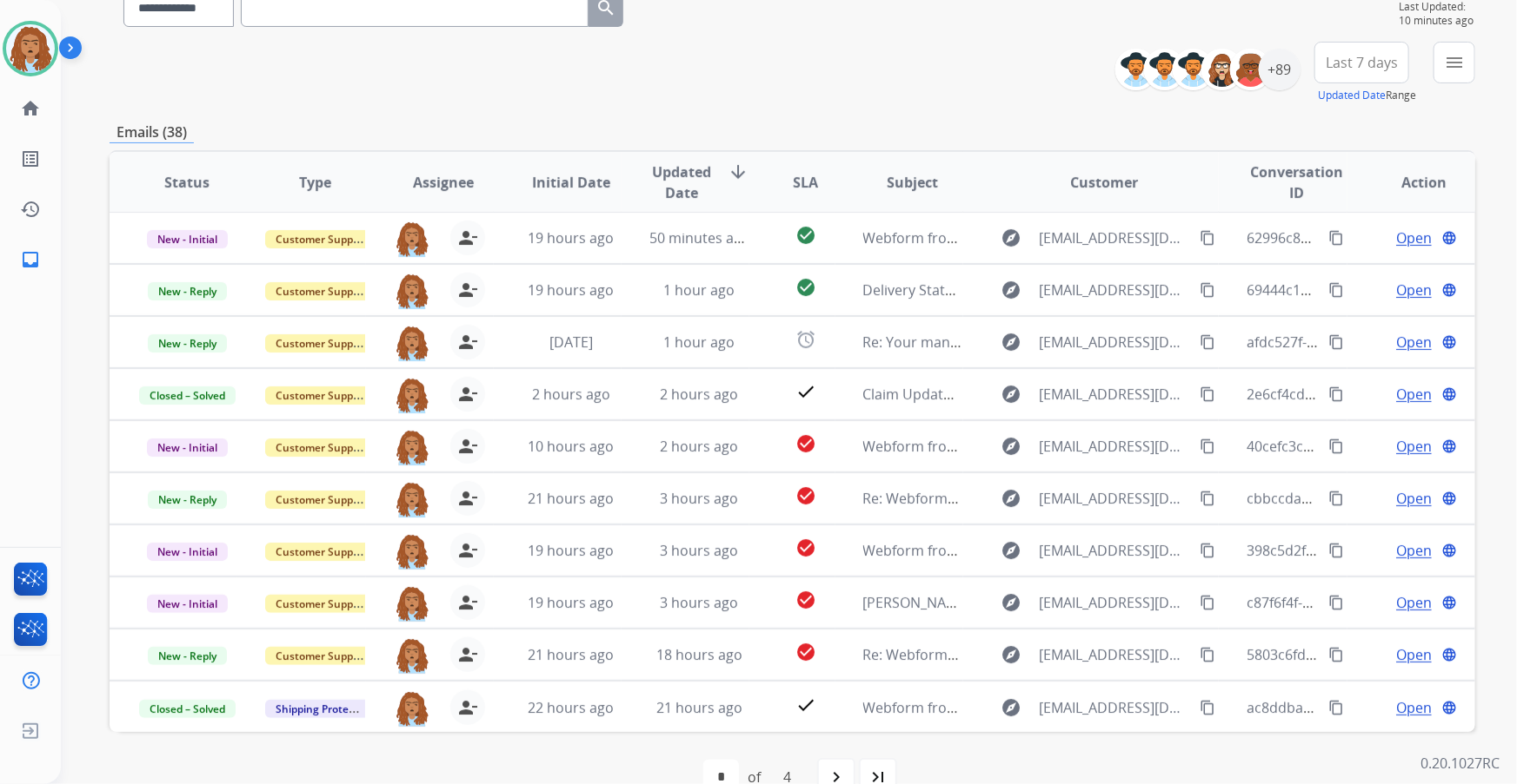
scroll to position [204, 0]
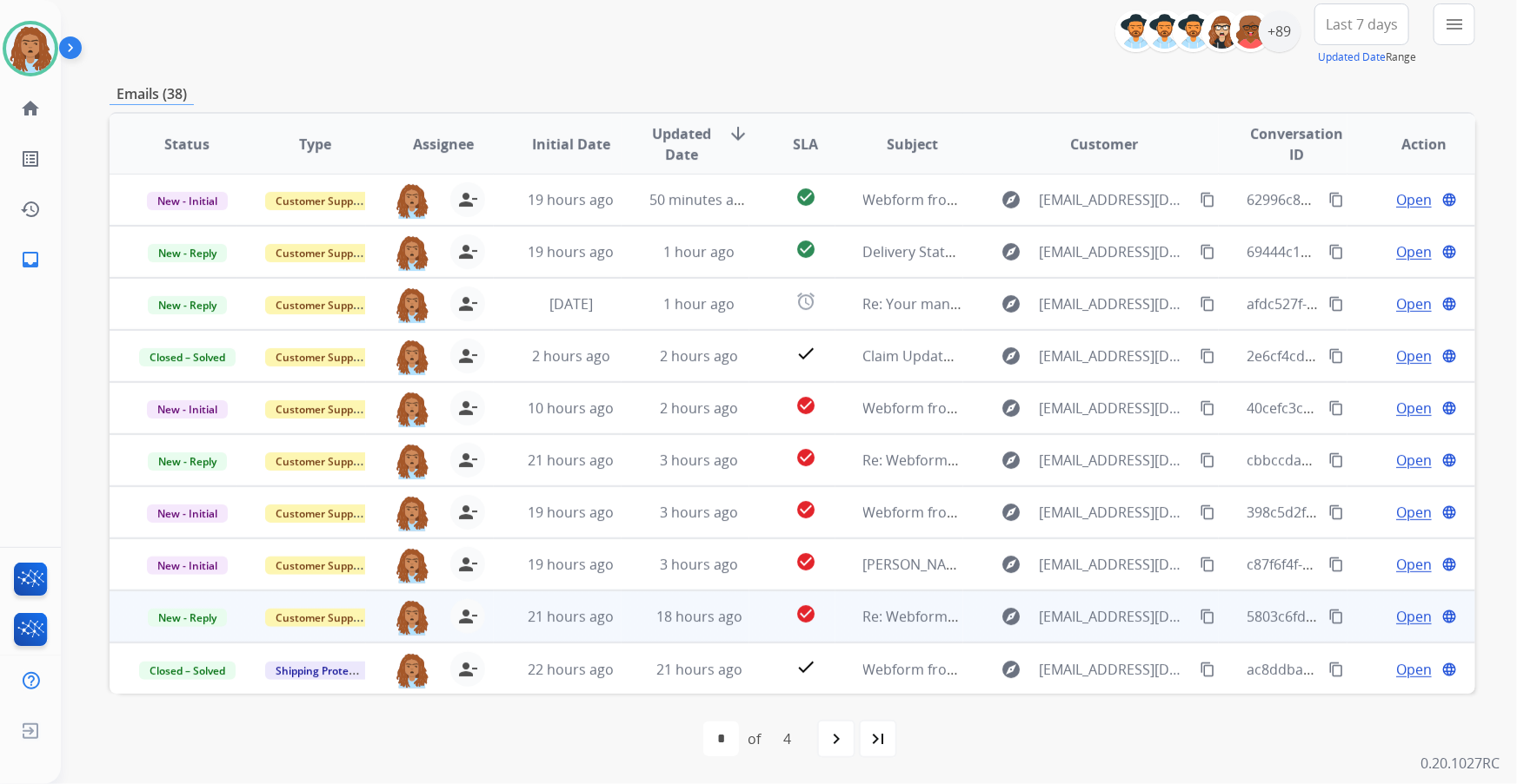
click at [1396, 620] on span "Open" at bounding box center [1414, 616] width 36 height 21
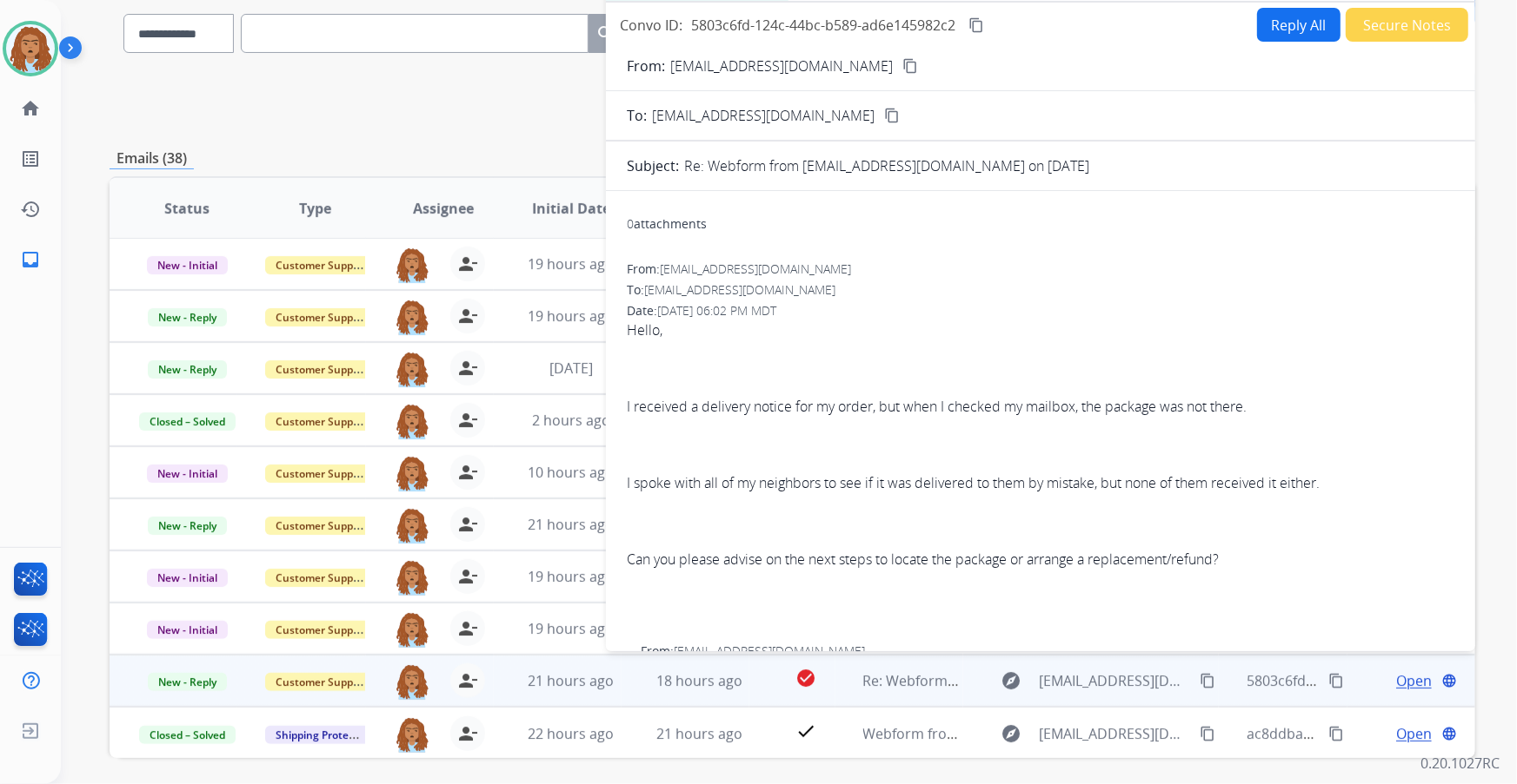
scroll to position [0, 0]
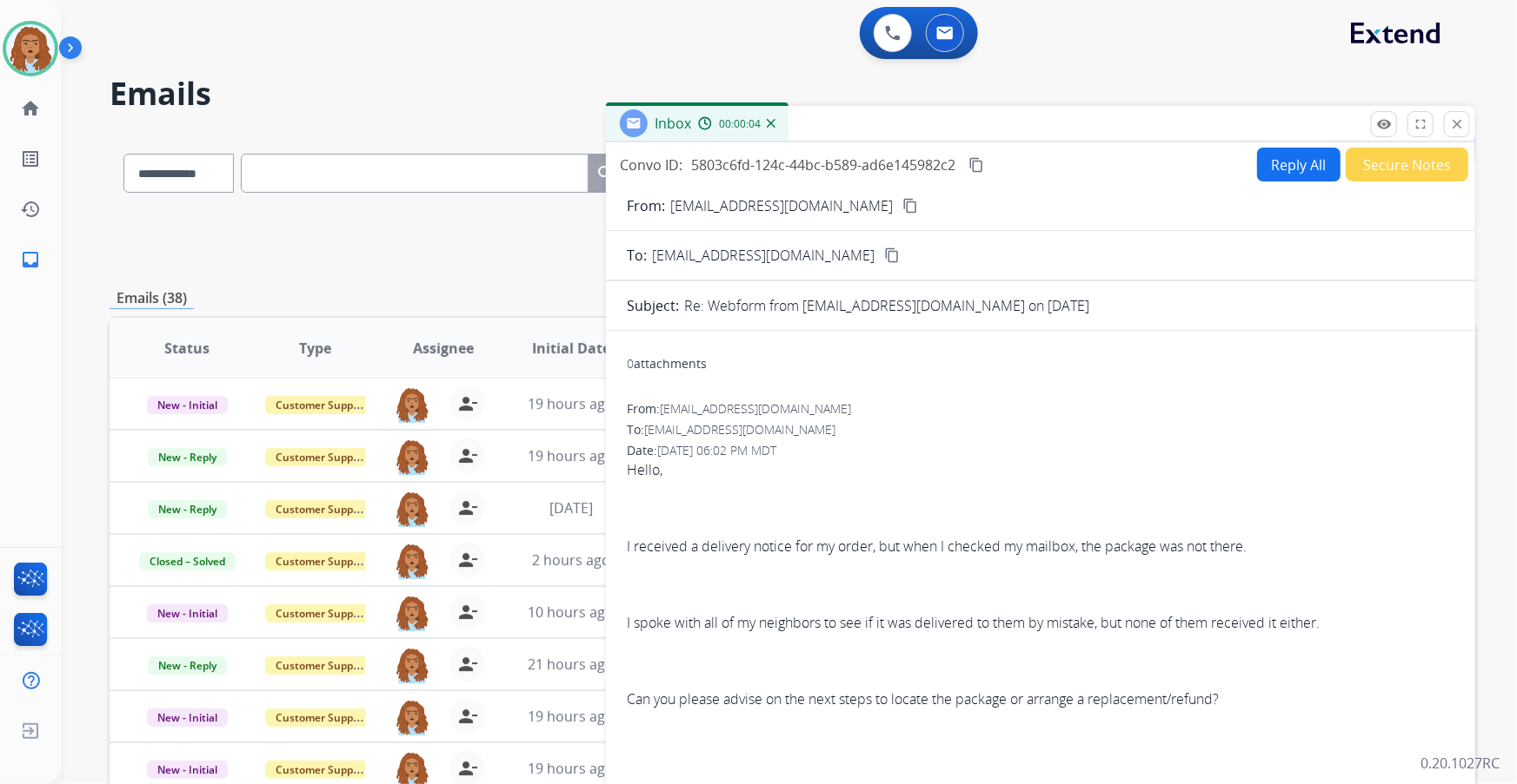
click at [902, 202] on mat-icon "content_copy" at bounding box center [910, 206] width 16 height 16
click at [1459, 132] on button "close Close" at bounding box center [1456, 124] width 26 height 26
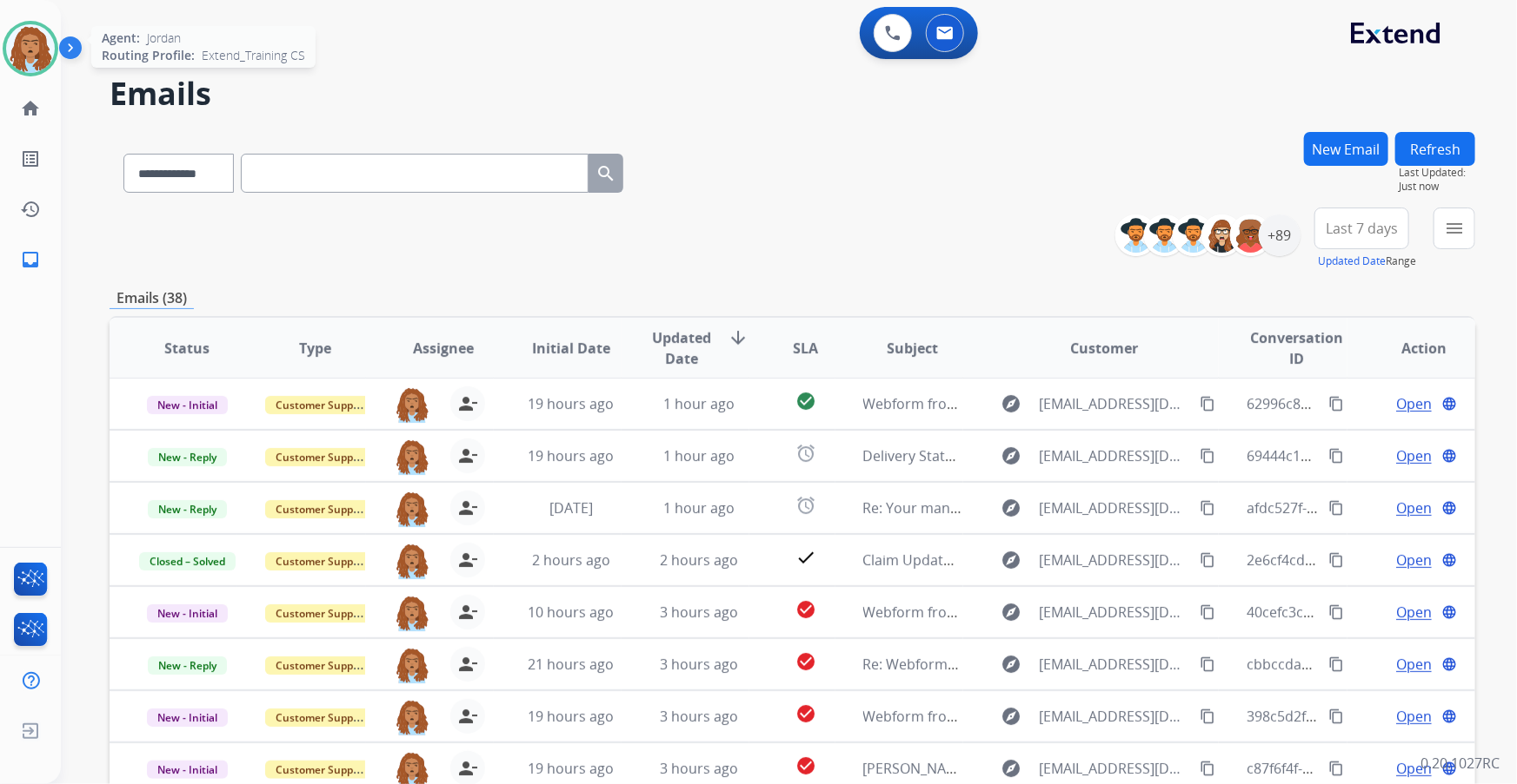
click at [35, 70] on img at bounding box center [30, 48] width 49 height 49
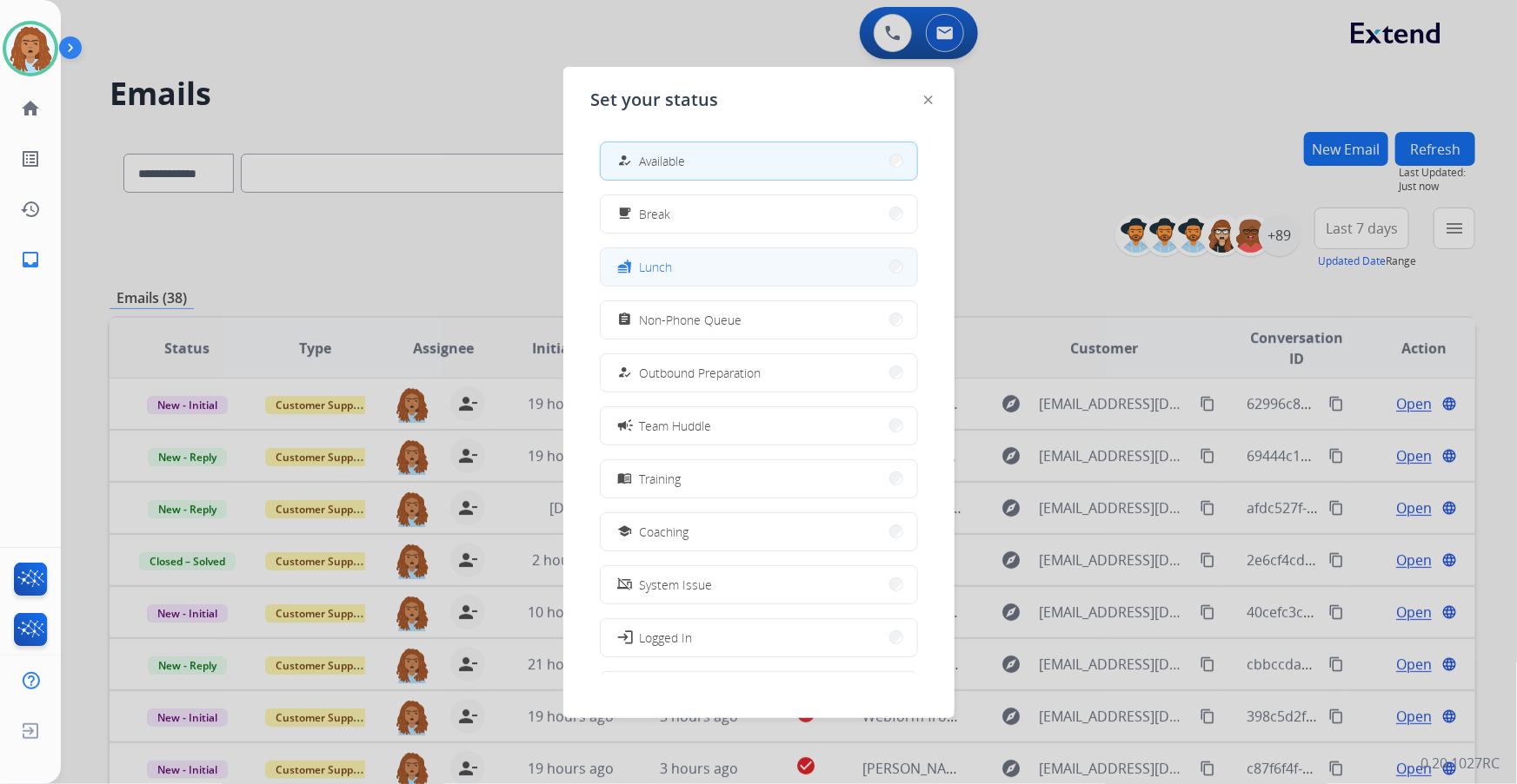
click at [674, 265] on button "fastfood Lunch" at bounding box center [758, 266] width 316 height 37
